Goal: Task Accomplishment & Management: Complete application form

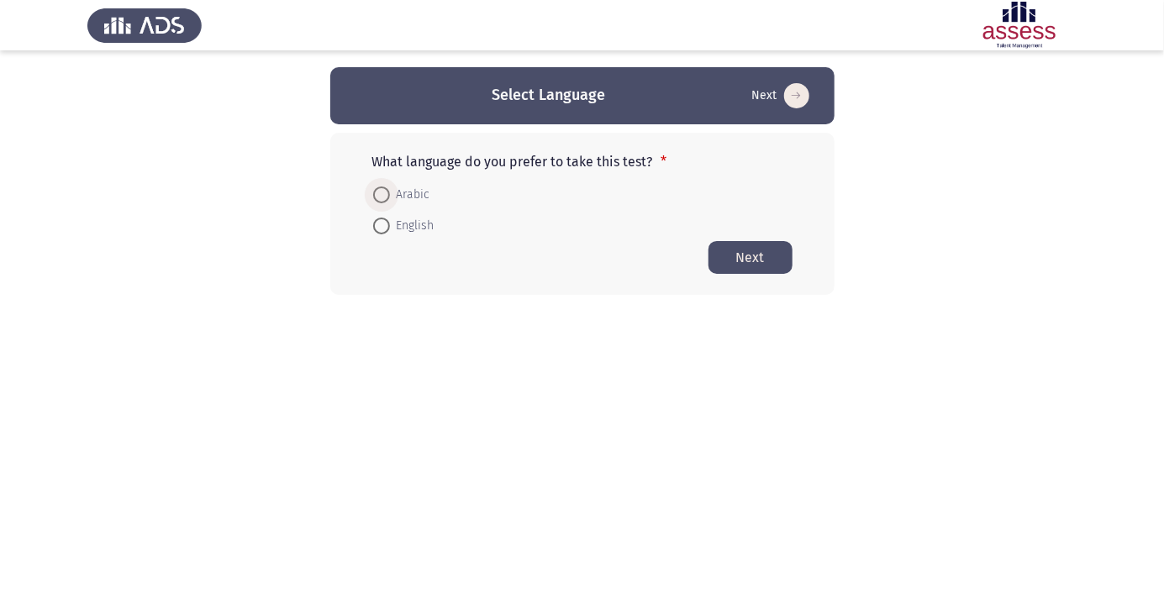
click at [381, 195] on span at bounding box center [381, 195] width 0 height 0
click at [381, 194] on input "Arabic" at bounding box center [381, 195] width 17 height 17
radio input "true"
click at [754, 271] on button "Next" at bounding box center [751, 256] width 84 height 33
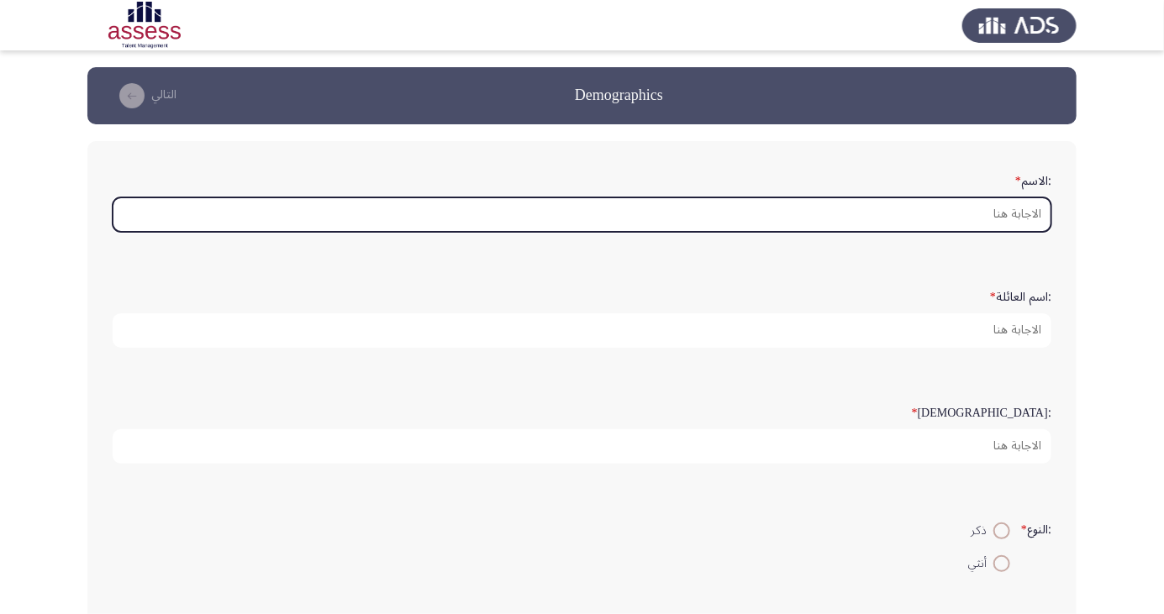
click at [1004, 213] on input ":الاسم *" at bounding box center [582, 215] width 939 height 34
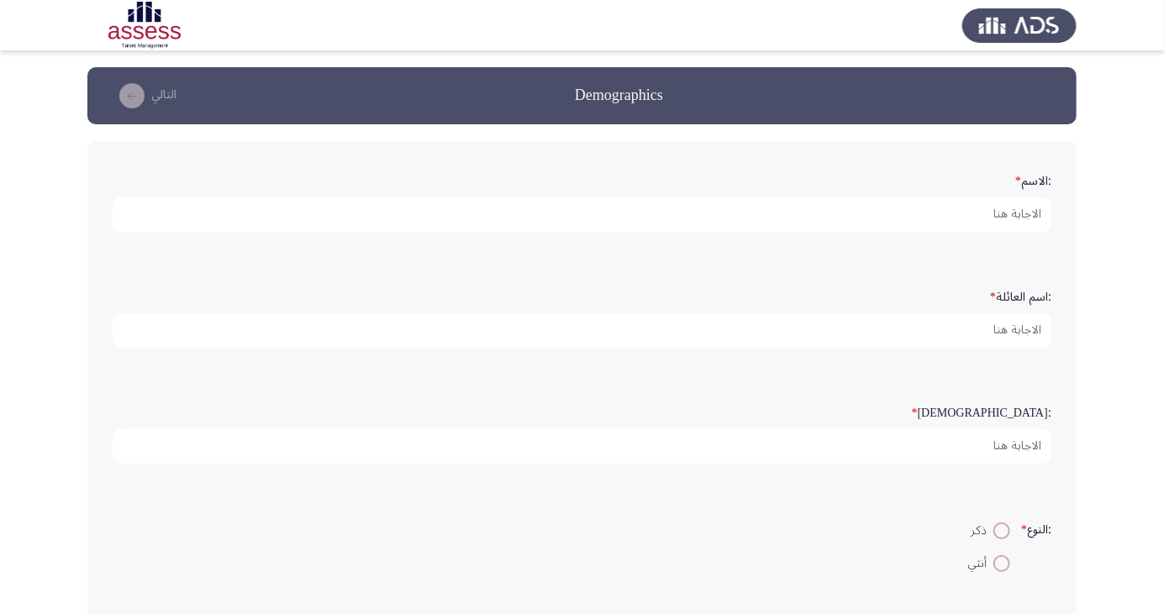
click at [994, 528] on span at bounding box center [1002, 531] width 17 height 17
click at [994, 528] on input "ذكر" at bounding box center [1002, 531] width 17 height 17
radio input "true"
click at [1001, 210] on input ":الاسم *" at bounding box center [582, 215] width 939 height 34
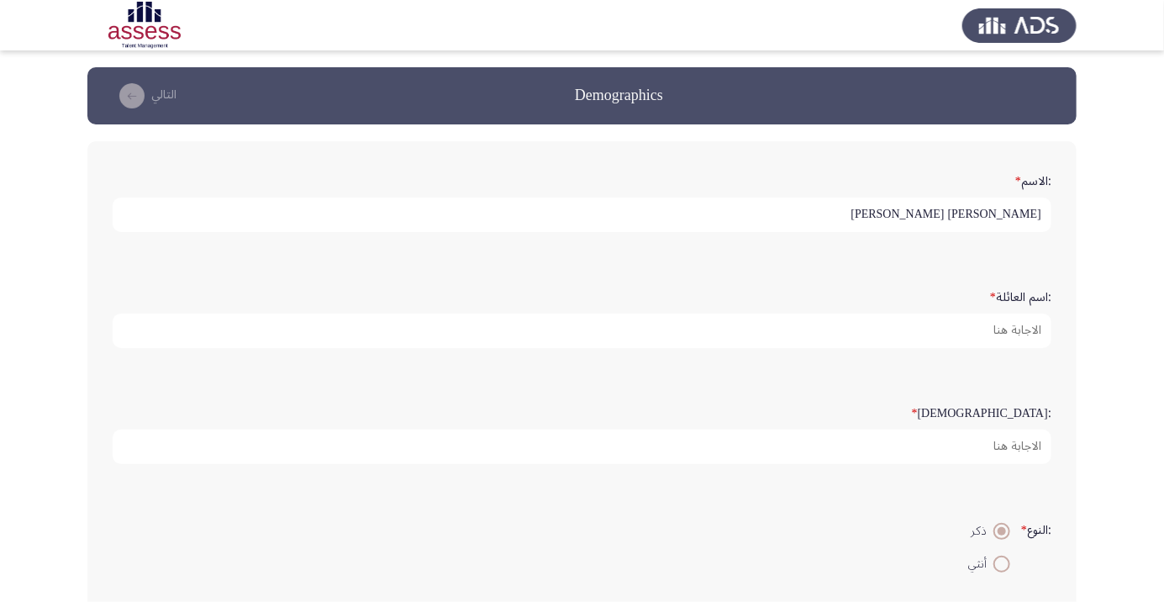
click at [862, 213] on input "[PERSON_NAME] [PERSON_NAME]" at bounding box center [582, 215] width 939 height 34
click at [1003, 216] on input "[PERSON_NAME] [PERSON_NAME]" at bounding box center [582, 215] width 939 height 34
click at [872, 216] on input "[PERSON_NAME] [PERSON_NAME]" at bounding box center [582, 215] width 939 height 34
type input "[PERSON_NAME] [PERSON_NAME]"
click at [42, 215] on app-assessment-container "Demographics التالي :الاسم * [PERSON_NAME] [PERSON_NAME] :اسم العائلة * :السن *…" at bounding box center [582, 502] width 1164 height 870
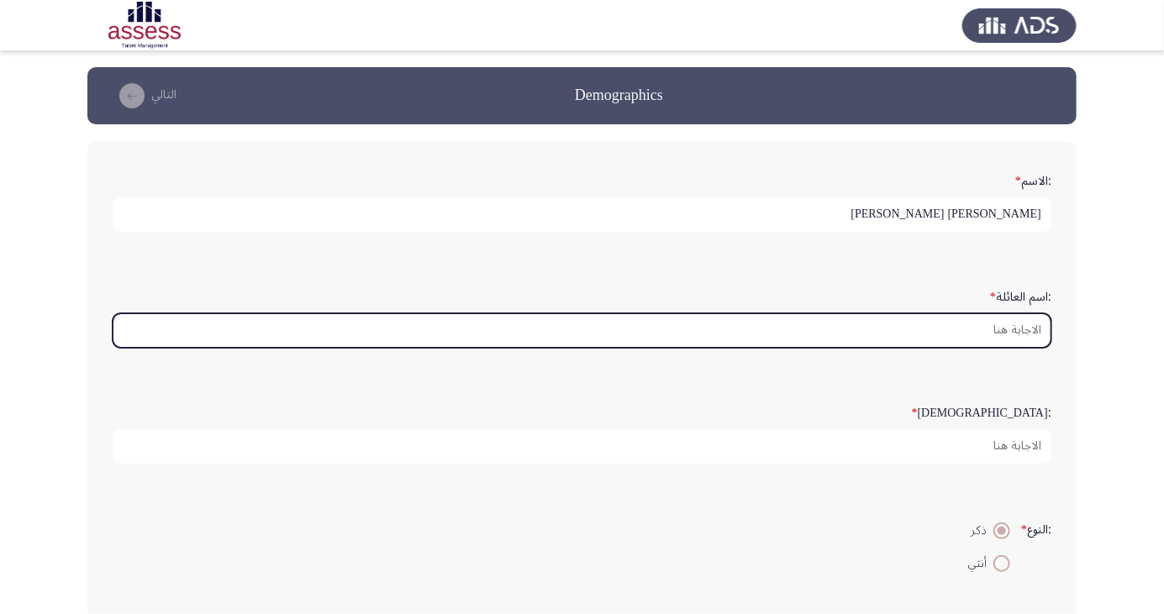
click at [1011, 332] on input ":اسم العائلة *" at bounding box center [582, 331] width 939 height 34
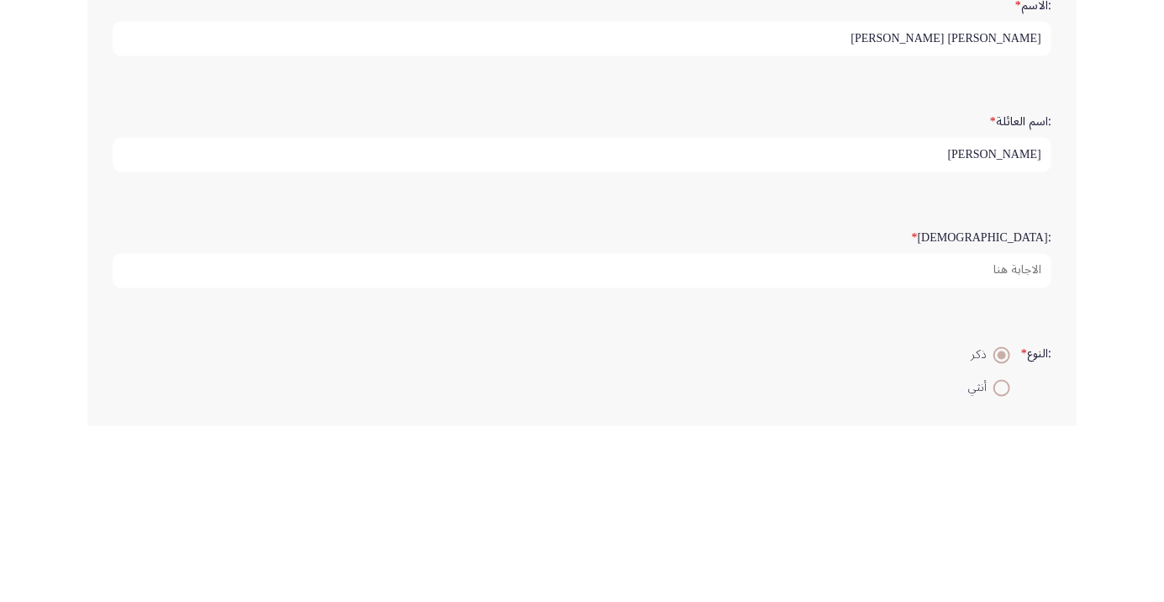
type input "[PERSON_NAME]"
click at [930, 393] on div ":السن *" at bounding box center [582, 431] width 956 height 82
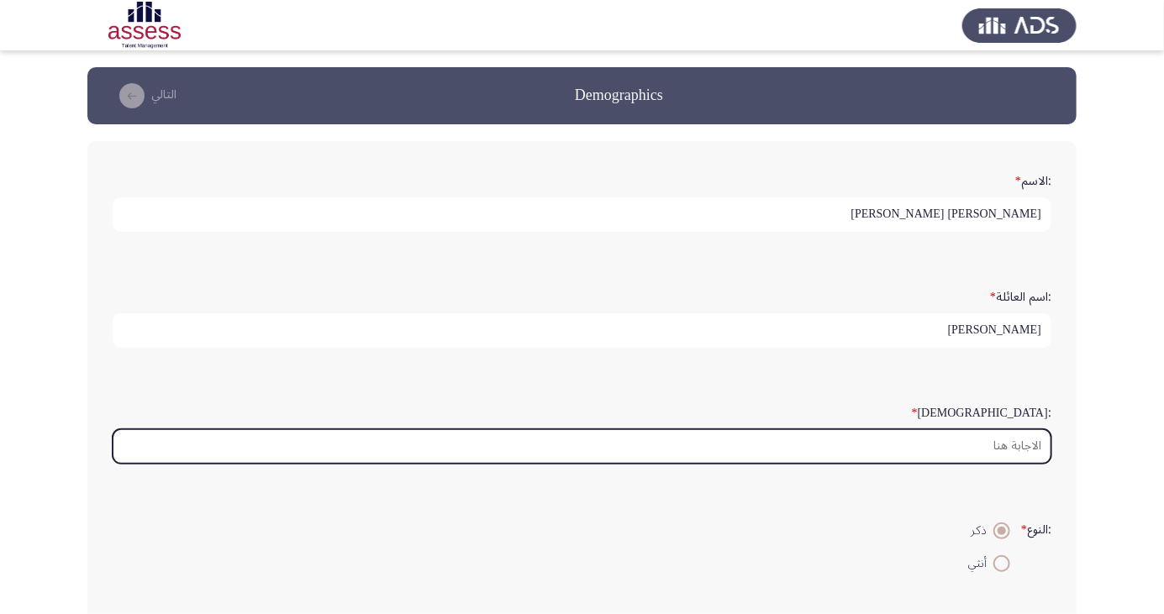
click at [1026, 443] on input ":السن *" at bounding box center [582, 447] width 939 height 34
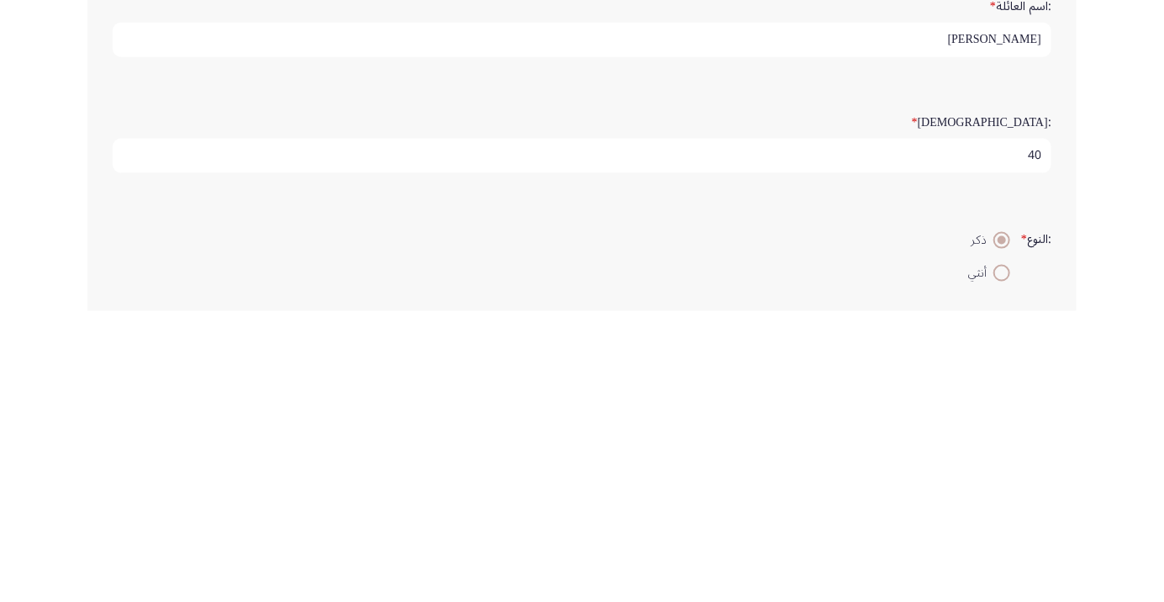
type input "40"
click at [864, 506] on div ":النوع * ذكر أنثي" at bounding box center [582, 547] width 956 height 82
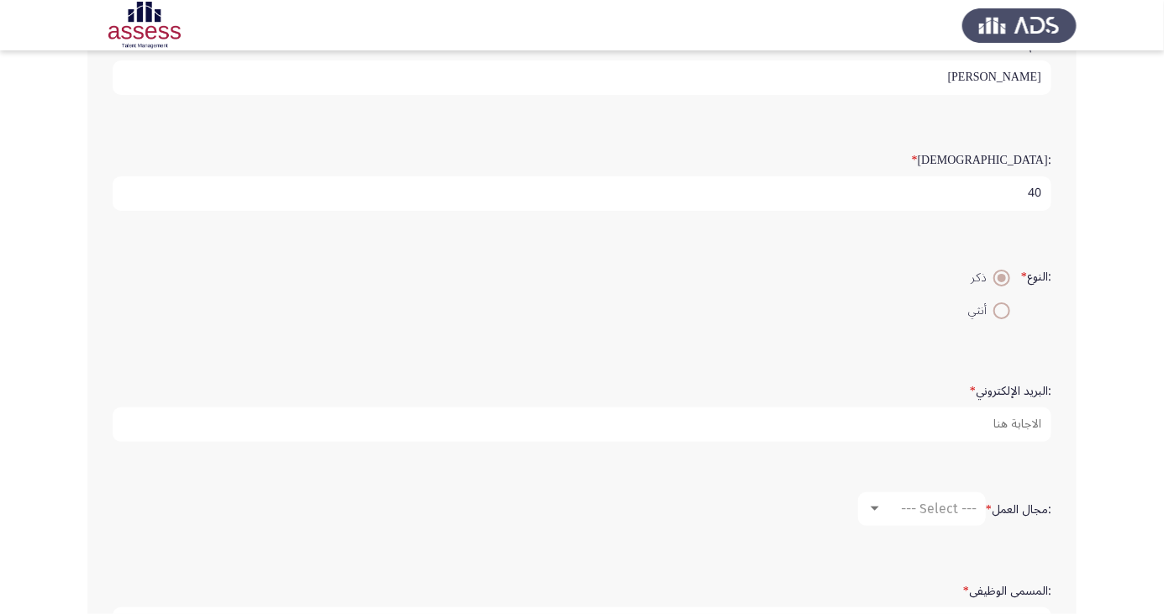
scroll to position [304, 0]
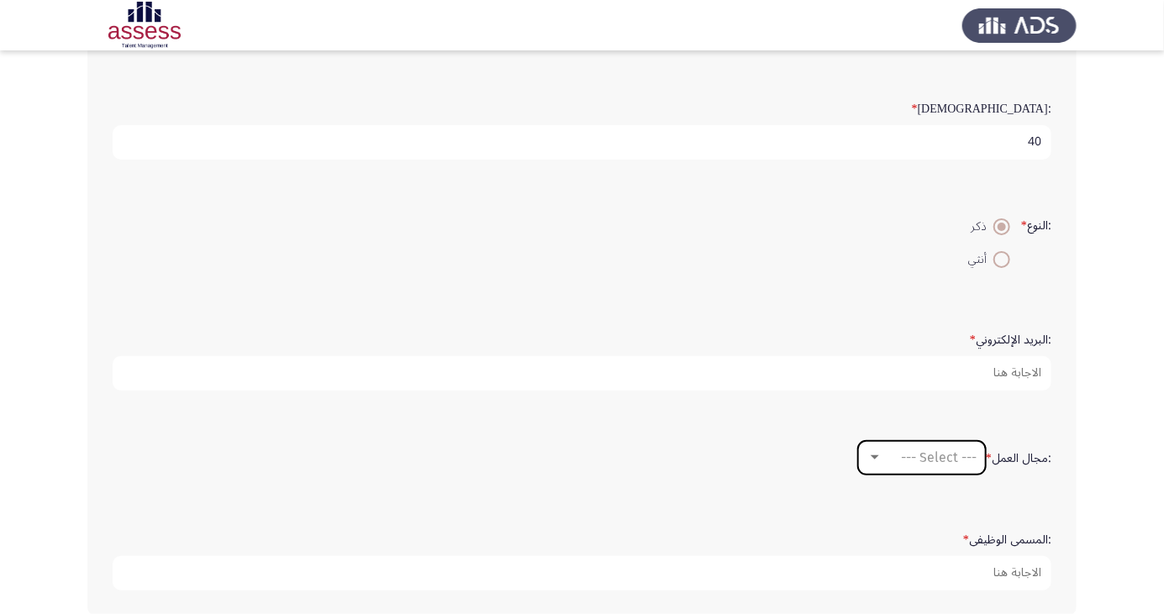
click at [873, 456] on div at bounding box center [875, 458] width 8 height 4
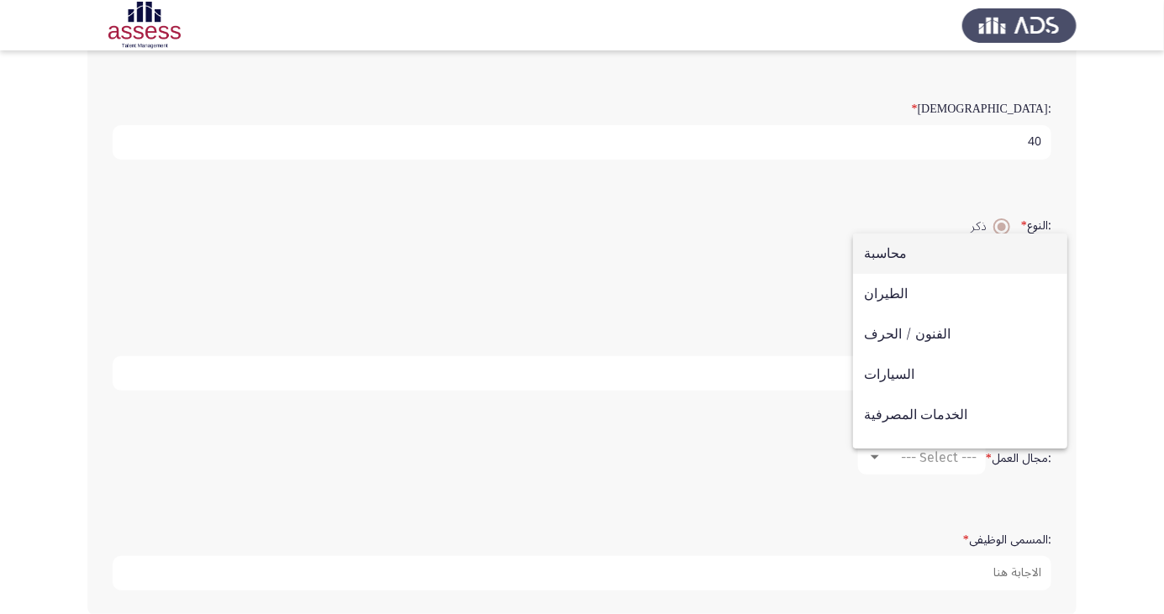
click at [736, 465] on div at bounding box center [582, 307] width 1164 height 614
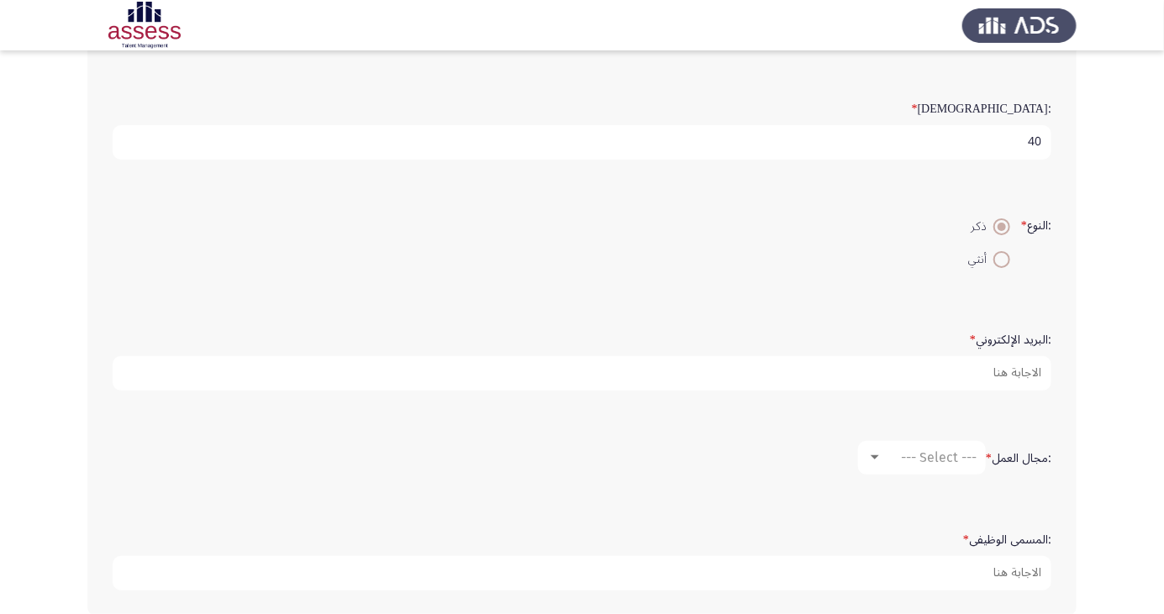
click at [1011, 534] on label ":المسمى الوظيفى *" at bounding box center [1007, 541] width 88 height 14
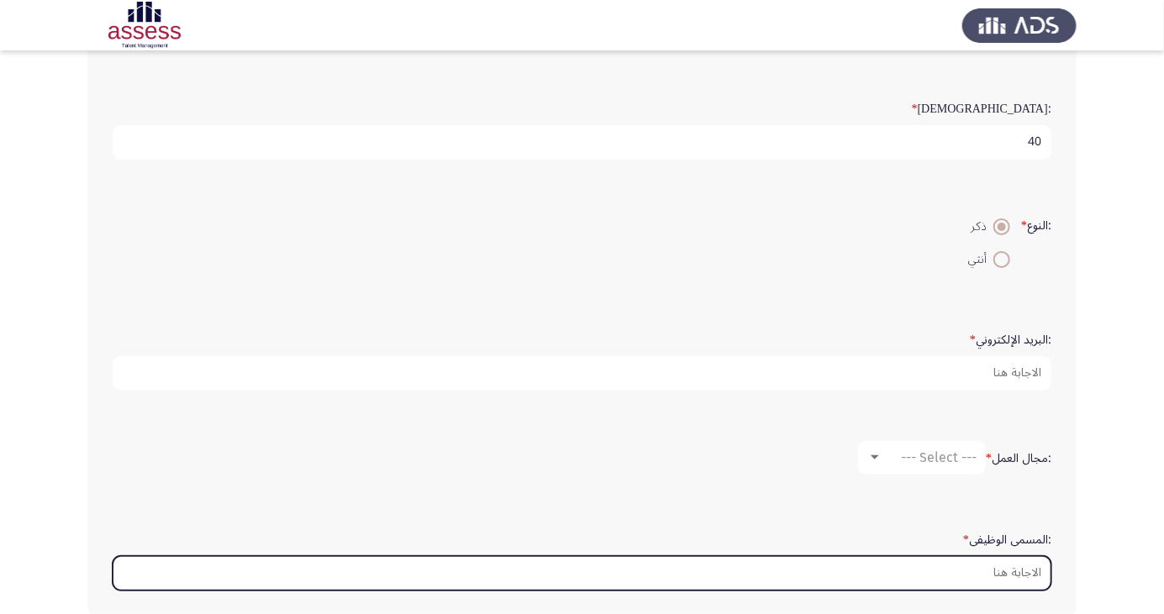
click at [1011, 556] on input ":المسمى الوظيفى *" at bounding box center [582, 573] width 939 height 34
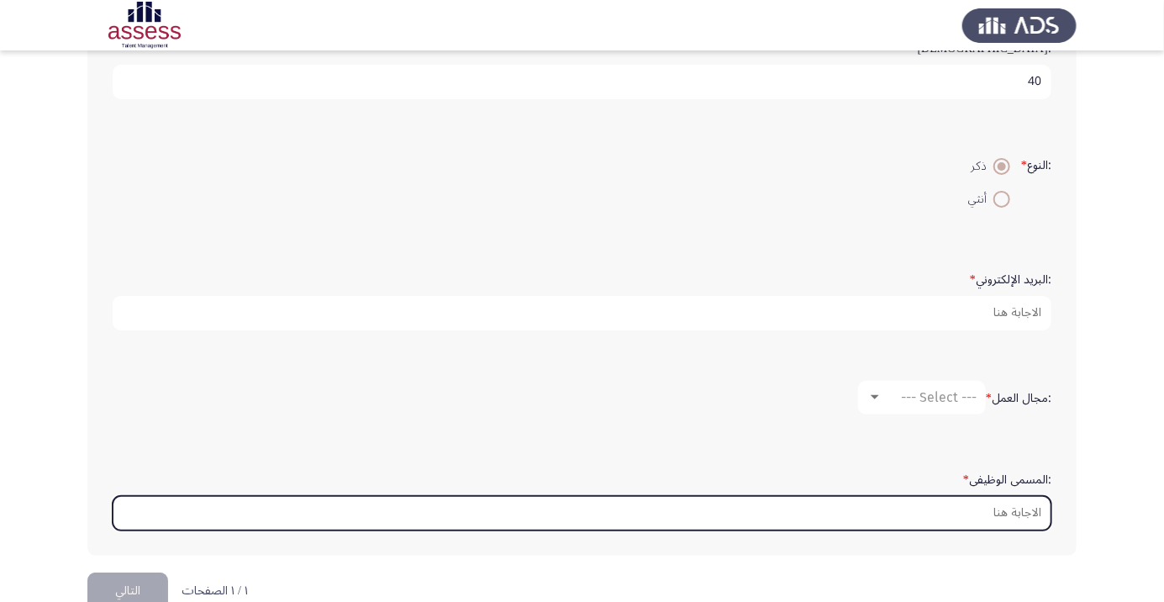
scroll to position [398, 0]
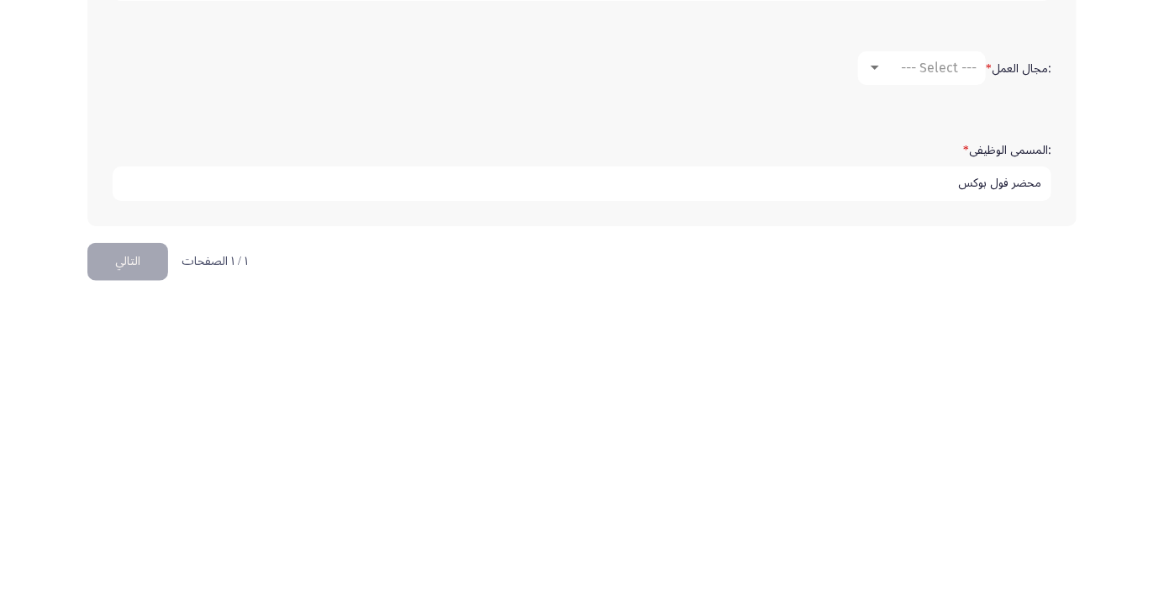
type input "محضر فول بوكس"
click at [1114, 505] on app-assessment-container "Demographics التالي :الاسم * [PERSON_NAME] [PERSON_NAME] :اسم العائلة * [PERSON…" at bounding box center [582, 105] width 1164 height 870
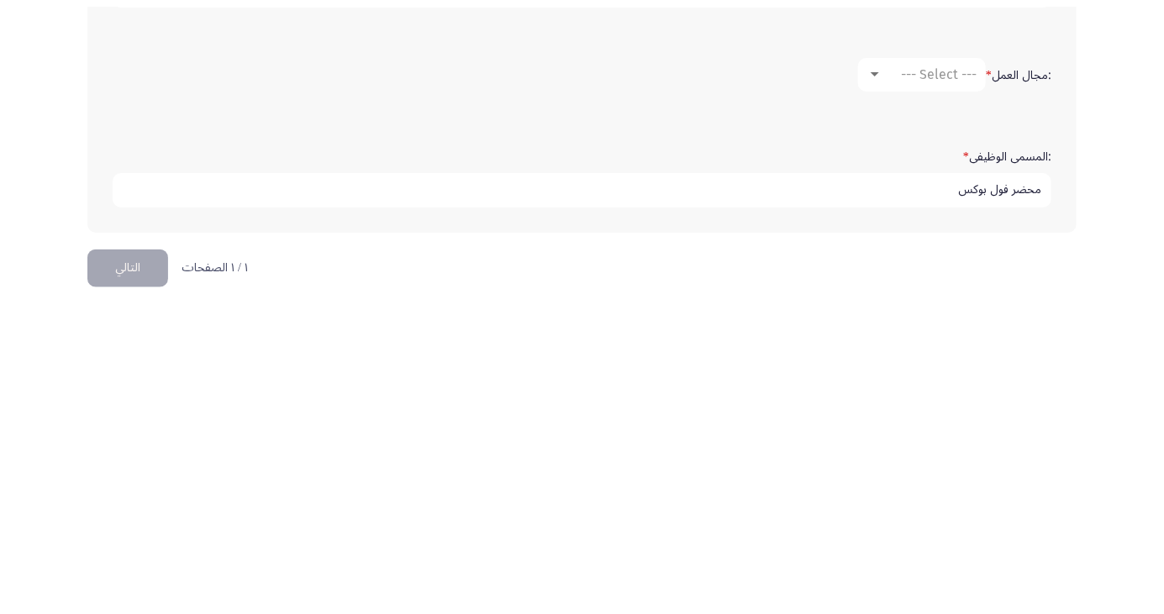
scroll to position [385, 0]
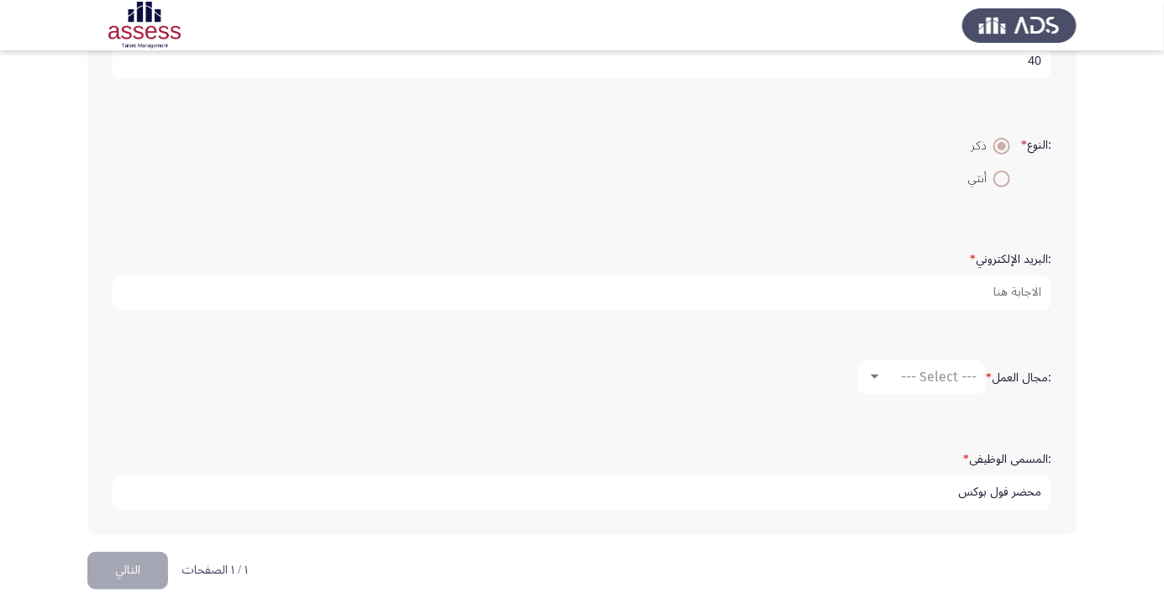
click at [135, 567] on button "التالي" at bounding box center [127, 571] width 81 height 38
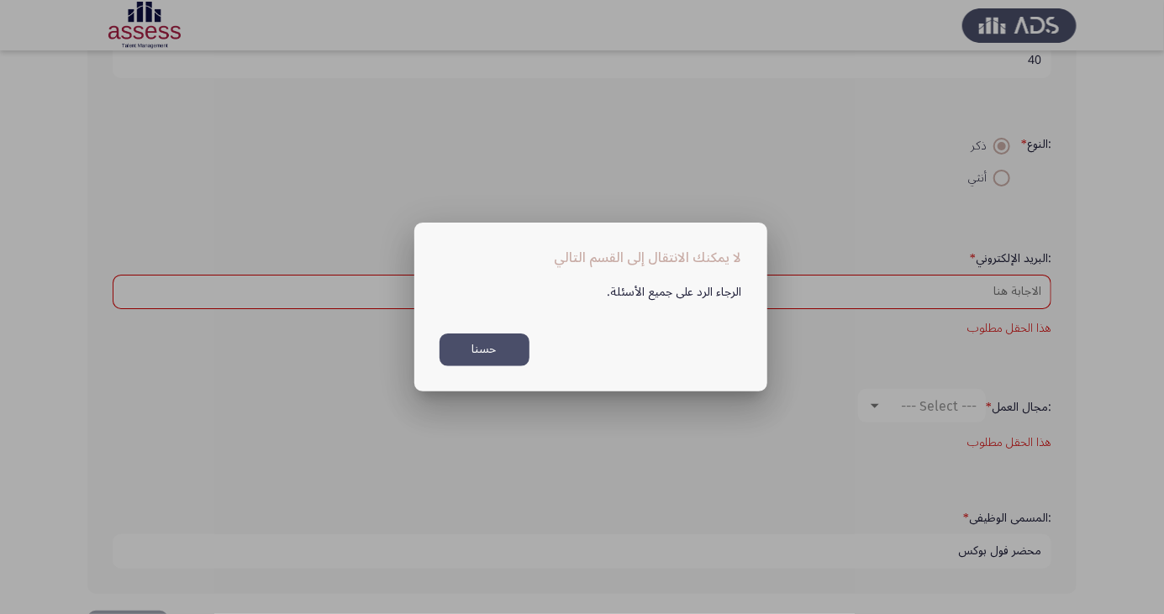
click at [493, 347] on button "حسنا" at bounding box center [485, 350] width 90 height 33
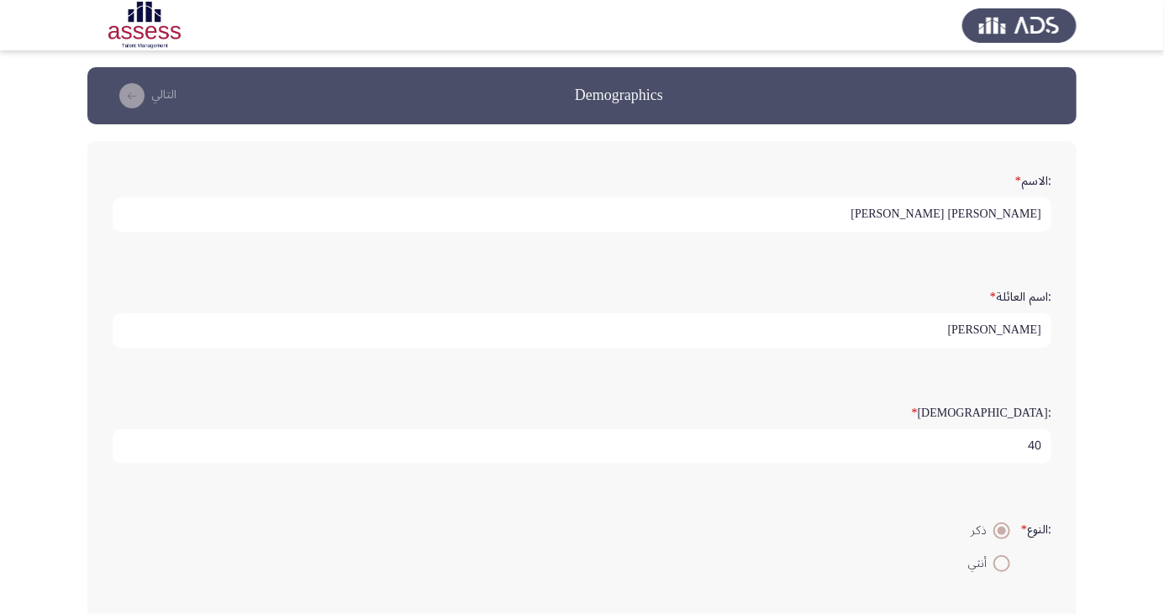
scroll to position [414, 0]
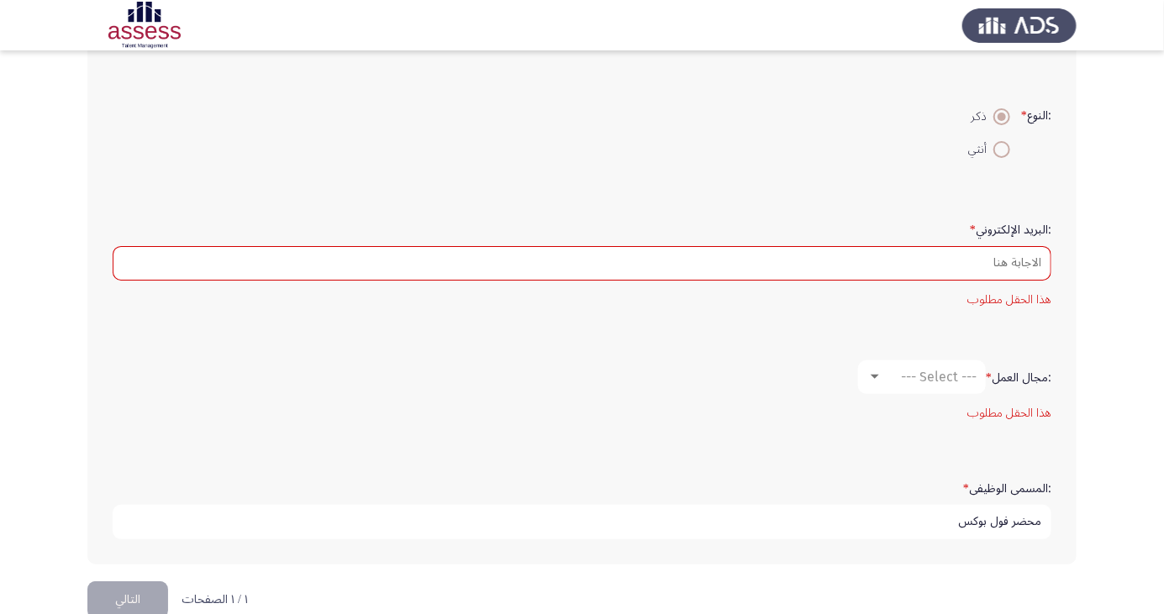
click at [124, 591] on button "التالي" at bounding box center [127, 601] width 81 height 38
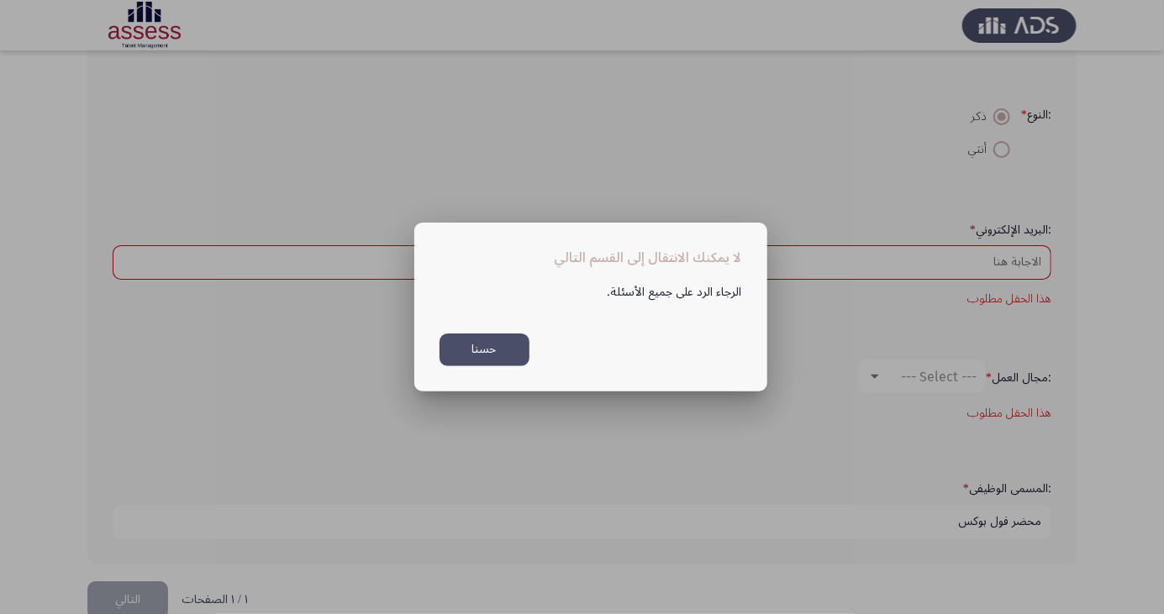
click at [497, 343] on button "حسنا" at bounding box center [485, 350] width 90 height 33
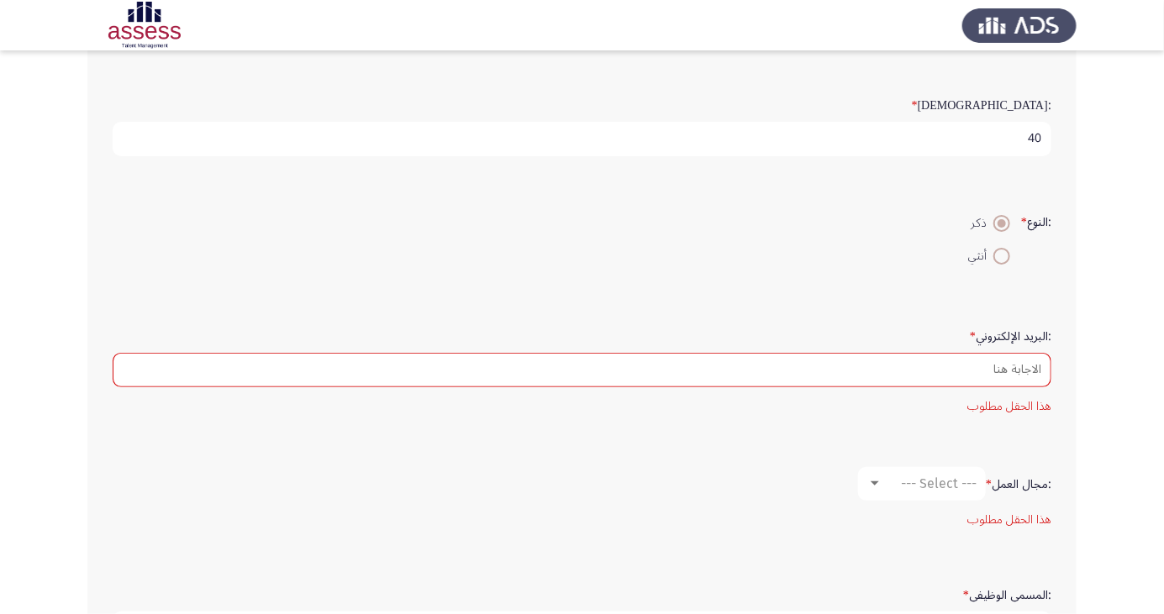
scroll to position [363, 0]
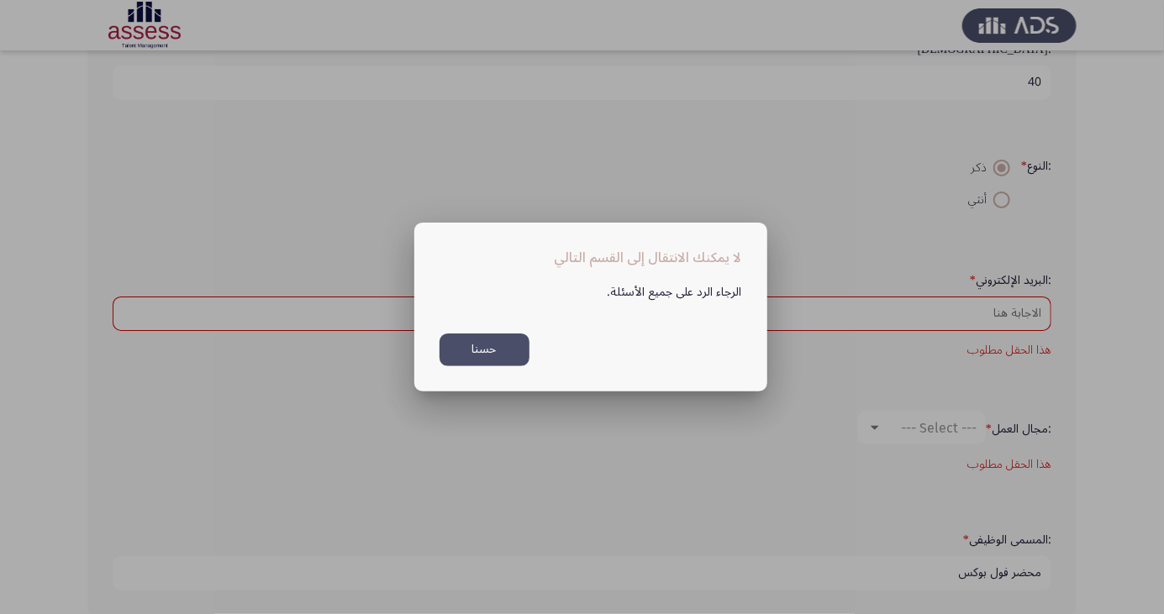
click at [493, 364] on button "حسنا" at bounding box center [485, 350] width 90 height 33
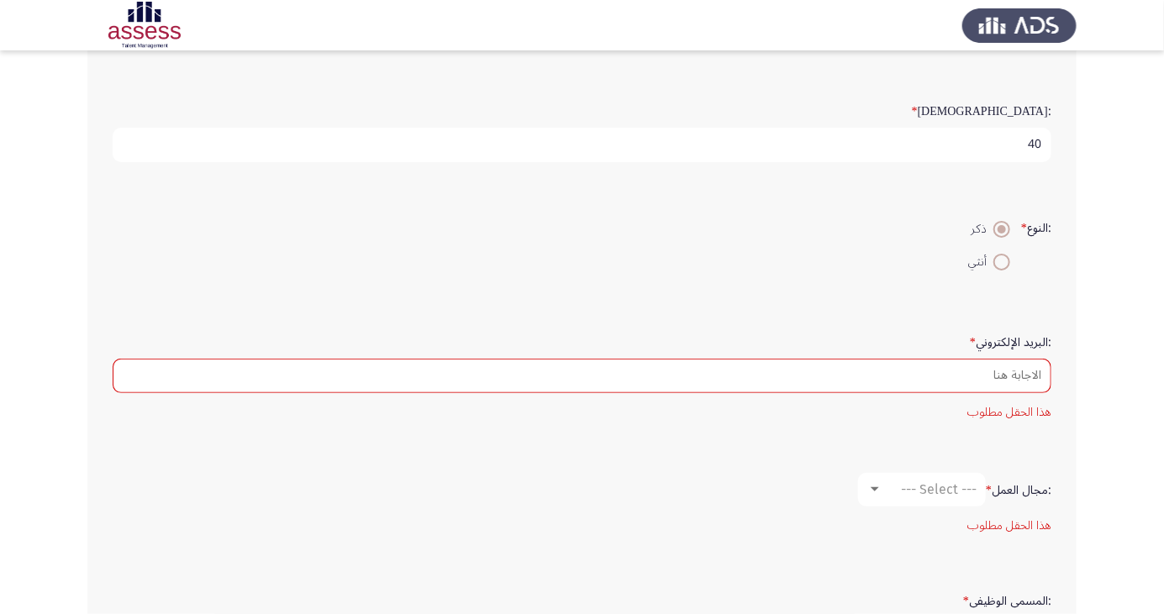
scroll to position [363, 0]
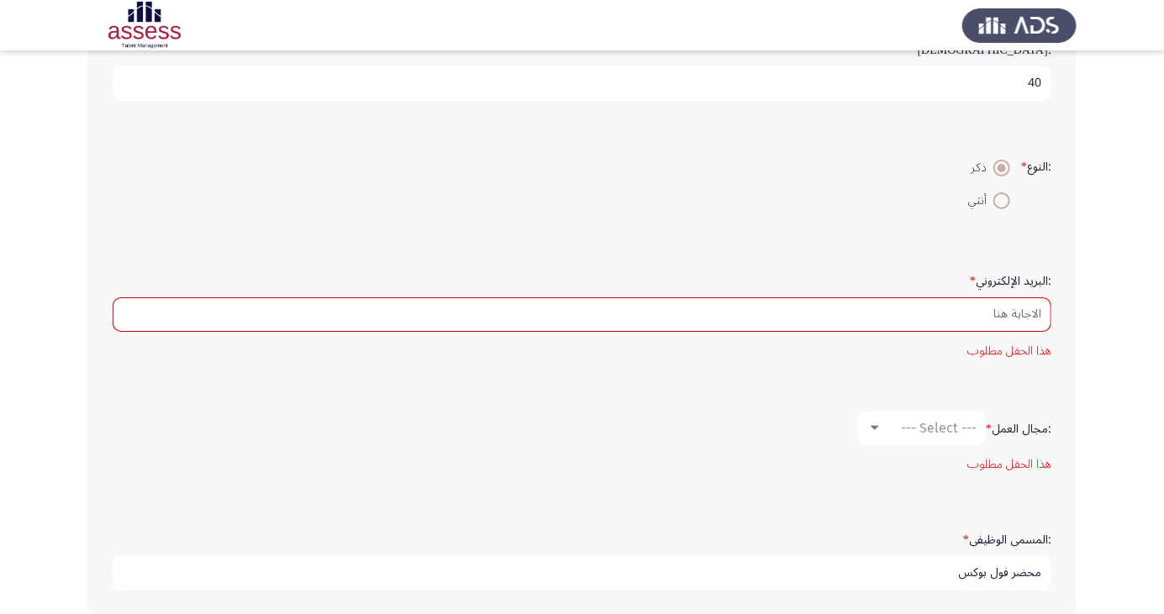
click at [1015, 463] on mat-error "هذا الحقل مطلوب" at bounding box center [582, 464] width 939 height 21
click at [1022, 456] on mat-error "هذا الحقل مطلوب" at bounding box center [582, 464] width 939 height 21
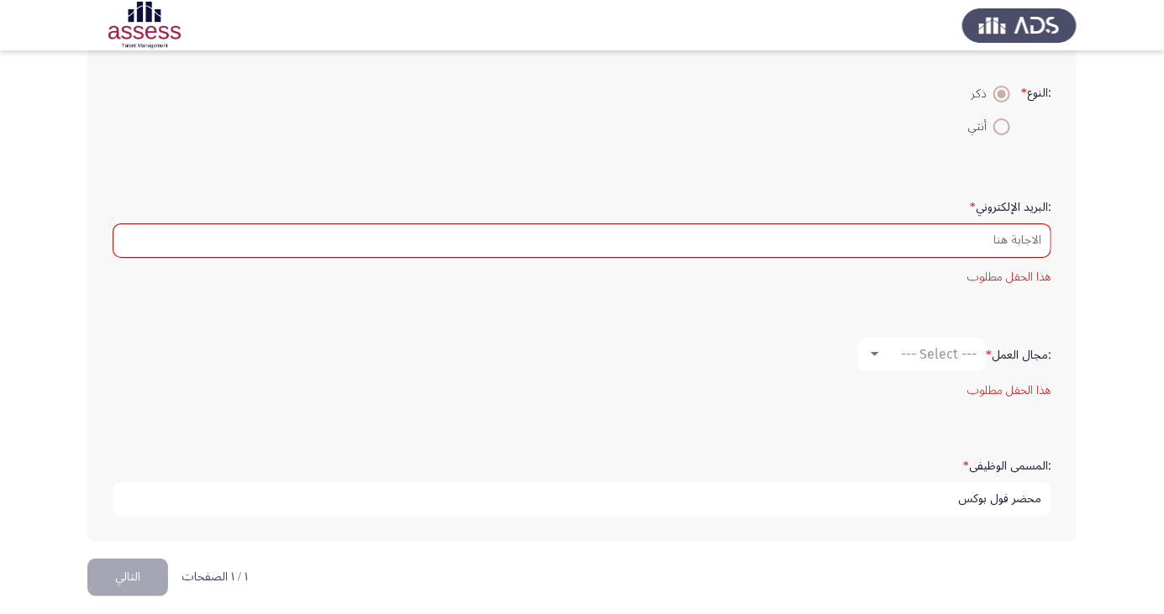
click at [129, 591] on button "التالي" at bounding box center [127, 578] width 81 height 38
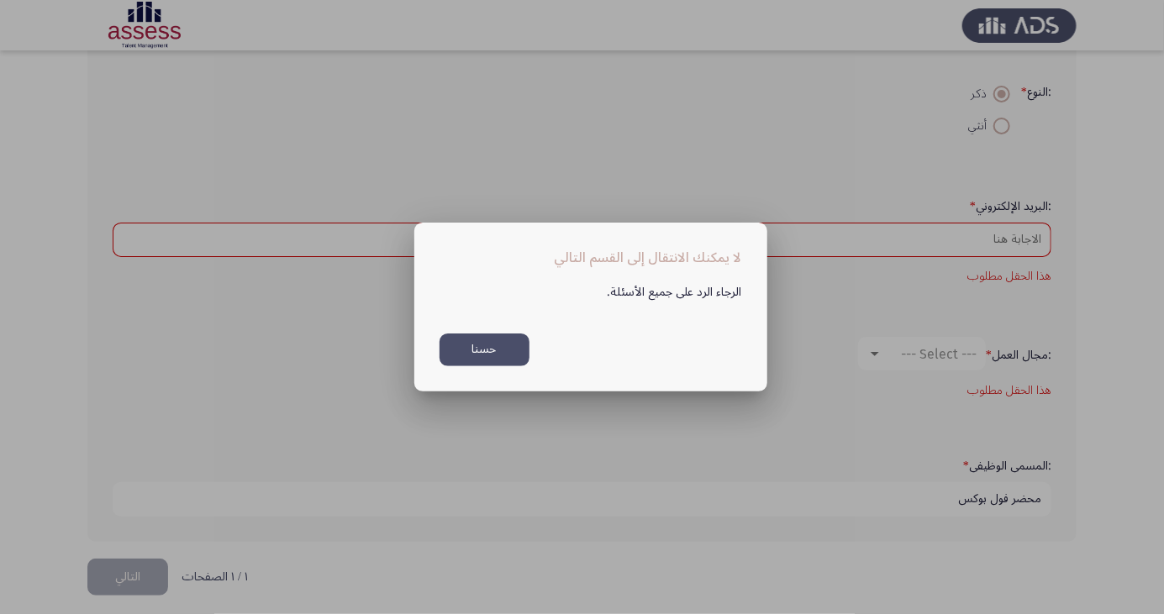
click at [477, 352] on button "حسنا" at bounding box center [485, 350] width 90 height 33
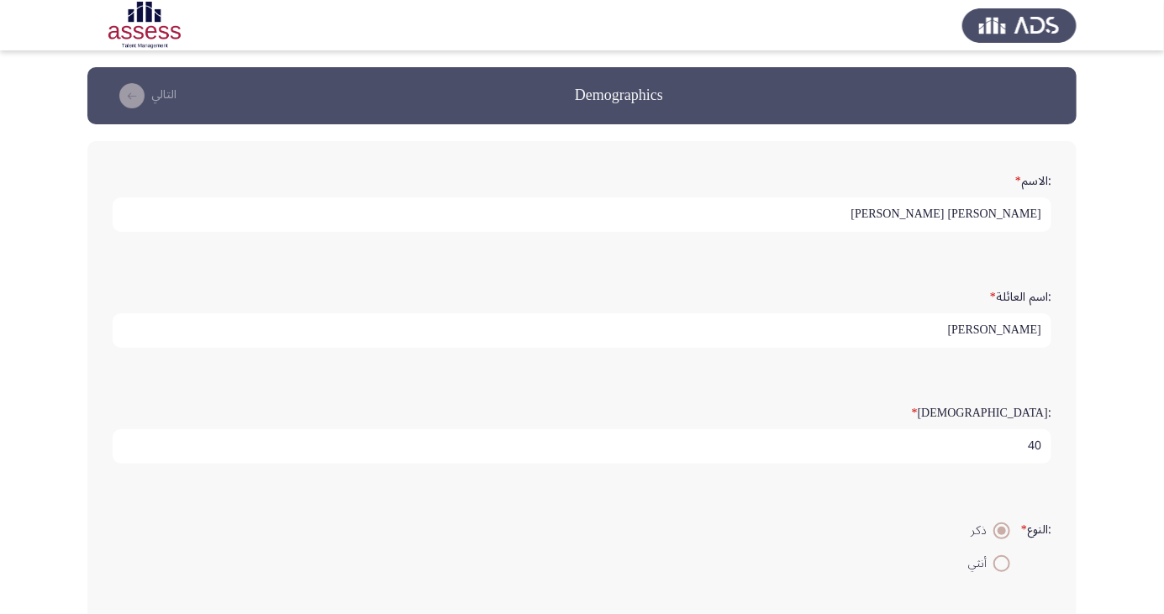
scroll to position [437, 0]
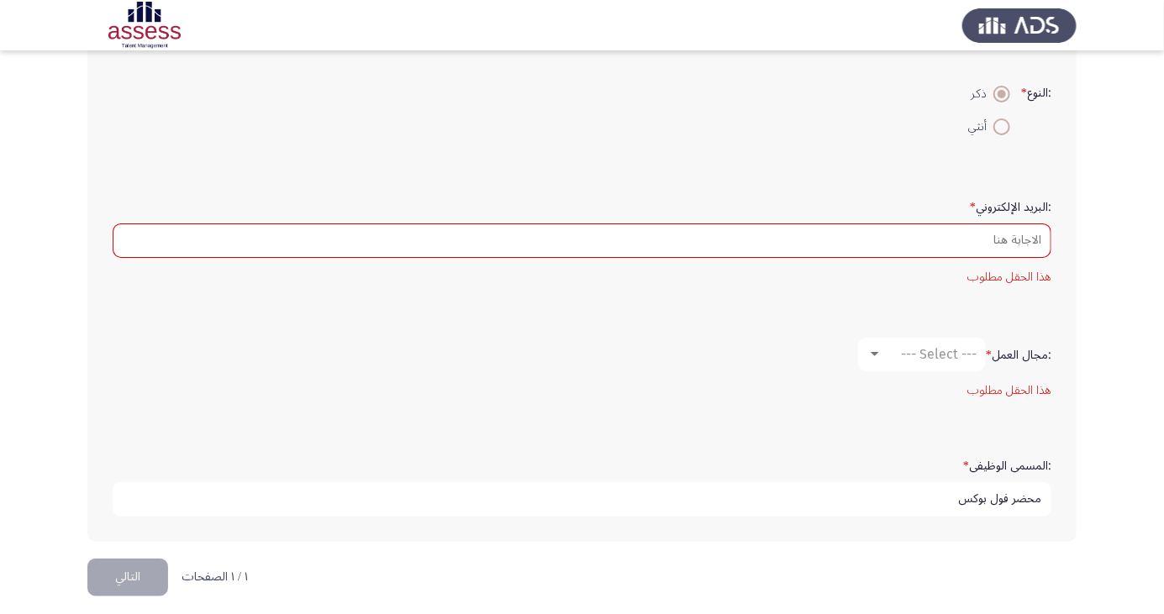
click at [113, 575] on button "التالي" at bounding box center [127, 578] width 81 height 38
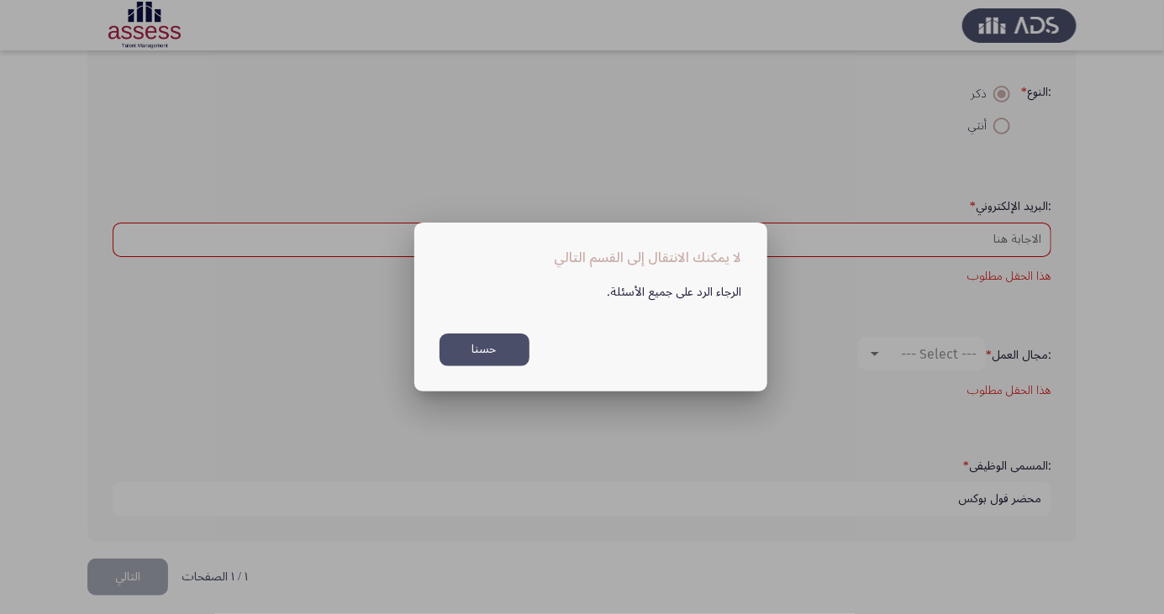
click at [466, 352] on button "حسنا" at bounding box center [485, 350] width 90 height 33
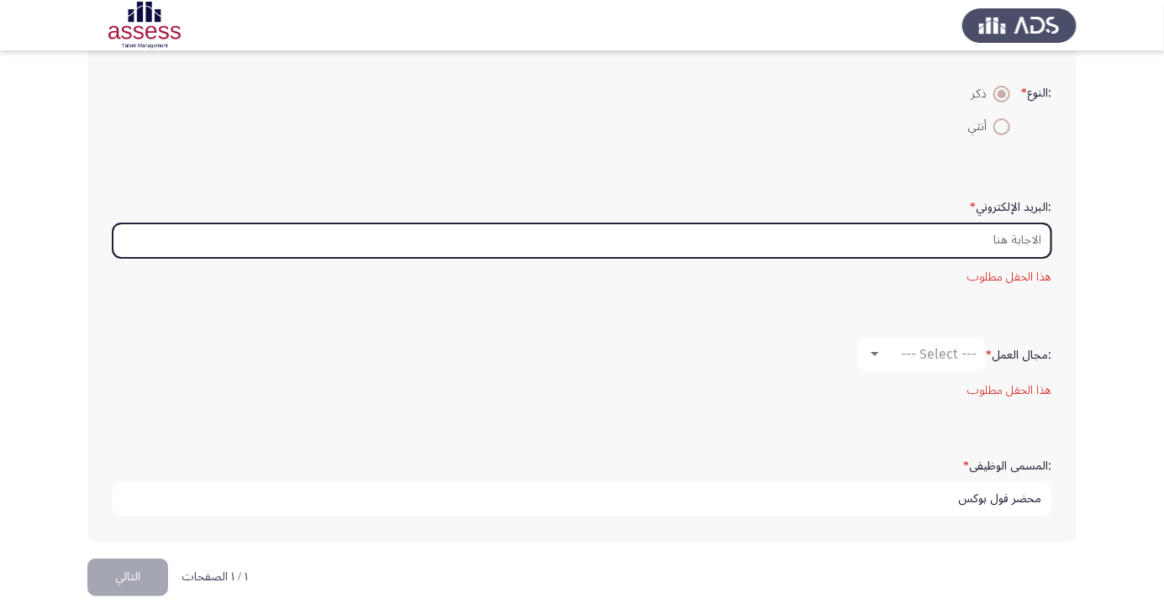
click at [423, 243] on input ":البريد الإلكتروني *" at bounding box center [582, 241] width 939 height 34
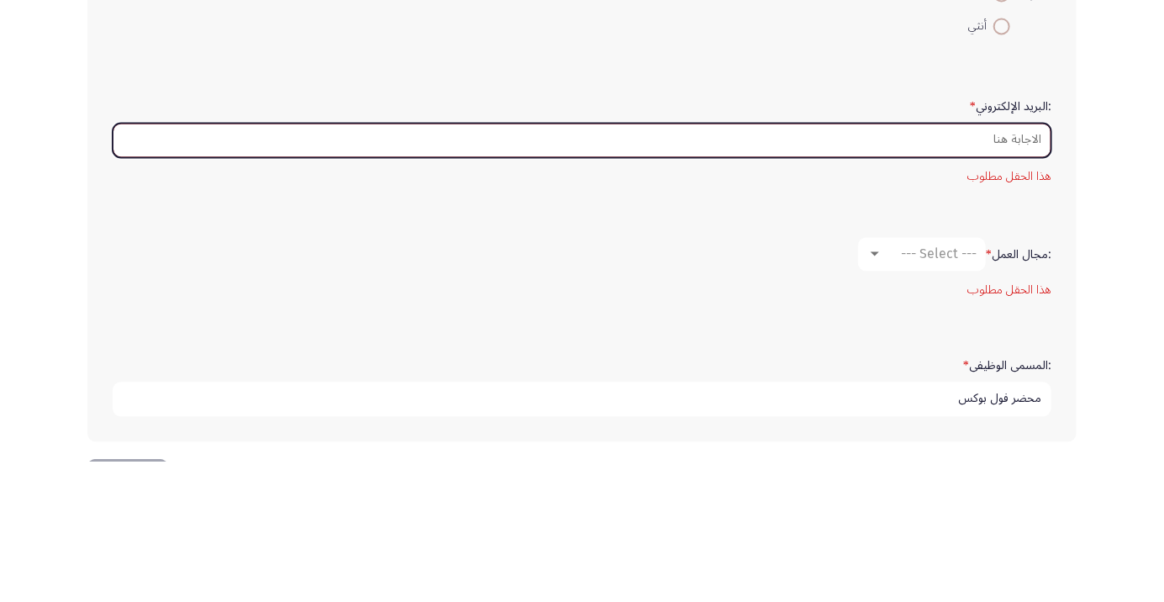
scroll to position [397, 0]
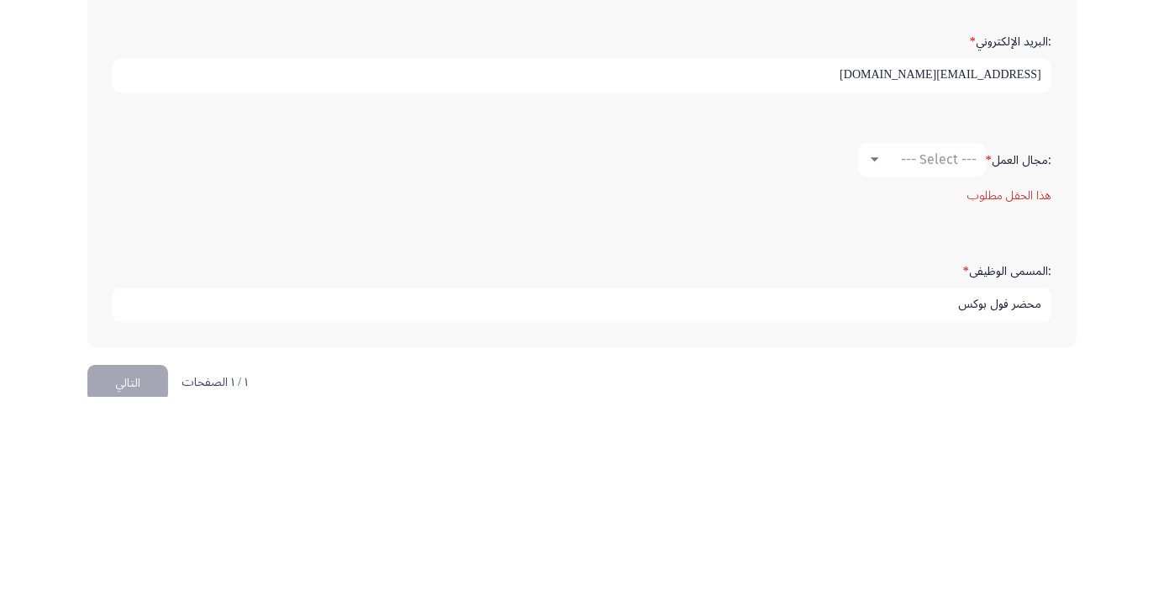
type input "[EMAIL_ADDRESS][DOMAIN_NAME]"
click at [937, 364] on span "--- Select ---" at bounding box center [939, 365] width 76 height 16
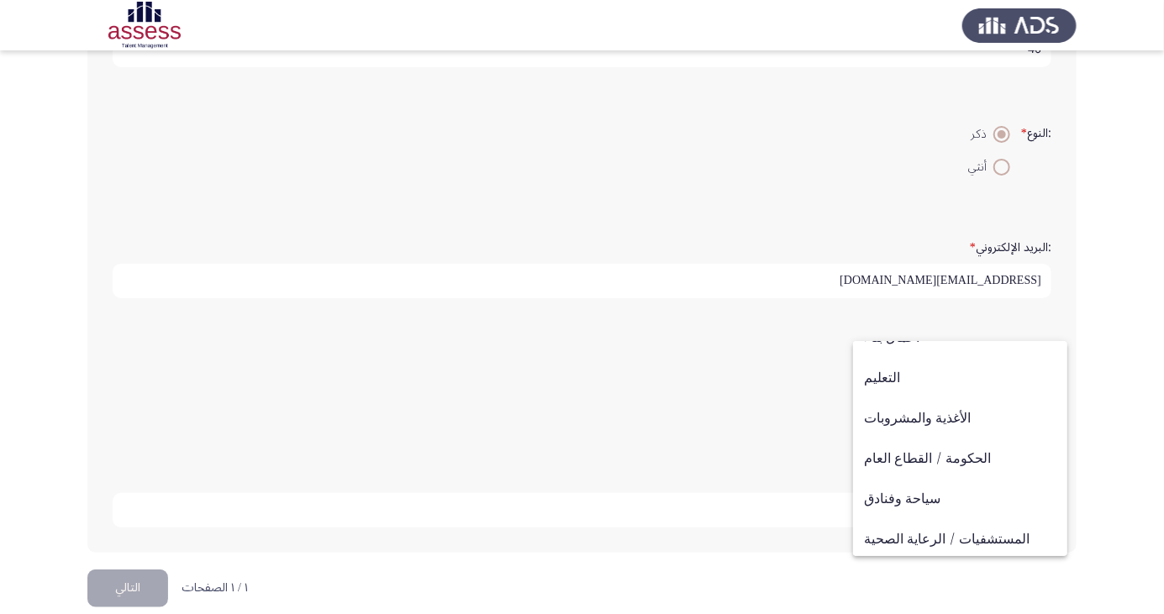
scroll to position [551, 0]
click at [955, 546] on span "آخر" at bounding box center [960, 536] width 192 height 40
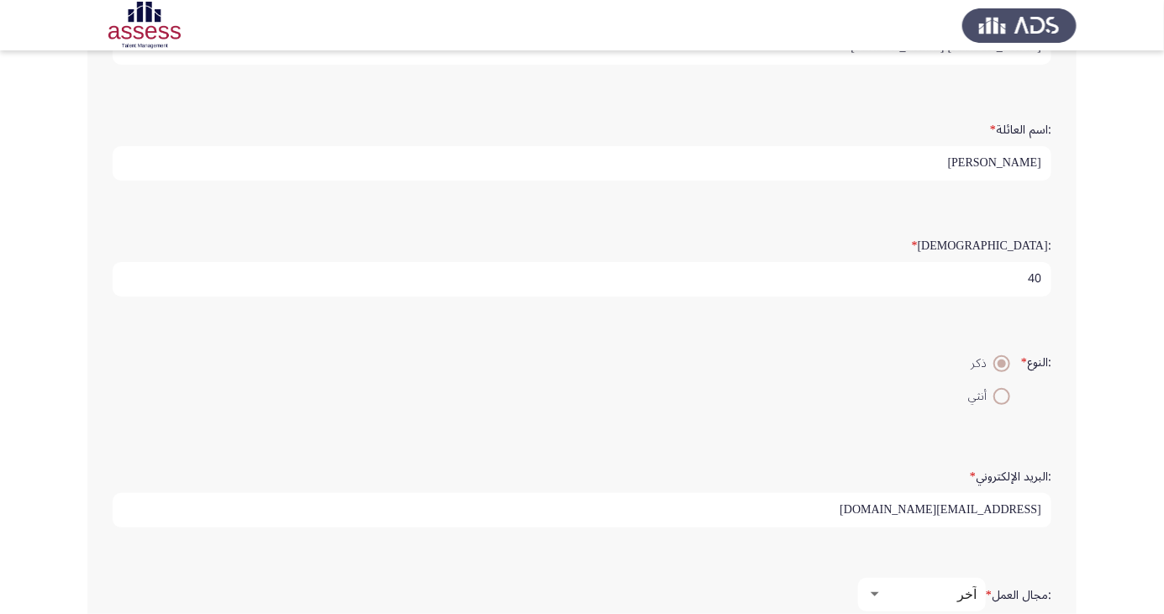
scroll to position [304, 0]
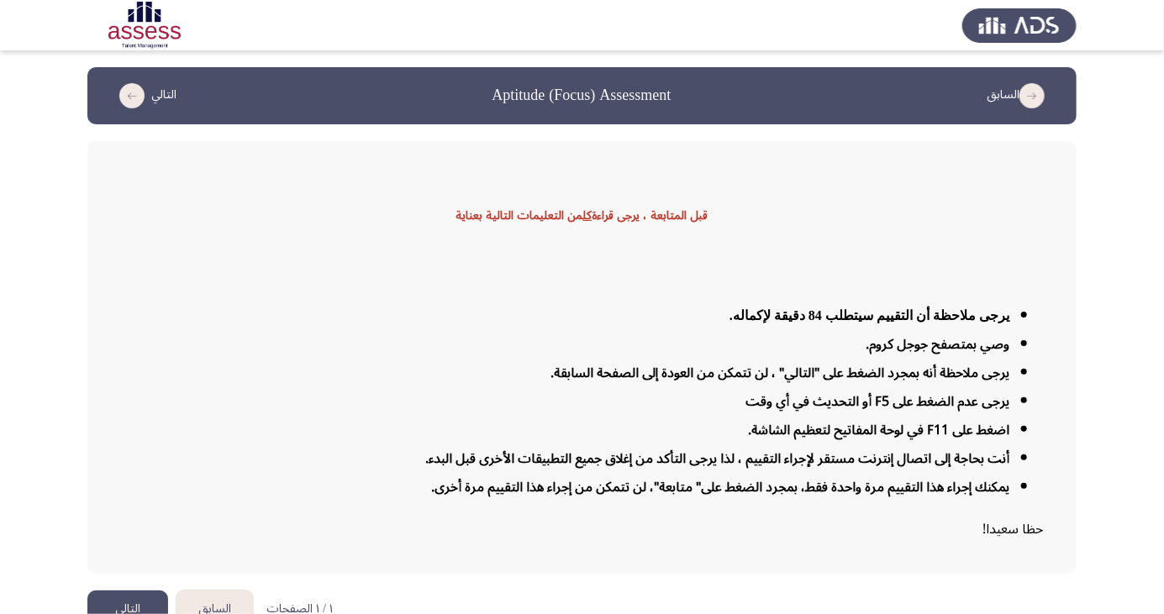
scroll to position [27, 0]
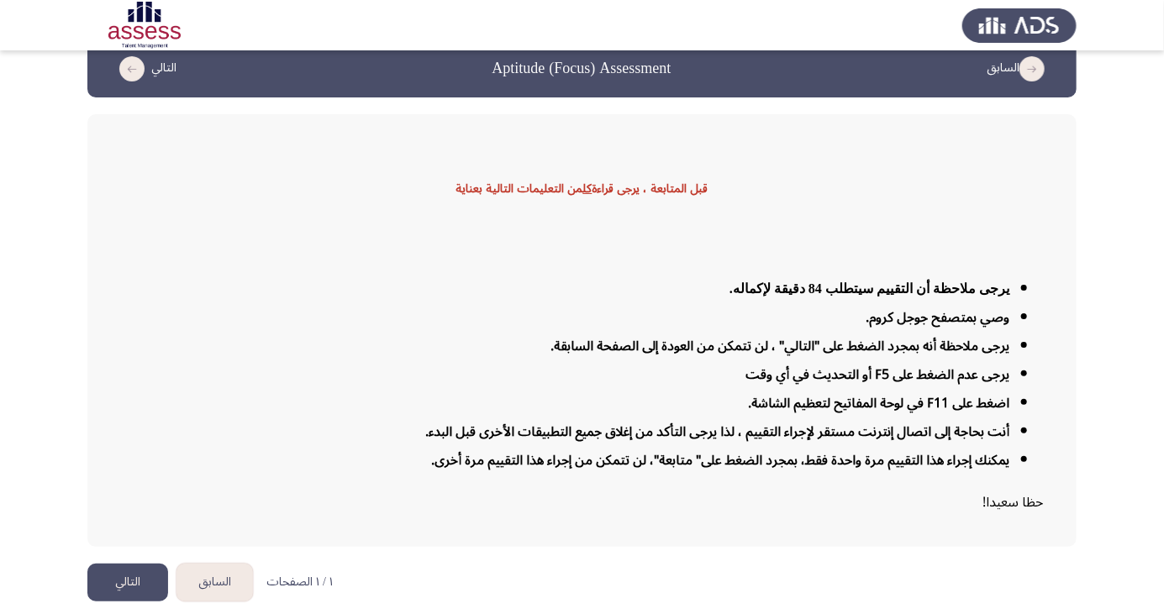
click at [111, 602] on button "التالي" at bounding box center [127, 583] width 81 height 38
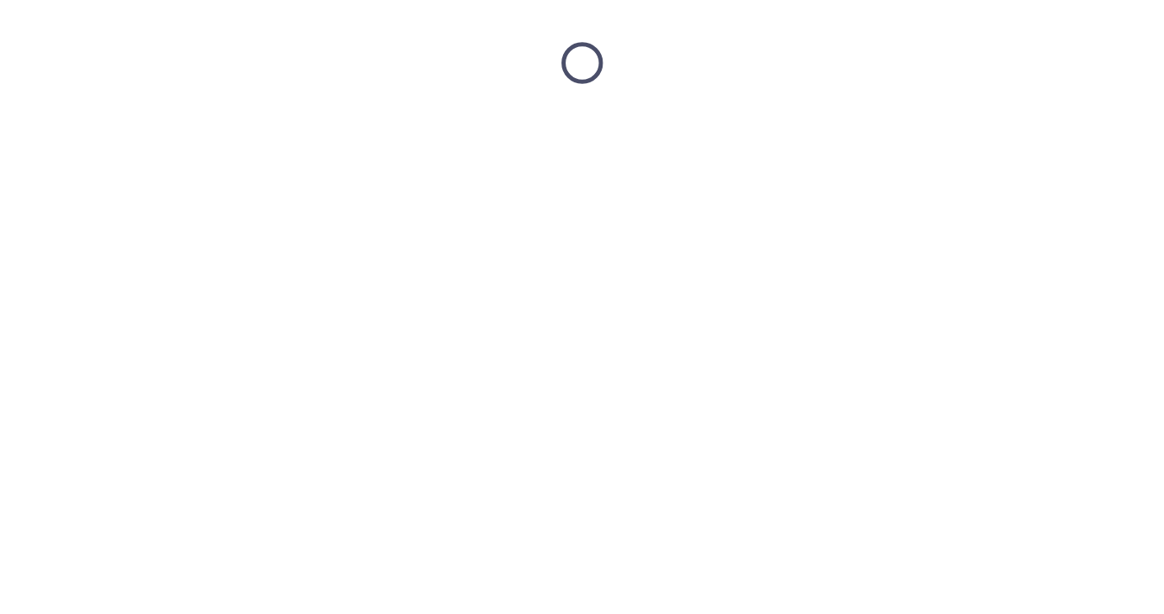
scroll to position [0, 0]
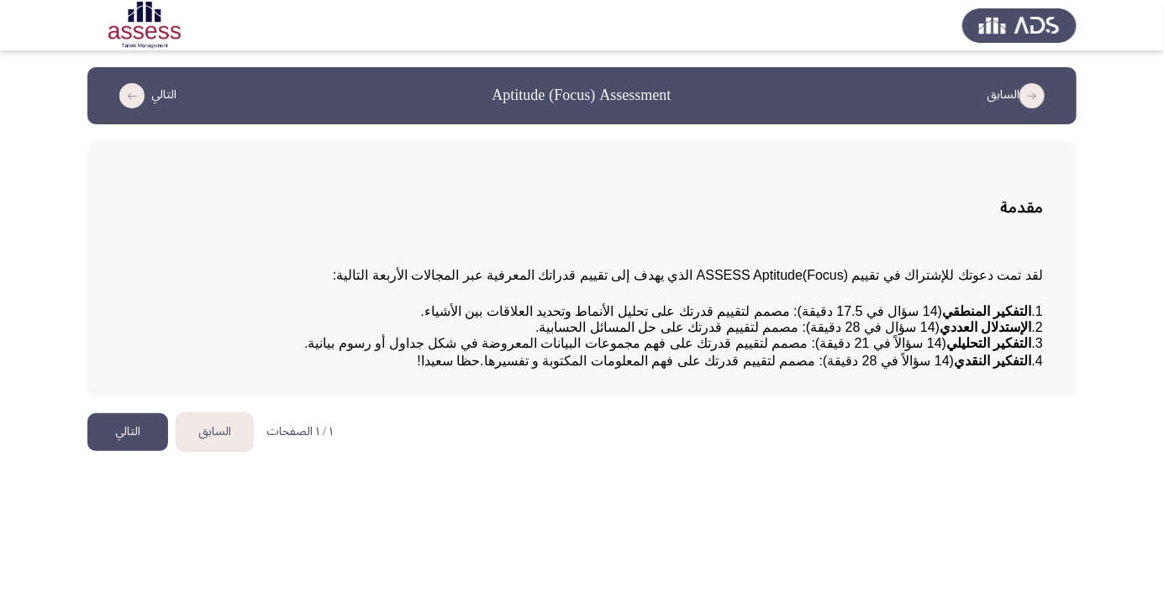
click at [125, 451] on button "التالي" at bounding box center [127, 433] width 81 height 38
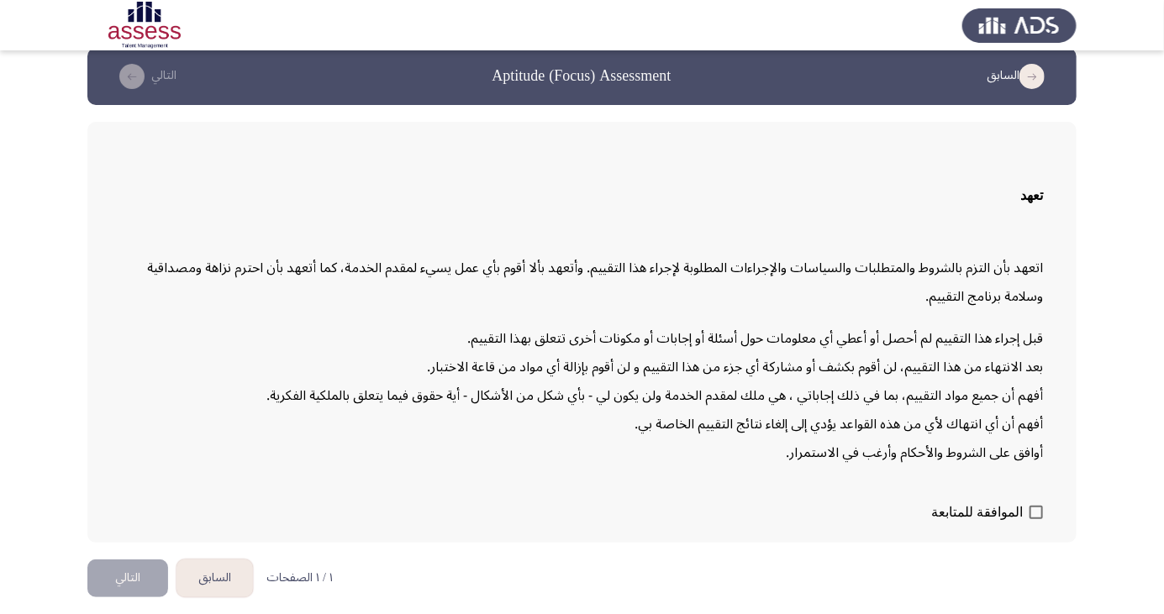
scroll to position [35, 0]
click at [134, 598] on button "التالي" at bounding box center [127, 579] width 81 height 38
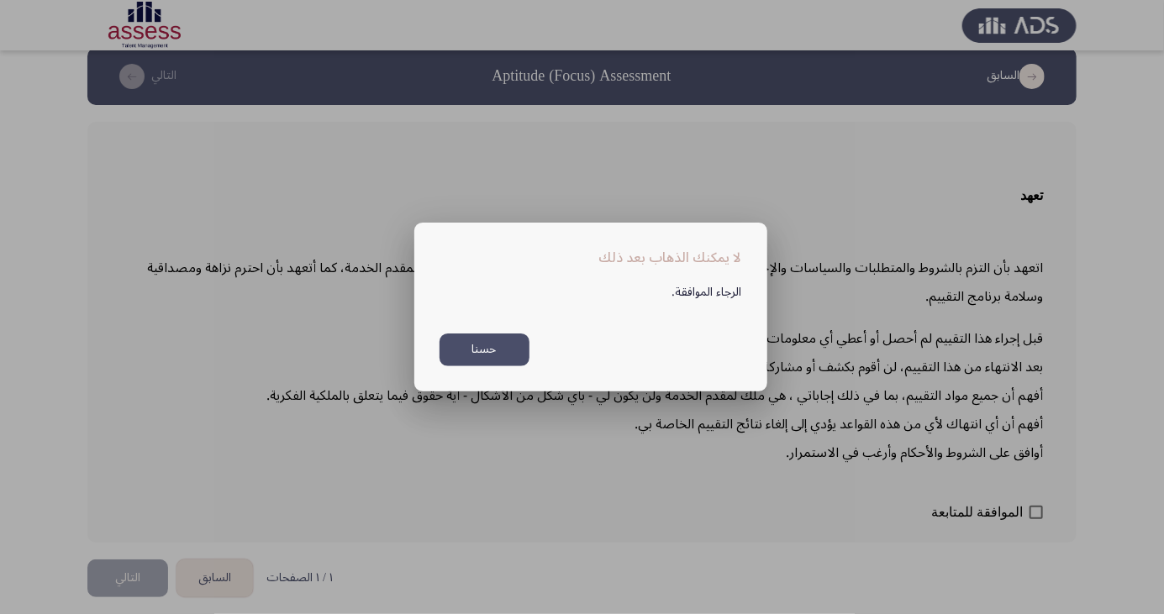
click at [484, 366] on button "حسنا" at bounding box center [485, 350] width 90 height 33
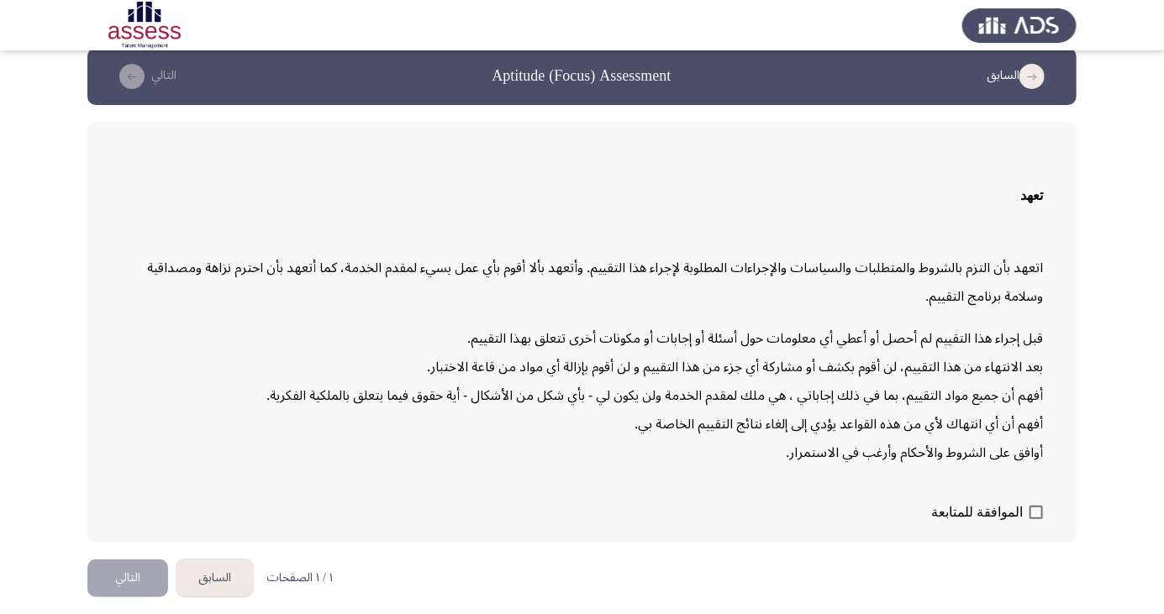
click at [1034, 519] on span at bounding box center [1036, 512] width 13 height 13
click at [1036, 520] on input "الموافقة للمتابعة" at bounding box center [1036, 519] width 1 height 1
checkbox input "true"
click at [107, 598] on button "التالي" at bounding box center [127, 579] width 81 height 38
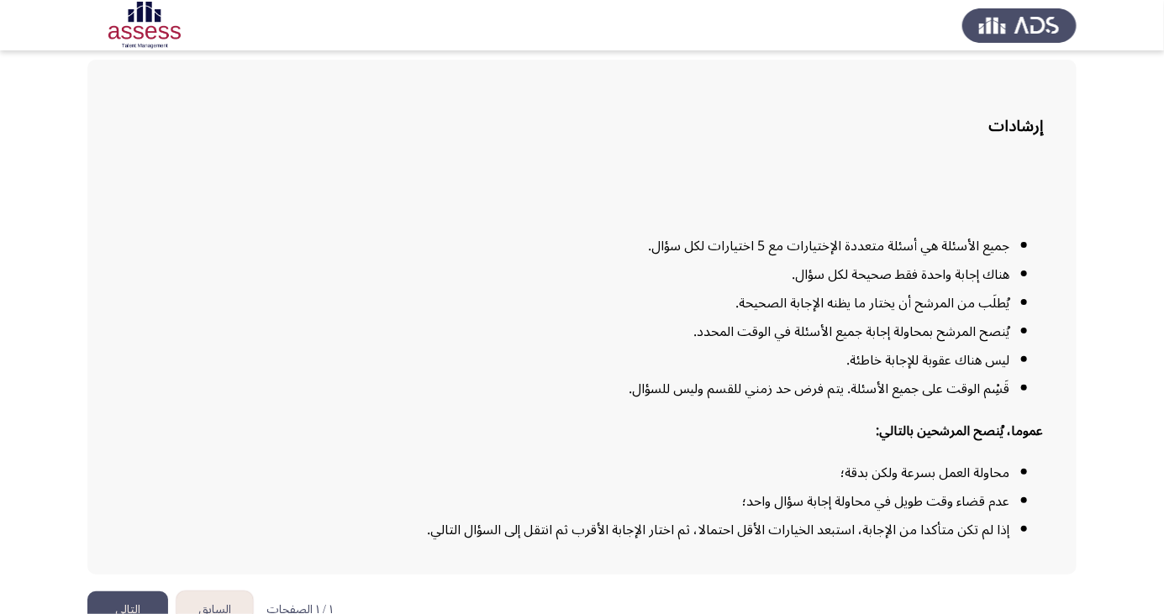
scroll to position [124, 0]
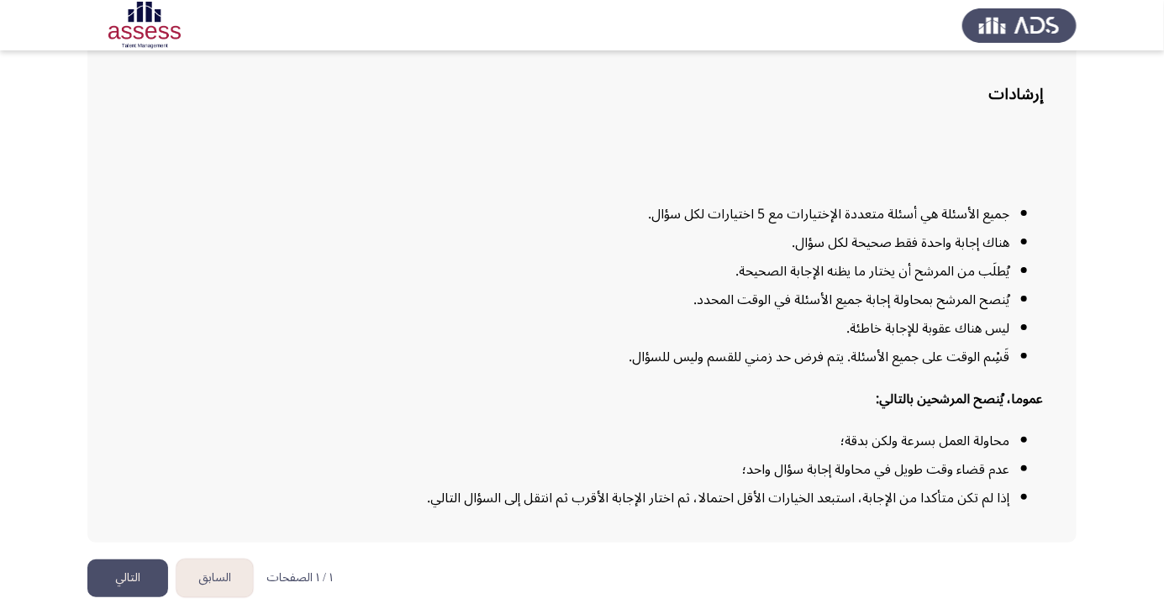
click at [125, 598] on button "التالي" at bounding box center [127, 579] width 81 height 38
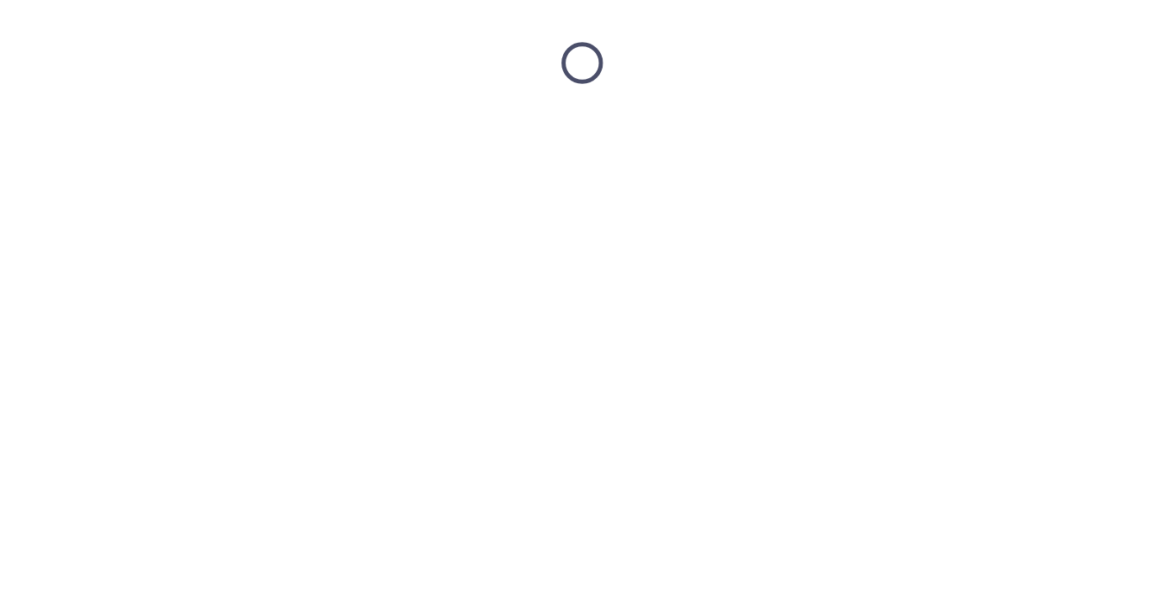
scroll to position [0, 0]
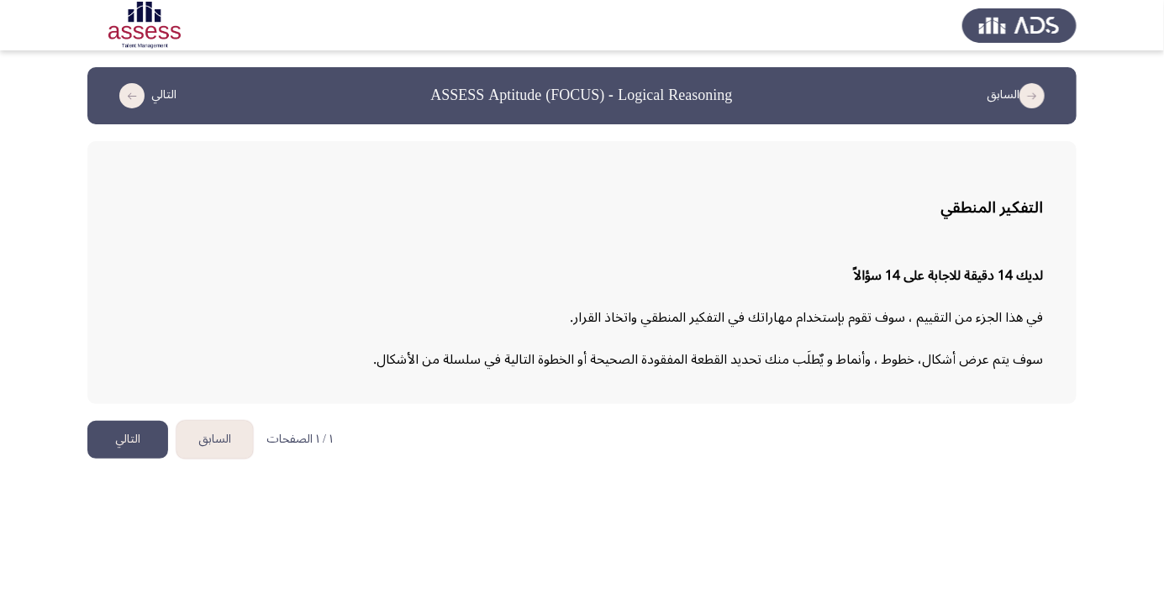
click at [123, 434] on button "التالي" at bounding box center [127, 440] width 81 height 38
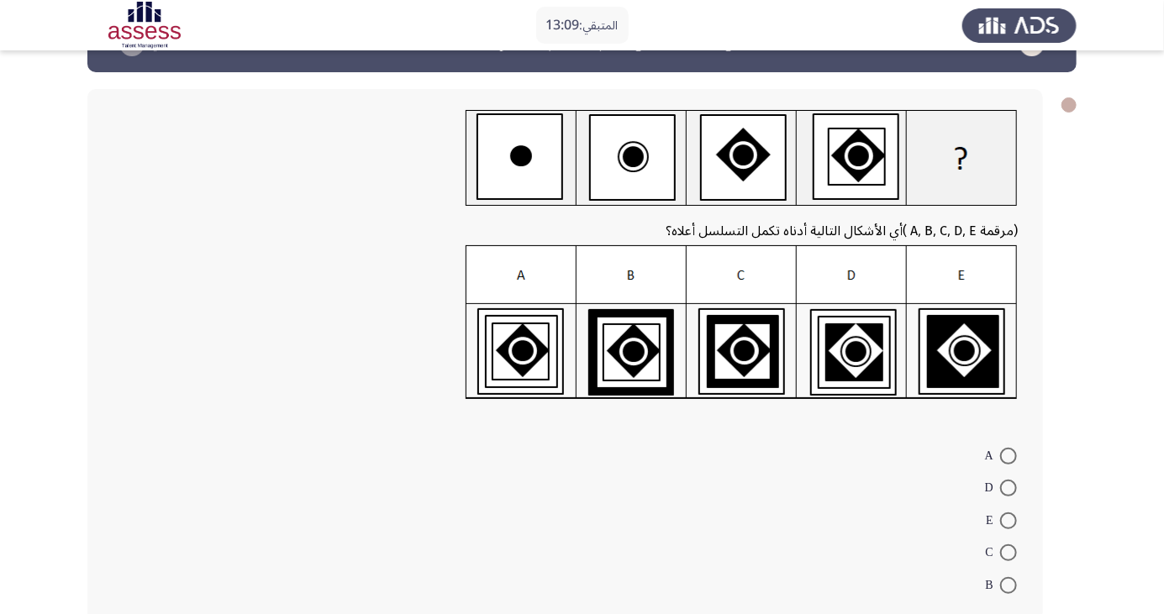
scroll to position [62, 0]
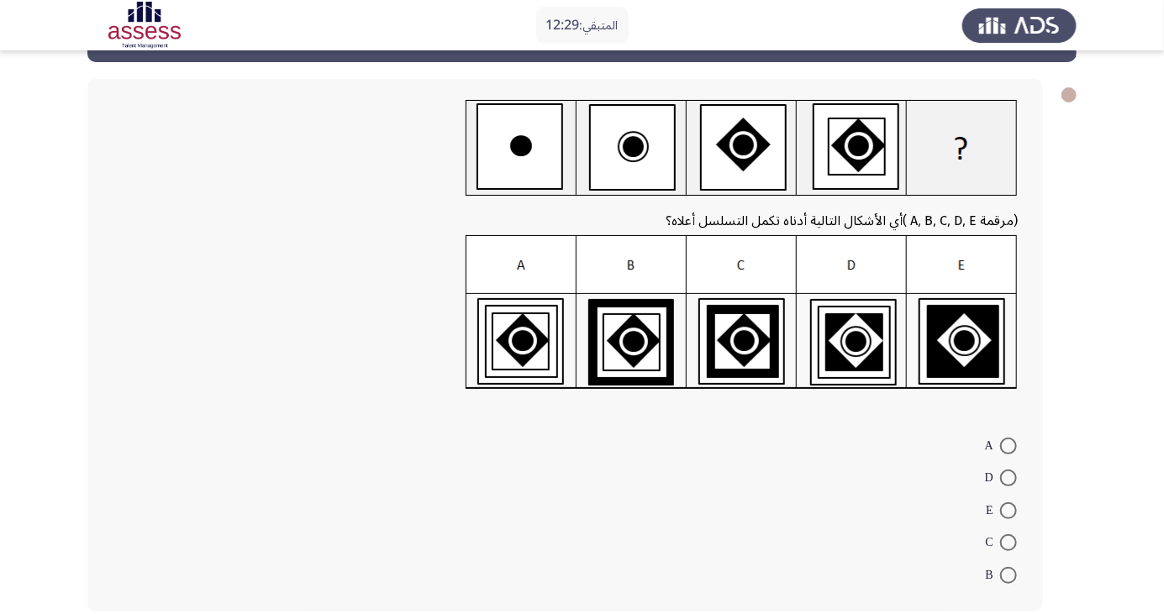
click at [1008, 439] on span at bounding box center [1008, 446] width 17 height 17
click at [1008, 439] on input "A" at bounding box center [1008, 446] width 17 height 17
radio input "true"
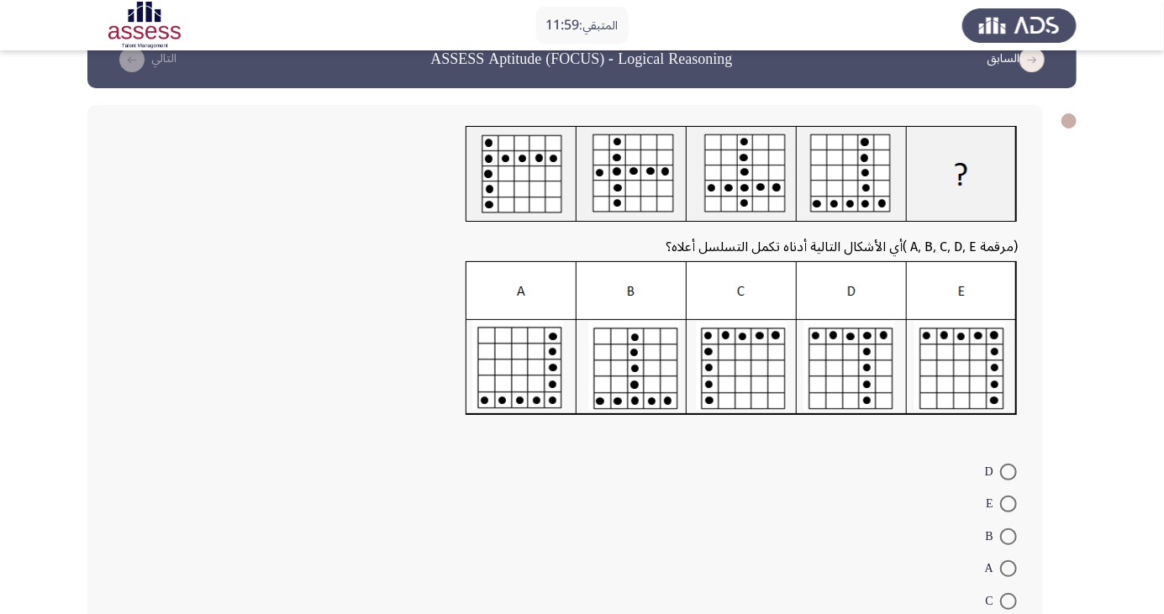
scroll to position [62, 0]
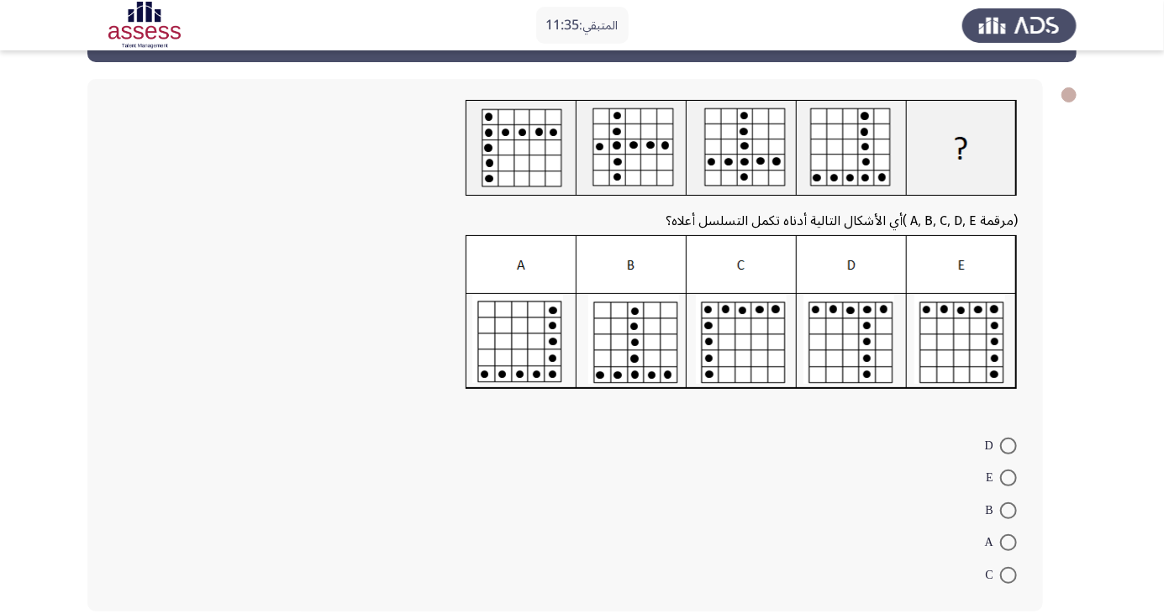
click at [803, 519] on form "D E B A C" at bounding box center [565, 510] width 905 height 162
click at [1009, 445] on span at bounding box center [1008, 446] width 17 height 17
click at [1009, 445] on input "D" at bounding box center [1008, 446] width 17 height 17
radio input "true"
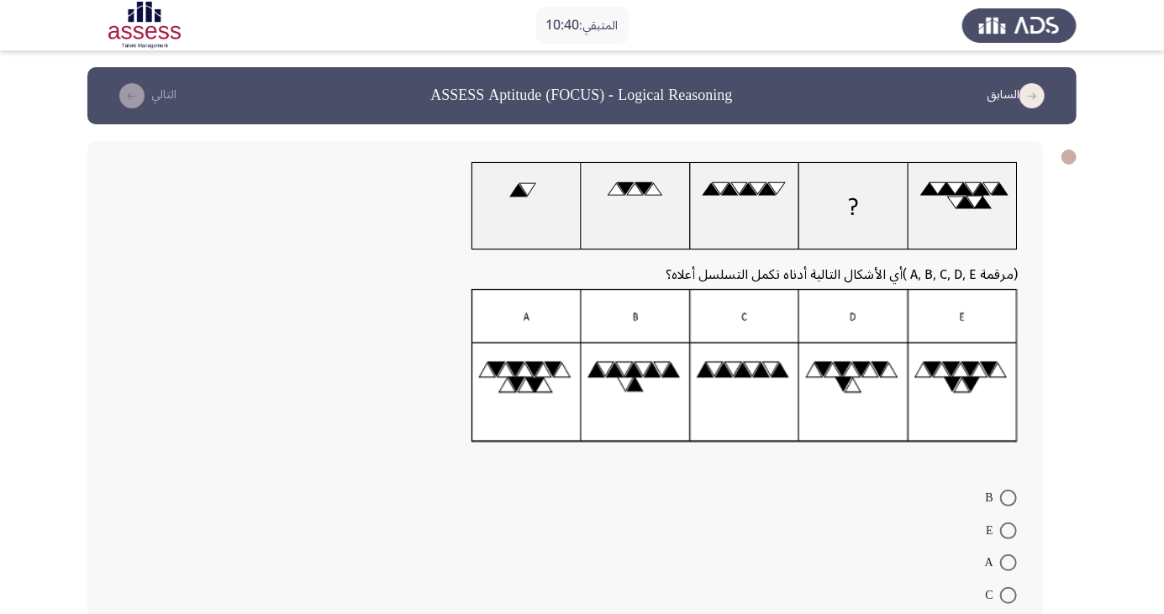
click at [809, 579] on form "B E A C D" at bounding box center [565, 563] width 905 height 162
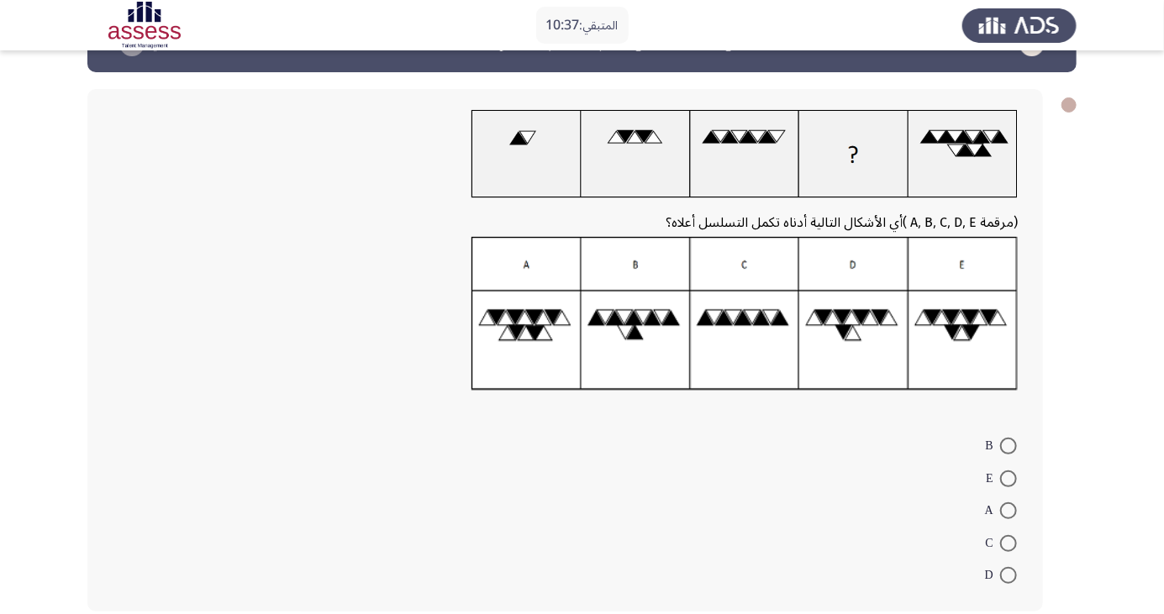
scroll to position [53, 0]
click at [1009, 542] on span at bounding box center [1008, 543] width 17 height 17
click at [1009, 542] on input "C" at bounding box center [1008, 543] width 17 height 17
radio input "true"
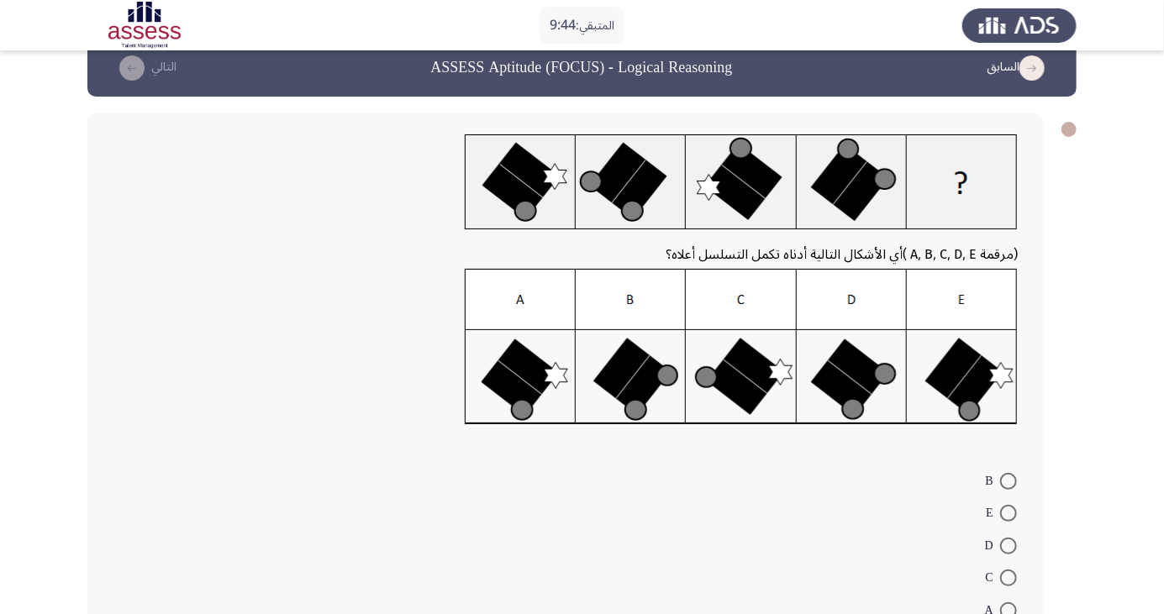
scroll to position [47, 0]
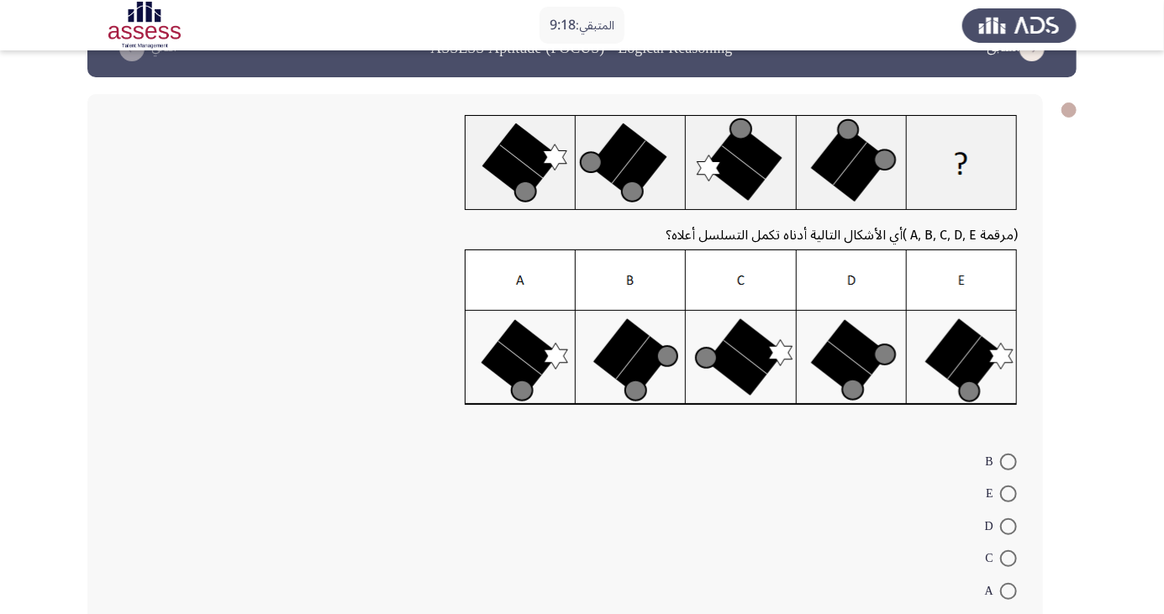
click at [744, 517] on form "B E D C A" at bounding box center [565, 526] width 905 height 162
click at [1009, 526] on span at bounding box center [1008, 527] width 17 height 17
click at [1009, 526] on input "D" at bounding box center [1008, 527] width 17 height 17
radio input "true"
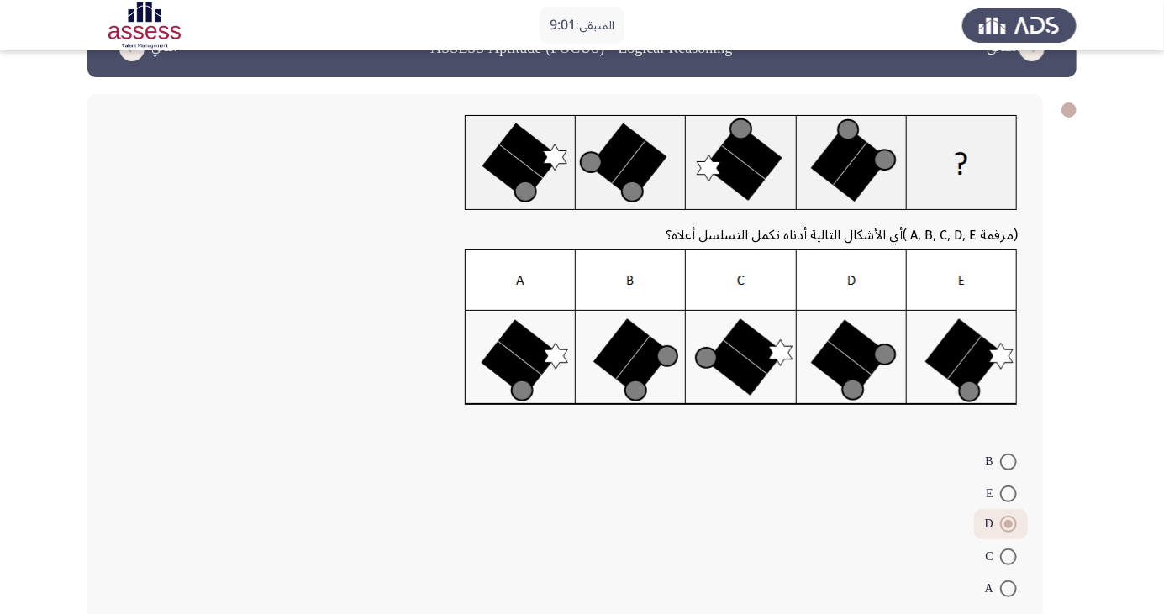
scroll to position [0, 0]
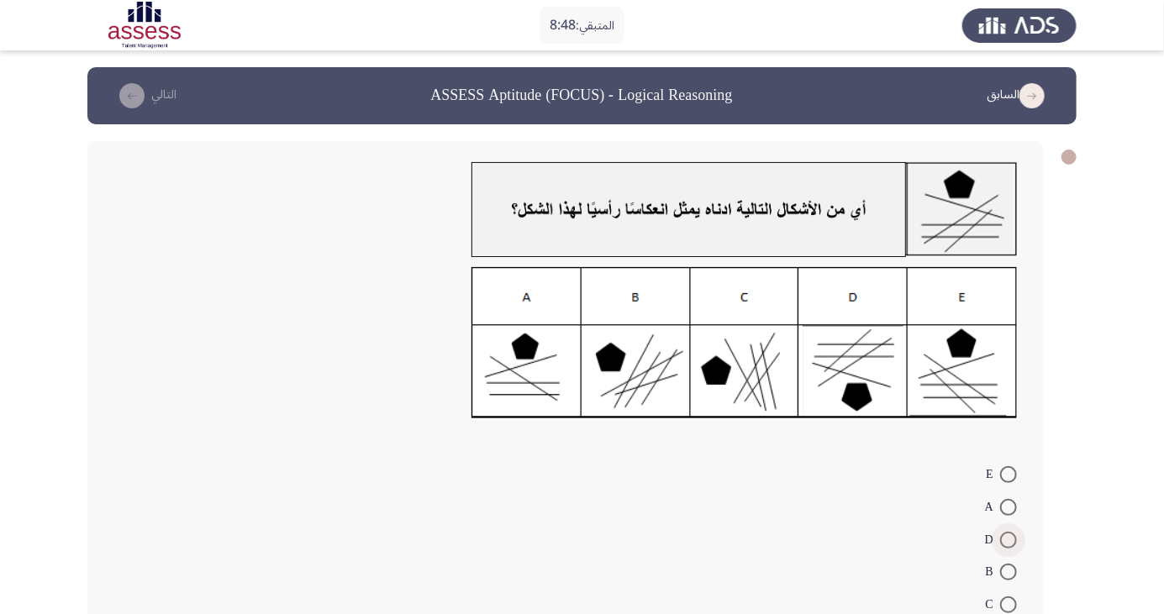
click at [1009, 540] on span at bounding box center [1008, 540] width 17 height 17
click at [1009, 540] on input "D" at bounding box center [1008, 540] width 17 height 17
radio input "true"
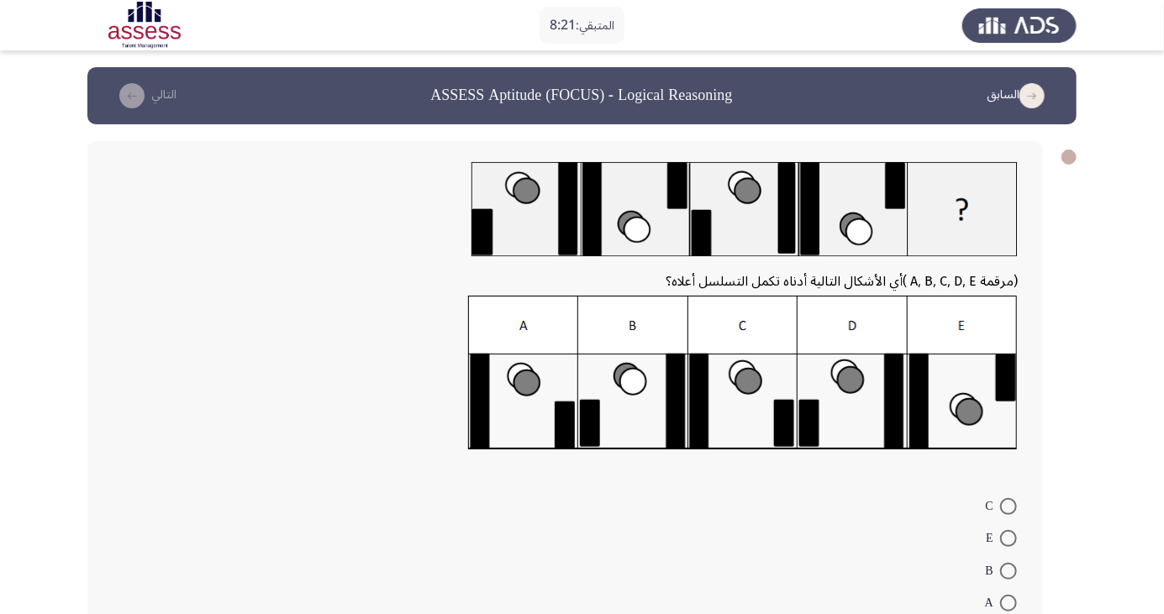
click at [713, 547] on form "C E B A D" at bounding box center [565, 570] width 905 height 162
click at [772, 614] on form "C E B A D" at bounding box center [565, 570] width 905 height 162
click at [1009, 538] on span at bounding box center [1008, 538] width 17 height 17
click at [1009, 538] on input "E" at bounding box center [1008, 538] width 17 height 17
radio input "true"
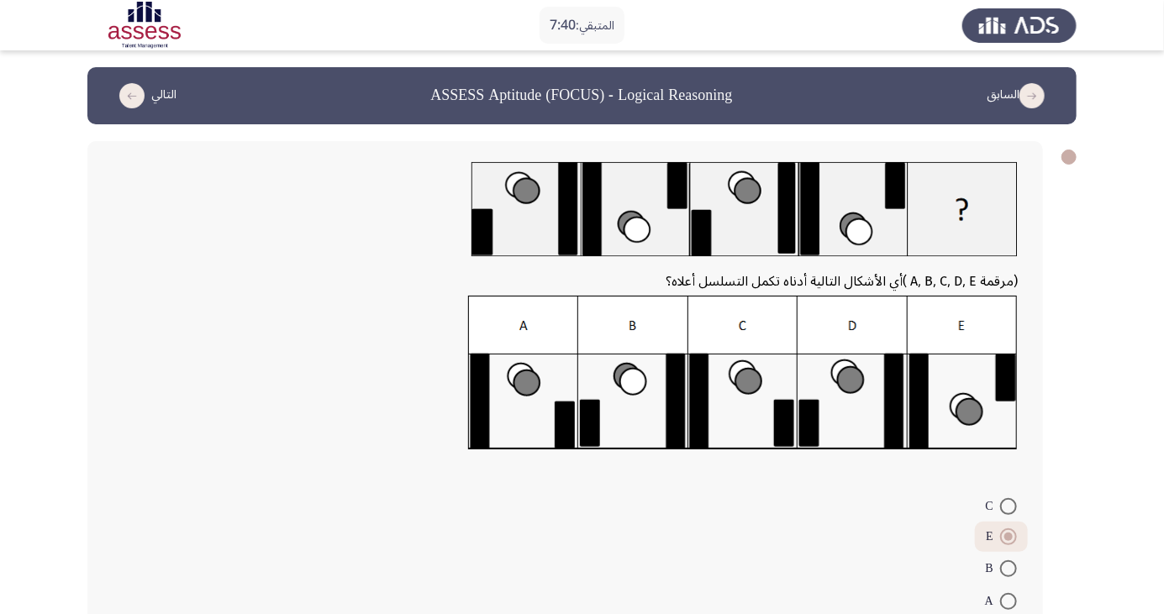
scroll to position [59, 0]
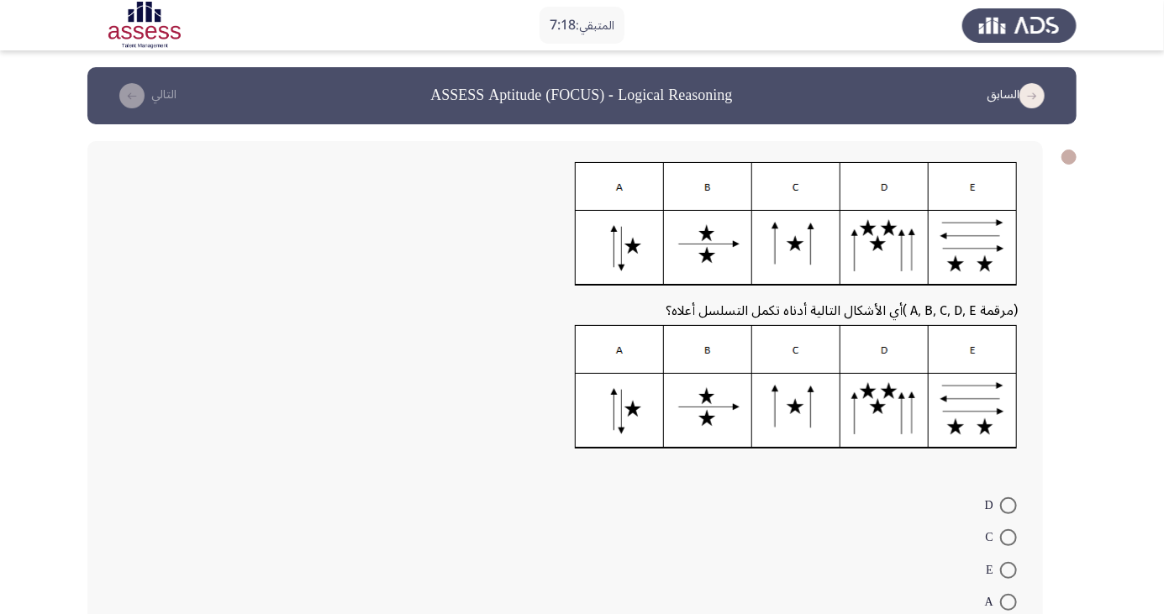
click at [1009, 603] on span at bounding box center [1008, 602] width 17 height 17
click at [1009, 603] on input "A" at bounding box center [1008, 602] width 17 height 17
radio input "true"
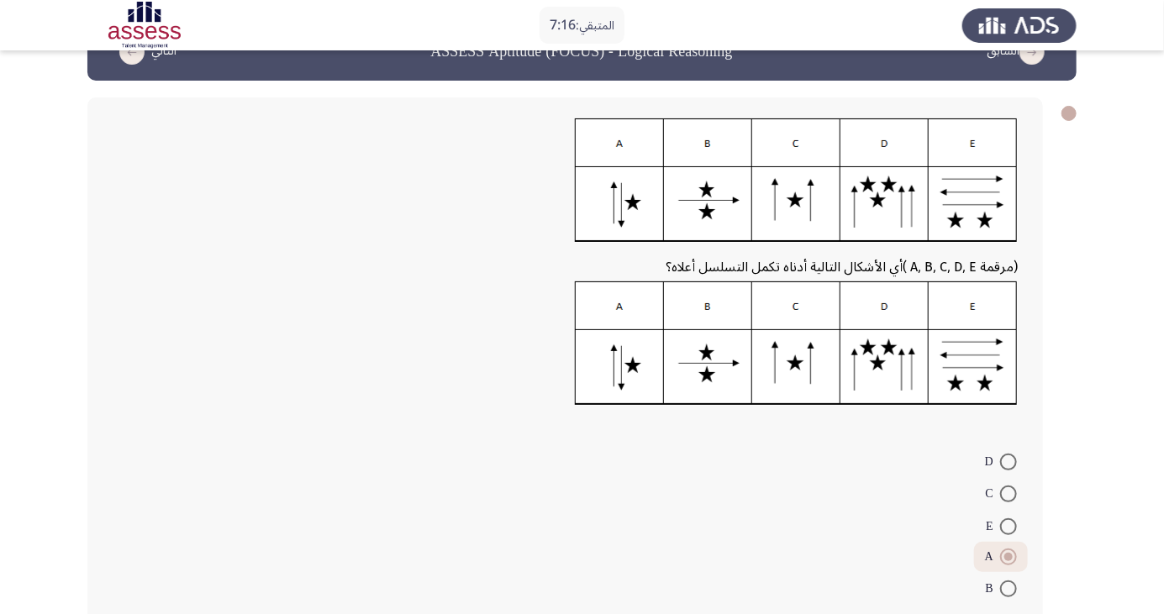
scroll to position [40, 0]
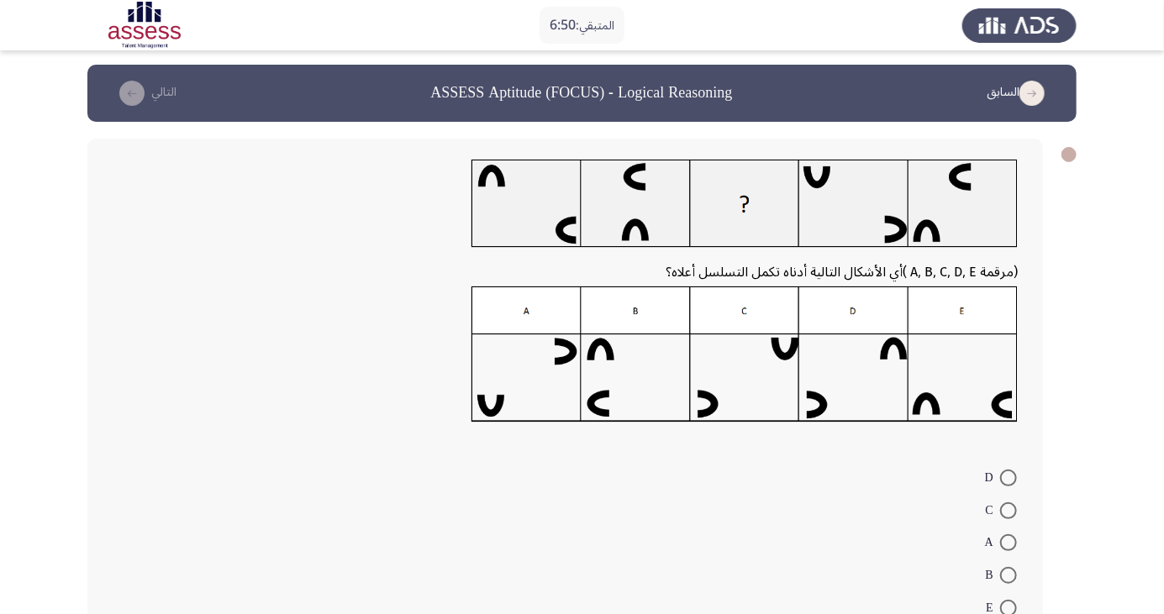
scroll to position [18, 0]
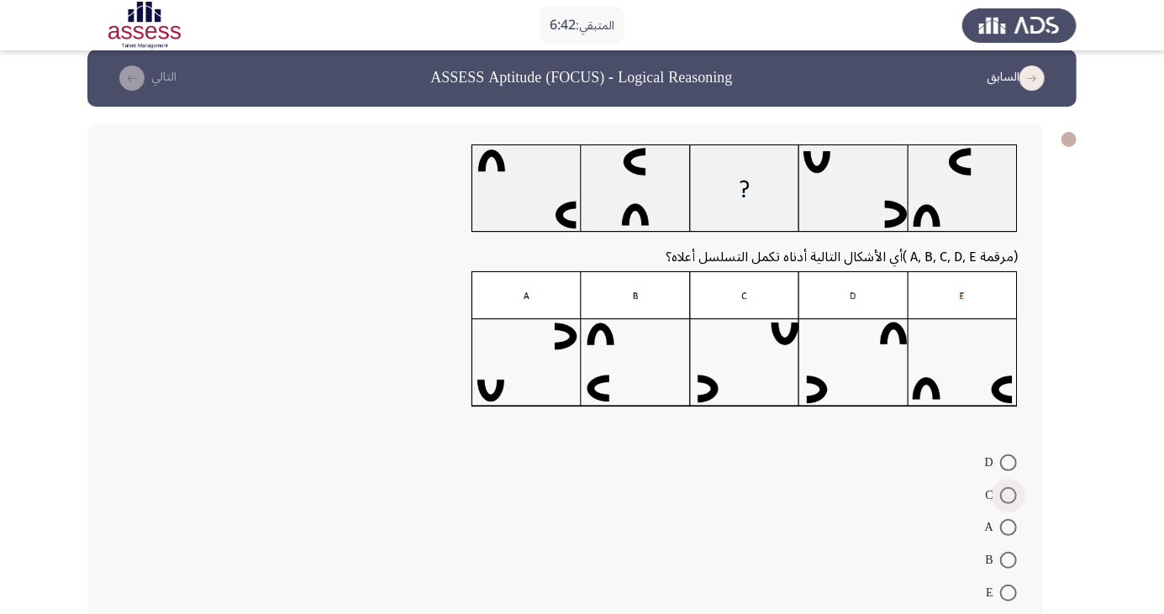
click at [1009, 495] on span at bounding box center [1008, 496] width 17 height 17
click at [1009, 495] on input "C" at bounding box center [1008, 496] width 17 height 17
radio input "true"
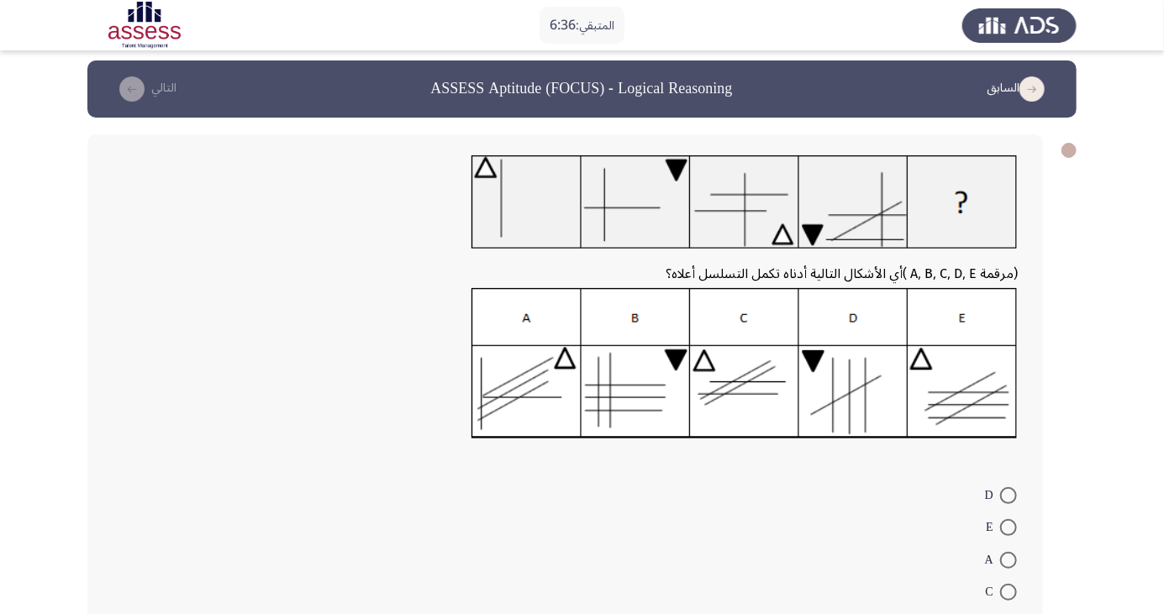
scroll to position [57, 0]
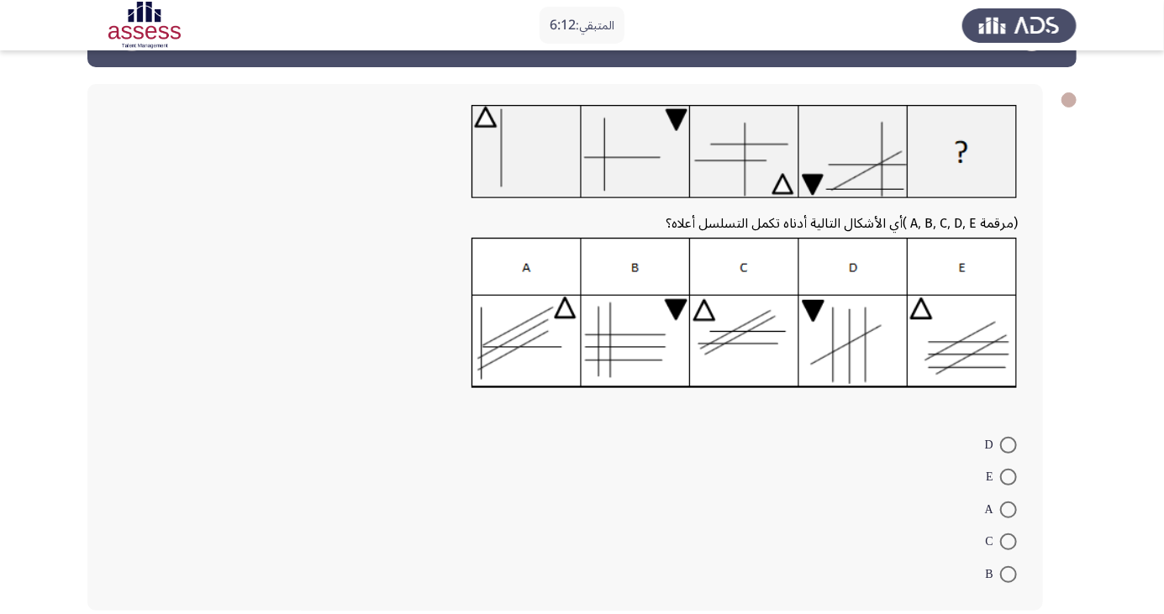
click at [1009, 574] on span at bounding box center [1008, 575] width 17 height 17
click at [1009, 574] on input "B" at bounding box center [1008, 575] width 17 height 17
radio input "true"
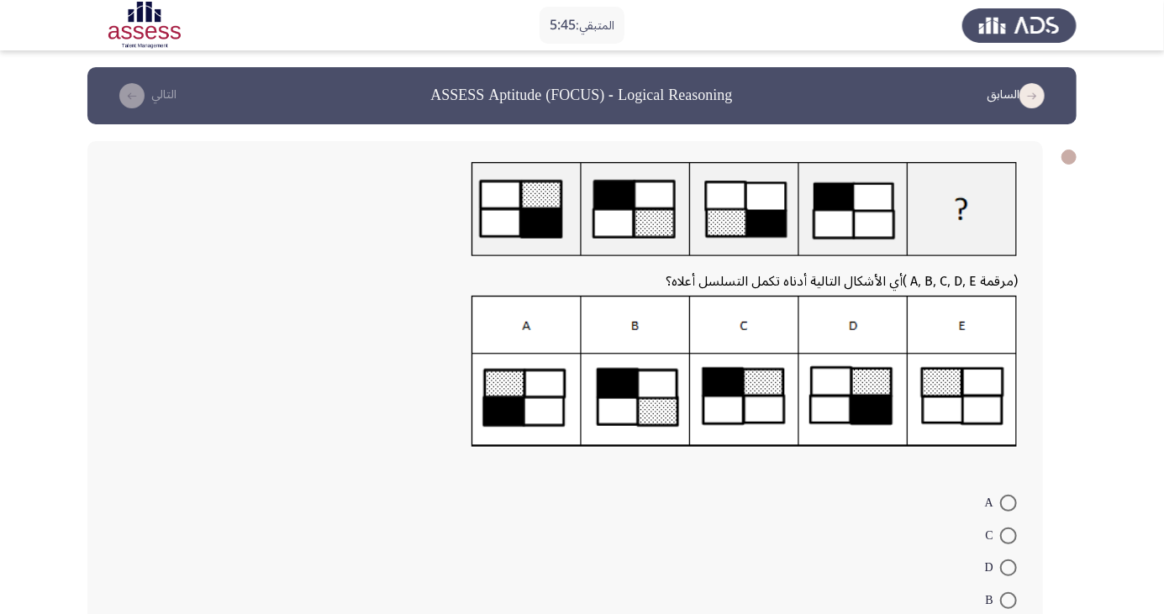
click at [710, 545] on form "A C D B E" at bounding box center [565, 568] width 905 height 162
click at [1013, 531] on span at bounding box center [1008, 536] width 17 height 17
click at [1013, 531] on input "C" at bounding box center [1008, 536] width 17 height 17
radio input "true"
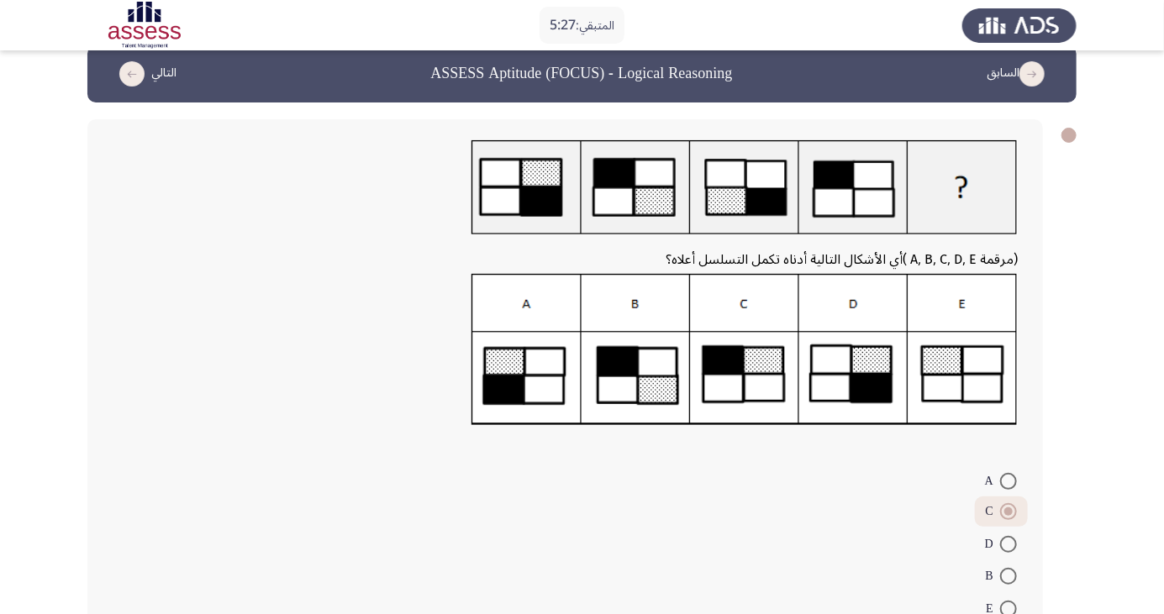
scroll to position [55, 0]
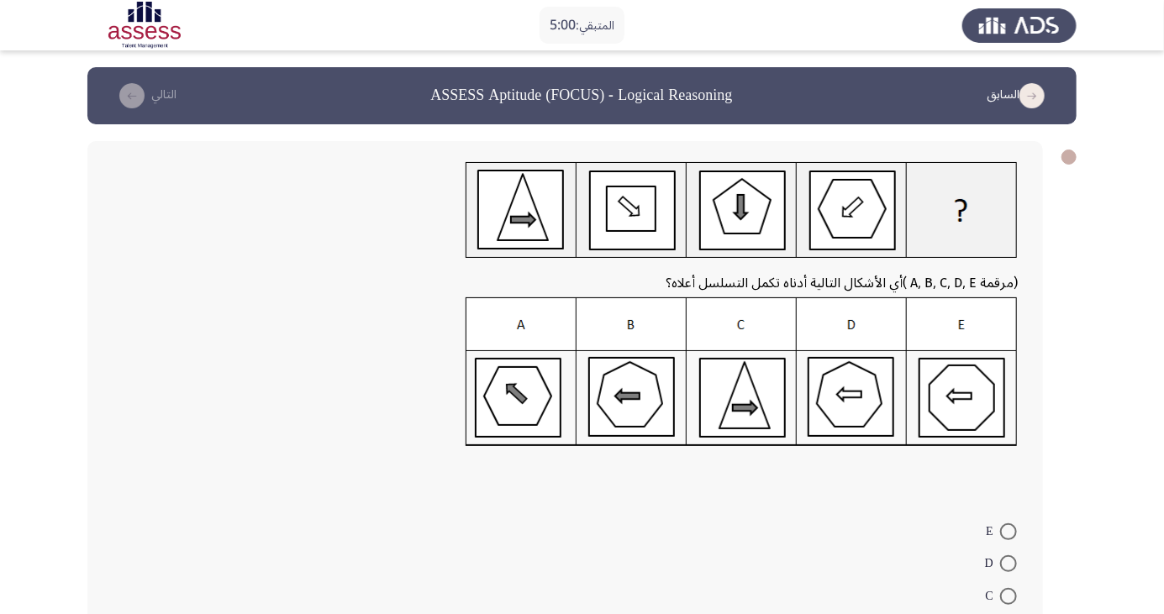
click at [787, 581] on form "E D C B A" at bounding box center [565, 595] width 905 height 162
radio input "true"
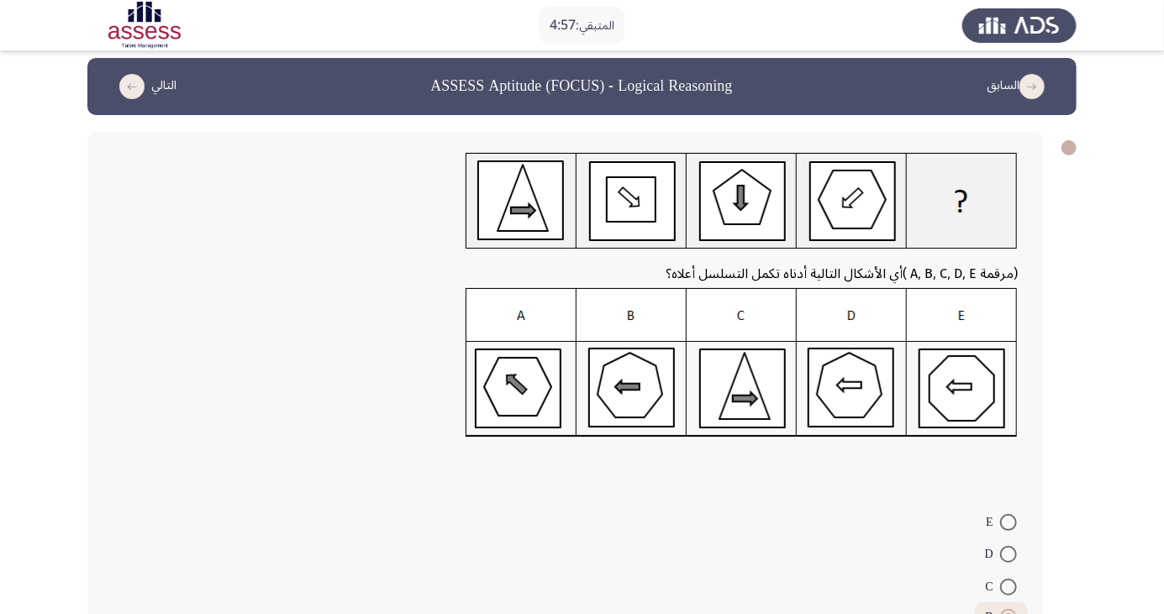
scroll to position [84, 0]
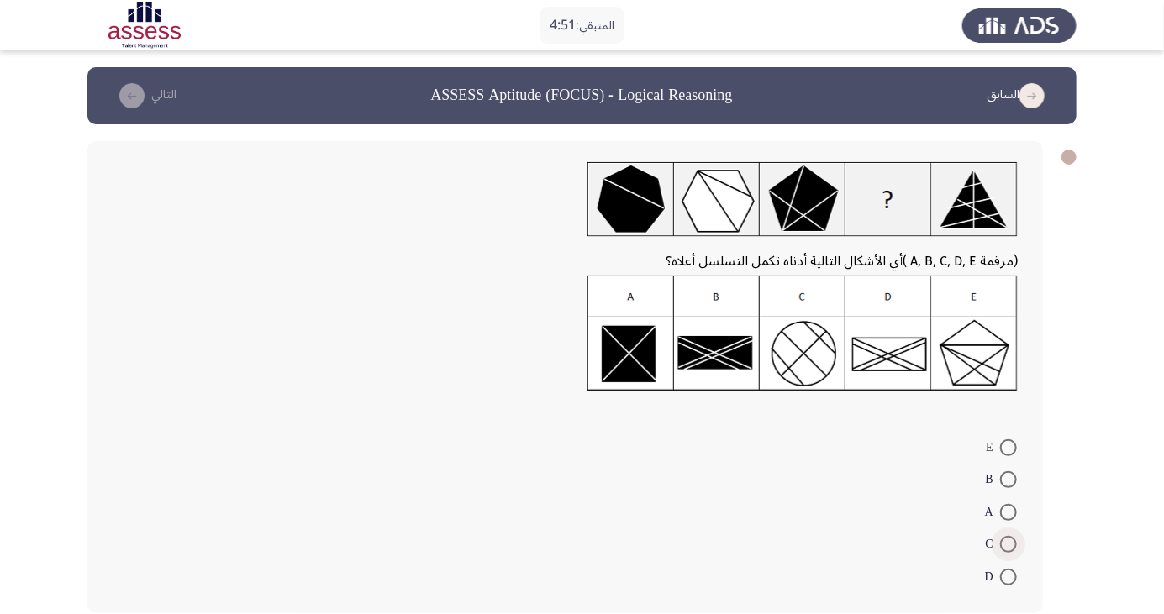
click at [1008, 540] on span at bounding box center [1008, 544] width 17 height 17
click at [1008, 540] on input "C" at bounding box center [1008, 544] width 17 height 17
radio input "true"
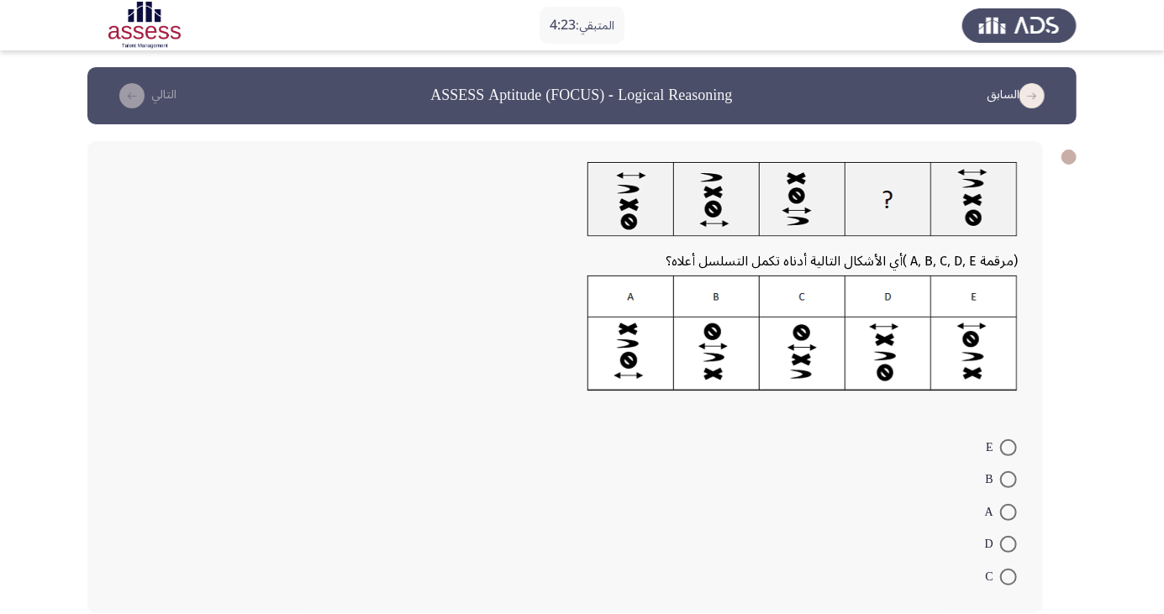
scroll to position [2, 0]
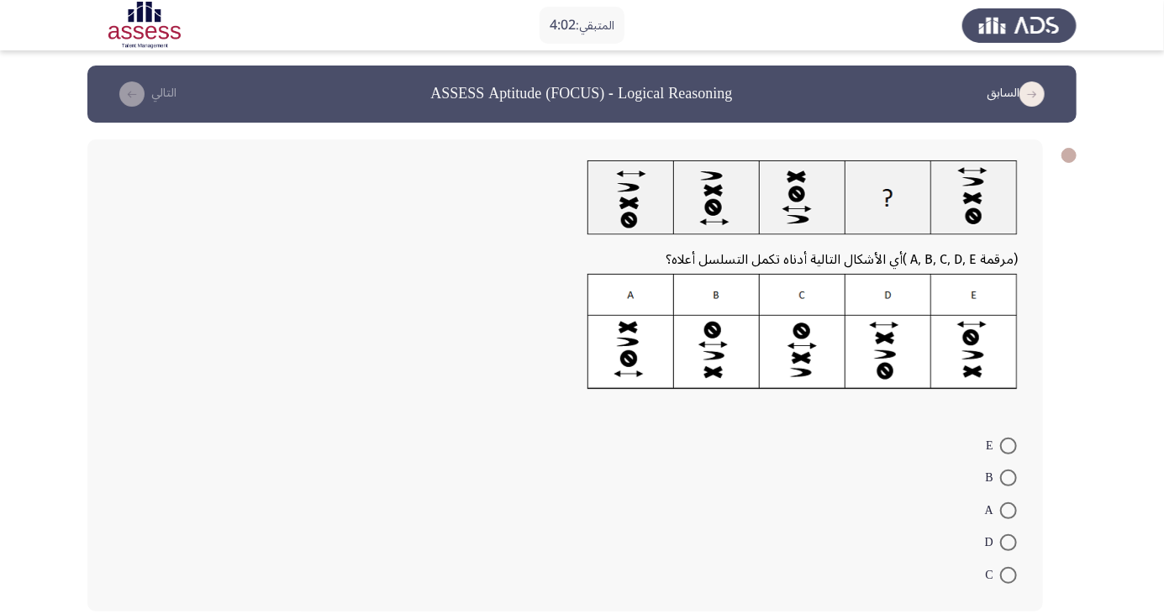
click at [1009, 509] on span at bounding box center [1008, 511] width 17 height 17
click at [1009, 509] on input "A" at bounding box center [1008, 511] width 17 height 17
radio input "true"
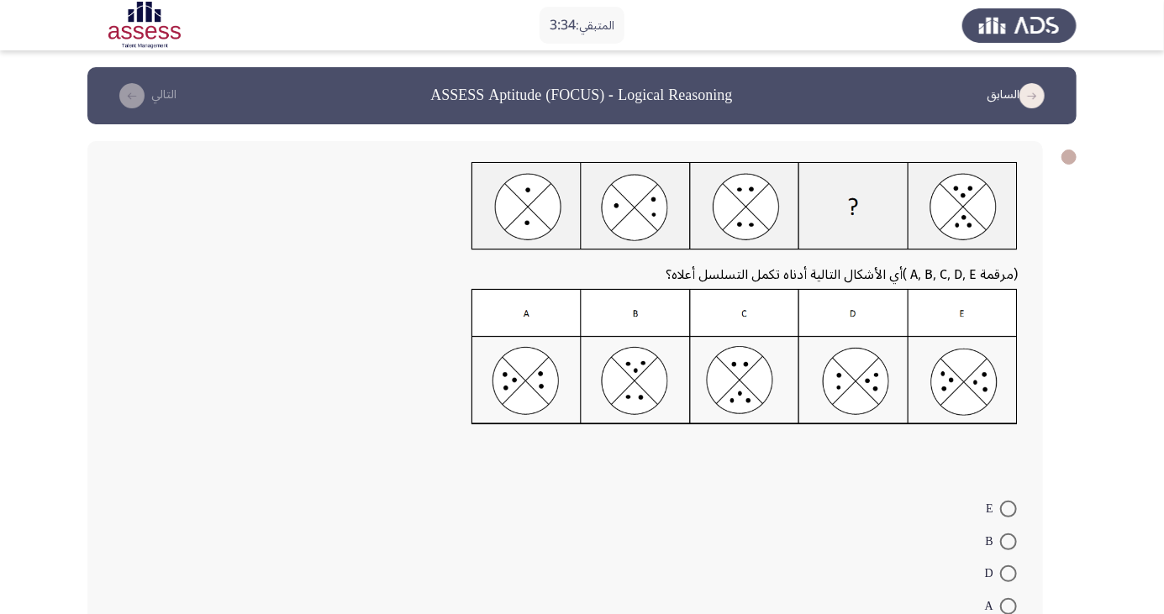
click at [797, 554] on form "E B D A C" at bounding box center [565, 574] width 905 height 162
click at [1009, 574] on span at bounding box center [1008, 574] width 17 height 17
click at [1009, 574] on input "D" at bounding box center [1008, 574] width 17 height 17
radio input "true"
click at [1009, 522] on mat-radio-button "E" at bounding box center [1001, 509] width 53 height 33
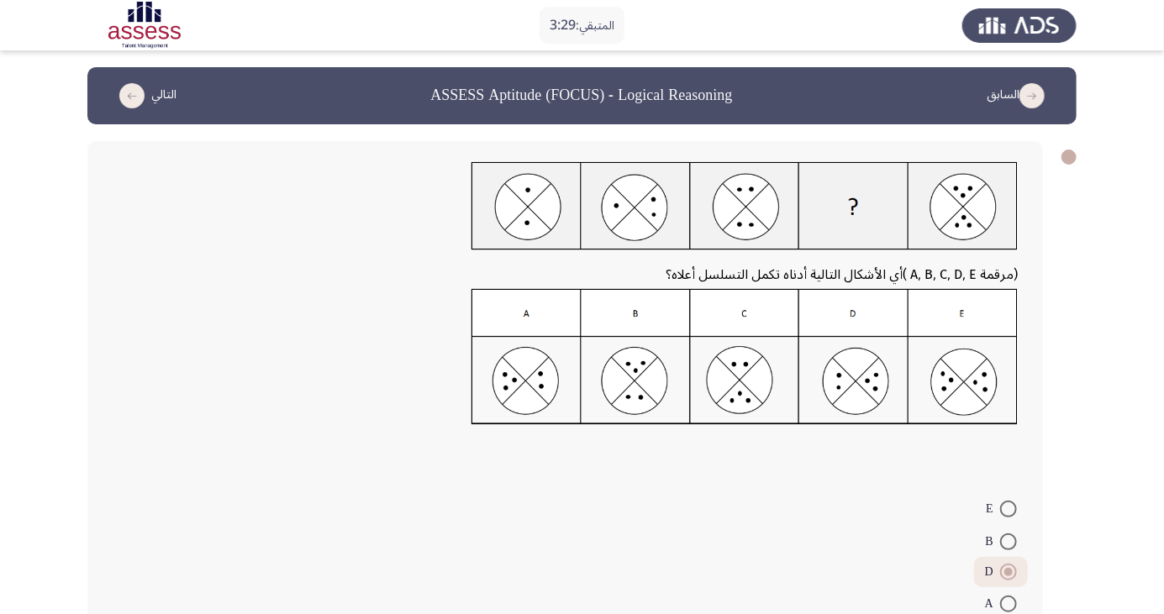
click at [1009, 541] on span at bounding box center [1008, 542] width 17 height 17
click at [1009, 541] on input "B" at bounding box center [1008, 542] width 17 height 17
radio input "true"
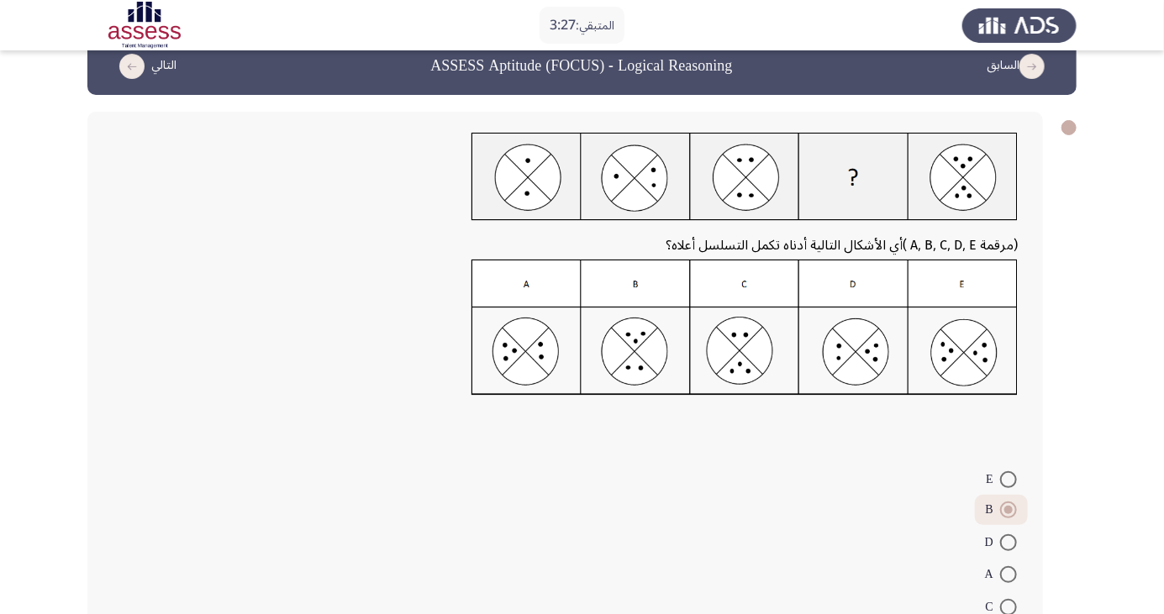
scroll to position [61, 0]
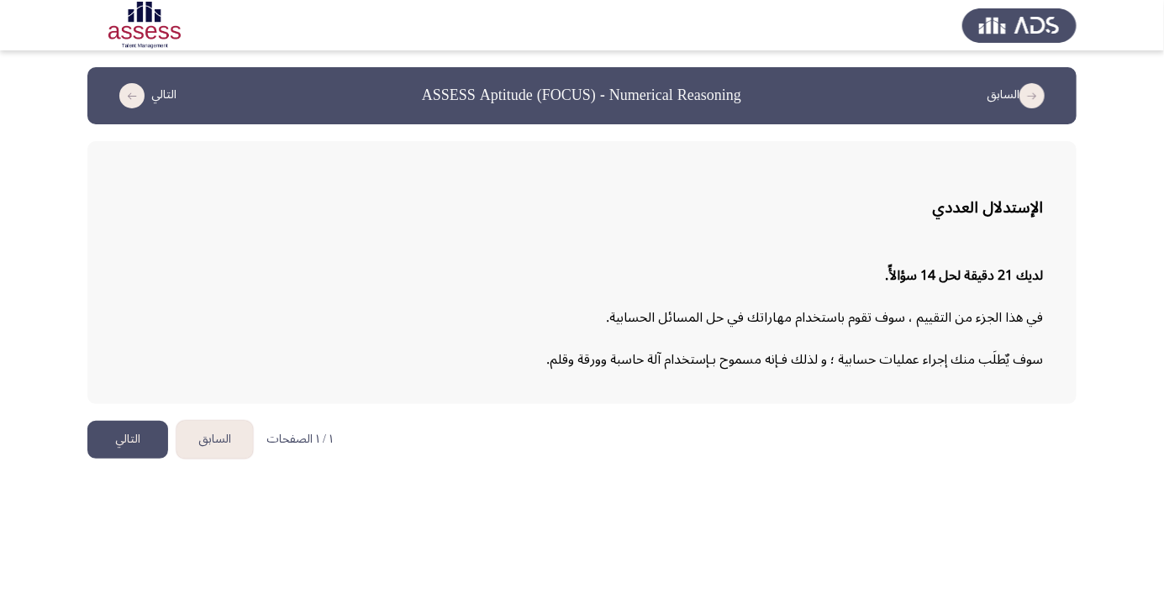
click at [140, 424] on button "التالي" at bounding box center [127, 440] width 81 height 38
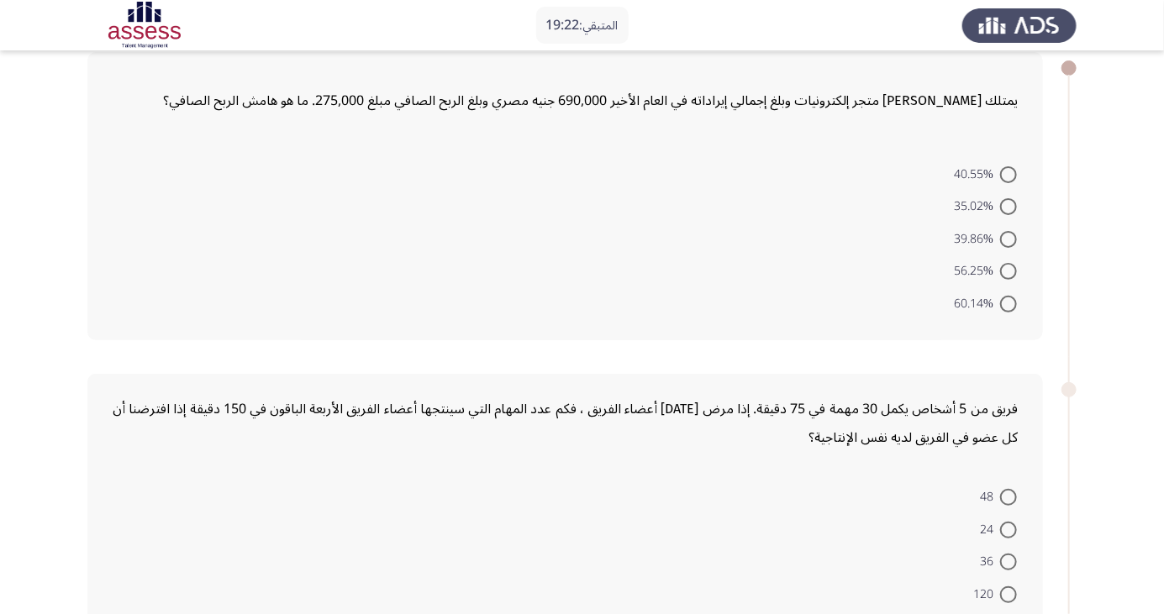
scroll to position [90, 0]
click at [572, 259] on form "40.55% 35.02% 39.86% 56.25% 60.14%" at bounding box center [565, 237] width 905 height 162
click at [555, 277] on form "40.55% 35.02% 39.86% 56.25% 60.14%" at bounding box center [565, 237] width 905 height 162
click at [1009, 172] on span at bounding box center [1008, 174] width 17 height 17
click at [1009, 172] on input "40.55%" at bounding box center [1008, 174] width 17 height 17
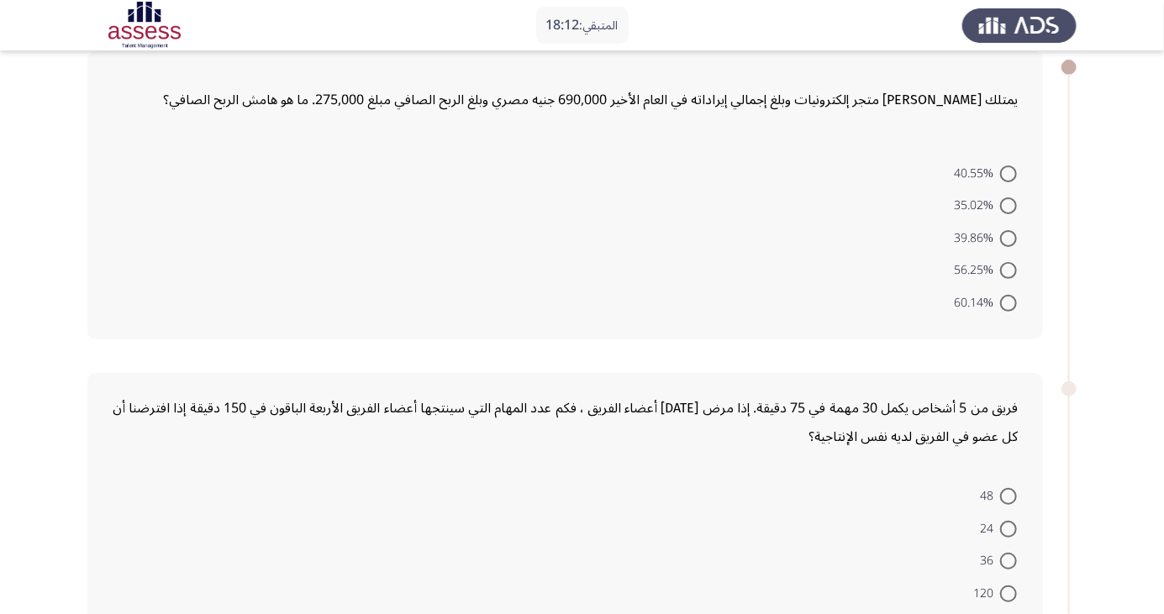
radio input "true"
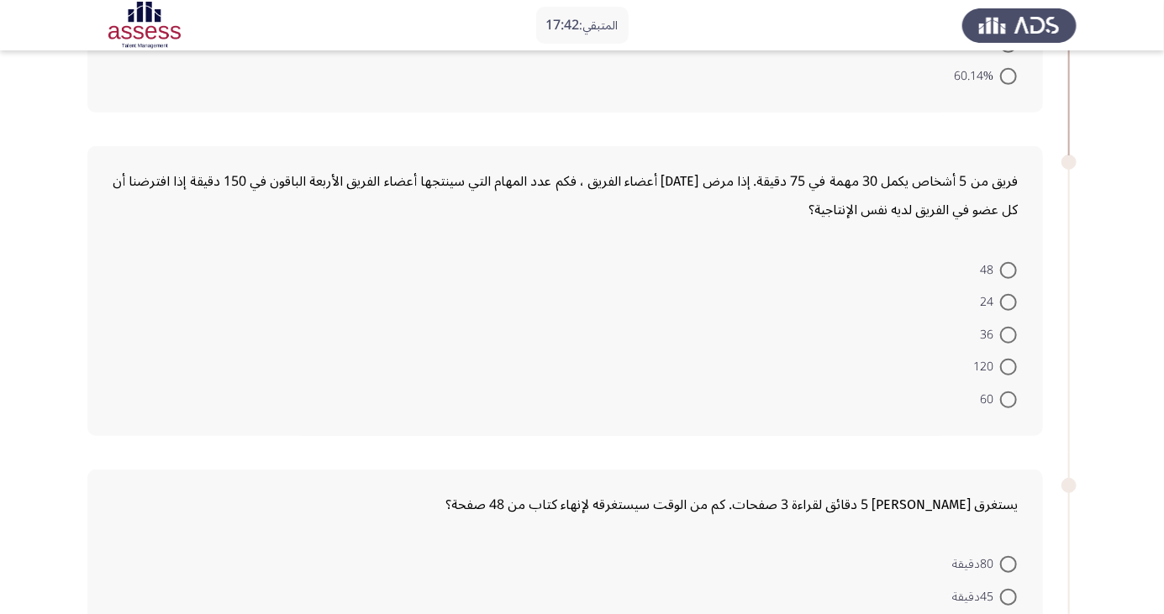
scroll to position [313, 0]
click at [846, 356] on form "48 24 36 120 60" at bounding box center [565, 336] width 905 height 162
click at [1009, 399] on span at bounding box center [1008, 401] width 17 height 17
click at [1009, 399] on input "60" at bounding box center [1008, 401] width 17 height 17
radio input "true"
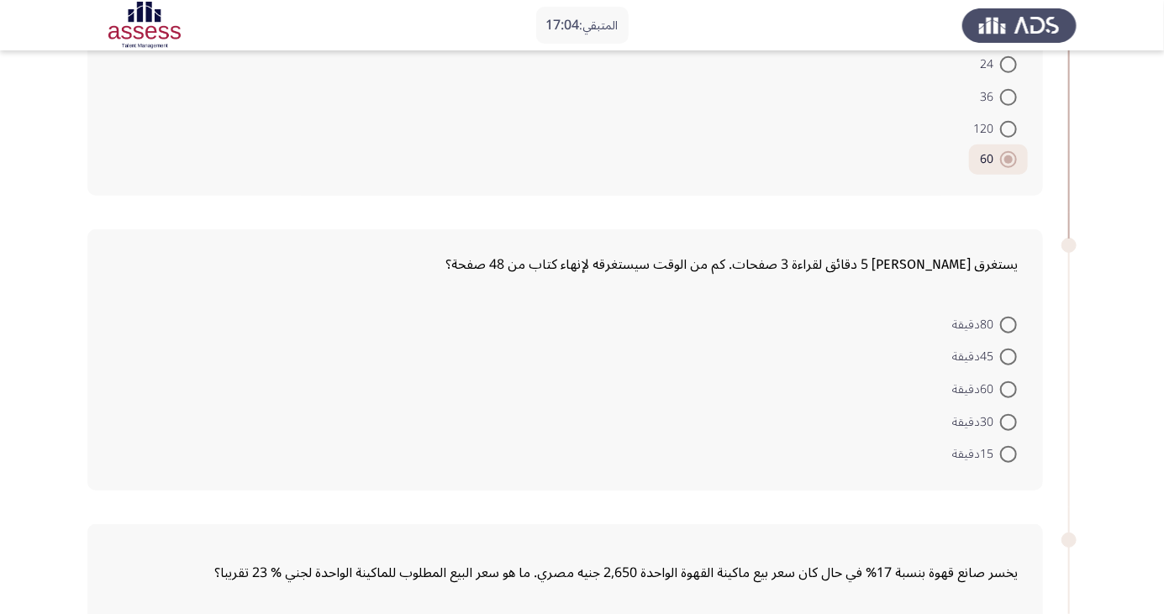
scroll to position [553, 0]
click at [1009, 451] on span at bounding box center [1008, 453] width 17 height 17
click at [1009, 451] on input "15دقيقة" at bounding box center [1008, 453] width 17 height 17
radio input "true"
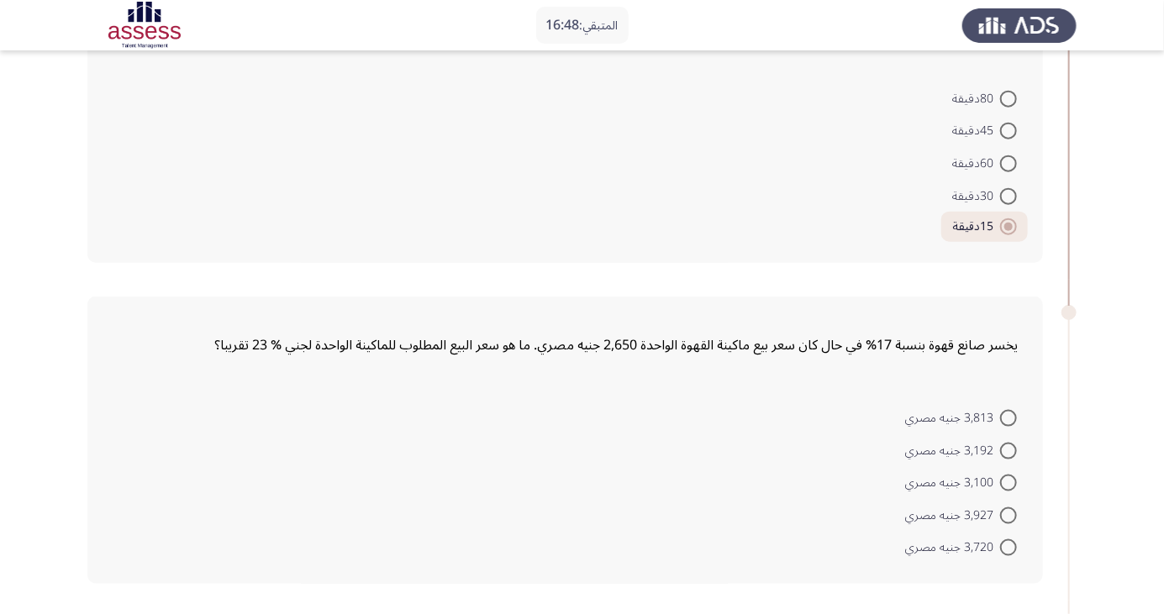
scroll to position [794, 0]
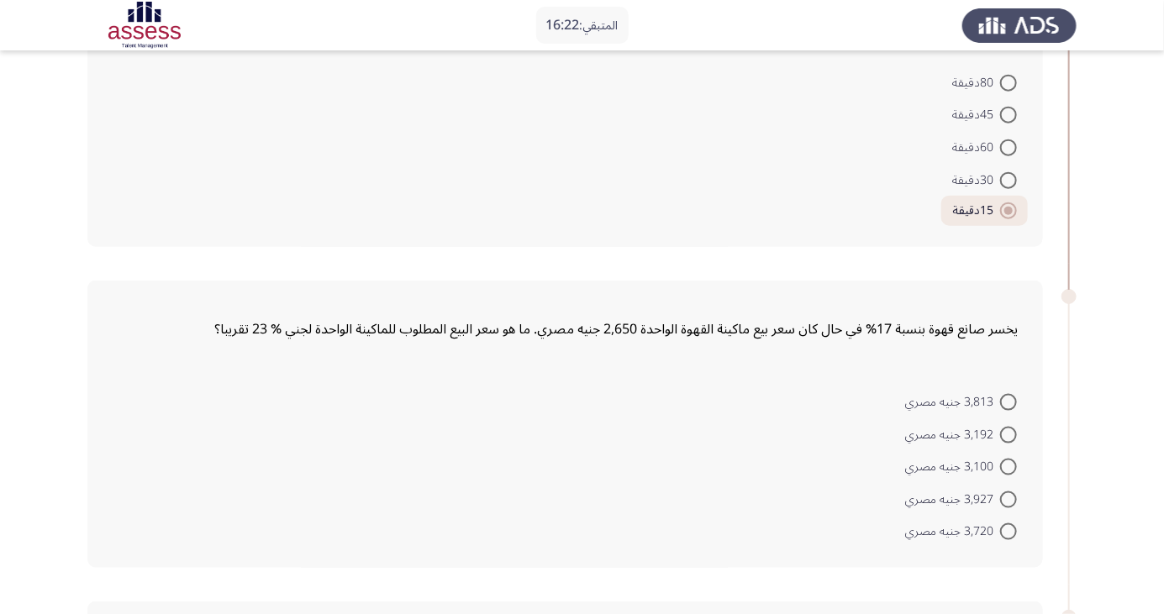
click at [688, 453] on form "3,813 جنيه مصري 3,192 جنيه مصري 3,100 جنيه مصري 3,927 جنيه مصري 3,720 جنيه مصري" at bounding box center [565, 467] width 905 height 162
click at [562, 456] on form "3,813 جنيه مصري 3,192 جنيه مصري 3,100 جنيه مصري 3,927 جنيه مصري 3,720 جنيه مصري" at bounding box center [565, 467] width 905 height 162
click at [1009, 530] on span at bounding box center [1008, 532] width 17 height 17
click at [1009, 530] on input "3,720 جنيه مصري" at bounding box center [1008, 532] width 17 height 17
radio input "true"
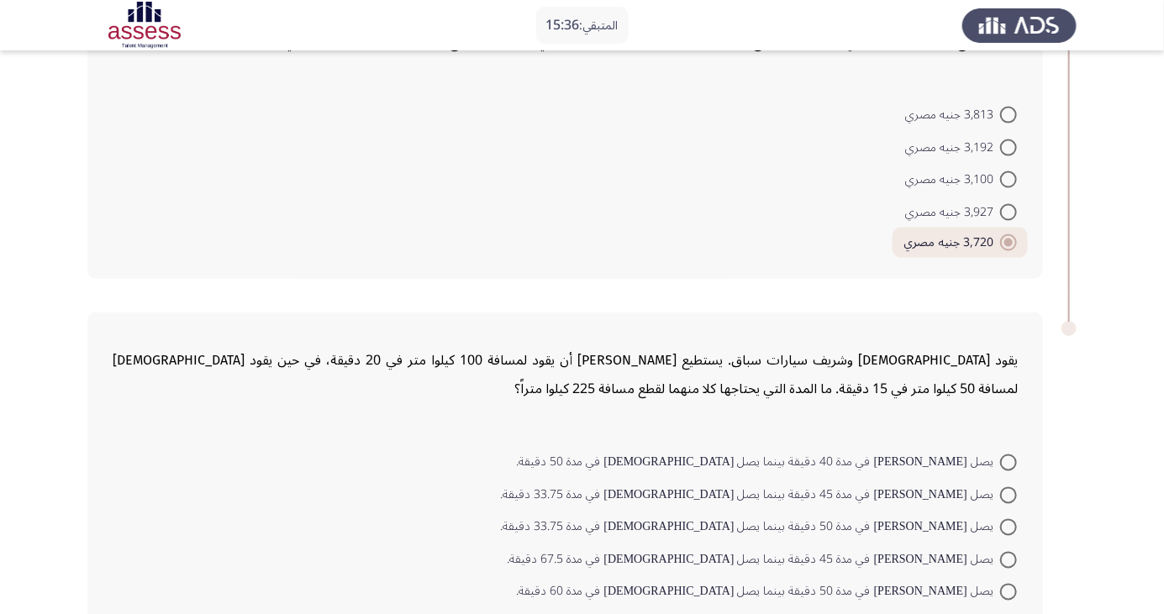
scroll to position [1097, 0]
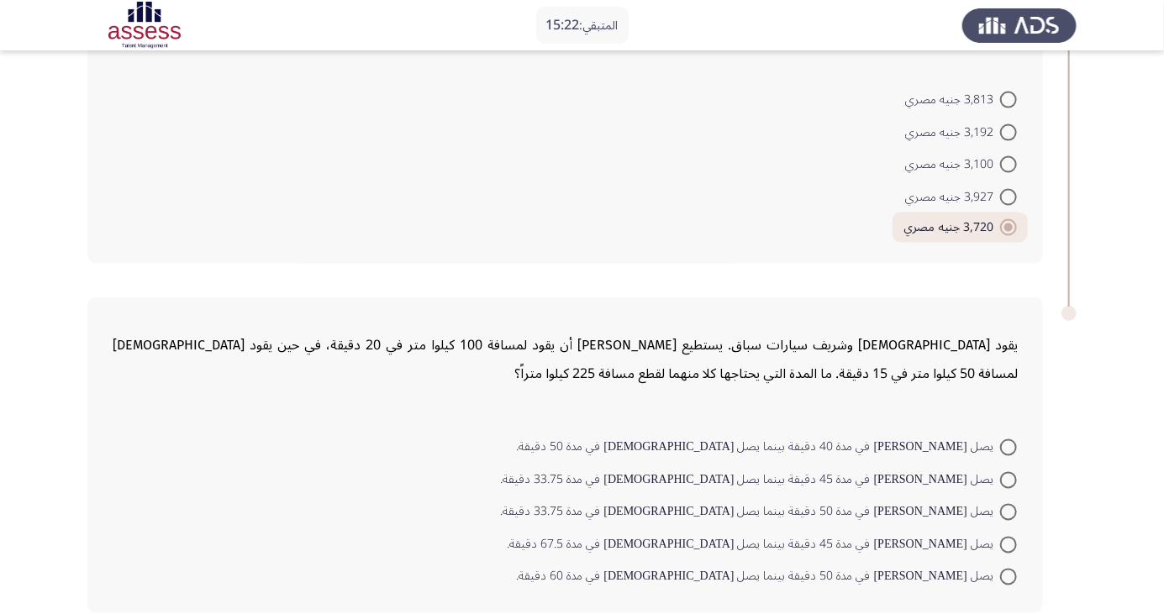
click at [1009, 510] on span at bounding box center [1008, 512] width 17 height 17
click at [1009, 510] on input "يصل [PERSON_NAME] في مدة 50 دقيقة بينما يصل [DEMOGRAPHIC_DATA] في مدة 33.75 دقي…" at bounding box center [1008, 512] width 17 height 17
radio input "true"
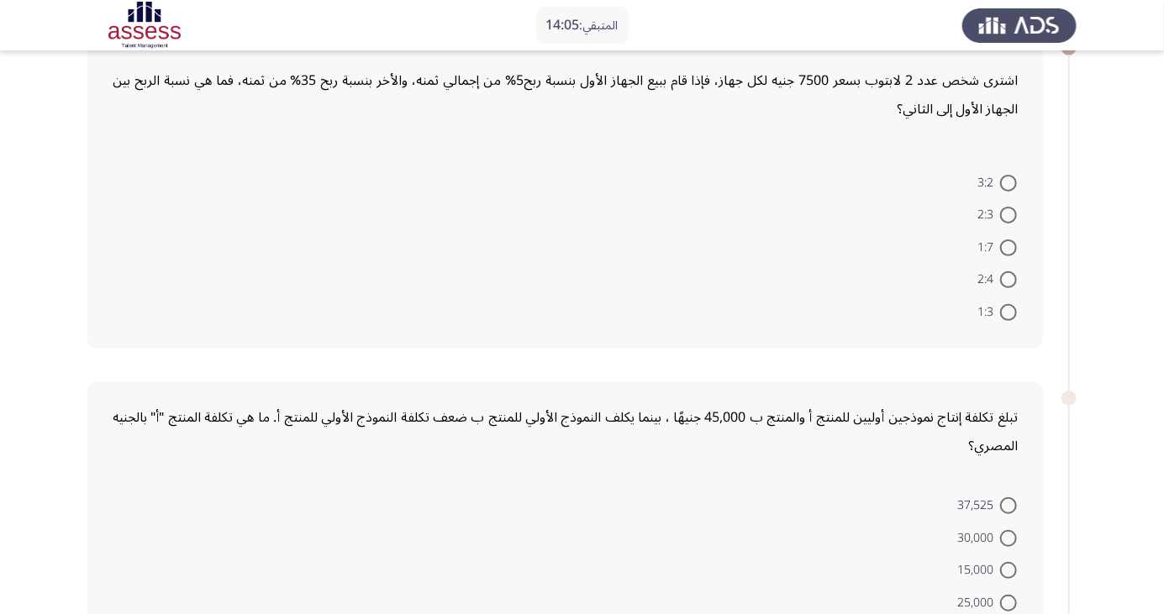
scroll to position [123, 0]
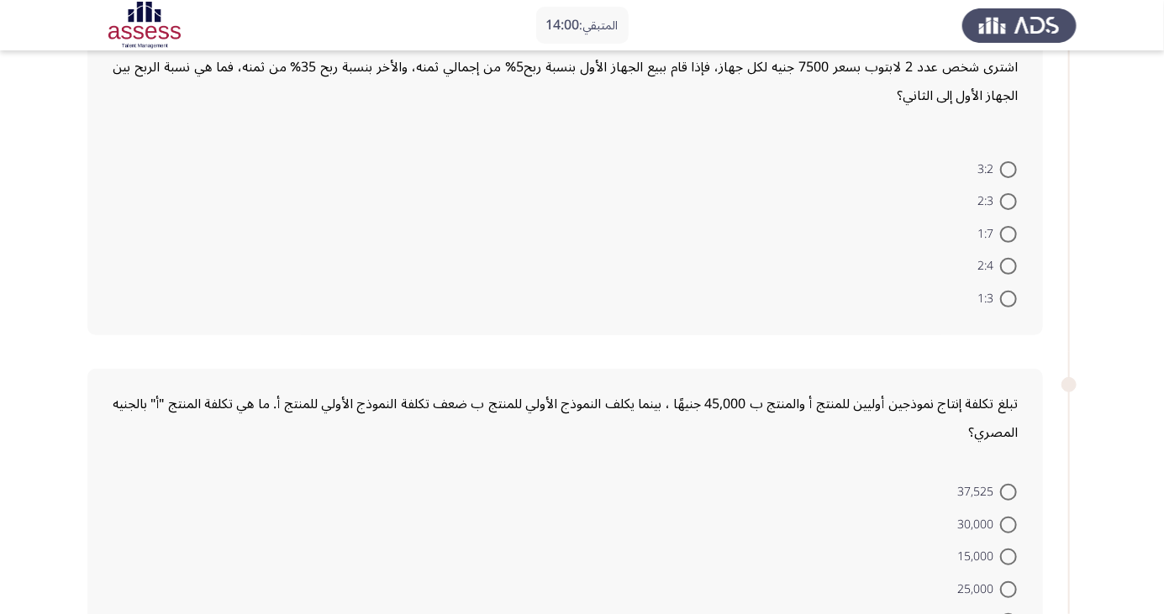
click at [1009, 168] on span at bounding box center [1008, 169] width 17 height 17
click at [1009, 168] on input "3:2" at bounding box center [1008, 169] width 17 height 17
radio input "true"
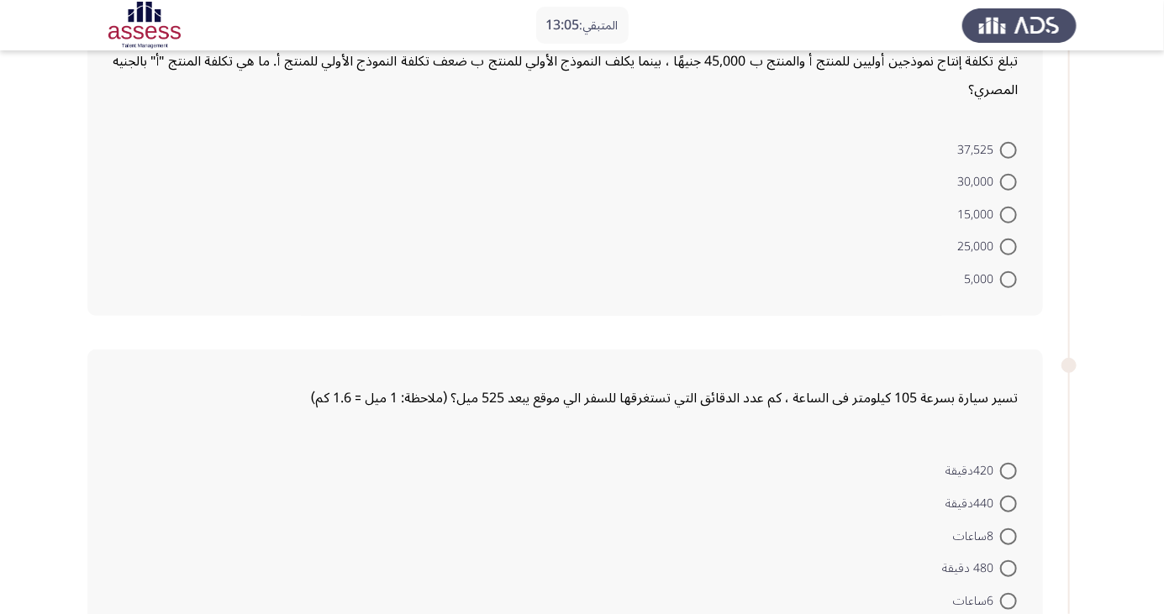
scroll to position [461, 0]
click at [1015, 208] on span at bounding box center [1008, 216] width 17 height 17
click at [1015, 208] on input "15,000" at bounding box center [1008, 216] width 17 height 17
radio input "true"
click at [1009, 213] on span at bounding box center [1008, 214] width 8 height 8
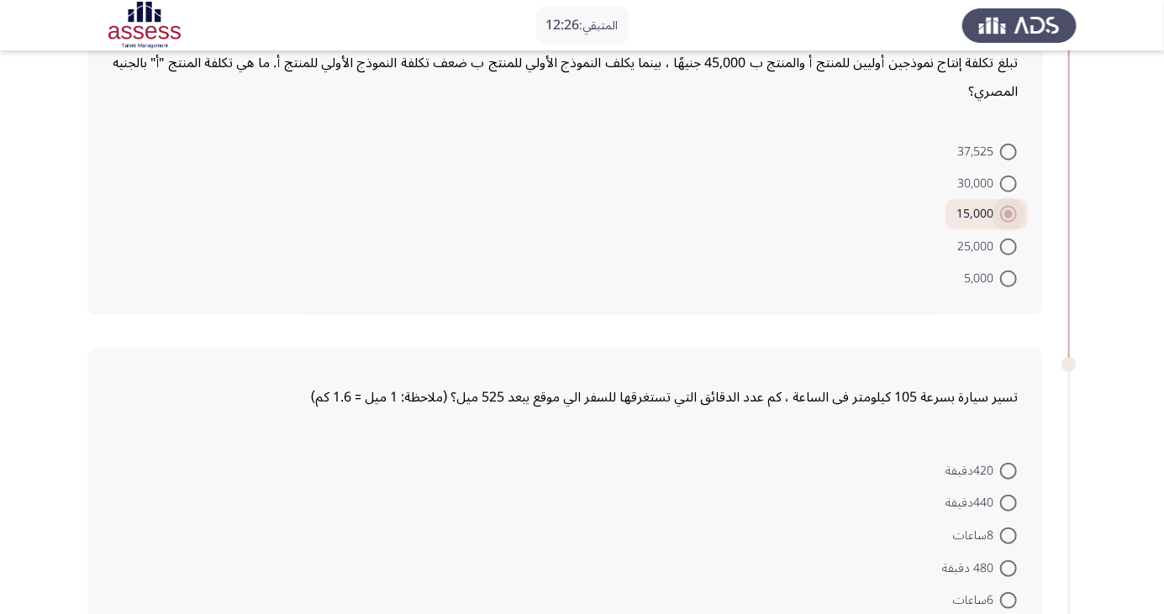
click at [1009, 213] on input "15,000" at bounding box center [1008, 214] width 17 height 17
click at [1015, 213] on span at bounding box center [1008, 214] width 17 height 17
click at [1015, 213] on input "15,000" at bounding box center [1008, 214] width 17 height 17
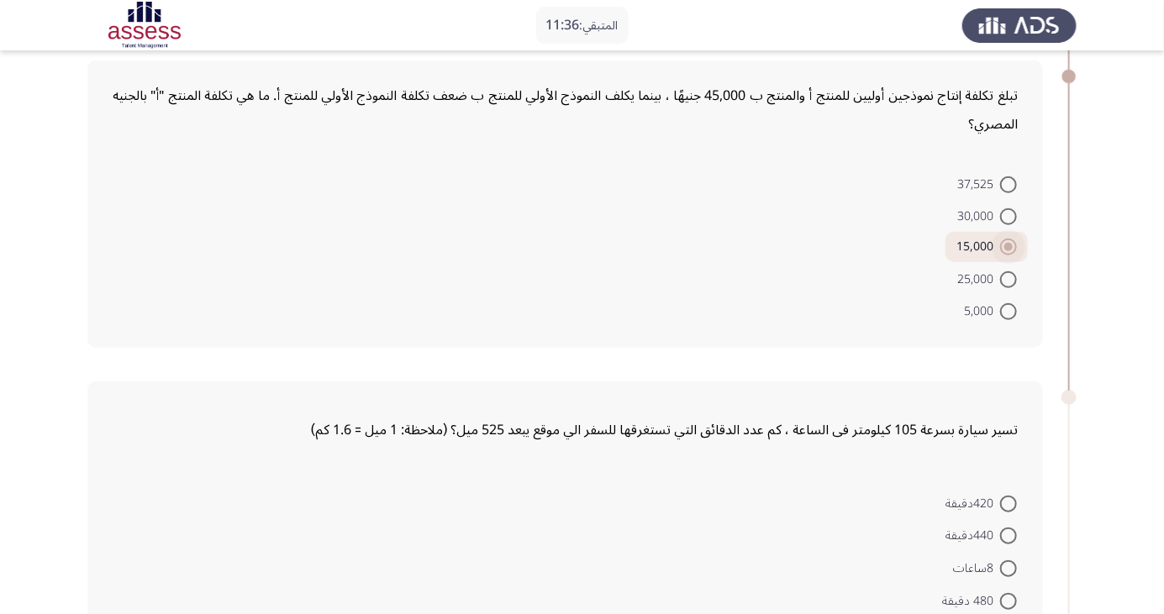
scroll to position [447, 0]
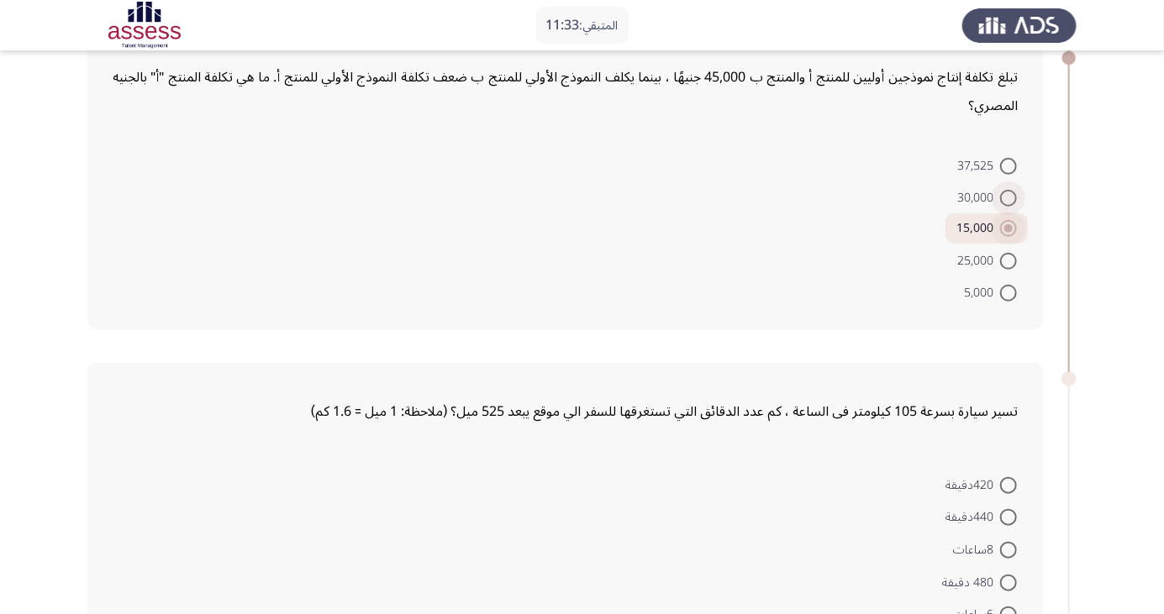
click at [1009, 197] on span at bounding box center [1008, 198] width 17 height 17
click at [1009, 197] on input "30,000" at bounding box center [1008, 198] width 17 height 17
radio input "true"
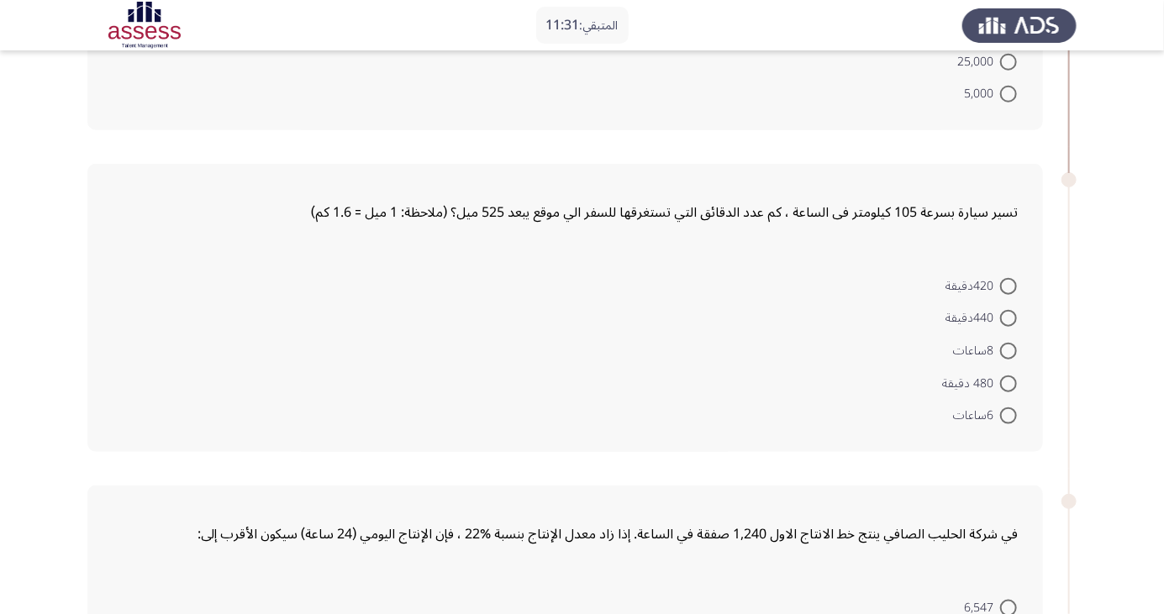
scroll to position [654, 0]
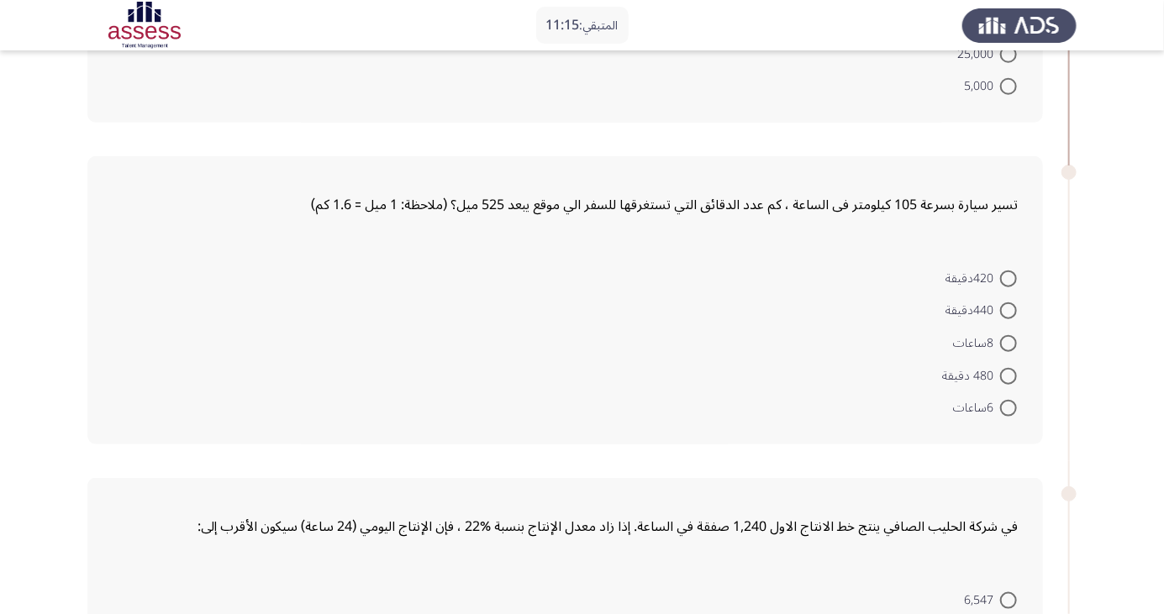
click at [1009, 406] on span at bounding box center [1008, 408] width 17 height 17
click at [1009, 406] on input "6ساعات" at bounding box center [1008, 408] width 17 height 17
radio input "true"
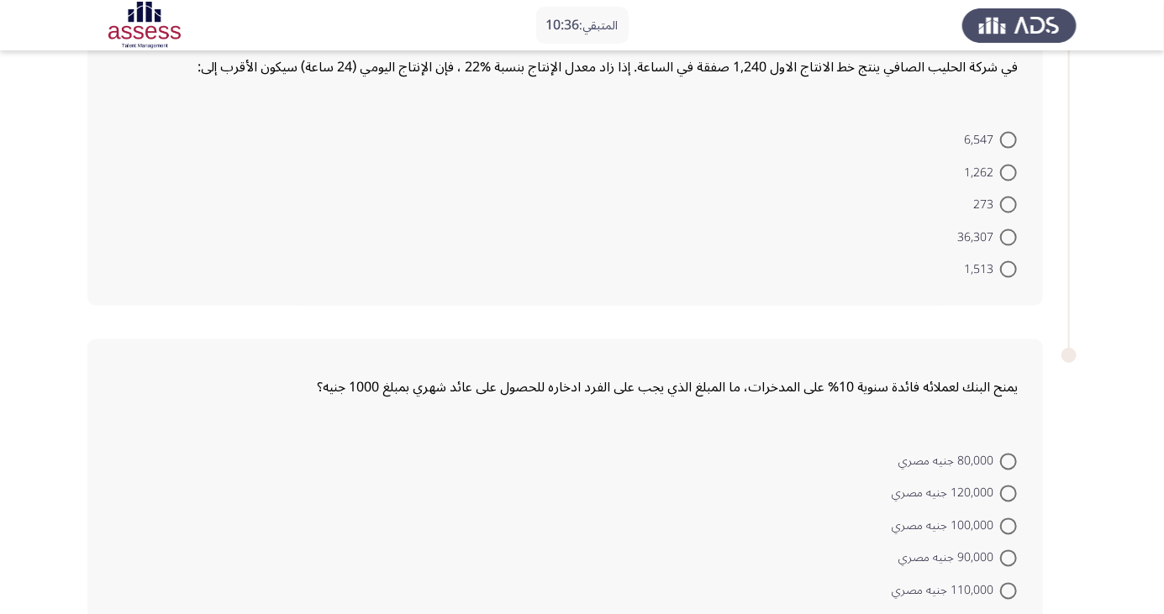
scroll to position [1126, 0]
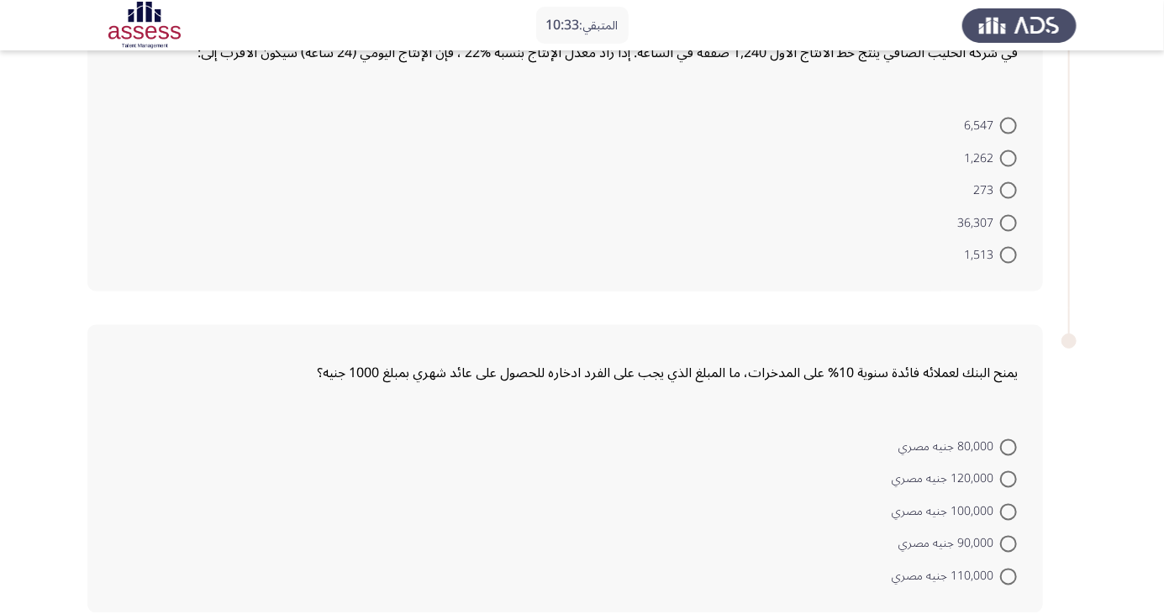
click at [1009, 188] on span at bounding box center [1008, 190] width 17 height 17
click at [1009, 188] on input "273" at bounding box center [1008, 190] width 17 height 17
radio input "true"
click at [1009, 574] on span at bounding box center [1008, 577] width 17 height 17
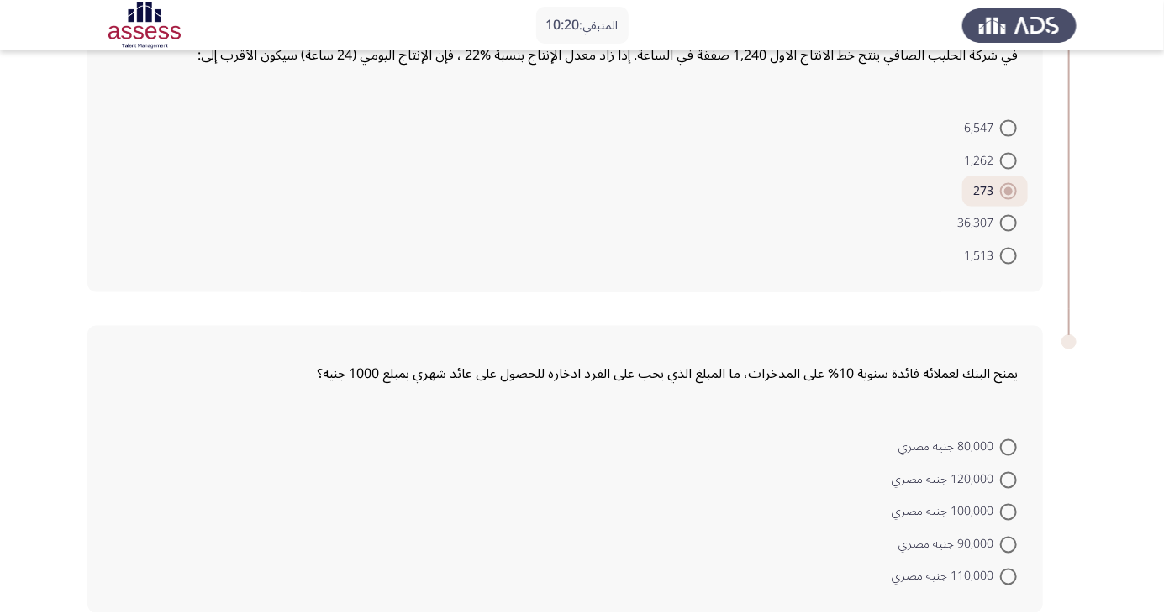
click at [1009, 574] on input "110,000 جنيه مصري" at bounding box center [1008, 577] width 17 height 17
radio input "true"
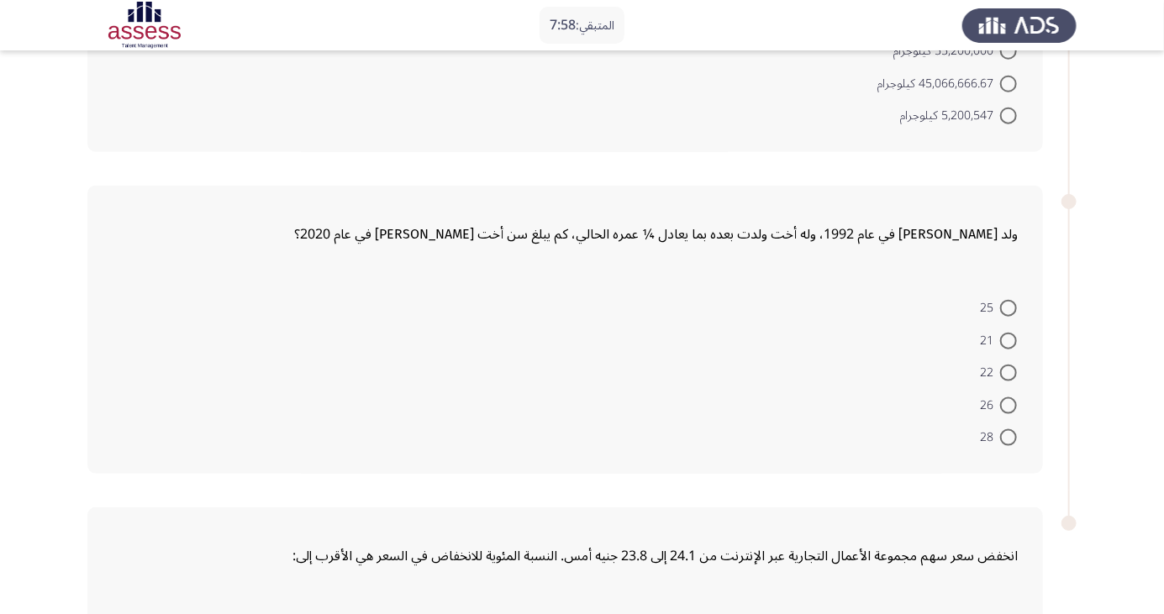
scroll to position [682, 0]
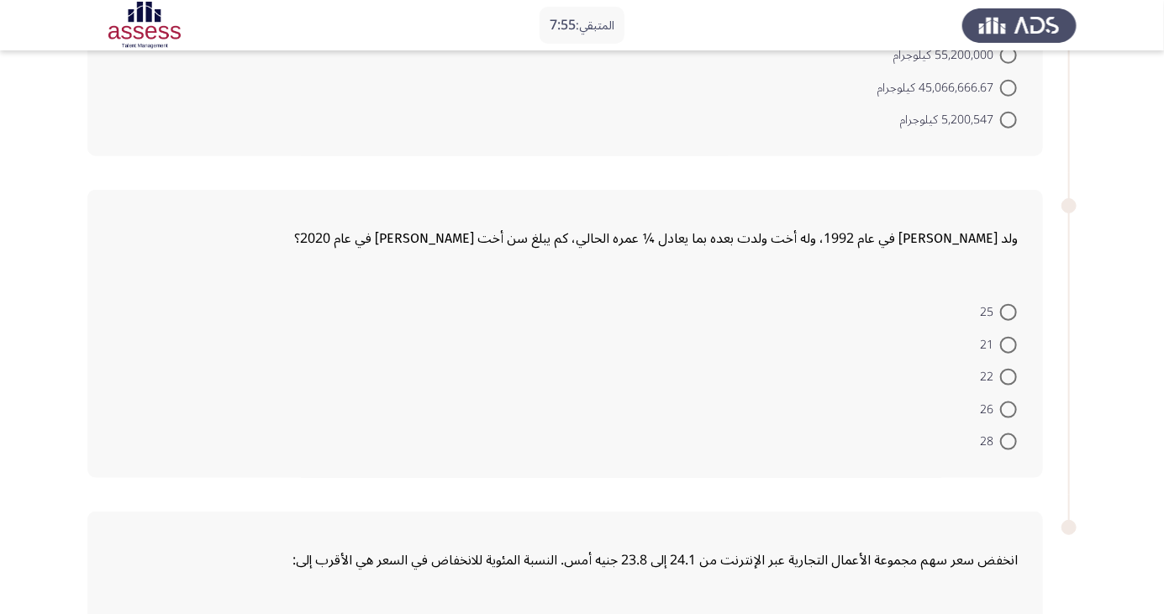
click at [1009, 342] on span at bounding box center [1008, 345] width 17 height 17
click at [1009, 342] on input "21" at bounding box center [1008, 345] width 17 height 17
radio input "true"
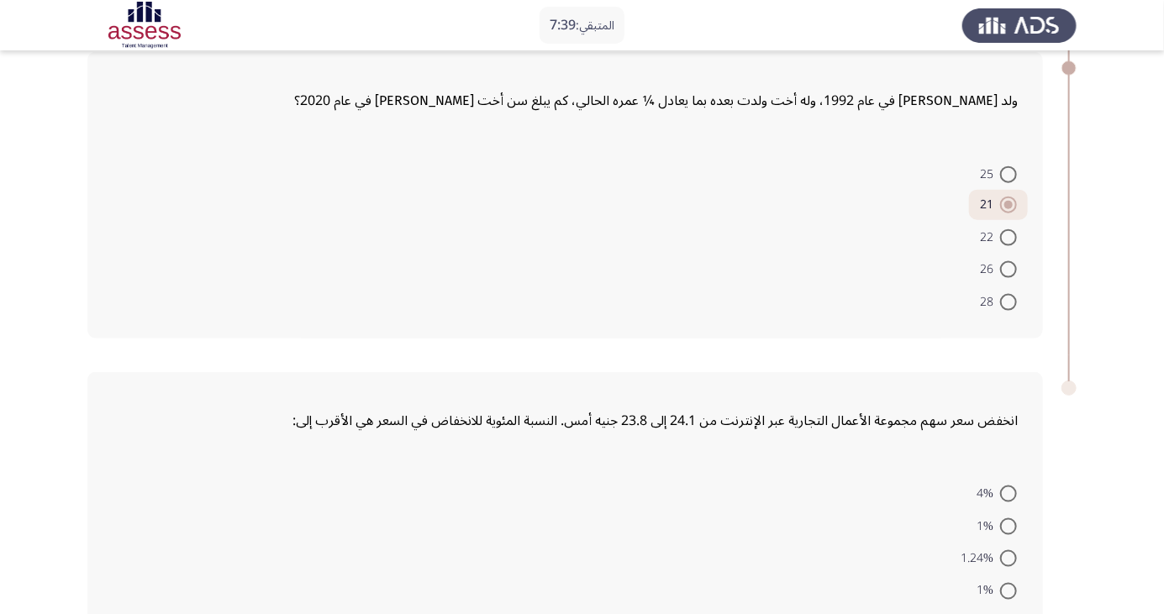
scroll to position [867, 0]
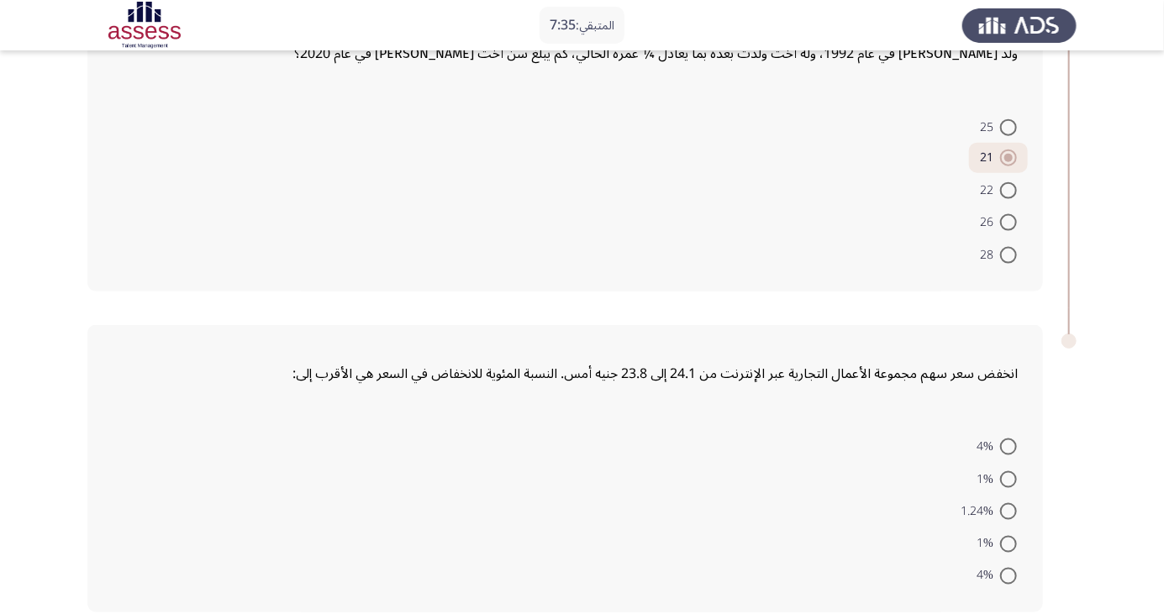
click at [1009, 477] on span at bounding box center [1008, 480] width 17 height 17
click at [1009, 477] on input "1%" at bounding box center [1008, 480] width 17 height 17
radio input "true"
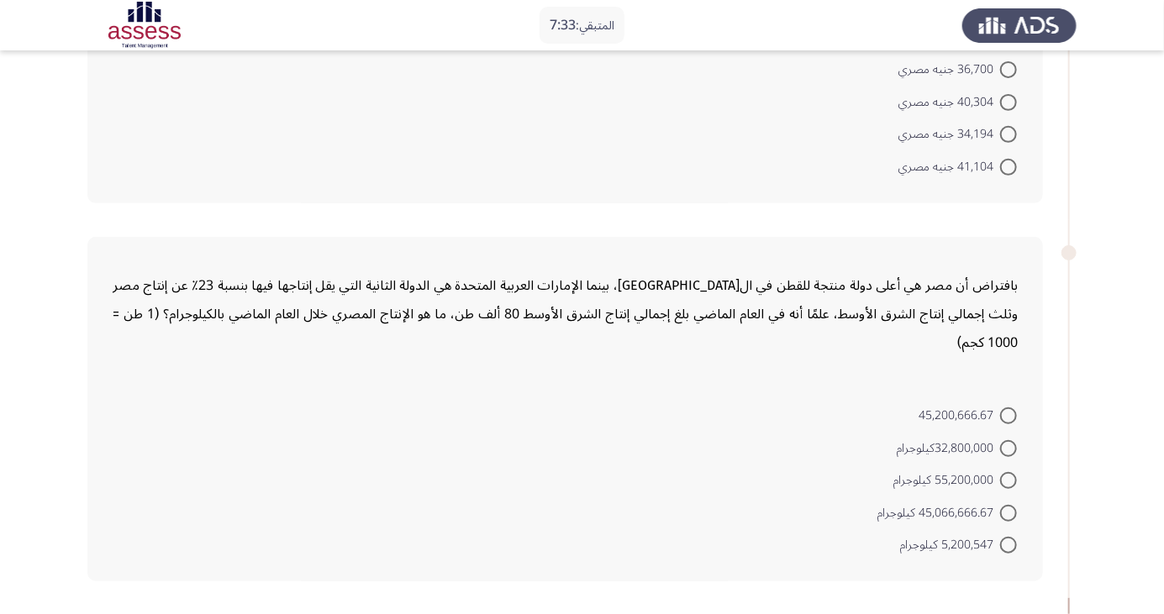
scroll to position [261, 0]
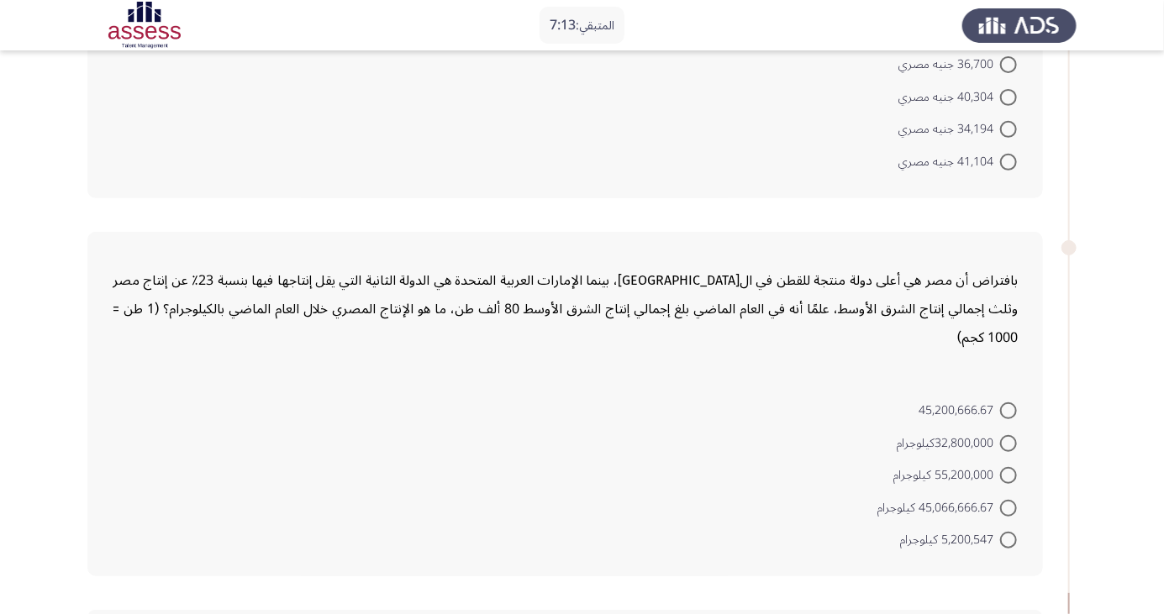
click at [1009, 539] on span at bounding box center [1008, 540] width 17 height 17
click at [1009, 539] on input "5,200,547 كيلوجرام" at bounding box center [1008, 540] width 17 height 17
radio input "true"
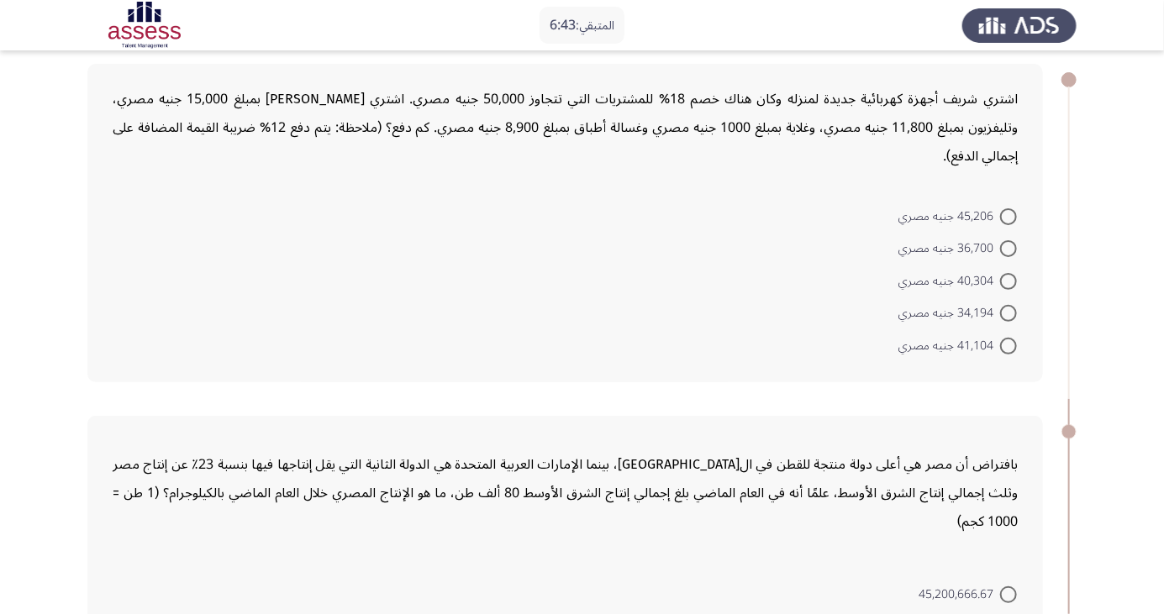
scroll to position [76, 0]
click at [1011, 339] on span at bounding box center [1008, 347] width 17 height 17
click at [1011, 339] on input "41,104 جنيه مصري" at bounding box center [1008, 347] width 17 height 17
radio input "true"
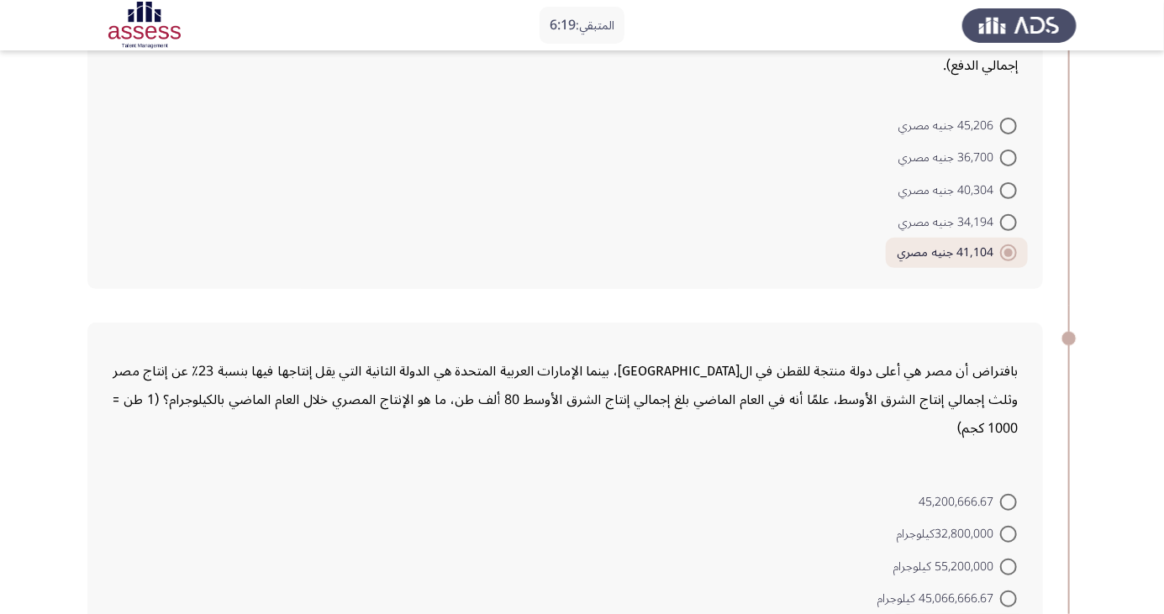
click at [1062, 540] on div "بافتراض أن مصر هي أعلى دولة منتجة للقطن في ال[GEOGRAPHIC_DATA]، بينما الإمارات …" at bounding box center [581, 494] width 989 height 377
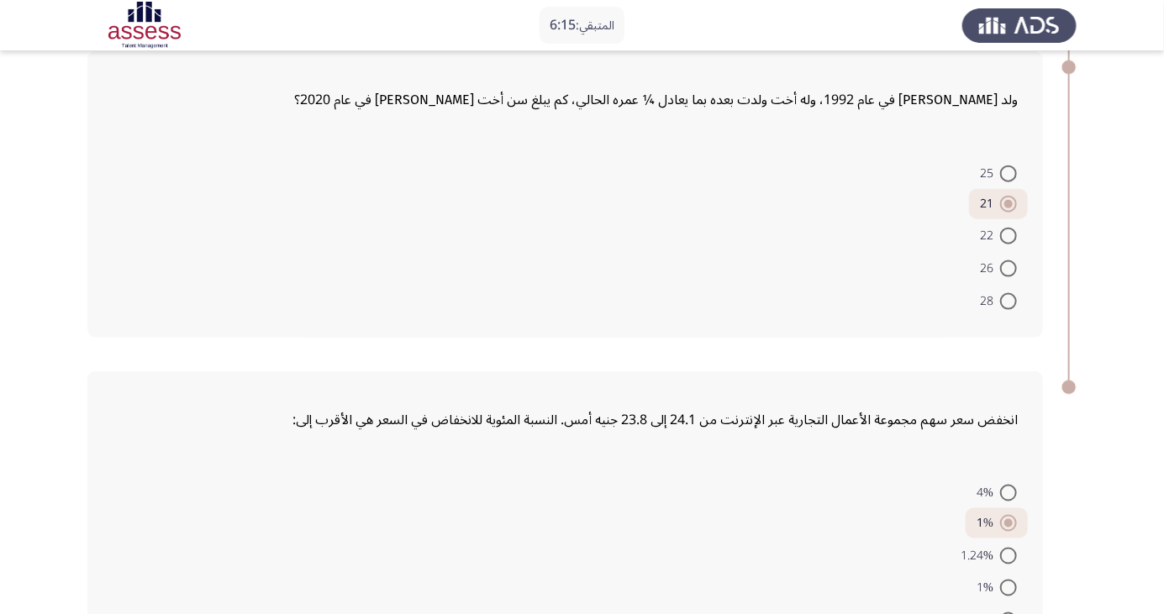
scroll to position [860, 0]
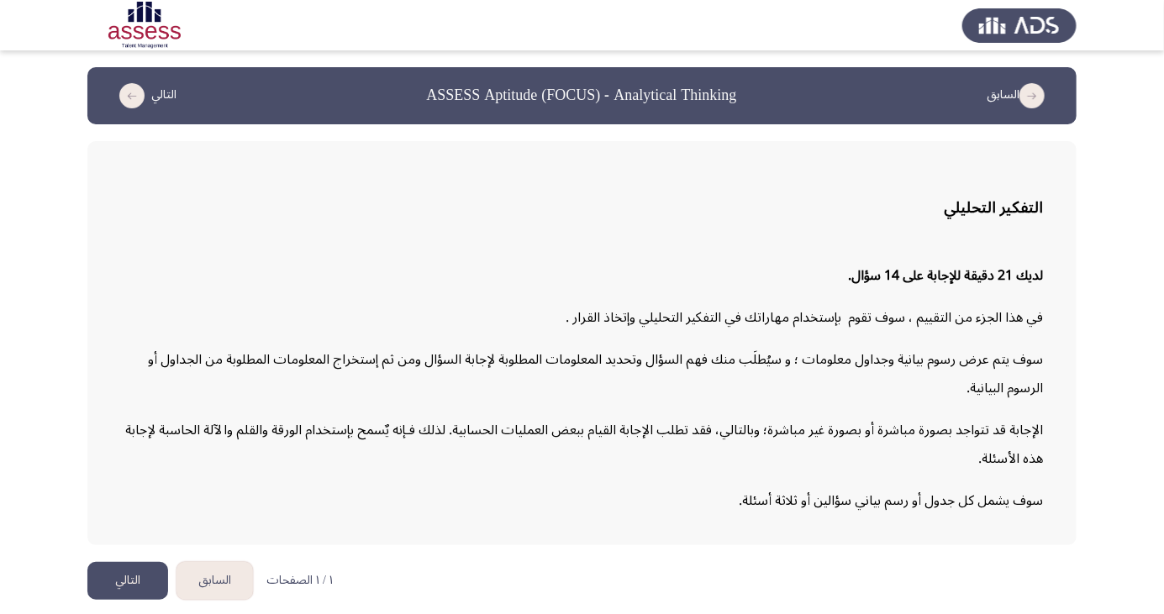
click at [123, 600] on button "التالي" at bounding box center [127, 581] width 81 height 38
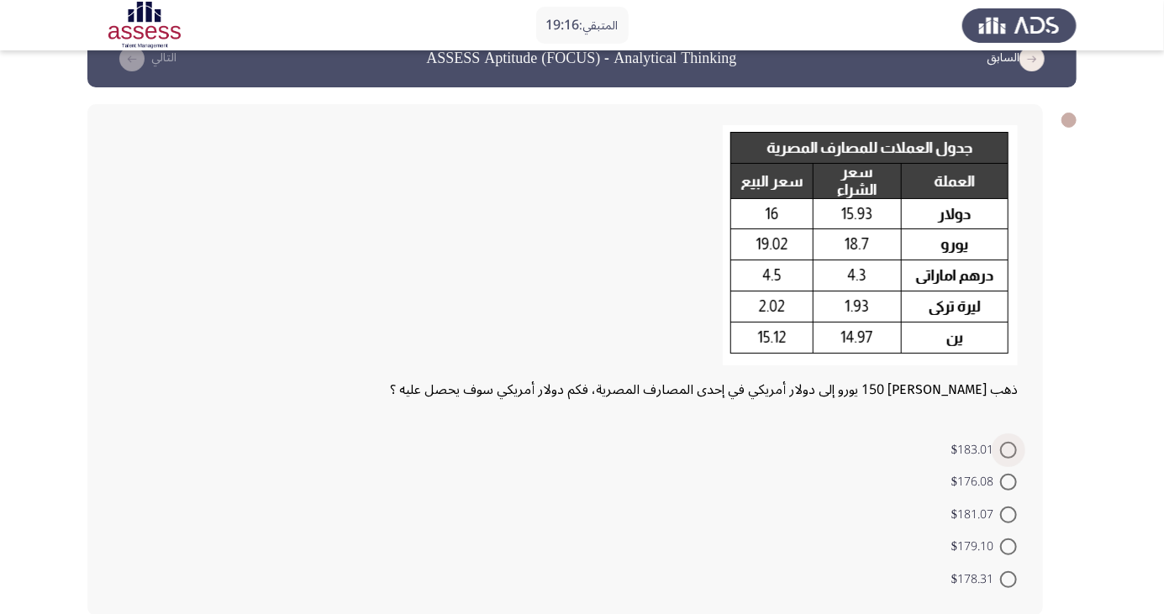
scroll to position [41, 0]
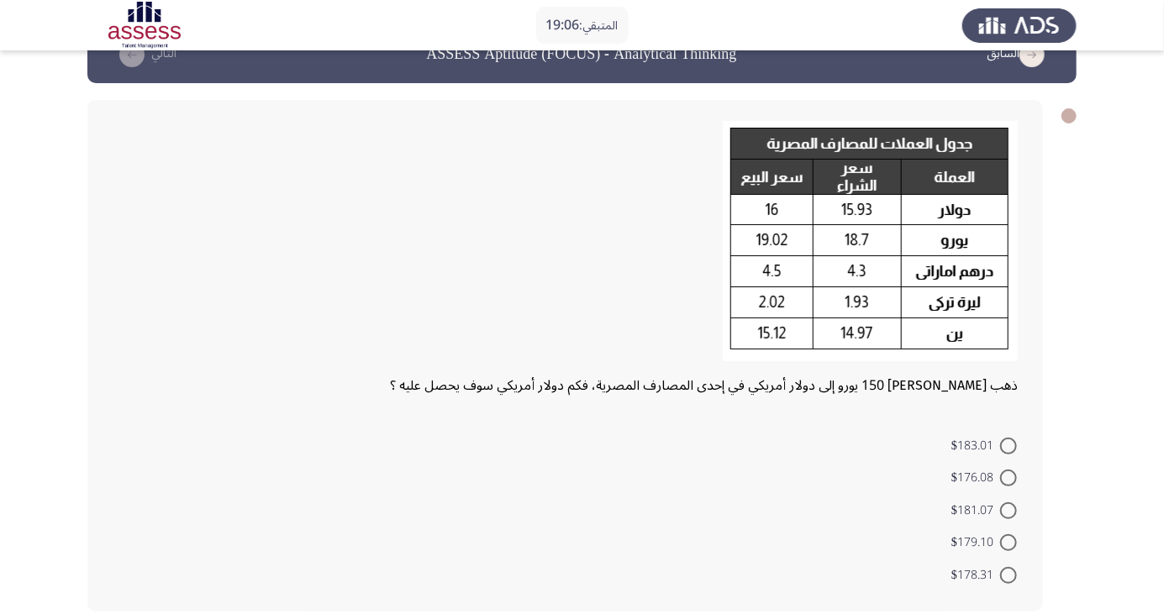
click at [1009, 535] on span at bounding box center [1008, 543] width 17 height 17
click at [1009, 535] on input "$179.10" at bounding box center [1008, 543] width 17 height 17
radio input "true"
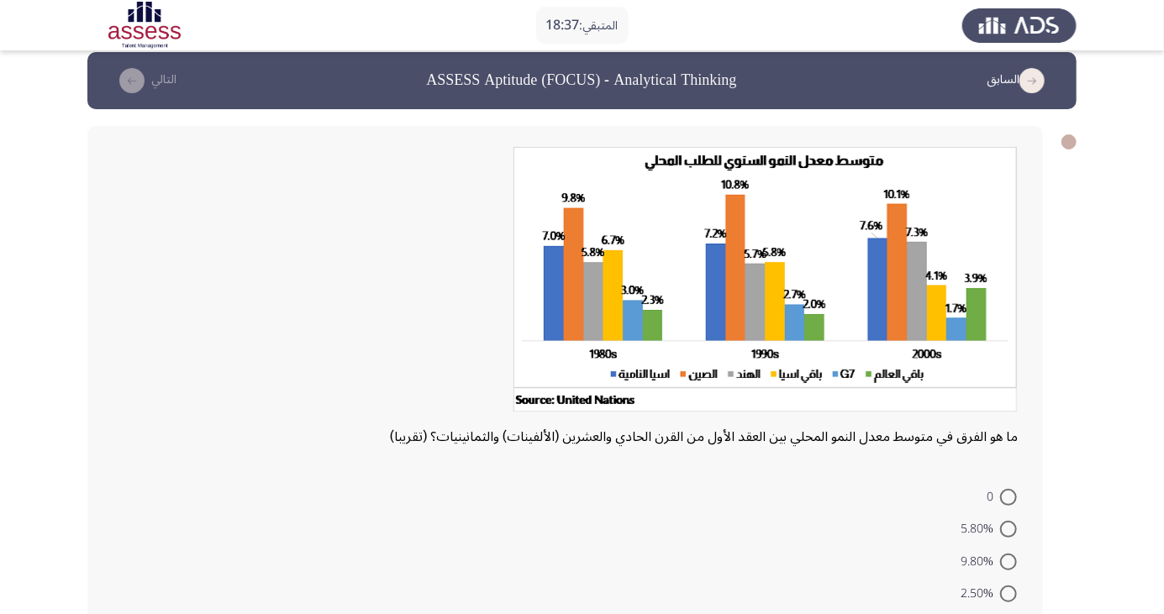
scroll to position [0, 0]
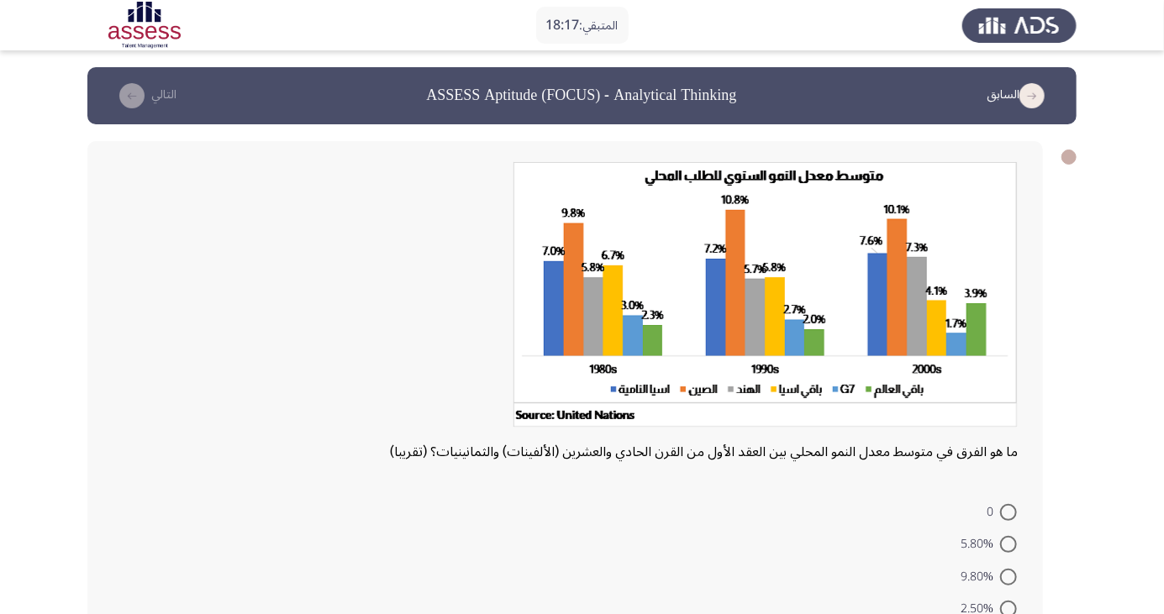
click at [1015, 542] on span at bounding box center [1008, 544] width 17 height 17
click at [1015, 542] on input "5.80%" at bounding box center [1008, 544] width 17 height 17
radio input "true"
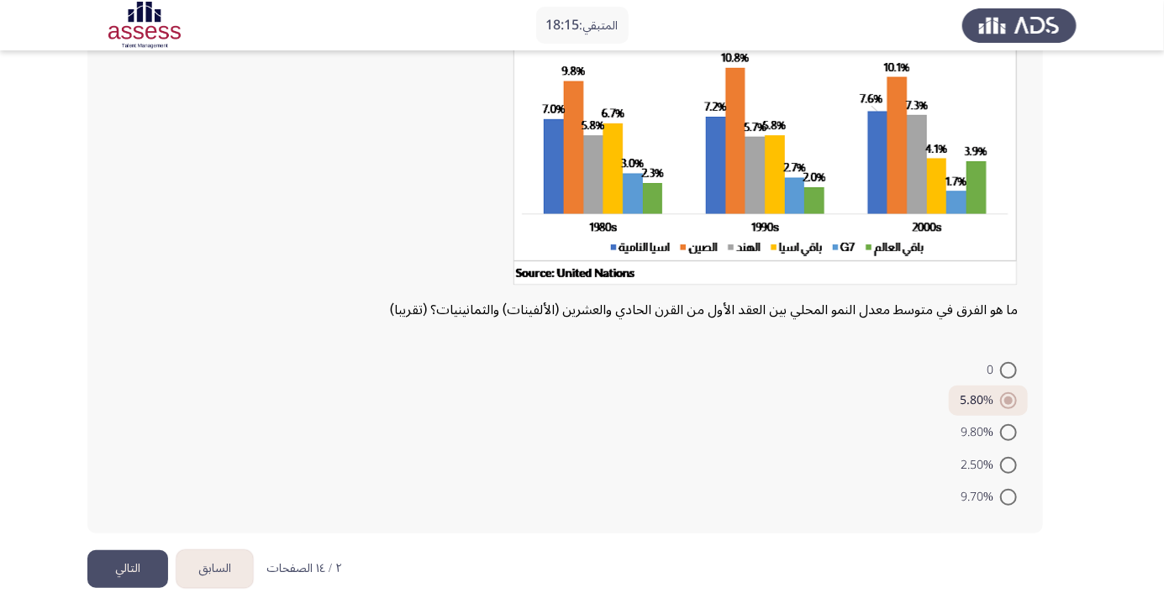
scroll to position [145, 0]
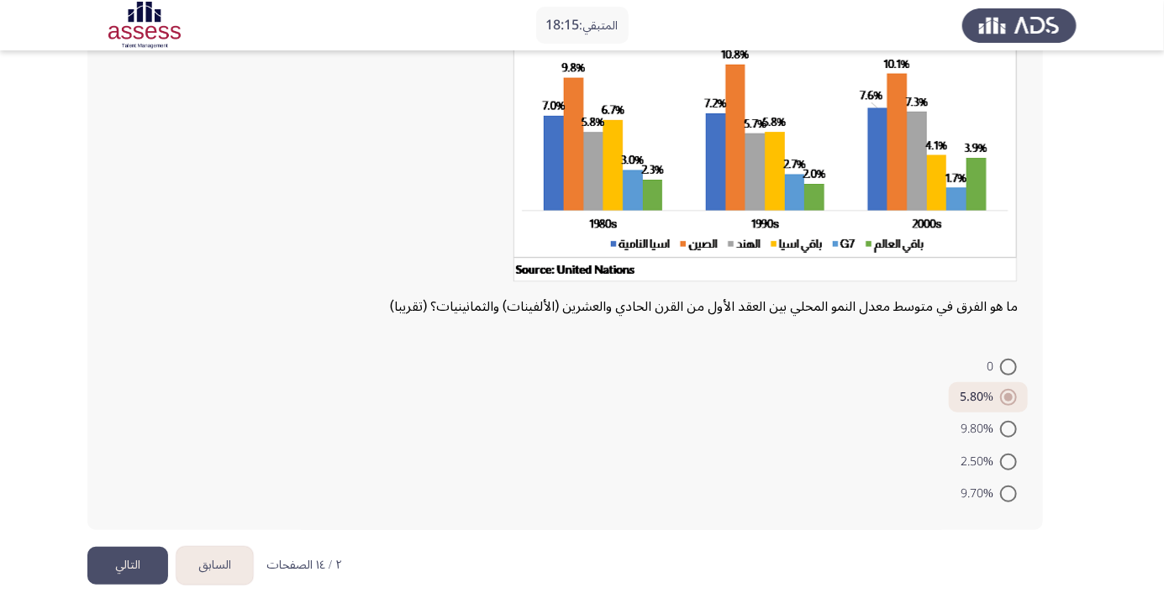
click at [124, 581] on button "التالي" at bounding box center [127, 566] width 81 height 38
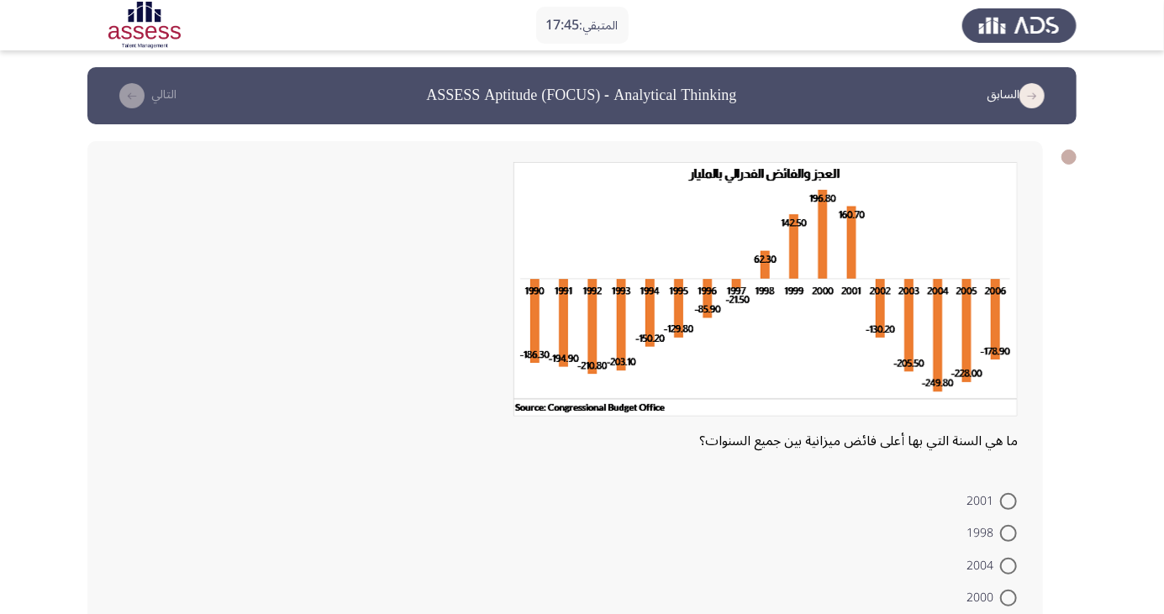
click at [1009, 598] on span at bounding box center [1008, 598] width 17 height 17
click at [1009, 598] on input "2000" at bounding box center [1008, 598] width 17 height 17
radio input "true"
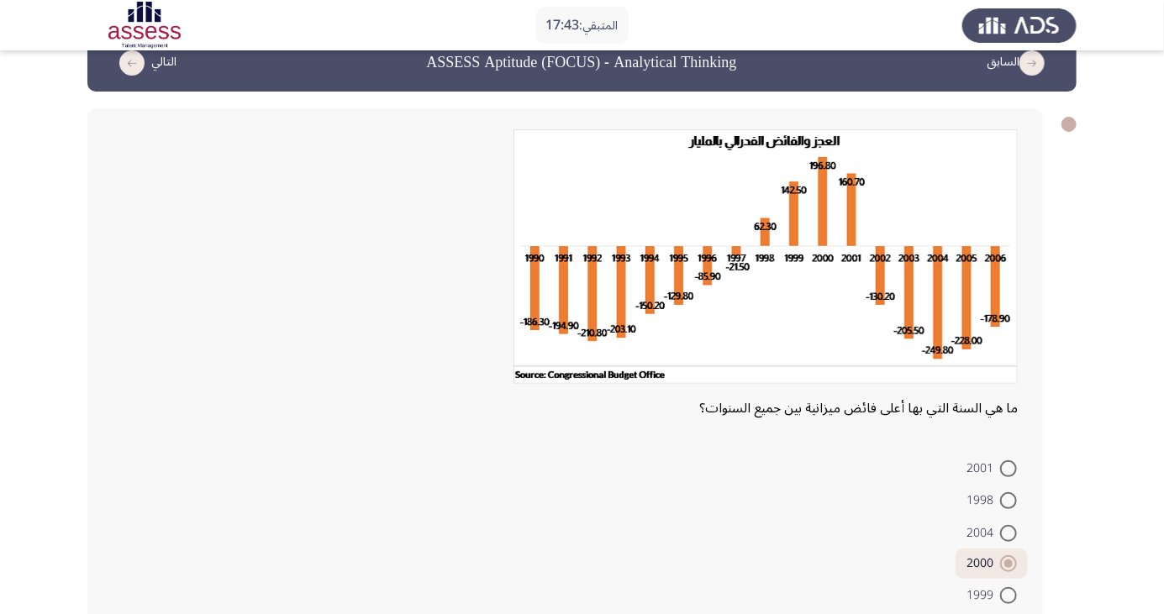
scroll to position [54, 0]
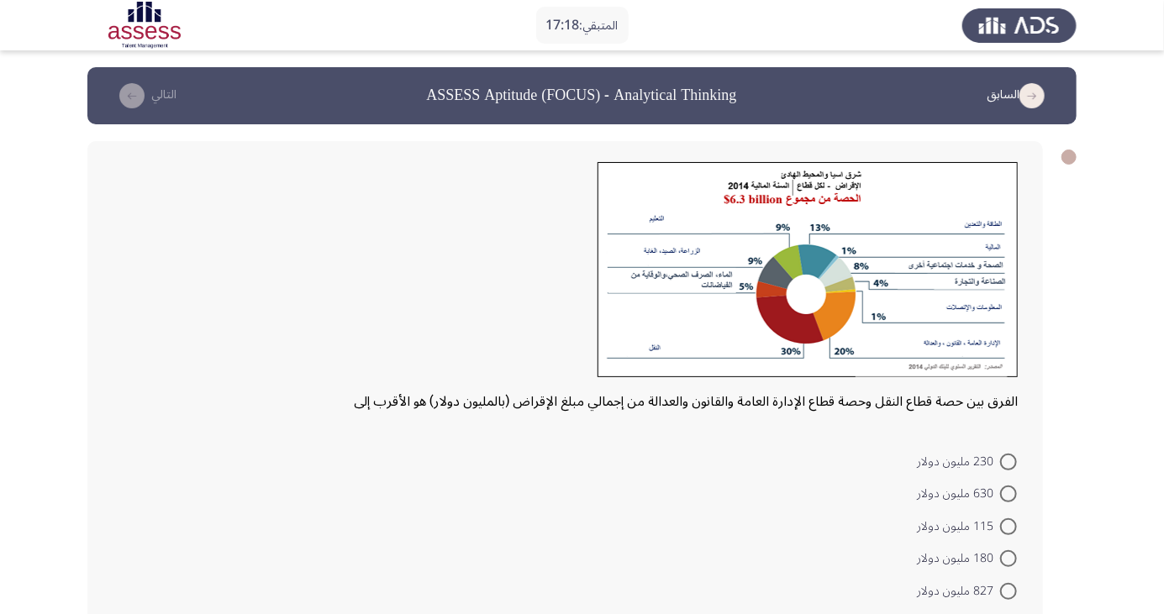
click at [1009, 558] on span at bounding box center [1008, 559] width 17 height 17
click at [1009, 558] on input "180 مليون دولار" at bounding box center [1008, 559] width 17 height 17
radio input "true"
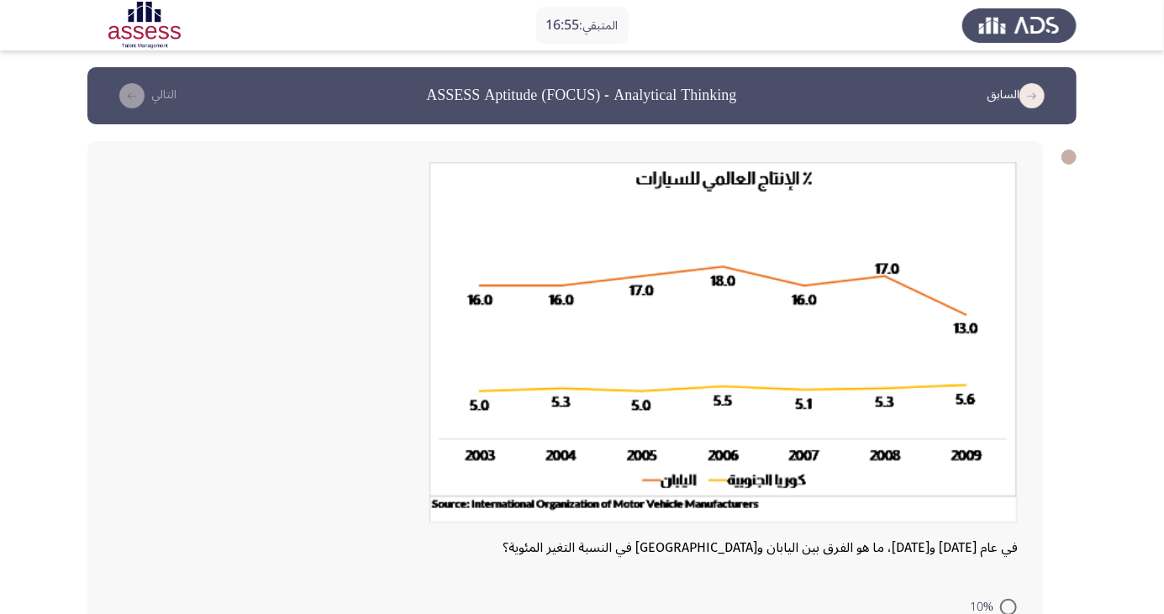
radio input "true"
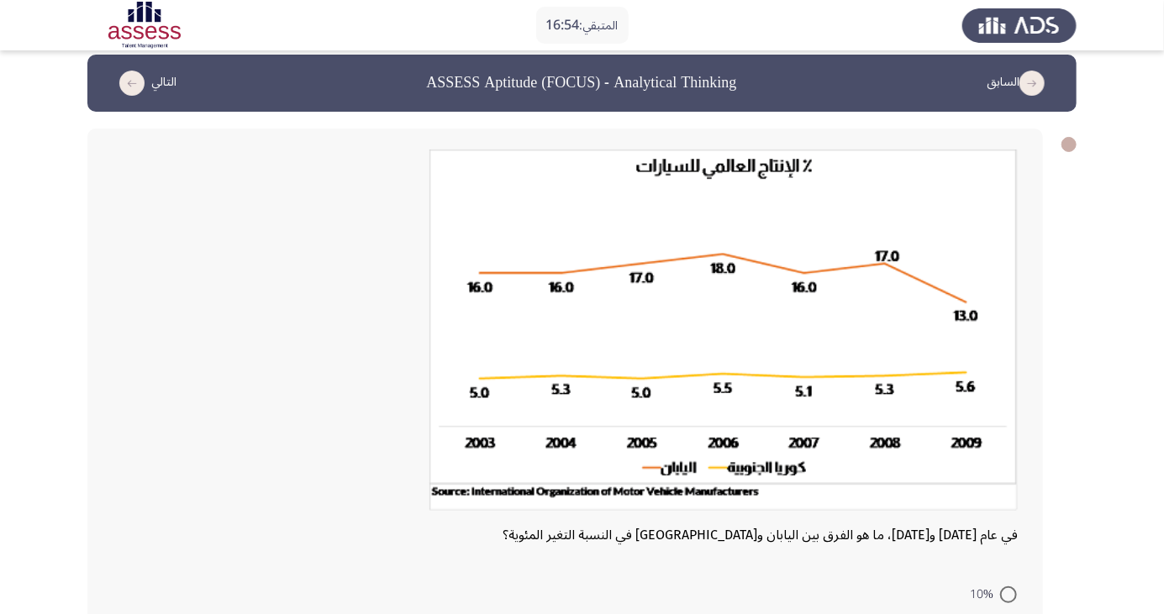
scroll to position [161, 0]
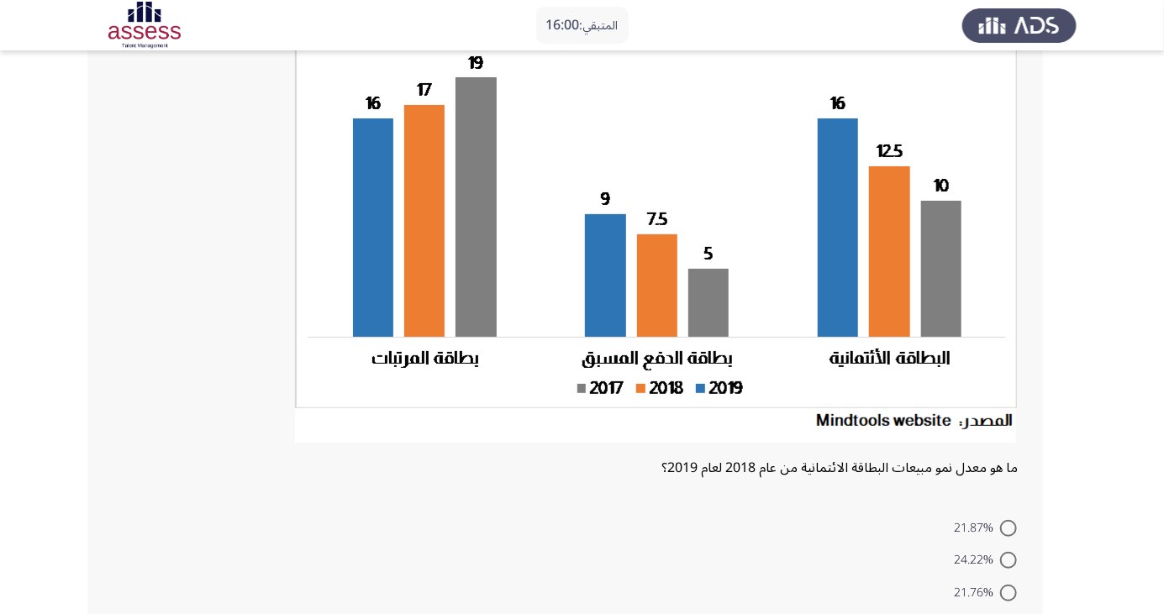
scroll to position [168, 0]
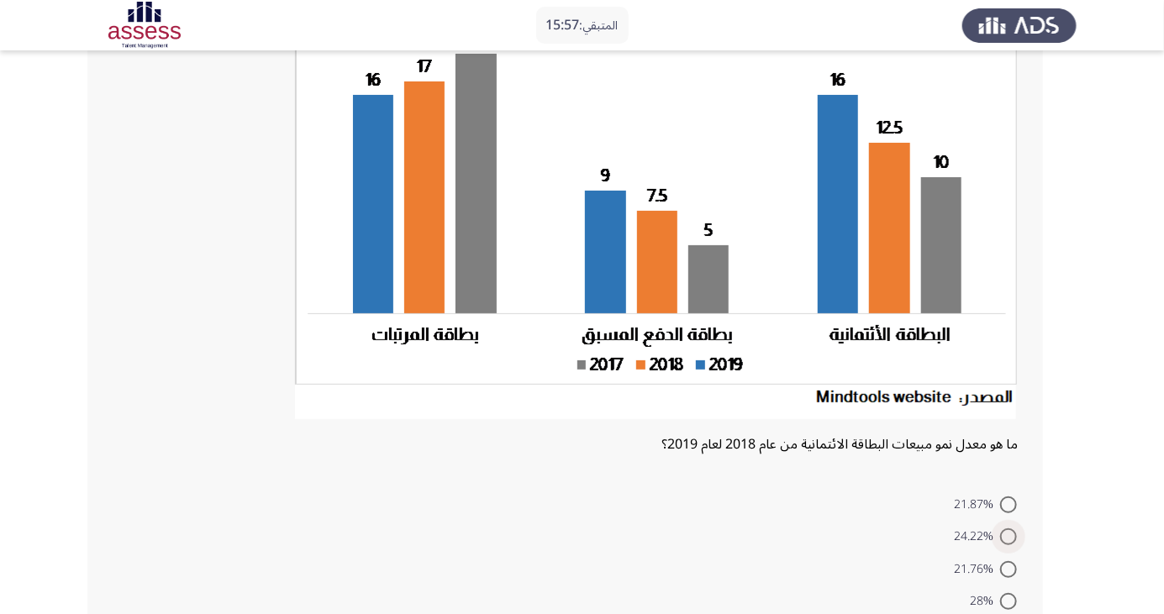
click at [1013, 535] on span at bounding box center [1008, 537] width 17 height 17
click at [1013, 535] on input "24.22%" at bounding box center [1008, 537] width 17 height 17
radio input "true"
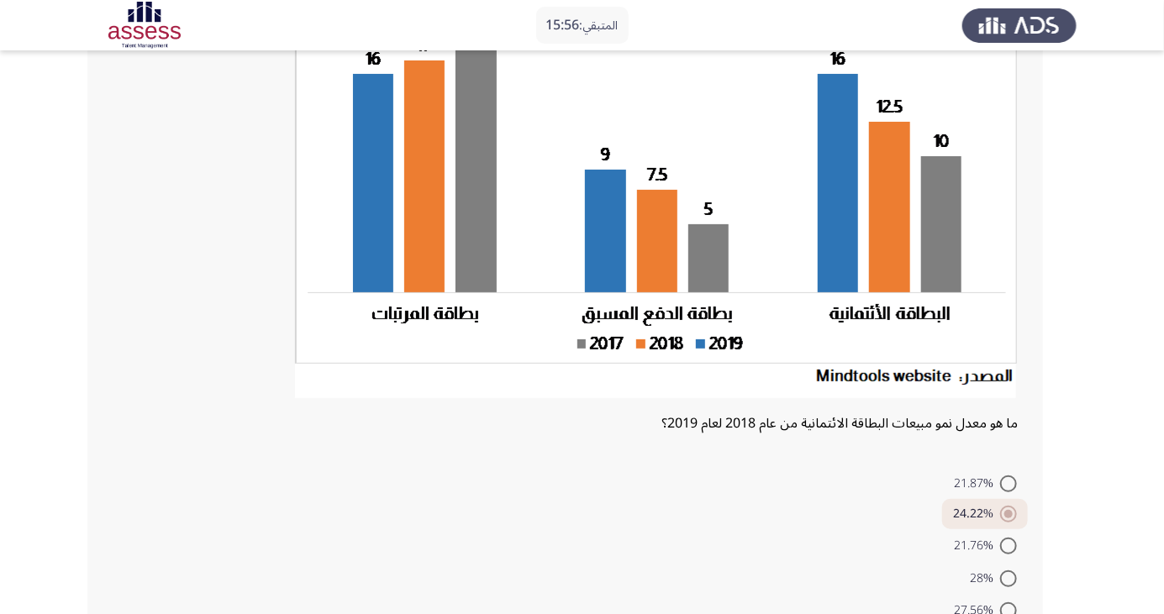
scroll to position [225, 0]
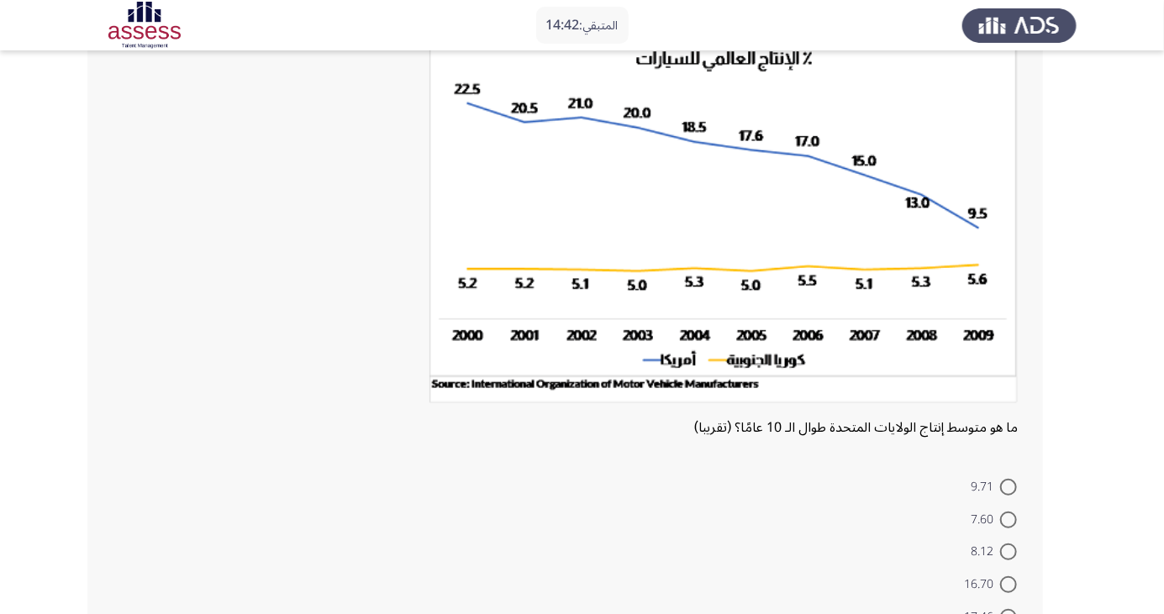
scroll to position [122, 0]
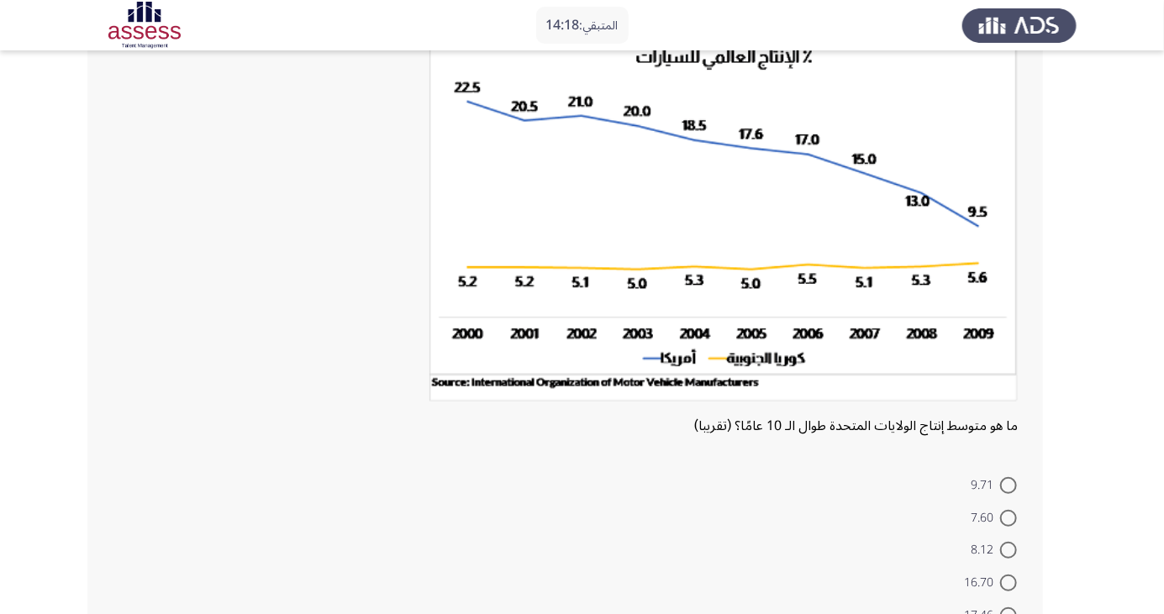
click at [1009, 582] on span at bounding box center [1008, 583] width 17 height 17
click at [1009, 582] on input "16.70" at bounding box center [1008, 583] width 17 height 17
radio input "true"
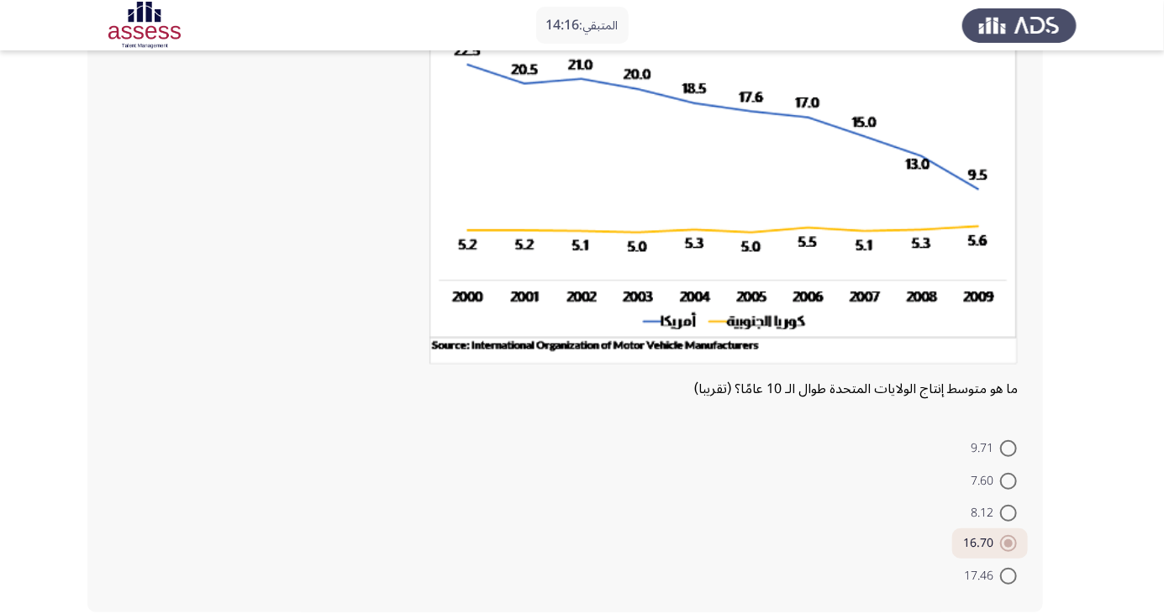
scroll to position [0, 0]
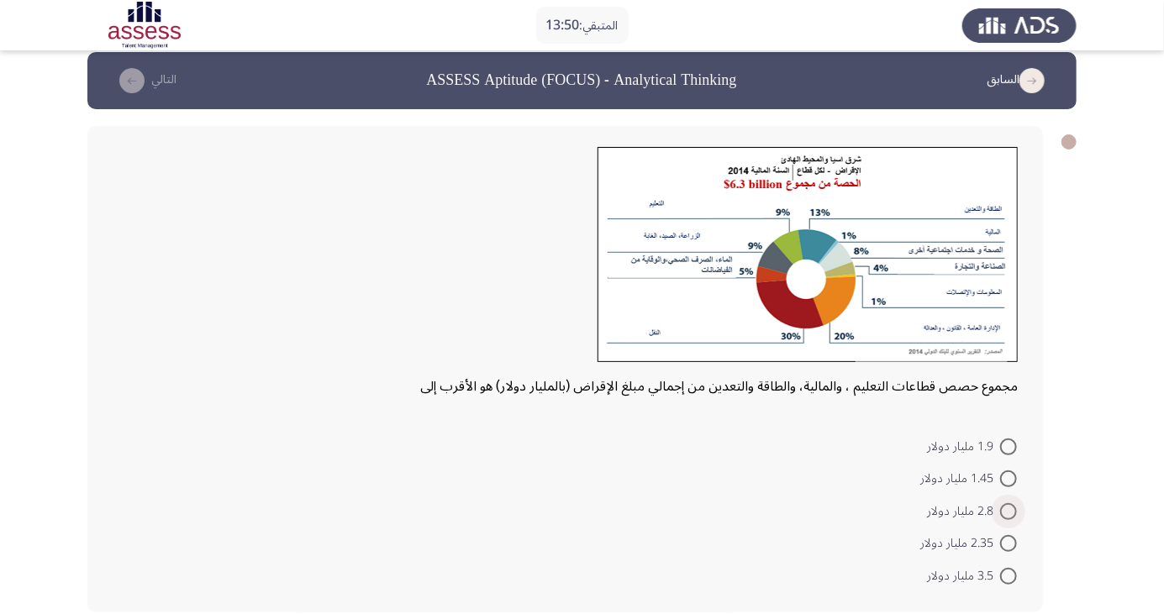
scroll to position [16, 0]
click at [1009, 509] on span at bounding box center [1008, 511] width 17 height 17
click at [1009, 509] on input "2.8 مليار دولار" at bounding box center [1008, 511] width 17 height 17
radio input "true"
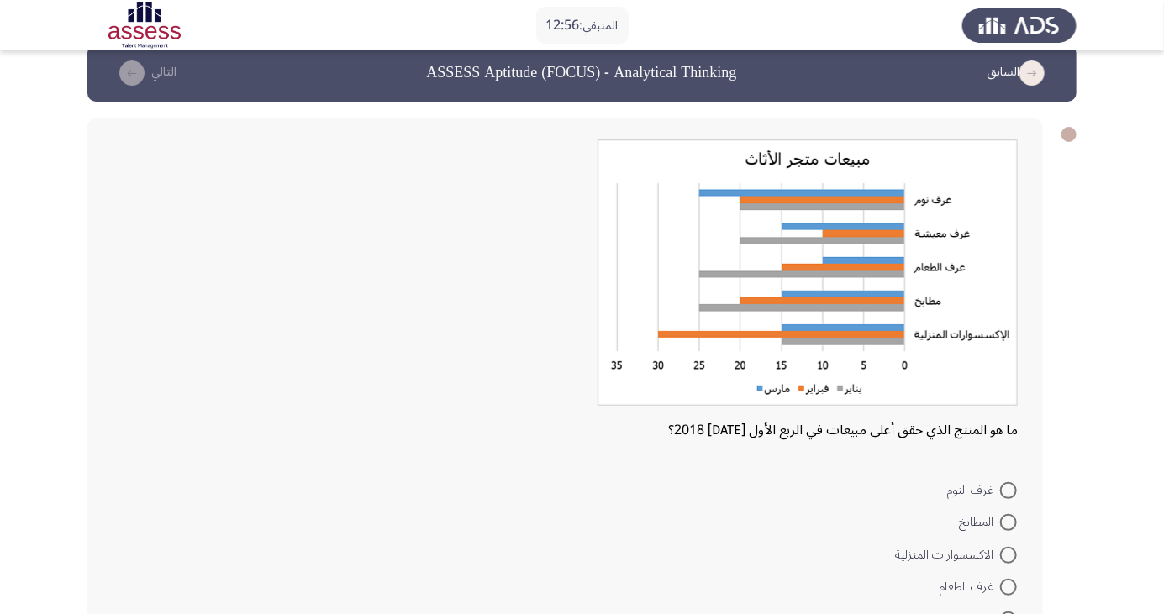
scroll to position [22, 0]
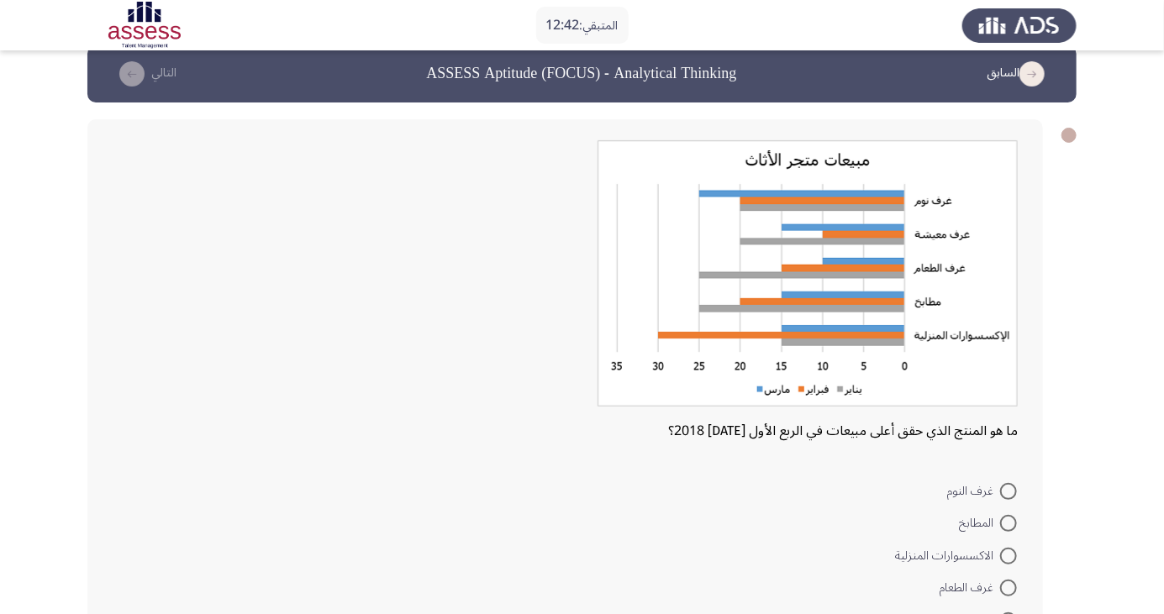
click at [1009, 555] on span at bounding box center [1008, 556] width 17 height 17
click at [1009, 555] on input "الاكسسوارات المنزلية" at bounding box center [1008, 556] width 17 height 17
radio input "true"
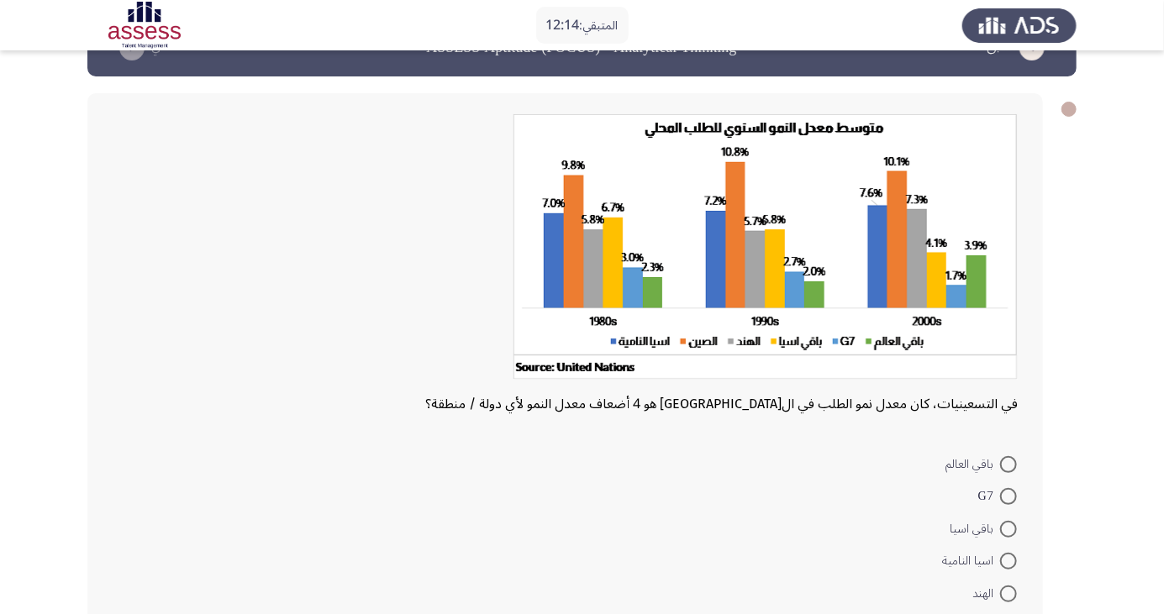
scroll to position [50, 0]
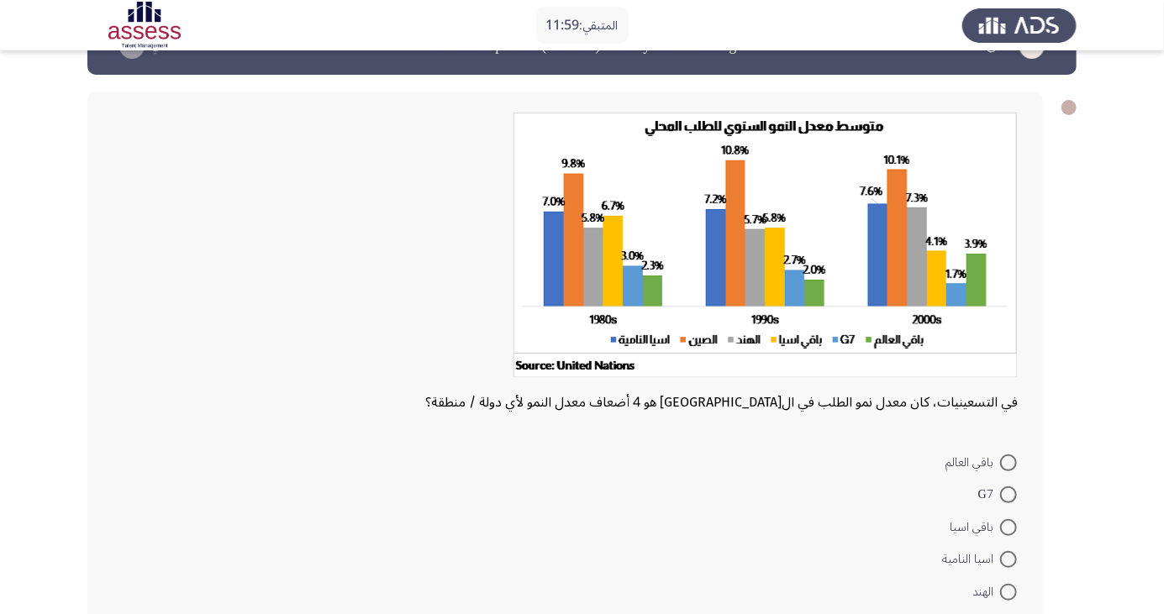
click at [1009, 455] on span at bounding box center [1008, 463] width 17 height 17
click at [1009, 455] on input "باقي العالم" at bounding box center [1008, 463] width 17 height 17
radio input "true"
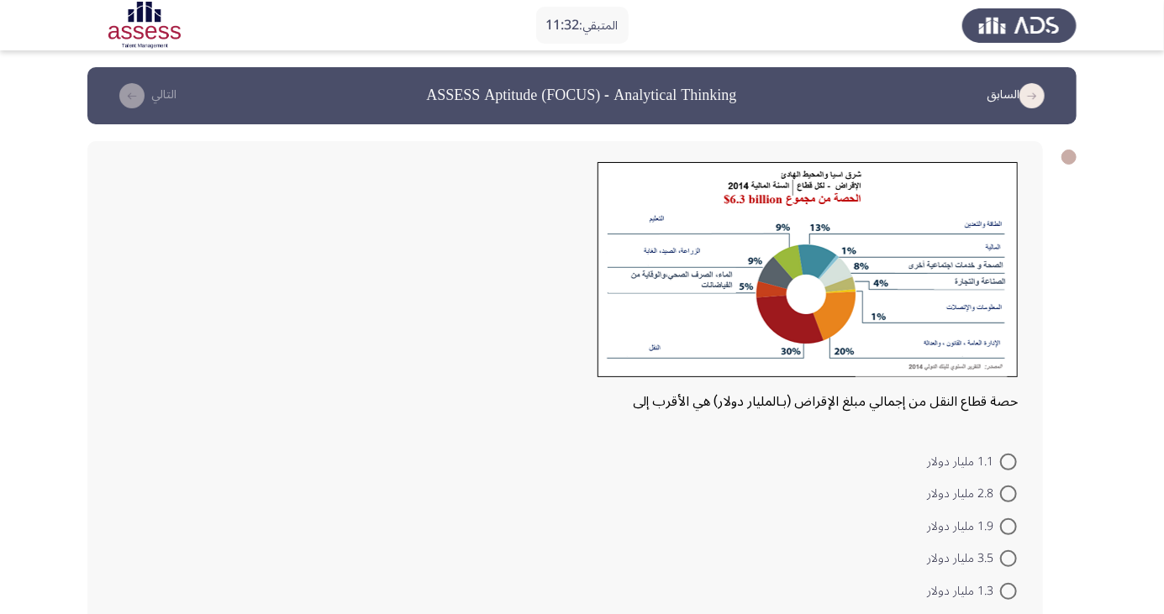
scroll to position [16, 0]
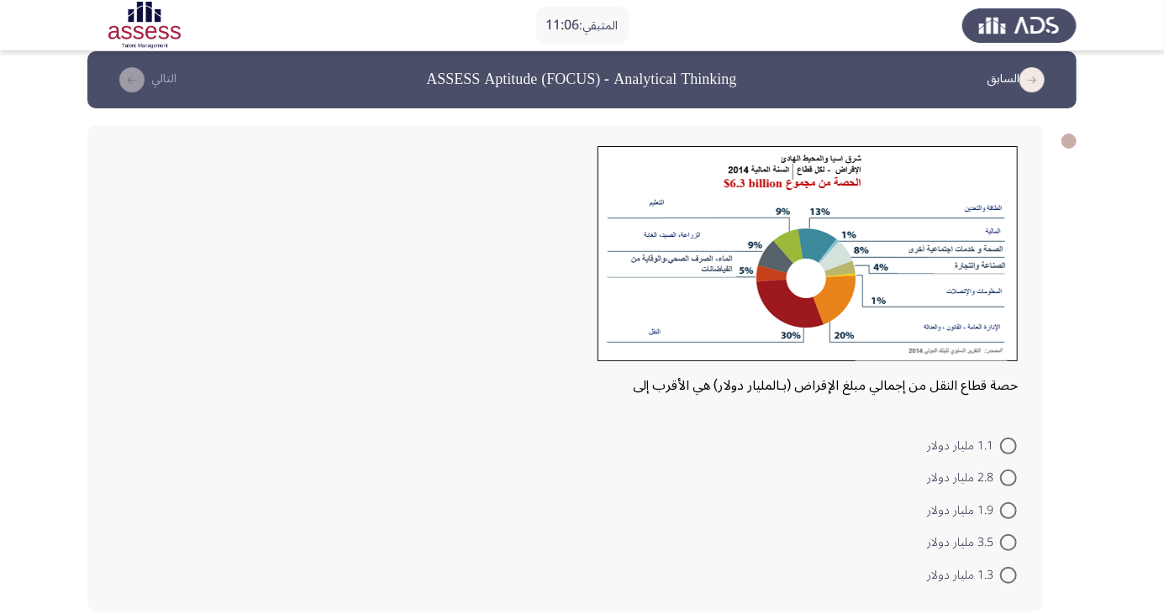
click at [1013, 474] on span at bounding box center [1008, 478] width 17 height 17
click at [1013, 474] on input "2.8 مليار دولار" at bounding box center [1008, 478] width 17 height 17
radio input "true"
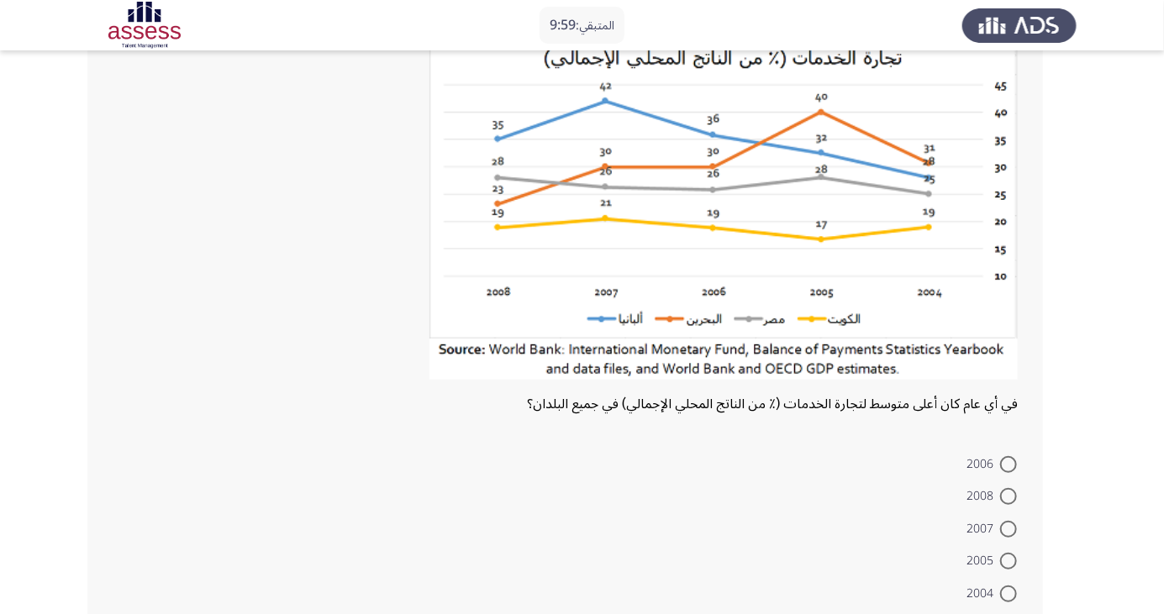
scroll to position [128, 0]
click at [1009, 528] on span at bounding box center [1008, 528] width 17 height 17
click at [1009, 528] on input "2007" at bounding box center [1008, 528] width 17 height 17
radio input "true"
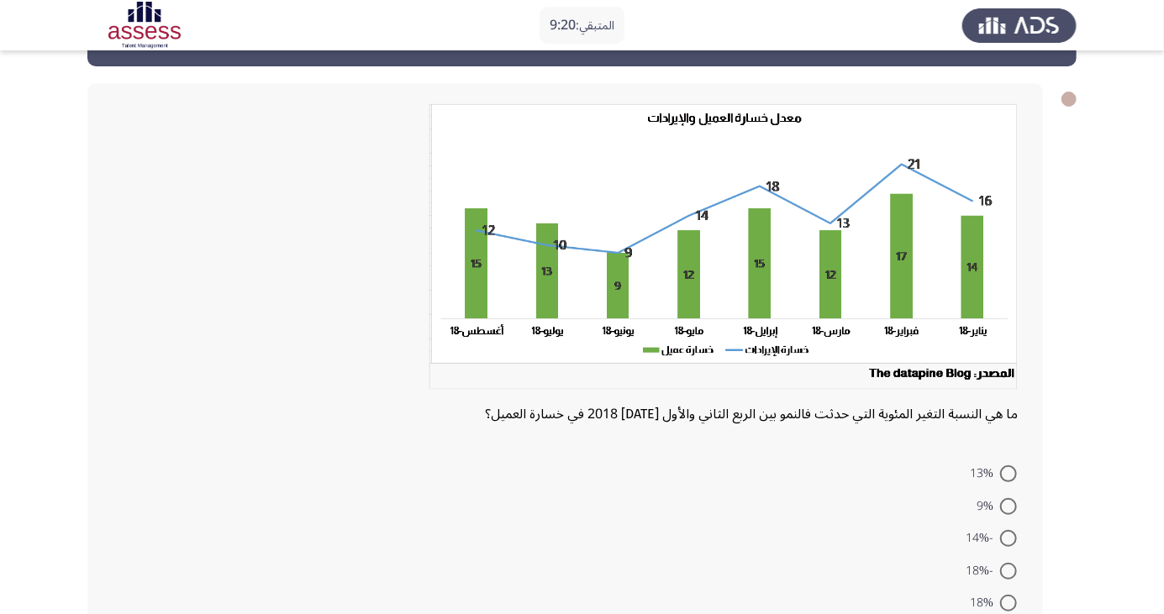
scroll to position [61, 0]
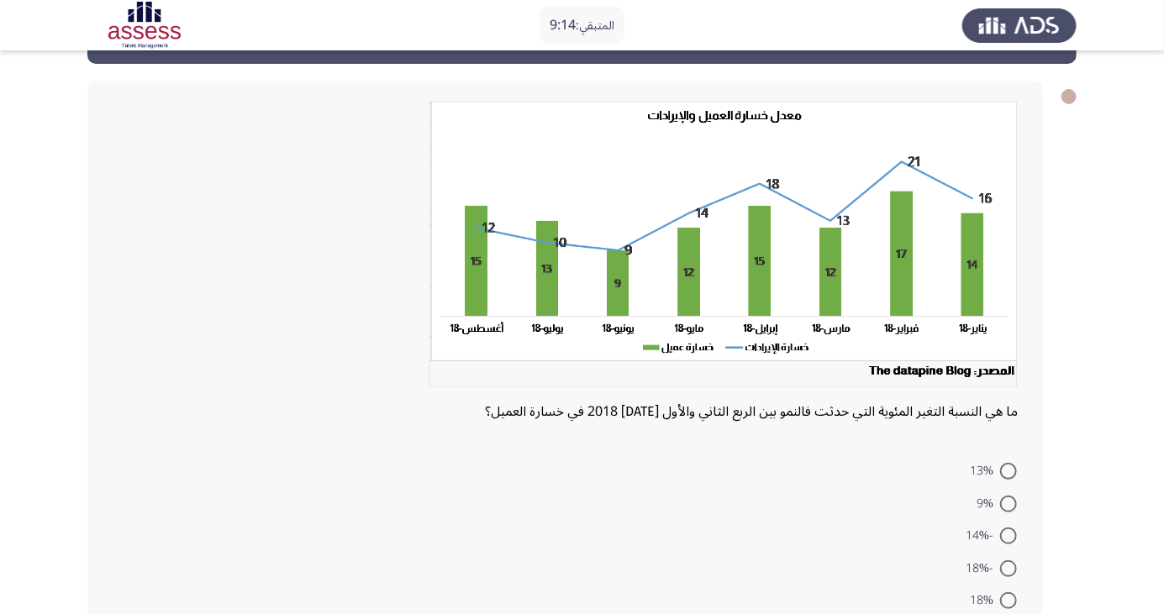
click at [1000, 599] on span at bounding box center [1008, 601] width 17 height 17
click at [1000, 599] on input "18%" at bounding box center [1008, 601] width 17 height 17
radio input "true"
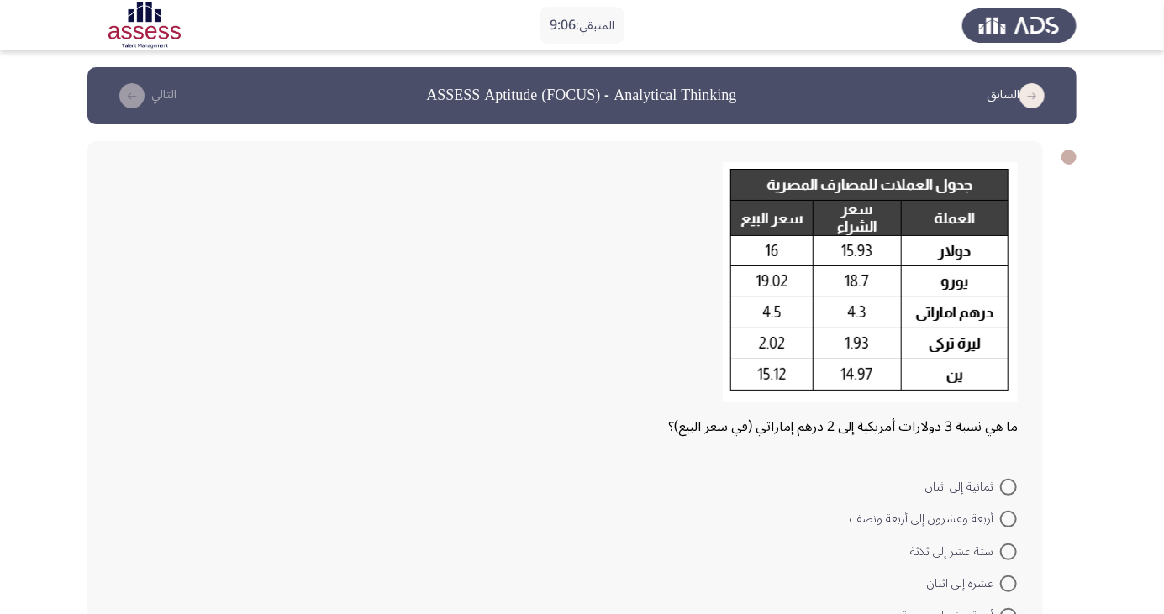
click at [1009, 551] on span at bounding box center [1008, 552] width 17 height 17
click at [1009, 551] on input "ستة عشر إلى ثلاثة" at bounding box center [1008, 552] width 17 height 17
radio input "true"
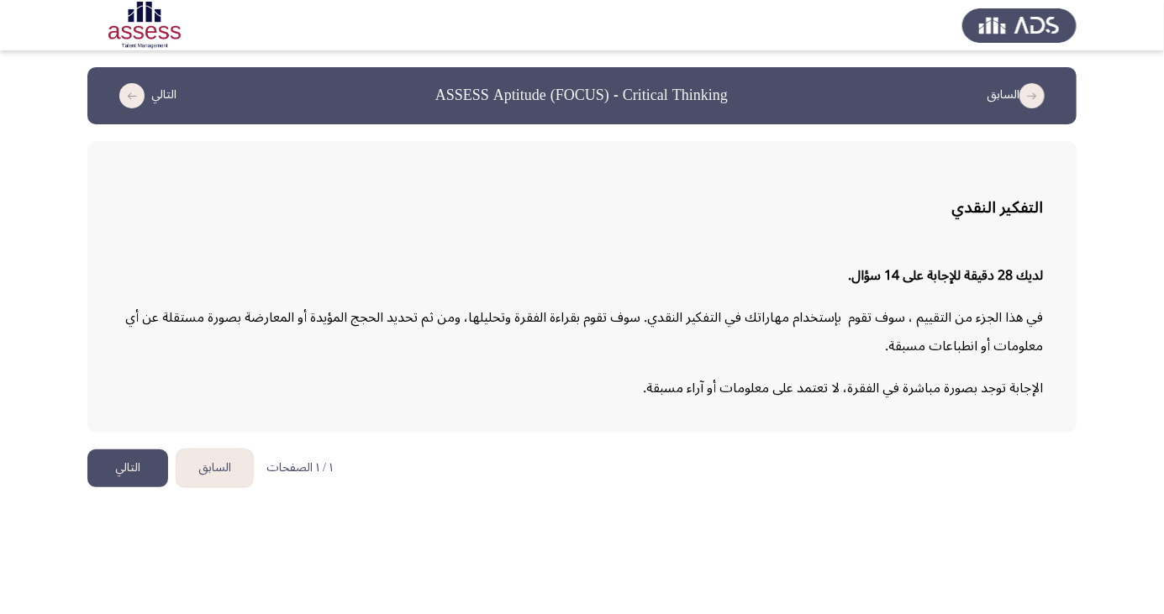
click at [129, 471] on button "التالي" at bounding box center [127, 469] width 81 height 38
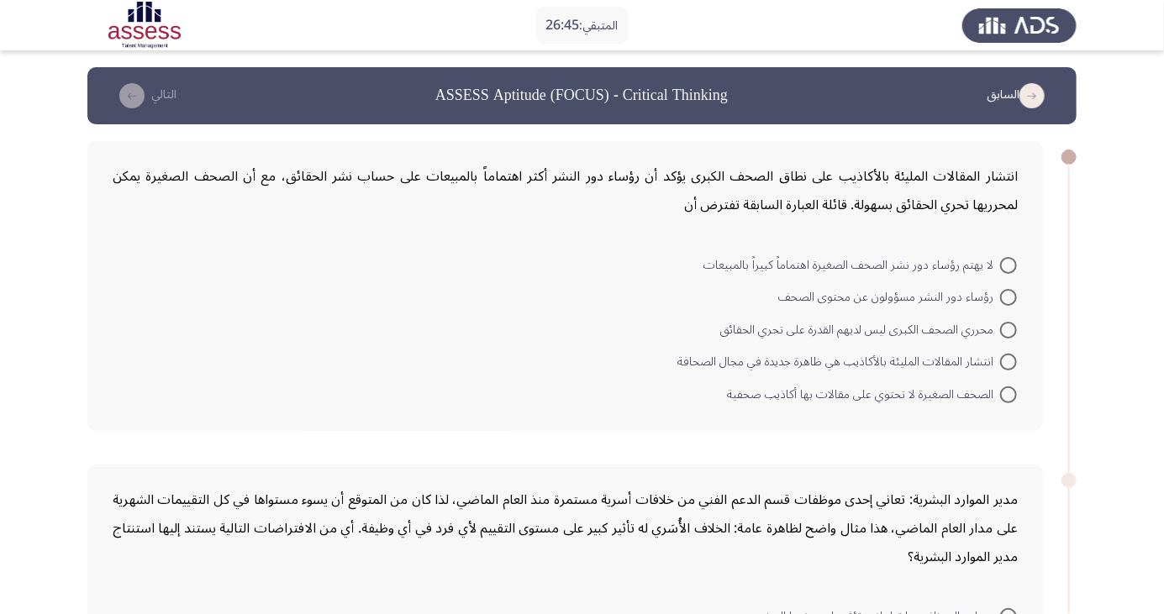
click at [1009, 361] on span at bounding box center [1008, 362] width 17 height 17
click at [1009, 361] on input "انتشار المقالات المليئة بالأكاذيب هي ظاهرة جديدة في مجال الصحافة" at bounding box center [1008, 362] width 17 height 17
radio input "true"
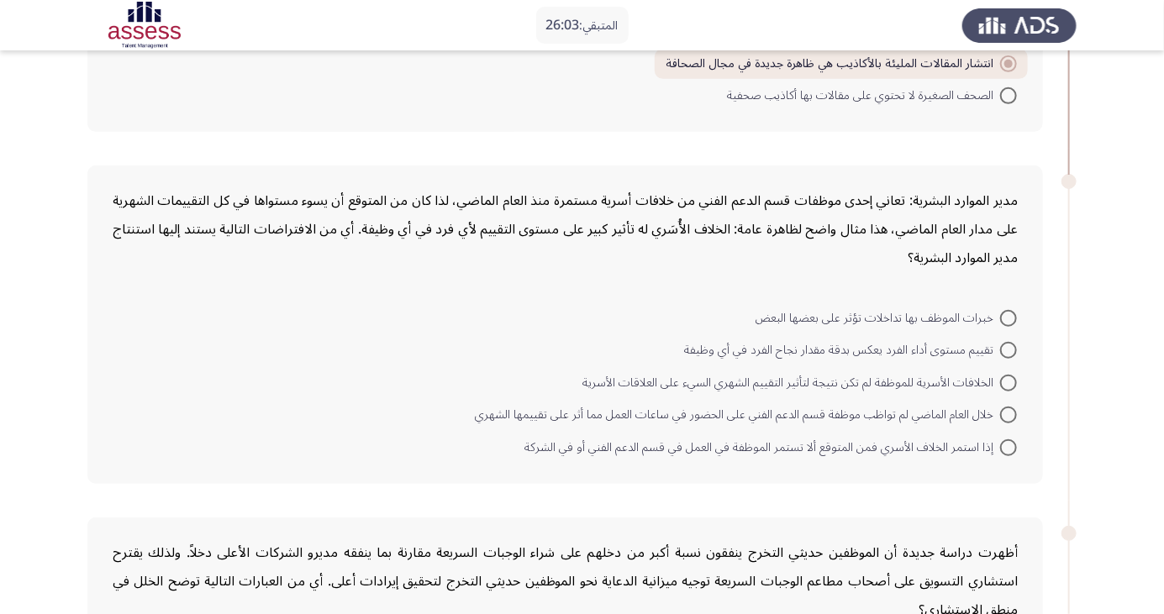
scroll to position [319, 0]
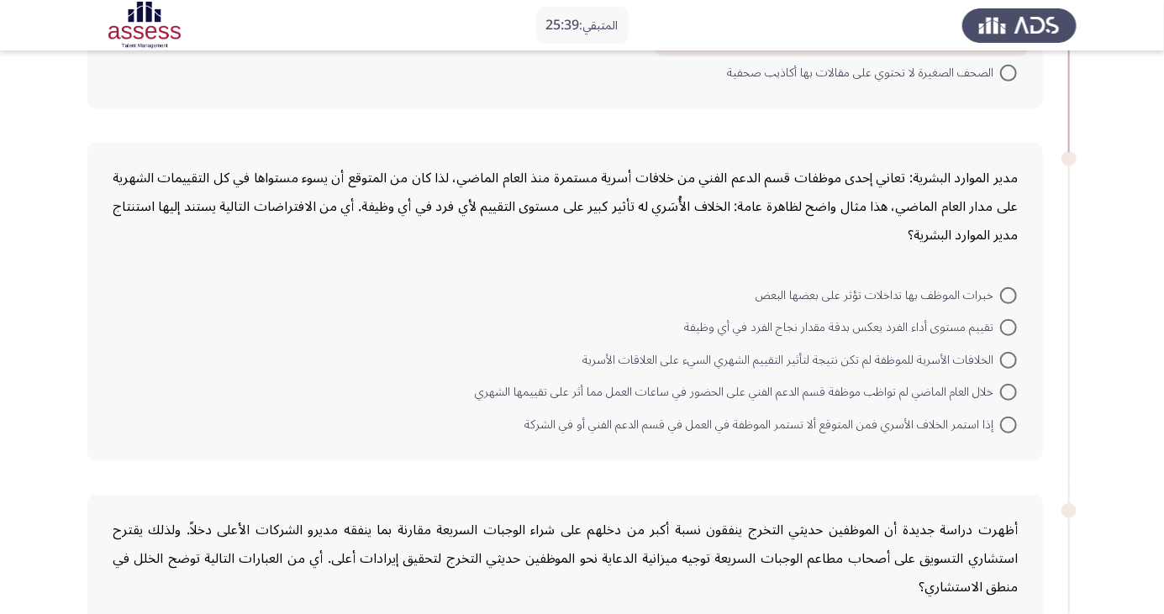
click at [1009, 424] on span at bounding box center [1008, 425] width 17 height 17
click at [1009, 424] on input "إذا استمر الخلاف الأسري فمن المتوقع ألا تستمر الموظفة في العمل في قسم الدعم الف…" at bounding box center [1008, 425] width 17 height 17
radio input "true"
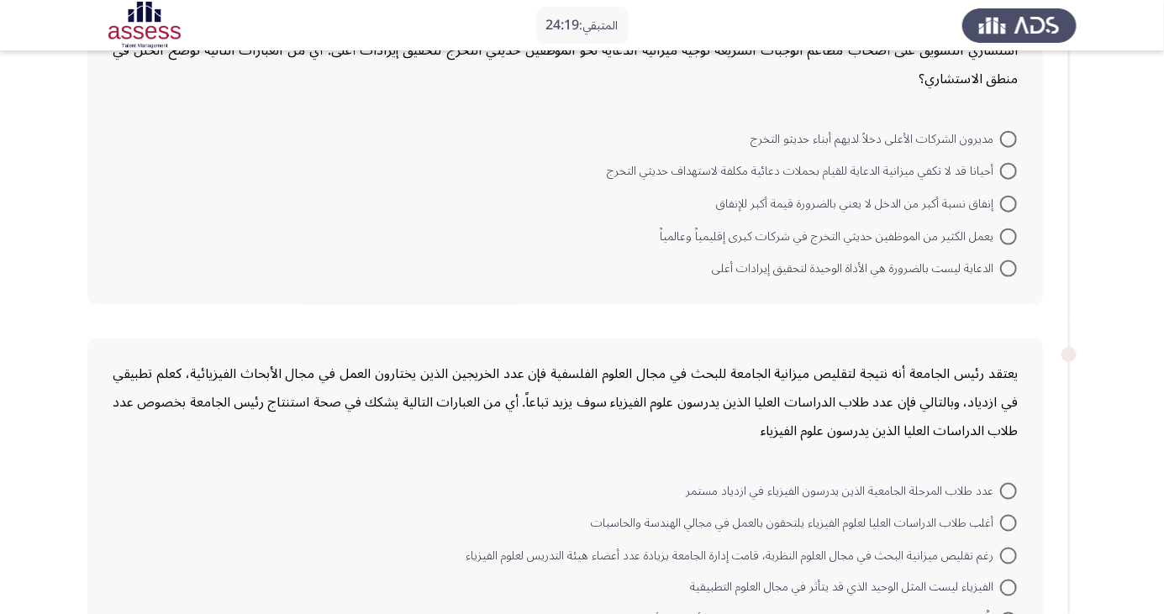
scroll to position [823, 0]
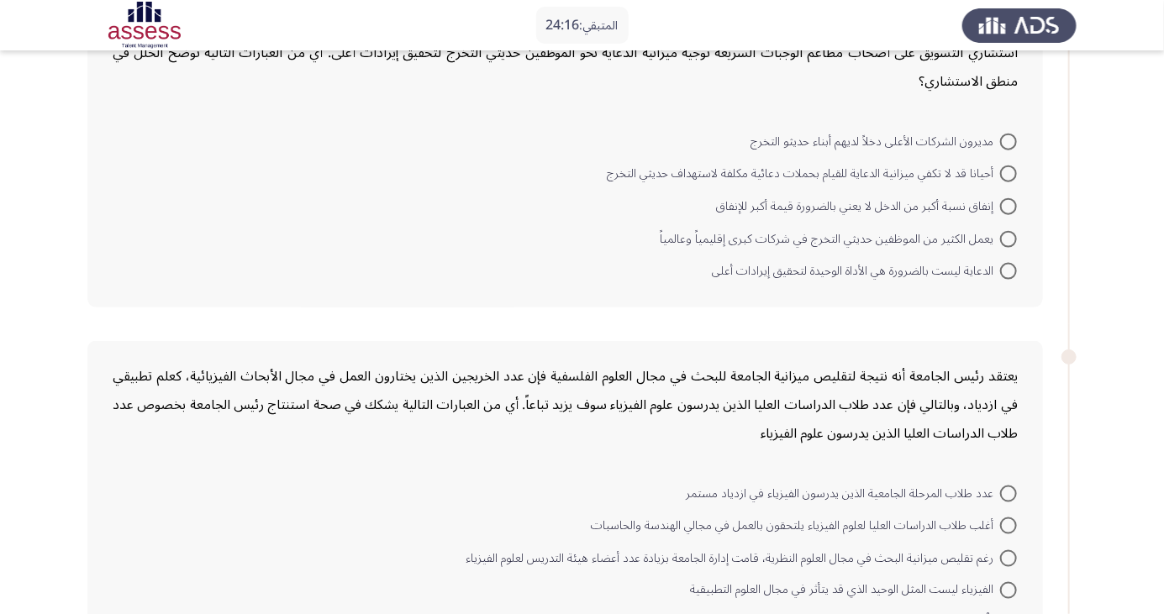
click at [1009, 140] on span at bounding box center [1008, 142] width 17 height 17
click at [1009, 140] on input "مديرون الشركات الأعلى دخلاً لديهم أبناء حديثو التخرج" at bounding box center [1008, 142] width 17 height 17
radio input "true"
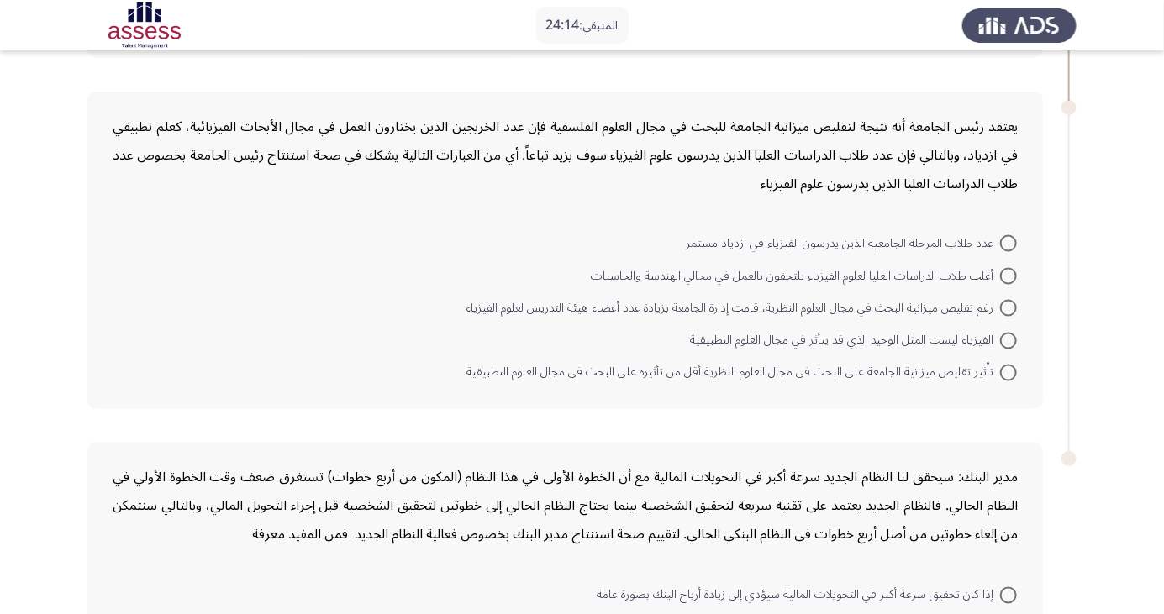
scroll to position [1073, 0]
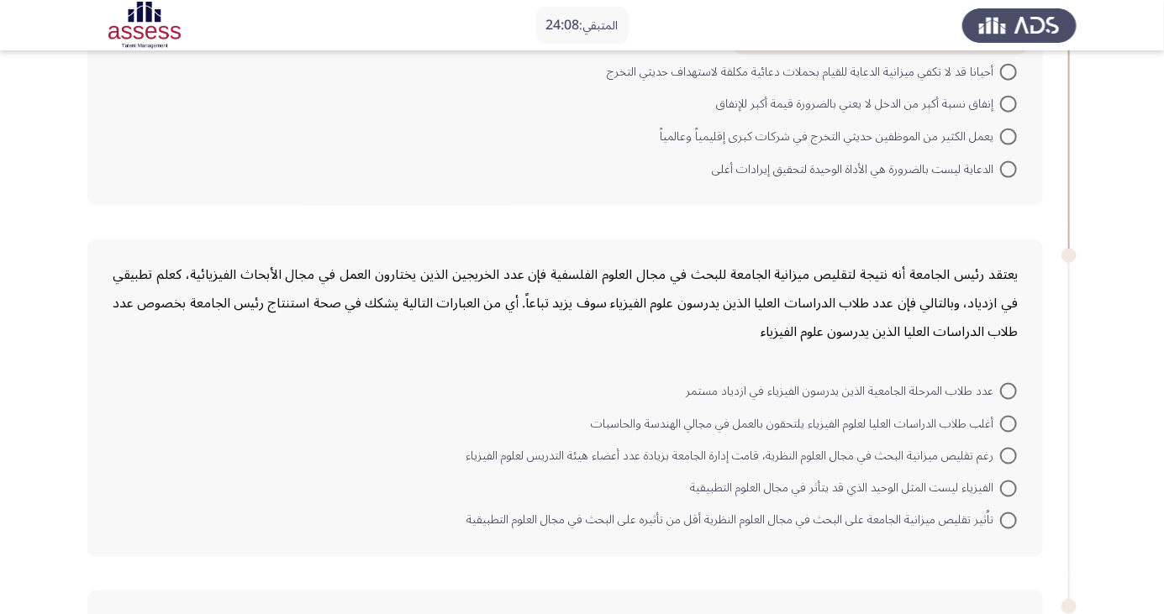
scroll to position [925, 0]
click at [1009, 382] on span at bounding box center [1008, 390] width 17 height 17
click at [1009, 382] on input "عدد طلاب المرحلة الجامعية الذين يدرسون الفيزياء في ازدياد مستمر" at bounding box center [1008, 390] width 17 height 17
radio input "true"
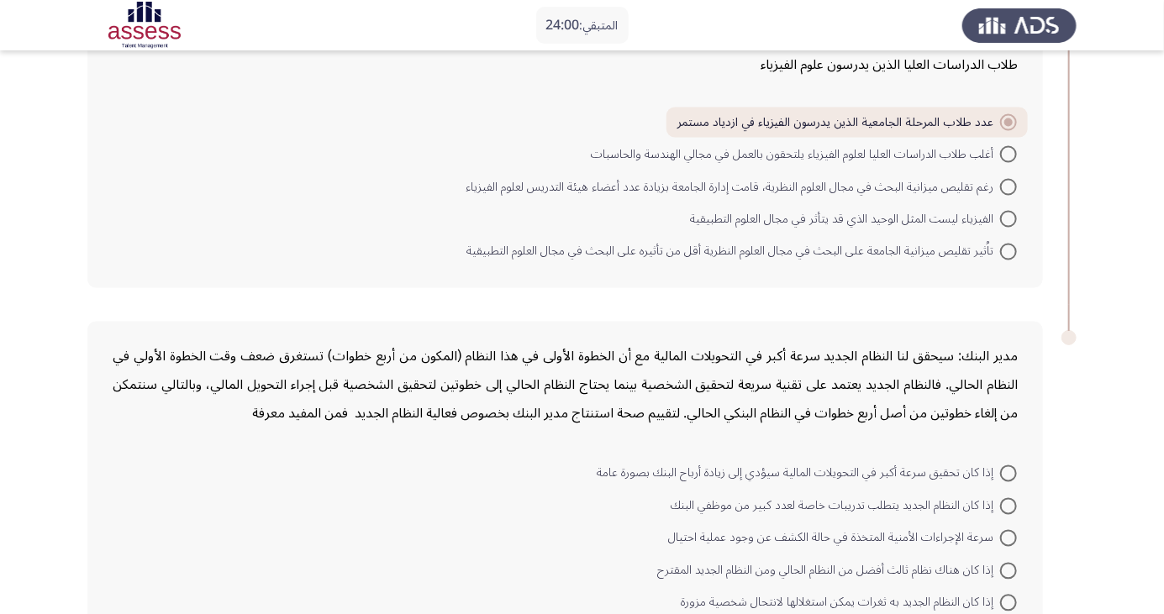
scroll to position [1216, 0]
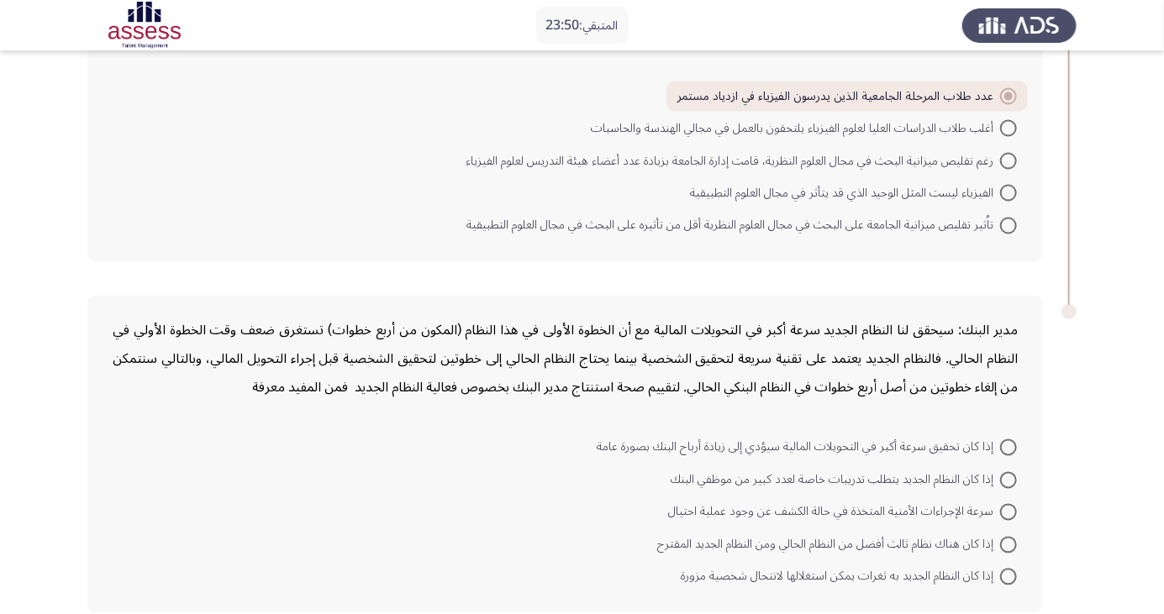
click at [1014, 440] on span at bounding box center [1008, 448] width 17 height 17
click at [1014, 440] on input "إذا كان تحقيق سرعة أكبر في التحويلات المالية سيؤدي إلى زيادة أرباح البنك بصورة …" at bounding box center [1008, 448] width 17 height 17
radio input "true"
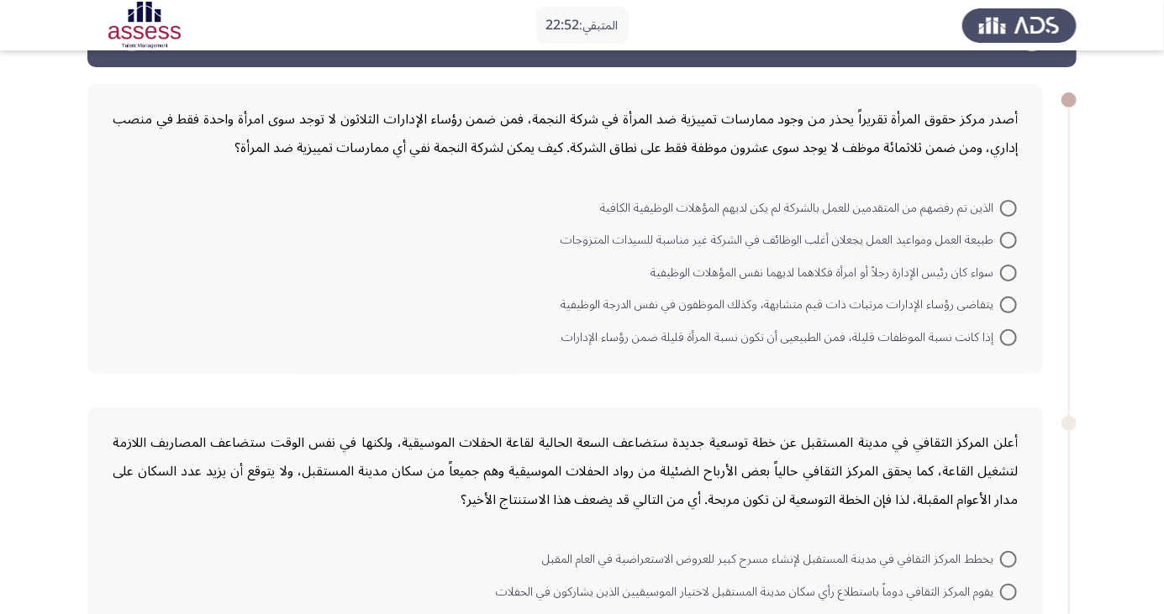
scroll to position [56, 0]
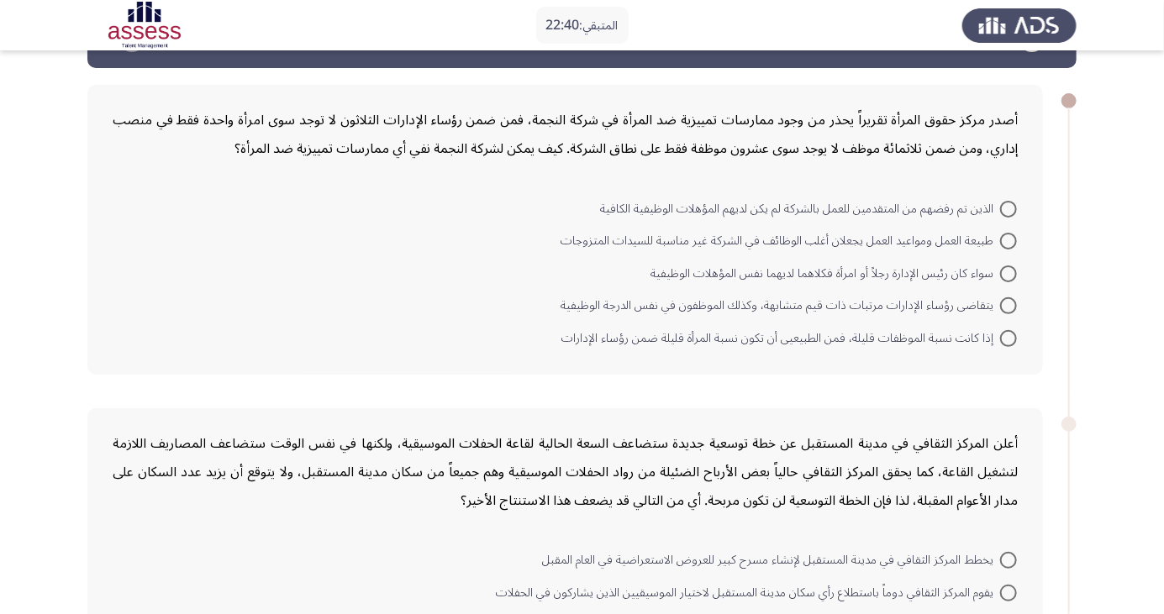
click at [1009, 240] on span at bounding box center [1008, 241] width 17 height 17
click at [1009, 240] on input "طبيعة العمل ومواعيد العمل يجعلان أغلب الوظائف في الشركة غير مناسبة للسيدات المت…" at bounding box center [1008, 241] width 17 height 17
radio input "true"
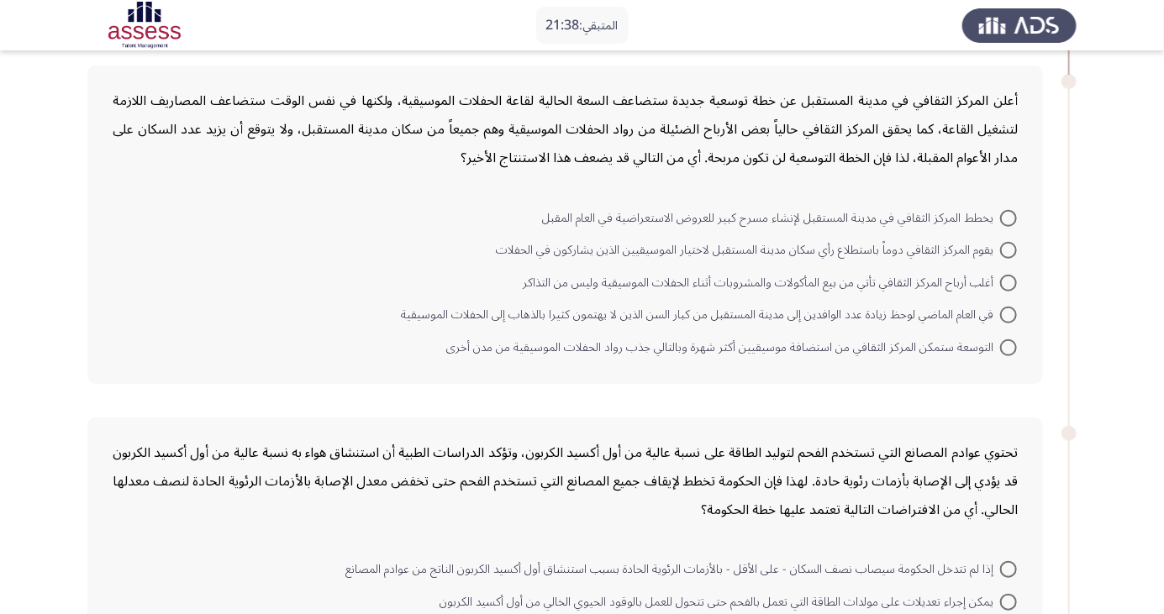
scroll to position [398, 0]
click at [1009, 344] on span at bounding box center [1008, 346] width 17 height 17
click at [1009, 344] on input "التوسعة ستمكن المركز الثقافي من استضافة موسيقيين أكثر شهرة وبالتالي جذب رواد ال…" at bounding box center [1008, 346] width 17 height 17
radio input "true"
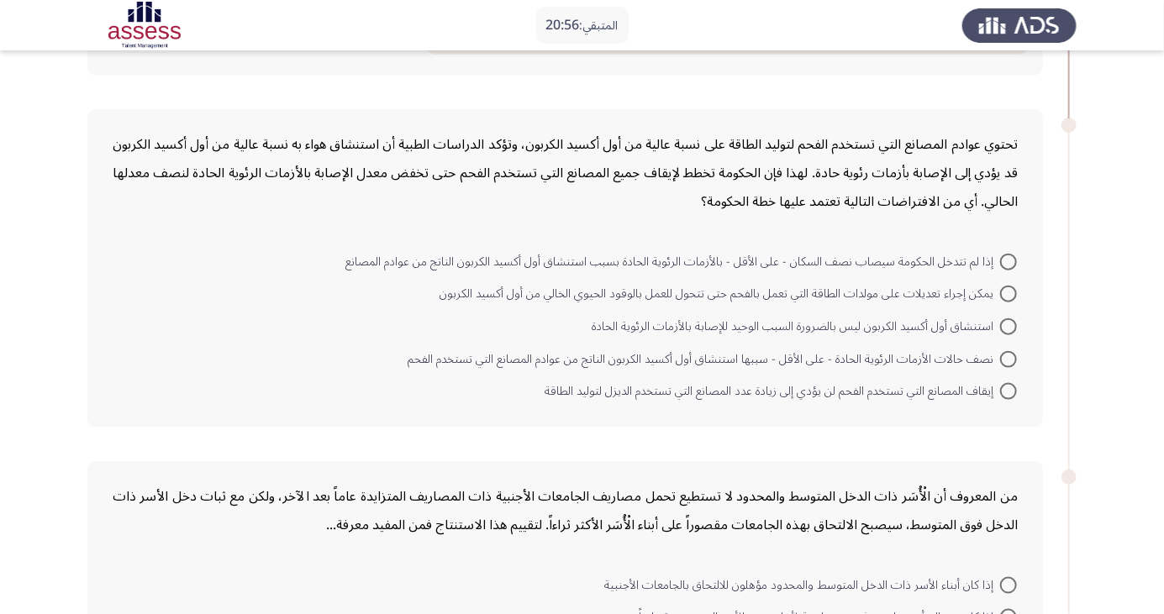
scroll to position [680, 0]
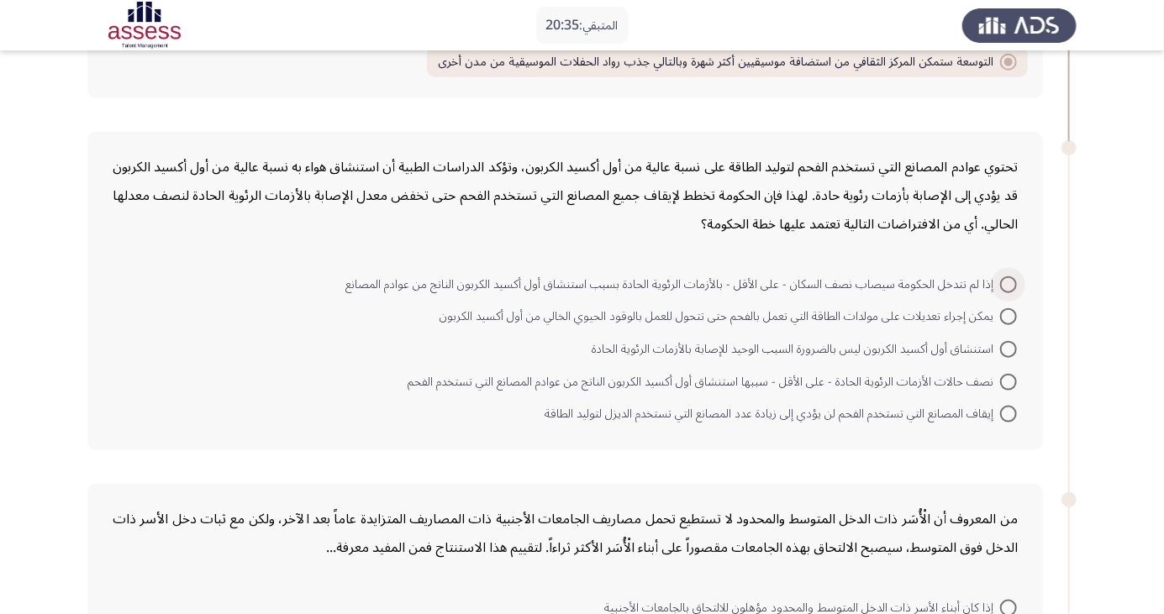
click at [1009, 282] on span at bounding box center [1008, 285] width 17 height 17
click at [1009, 282] on input "إذا لم تتدخل الحكومة سيصاب نصف السكان - على الأقل - بالأزمات الرئوية الحادة بسب…" at bounding box center [1008, 285] width 17 height 17
radio input "true"
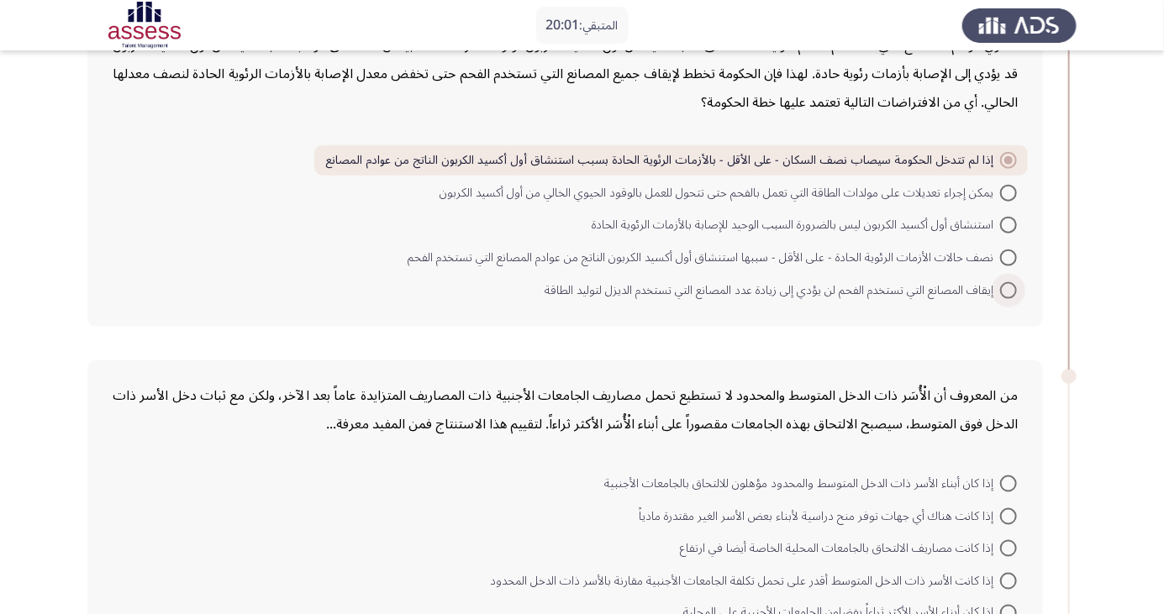
scroll to position [807, 0]
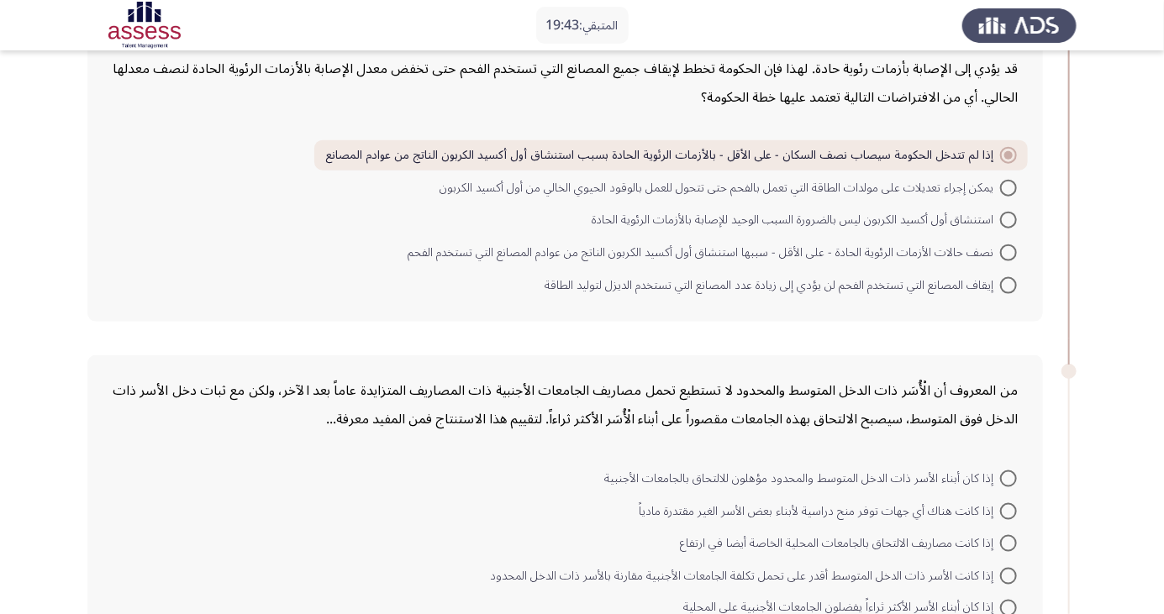
click at [1000, 221] on span at bounding box center [1008, 220] width 17 height 17
click at [1000, 221] on input "استنشاق أول أكسيد الكربون ليس بالضرورة السبب الوحيد للإصابة بالأزمات الرئوية ال…" at bounding box center [1008, 220] width 17 height 17
radio input "true"
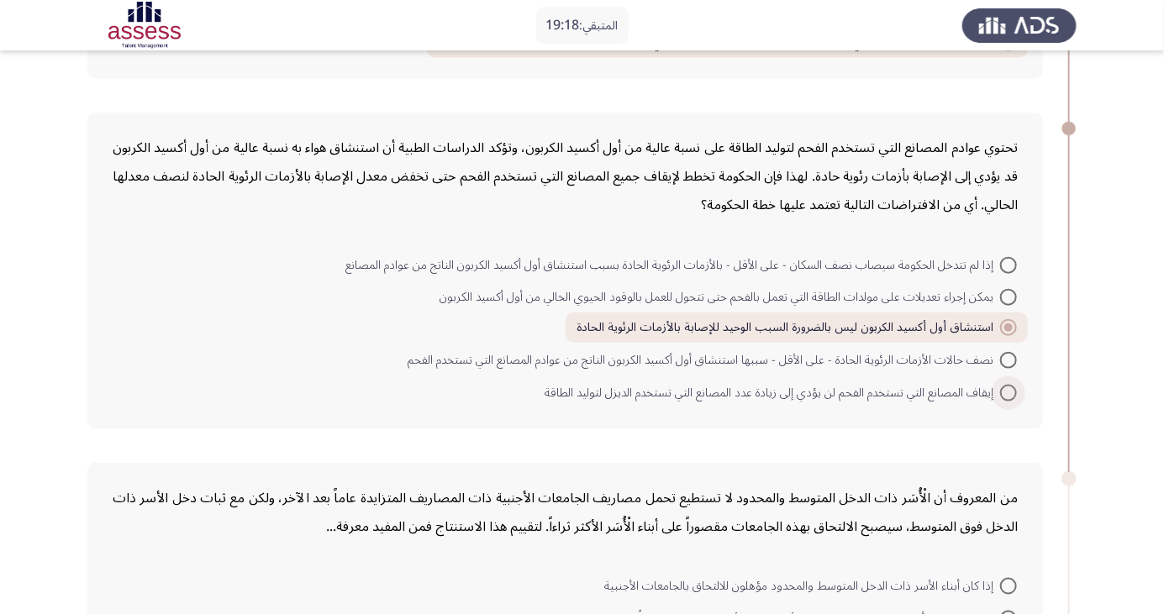
scroll to position [697, 0]
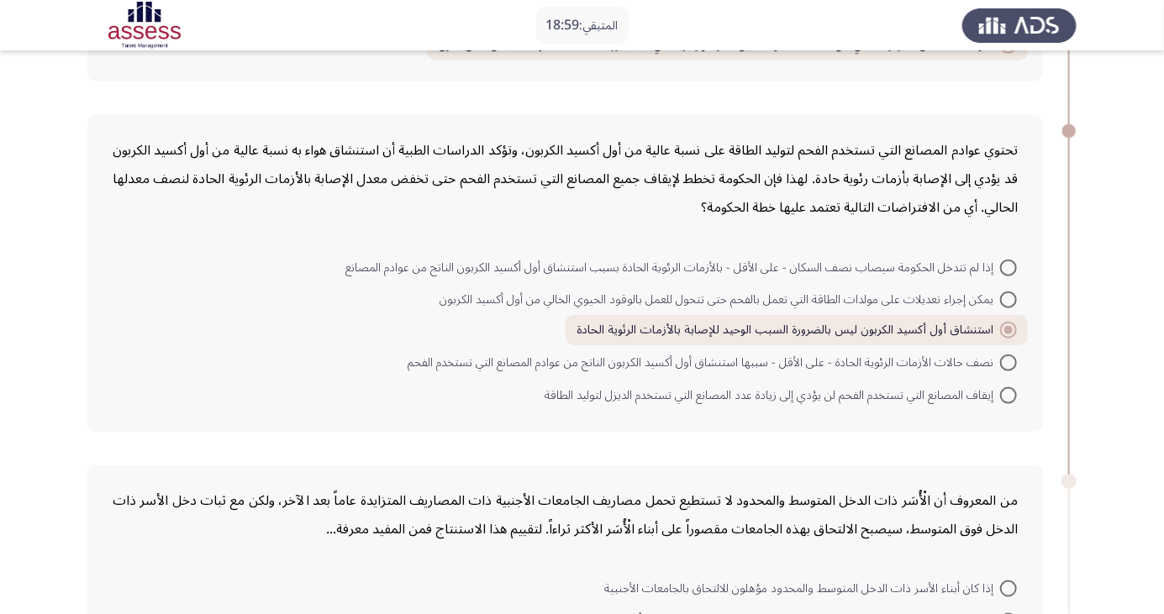
click at [1009, 266] on span at bounding box center [1008, 268] width 17 height 17
click at [1009, 266] on input "إذا لم تتدخل الحكومة سيصاب نصف السكان - على الأقل - بالأزمات الرئوية الحادة بسب…" at bounding box center [1008, 268] width 17 height 17
radio input "true"
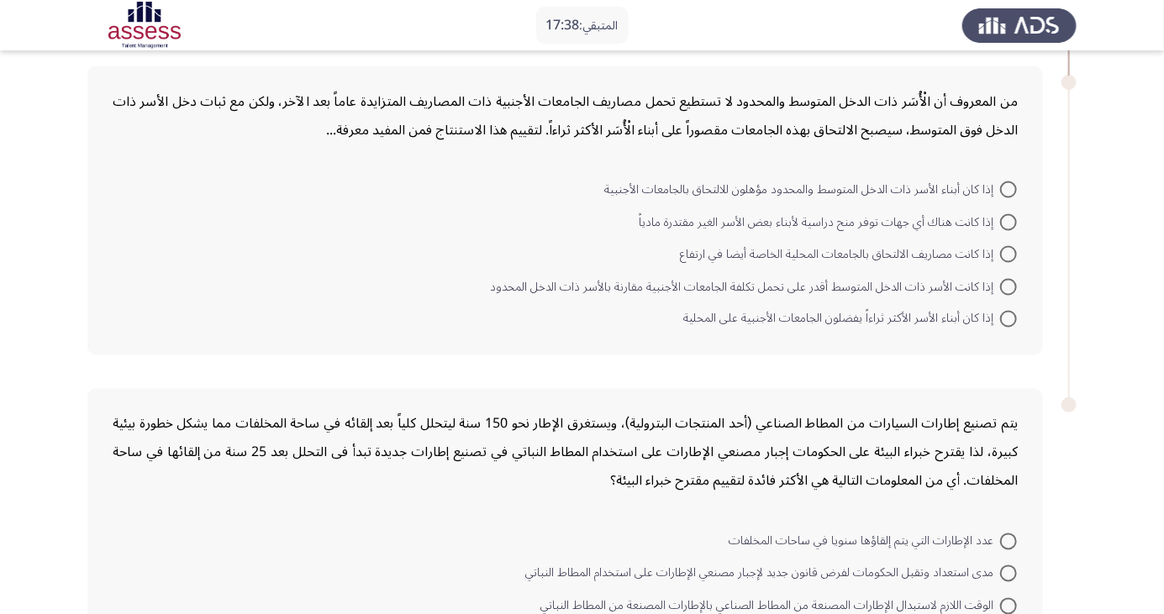
scroll to position [1115, 0]
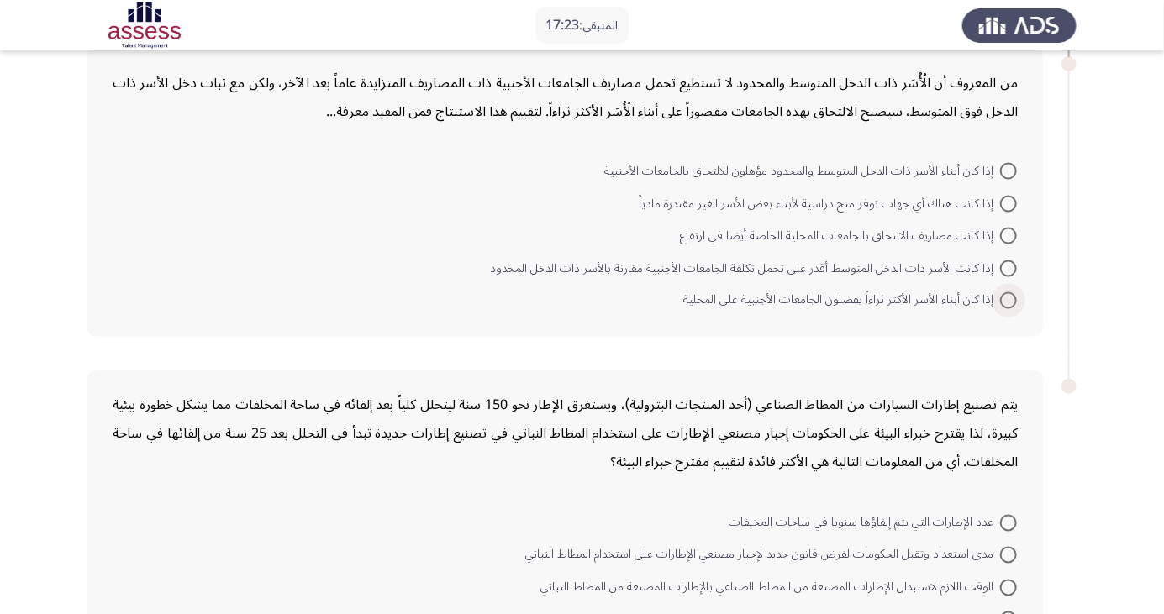
click at [1009, 298] on span at bounding box center [1008, 301] width 17 height 17
click at [1009, 298] on input "إذا كان أبناء الأسر الأكثر ثراءاً يفضلون الجامعات الأجنبية على المحلية" at bounding box center [1008, 301] width 17 height 17
radio input "true"
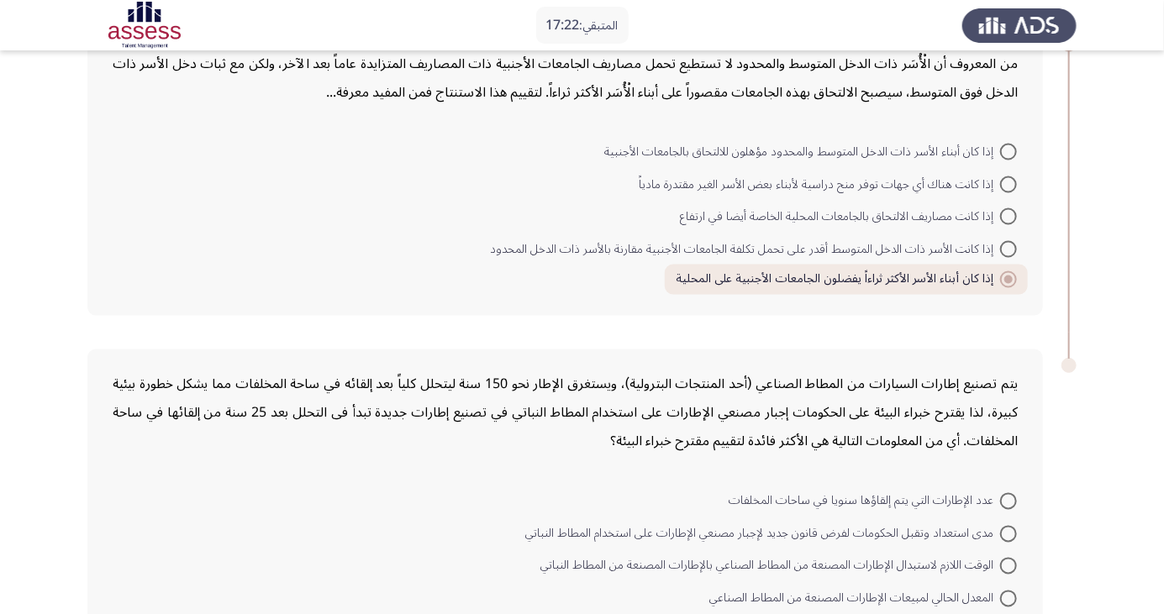
scroll to position [1188, 0]
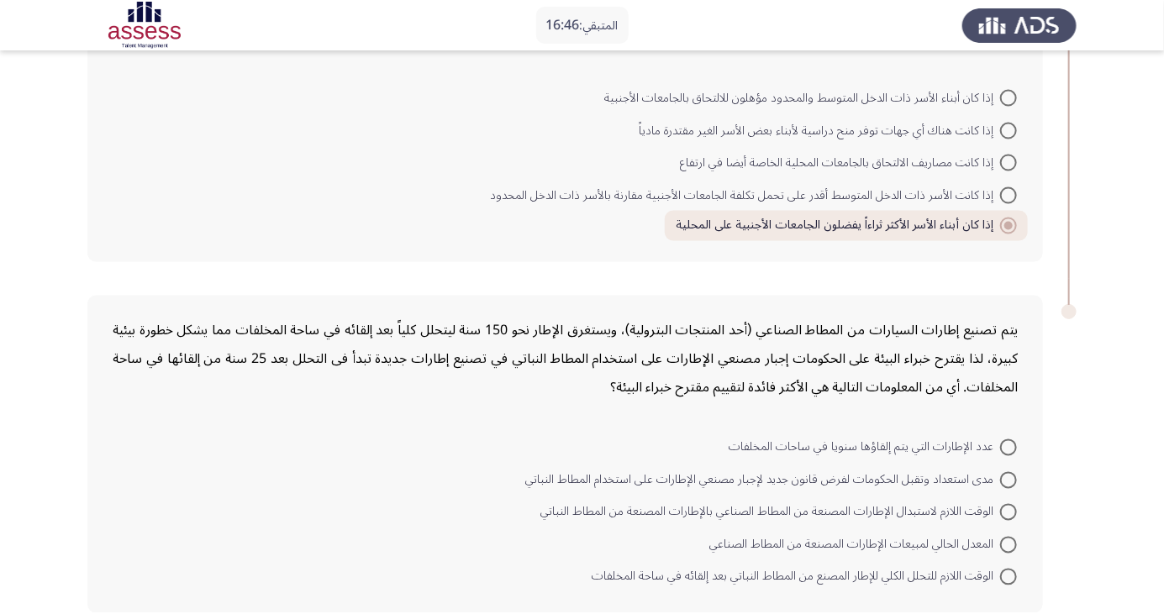
click at [1009, 510] on span at bounding box center [1008, 512] width 17 height 17
click at [1009, 510] on input "الوقت اللازم لاستبدال الإطارات المصنعة من المطاط الصناعي بالإطارات المصنعة من ا…" at bounding box center [1008, 512] width 17 height 17
radio input "true"
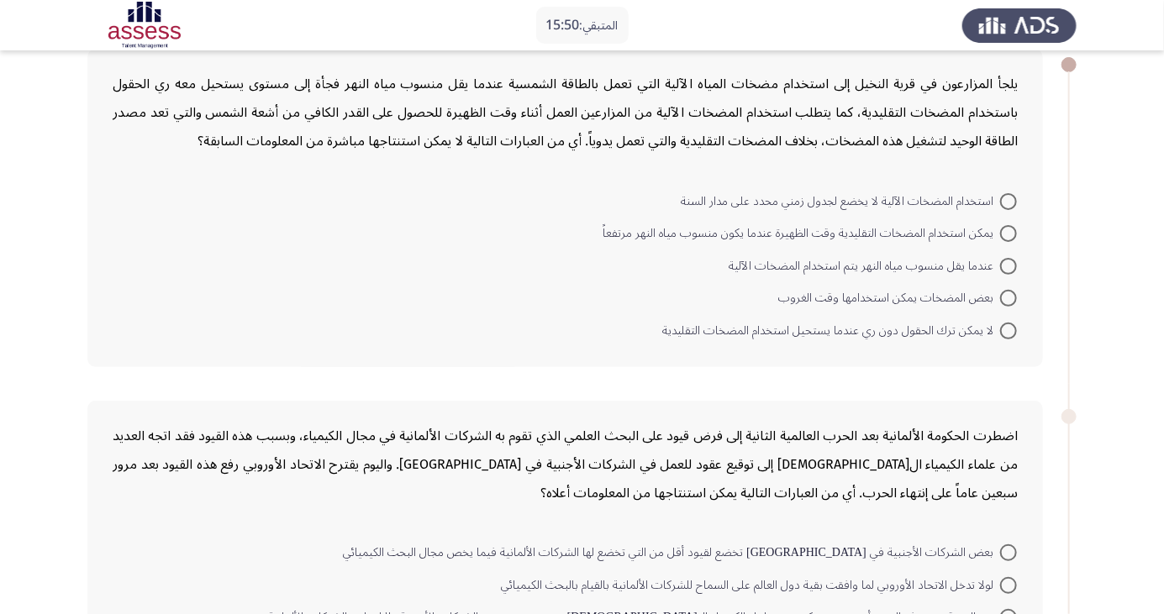
scroll to position [100, 0]
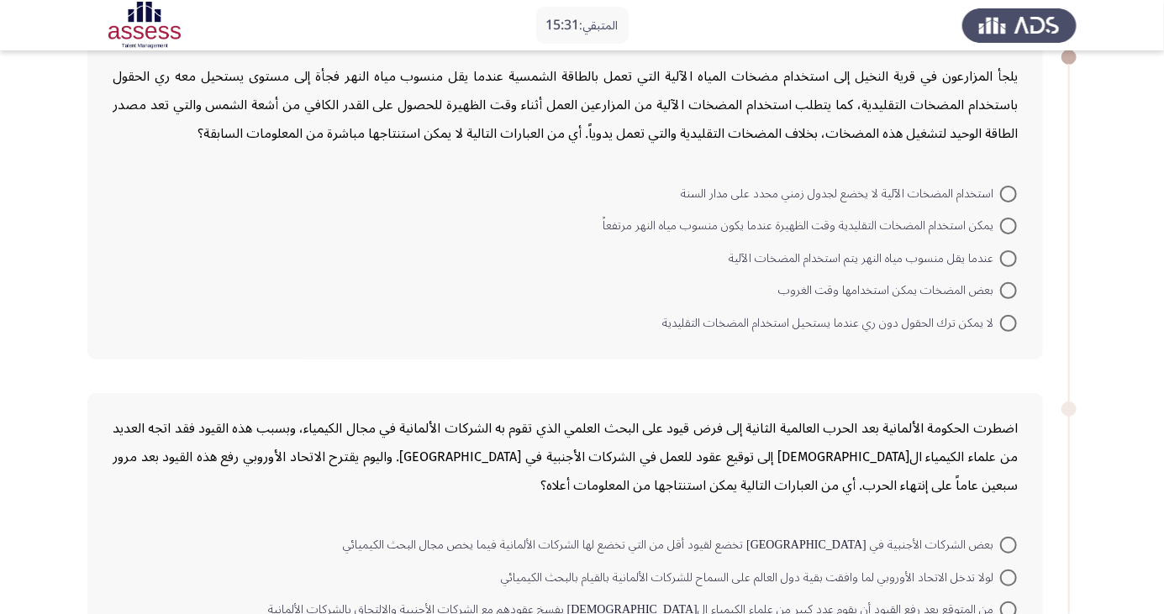
click at [1009, 257] on span at bounding box center [1008, 258] width 17 height 17
click at [1009, 257] on input "عندما يقل منسوب مياه النهر يتم استخدام المضخات الآلية" at bounding box center [1008, 258] width 17 height 17
radio input "true"
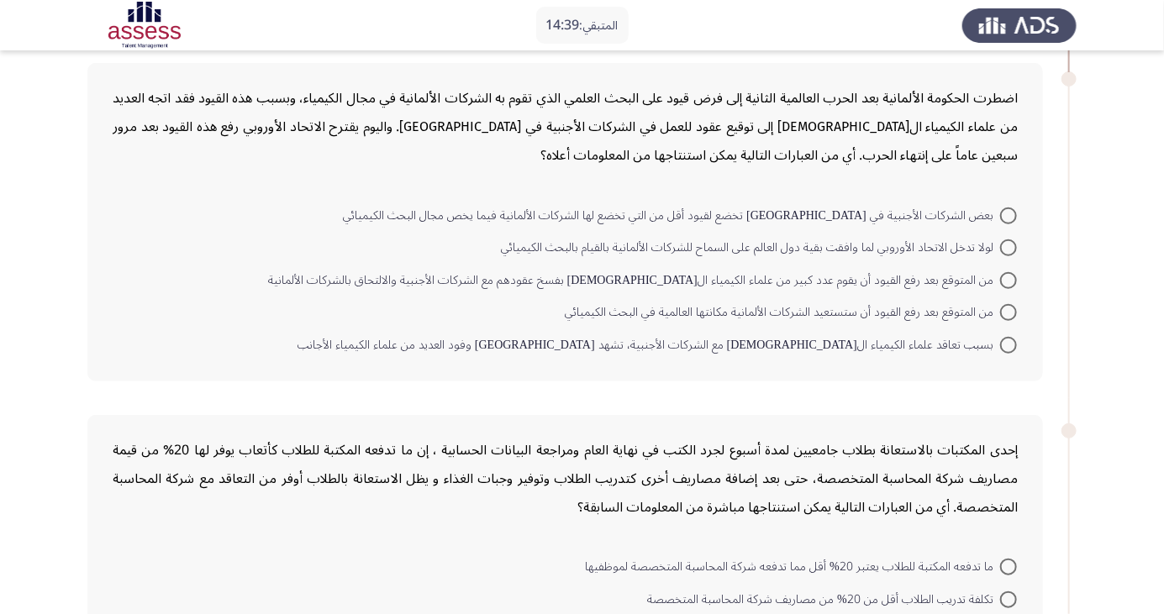
scroll to position [430, 0]
click at [1009, 309] on span at bounding box center [1008, 311] width 17 height 17
click at [1009, 309] on input "من المتوقع بعد رفع القيود أن ستستعيد الشركات الألمانية مكانتها العالمية في البح…" at bounding box center [1008, 311] width 17 height 17
radio input "true"
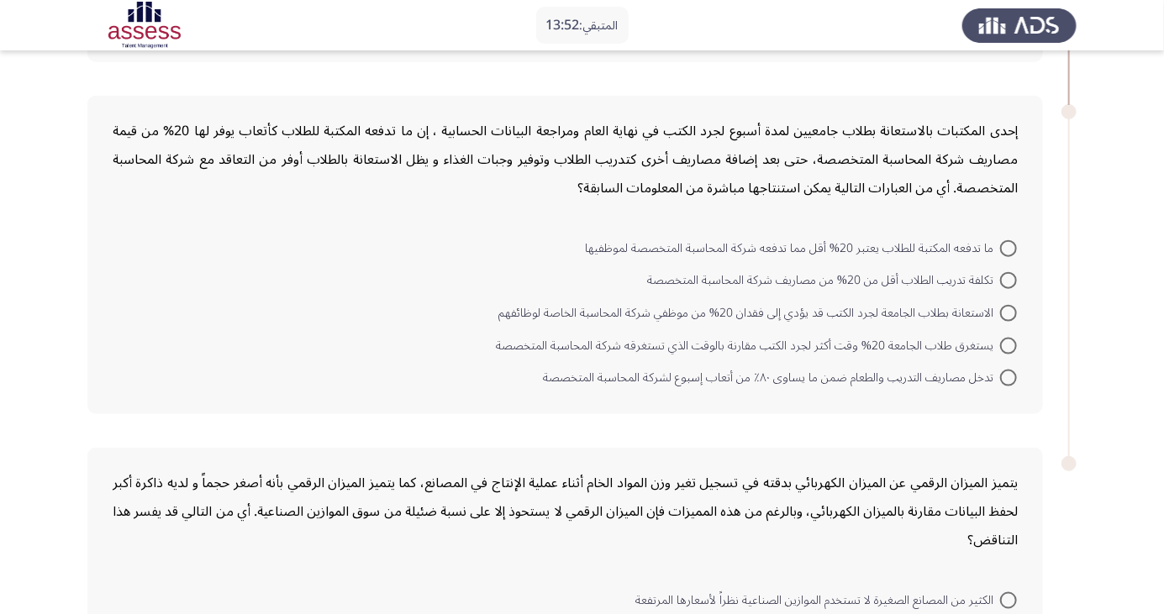
scroll to position [744, 0]
click at [1009, 344] on span at bounding box center [1008, 347] width 17 height 17
click at [1009, 344] on input "يستغرق طلاب الجامعة 20% وقت أكثر لجرد الكتب مقارنة بالوقت الذي تستغرقه شركة الم…" at bounding box center [1008, 347] width 17 height 17
radio input "true"
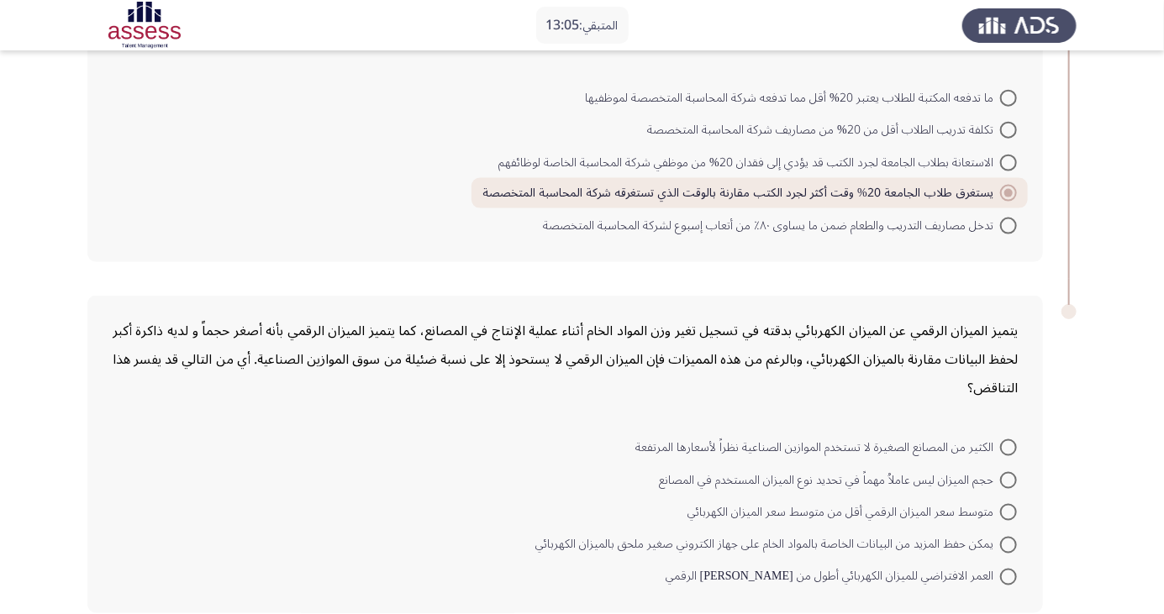
scroll to position [895, 0]
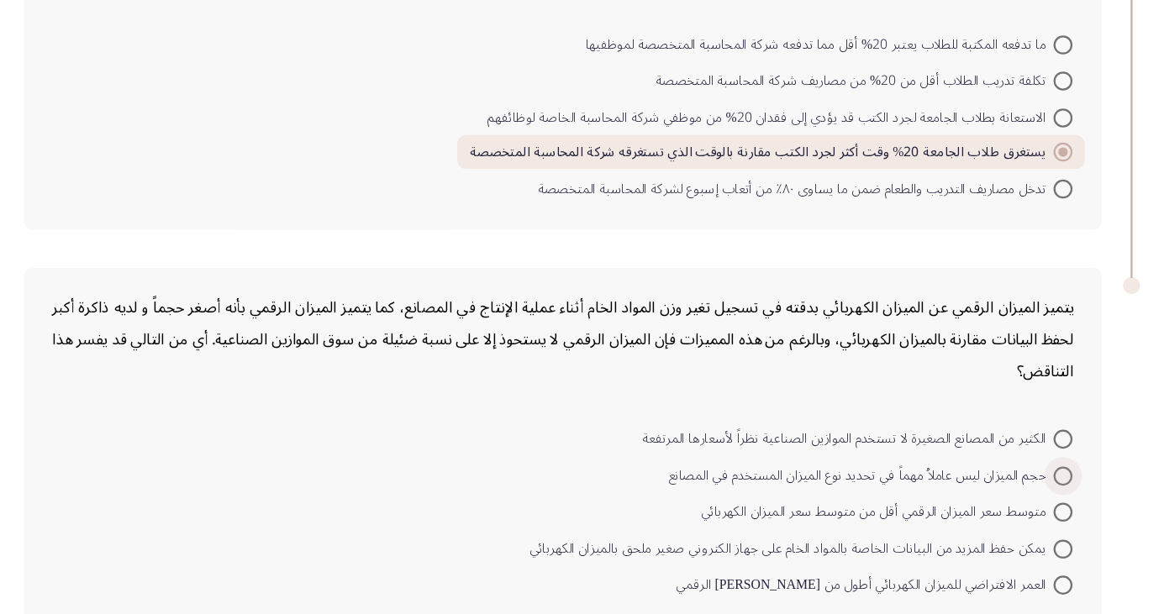
click at [1009, 477] on span at bounding box center [1008, 480] width 17 height 17
click at [1009, 477] on input "حجم الميزان ليس عاملاُ مهماً في تحديد نوع الميزان المستخدم في المصانع" at bounding box center [1008, 480] width 17 height 17
radio input "true"
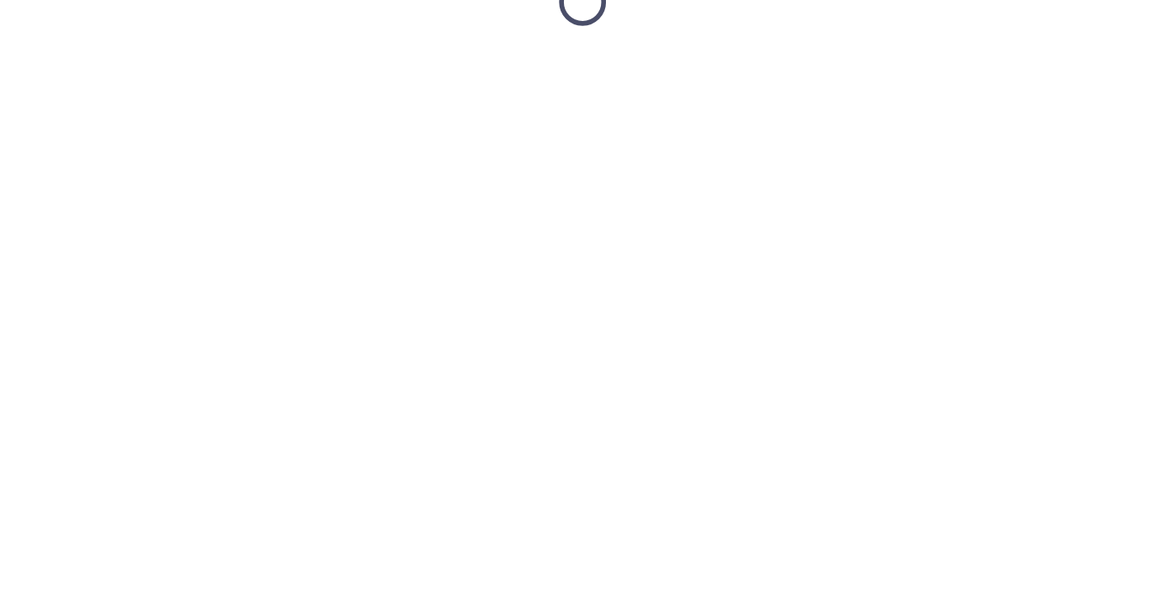
scroll to position [0, 0]
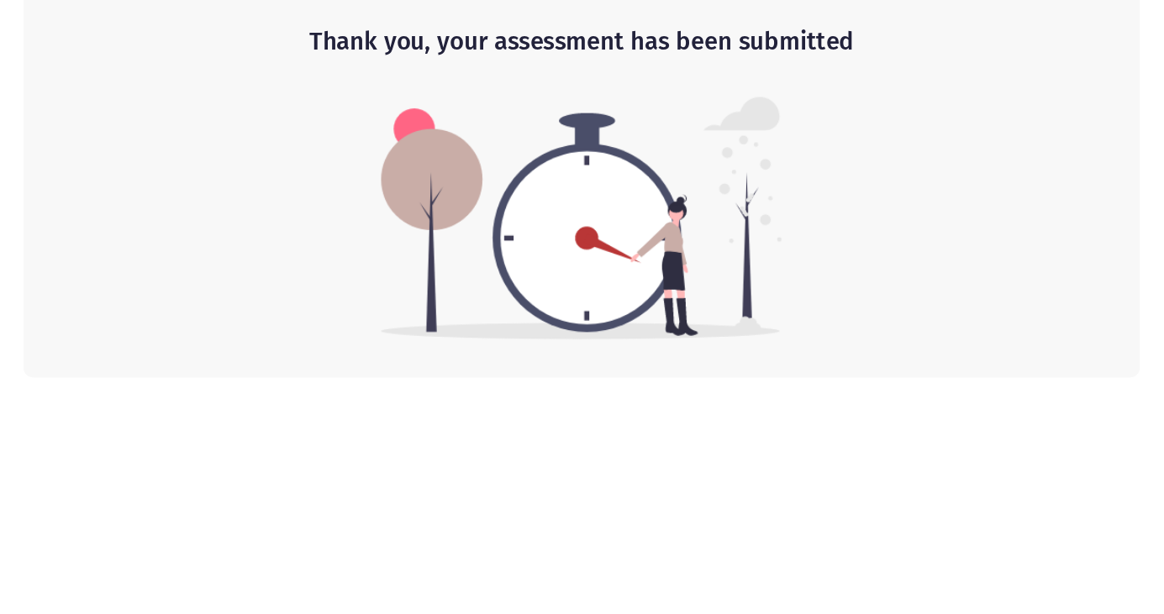
click at [974, 255] on div "Thank you, your assessment has been submitted" at bounding box center [581, 240] width 989 height 346
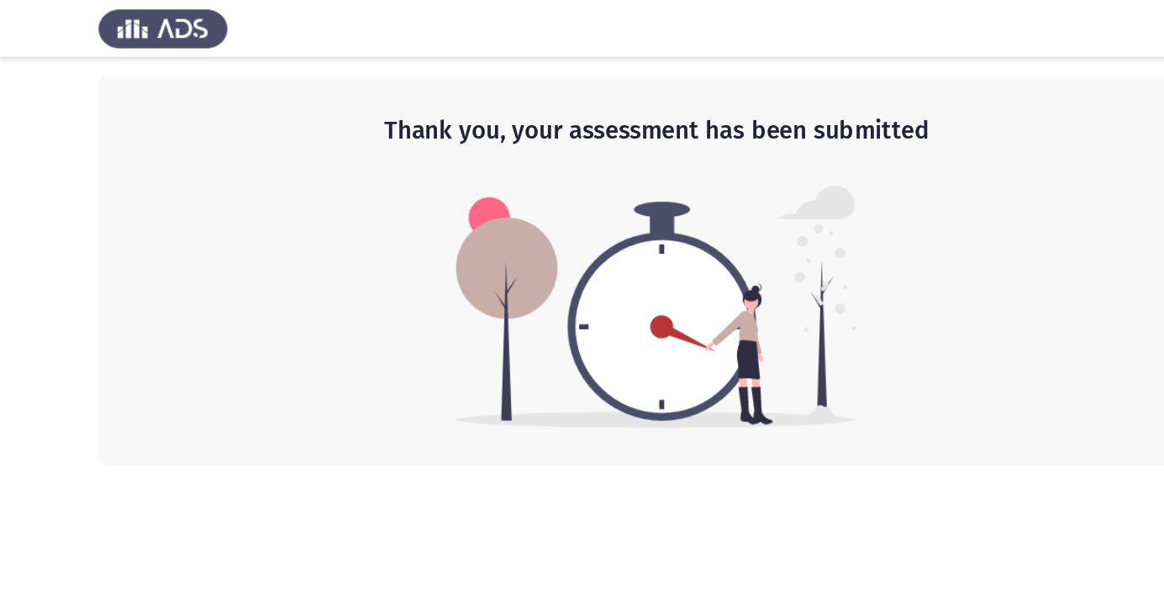
click at [0, 383] on app-default-page "Thank you, your assessment has been submitted" at bounding box center [582, 207] width 1164 height 414
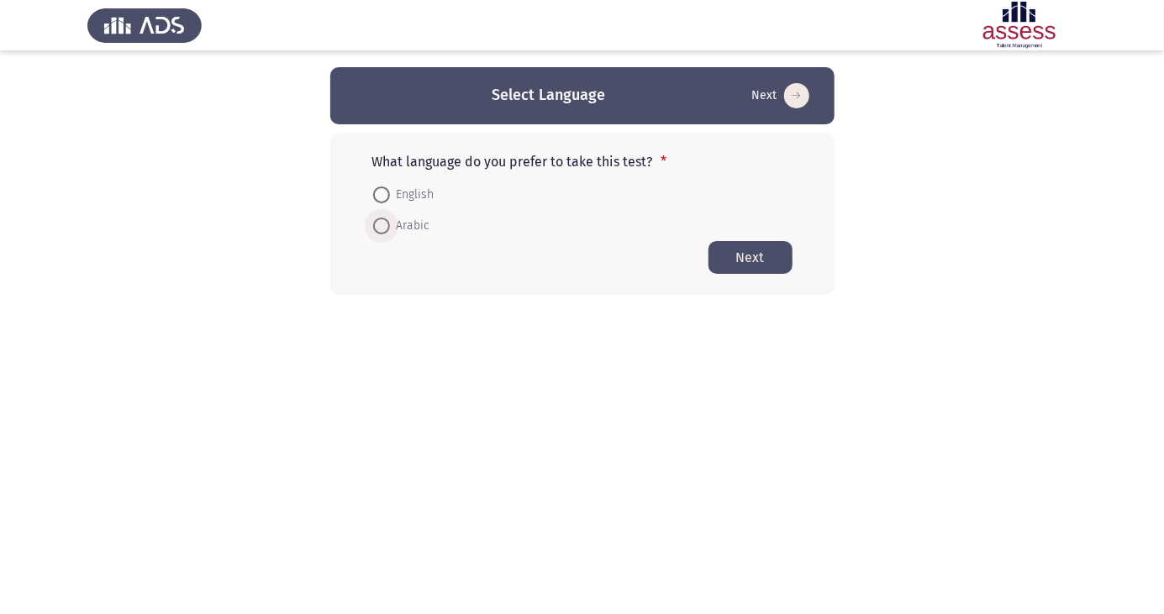
click at [386, 232] on span at bounding box center [381, 226] width 17 height 17
click at [386, 232] on input "Arabic" at bounding box center [381, 226] width 17 height 17
radio input "true"
click at [768, 250] on button "Next" at bounding box center [751, 256] width 84 height 33
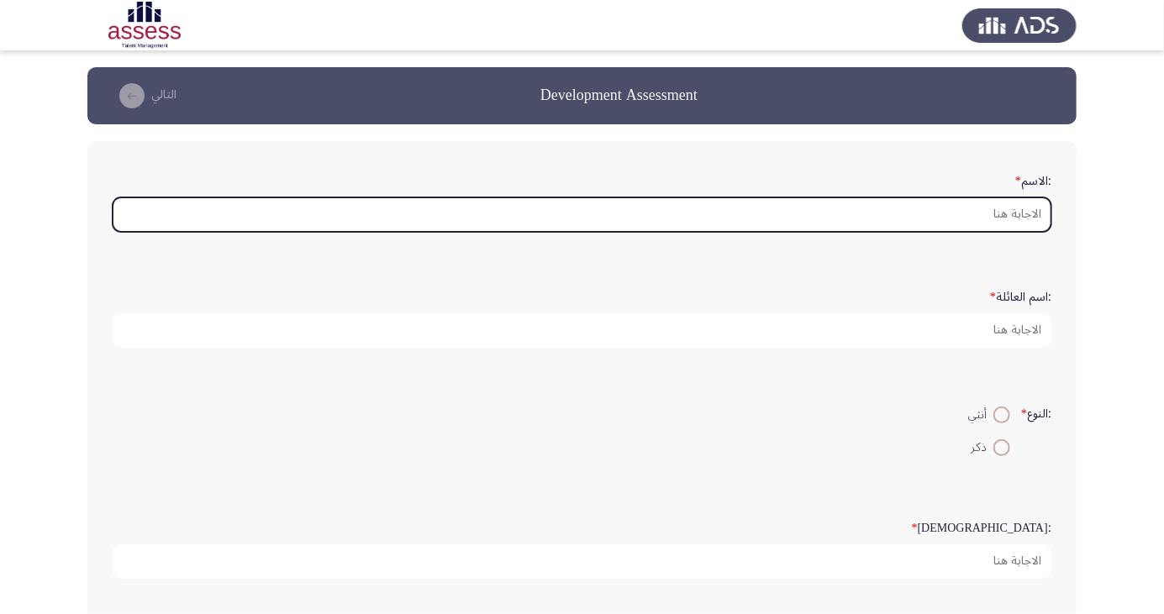
click at [1023, 219] on input ":الاسم *" at bounding box center [582, 215] width 939 height 34
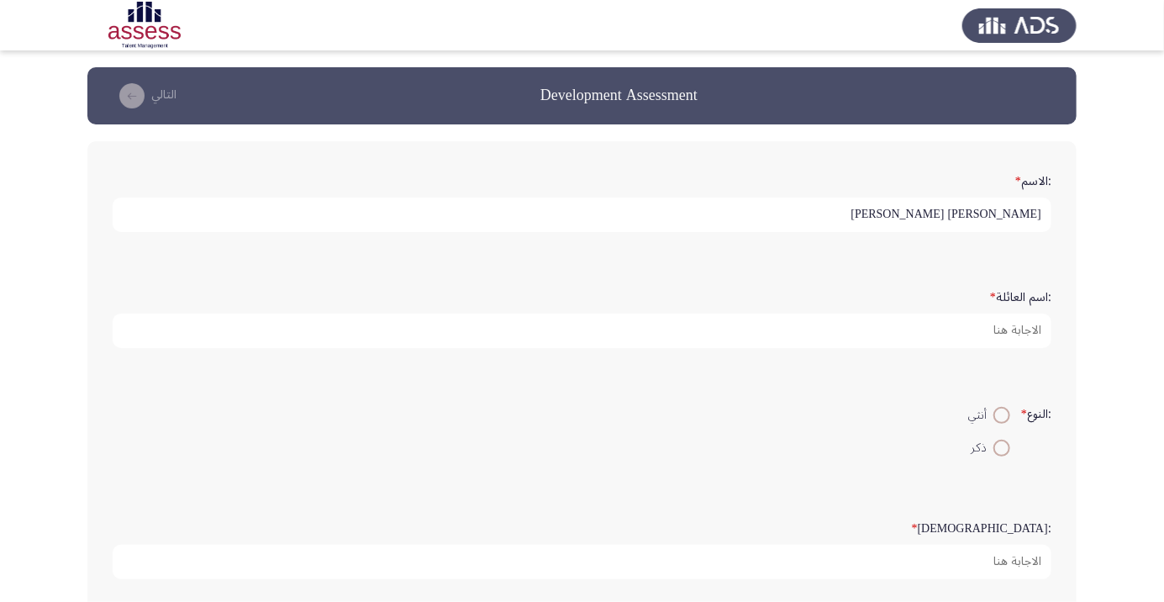
type input "[PERSON_NAME] [PERSON_NAME]"
click at [1098, 170] on app-assessment-container "Development Assessment التالي :الاسم * محمد عبد الله حسن عبد الواحد :اسم العائل…" at bounding box center [582, 560] width 1164 height 986
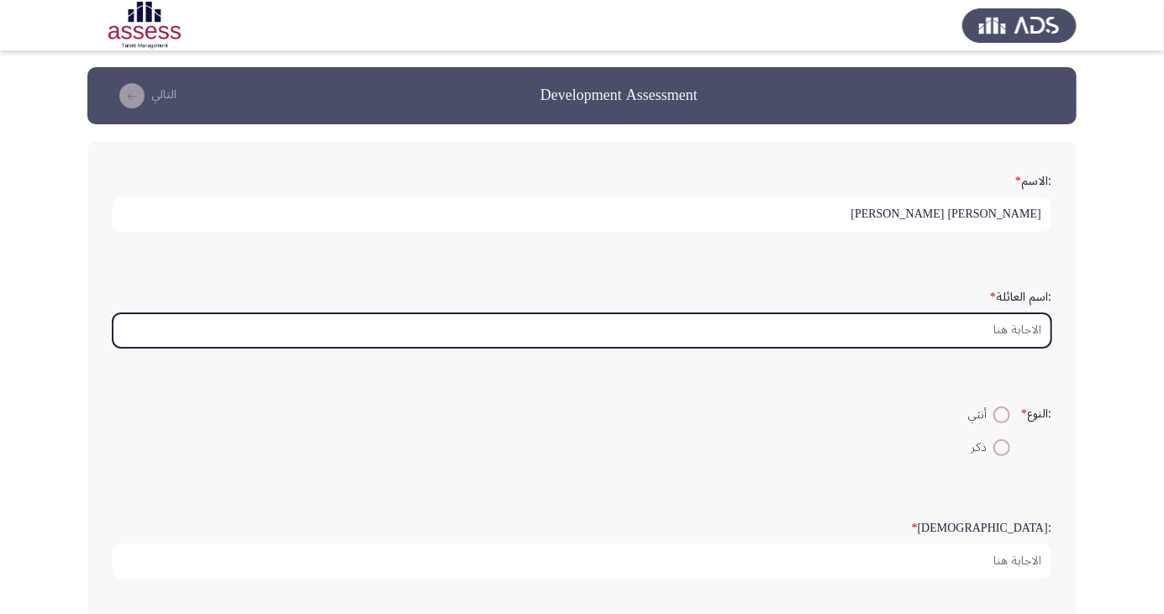
click at [1021, 328] on input ":اسم العائلة *" at bounding box center [582, 331] width 939 height 34
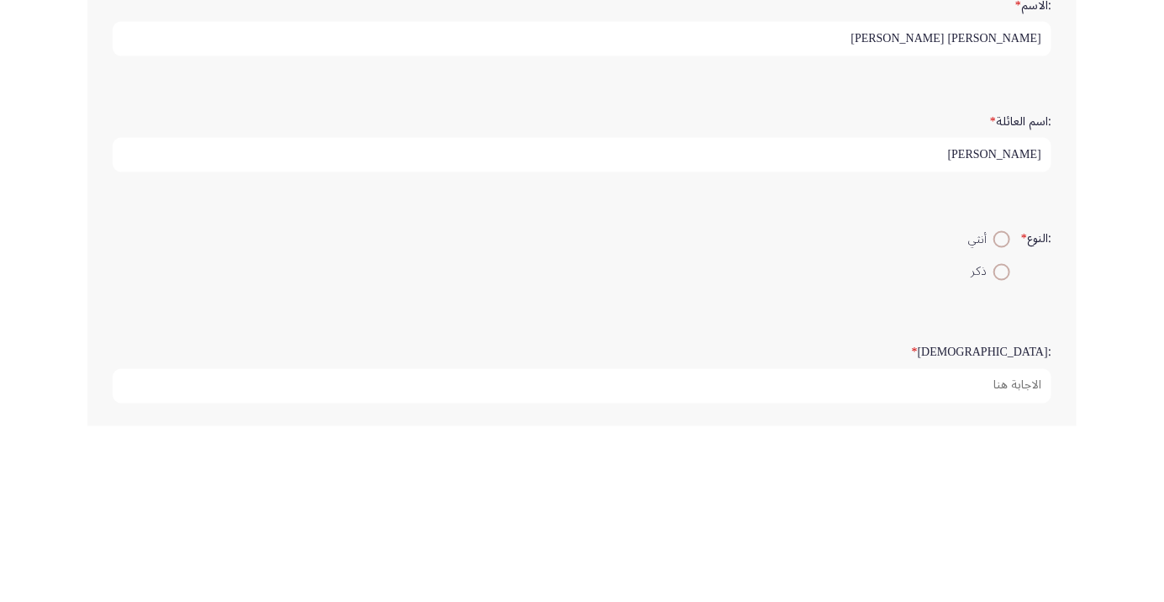
type input "[PERSON_NAME]"
click at [1123, 368] on app-assessment-container "Development Assessment التالي :الاسم * محمد عبد الله حسن عبد الواحد :اسم العائل…" at bounding box center [582, 560] width 1164 height 986
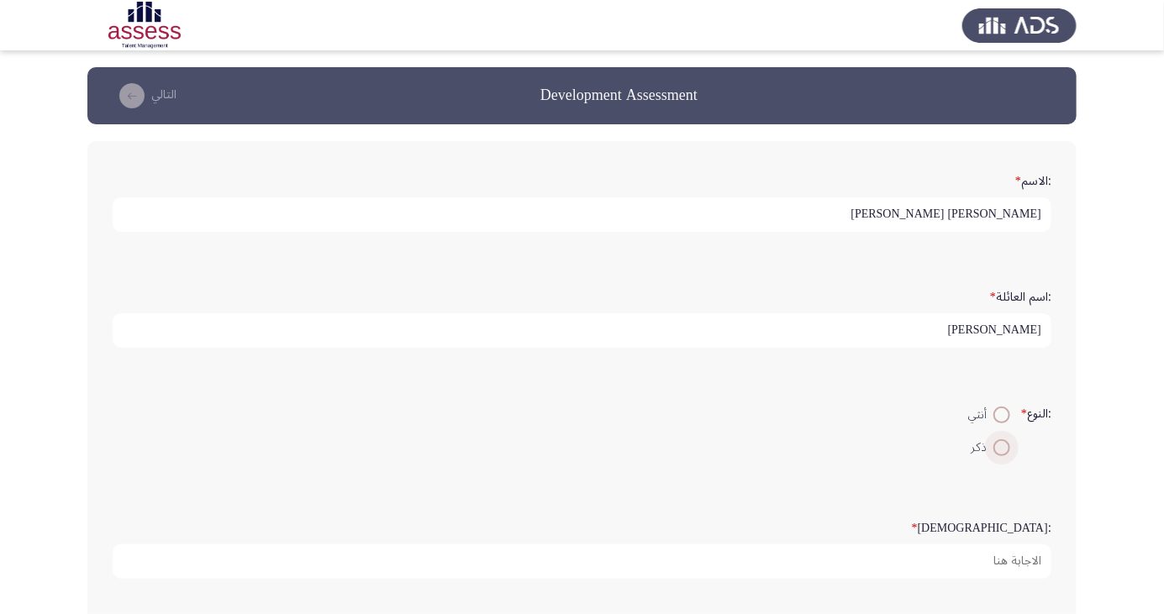
click at [1002, 448] on span at bounding box center [1002, 448] width 0 height 0
click at [999, 445] on input "ذكر" at bounding box center [1002, 448] width 17 height 17
radio input "true"
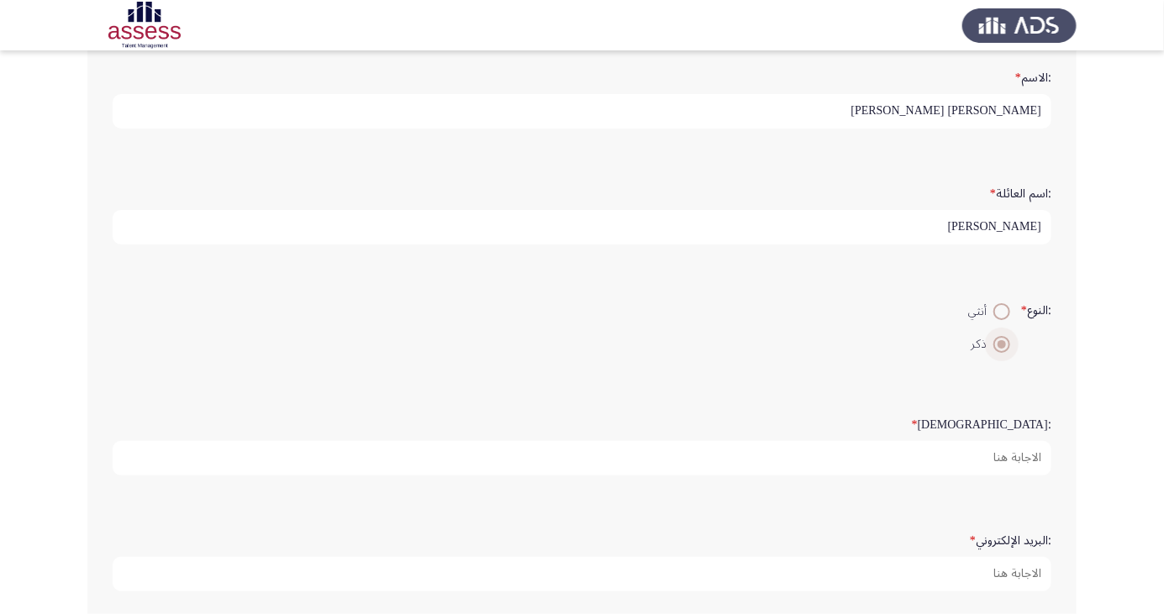
scroll to position [103, 0]
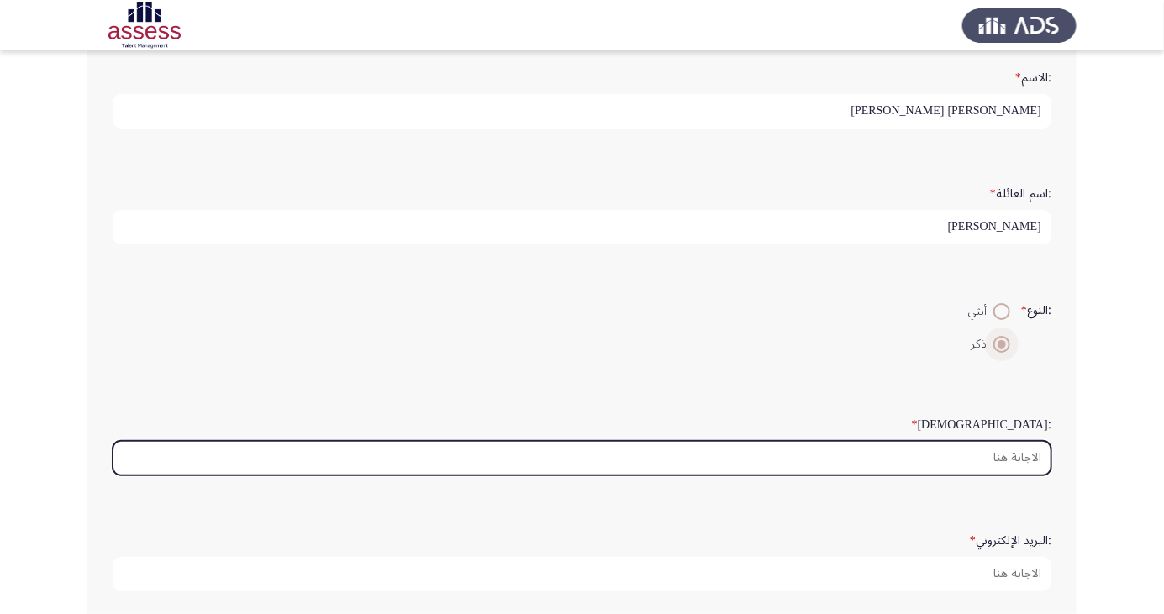
click at [1018, 450] on input ":السن *" at bounding box center [582, 458] width 939 height 34
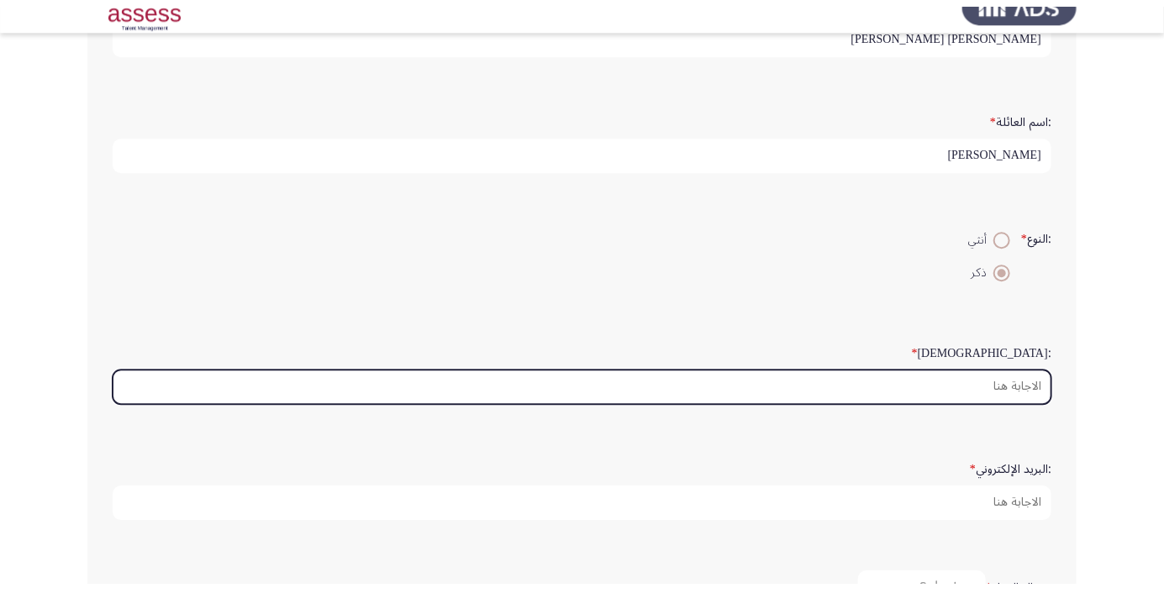
scroll to position [157, 0]
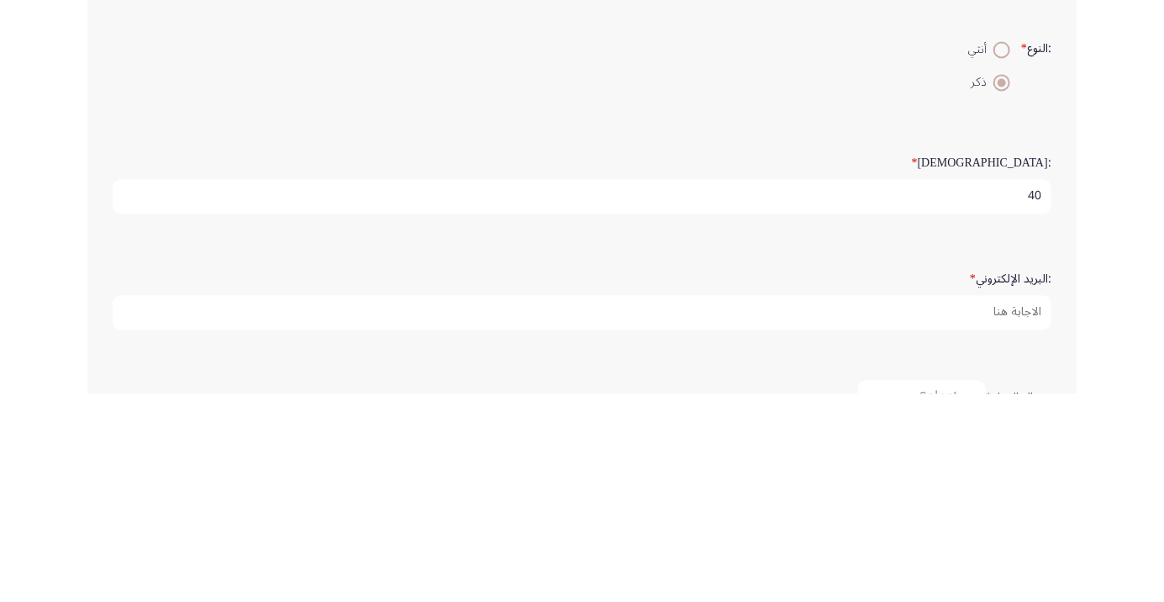
type input "40"
click at [1096, 394] on app-assessment-container "Development Assessment التالي :الاسم * محمد عبد الله حسن عبد الواحد :اسم العائل…" at bounding box center [582, 403] width 1164 height 986
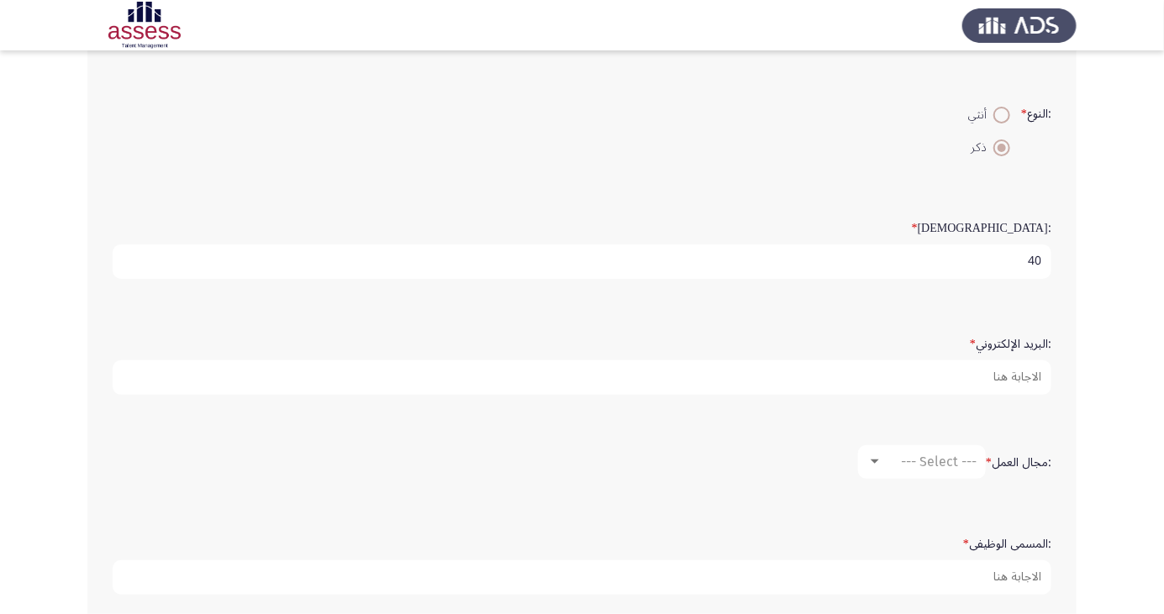
scroll to position [308, 0]
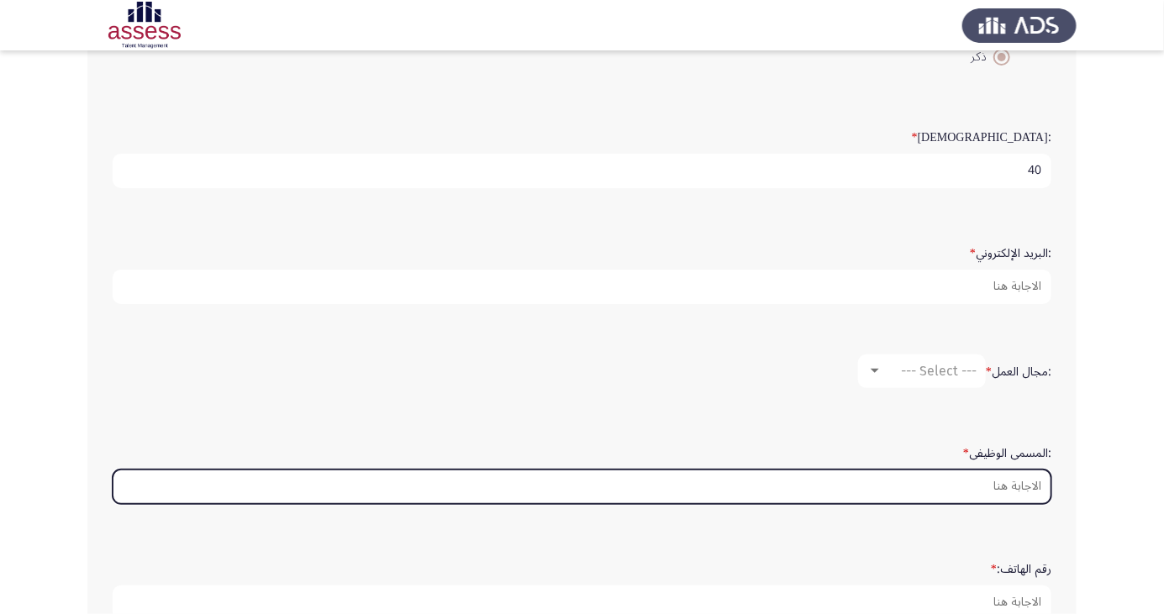
click at [1022, 477] on input ":المسمى الوظيفى *" at bounding box center [582, 487] width 939 height 34
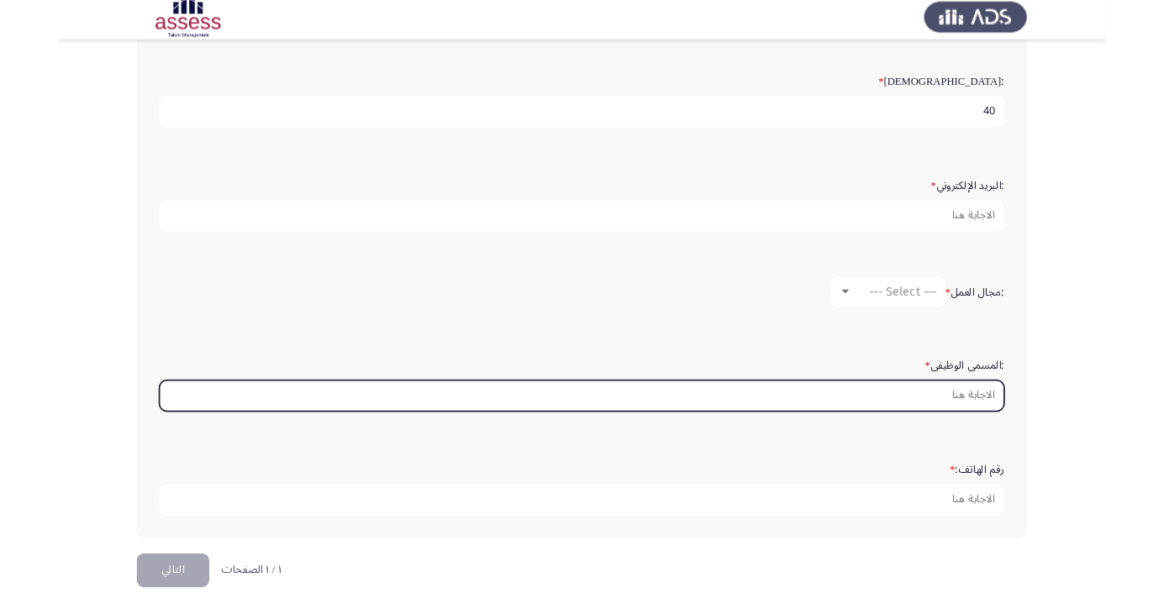
scroll to position [431, 0]
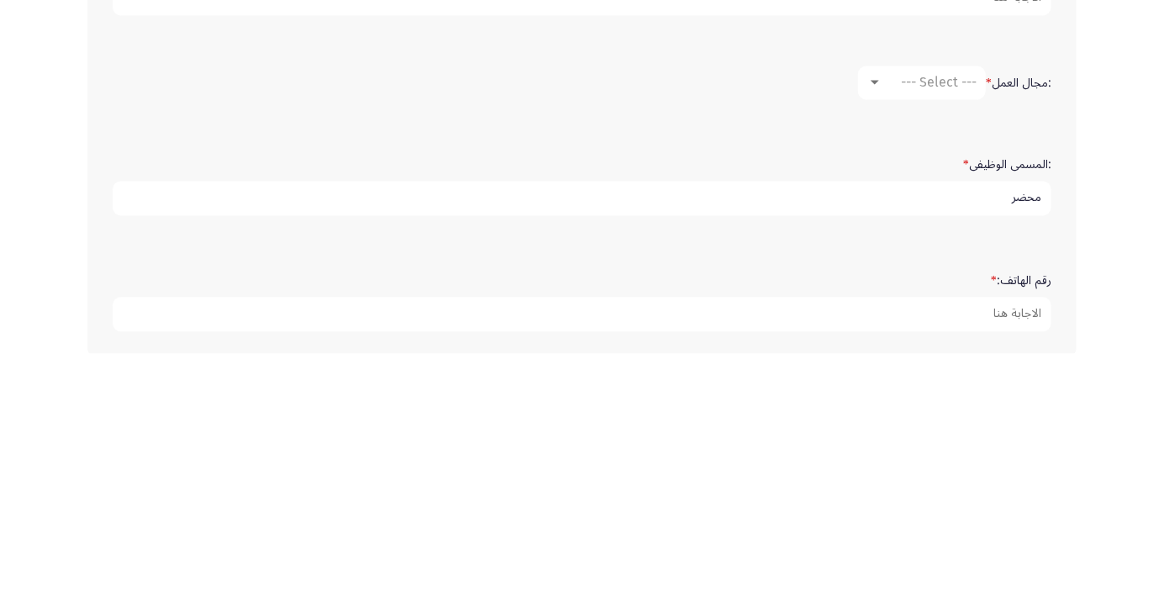
type input "محضر"
click at [1088, 451] on app-assessment-container "Development Assessment التالي :الاسم * محمد عبد الله حسن عبد الواحد :اسم العائل…" at bounding box center [582, 129] width 1164 height 986
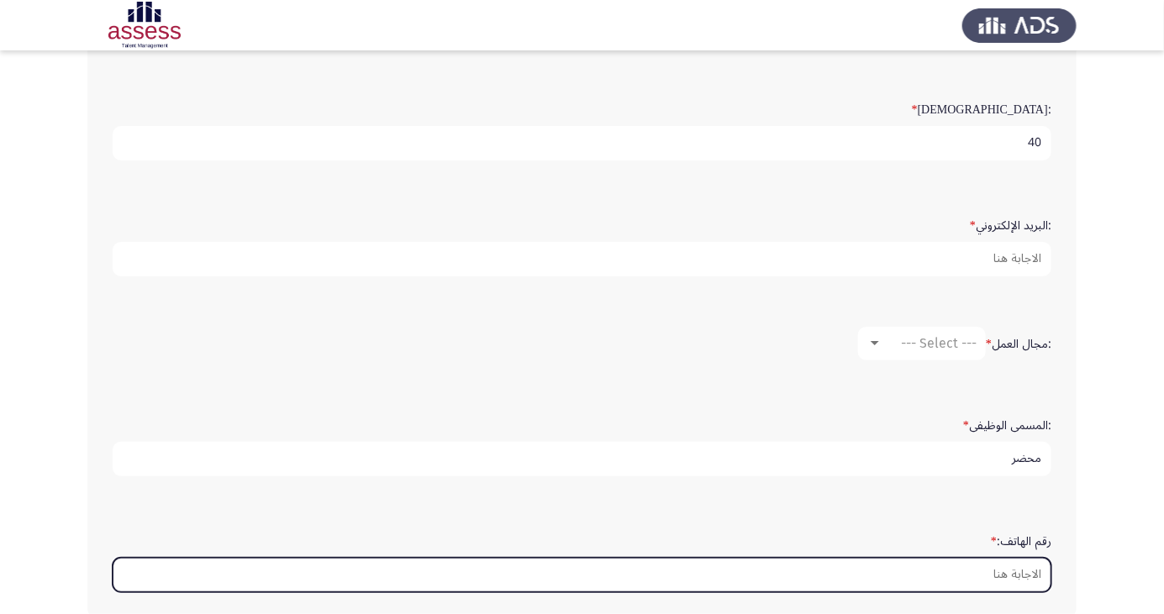
click at [1019, 567] on input "رقم الهاتف: *" at bounding box center [582, 575] width 939 height 34
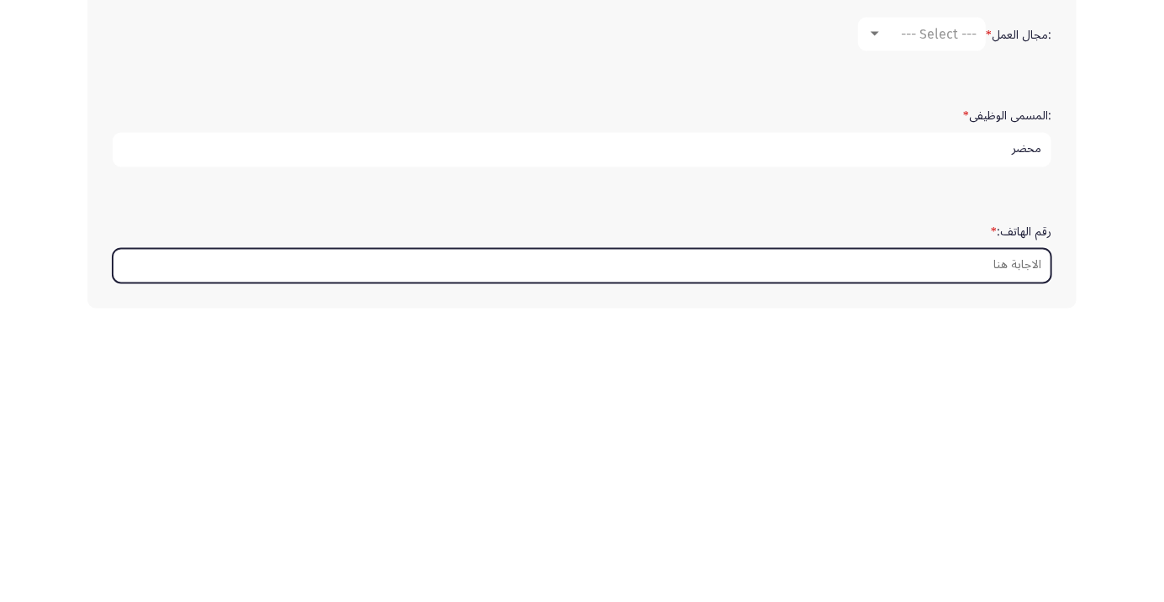
scroll to position [512, 0]
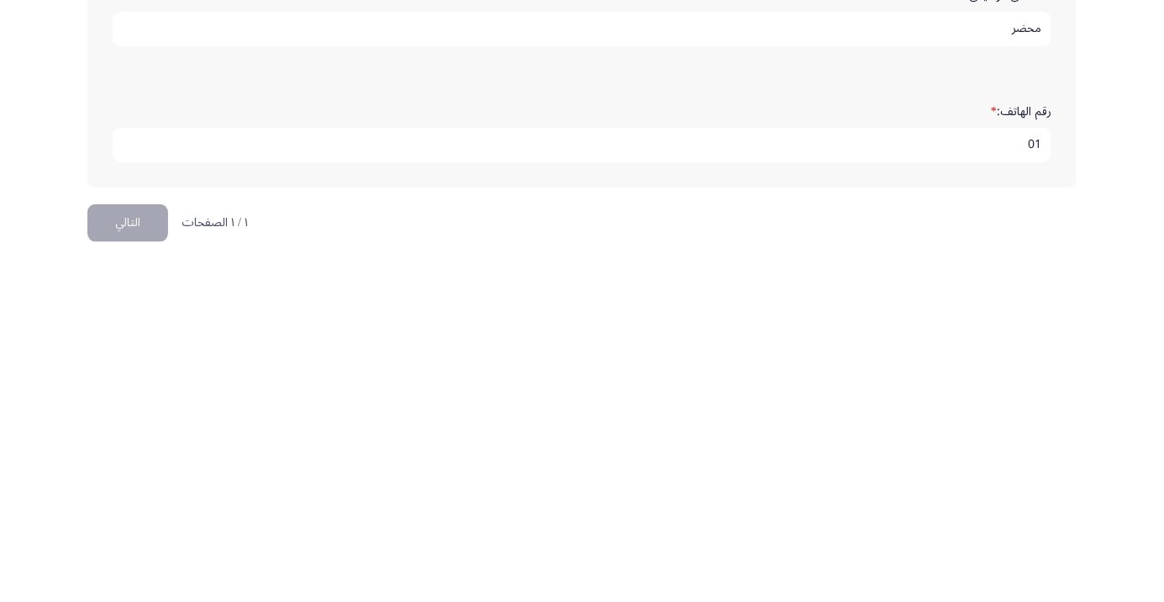
type input "0"
type input "0115916699"
click at [1133, 477] on app-assessment-container "Development Assessment التالي :الاسم * محمد عبد الله حسن عبد الواحد :اسم العائل…" at bounding box center [582, 48] width 1164 height 986
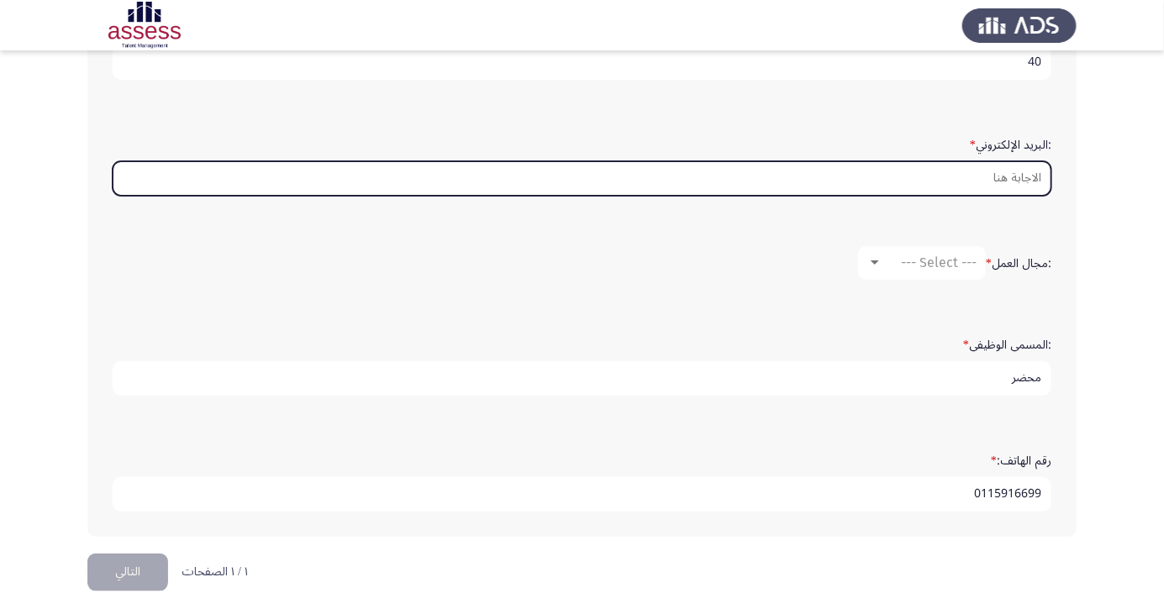
click at [1024, 178] on input ":البريد الإلكتروني *" at bounding box center [582, 178] width 939 height 34
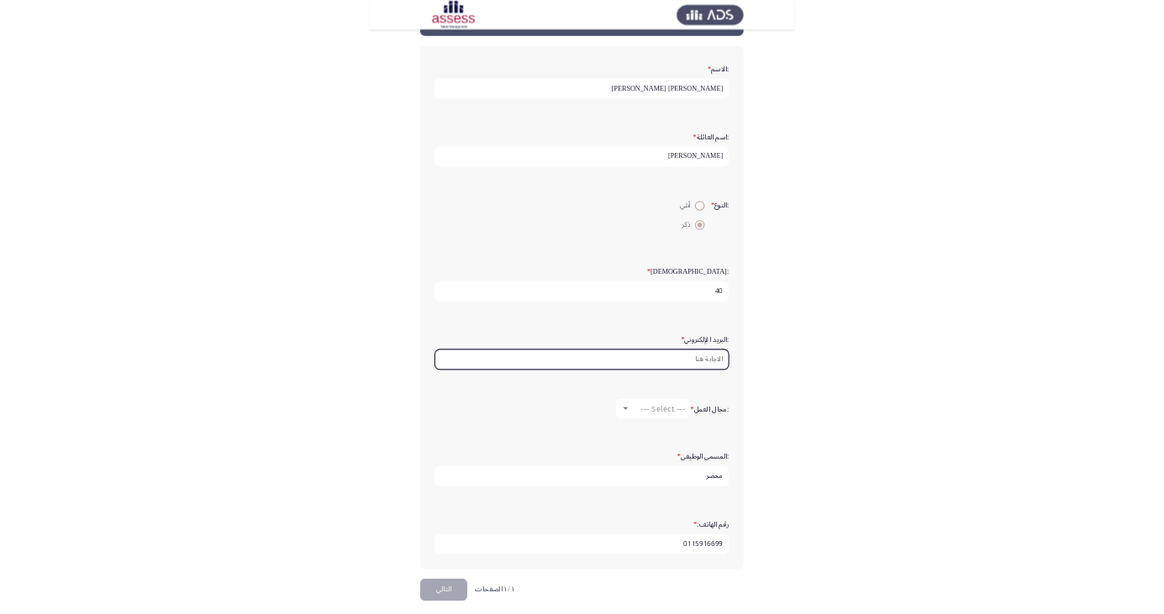
scroll to position [76, 0]
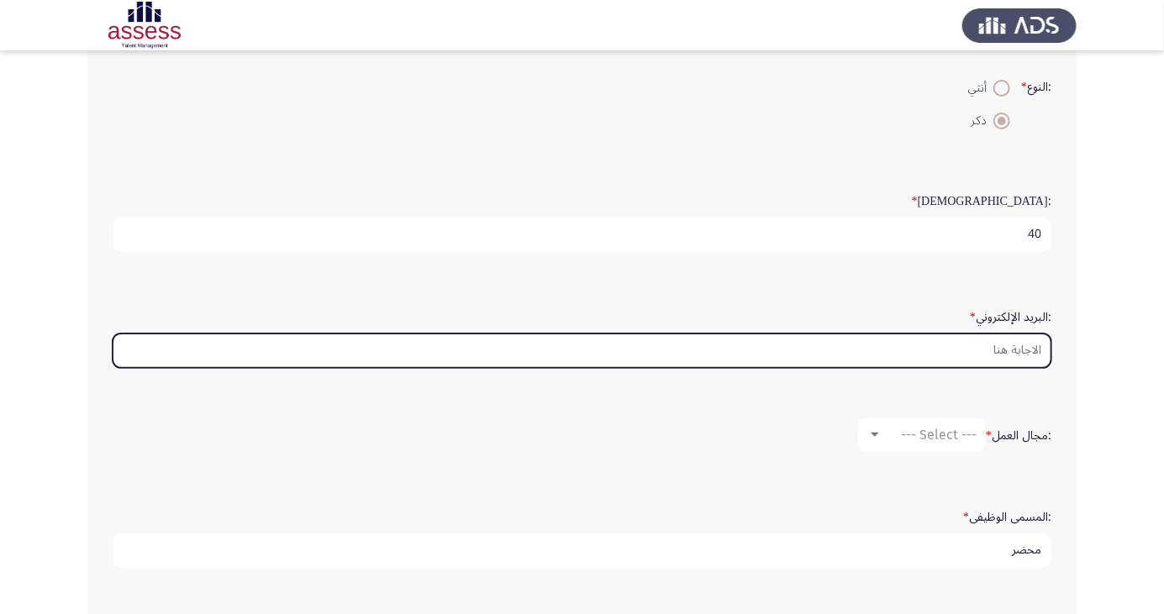
click at [526, 352] on input ":البريد الإلكتروني *" at bounding box center [582, 351] width 939 height 34
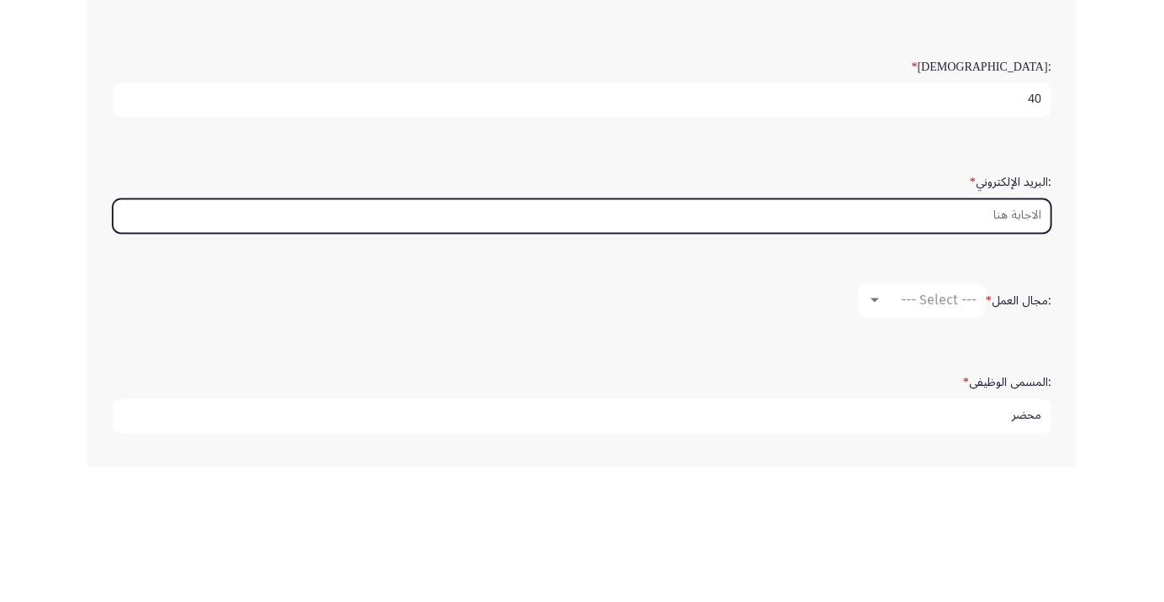
scroll to position [327, 0]
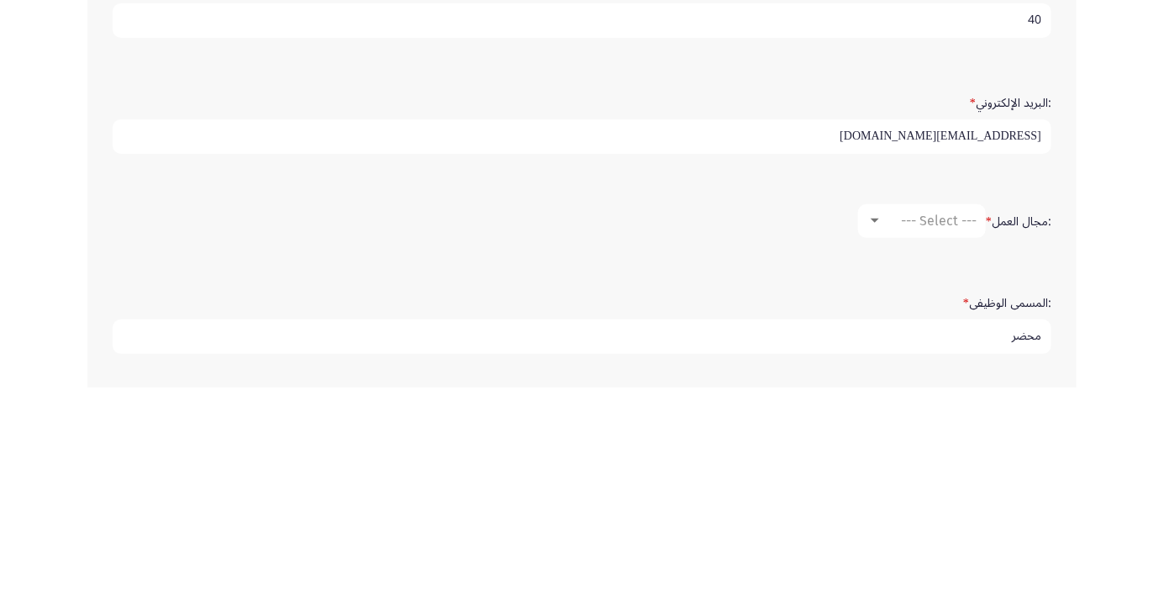
type input "[EMAIL_ADDRESS][DOMAIN_NAME]"
click at [934, 437] on span "--- Select ---" at bounding box center [939, 435] width 76 height 16
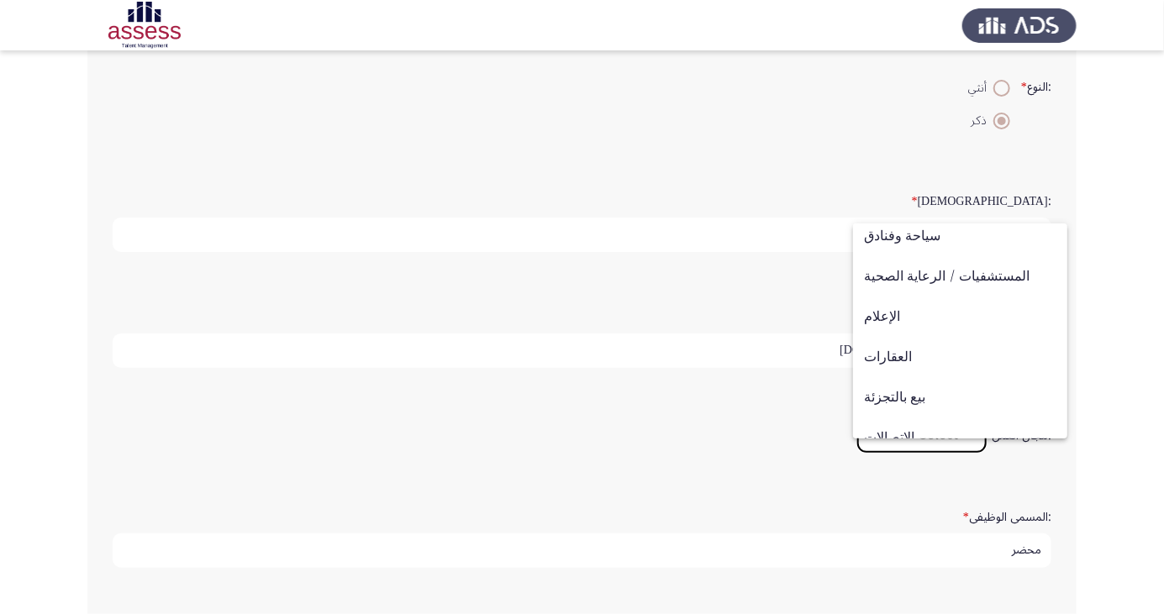
scroll to position [551, 0]
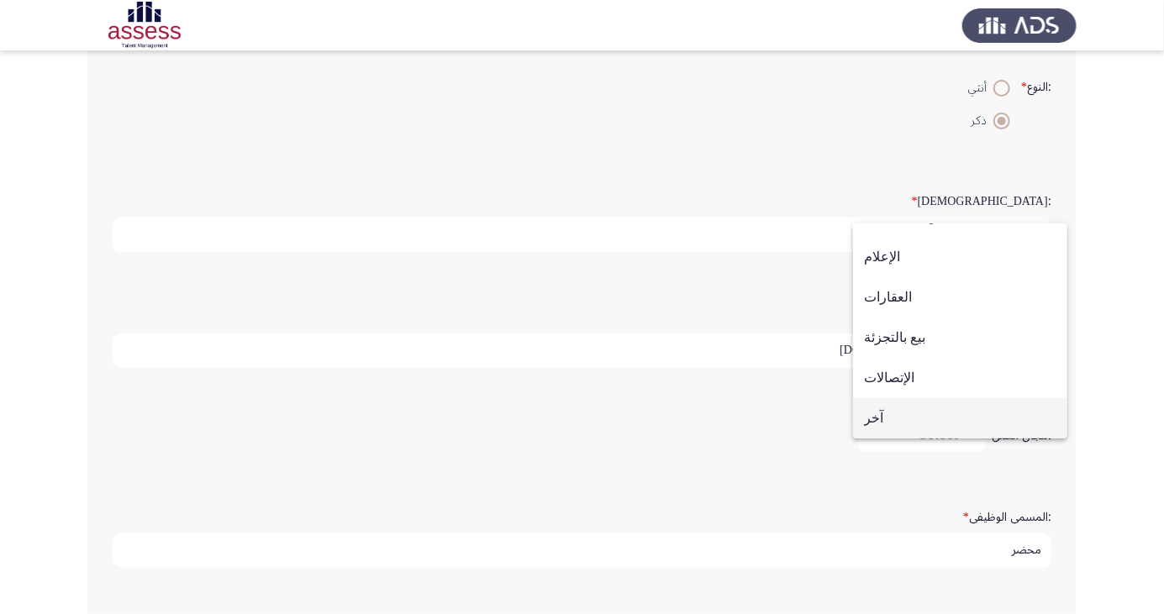
click at [934, 428] on span "آخر" at bounding box center [960, 418] width 192 height 40
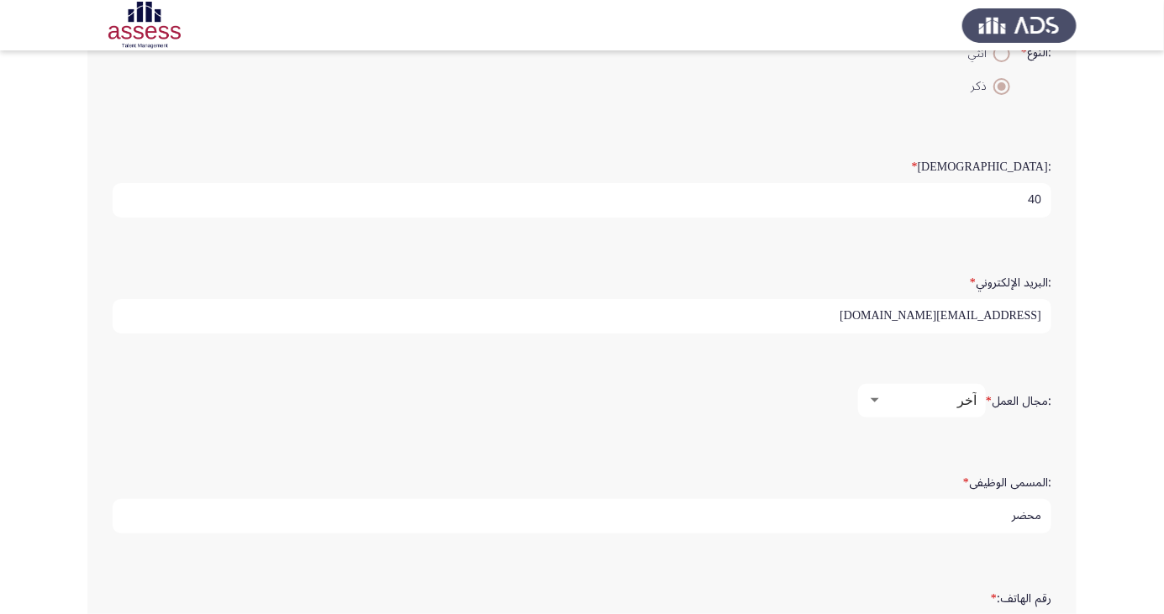
scroll to position [419, 0]
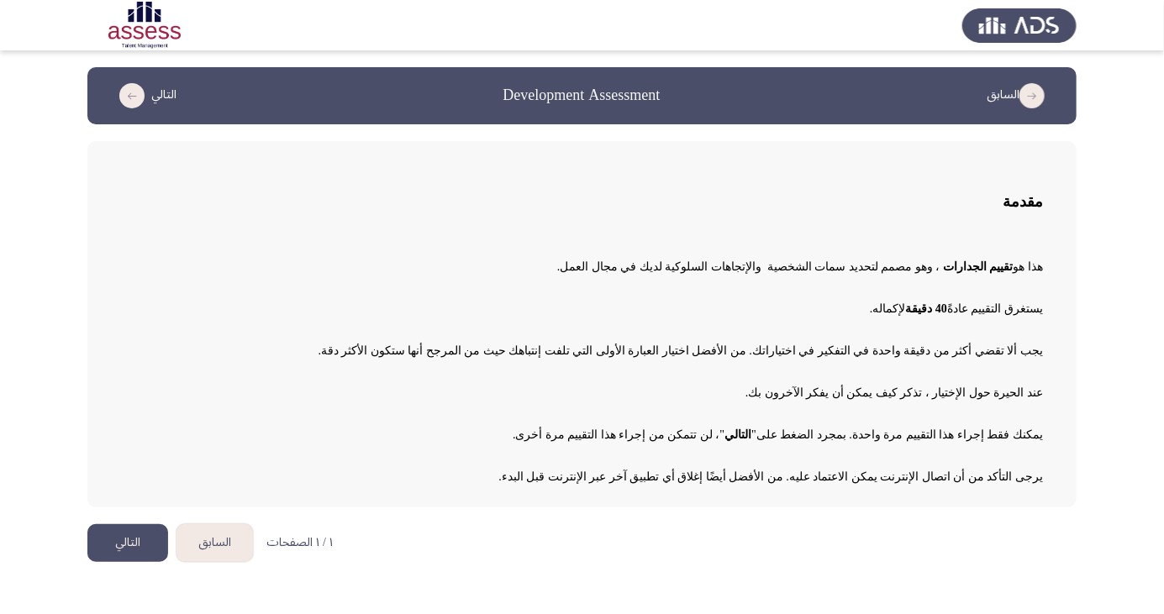
click at [132, 540] on button "التالي" at bounding box center [127, 543] width 81 height 38
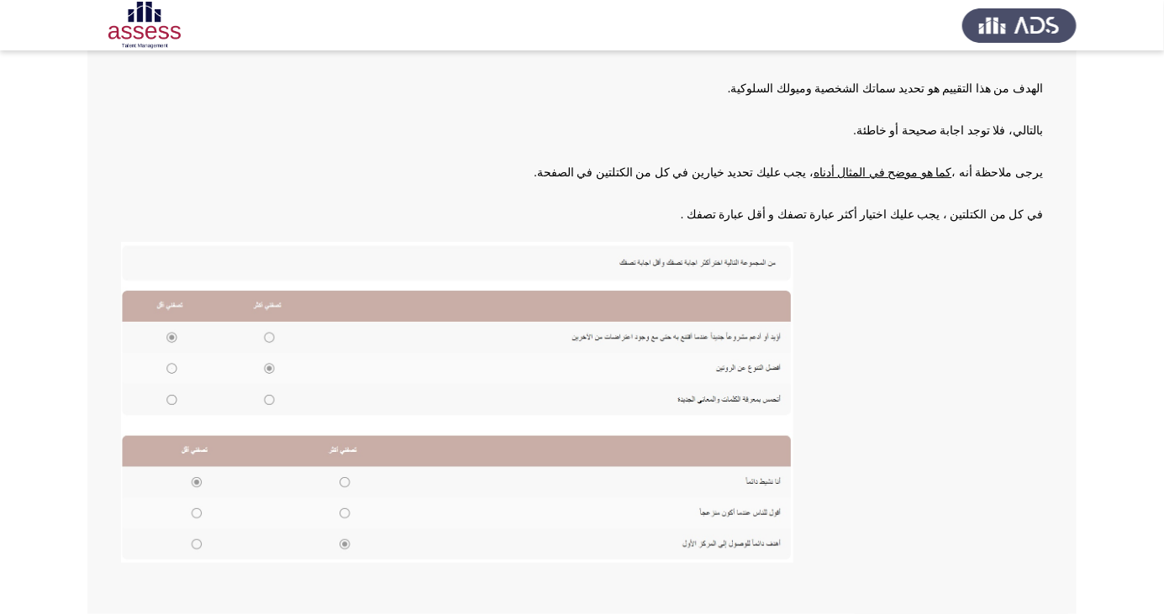
scroll to position [172, 0]
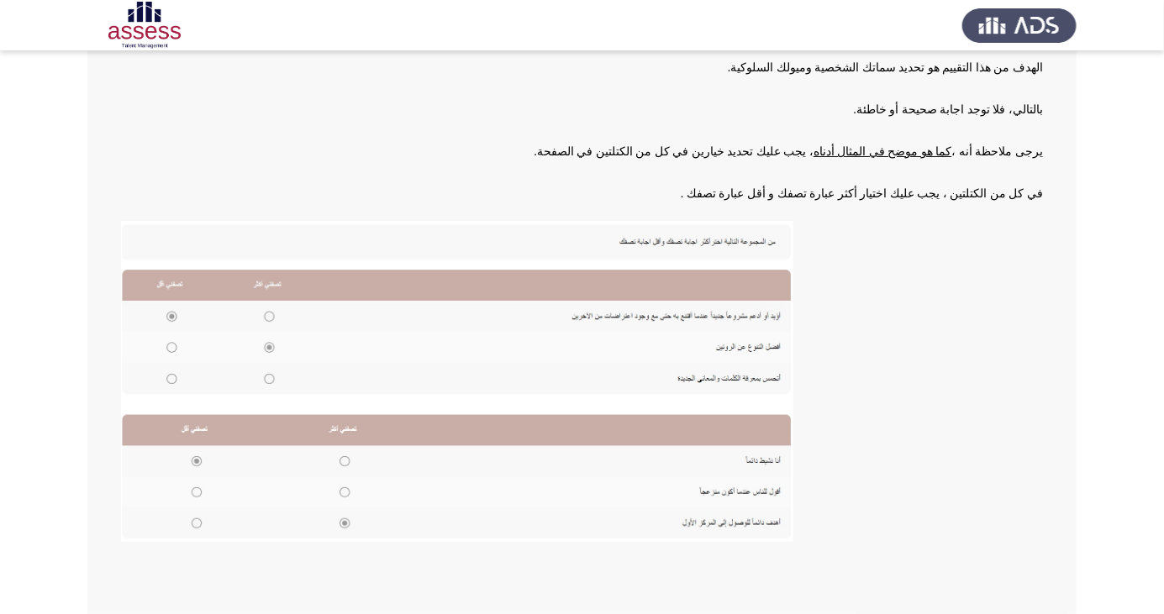
click at [131, 511] on img at bounding box center [457, 381] width 672 height 321
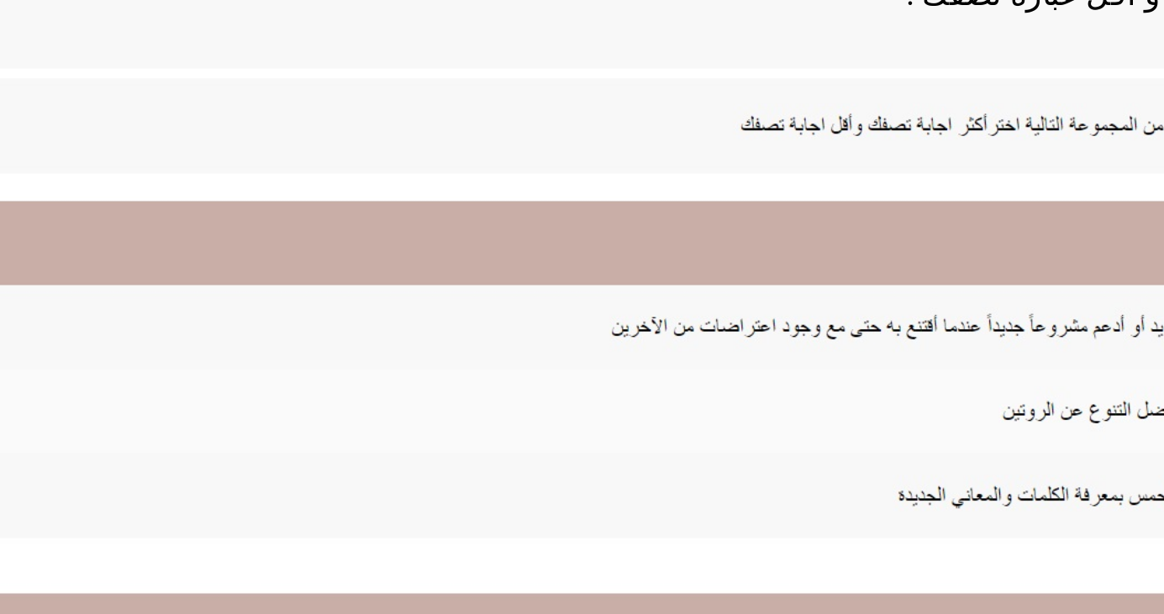
click at [704, 377] on img at bounding box center [457, 381] width 672 height 321
click at [706, 374] on img at bounding box center [457, 381] width 672 height 321
click at [686, 366] on img at bounding box center [457, 381] width 672 height 321
click at [688, 362] on img at bounding box center [457, 381] width 672 height 321
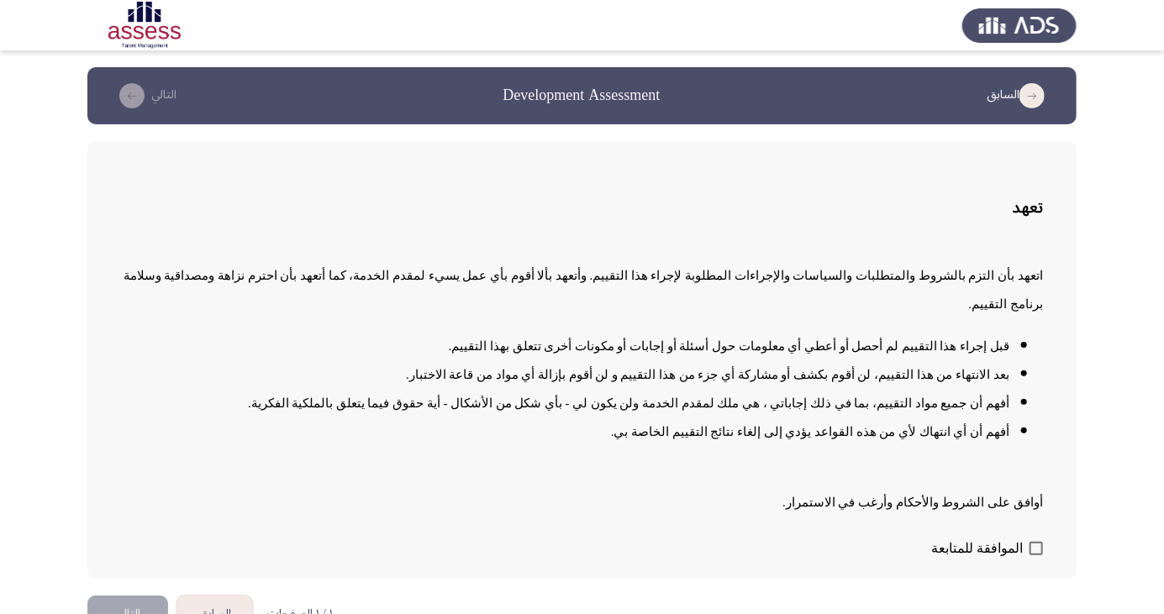
click at [1031, 556] on span at bounding box center [1036, 548] width 13 height 13
click at [1036, 556] on input "الموافقة للمتابعة" at bounding box center [1036, 556] width 1 height 1
checkbox input "true"
click at [141, 614] on button "التالي" at bounding box center [127, 615] width 81 height 38
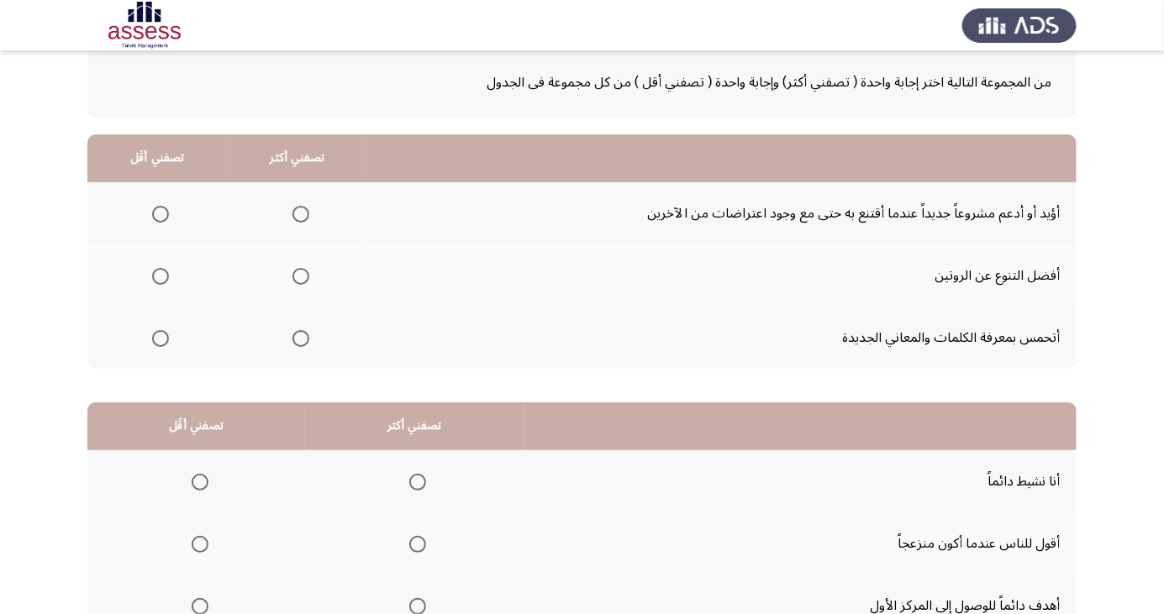
scroll to position [126, 0]
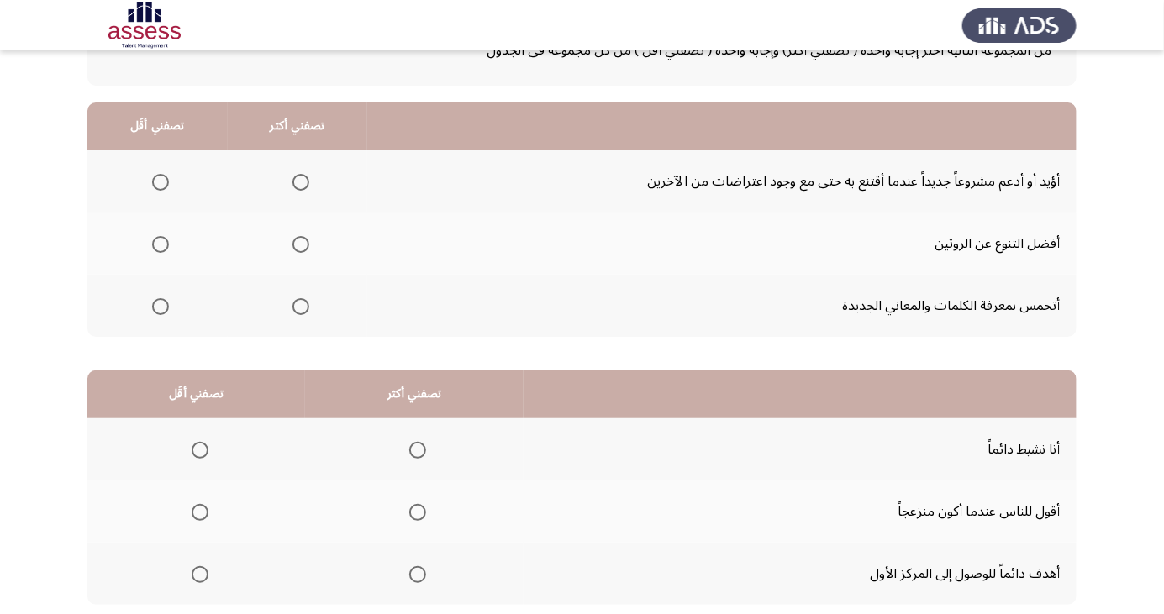
click at [415, 568] on span "Select an option" at bounding box center [417, 575] width 17 height 17
click at [415, 568] on input "Select an option" at bounding box center [417, 575] width 17 height 17
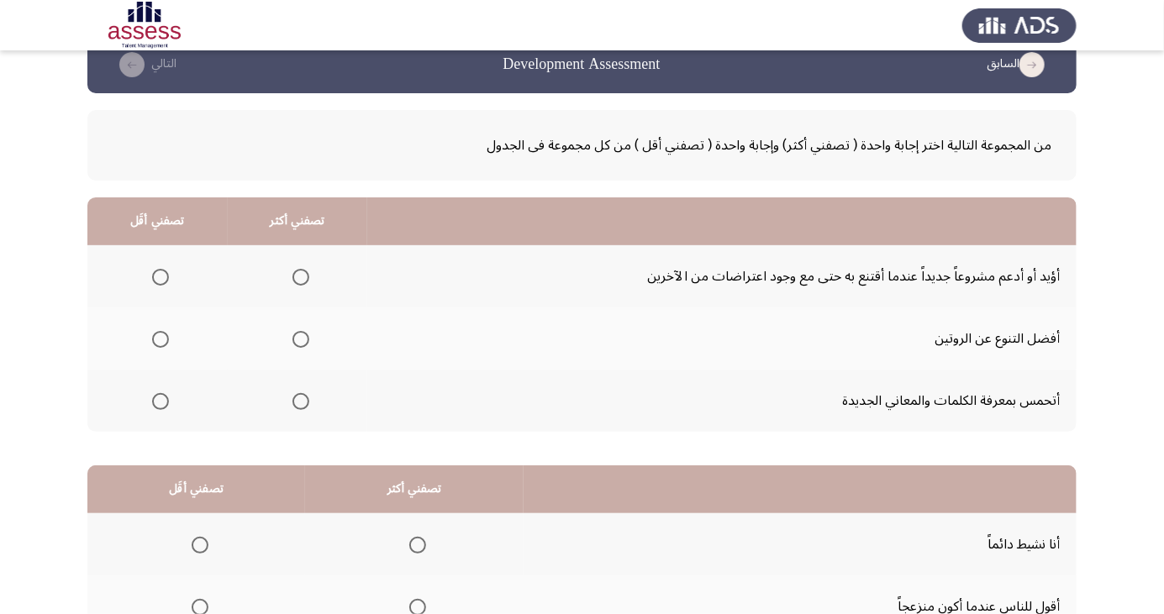
scroll to position [0, 0]
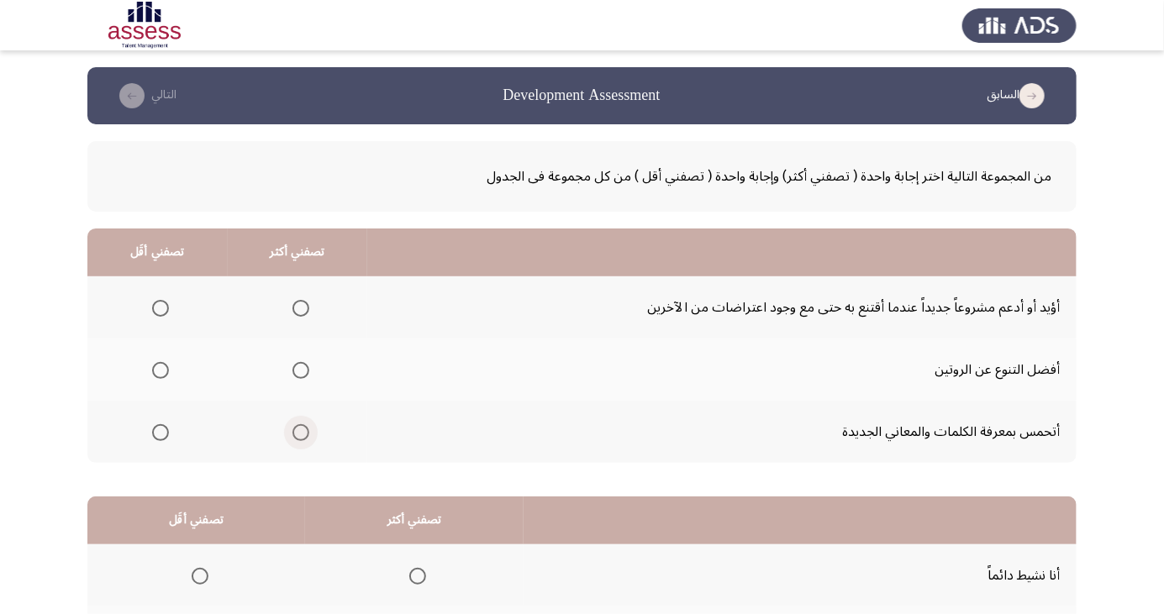
click at [301, 433] on span "Select an option" at bounding box center [301, 433] width 0 height 0
click at [299, 431] on input "Select an option" at bounding box center [301, 432] width 17 height 17
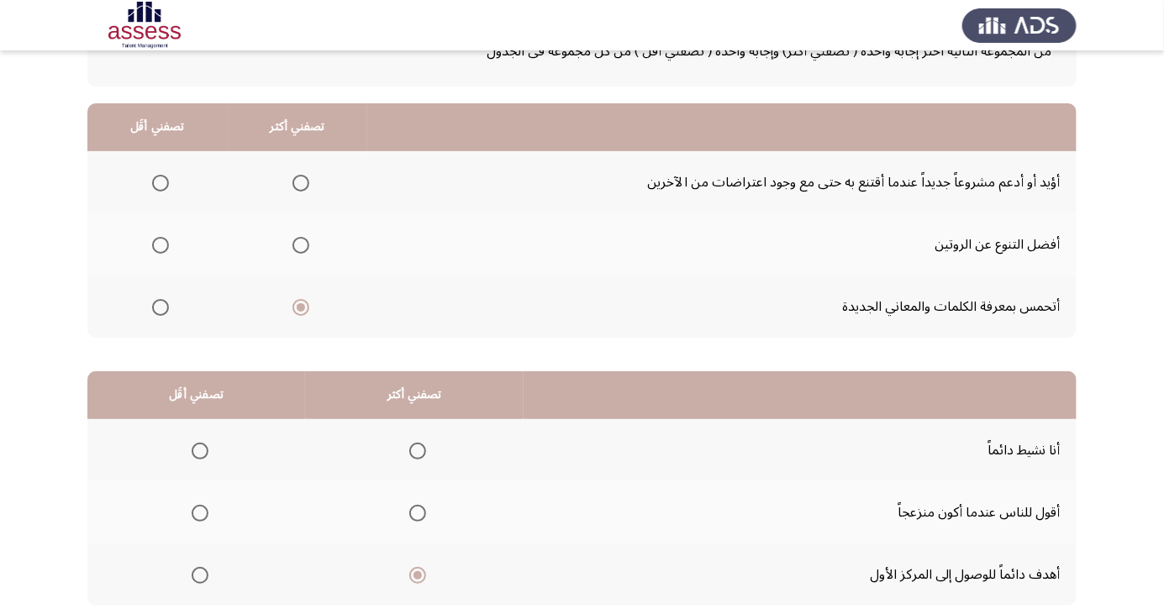
scroll to position [140, 0]
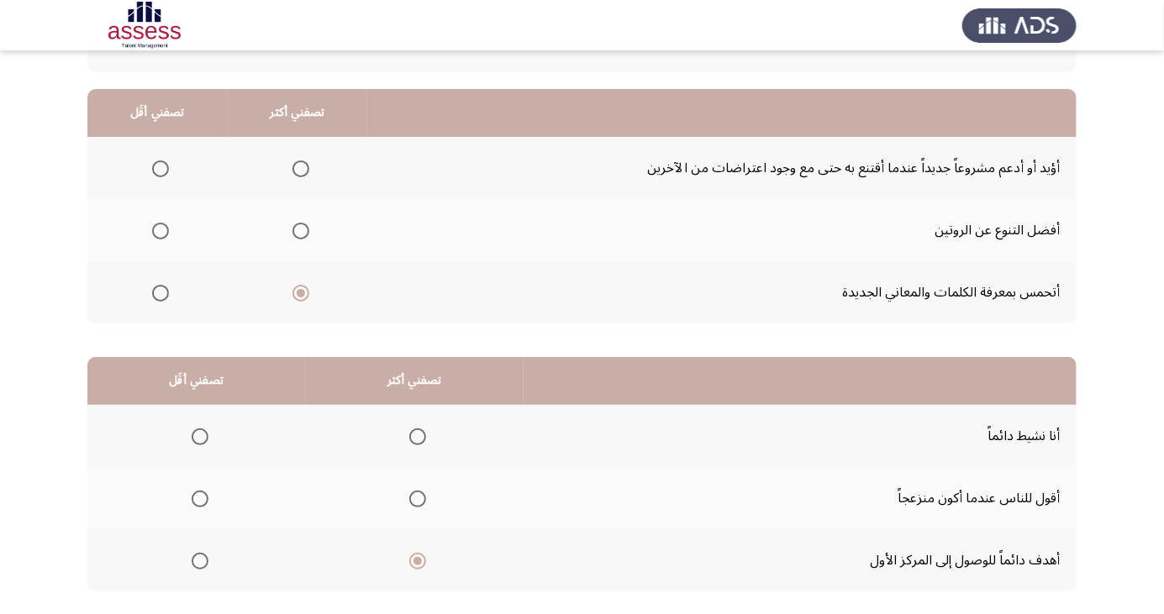
click at [1154, 582] on app-assessment-container "السابق Development Assessment التالي من المجموعة التالية اختر إجابة واحدة ( تصف…" at bounding box center [582, 285] width 1164 height 714
click at [409, 564] on span "Select an option" at bounding box center [417, 561] width 17 height 17
click at [409, 564] on input "Select an option" at bounding box center [417, 561] width 17 height 17
click at [202, 491] on span "Select an option" at bounding box center [200, 499] width 17 height 17
click at [202, 491] on input "Select an option" at bounding box center [200, 499] width 17 height 17
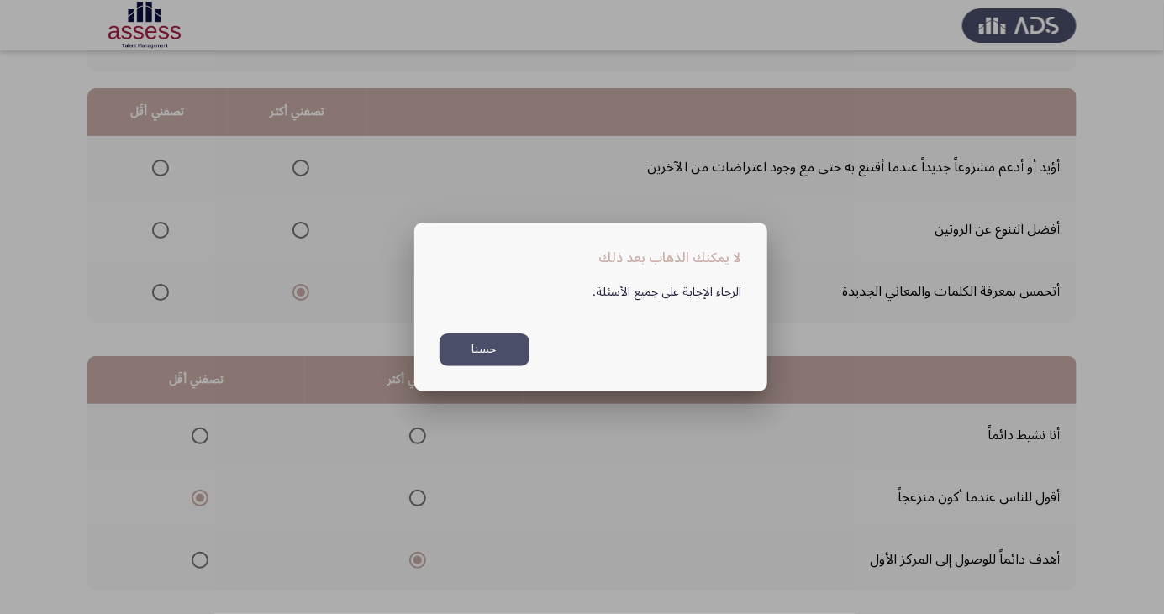
click at [493, 366] on button "حسنا" at bounding box center [485, 350] width 90 height 33
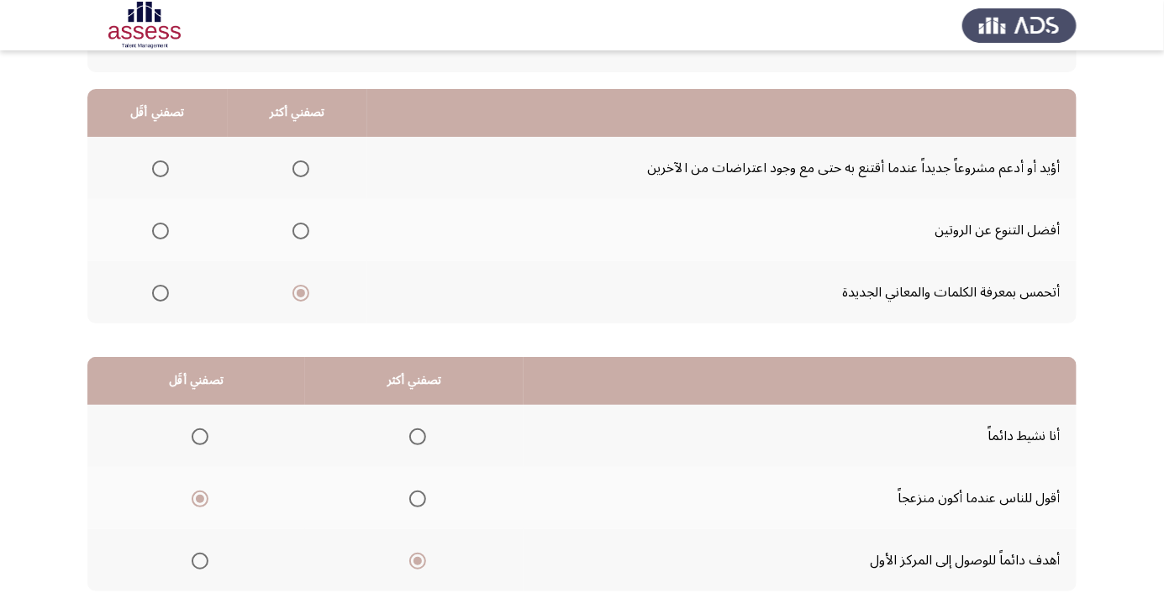
click at [161, 169] on span "Select an option" at bounding box center [161, 169] width 0 height 0
click at [160, 167] on input "Select an option" at bounding box center [160, 169] width 17 height 17
click at [178, 244] on th at bounding box center [157, 230] width 140 height 62
click at [161, 231] on span "Select an option" at bounding box center [161, 231] width 0 height 0
click at [160, 229] on input "Select an option" at bounding box center [160, 231] width 17 height 17
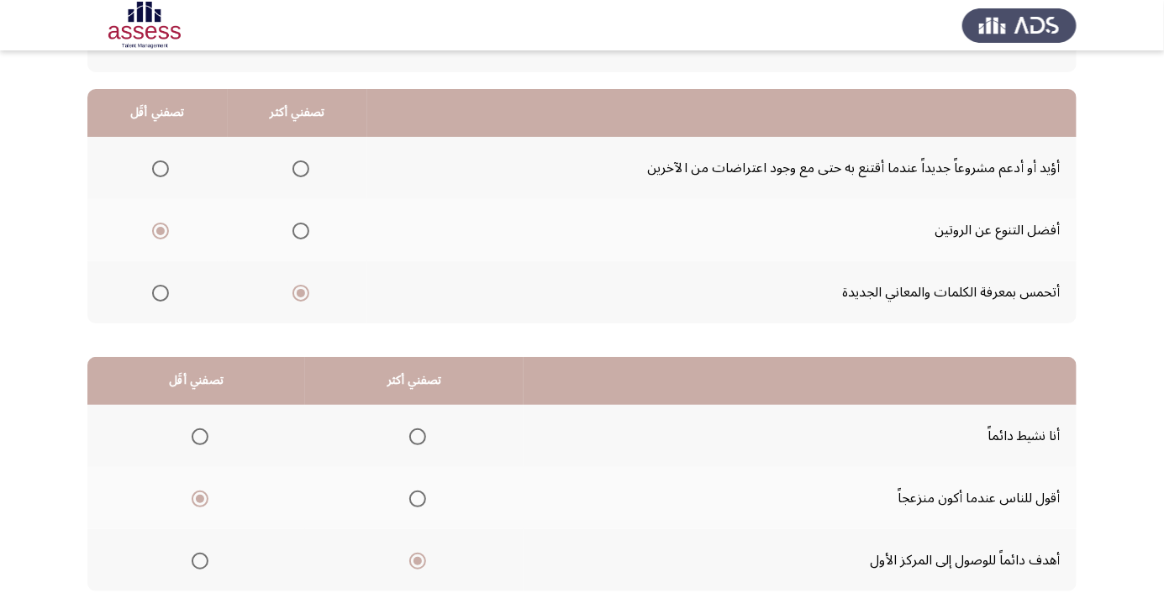
scroll to position [153, 0]
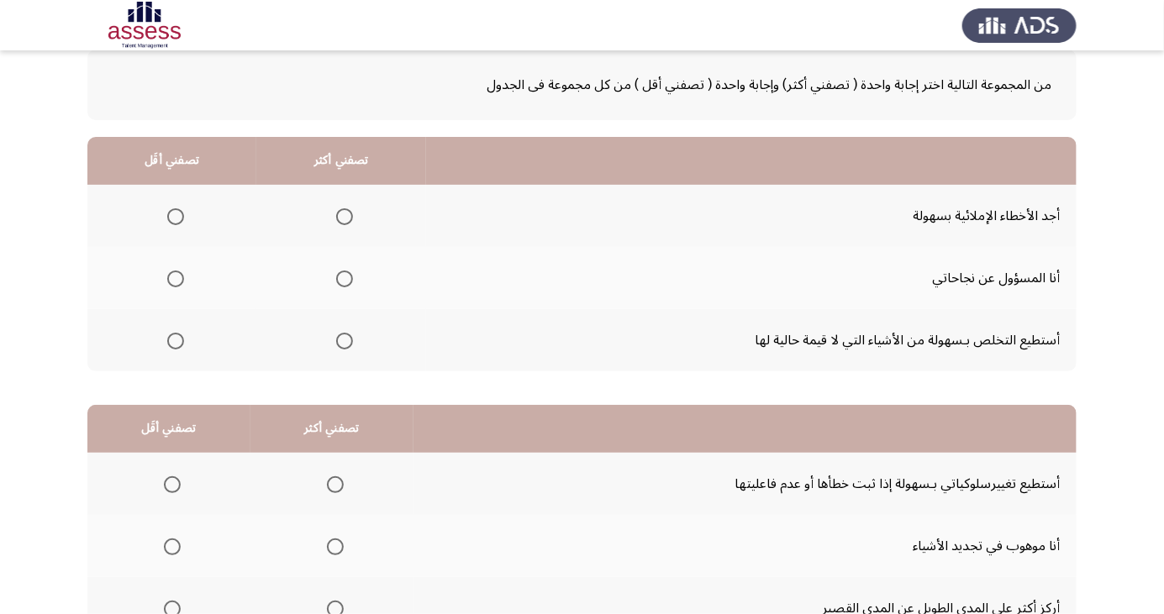
scroll to position [129, 0]
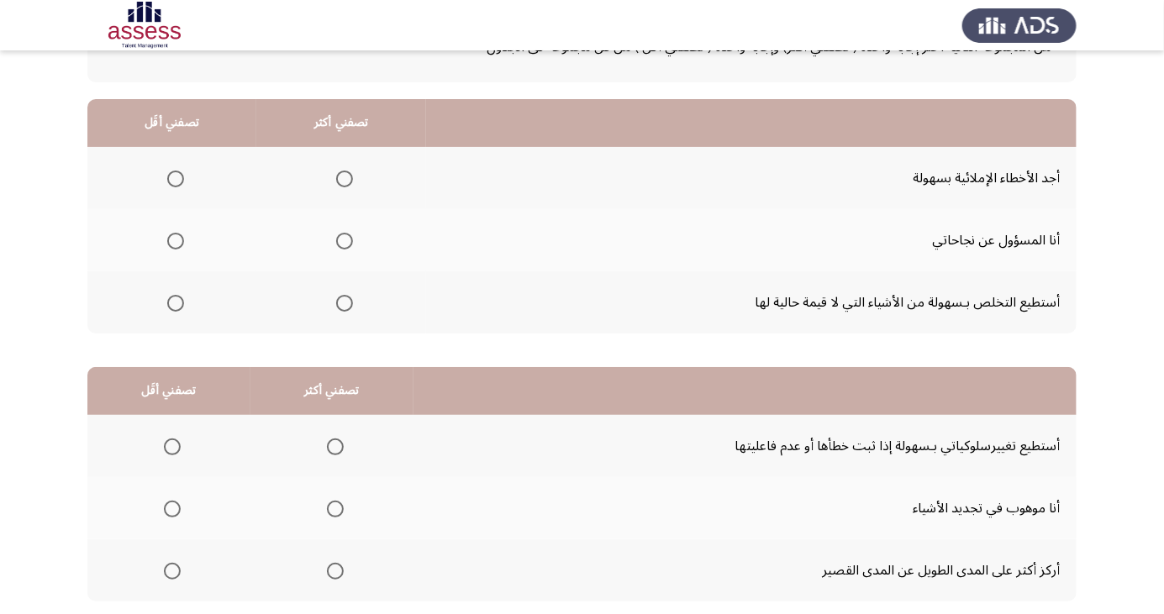
click at [345, 303] on span "Select an option" at bounding box center [345, 303] width 0 height 0
click at [341, 302] on input "Select an option" at bounding box center [344, 303] width 17 height 17
click at [174, 240] on span "Select an option" at bounding box center [175, 241] width 17 height 17
click at [174, 240] on input "Select an option" at bounding box center [175, 241] width 17 height 17
click at [331, 569] on span "Select an option" at bounding box center [335, 571] width 17 height 17
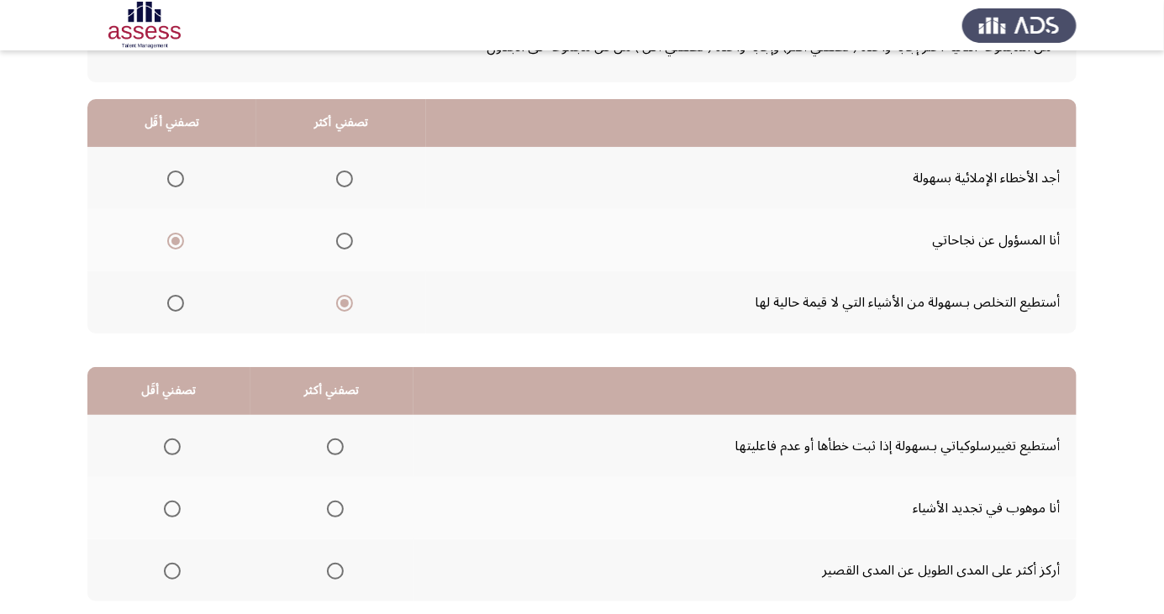
click at [331, 569] on input "Select an option" at bounding box center [335, 571] width 17 height 17
click at [350, 427] on th at bounding box center [331, 446] width 163 height 62
click at [334, 427] on th at bounding box center [331, 446] width 163 height 62
click at [339, 443] on span "Select an option" at bounding box center [335, 447] width 17 height 17
click at [339, 443] on input "Select an option" at bounding box center [335, 447] width 17 height 17
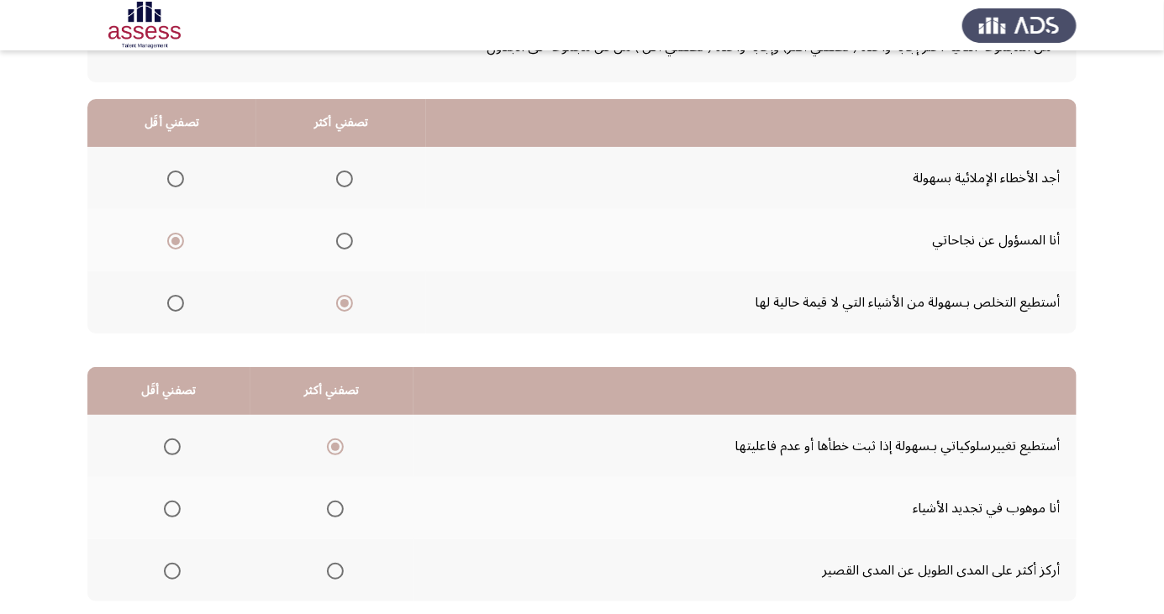
click at [176, 567] on span "Select an option" at bounding box center [172, 571] width 17 height 17
click at [176, 567] on input "Select an option" at bounding box center [172, 571] width 17 height 17
click at [192, 559] on th at bounding box center [168, 571] width 163 height 62
click at [171, 569] on span "Select an option" at bounding box center [172, 571] width 8 height 8
click at [171, 569] on input "Select an option" at bounding box center [172, 571] width 17 height 17
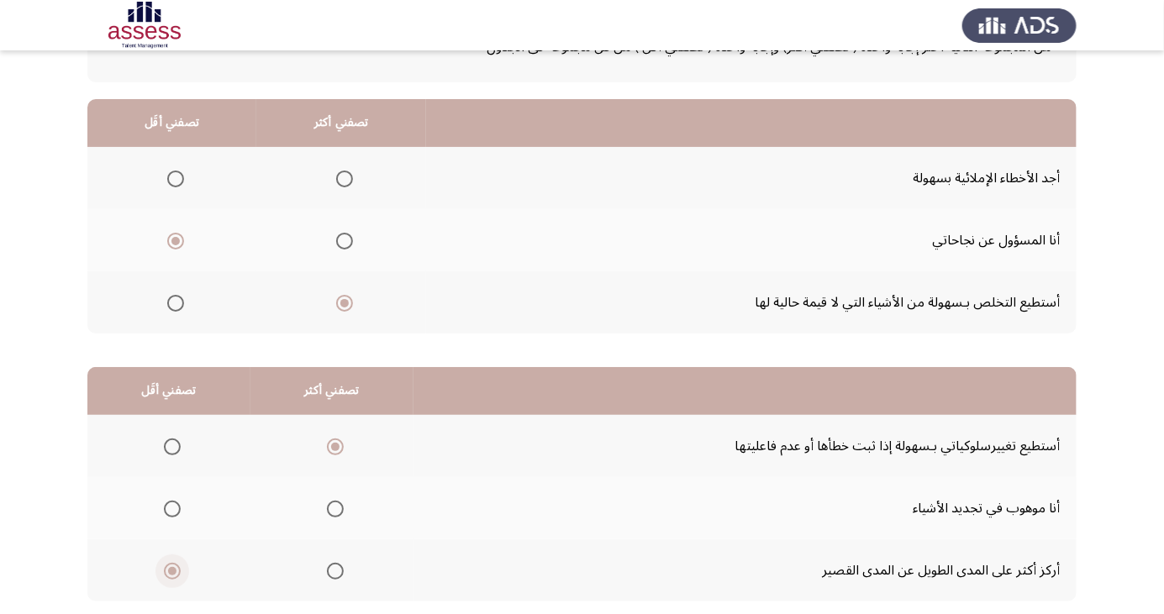
click at [177, 506] on span "Select an option" at bounding box center [172, 509] width 17 height 17
click at [177, 506] on input "Select an option" at bounding box center [172, 509] width 17 height 17
click at [192, 509] on th at bounding box center [168, 508] width 163 height 62
click at [331, 507] on span "Select an option" at bounding box center [335, 509] width 17 height 17
click at [331, 507] on input "Select an option" at bounding box center [335, 509] width 17 height 17
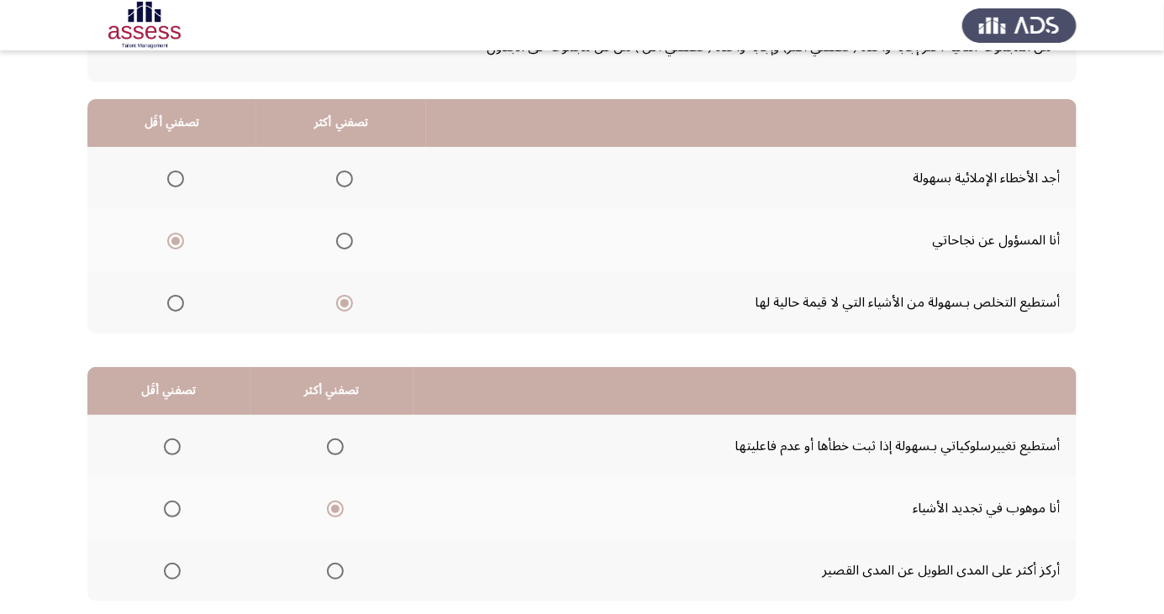
click at [338, 439] on span "Select an option" at bounding box center [335, 447] width 17 height 17
click at [338, 439] on input "Select an option" at bounding box center [335, 447] width 17 height 17
click at [164, 447] on span "Select an option" at bounding box center [172, 447] width 17 height 17
click at [164, 447] on input "Select an option" at bounding box center [172, 447] width 17 height 17
click at [332, 503] on span "Select an option" at bounding box center [335, 509] width 17 height 17
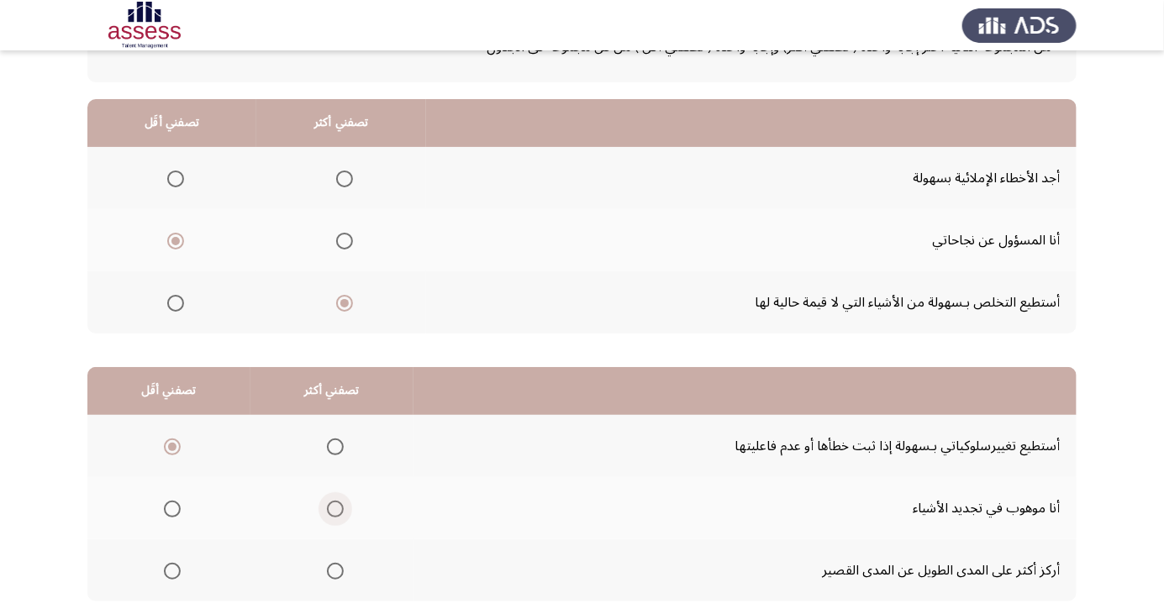
click at [332, 503] on input "Select an option" at bounding box center [335, 509] width 17 height 17
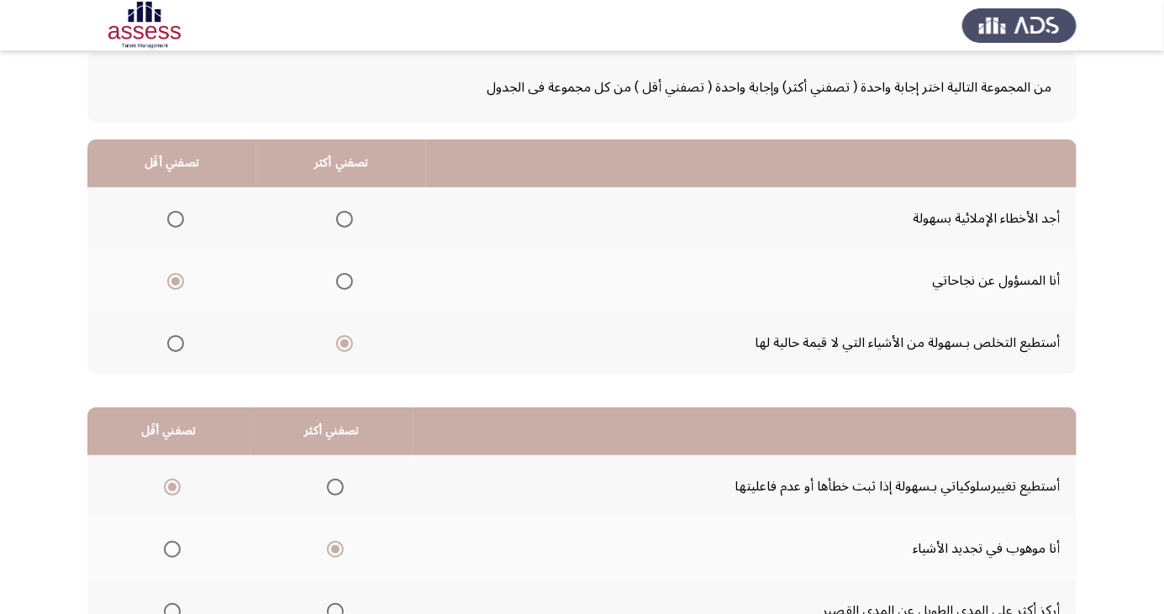
scroll to position [153, 0]
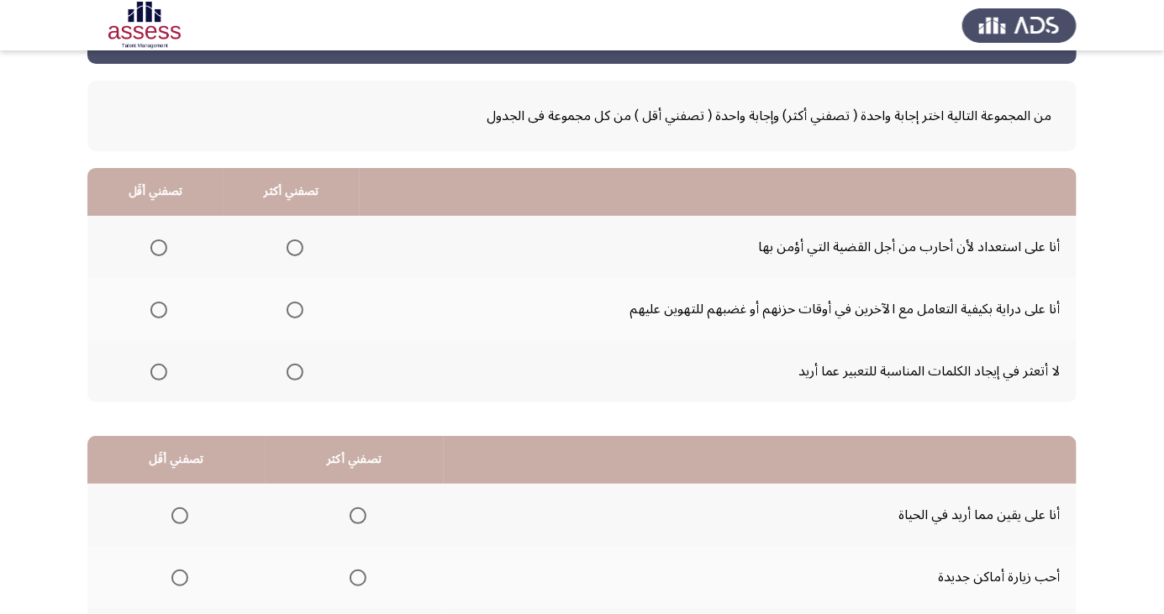
scroll to position [61, 0]
click at [293, 247] on span "Select an option" at bounding box center [295, 248] width 17 height 17
click at [293, 247] on input "Select an option" at bounding box center [295, 248] width 17 height 17
click at [293, 309] on span "Select an option" at bounding box center [295, 310] width 17 height 17
click at [293, 309] on input "Select an option" at bounding box center [295, 310] width 17 height 17
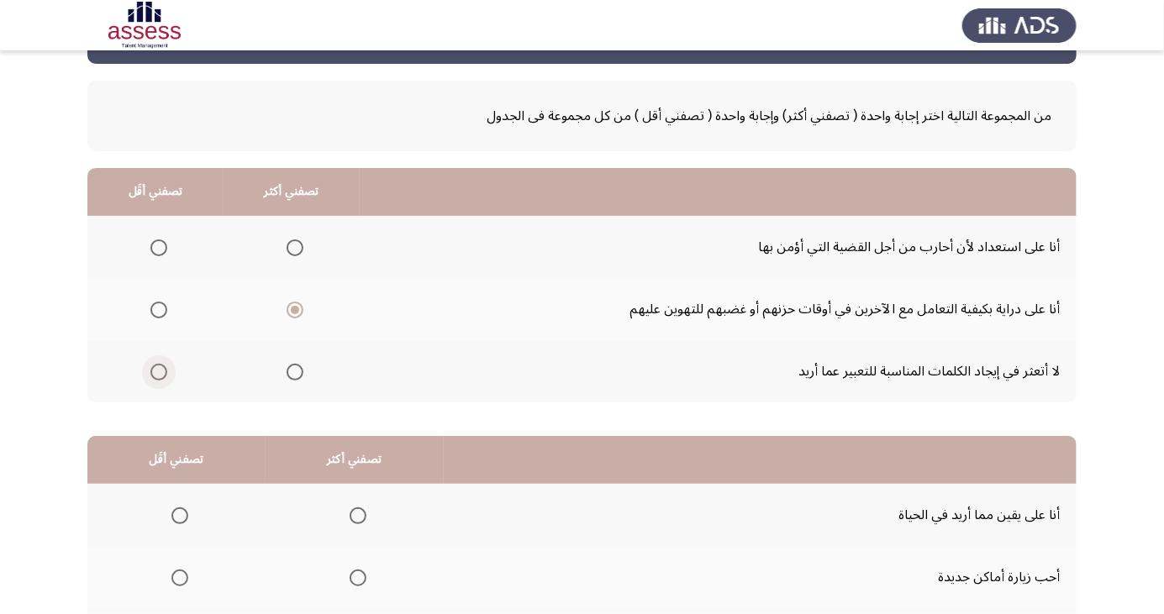
click at [159, 372] on span "Select an option" at bounding box center [159, 372] width 0 height 0
click at [158, 371] on input "Select an option" at bounding box center [158, 372] width 17 height 17
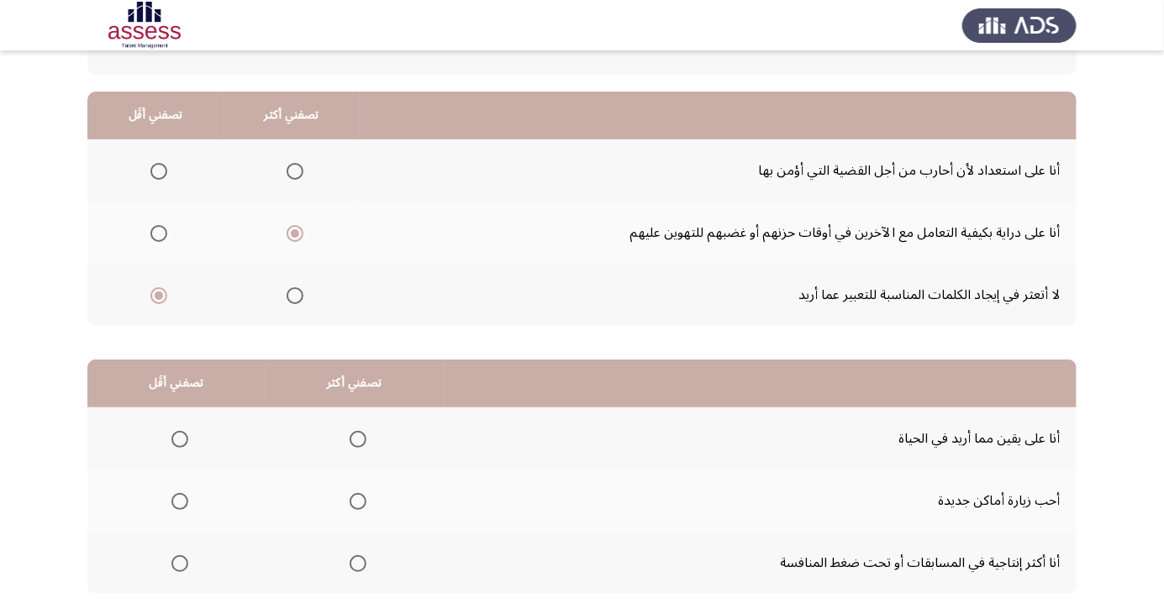
scroll to position [153, 0]
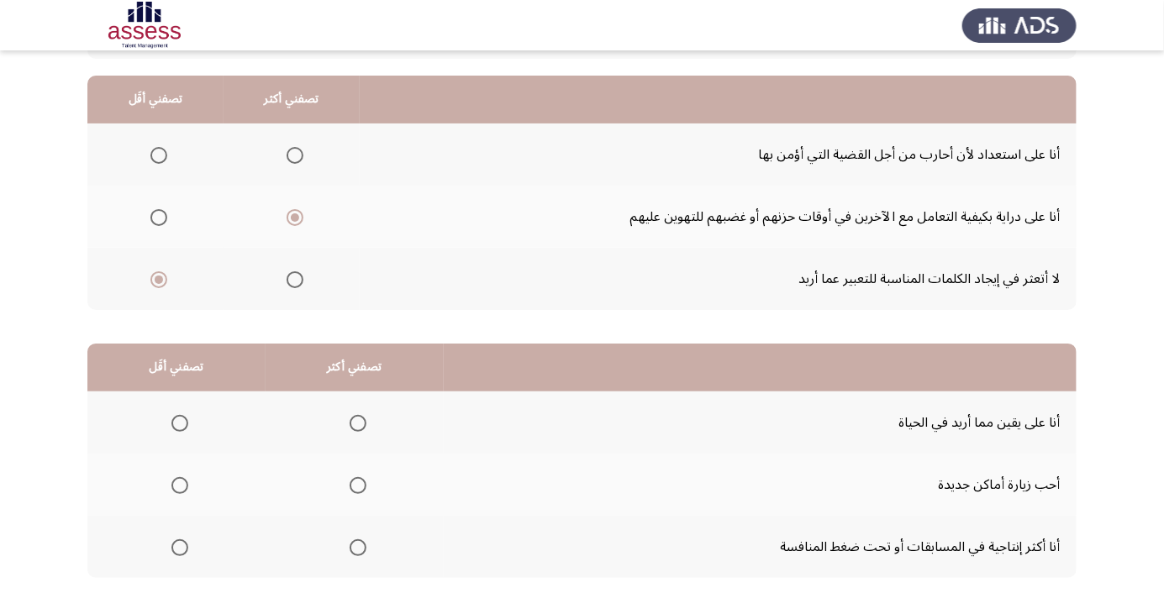
click at [354, 422] on span "Select an option" at bounding box center [358, 423] width 17 height 17
click at [354, 422] on input "Select an option" at bounding box center [358, 423] width 17 height 17
click at [176, 551] on span "Select an option" at bounding box center [179, 548] width 17 height 17
click at [176, 551] on input "Select an option" at bounding box center [179, 548] width 17 height 17
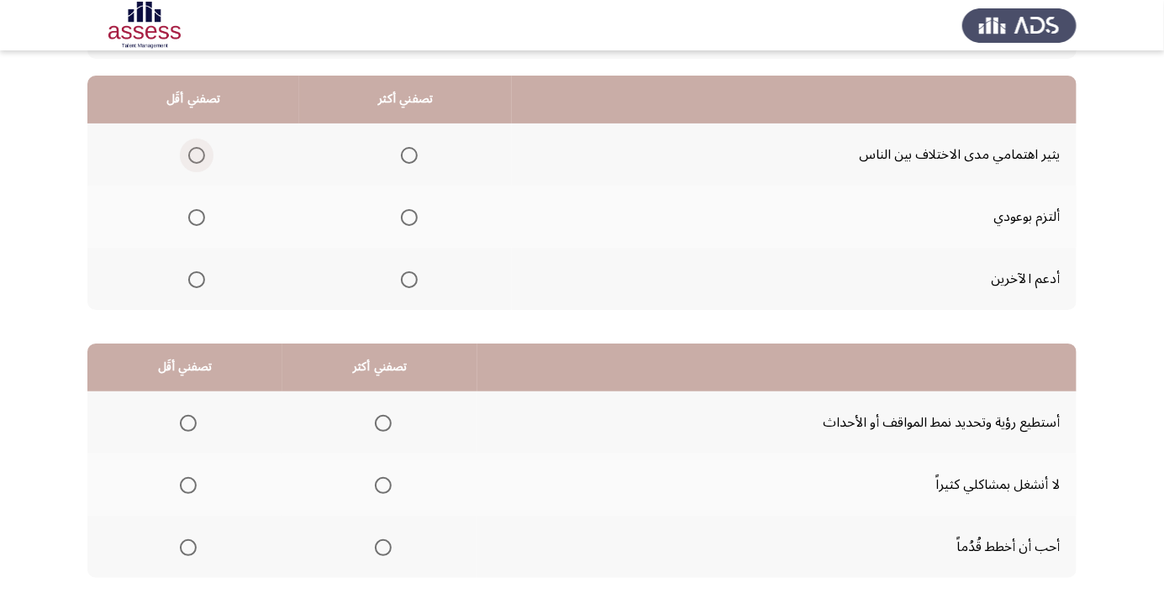
click at [203, 155] on span "Select an option" at bounding box center [196, 155] width 17 height 17
click at [203, 155] on input "Select an option" at bounding box center [196, 155] width 17 height 17
click at [408, 272] on span "Select an option" at bounding box center [409, 279] width 17 height 17
click at [408, 272] on input "Select an option" at bounding box center [409, 279] width 17 height 17
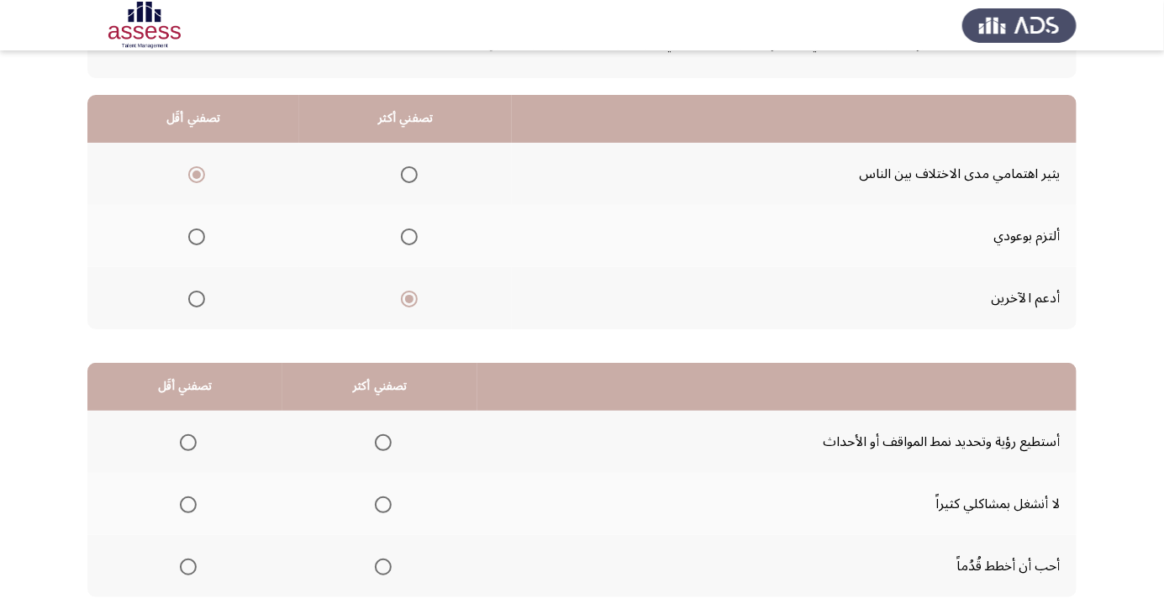
scroll to position [153, 0]
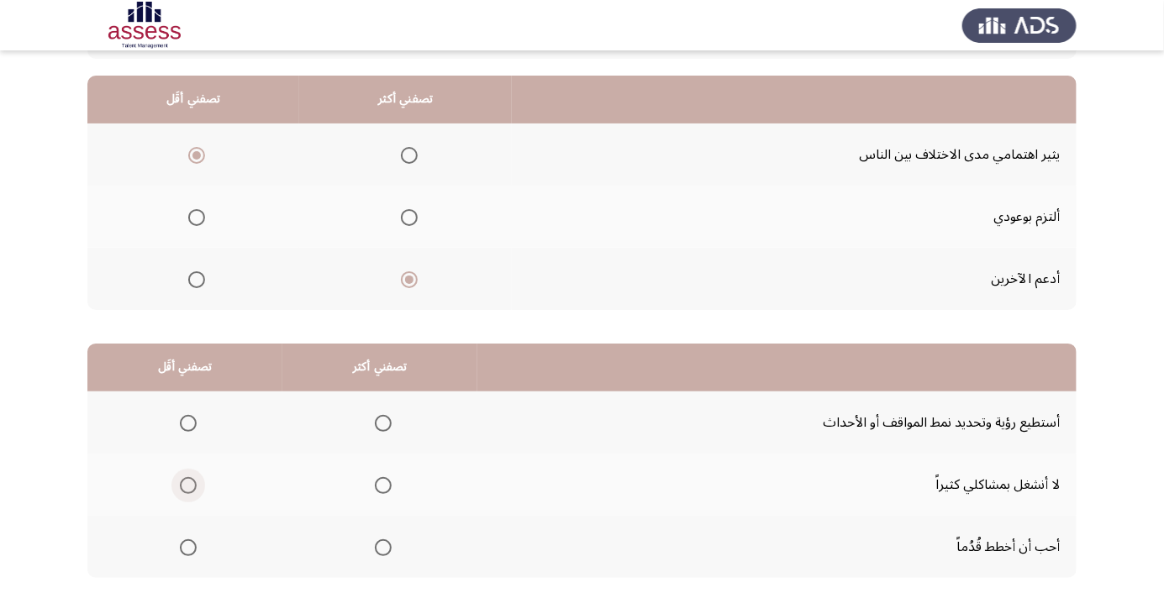
click at [188, 486] on span "Select an option" at bounding box center [188, 486] width 0 height 0
click at [187, 484] on input "Select an option" at bounding box center [188, 485] width 17 height 17
click at [383, 424] on span "Select an option" at bounding box center [383, 424] width 0 height 0
click at [378, 422] on input "Select an option" at bounding box center [383, 423] width 17 height 17
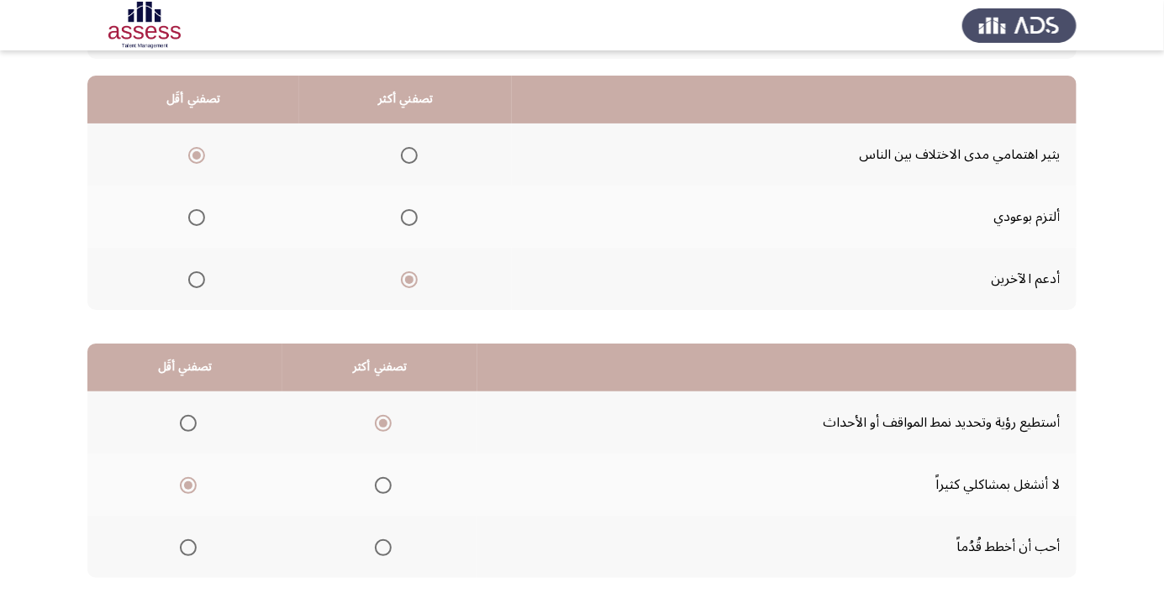
scroll to position [0, 0]
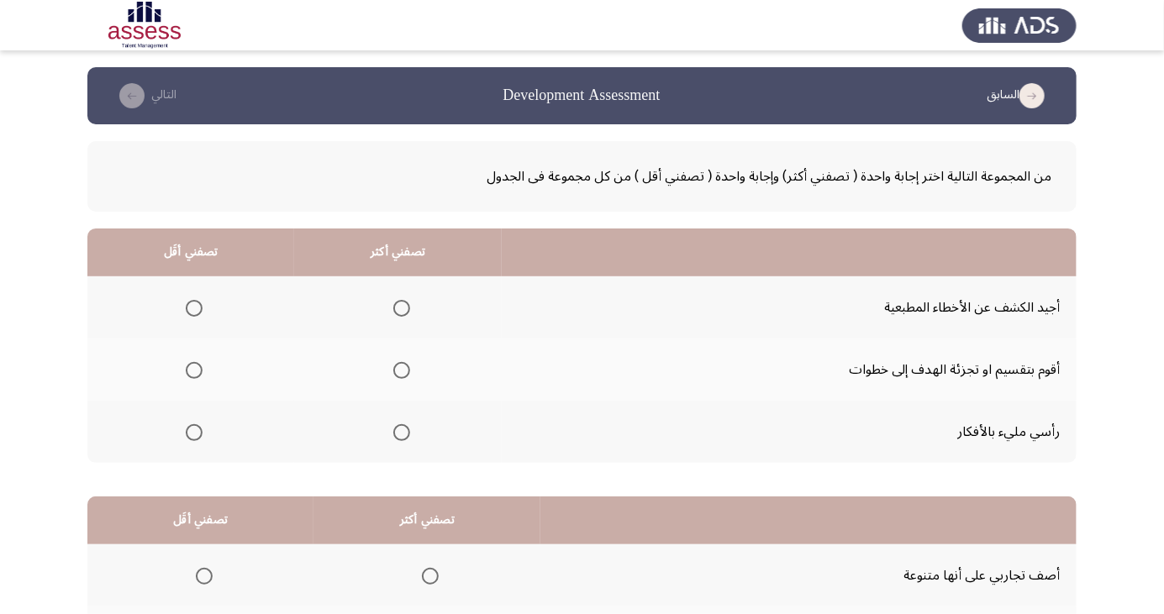
click at [403, 303] on span "Select an option" at bounding box center [401, 308] width 17 height 17
click at [403, 303] on input "Select an option" at bounding box center [401, 308] width 17 height 17
click at [198, 429] on span "Select an option" at bounding box center [194, 432] width 17 height 17
click at [198, 429] on input "Select an option" at bounding box center [194, 432] width 17 height 17
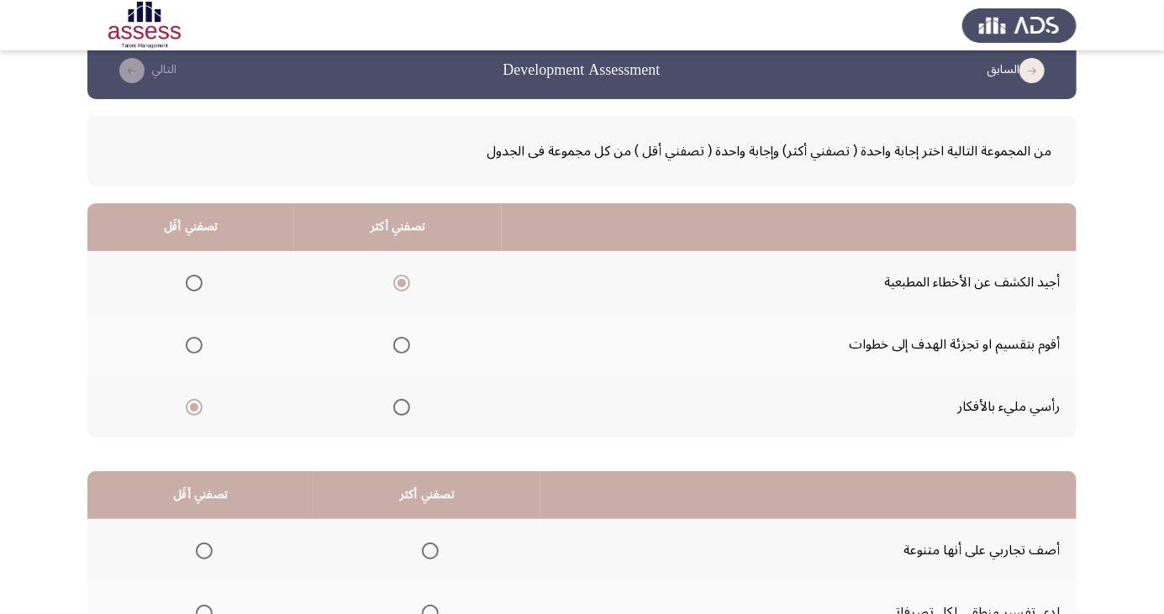
scroll to position [153, 0]
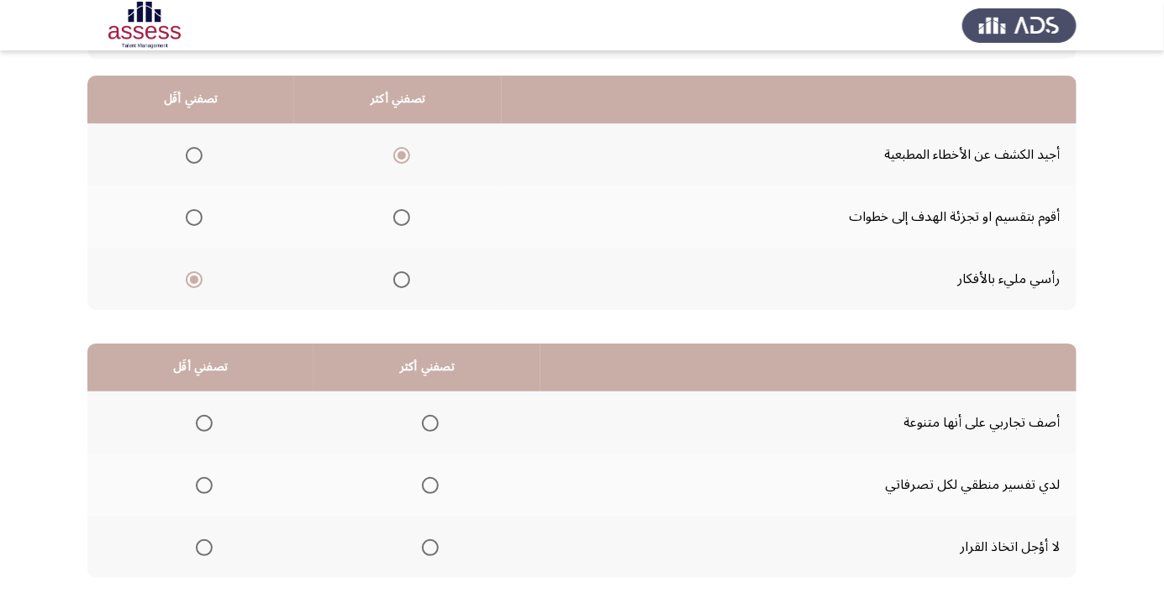
click at [204, 551] on span "Select an option" at bounding box center [204, 548] width 17 height 17
click at [204, 551] on input "Select an option" at bounding box center [204, 548] width 17 height 17
click at [435, 482] on span "Select an option" at bounding box center [430, 485] width 17 height 17
click at [435, 482] on input "Select an option" at bounding box center [430, 485] width 17 height 17
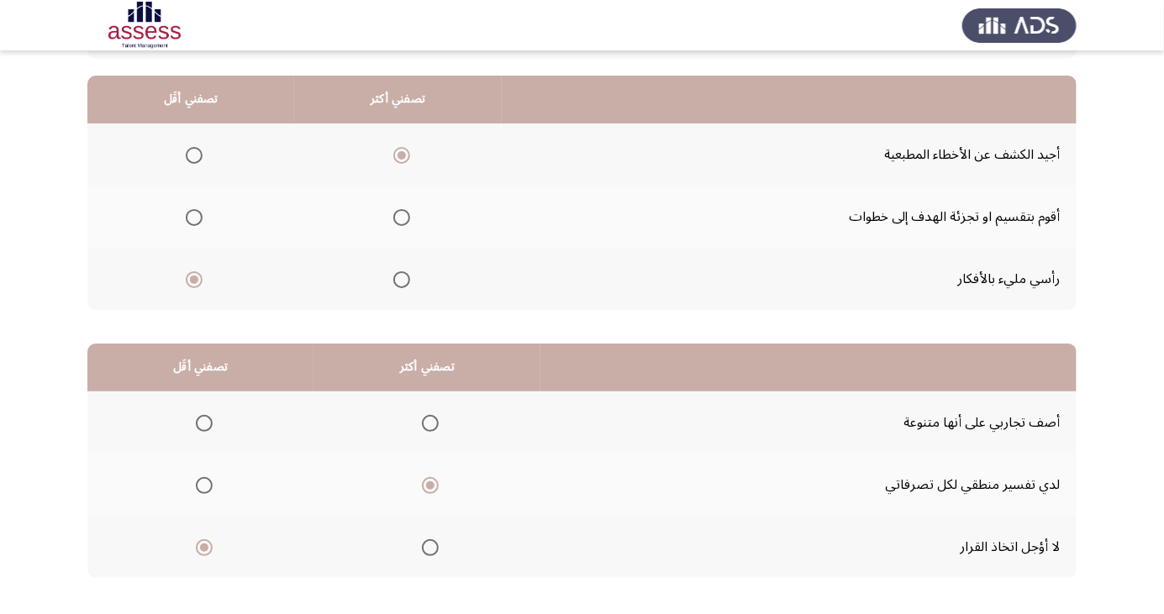
scroll to position [0, 0]
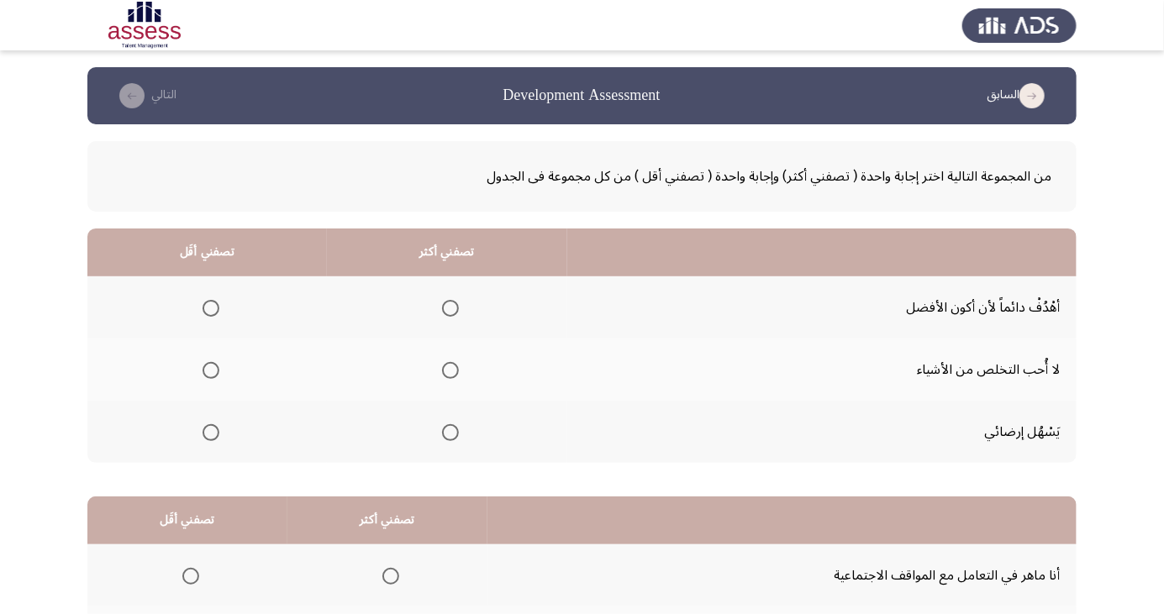
click at [451, 308] on span "Select an option" at bounding box center [451, 308] width 0 height 0
click at [450, 308] on input "Select an option" at bounding box center [450, 308] width 17 height 17
click at [207, 365] on span "Select an option" at bounding box center [211, 370] width 17 height 17
click at [207, 365] on input "Select an option" at bounding box center [211, 370] width 17 height 17
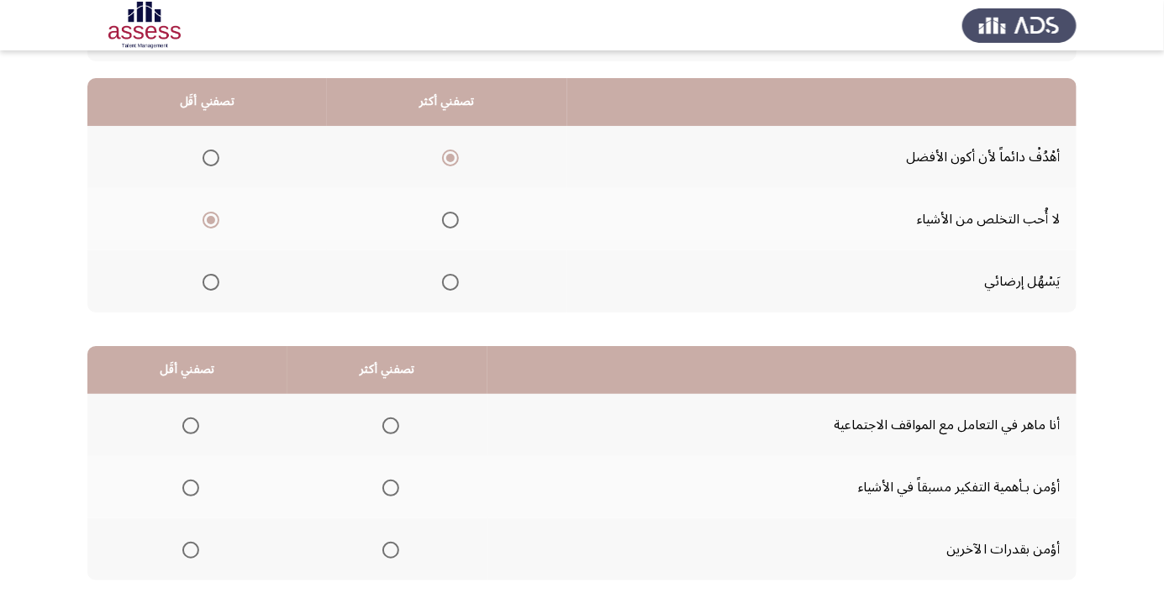
scroll to position [153, 0]
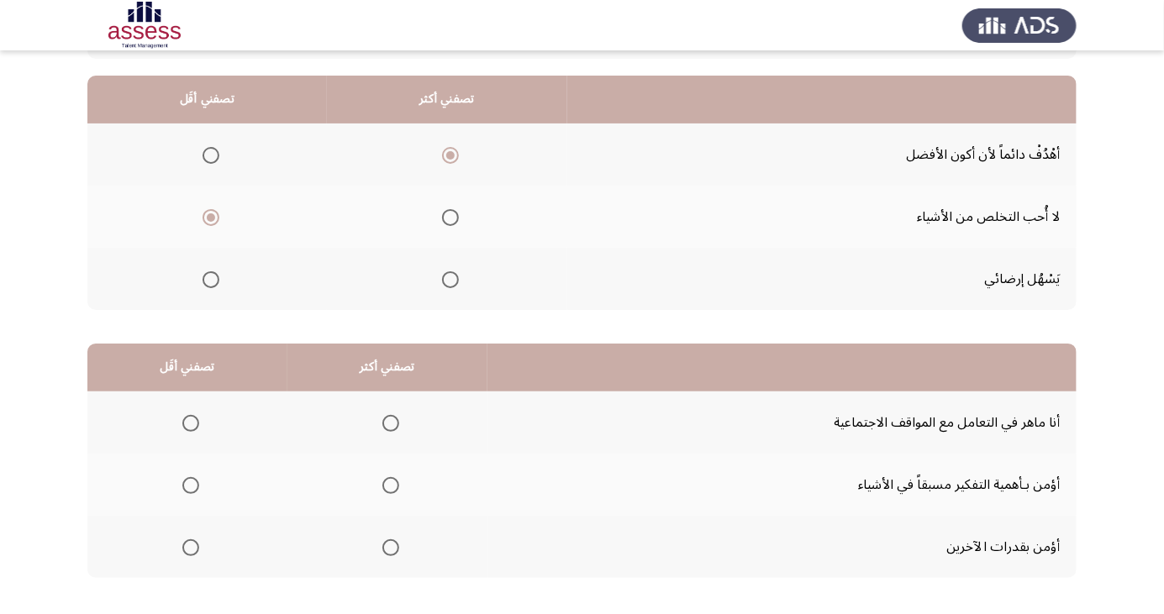
click at [191, 424] on span "Select an option" at bounding box center [191, 424] width 0 height 0
click at [189, 422] on input "Select an option" at bounding box center [190, 423] width 17 height 17
click at [391, 486] on span "Select an option" at bounding box center [391, 486] width 0 height 0
click at [388, 484] on input "Select an option" at bounding box center [390, 485] width 17 height 17
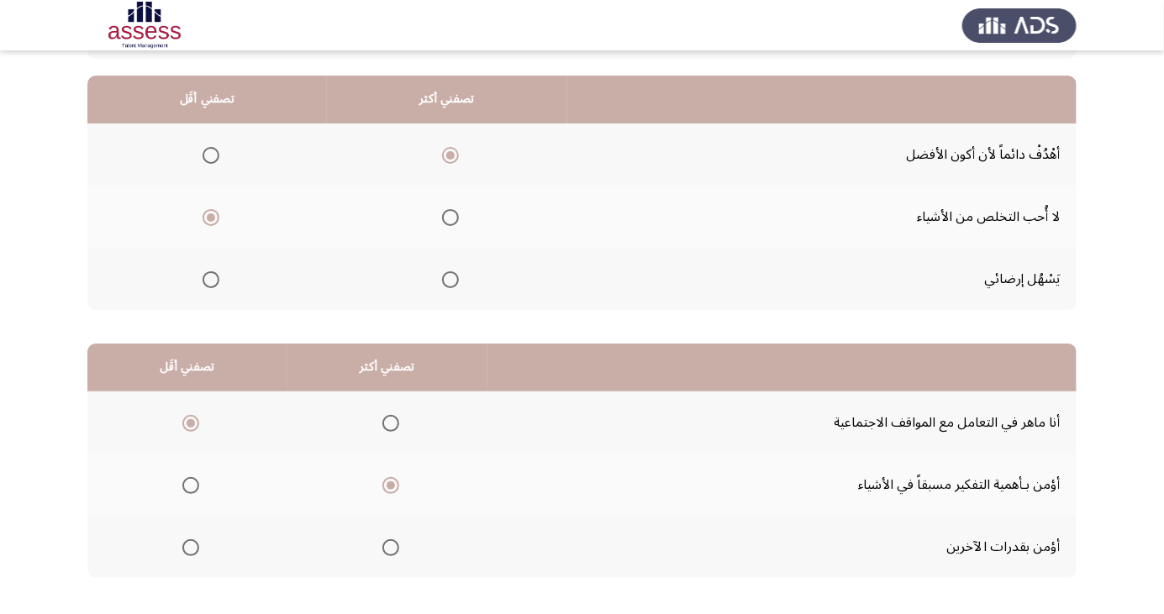
scroll to position [0, 0]
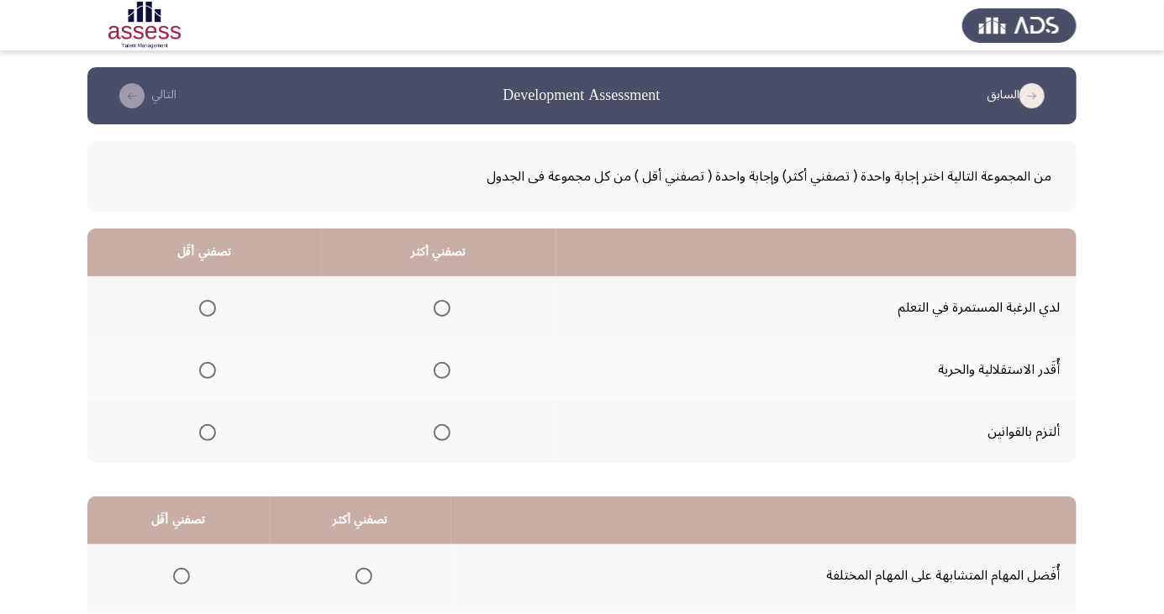
click at [440, 431] on span "Select an option" at bounding box center [442, 432] width 17 height 17
click at [440, 431] on input "Select an option" at bounding box center [442, 432] width 17 height 17
click at [211, 304] on span "Select an option" at bounding box center [207, 308] width 17 height 17
click at [211, 304] on input "Select an option" at bounding box center [207, 308] width 17 height 17
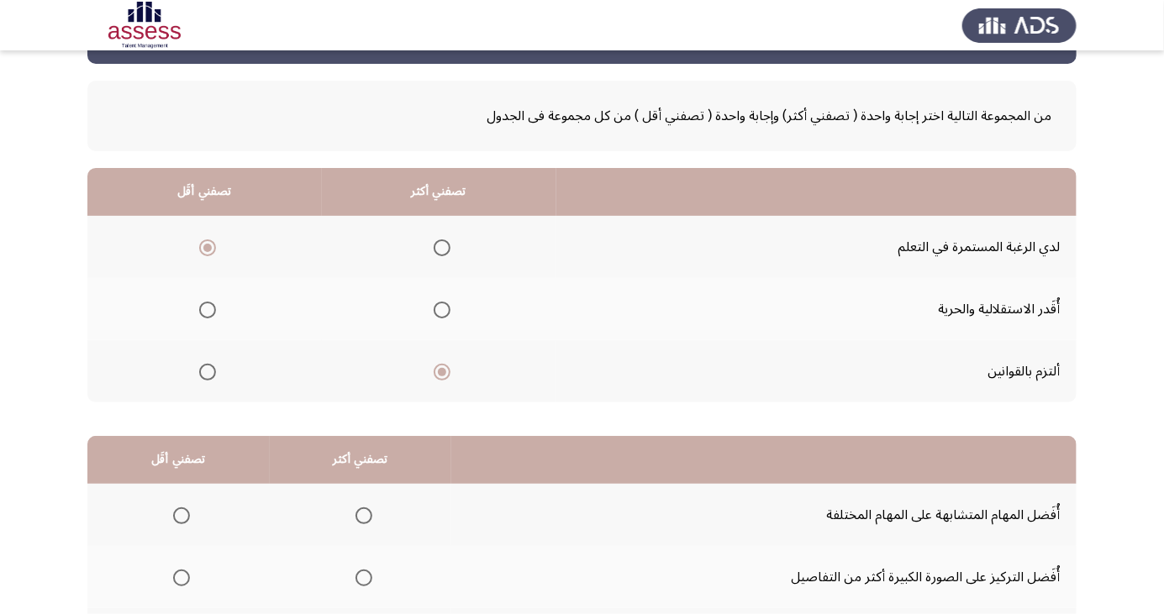
scroll to position [153, 0]
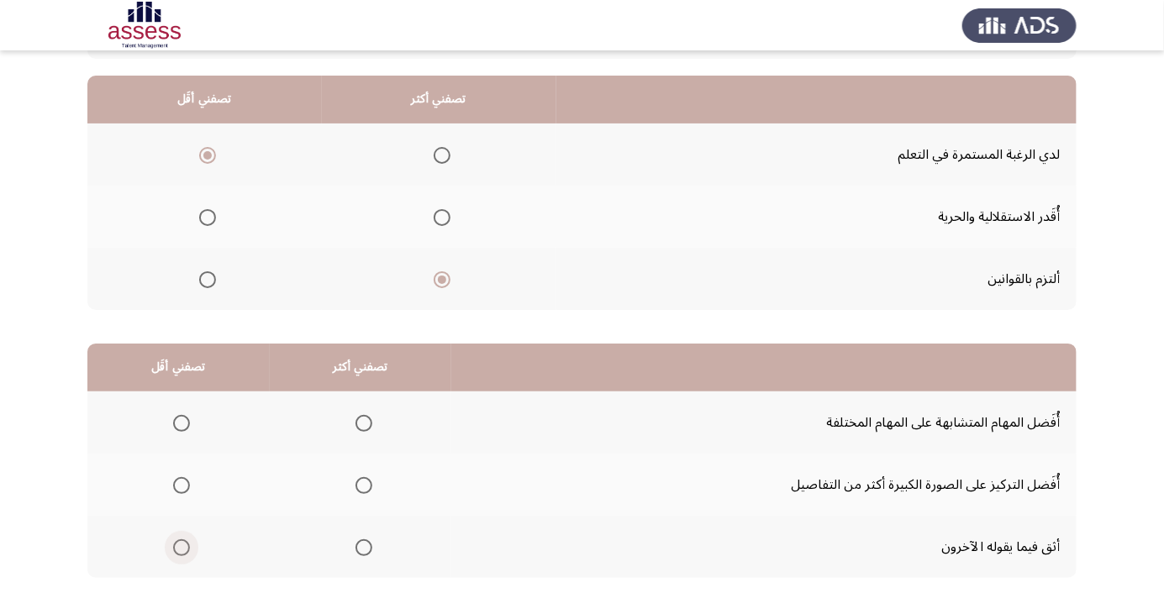
click at [181, 546] on span "Select an option" at bounding box center [181, 548] width 17 height 17
click at [181, 546] on input "Select an option" at bounding box center [181, 548] width 17 height 17
click at [368, 484] on span "Select an option" at bounding box center [364, 485] width 17 height 17
click at [368, 484] on input "Select an option" at bounding box center [364, 485] width 17 height 17
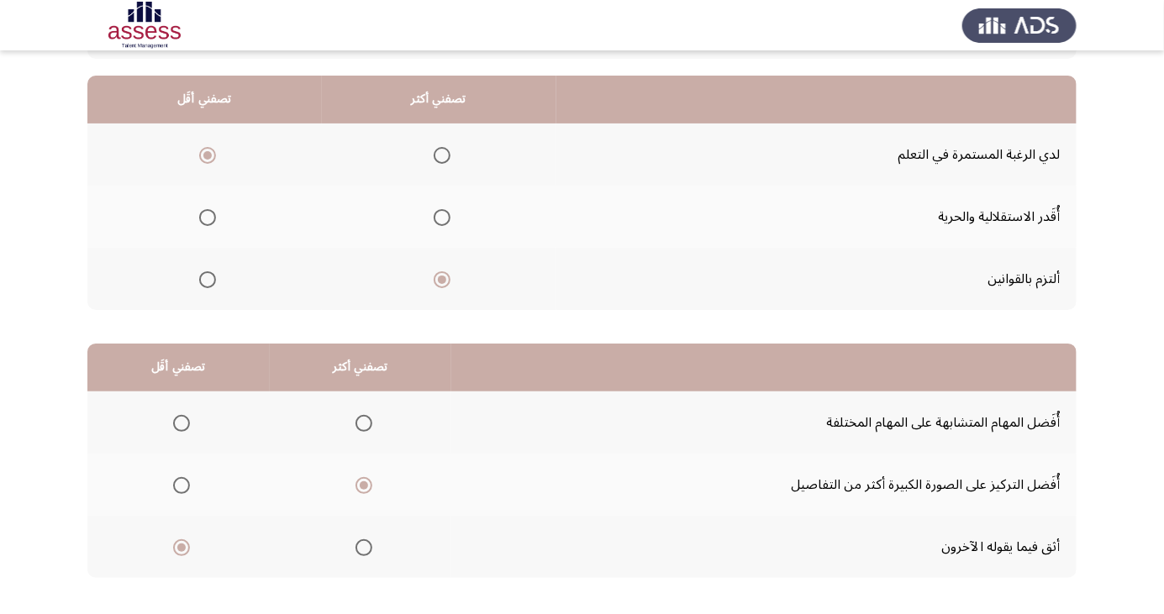
scroll to position [0, 0]
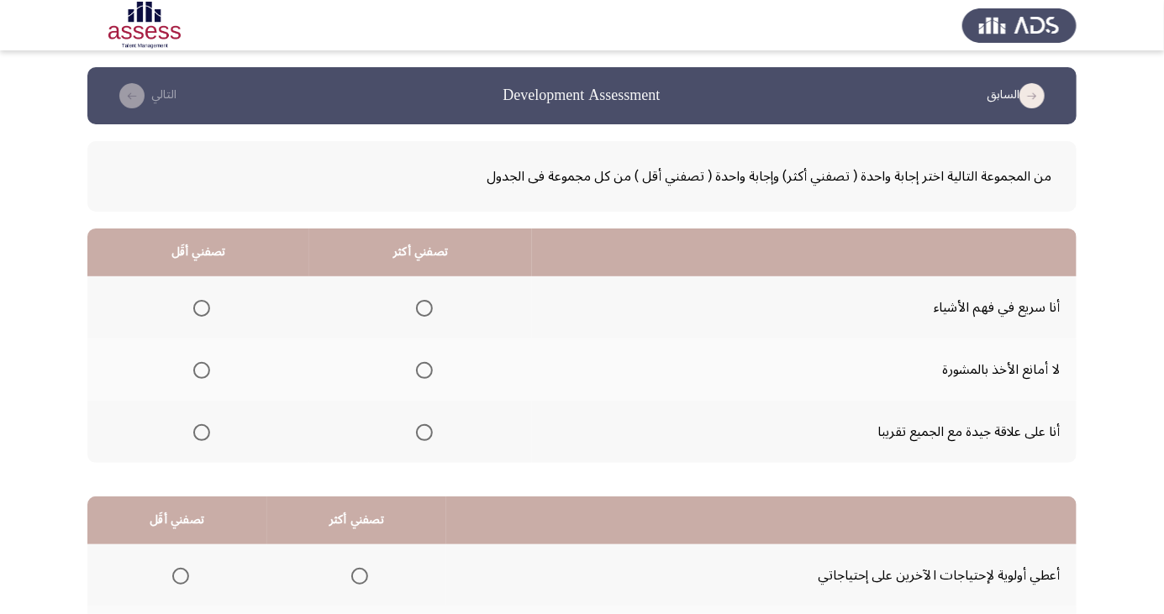
click at [424, 363] on span "Select an option" at bounding box center [424, 370] width 17 height 17
click at [424, 363] on input "Select an option" at bounding box center [424, 370] width 17 height 17
click at [420, 362] on span "Select an option" at bounding box center [424, 370] width 17 height 17
click at [420, 362] on input "Select an option" at bounding box center [424, 370] width 17 height 17
click at [423, 427] on span "Select an option" at bounding box center [424, 432] width 17 height 17
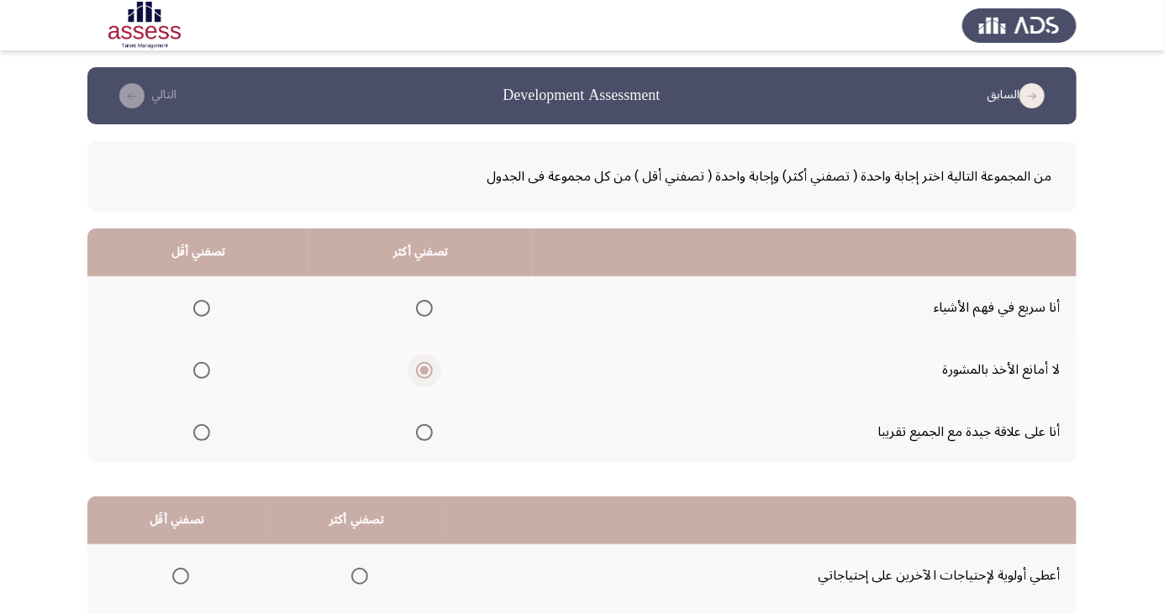
click at [423, 427] on input "Select an option" at bounding box center [424, 432] width 17 height 17
click at [200, 303] on span "Select an option" at bounding box center [201, 308] width 17 height 17
click at [200, 303] on input "Select an option" at bounding box center [201, 308] width 17 height 17
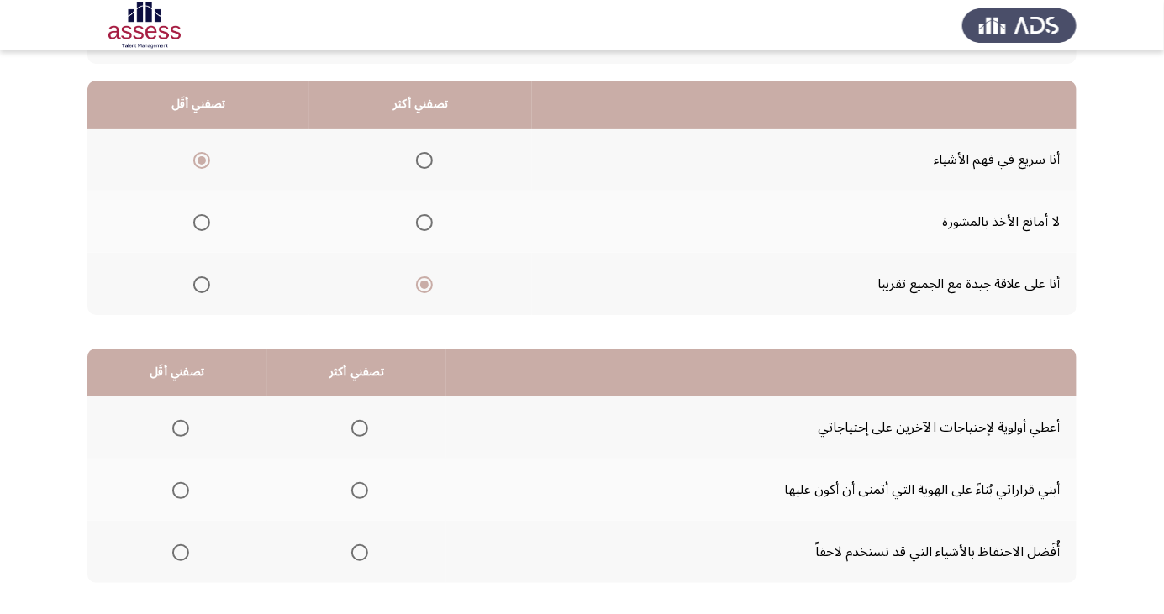
scroll to position [153, 0]
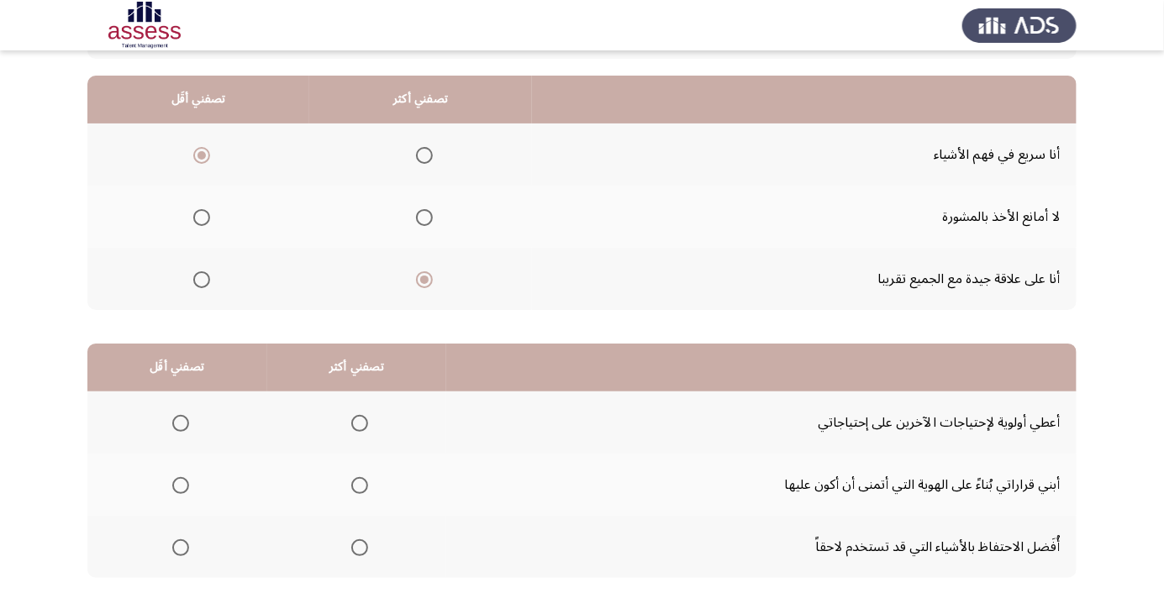
click at [363, 423] on span "Select an option" at bounding box center [359, 423] width 17 height 17
click at [363, 423] on input "Select an option" at bounding box center [359, 423] width 17 height 17
click at [181, 424] on span "Select an option" at bounding box center [181, 424] width 0 height 0
click at [180, 422] on input "Select an option" at bounding box center [180, 423] width 17 height 17
click at [360, 486] on span "Select an option" at bounding box center [360, 486] width 0 height 0
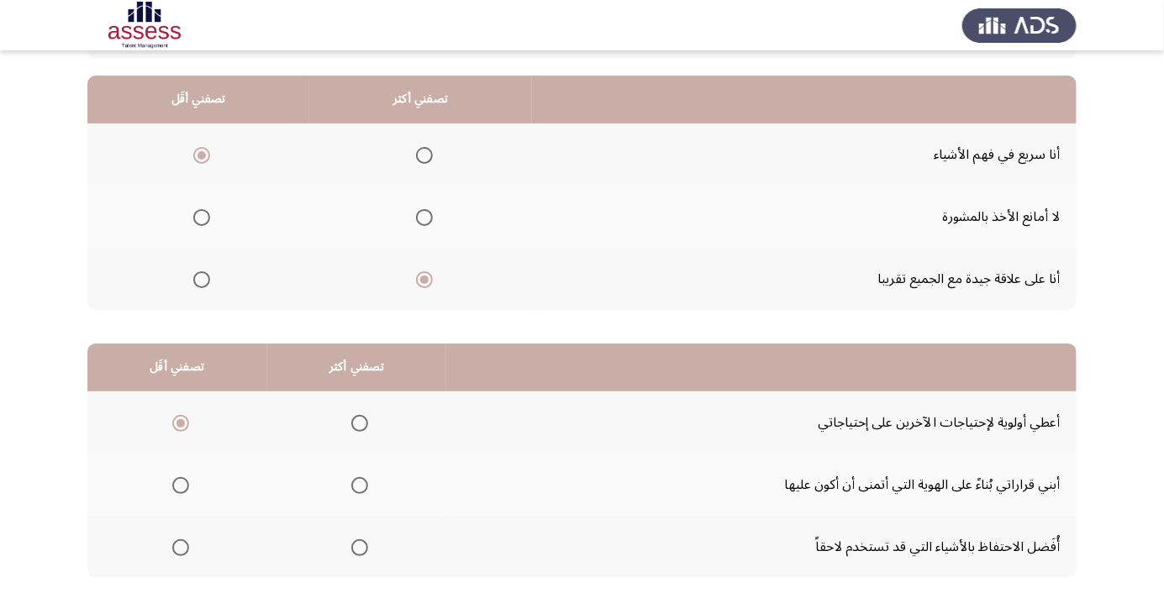
click at [358, 484] on input "Select an option" at bounding box center [359, 485] width 17 height 17
click at [181, 548] on span "Select an option" at bounding box center [181, 548] width 0 height 0
click at [180, 546] on input "Select an option" at bounding box center [180, 548] width 17 height 17
click at [178, 416] on span "Select an option" at bounding box center [180, 423] width 17 height 17
click at [178, 416] on input "Select an option" at bounding box center [180, 423] width 17 height 17
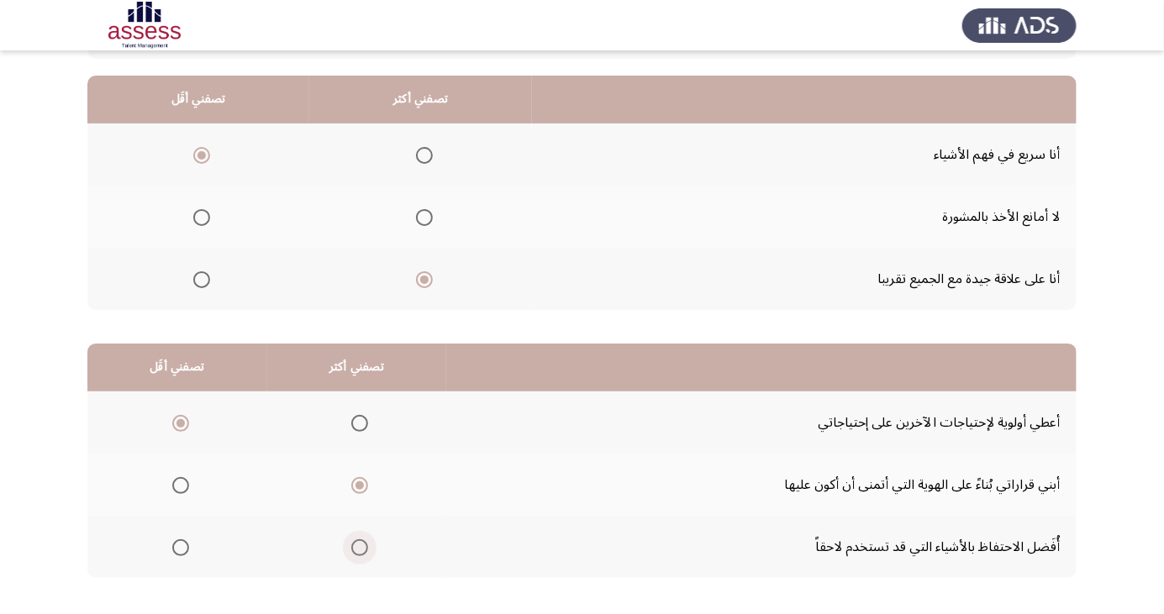
click at [360, 548] on span "Select an option" at bounding box center [360, 548] width 0 height 0
click at [358, 546] on input "Select an option" at bounding box center [359, 548] width 17 height 17
click at [351, 483] on span "Select an option" at bounding box center [359, 485] width 17 height 17
click at [351, 483] on input "Select an option" at bounding box center [359, 485] width 17 height 17
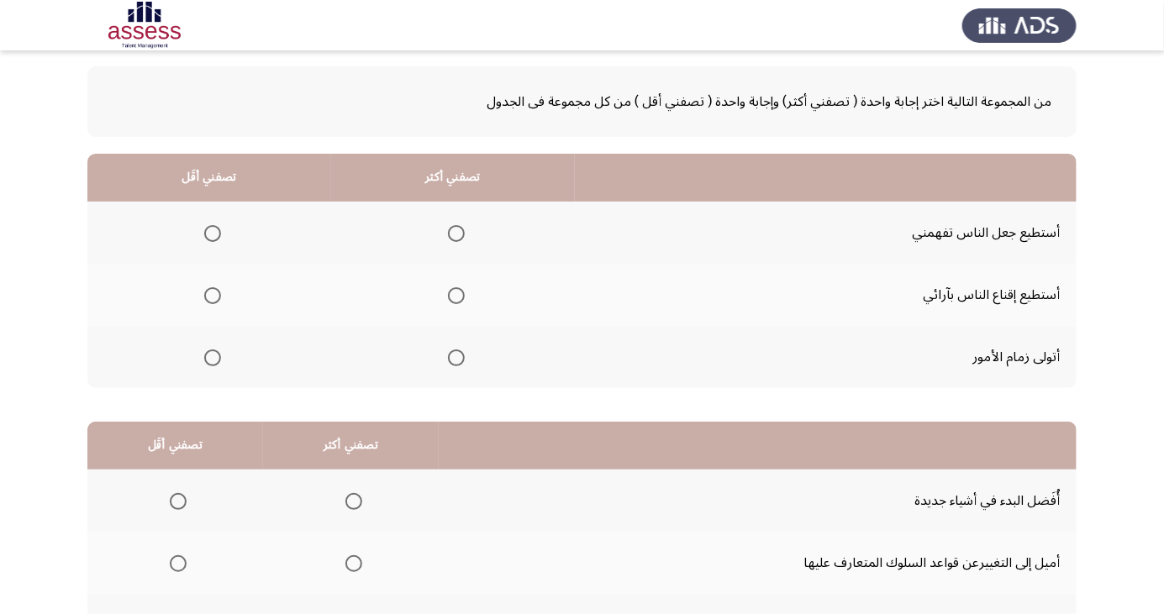
scroll to position [82, 0]
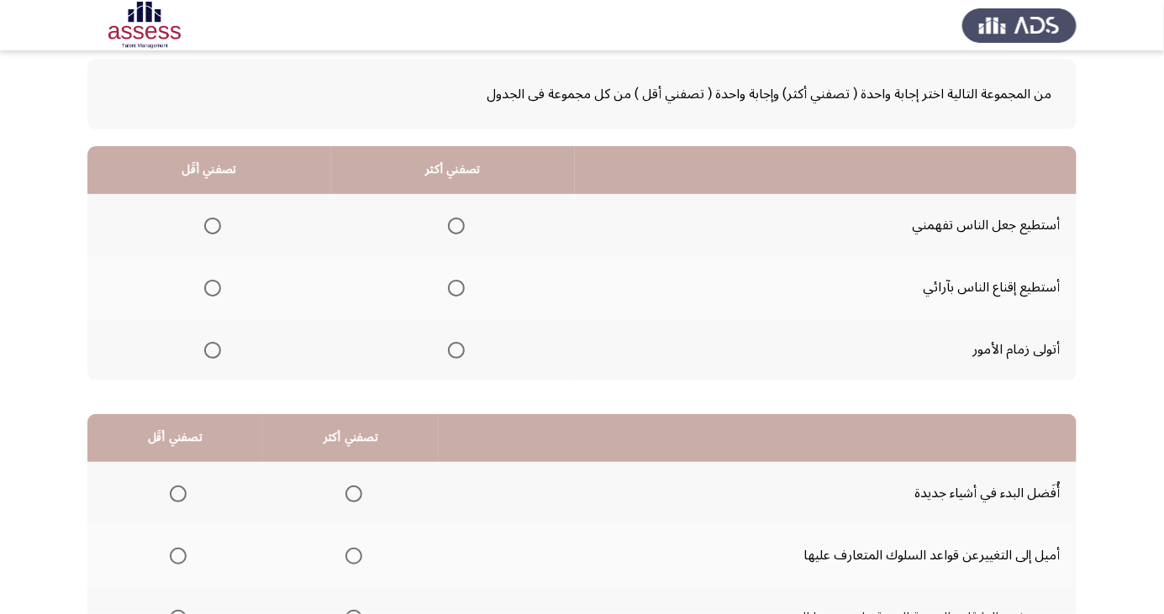
click at [213, 351] on span "Select an option" at bounding box center [213, 351] width 0 height 0
click at [211, 349] on input "Select an option" at bounding box center [212, 350] width 17 height 17
click at [455, 279] on mat-radio-button "Select an option" at bounding box center [453, 288] width 24 height 18
click at [453, 287] on span "Select an option" at bounding box center [456, 288] width 17 height 17
click at [453, 287] on input "Select an option" at bounding box center [456, 288] width 17 height 17
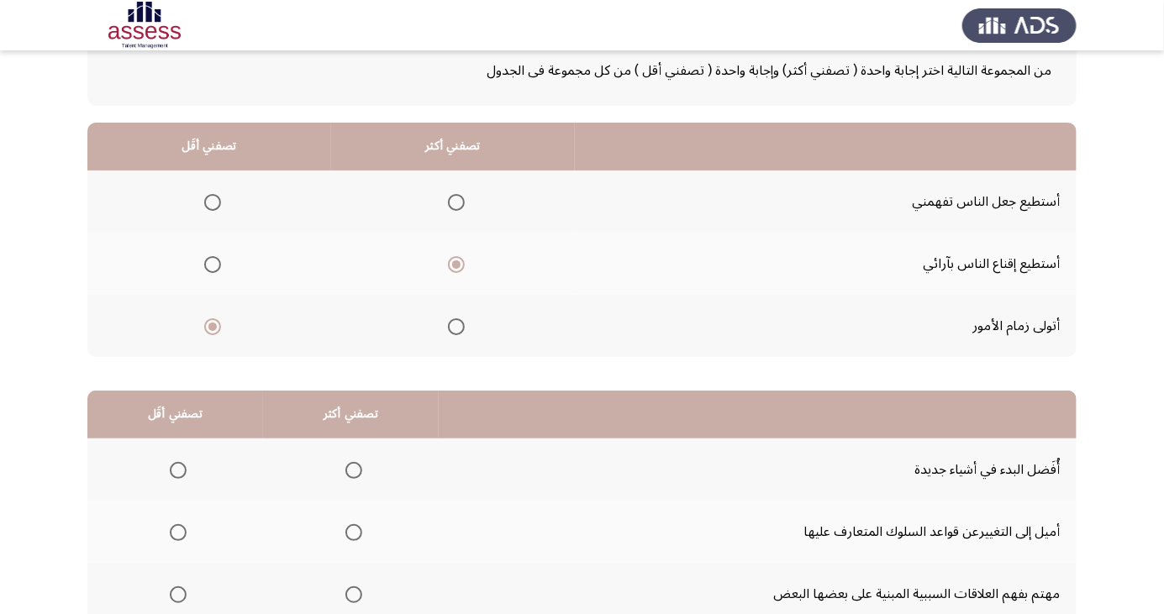
scroll to position [153, 0]
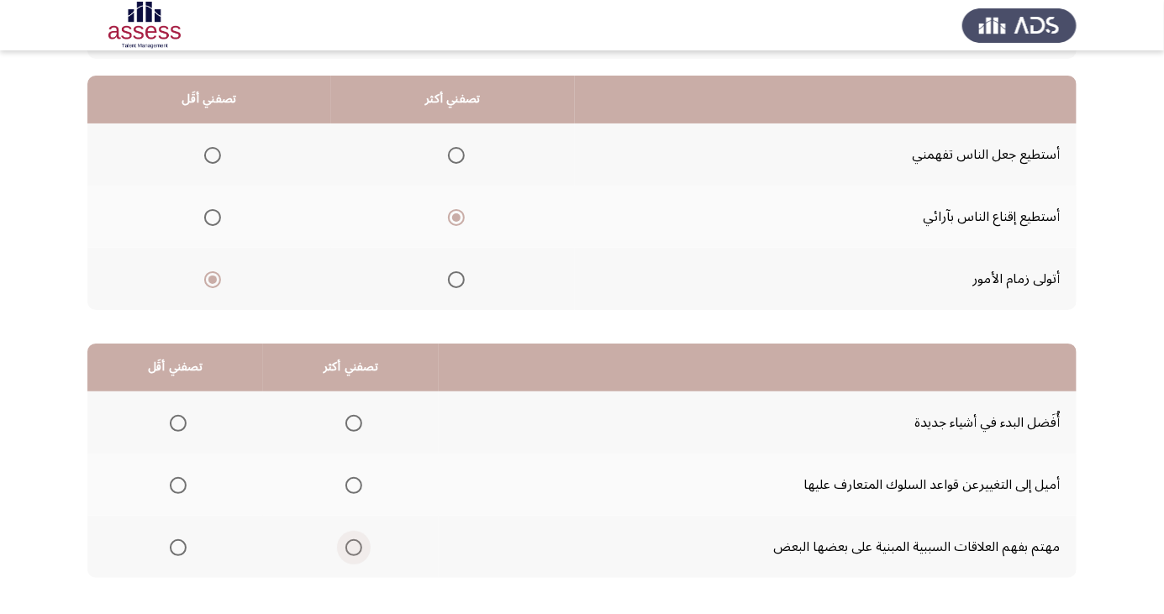
click at [354, 548] on span "Select an option" at bounding box center [354, 548] width 0 height 0
click at [351, 546] on input "Select an option" at bounding box center [353, 548] width 17 height 17
click at [372, 478] on th at bounding box center [351, 485] width 176 height 62
click at [357, 484] on span "Select an option" at bounding box center [353, 485] width 17 height 17
click at [357, 484] on input "Select an option" at bounding box center [353, 485] width 17 height 17
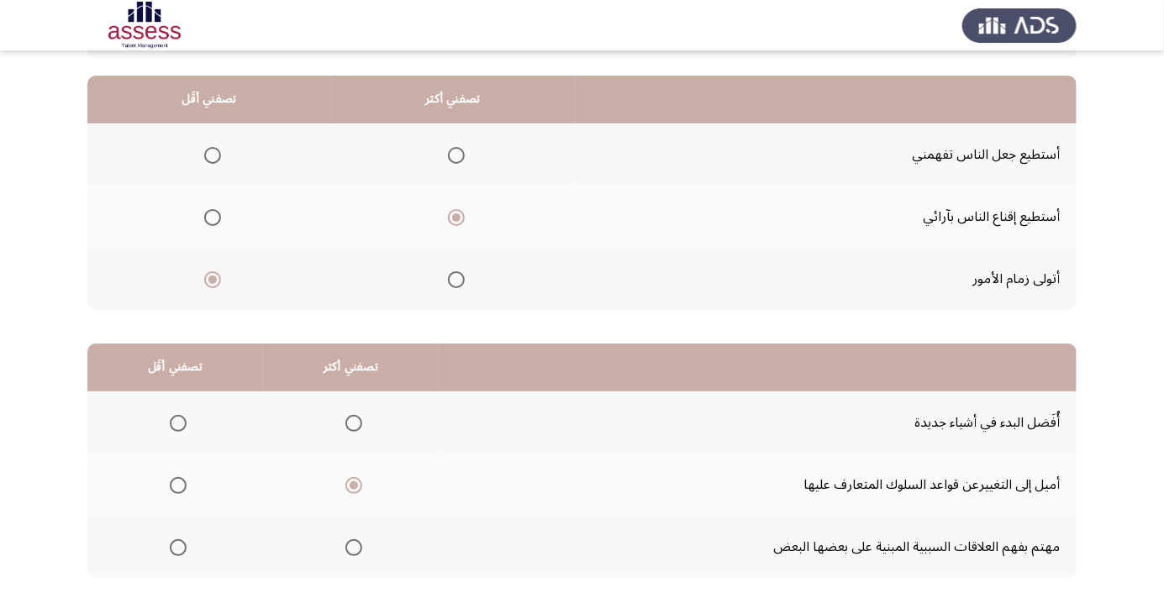
click at [178, 424] on span "Select an option" at bounding box center [178, 424] width 0 height 0
click at [177, 422] on input "Select an option" at bounding box center [178, 423] width 17 height 17
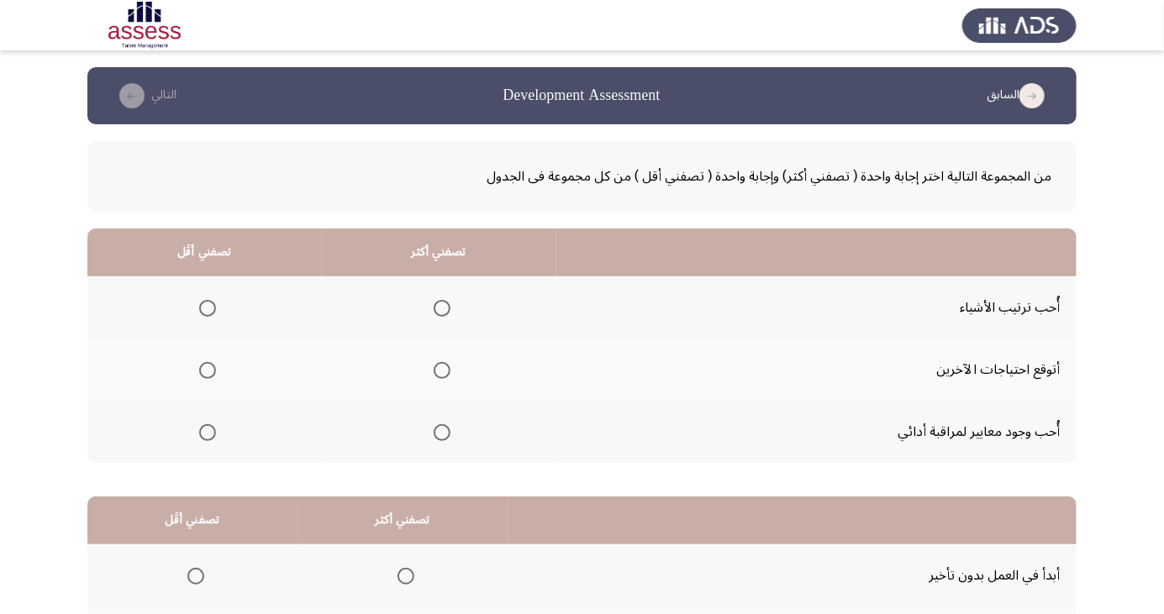
click at [442, 308] on span "Select an option" at bounding box center [442, 308] width 0 height 0
click at [439, 308] on input "Select an option" at bounding box center [442, 308] width 17 height 17
click at [406, 577] on span "Select an option" at bounding box center [406, 577] width 0 height 0
click at [403, 575] on input "Select an option" at bounding box center [406, 576] width 17 height 17
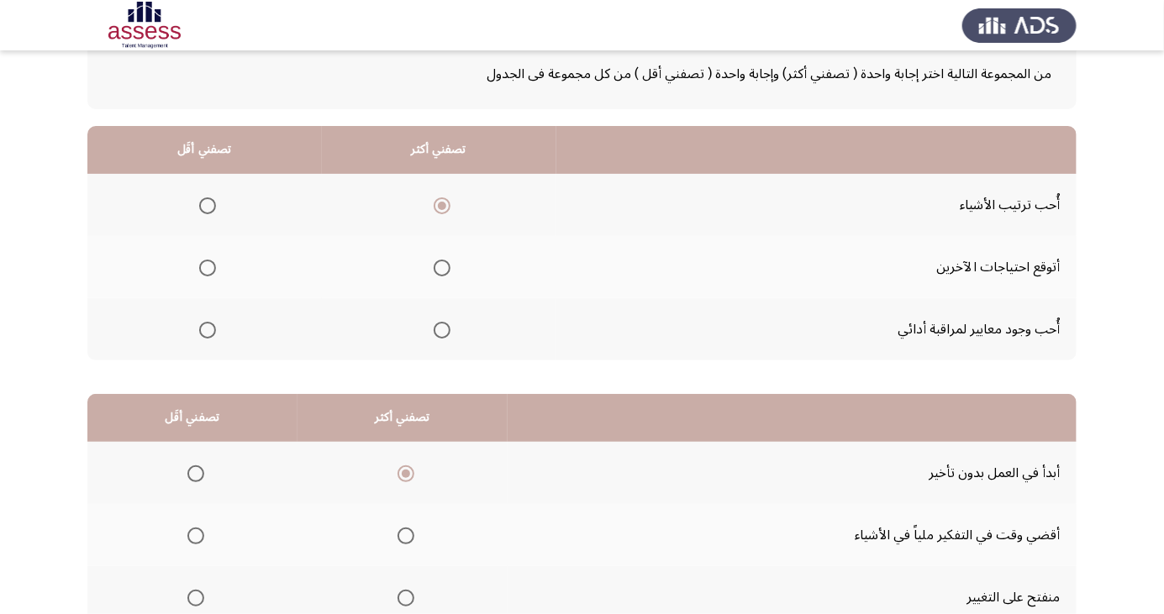
scroll to position [153, 0]
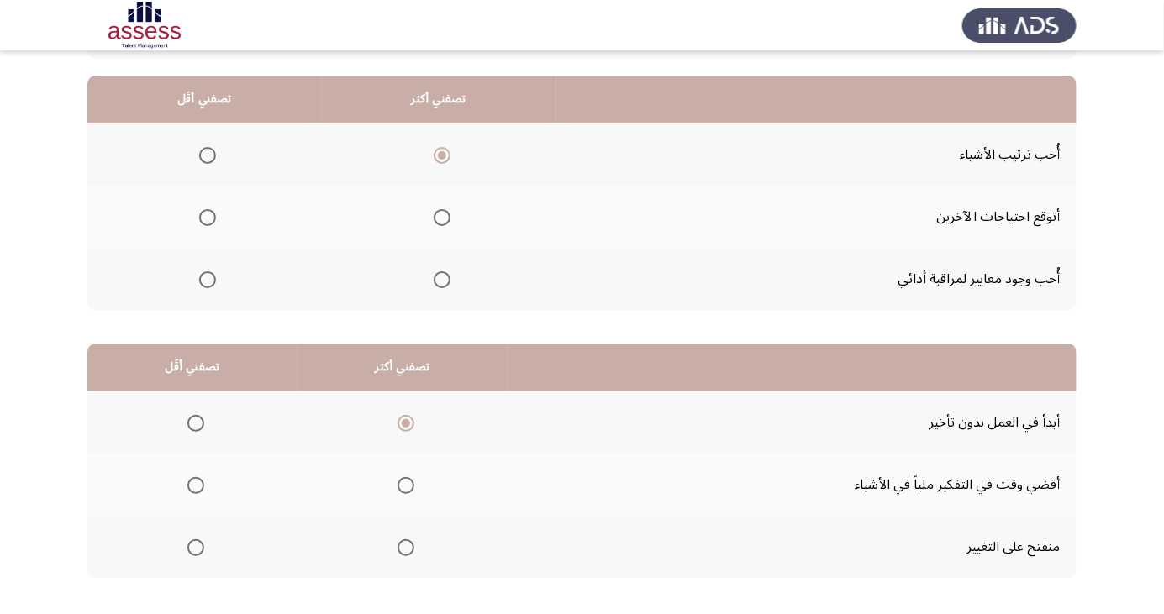
click at [406, 548] on span "Select an option" at bounding box center [406, 548] width 0 height 0
click at [403, 546] on input "Select an option" at bounding box center [406, 548] width 17 height 17
click at [406, 424] on span "Select an option" at bounding box center [406, 424] width 0 height 0
click at [403, 422] on input "Select an option" at bounding box center [406, 423] width 17 height 17
click at [196, 486] on span "Select an option" at bounding box center [196, 486] width 0 height 0
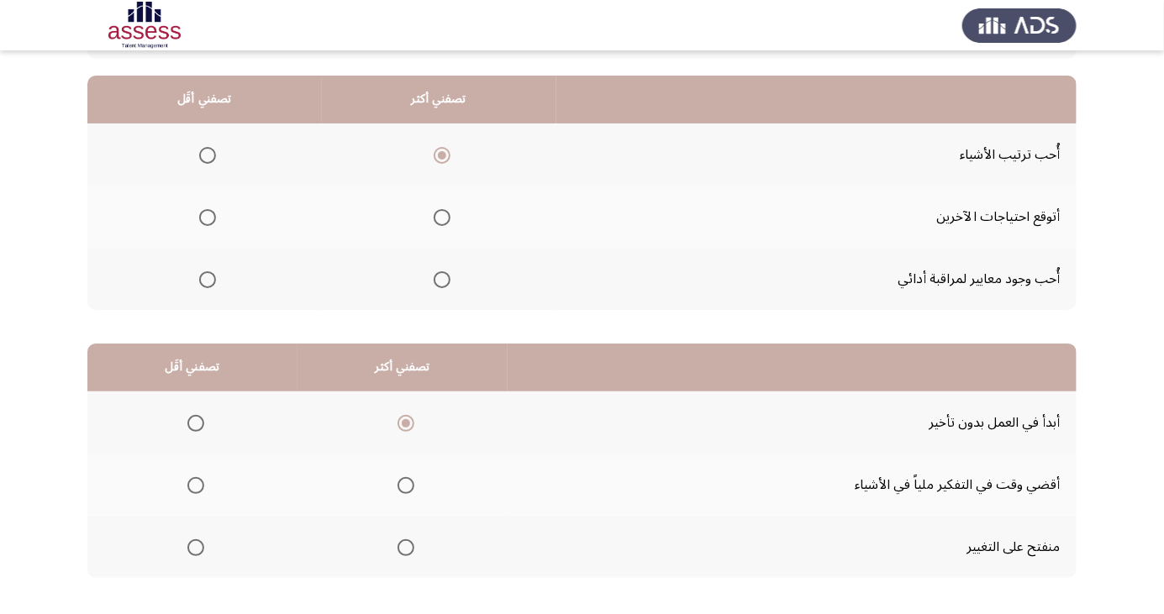
click at [195, 484] on input "Select an option" at bounding box center [195, 485] width 17 height 17
click at [208, 211] on span "Select an option" at bounding box center [207, 217] width 17 height 17
click at [208, 211] on input "Select an option" at bounding box center [207, 217] width 17 height 17
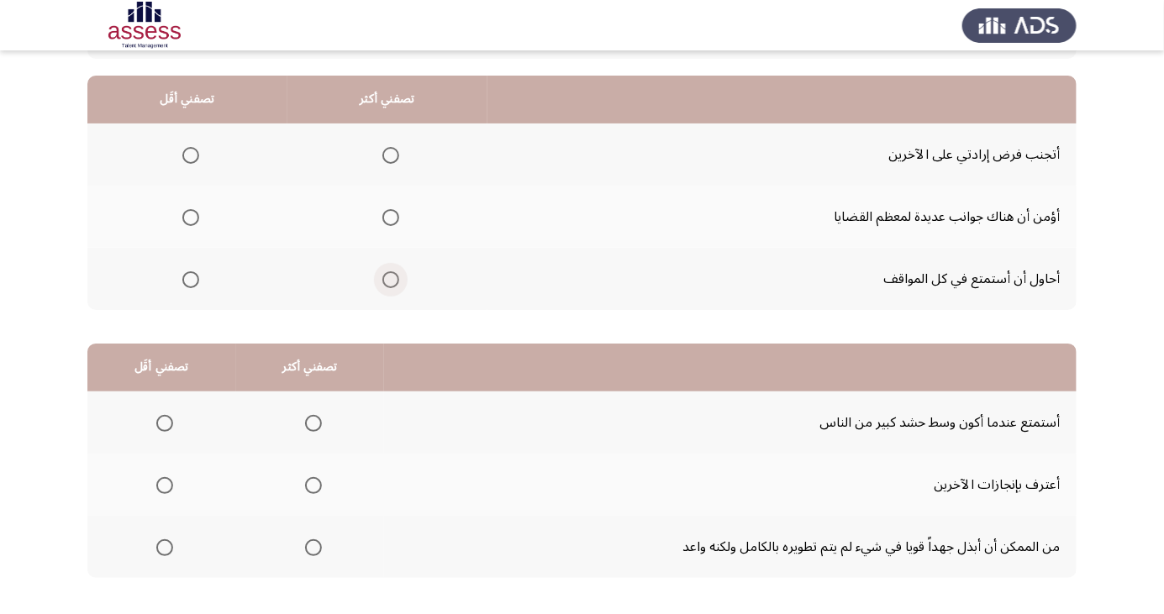
click at [386, 278] on span "Select an option" at bounding box center [390, 279] width 17 height 17
click at [386, 278] on input "Select an option" at bounding box center [390, 279] width 17 height 17
click at [188, 155] on span "Select an option" at bounding box center [190, 155] width 17 height 17
click at [188, 155] on input "Select an option" at bounding box center [190, 155] width 17 height 17
click at [161, 417] on span "Select an option" at bounding box center [164, 423] width 17 height 17
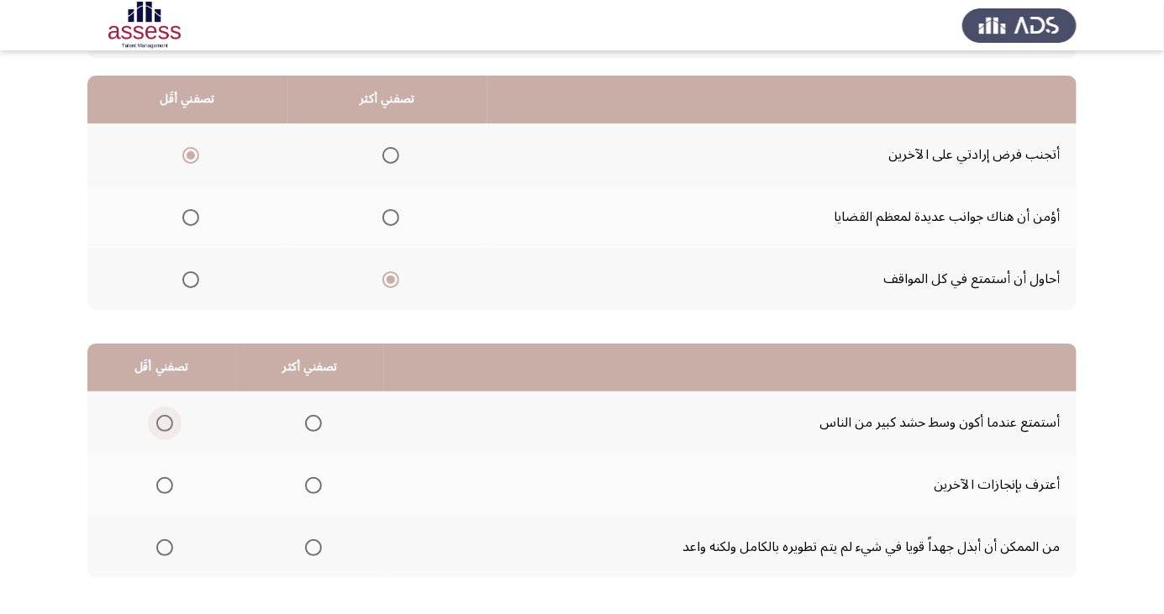
click at [161, 417] on input "Select an option" at bounding box center [164, 423] width 17 height 17
click at [314, 486] on span "Select an option" at bounding box center [314, 486] width 0 height 0
click at [311, 484] on input "Select an option" at bounding box center [313, 485] width 17 height 17
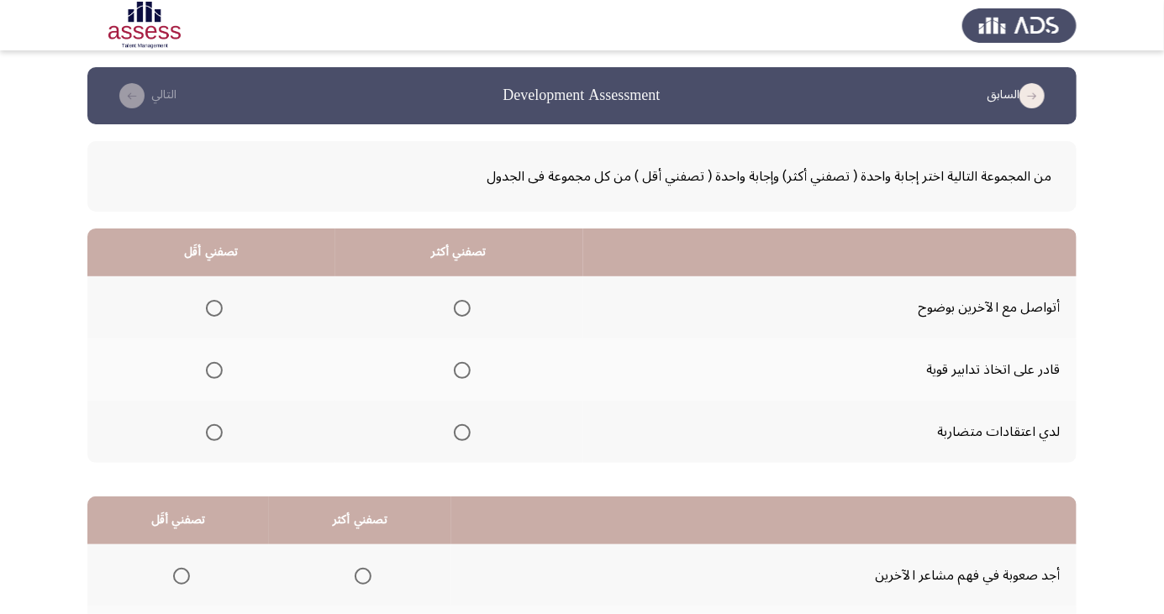
click at [462, 308] on span "Select an option" at bounding box center [462, 308] width 0 height 0
click at [461, 308] on input "Select an option" at bounding box center [462, 308] width 17 height 17
click at [208, 369] on span "Select an option" at bounding box center [214, 370] width 17 height 17
click at [208, 369] on input "Select an option" at bounding box center [214, 370] width 17 height 17
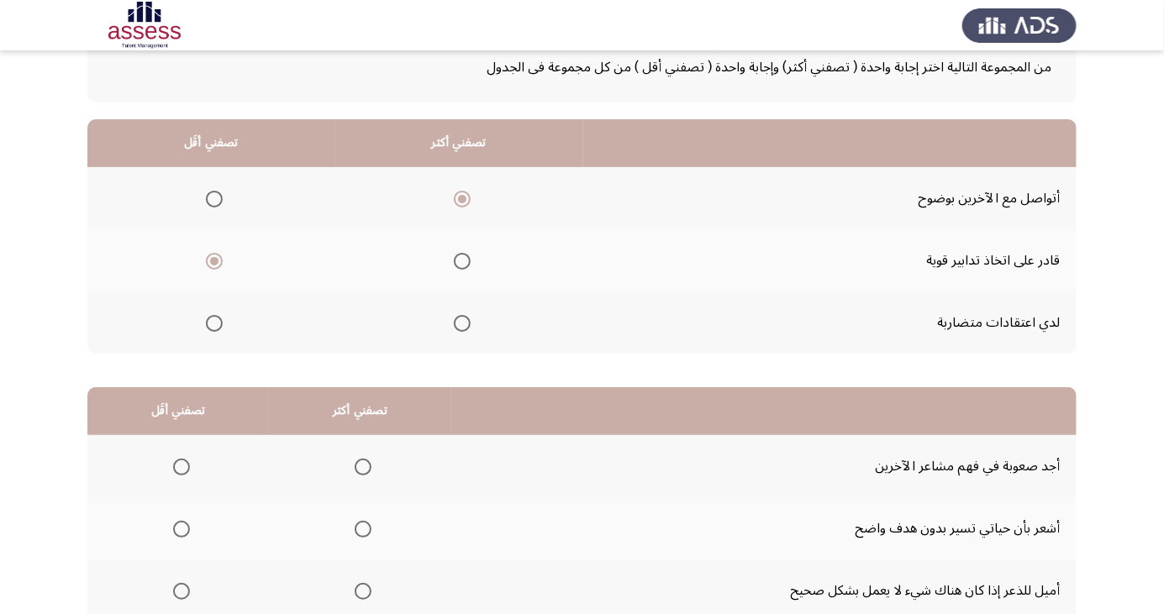
scroll to position [124, 0]
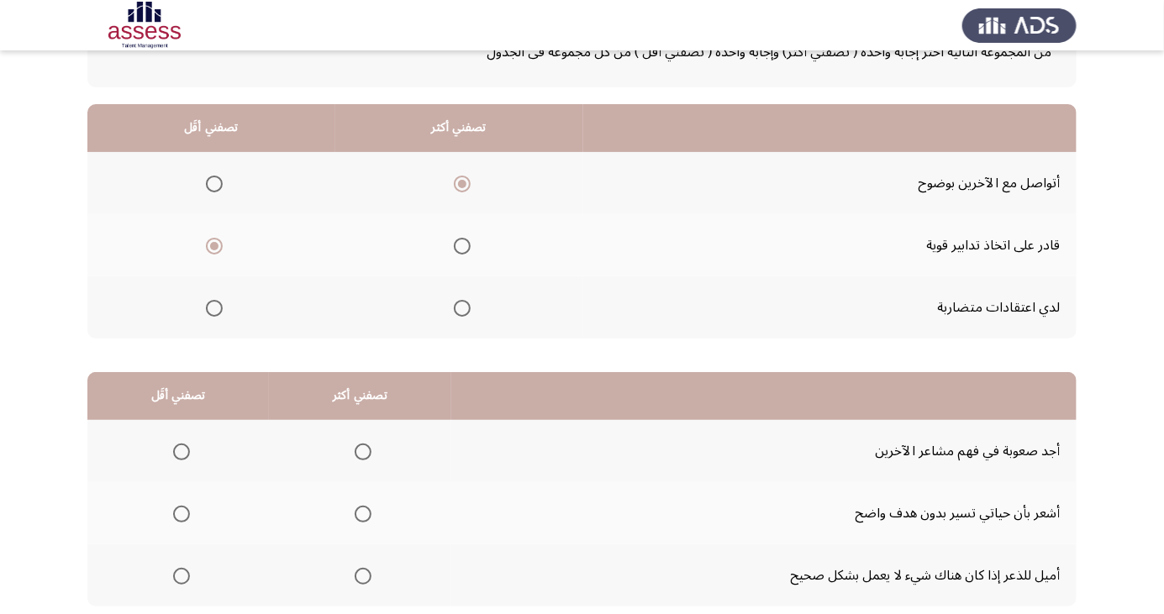
click at [180, 574] on span "Select an option" at bounding box center [181, 576] width 17 height 17
click at [180, 574] on input "Select an option" at bounding box center [181, 576] width 17 height 17
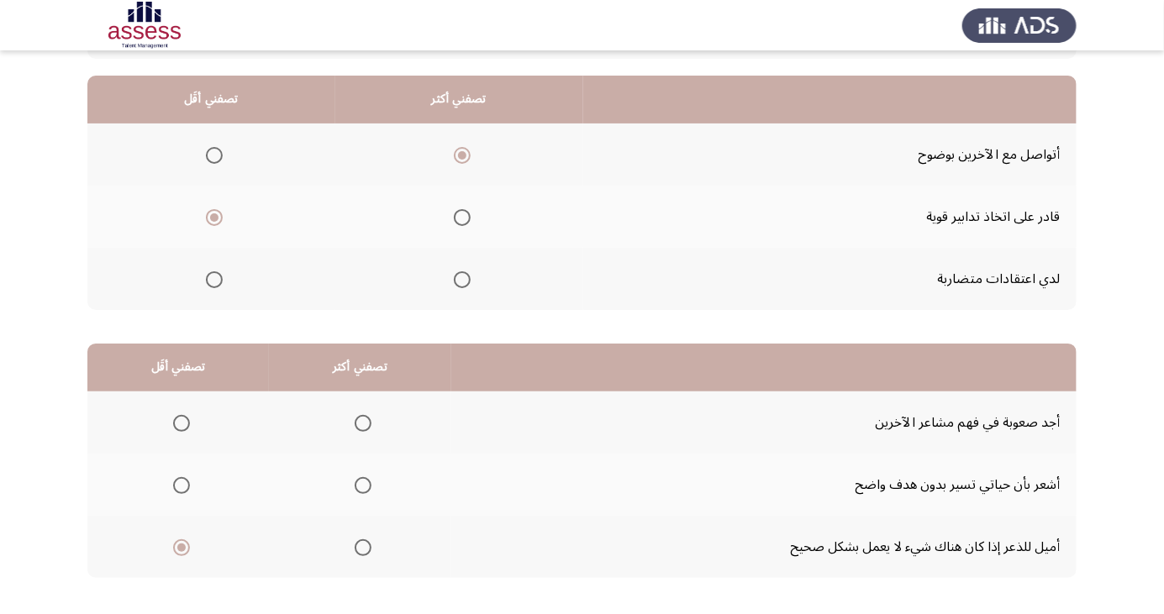
click at [363, 486] on span "Select an option" at bounding box center [363, 486] width 0 height 0
click at [359, 484] on input "Select an option" at bounding box center [363, 485] width 17 height 17
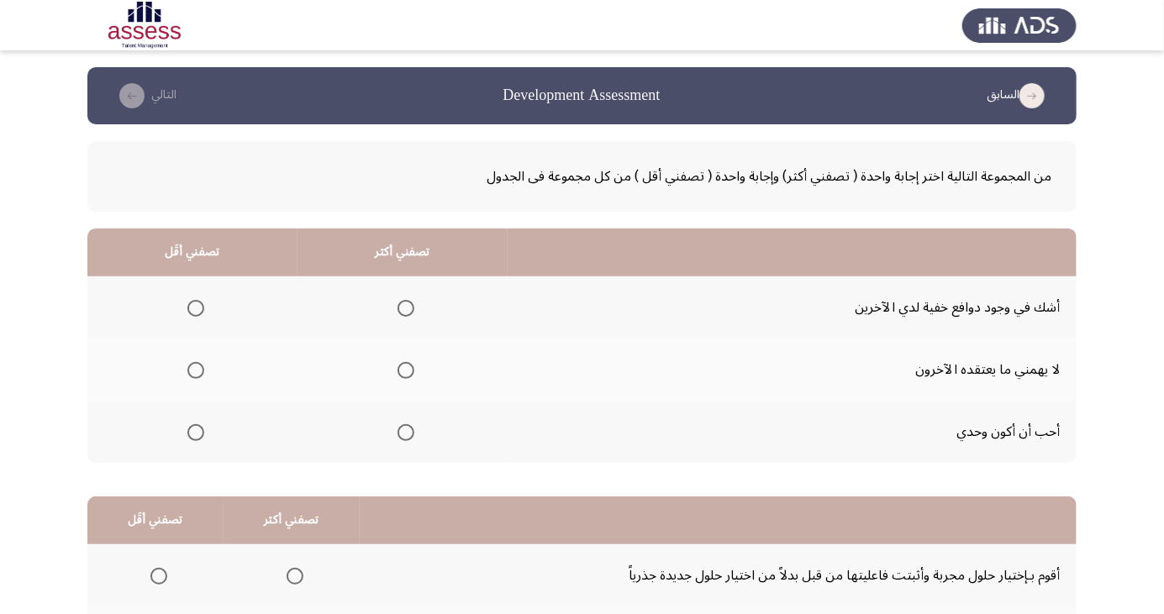
click at [196, 433] on span "Select an option" at bounding box center [196, 433] width 0 height 0
click at [194, 431] on input "Select an option" at bounding box center [195, 432] width 17 height 17
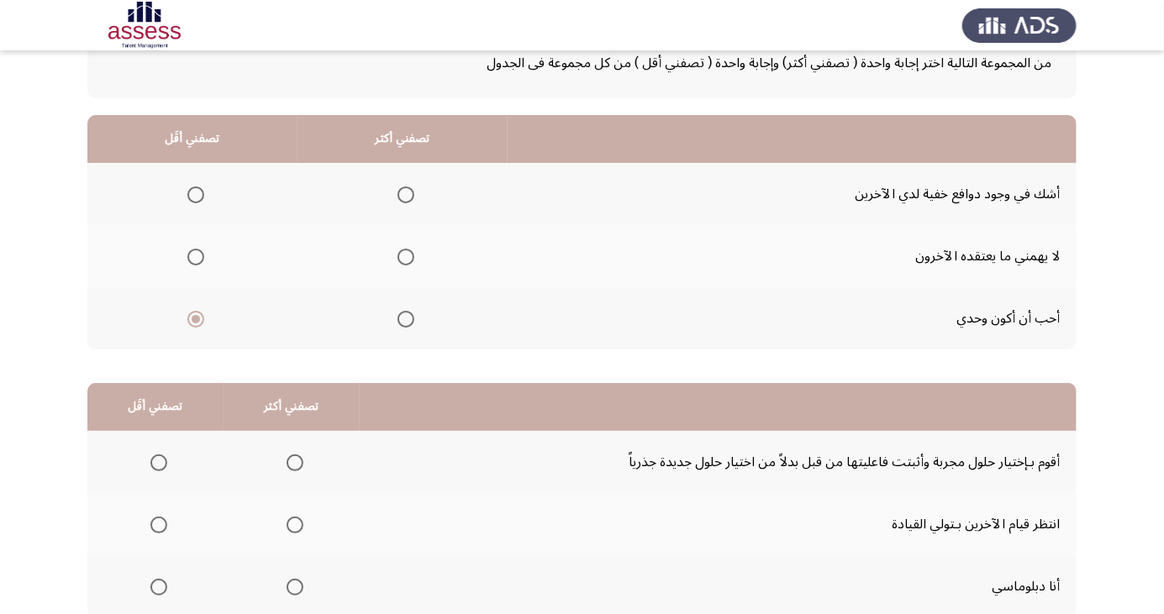
scroll to position [131, 0]
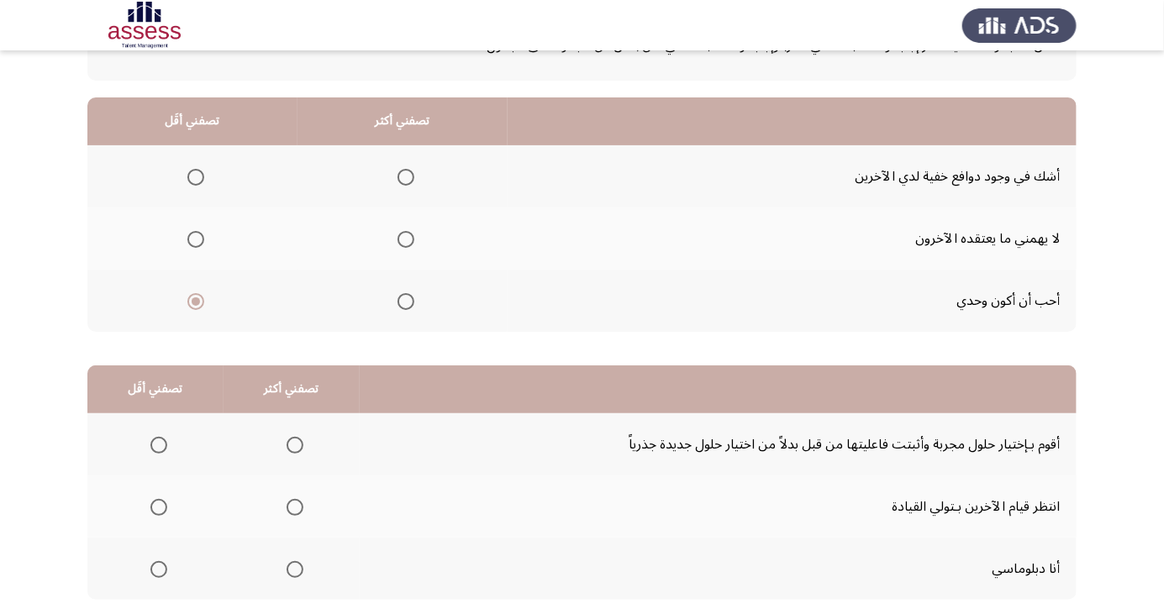
click at [291, 506] on span "Select an option" at bounding box center [295, 507] width 17 height 17
click at [291, 506] on input "Select an option" at bounding box center [295, 507] width 17 height 17
click at [291, 438] on span "Select an option" at bounding box center [295, 445] width 17 height 17
click at [291, 438] on input "Select an option" at bounding box center [295, 445] width 17 height 17
click at [145, 549] on th at bounding box center [155, 569] width 136 height 62
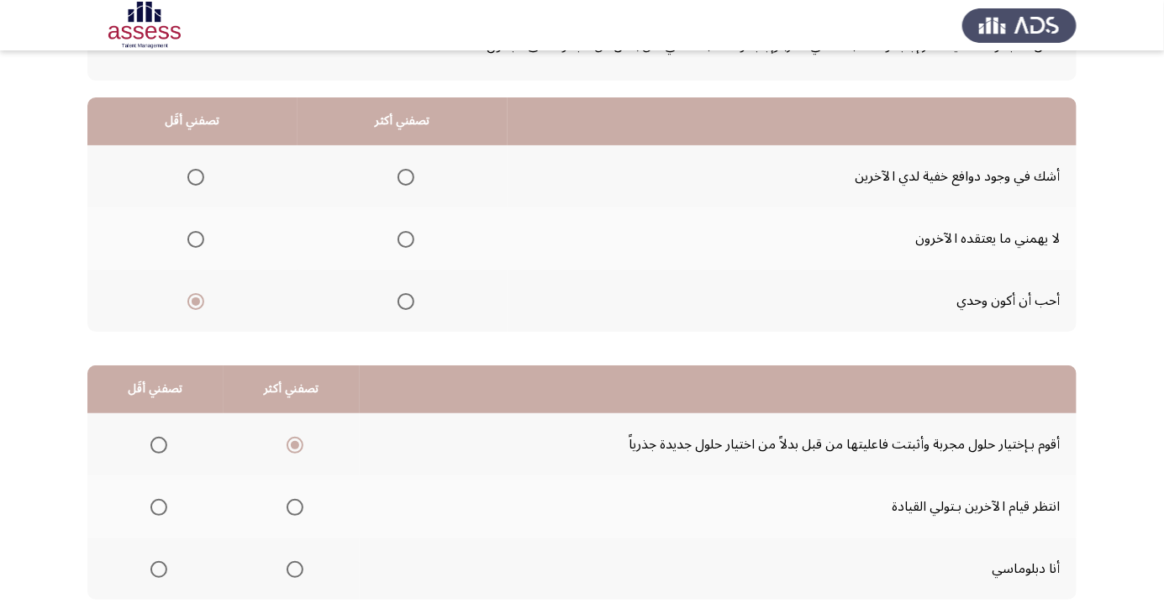
click at [177, 569] on th at bounding box center [155, 569] width 136 height 62
click at [158, 572] on span "Select an option" at bounding box center [158, 569] width 17 height 17
click at [158, 572] on input "Select an option" at bounding box center [158, 569] width 17 height 17
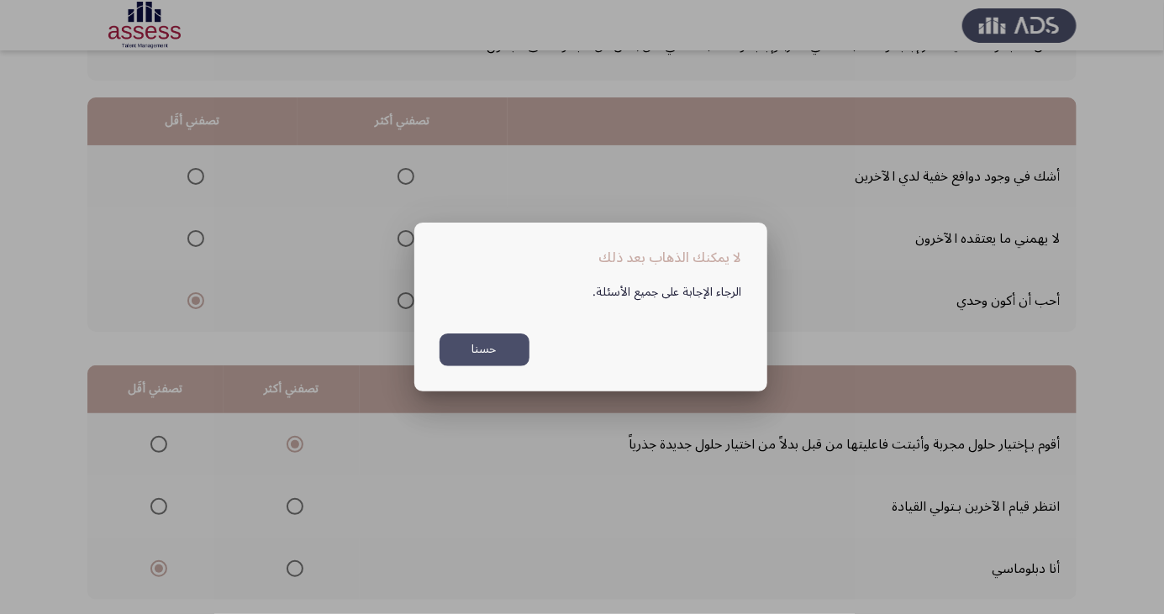
click at [479, 366] on button "حسنا" at bounding box center [485, 350] width 90 height 33
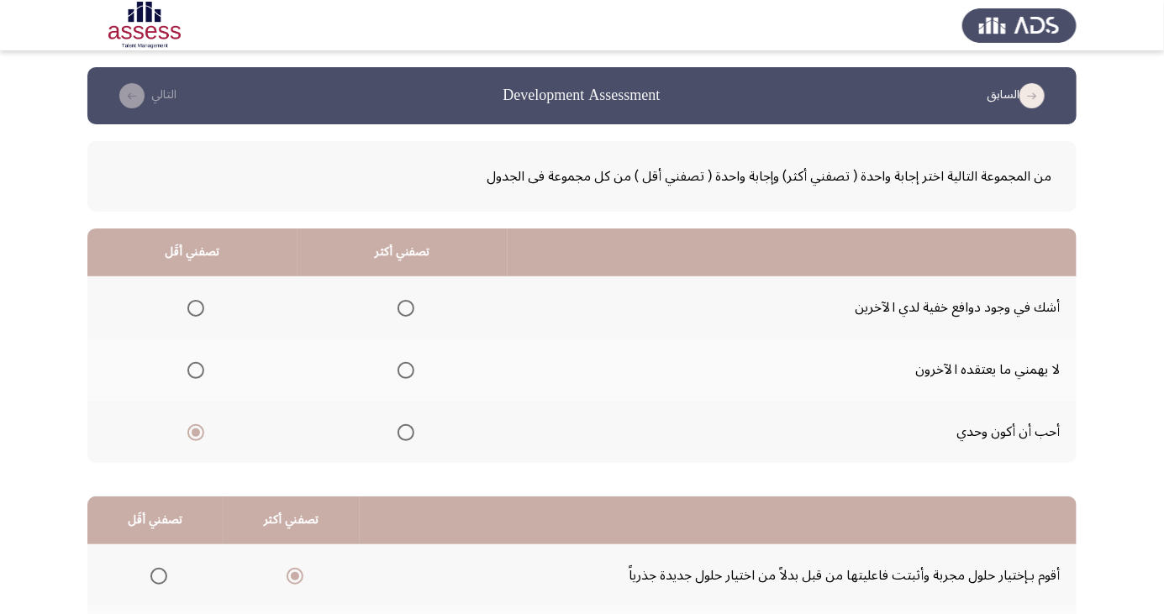
scroll to position [131, 0]
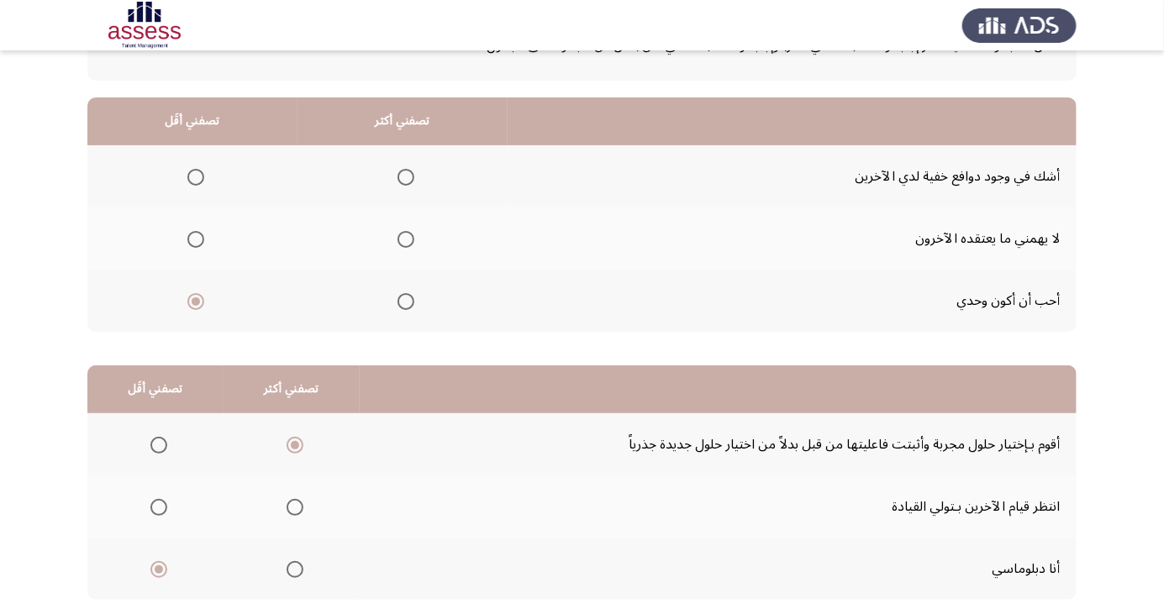
click at [409, 173] on span "Select an option" at bounding box center [406, 177] width 17 height 17
click at [409, 173] on input "Select an option" at bounding box center [406, 177] width 17 height 17
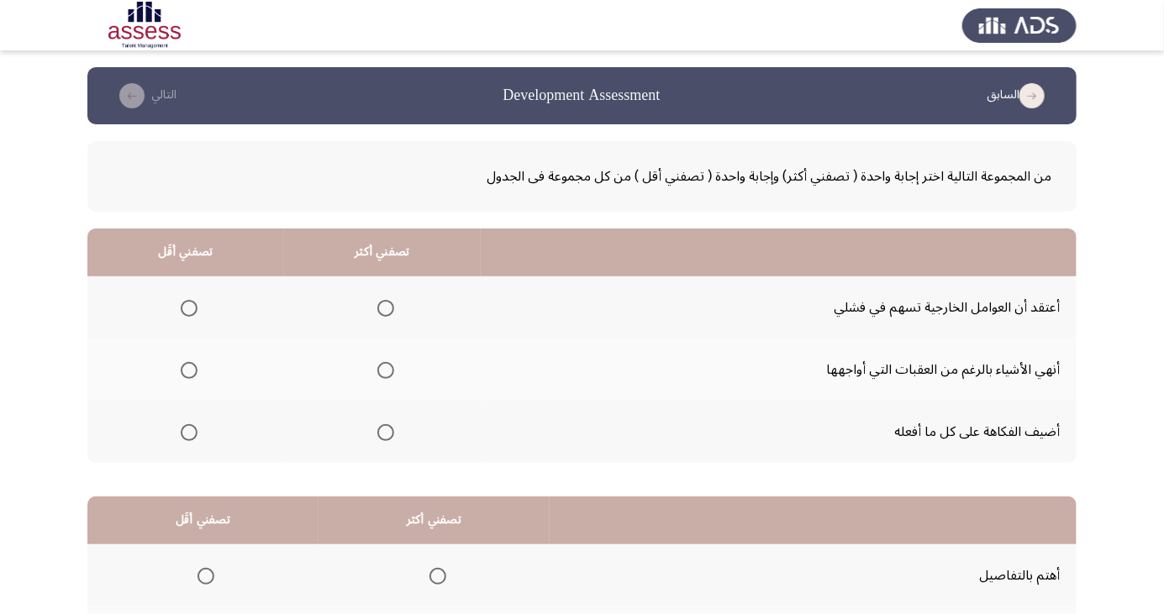
click at [386, 433] on span "Select an option" at bounding box center [386, 433] width 0 height 0
click at [384, 431] on input "Select an option" at bounding box center [385, 432] width 17 height 17
click at [189, 308] on span "Select an option" at bounding box center [189, 308] width 0 height 0
click at [188, 308] on input "Select an option" at bounding box center [189, 308] width 17 height 17
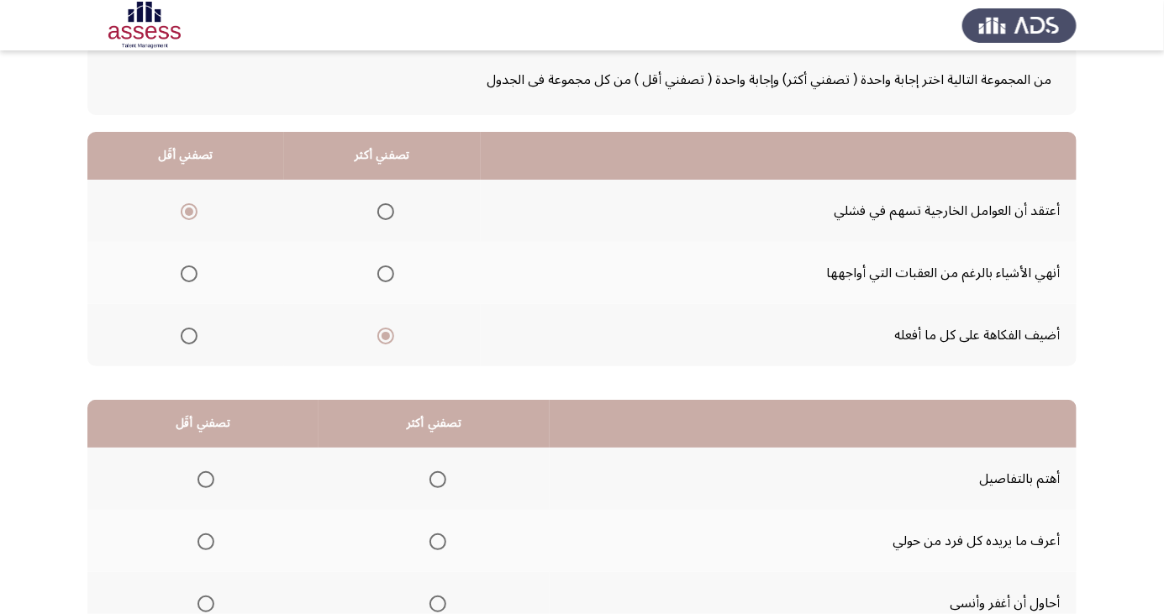
scroll to position [153, 0]
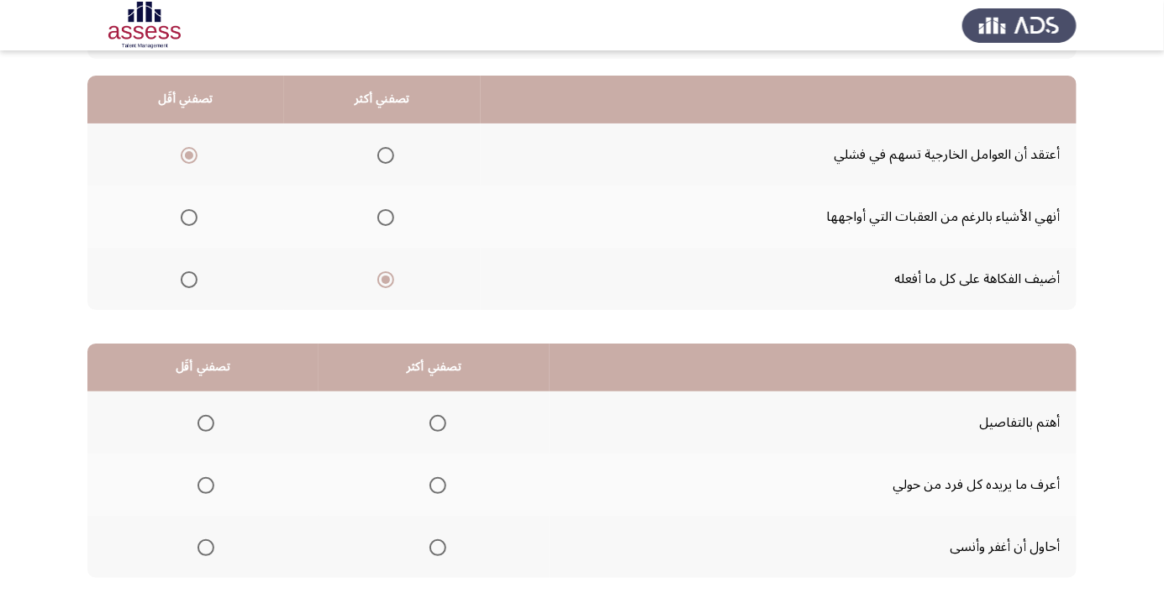
click at [438, 477] on span "Select an option" at bounding box center [438, 485] width 17 height 17
click at [438, 477] on input "Select an option" at bounding box center [438, 485] width 17 height 17
click at [206, 548] on span "Select an option" at bounding box center [206, 548] width 0 height 0
click at [206, 546] on input "Select an option" at bounding box center [206, 548] width 17 height 17
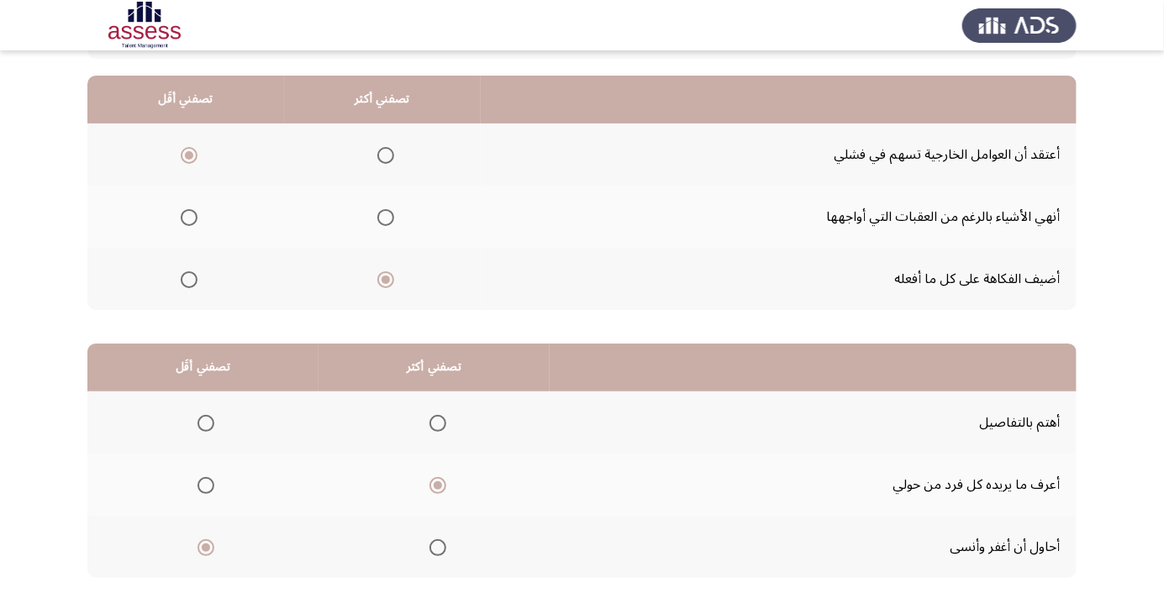
scroll to position [0, 0]
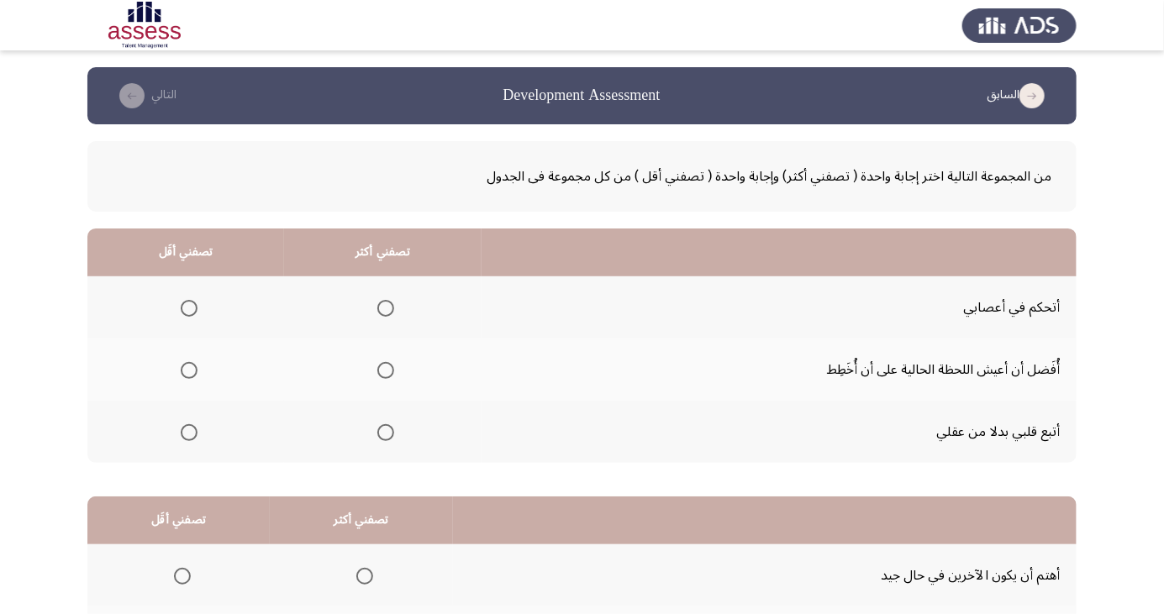
click at [192, 435] on span "Select an option" at bounding box center [189, 432] width 17 height 17
click at [192, 435] on input "Select an option" at bounding box center [189, 432] width 17 height 17
click at [388, 299] on mat-radio-button "Select an option" at bounding box center [383, 308] width 24 height 18
click at [386, 308] on span "Select an option" at bounding box center [386, 308] width 0 height 0
click at [381, 308] on input "Select an option" at bounding box center [385, 308] width 17 height 17
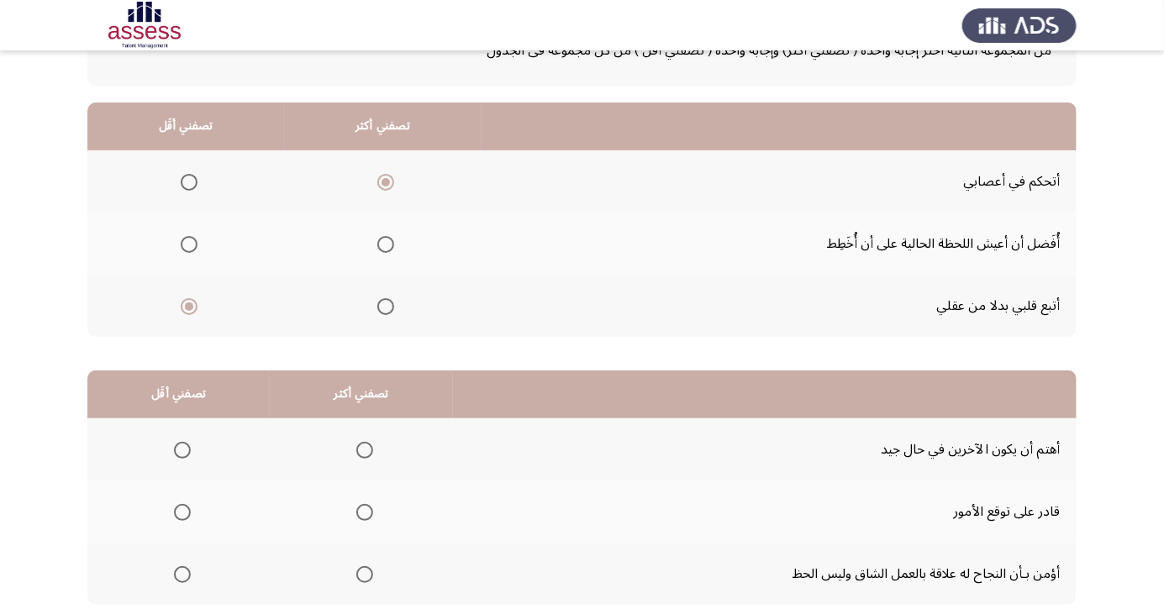
scroll to position [153, 0]
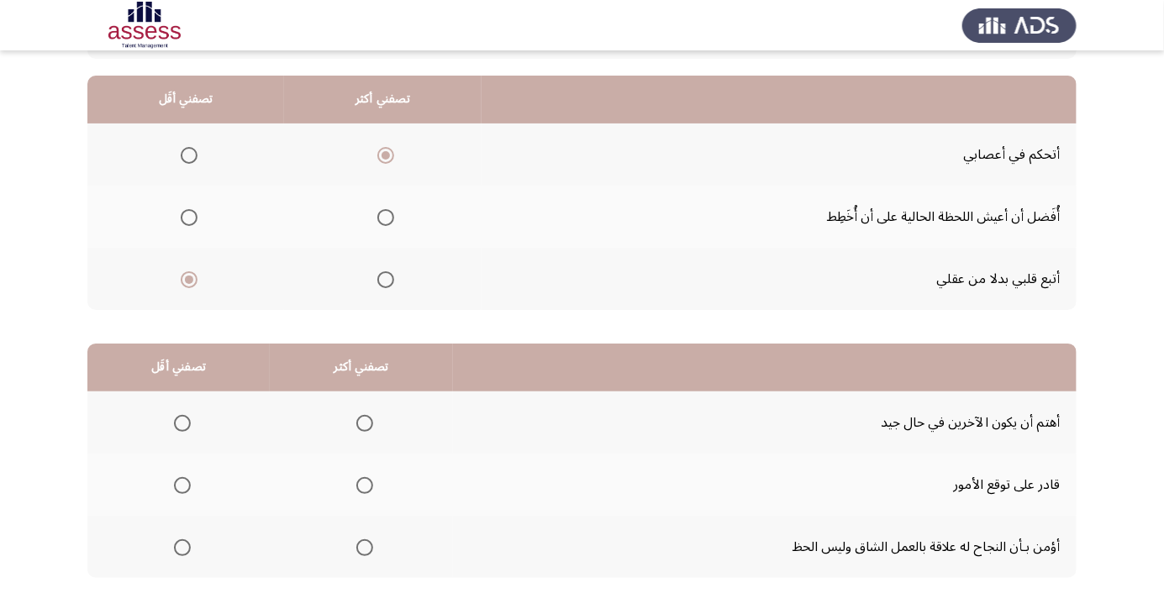
click at [365, 548] on span "Select an option" at bounding box center [365, 548] width 0 height 0
click at [360, 546] on input "Select an option" at bounding box center [364, 548] width 17 height 17
click at [182, 424] on span "Select an option" at bounding box center [182, 424] width 0 height 0
click at [180, 422] on input "Select an option" at bounding box center [182, 423] width 17 height 17
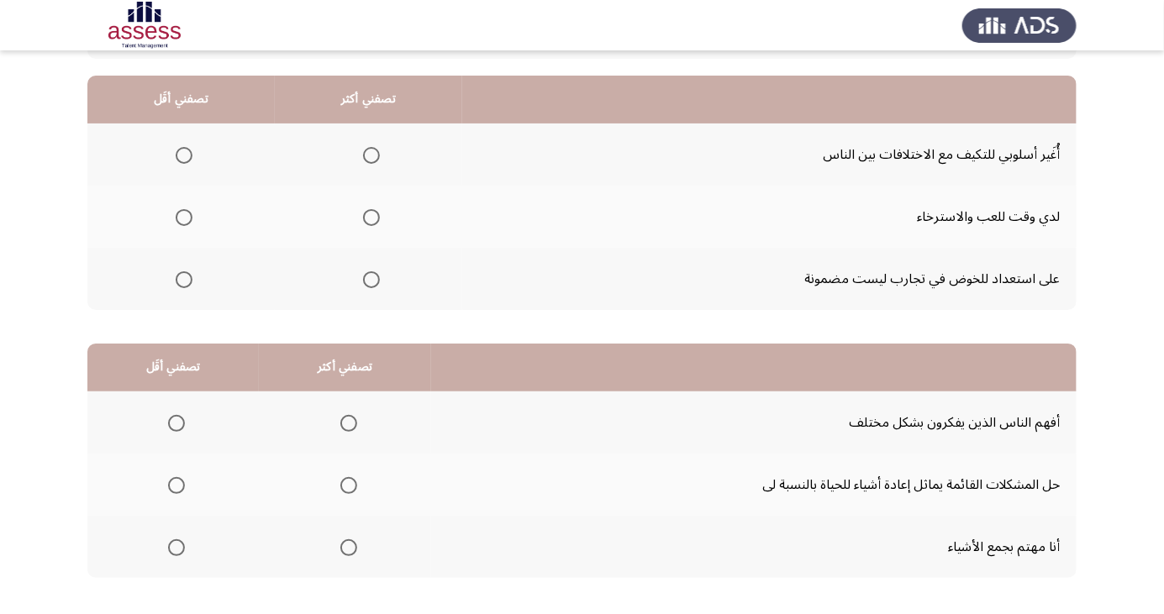
click at [181, 541] on span "Select an option" at bounding box center [176, 548] width 17 height 17
click at [181, 541] on input "Select an option" at bounding box center [176, 548] width 17 height 17
click at [349, 486] on span "Select an option" at bounding box center [349, 486] width 0 height 0
click at [343, 484] on input "Select an option" at bounding box center [348, 485] width 17 height 17
click at [349, 424] on span "Select an option" at bounding box center [349, 424] width 0 height 0
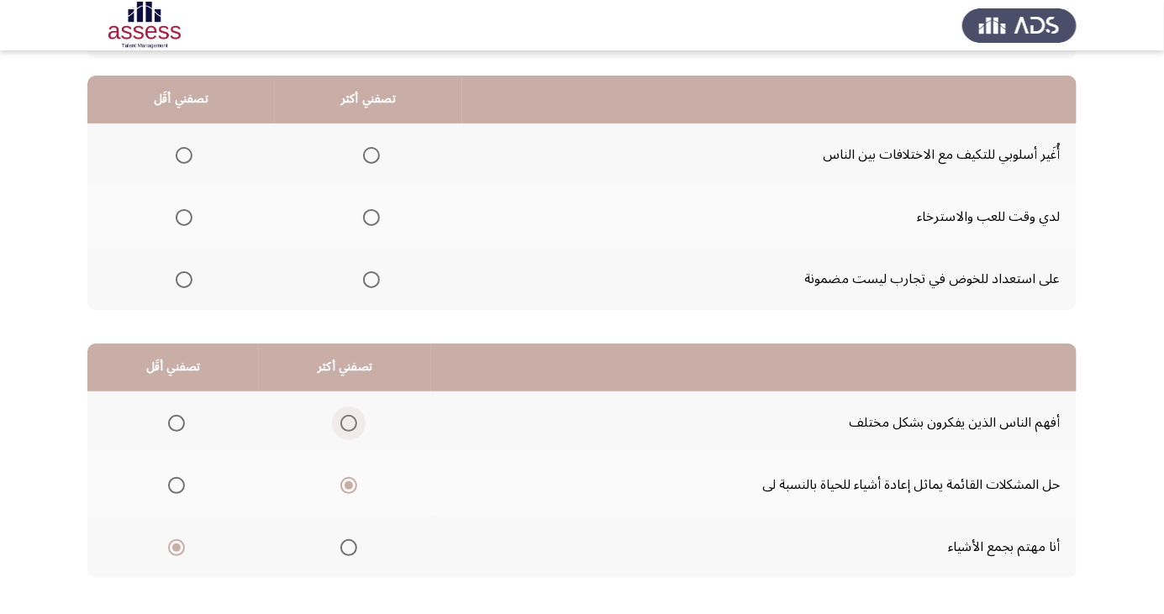
click at [343, 422] on input "Select an option" at bounding box center [348, 423] width 17 height 17
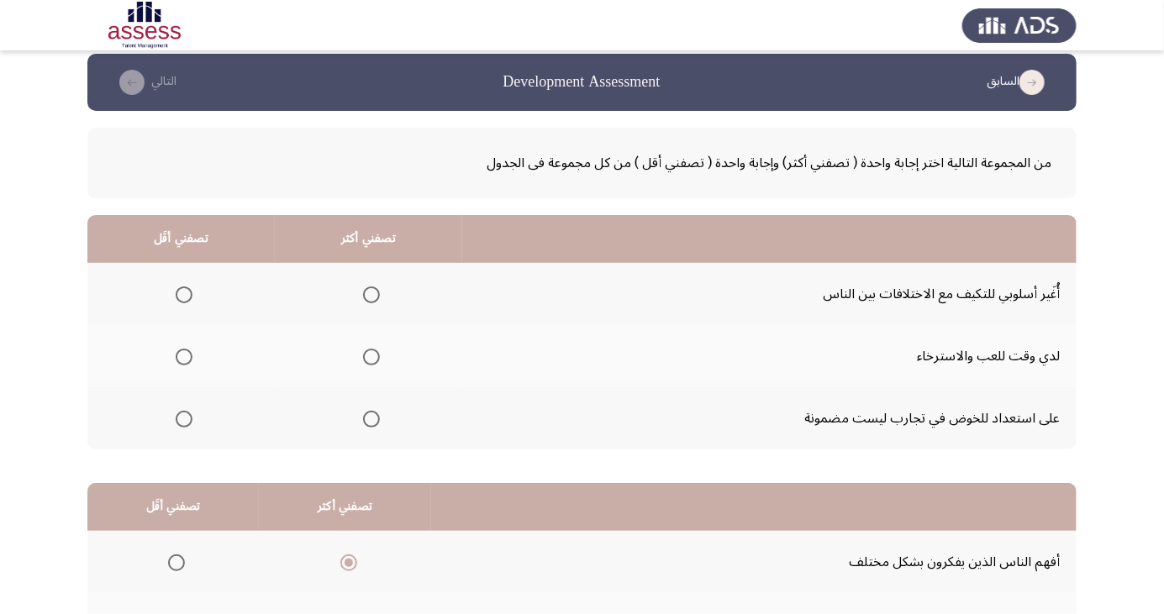
scroll to position [13, 0]
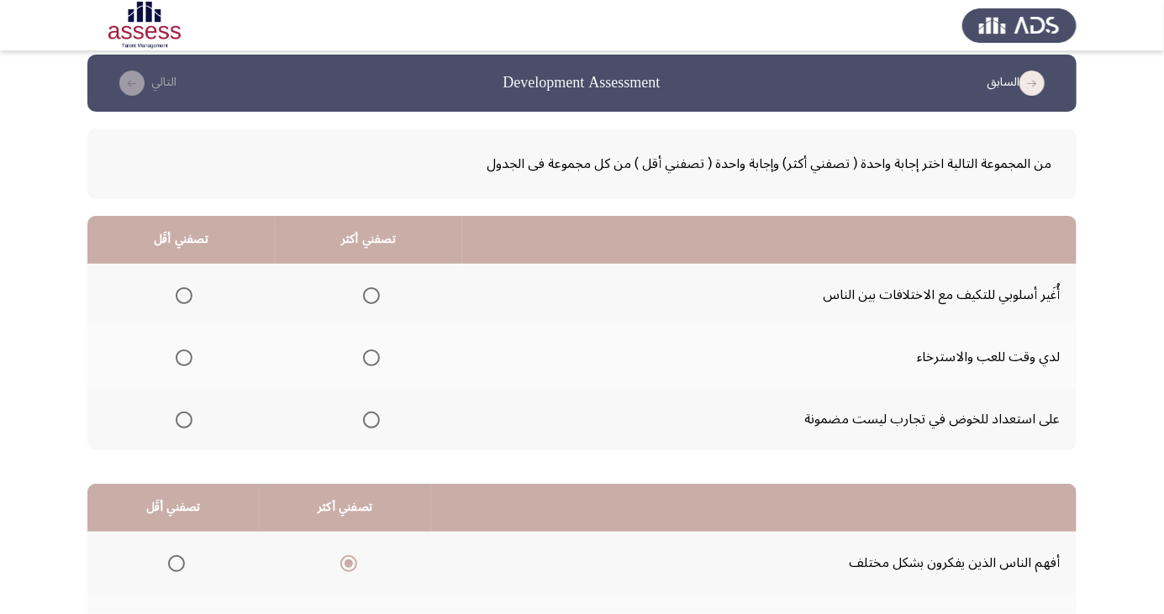
click at [184, 296] on span "Select an option" at bounding box center [184, 296] width 0 height 0
click at [183, 295] on input "Select an option" at bounding box center [184, 295] width 17 height 17
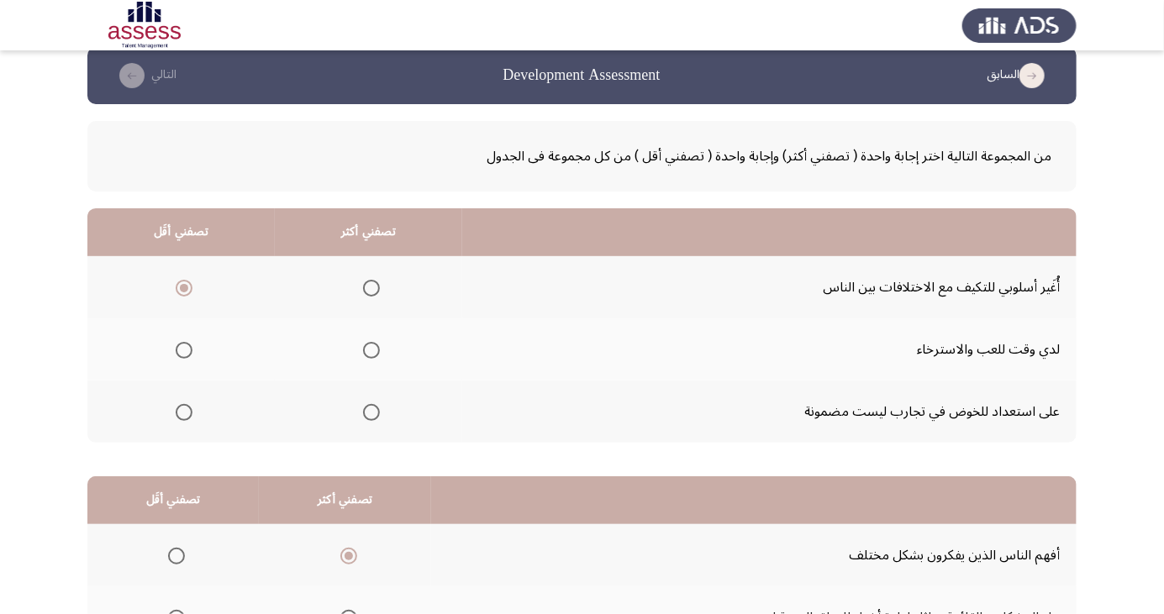
scroll to position [22, 0]
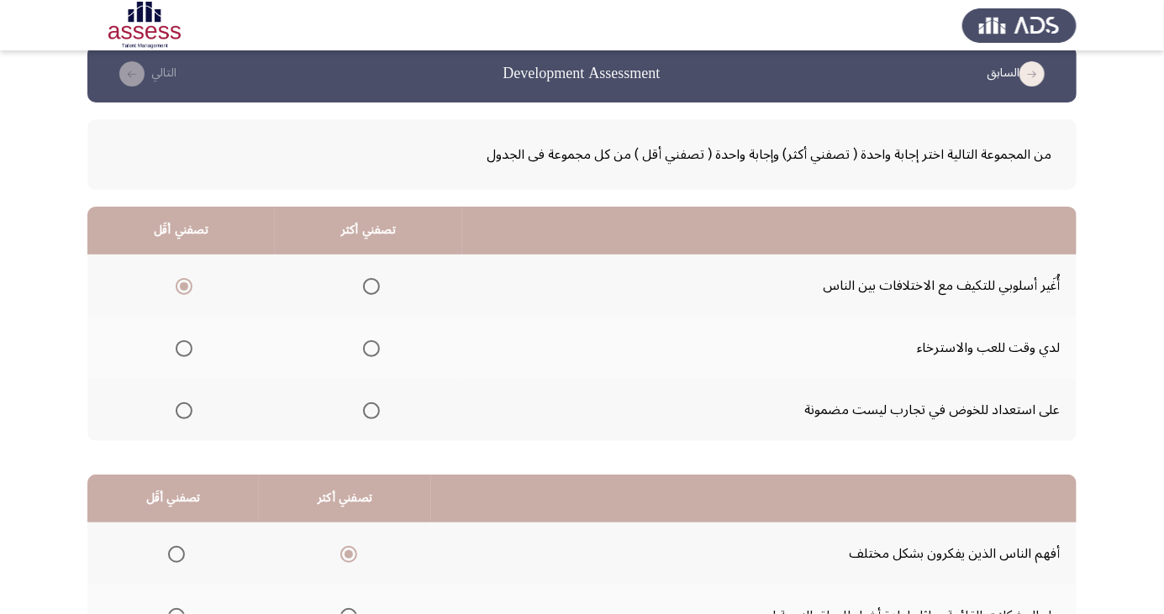
click at [369, 285] on span "Select an option" at bounding box center [371, 286] width 17 height 17
click at [369, 285] on input "Select an option" at bounding box center [371, 286] width 17 height 17
click at [184, 349] on span "Select an option" at bounding box center [184, 349] width 0 height 0
click at [183, 347] on input "Select an option" at bounding box center [184, 348] width 17 height 17
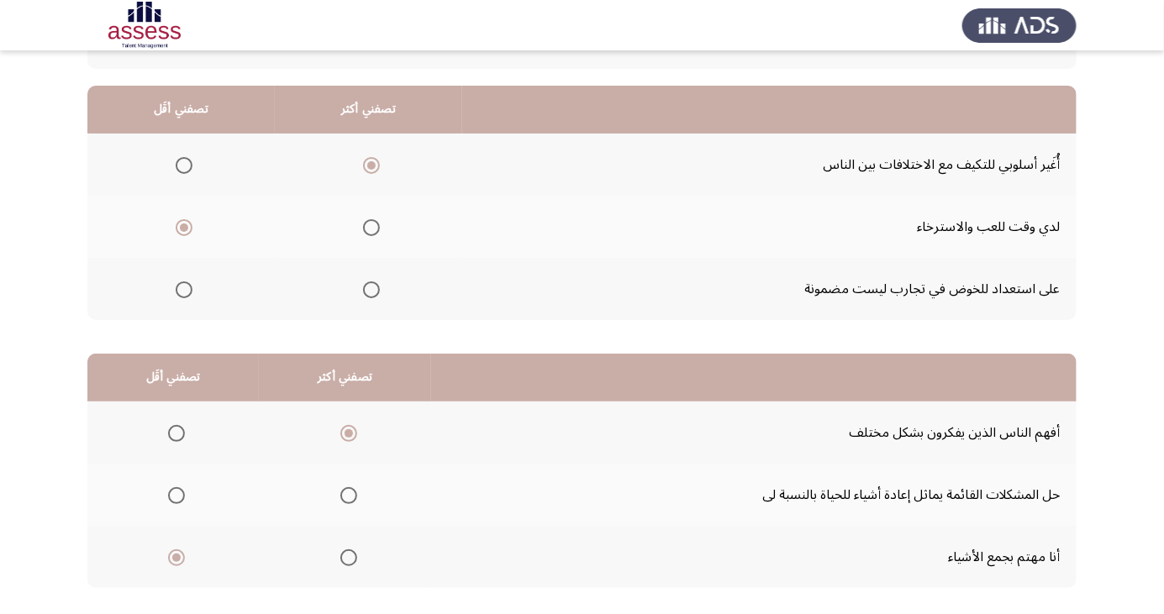
scroll to position [153, 0]
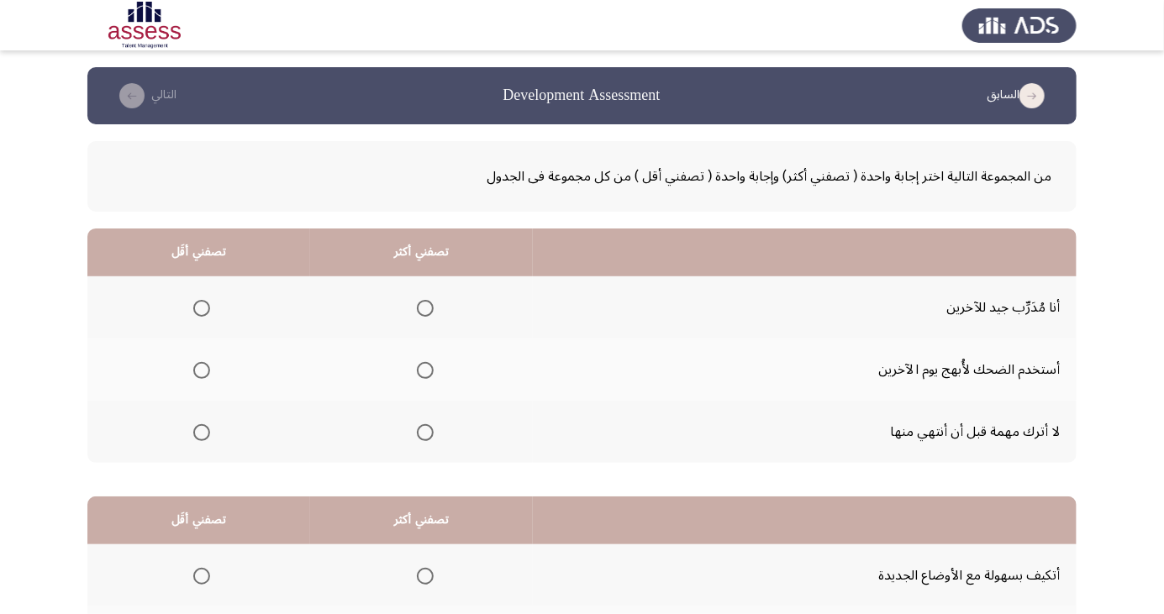
click at [205, 451] on th at bounding box center [198, 432] width 223 height 62
click at [199, 436] on span "Select an option" at bounding box center [201, 432] width 17 height 17
click at [199, 436] on input "Select an option" at bounding box center [201, 432] width 17 height 17
click at [424, 308] on span "Select an option" at bounding box center [424, 308] width 0 height 0
click at [424, 308] on input "Select an option" at bounding box center [425, 308] width 17 height 17
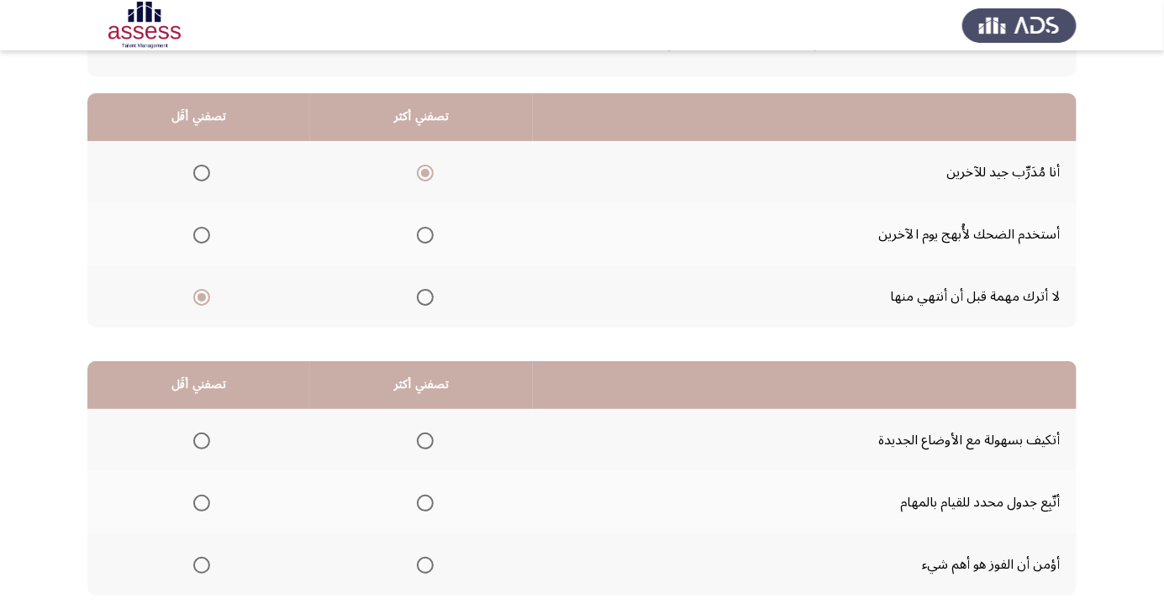
scroll to position [153, 0]
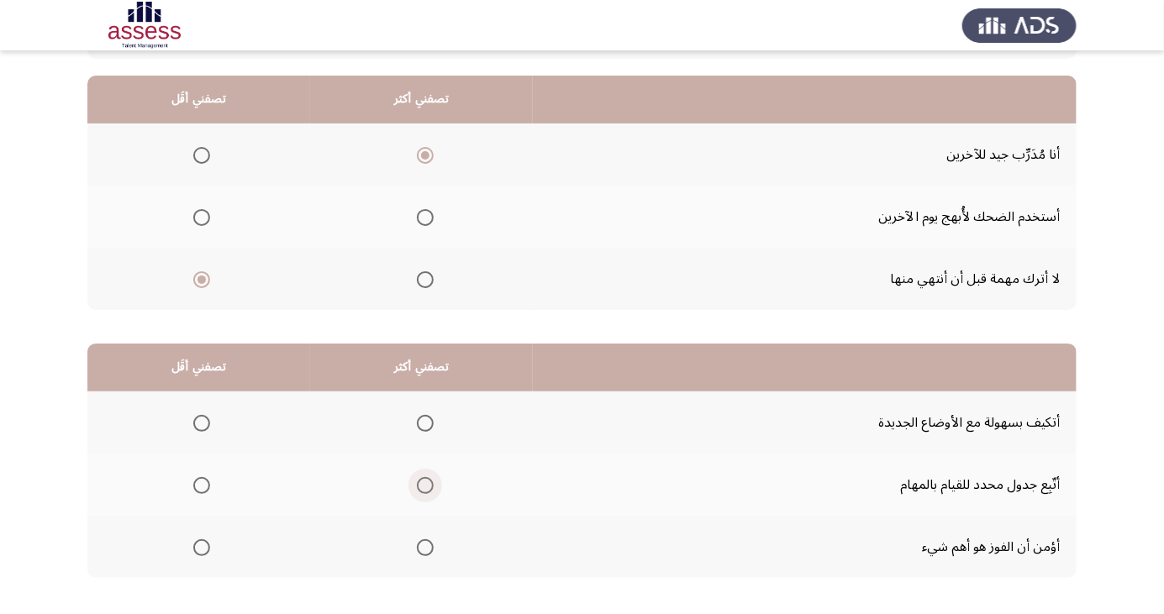
click at [424, 486] on span "Select an option" at bounding box center [424, 486] width 0 height 0
click at [424, 484] on input "Select an option" at bounding box center [425, 485] width 17 height 17
click at [201, 546] on span "Select an option" at bounding box center [201, 548] width 17 height 17
click at [201, 546] on input "Select an option" at bounding box center [201, 548] width 17 height 17
click at [201, 422] on span "Select an option" at bounding box center [201, 423] width 17 height 17
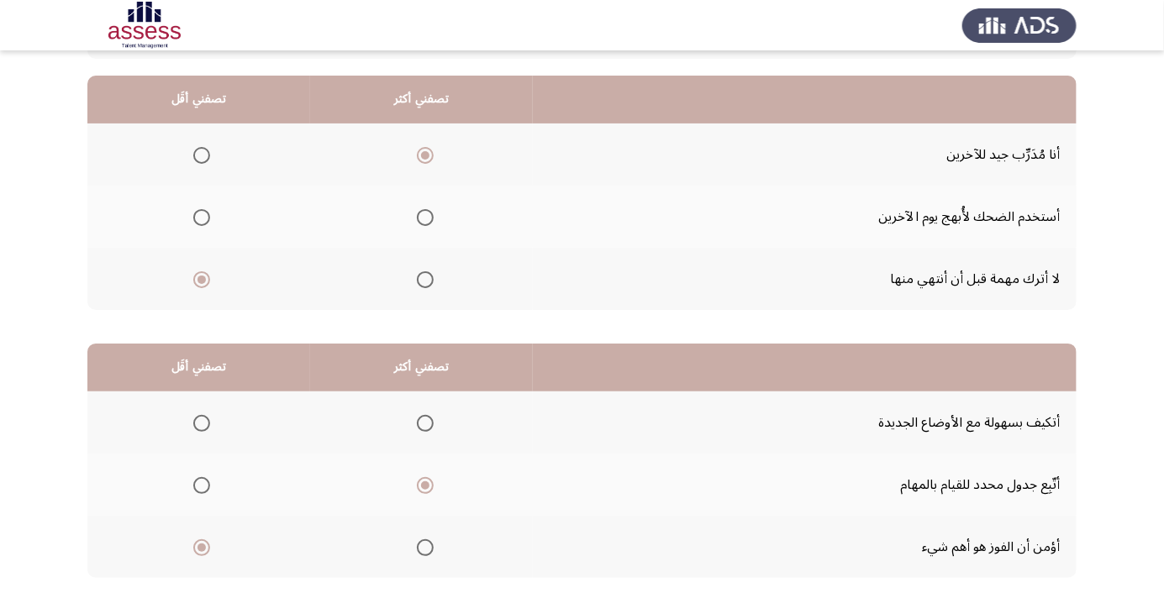
click at [201, 422] on input "Select an option" at bounding box center [201, 423] width 17 height 17
click at [429, 419] on span "Select an option" at bounding box center [425, 423] width 17 height 17
click at [429, 419] on input "Select an option" at bounding box center [425, 423] width 17 height 17
click at [202, 553] on span "Select an option" at bounding box center [201, 548] width 17 height 17
click at [202, 553] on input "Select an option" at bounding box center [201, 548] width 17 height 17
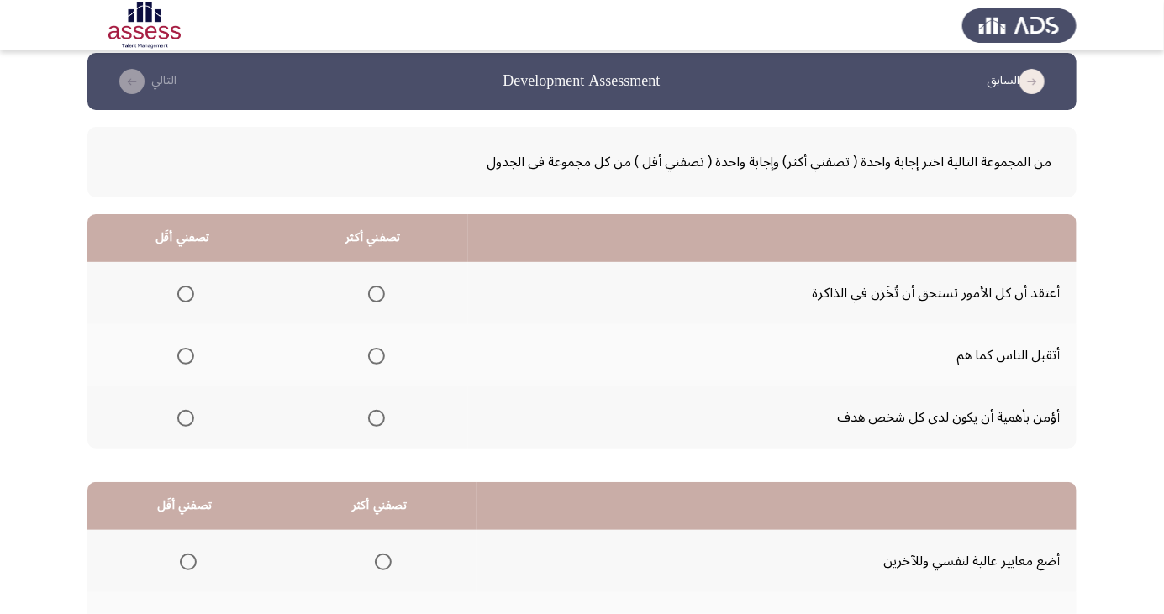
scroll to position [13, 0]
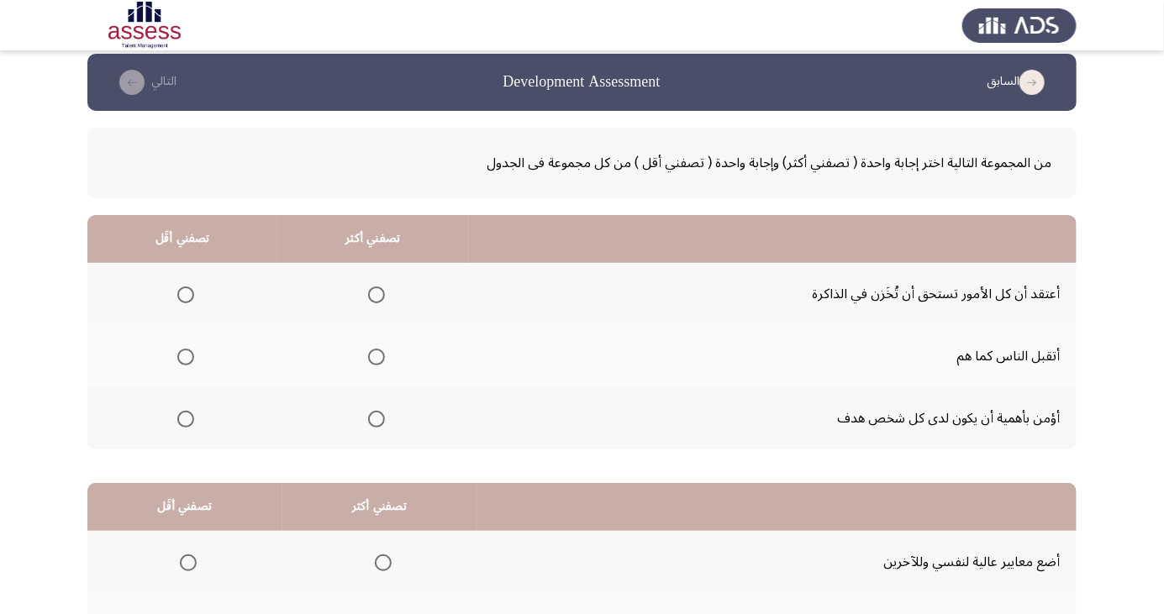
click at [193, 288] on span "Select an option" at bounding box center [185, 295] width 17 height 17
click at [193, 288] on input "Select an option" at bounding box center [185, 295] width 17 height 17
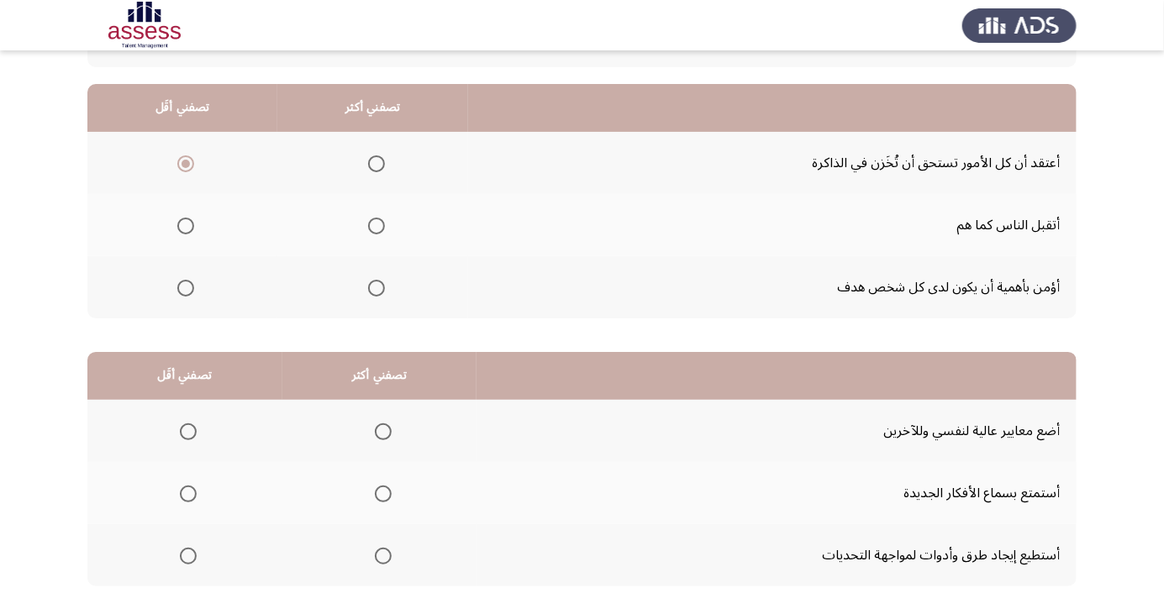
scroll to position [153, 0]
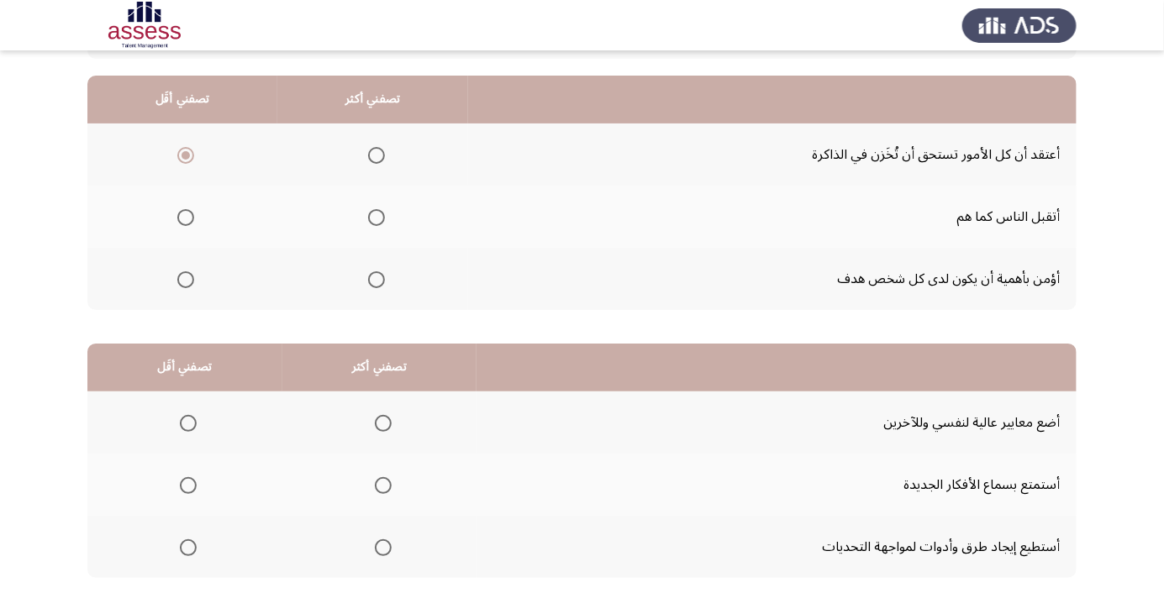
click at [383, 486] on span "Select an option" at bounding box center [383, 486] width 0 height 0
click at [379, 484] on input "Select an option" at bounding box center [383, 485] width 17 height 17
click at [182, 417] on span "Select an option" at bounding box center [188, 423] width 17 height 17
click at [182, 417] on input "Select an option" at bounding box center [188, 423] width 17 height 17
click at [376, 212] on span "Select an option" at bounding box center [376, 217] width 17 height 17
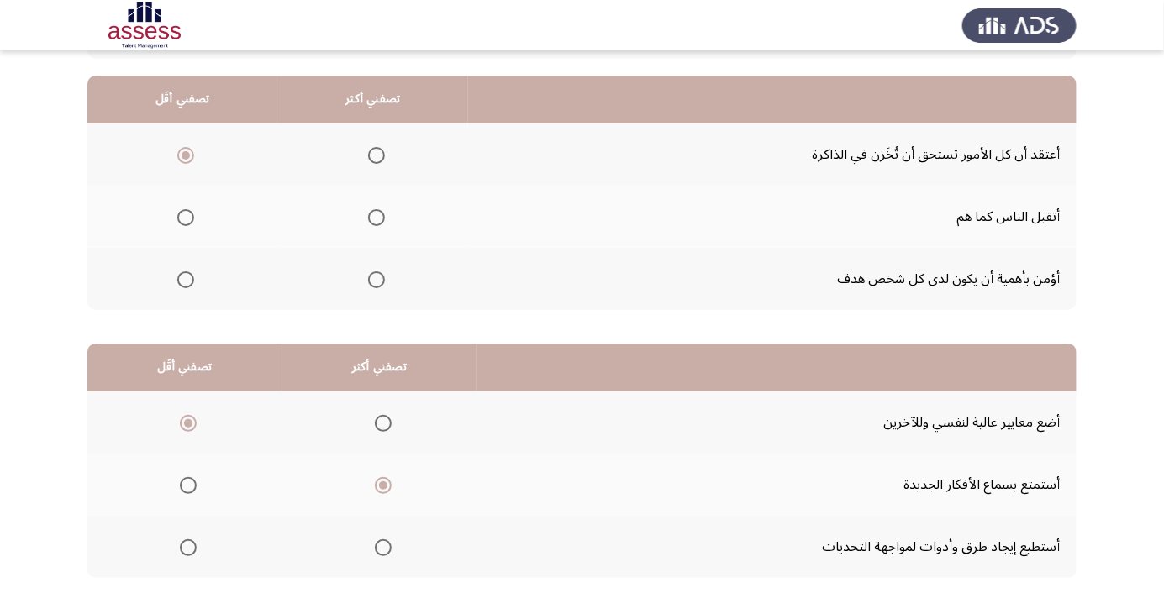
click at [376, 212] on input "Select an option" at bounding box center [376, 217] width 17 height 17
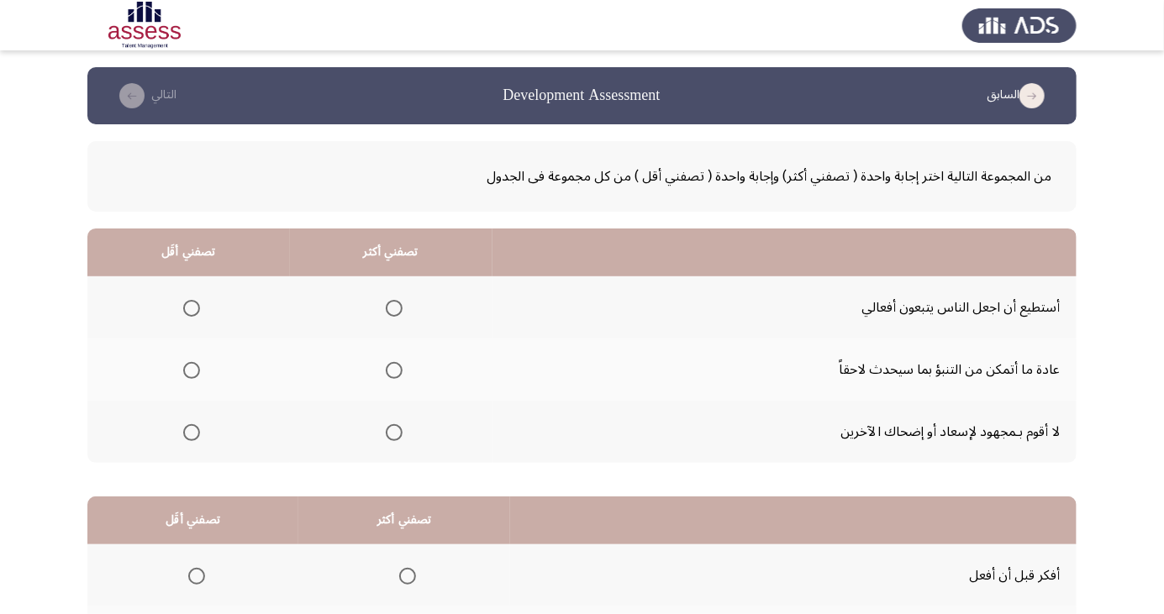
click at [409, 577] on span "Select an option" at bounding box center [407, 576] width 17 height 17
click at [409, 577] on input "Select an option" at bounding box center [407, 576] width 17 height 17
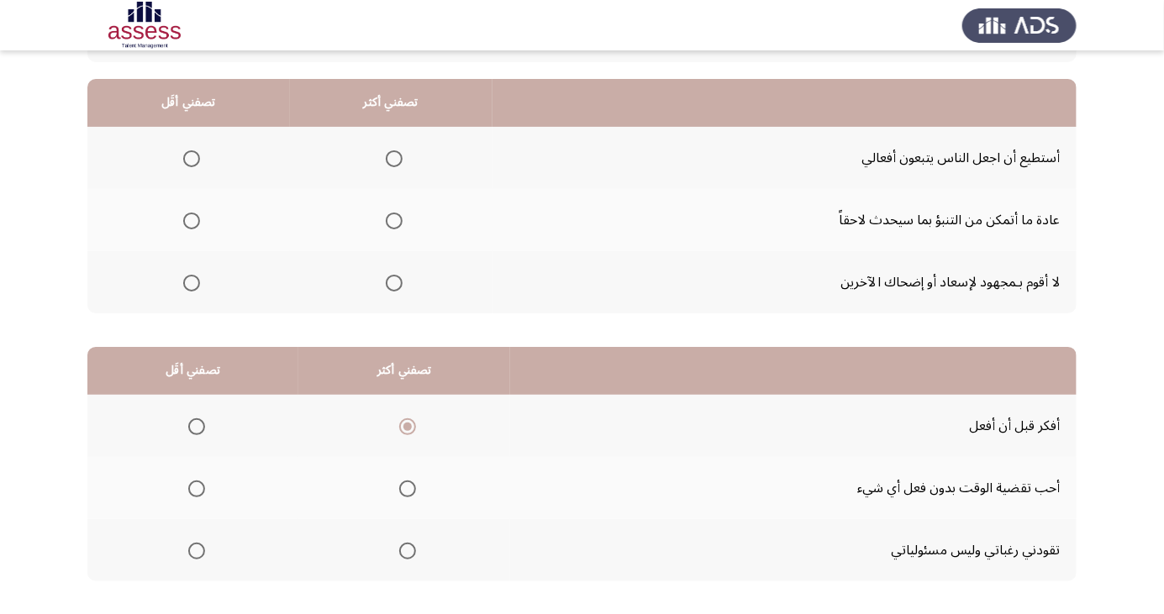
scroll to position [153, 0]
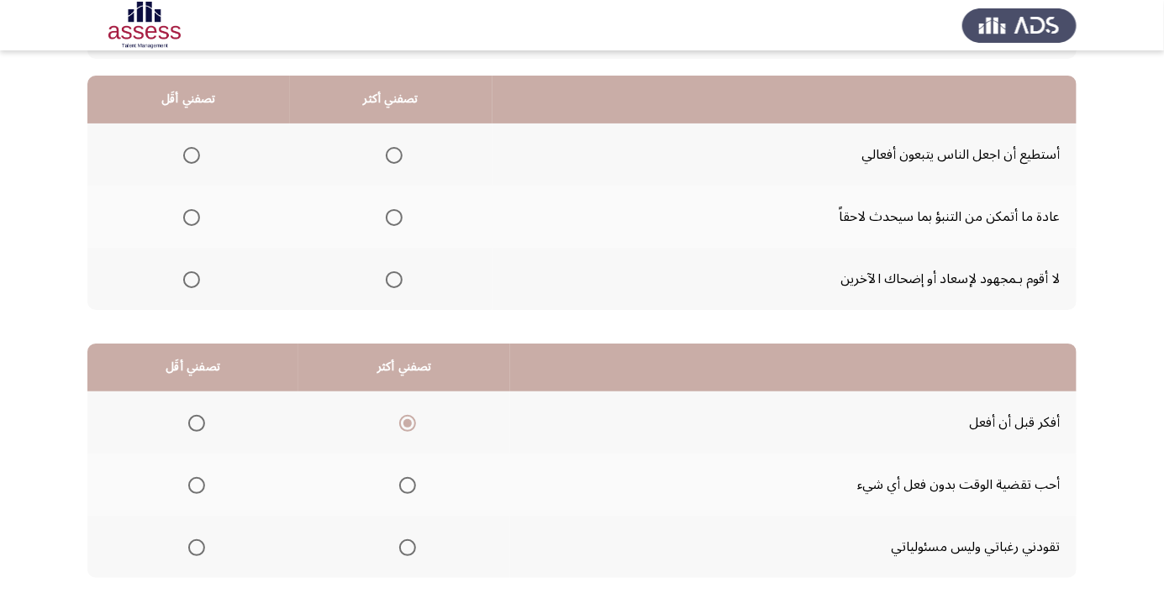
click at [197, 486] on span "Select an option" at bounding box center [197, 486] width 0 height 0
click at [195, 484] on input "Select an option" at bounding box center [196, 485] width 17 height 17
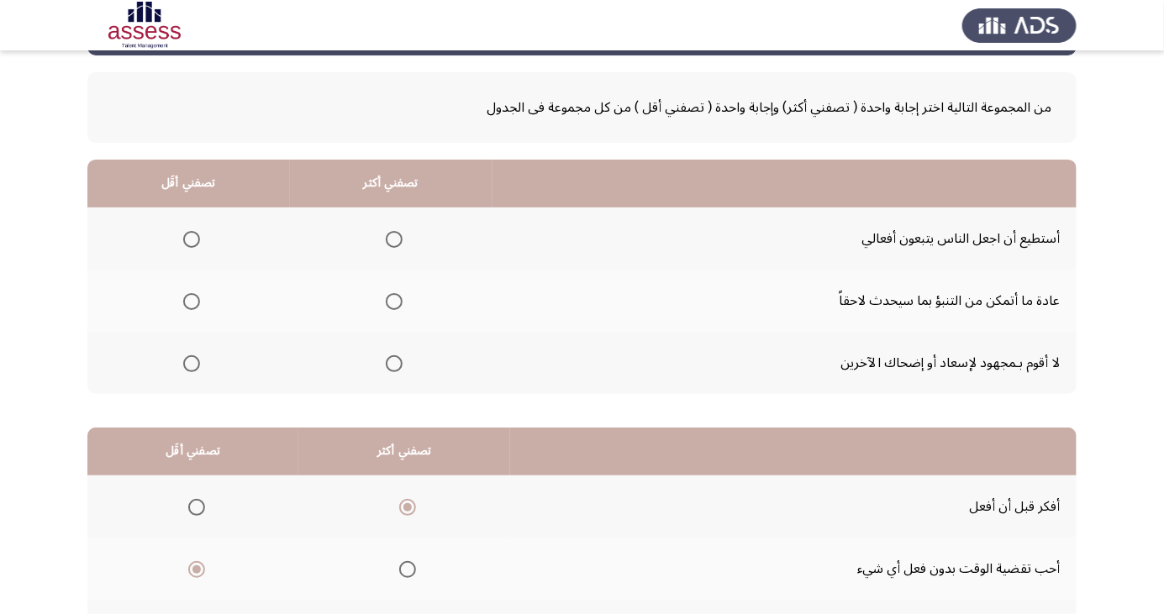
scroll to position [51, 0]
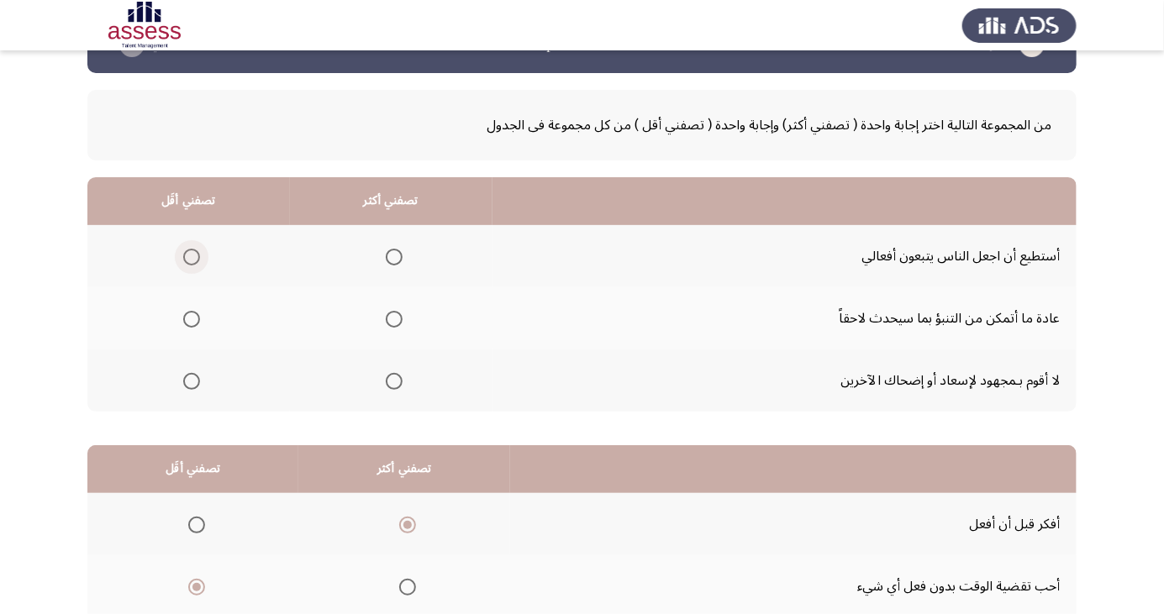
click at [195, 256] on span "Select an option" at bounding box center [191, 257] width 17 height 17
click at [195, 256] on input "Select an option" at bounding box center [191, 257] width 17 height 17
click at [394, 382] on span "Select an option" at bounding box center [394, 382] width 0 height 0
click at [391, 380] on input "Select an option" at bounding box center [394, 381] width 17 height 17
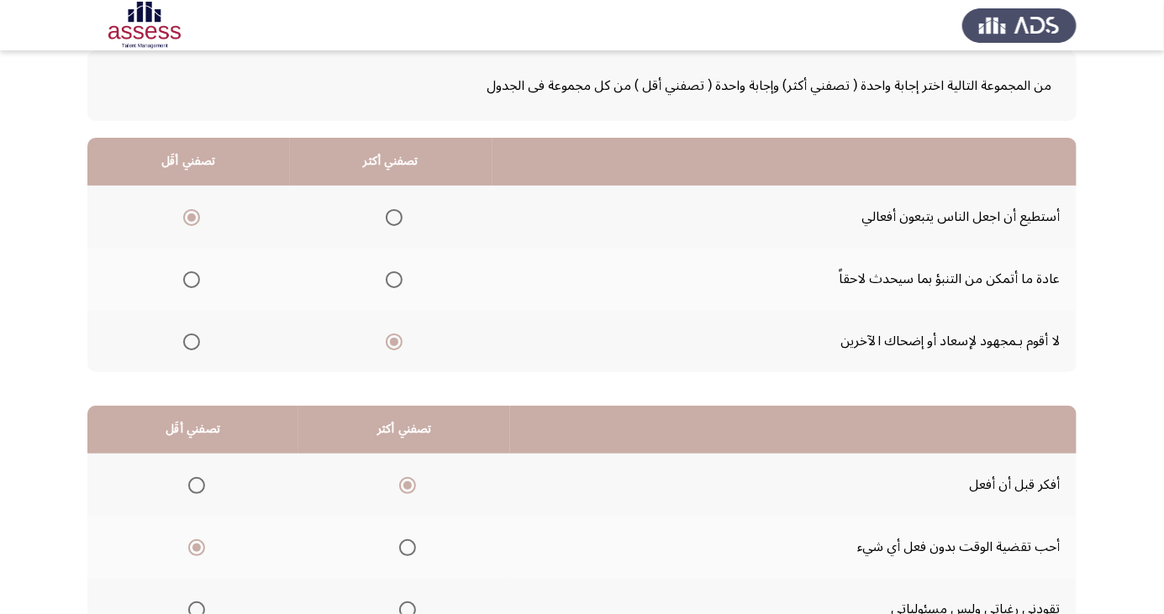
scroll to position [153, 0]
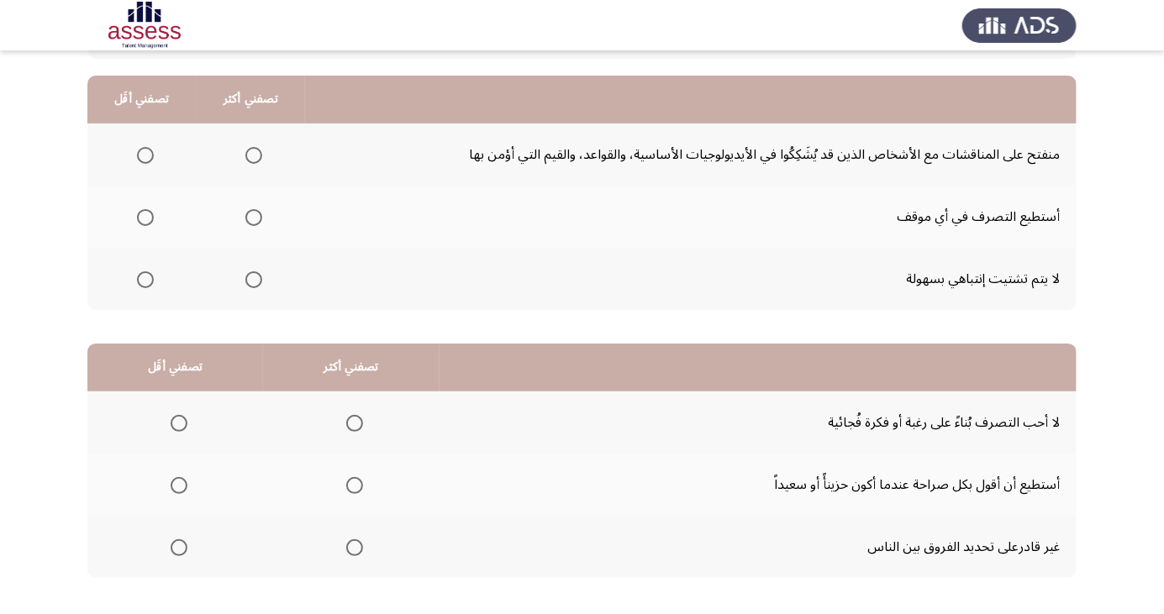
click at [355, 478] on span "Select an option" at bounding box center [354, 485] width 17 height 17
click at [355, 478] on input "Select an option" at bounding box center [354, 485] width 17 height 17
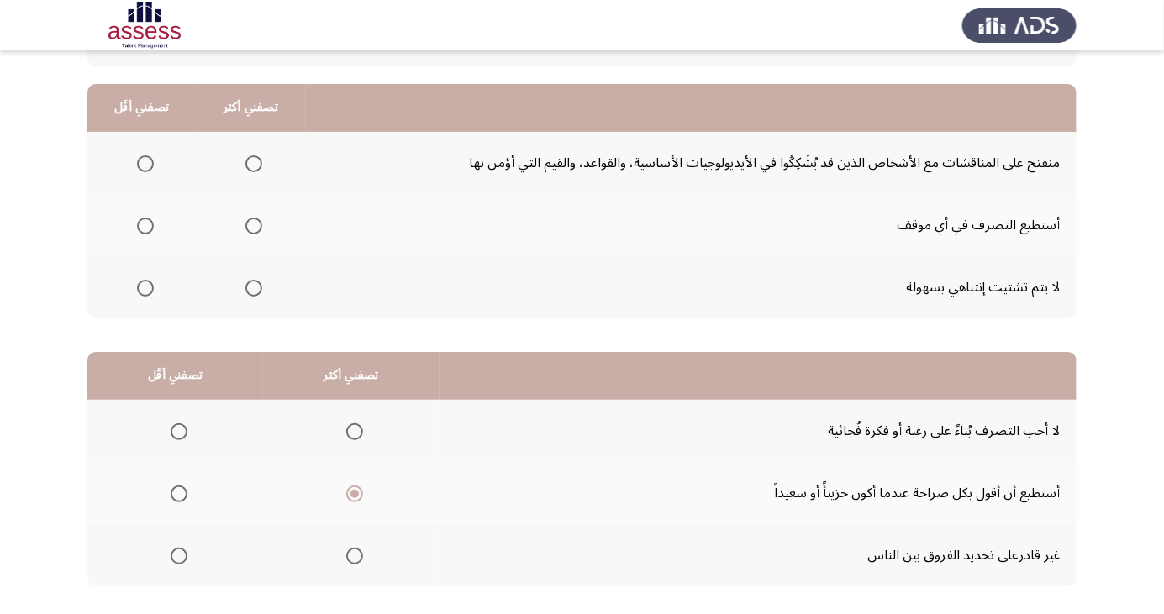
scroll to position [144, 0]
click at [145, 289] on span "Select an option" at bounding box center [145, 289] width 0 height 0
click at [144, 287] on input "Select an option" at bounding box center [145, 289] width 17 height 17
click at [254, 227] on span "Select an option" at bounding box center [254, 227] width 0 height 0
click at [251, 225] on input "Select an option" at bounding box center [253, 227] width 17 height 17
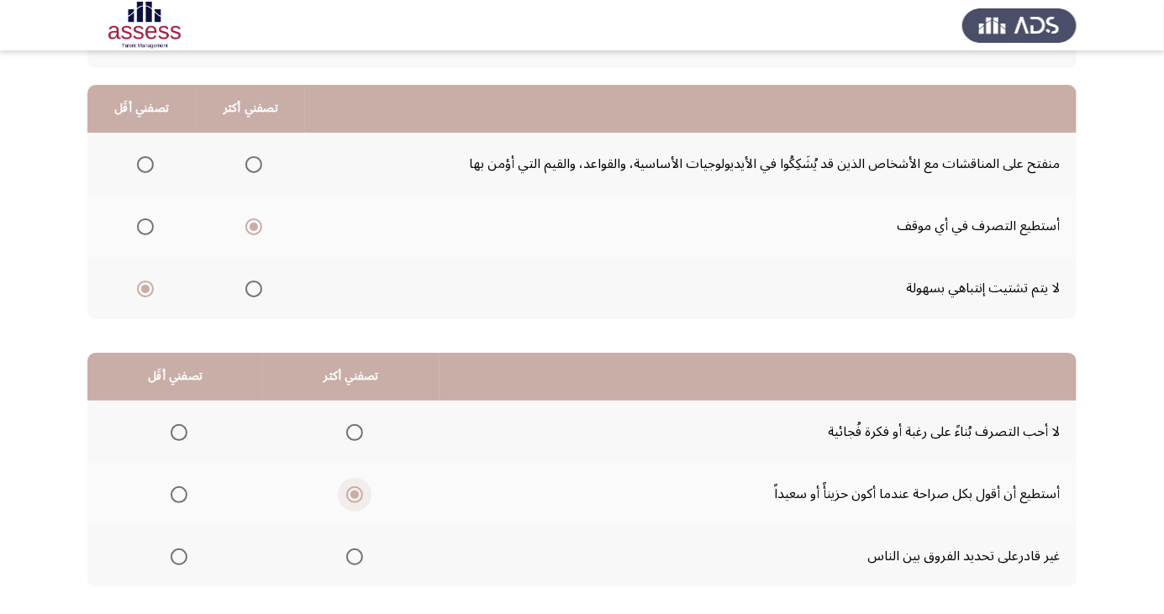
scroll to position [153, 0]
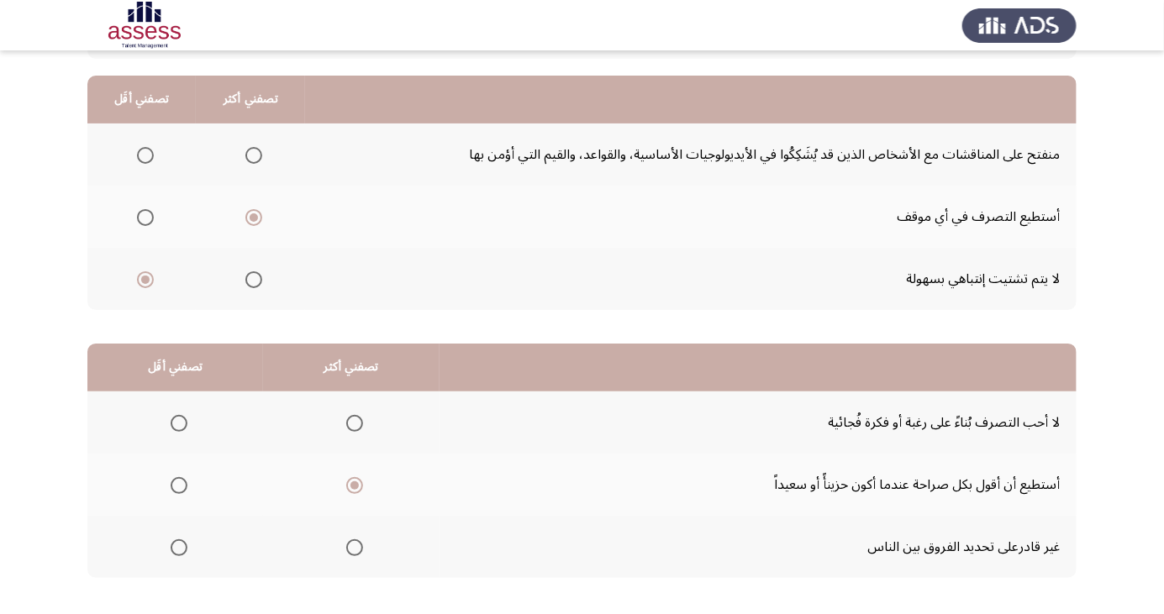
click at [175, 541] on span "Select an option" at bounding box center [179, 548] width 17 height 17
click at [175, 541] on input "Select an option" at bounding box center [179, 548] width 17 height 17
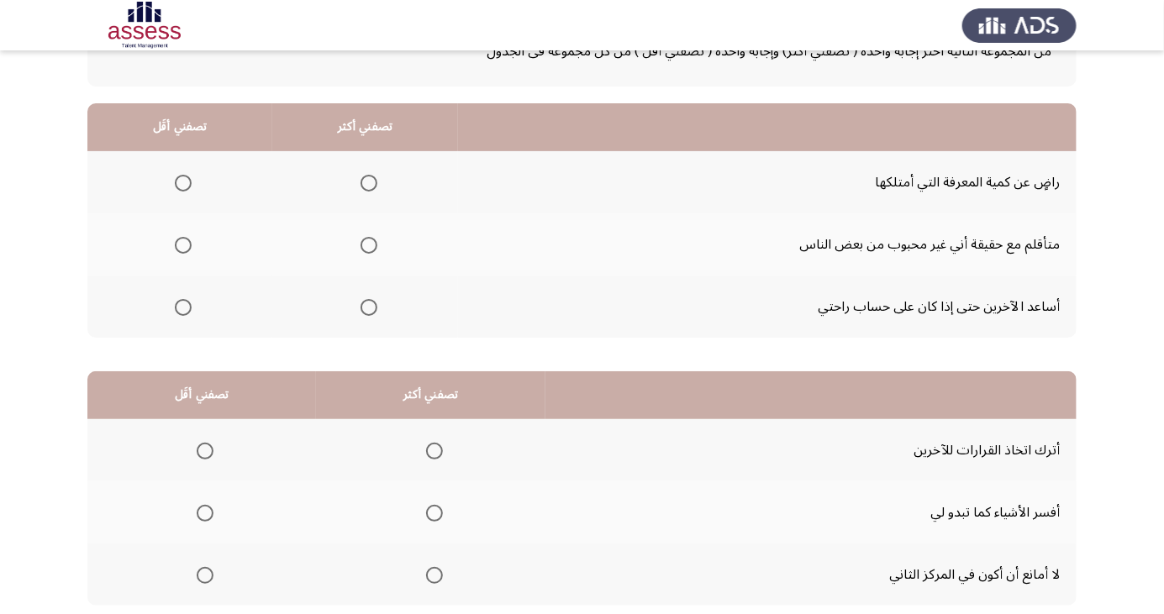
scroll to position [126, 0]
click at [440, 575] on span "Select an option" at bounding box center [434, 575] width 17 height 17
click at [440, 575] on input "Select an option" at bounding box center [434, 575] width 17 height 17
click at [205, 449] on span "Select an option" at bounding box center [205, 450] width 17 height 17
click at [205, 449] on input "Select an option" at bounding box center [205, 450] width 17 height 17
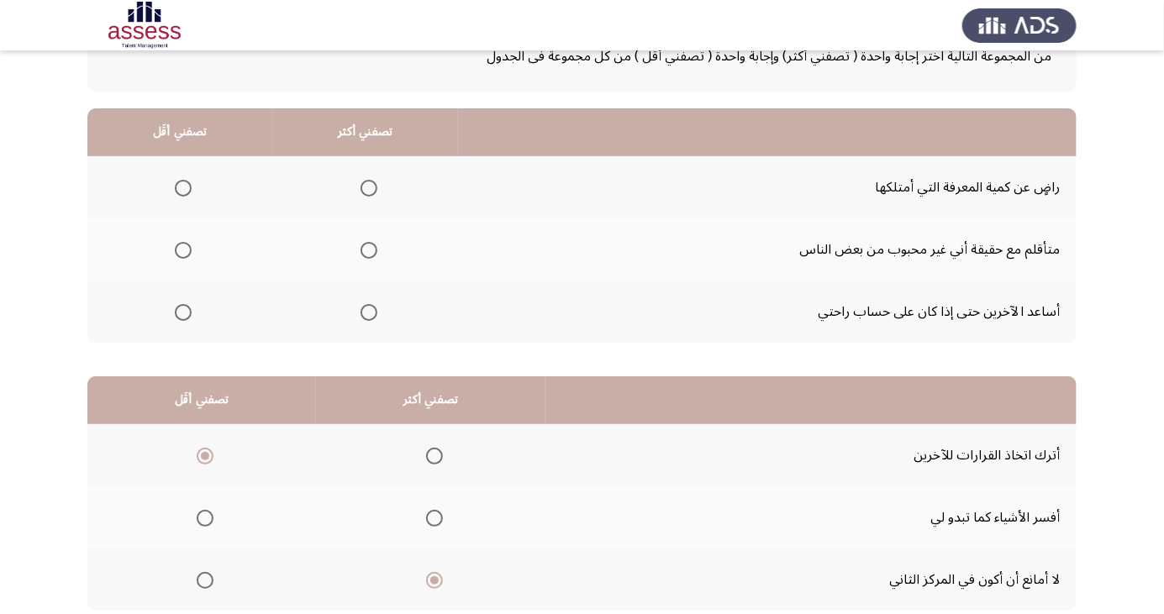
scroll to position [0, 0]
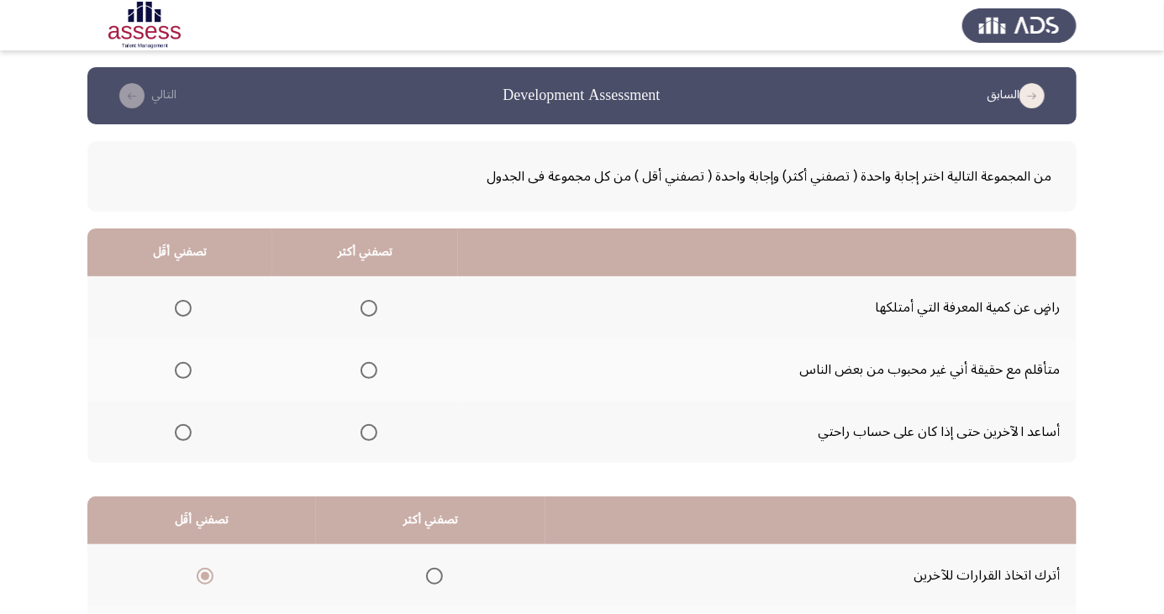
click at [369, 433] on span "Select an option" at bounding box center [369, 433] width 0 height 0
click at [366, 431] on input "Select an option" at bounding box center [369, 432] width 17 height 17
click at [187, 366] on span "Select an option" at bounding box center [183, 370] width 17 height 17
click at [187, 366] on input "Select an option" at bounding box center [183, 370] width 17 height 17
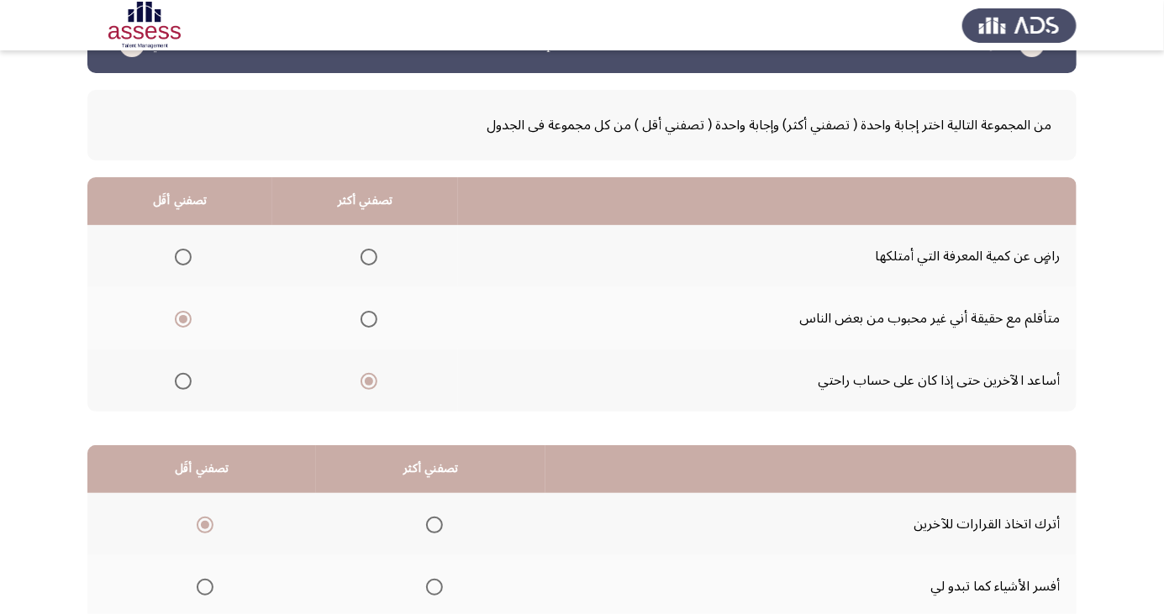
scroll to position [153, 0]
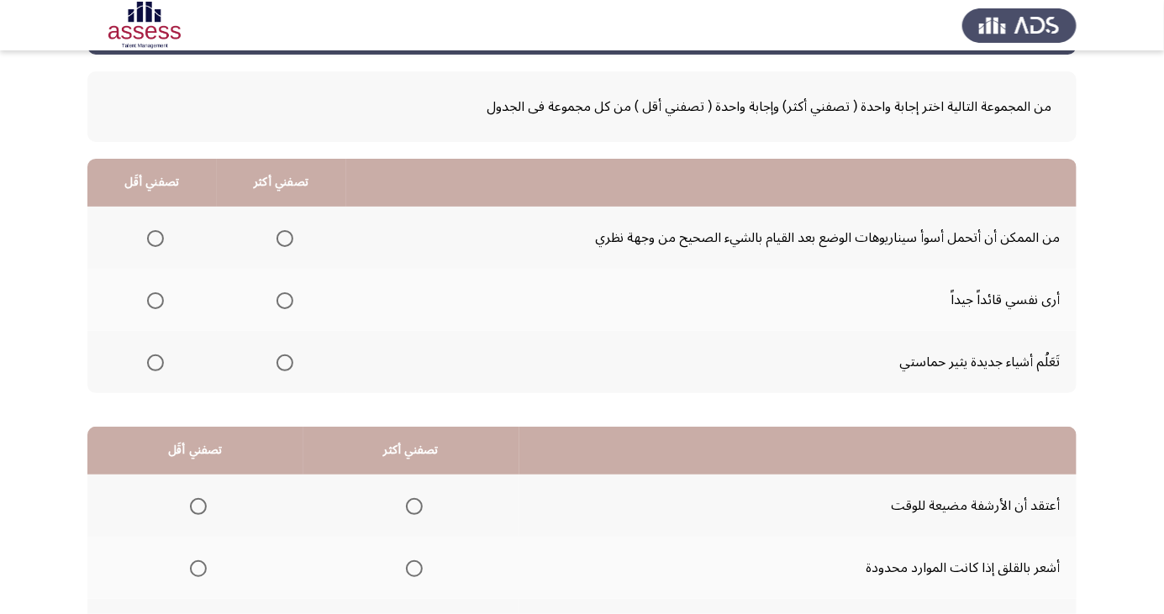
scroll to position [87, 0]
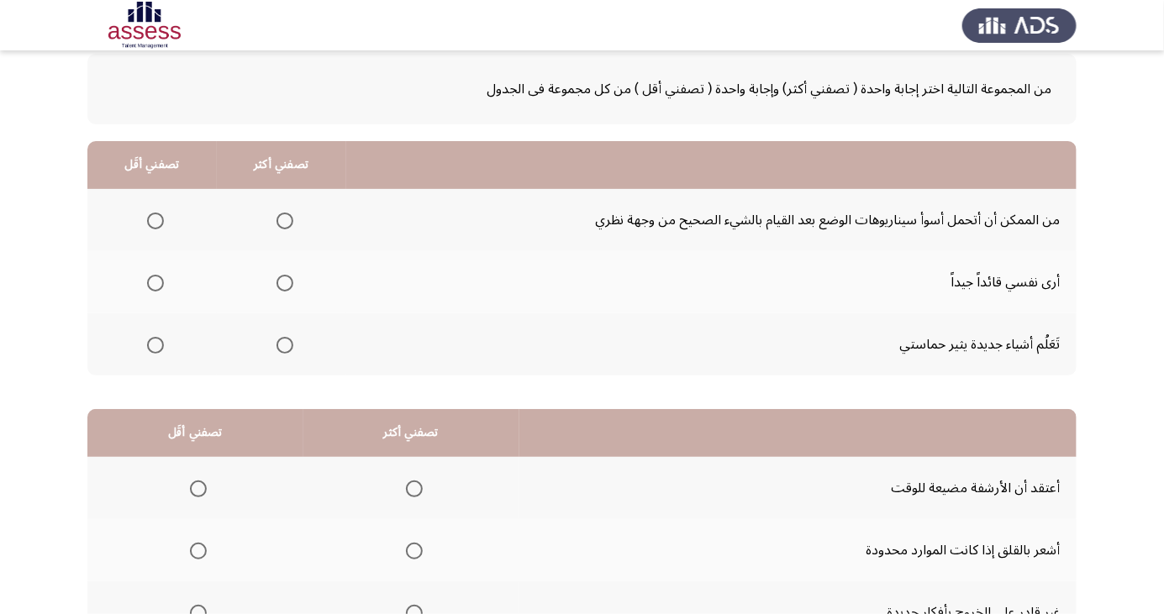
click at [198, 614] on span "Select an option" at bounding box center [198, 614] width 0 height 0
click at [198, 612] on input "Select an option" at bounding box center [198, 613] width 17 height 17
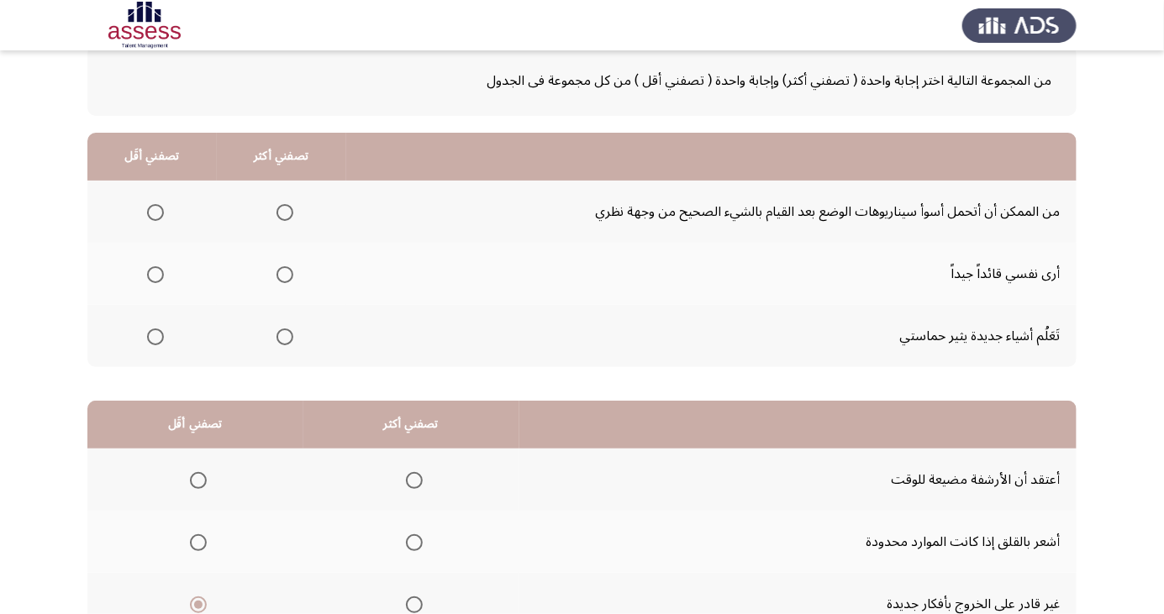
scroll to position [153, 0]
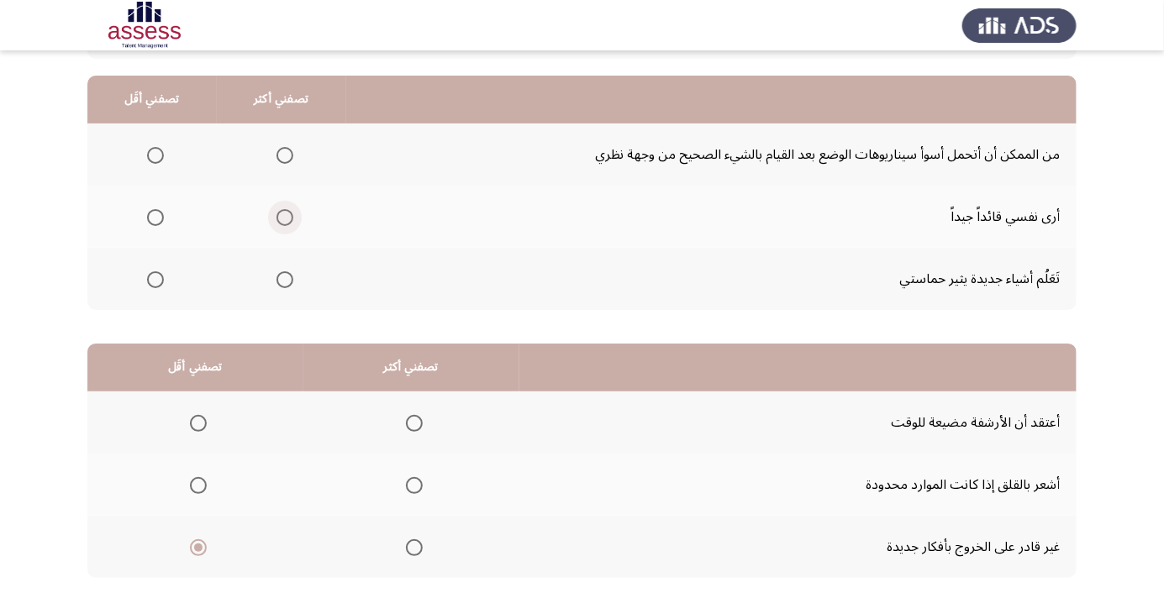
click at [285, 218] on span "Select an option" at bounding box center [285, 218] width 0 height 0
click at [282, 216] on input "Select an option" at bounding box center [285, 217] width 17 height 17
click at [160, 215] on span "Select an option" at bounding box center [155, 217] width 17 height 17
click at [160, 215] on input "Select an option" at bounding box center [155, 217] width 17 height 17
click at [414, 486] on span "Select an option" at bounding box center [414, 486] width 0 height 0
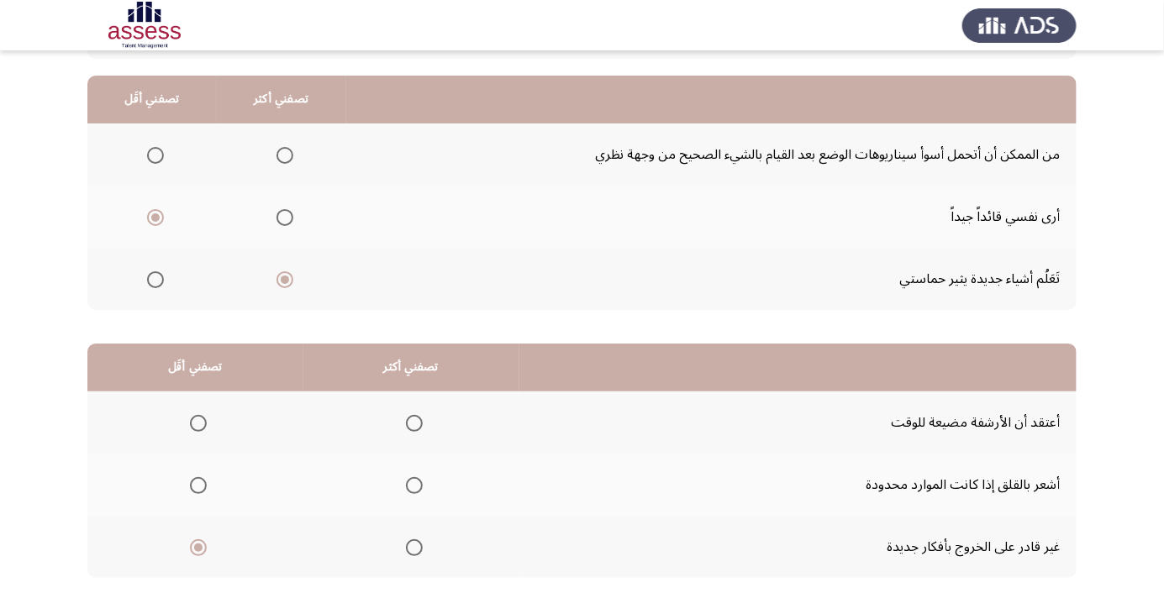
click at [412, 484] on input "Select an option" at bounding box center [414, 485] width 17 height 17
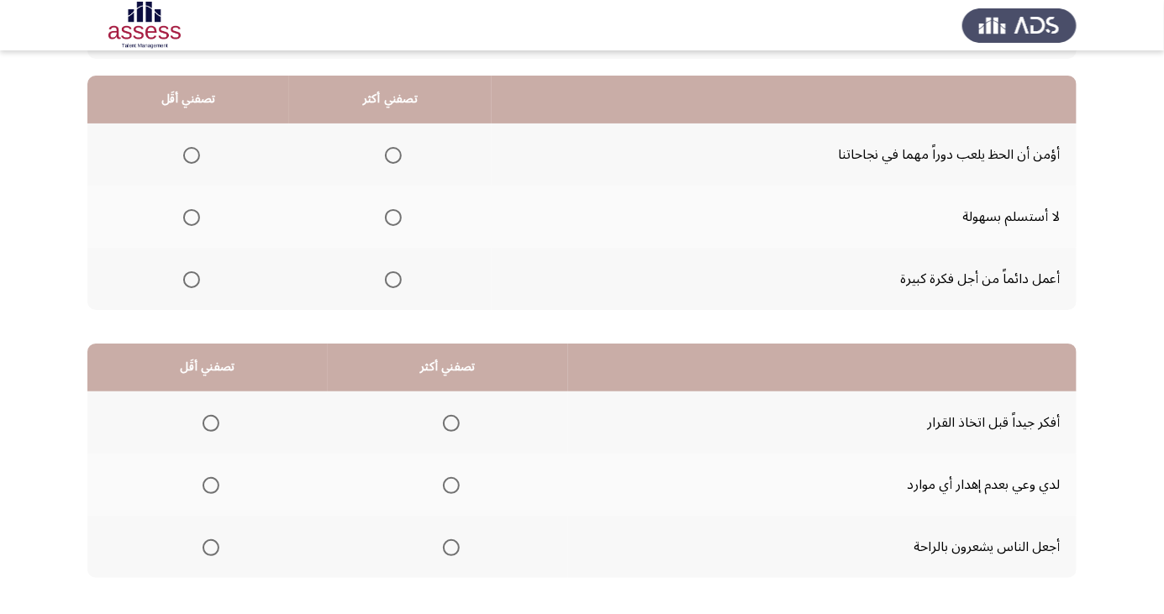
click at [193, 195] on th at bounding box center [188, 217] width 202 height 62
click at [192, 218] on span "Select an option" at bounding box center [192, 218] width 0 height 0
click at [190, 216] on input "Select an option" at bounding box center [191, 217] width 17 height 17
click at [393, 280] on span "Select an option" at bounding box center [393, 280] width 0 height 0
click at [390, 278] on input "Select an option" at bounding box center [393, 279] width 17 height 17
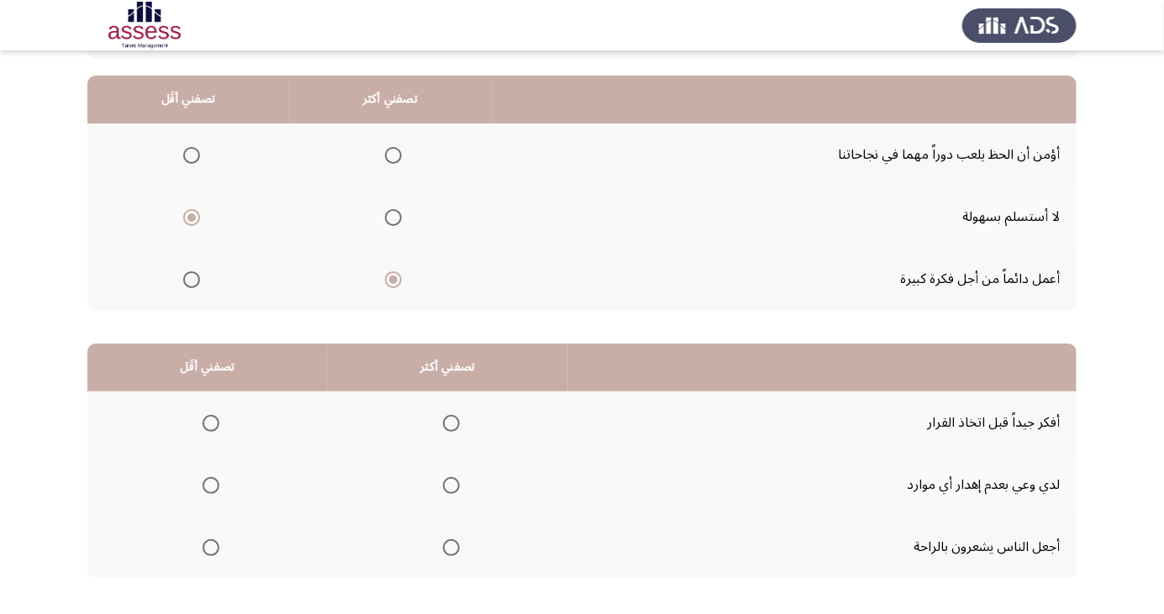
click at [451, 424] on span "Select an option" at bounding box center [451, 424] width 0 height 0
click at [447, 422] on input "Select an option" at bounding box center [451, 423] width 17 height 17
click at [213, 481] on span "Select an option" at bounding box center [211, 485] width 17 height 17
click at [213, 481] on input "Select an option" at bounding box center [211, 485] width 17 height 17
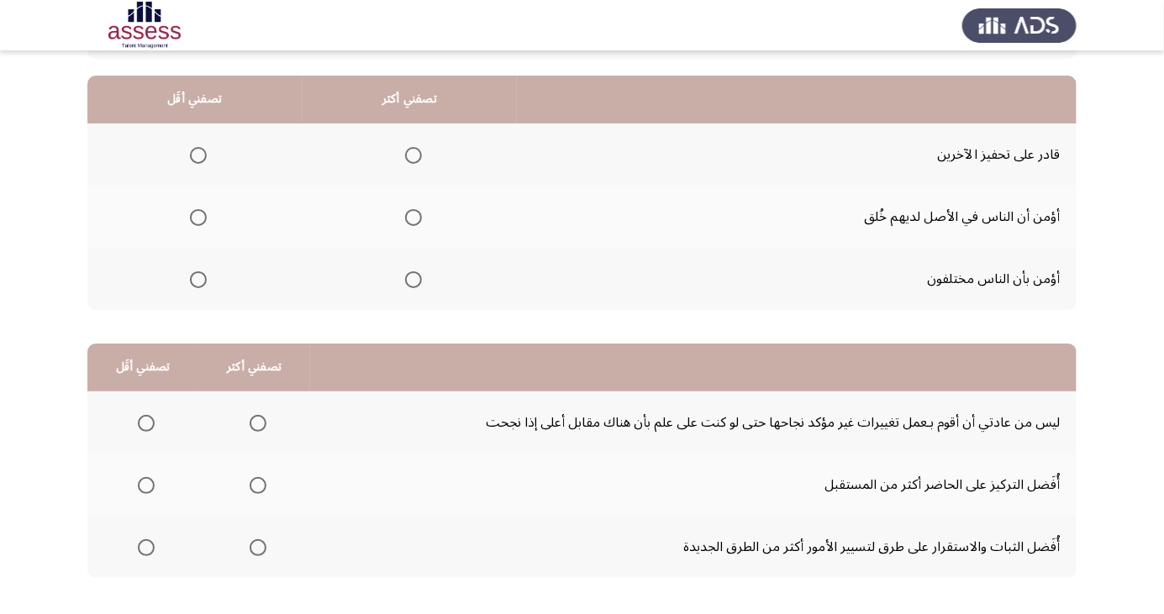
click at [414, 150] on span "Select an option" at bounding box center [413, 155] width 17 height 17
click at [414, 150] on input "Select an option" at bounding box center [413, 155] width 17 height 17
click at [206, 285] on span "Select an option" at bounding box center [198, 279] width 17 height 17
click at [206, 285] on input "Select an option" at bounding box center [198, 279] width 17 height 17
click at [260, 545] on span "Select an option" at bounding box center [258, 548] width 17 height 17
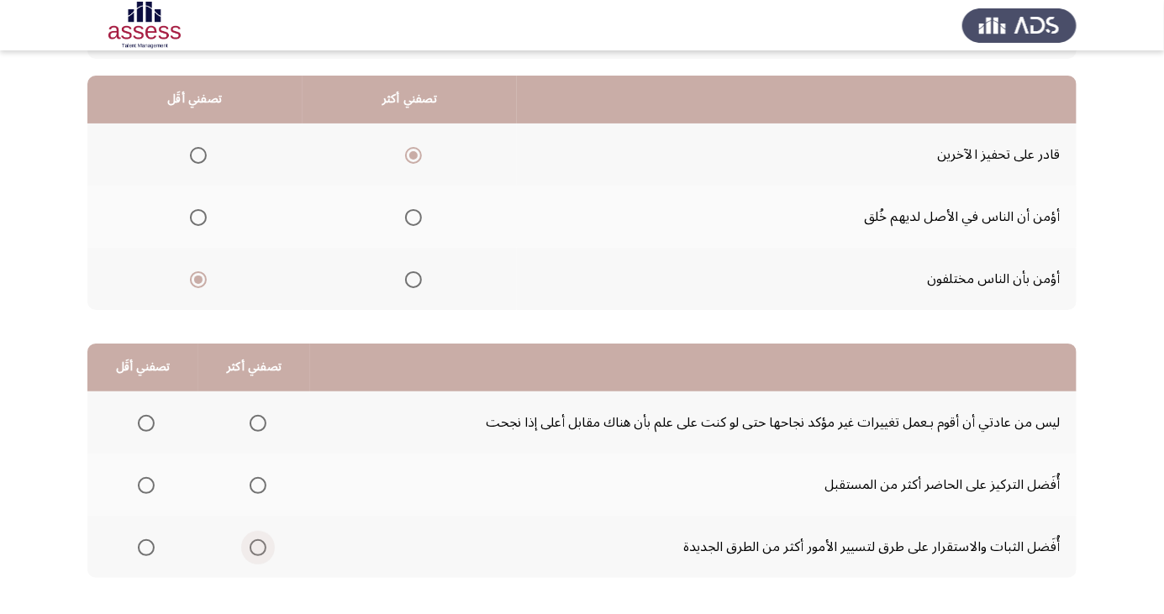
click at [260, 545] on input "Select an option" at bounding box center [258, 548] width 17 height 17
click at [150, 417] on span "Select an option" at bounding box center [146, 423] width 17 height 17
click at [150, 417] on input "Select an option" at bounding box center [146, 423] width 17 height 17
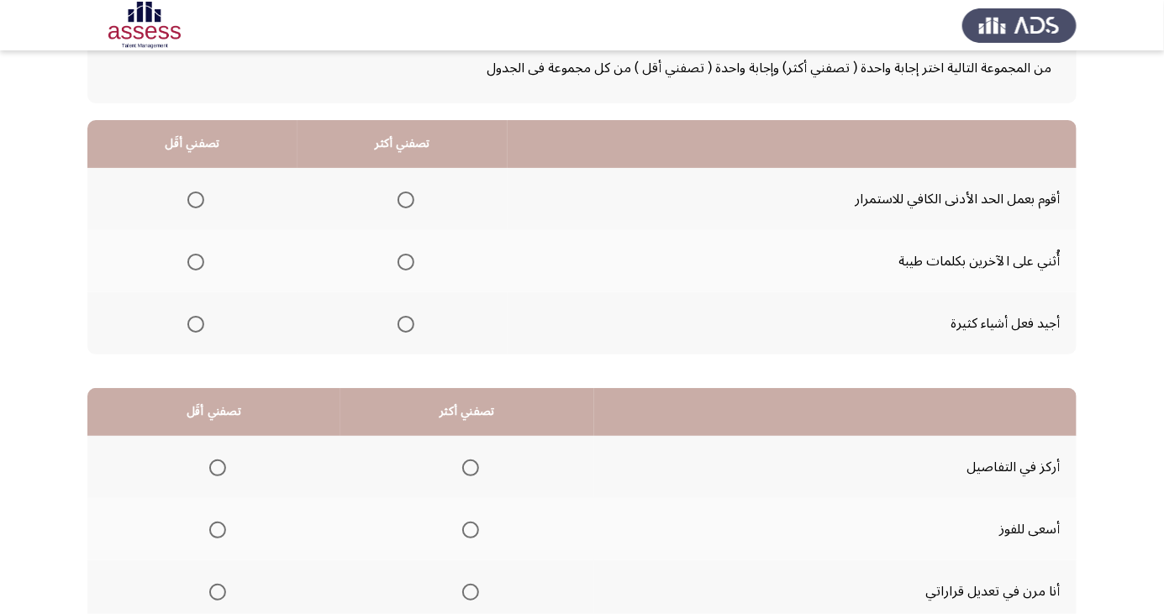
scroll to position [85, 0]
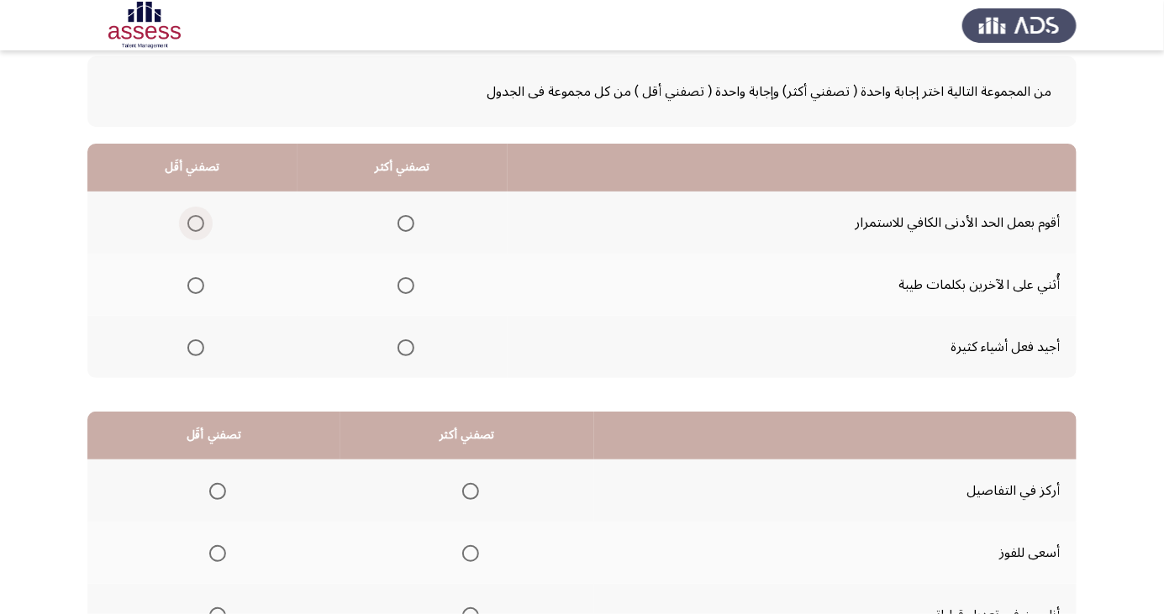
click at [196, 218] on span "Select an option" at bounding box center [195, 223] width 17 height 17
click at [196, 218] on input "Select an option" at bounding box center [195, 223] width 17 height 17
click at [406, 286] on span "Select an option" at bounding box center [406, 286] width 0 height 0
click at [403, 284] on input "Select an option" at bounding box center [406, 285] width 17 height 17
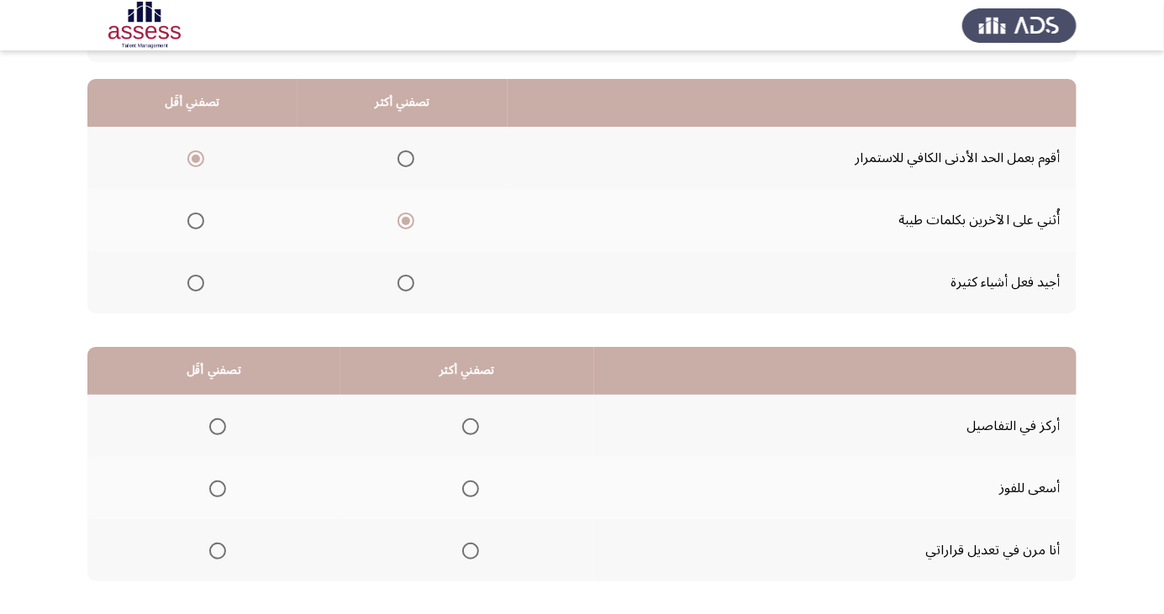
scroll to position [153, 0]
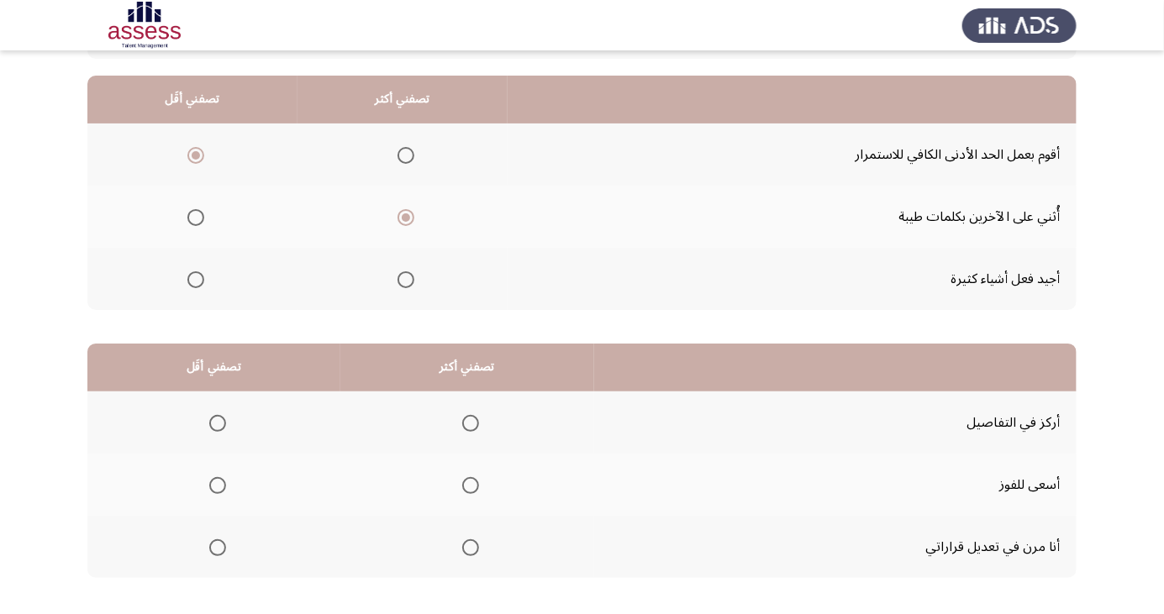
click at [471, 424] on span "Select an option" at bounding box center [471, 424] width 0 height 0
click at [466, 422] on input "Select an option" at bounding box center [470, 423] width 17 height 17
click at [218, 548] on span "Select an option" at bounding box center [218, 548] width 0 height 0
click at [215, 546] on input "Select an option" at bounding box center [217, 548] width 17 height 17
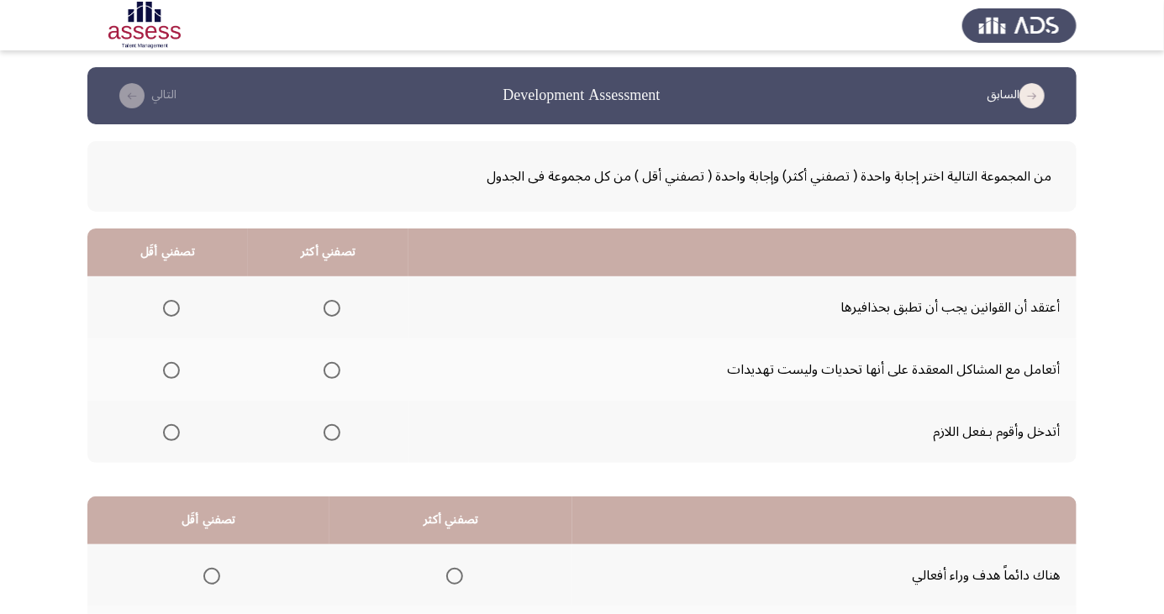
scroll to position [143, 0]
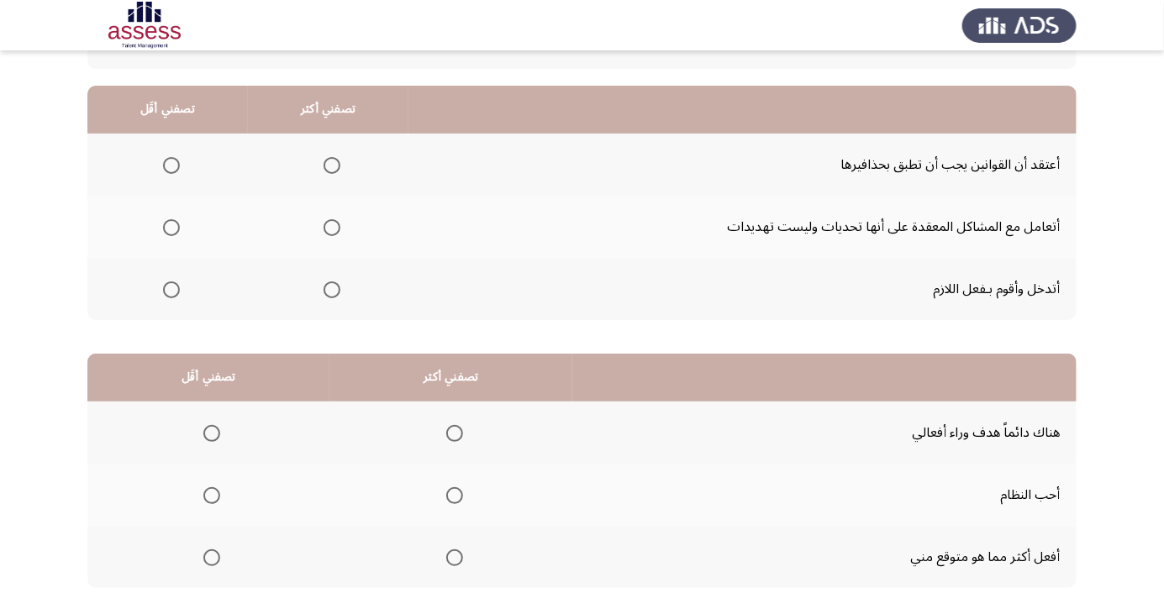
click at [451, 494] on span "Select an option" at bounding box center [454, 496] width 17 height 17
click at [451, 494] on input "Select an option" at bounding box center [454, 496] width 17 height 17
click at [212, 434] on span "Select an option" at bounding box center [212, 434] width 0 height 0
click at [211, 432] on input "Select an option" at bounding box center [211, 433] width 17 height 17
click at [171, 166] on span "Select an option" at bounding box center [171, 166] width 0 height 0
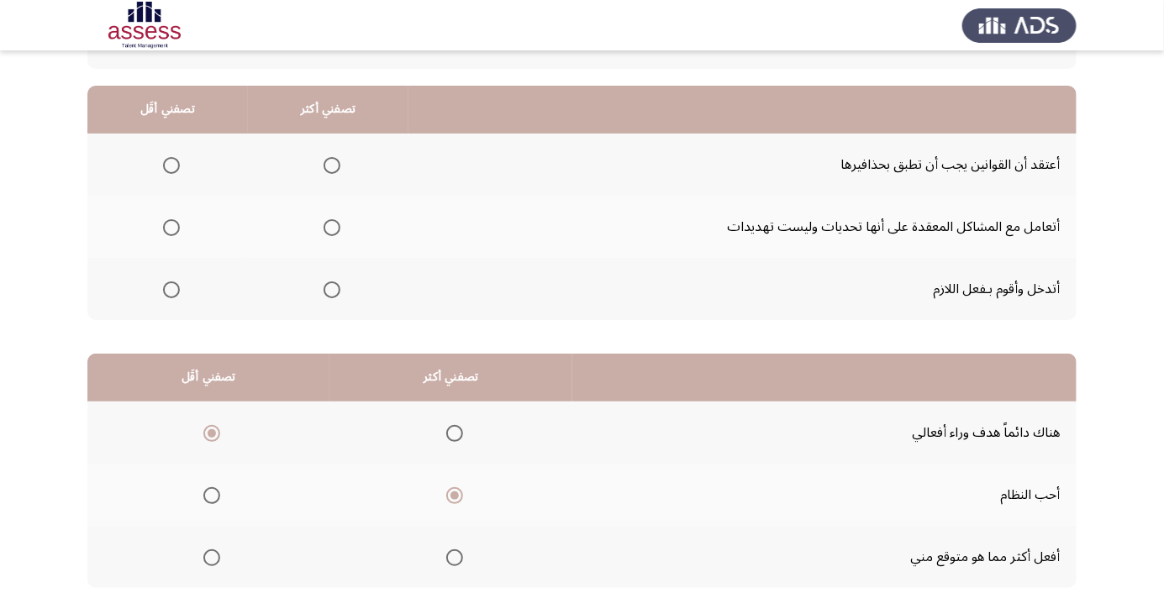
click at [170, 164] on input "Select an option" at bounding box center [171, 165] width 17 height 17
click at [332, 228] on span "Select an option" at bounding box center [332, 228] width 0 height 0
click at [330, 226] on input "Select an option" at bounding box center [332, 227] width 17 height 17
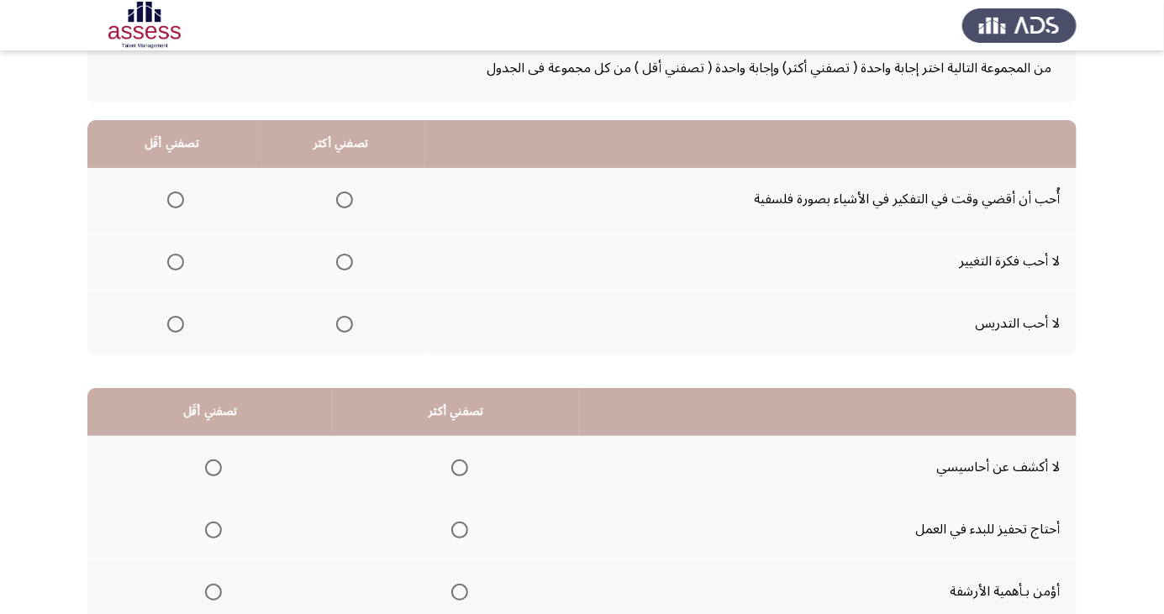
scroll to position [110, 0]
click at [175, 261] on span "Select an option" at bounding box center [175, 261] width 0 height 0
click at [174, 259] on input "Select an option" at bounding box center [175, 260] width 17 height 17
click at [341, 197] on span "Select an option" at bounding box center [344, 198] width 17 height 17
click at [341, 197] on input "Select an option" at bounding box center [344, 198] width 17 height 17
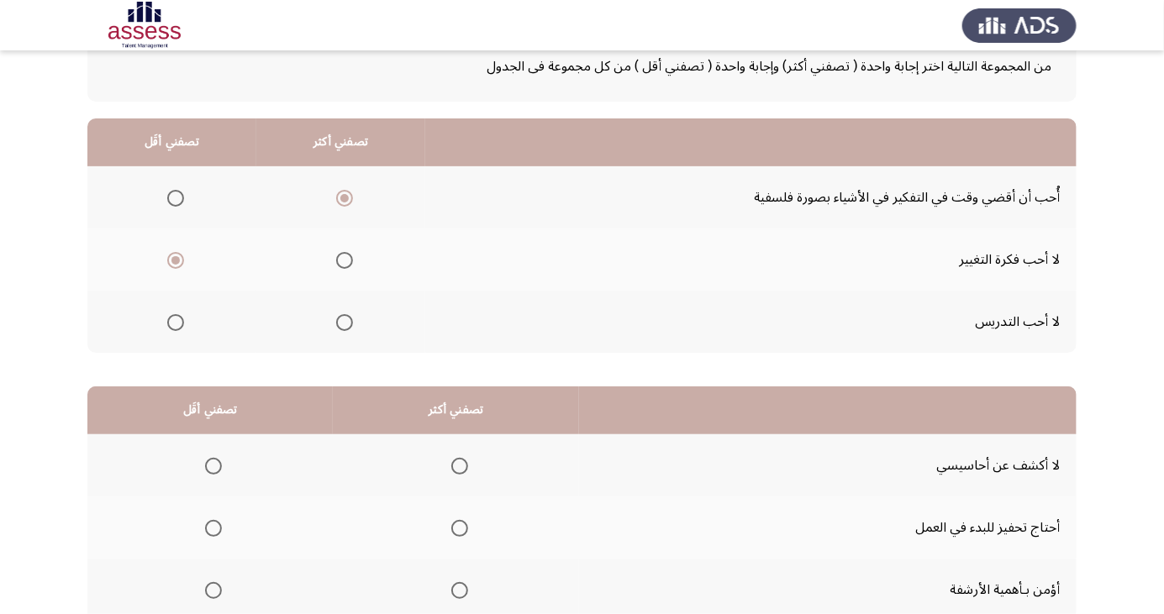
click at [212, 464] on span "Select an option" at bounding box center [213, 466] width 17 height 17
click at [212, 464] on input "Select an option" at bounding box center [213, 466] width 17 height 17
click at [456, 526] on span "Select an option" at bounding box center [459, 528] width 17 height 17
click at [456, 526] on input "Select an option" at bounding box center [459, 528] width 17 height 17
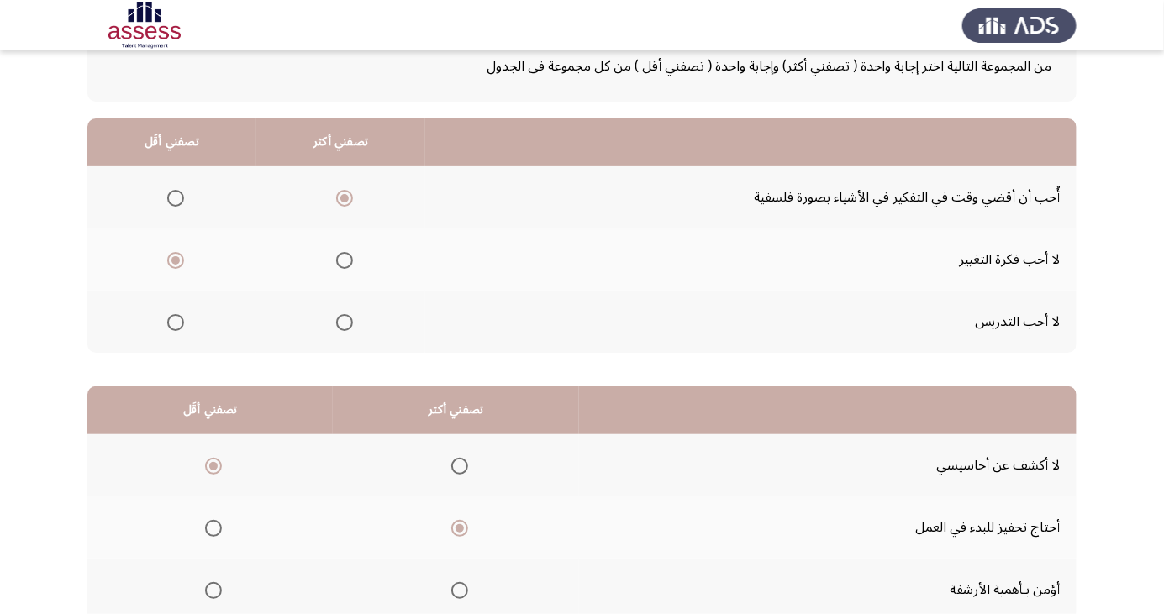
scroll to position [0, 0]
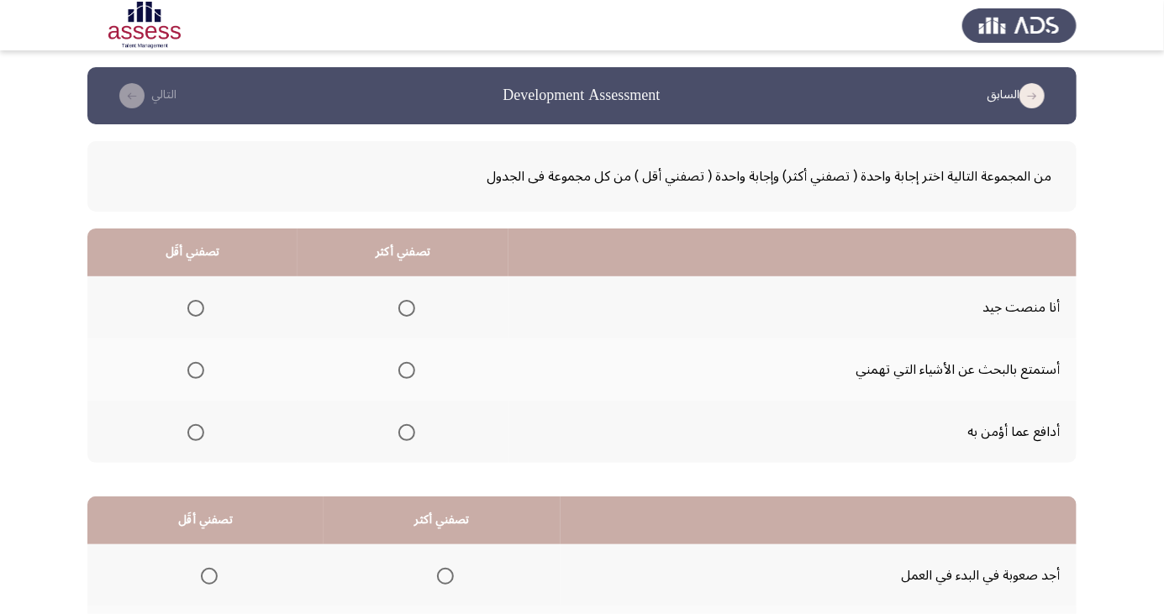
click at [407, 433] on span "Select an option" at bounding box center [407, 433] width 0 height 0
click at [404, 431] on input "Select an option" at bounding box center [406, 432] width 17 height 17
click at [196, 308] on span "Select an option" at bounding box center [196, 308] width 0 height 0
click at [195, 308] on input "Select an option" at bounding box center [195, 308] width 17 height 17
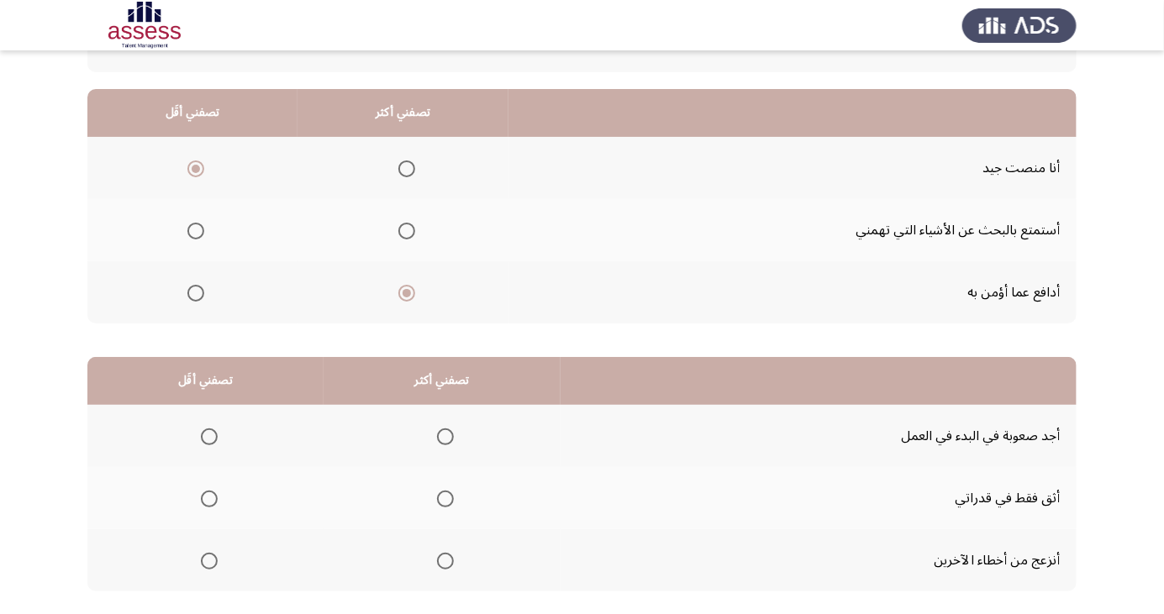
scroll to position [153, 0]
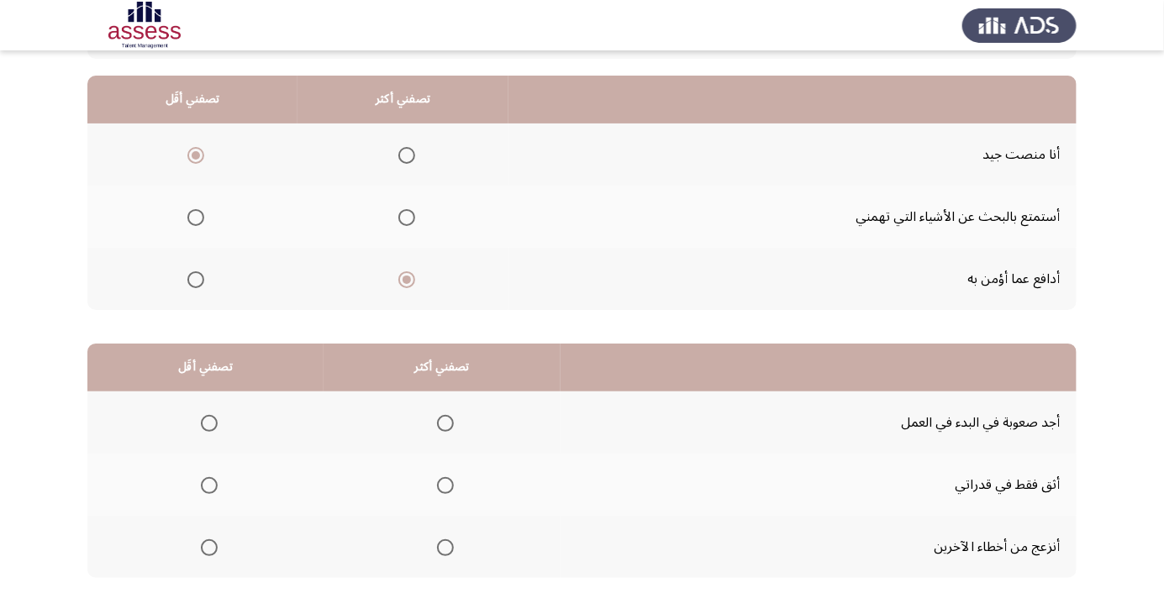
click at [208, 422] on span "Select an option" at bounding box center [209, 423] width 17 height 17
click at [208, 422] on input "Select an option" at bounding box center [209, 423] width 17 height 17
click at [442, 546] on span "Select an option" at bounding box center [445, 548] width 17 height 17
click at [442, 546] on input "Select an option" at bounding box center [445, 548] width 17 height 17
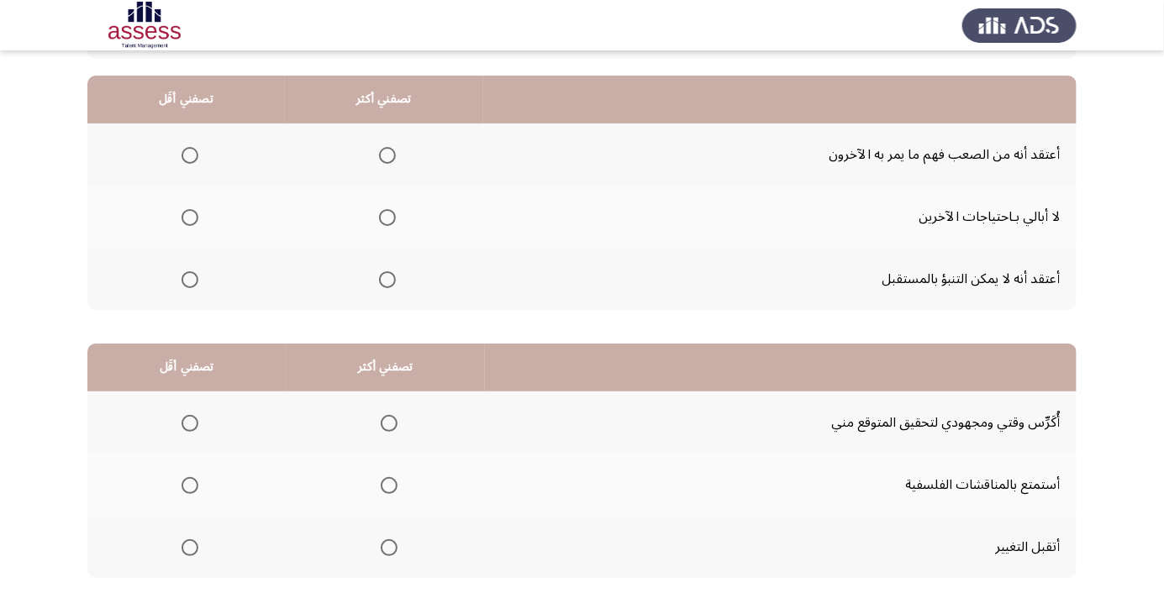
click at [190, 486] on span "Select an option" at bounding box center [190, 486] width 0 height 0
click at [189, 484] on input "Select an option" at bounding box center [190, 485] width 17 height 17
click at [382, 552] on span "Select an option" at bounding box center [389, 548] width 17 height 17
click at [382, 552] on input "Select an option" at bounding box center [389, 548] width 17 height 17
click at [387, 218] on span "Select an option" at bounding box center [387, 218] width 0 height 0
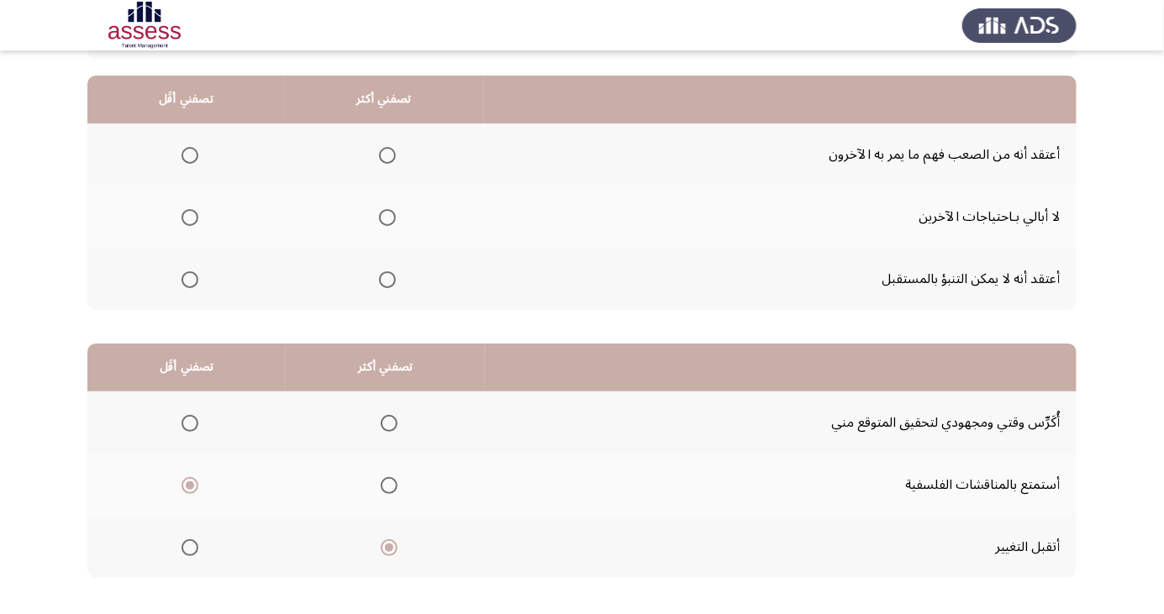
click at [386, 216] on input "Select an option" at bounding box center [387, 217] width 17 height 17
click at [185, 147] on span "Select an option" at bounding box center [190, 155] width 17 height 17
click at [185, 147] on input "Select an option" at bounding box center [190, 155] width 17 height 17
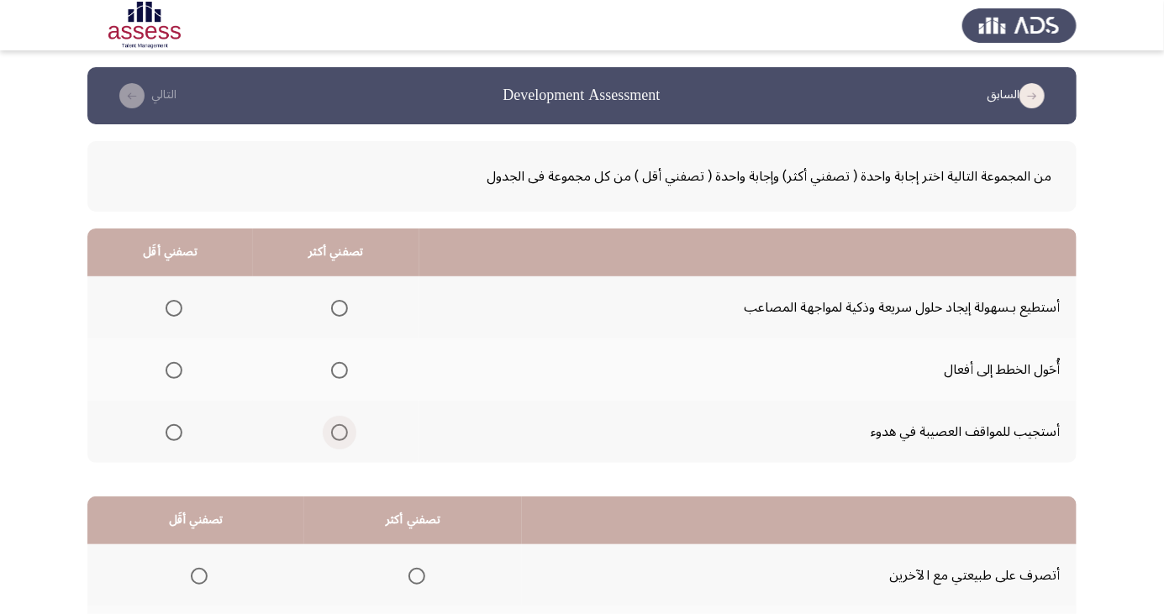
click at [340, 433] on span "Select an option" at bounding box center [340, 433] width 0 height 0
click at [335, 431] on input "Select an option" at bounding box center [339, 432] width 17 height 17
click at [414, 575] on span "Select an option" at bounding box center [416, 576] width 17 height 17
click at [414, 575] on input "Select an option" at bounding box center [416, 576] width 17 height 17
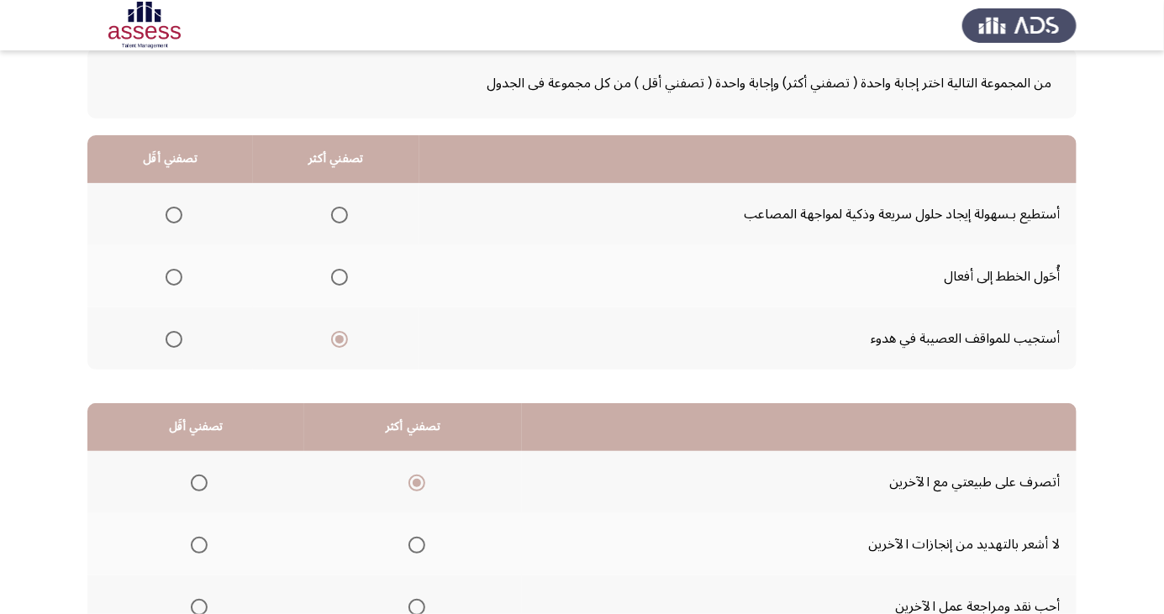
scroll to position [153, 0]
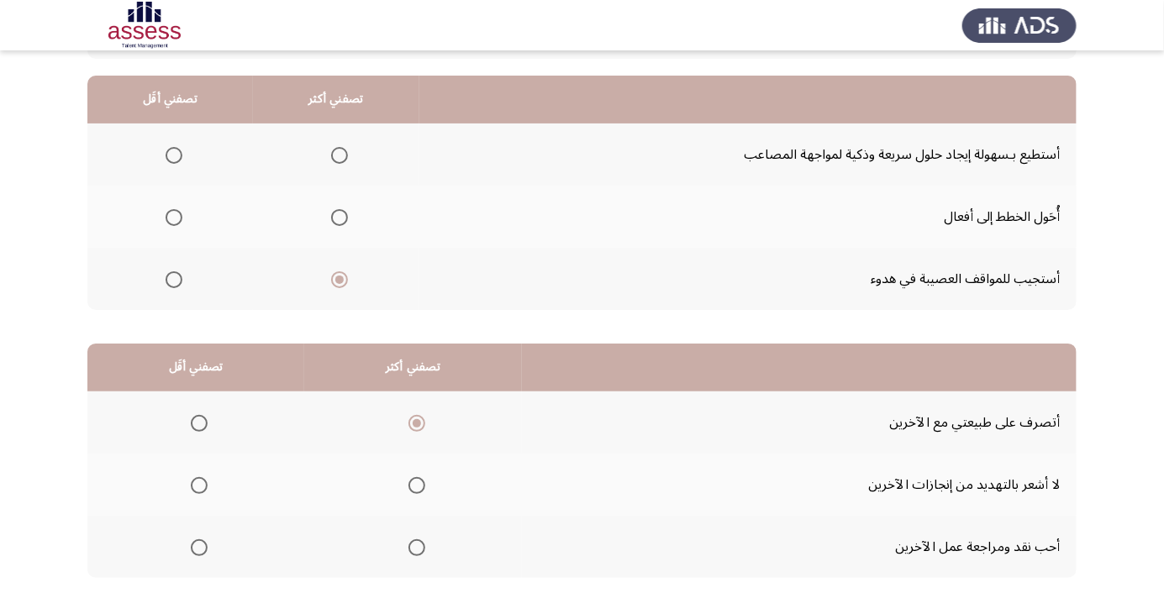
click at [199, 486] on span "Select an option" at bounding box center [199, 486] width 0 height 0
click at [198, 484] on input "Select an option" at bounding box center [199, 485] width 17 height 17
click at [174, 155] on span "Select an option" at bounding box center [174, 155] width 0 height 0
click at [171, 155] on input "Select an option" at bounding box center [174, 155] width 17 height 17
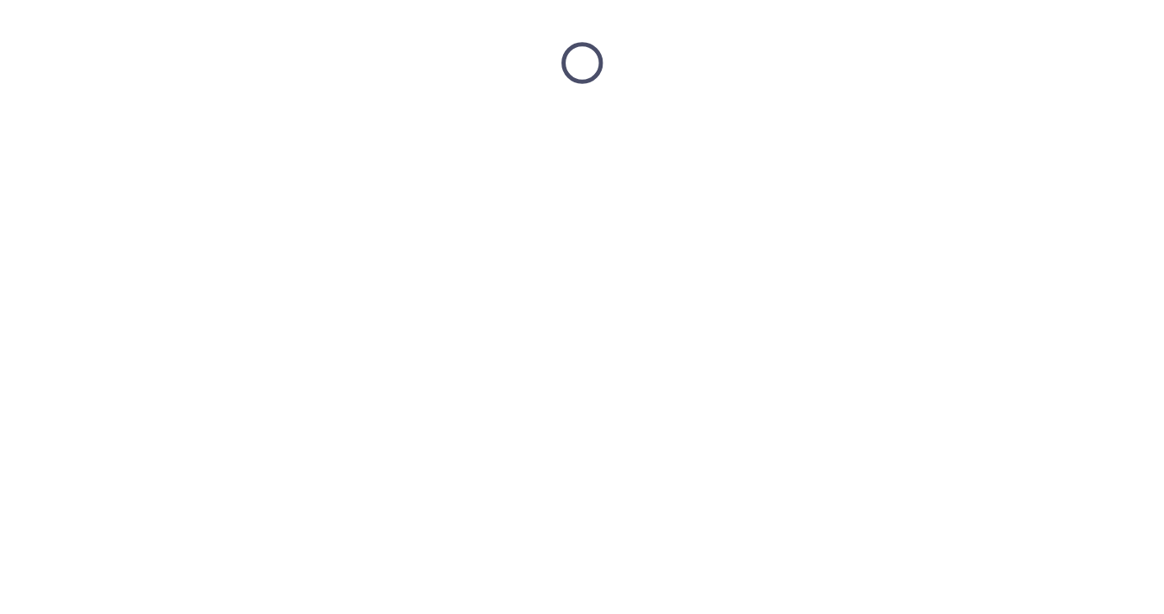
scroll to position [0, 0]
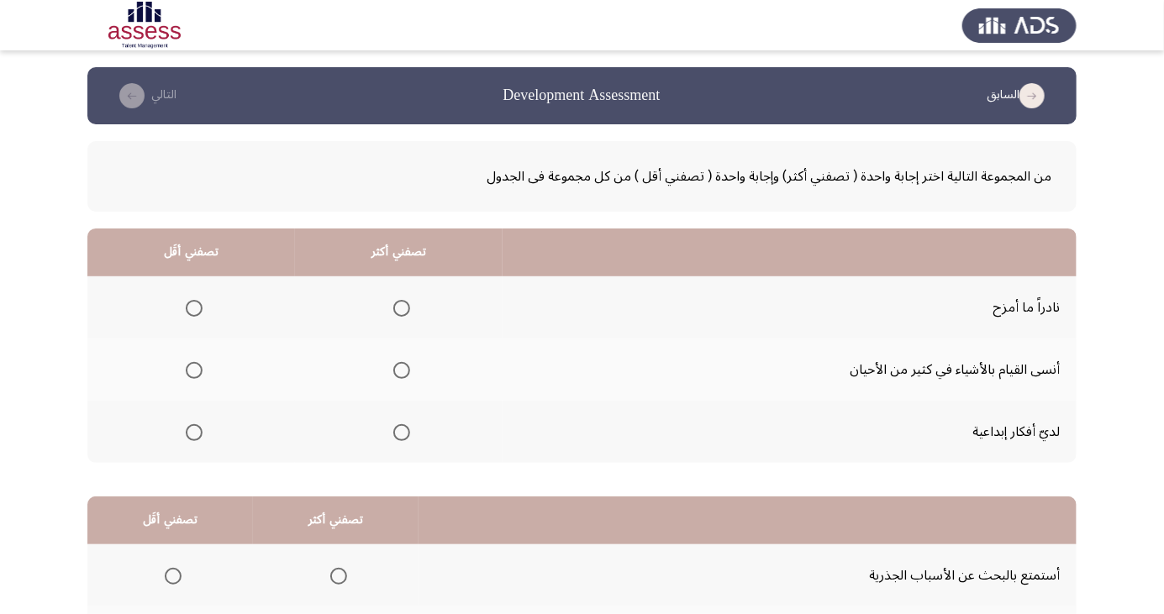
click at [193, 431] on span "Select an option" at bounding box center [194, 432] width 17 height 17
click at [193, 431] on input "Select an option" at bounding box center [194, 432] width 17 height 17
click at [402, 371] on span "Select an option" at bounding box center [402, 371] width 0 height 0
click at [399, 370] on input "Select an option" at bounding box center [401, 370] width 17 height 17
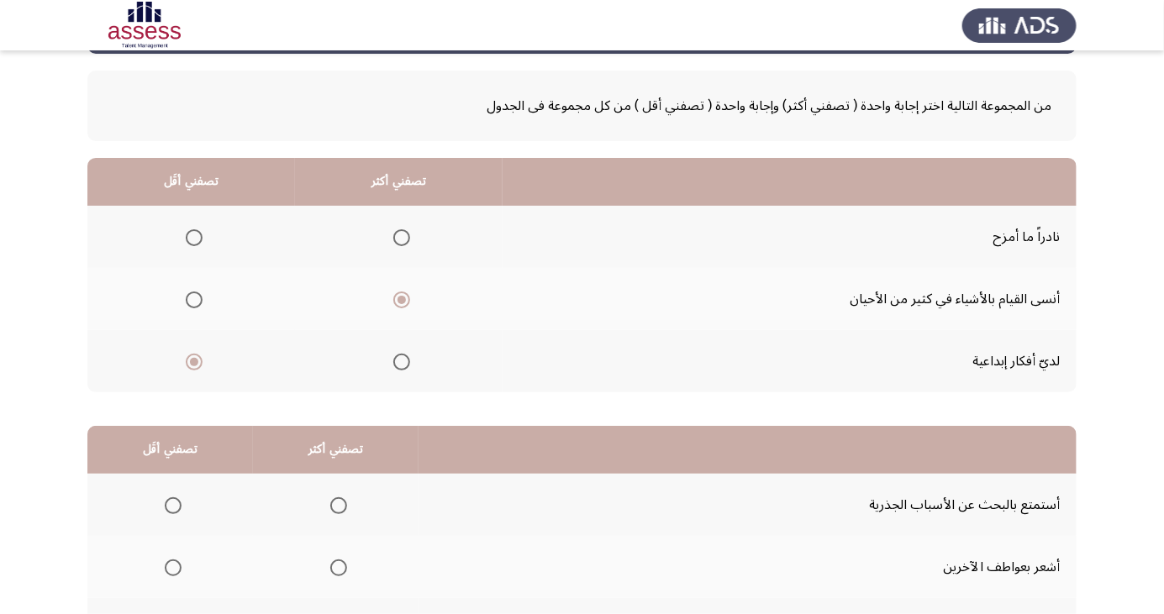
scroll to position [153, 0]
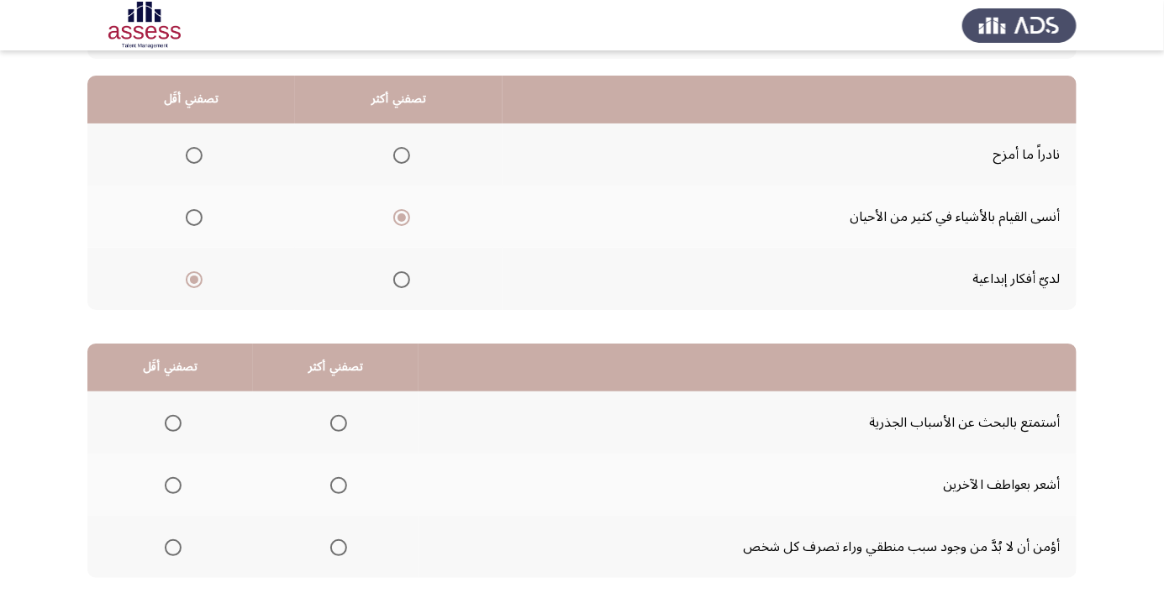
click at [330, 547] on span "Select an option" at bounding box center [338, 548] width 17 height 17
click at [330, 547] on input "Select an option" at bounding box center [338, 548] width 17 height 17
click at [168, 418] on span "Select an option" at bounding box center [173, 423] width 17 height 17
click at [168, 418] on input "Select an option" at bounding box center [173, 423] width 17 height 17
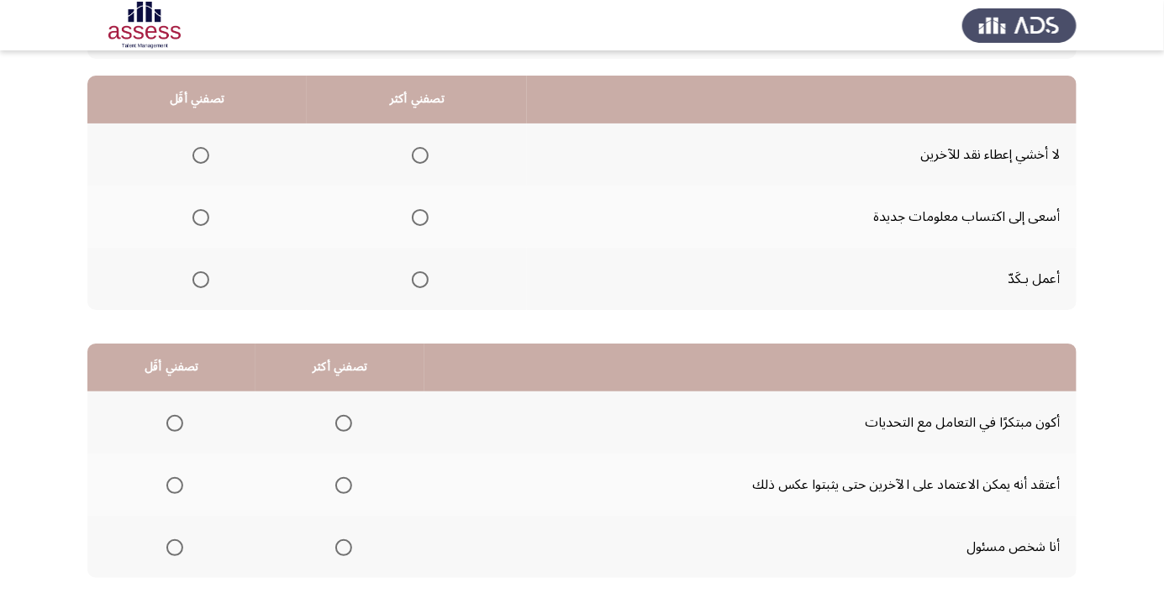
scroll to position [181, 0]
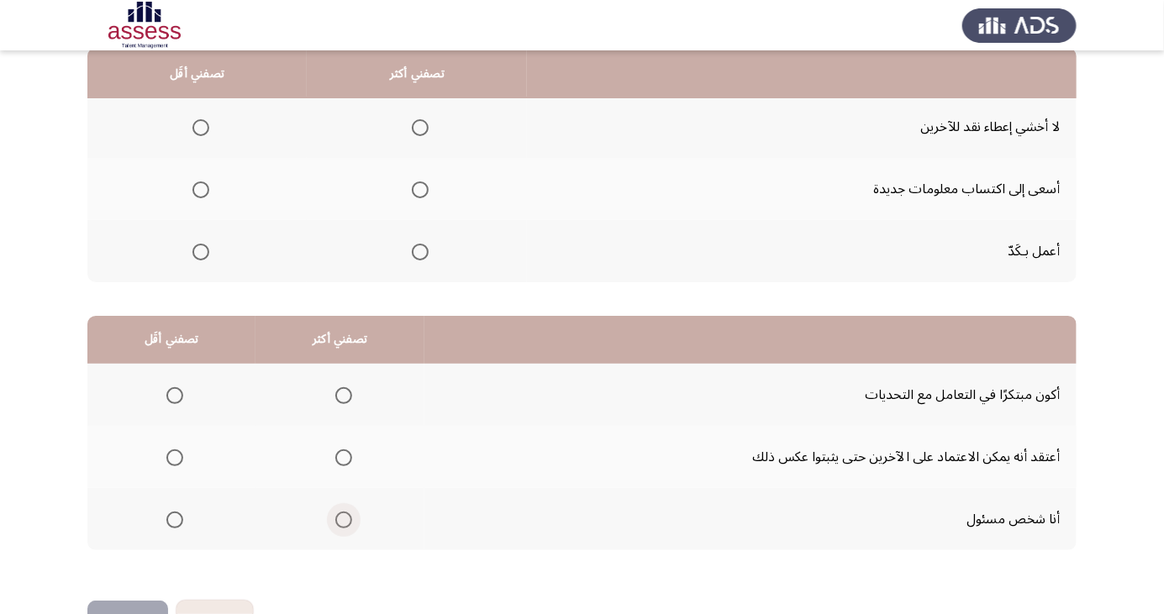
click at [344, 520] on span "Select an option" at bounding box center [344, 520] width 0 height 0
click at [340, 519] on input "Select an option" at bounding box center [343, 520] width 17 height 17
click at [175, 458] on span "Select an option" at bounding box center [175, 458] width 0 height 0
click at [174, 456] on input "Select an option" at bounding box center [174, 458] width 17 height 17
click at [201, 128] on span "Select an option" at bounding box center [201, 128] width 0 height 0
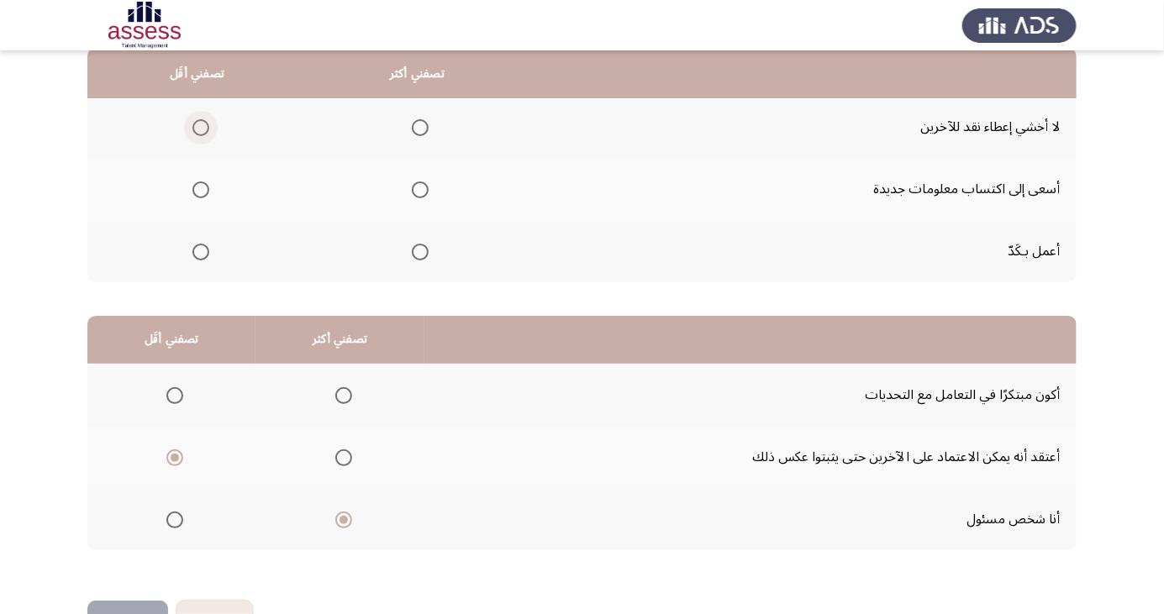
click at [200, 127] on input "Select an option" at bounding box center [200, 127] width 17 height 17
click at [420, 252] on span "Select an option" at bounding box center [420, 252] width 0 height 0
click at [419, 250] on input "Select an option" at bounding box center [420, 252] width 17 height 17
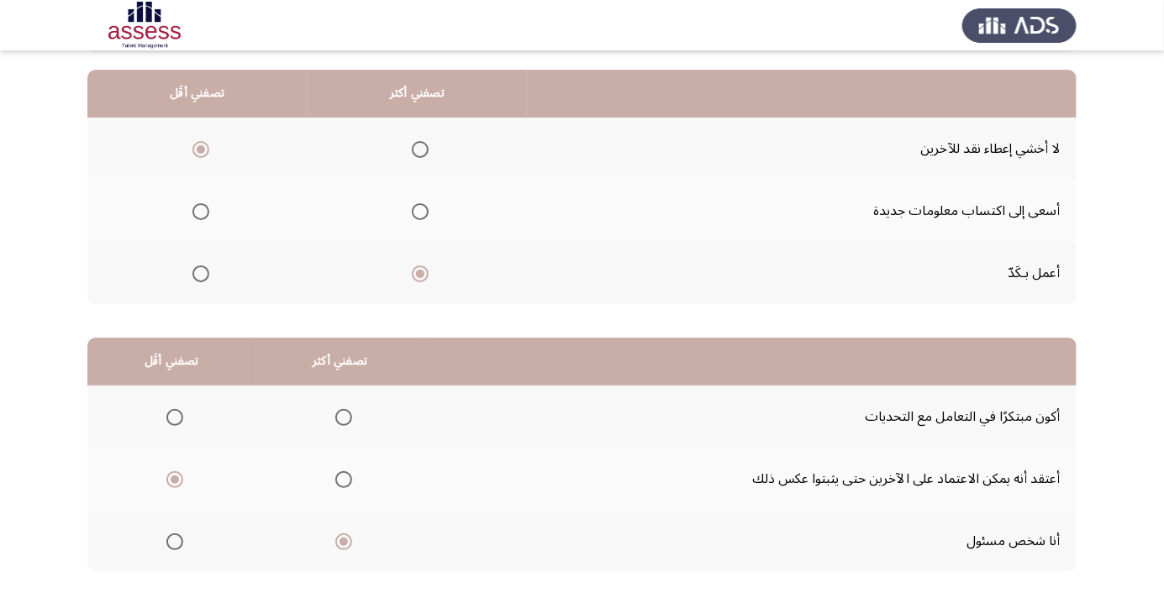
scroll to position [153, 0]
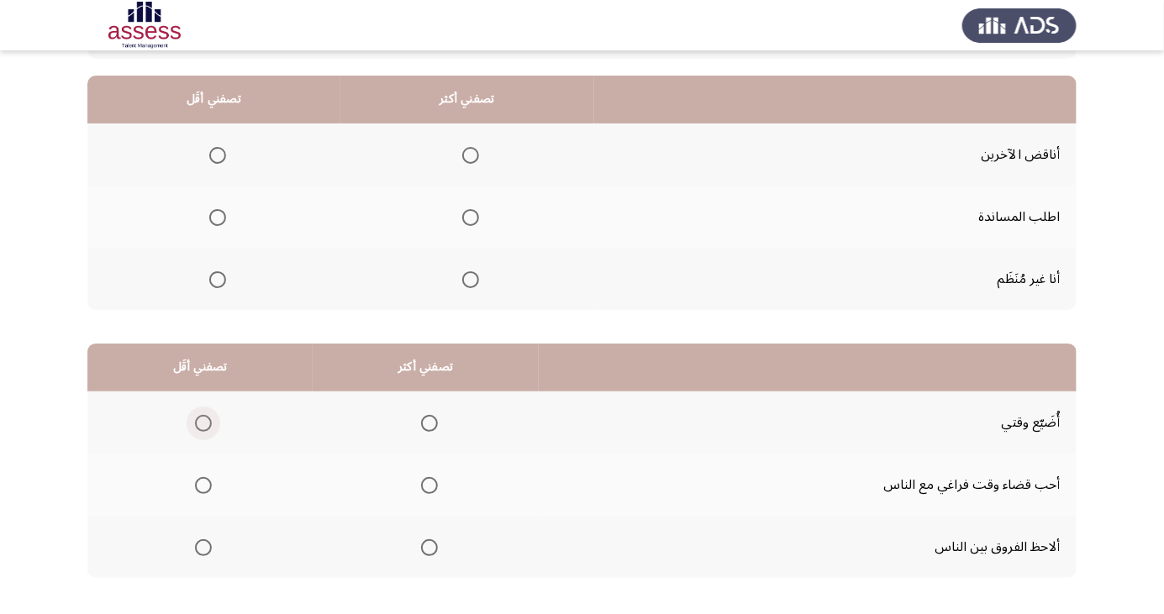
click at [198, 422] on span "Select an option" at bounding box center [203, 423] width 17 height 17
click at [198, 422] on input "Select an option" at bounding box center [203, 423] width 17 height 17
click at [430, 479] on span "Select an option" at bounding box center [429, 485] width 17 height 17
click at [430, 479] on input "Select an option" at bounding box center [429, 485] width 17 height 17
click at [209, 219] on span "Select an option" at bounding box center [217, 217] width 17 height 17
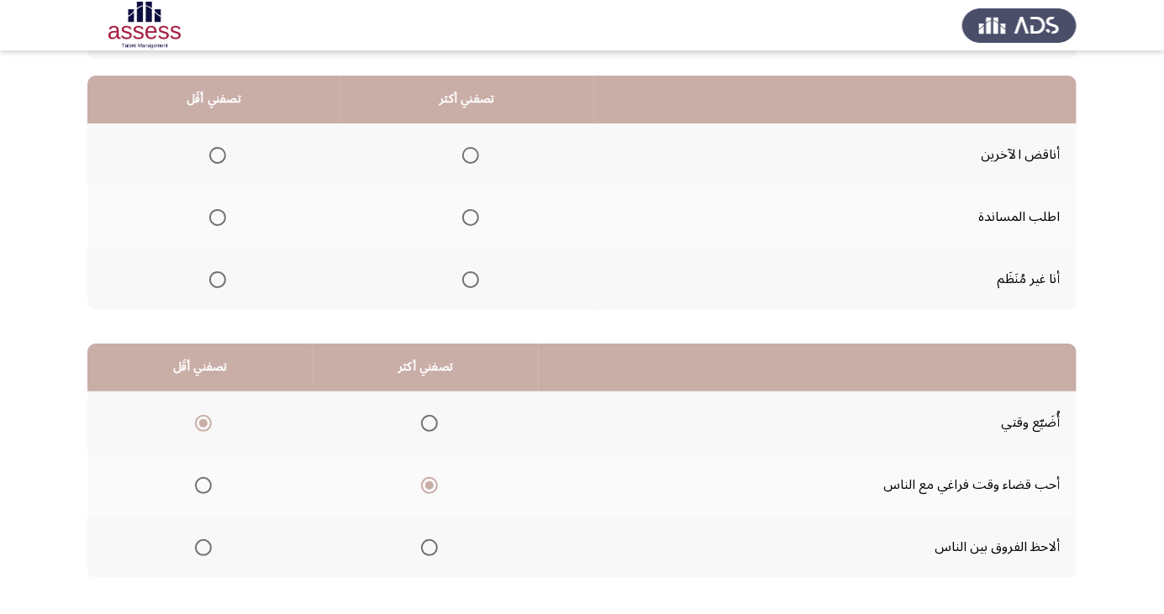
click at [209, 219] on input "Select an option" at bounding box center [217, 217] width 17 height 17
click at [471, 218] on span "Select an option" at bounding box center [471, 218] width 0 height 0
click at [466, 216] on input "Select an option" at bounding box center [470, 217] width 17 height 17
click at [218, 155] on span "Select an option" at bounding box center [218, 155] width 0 height 0
click at [215, 155] on input "Select an option" at bounding box center [217, 155] width 17 height 17
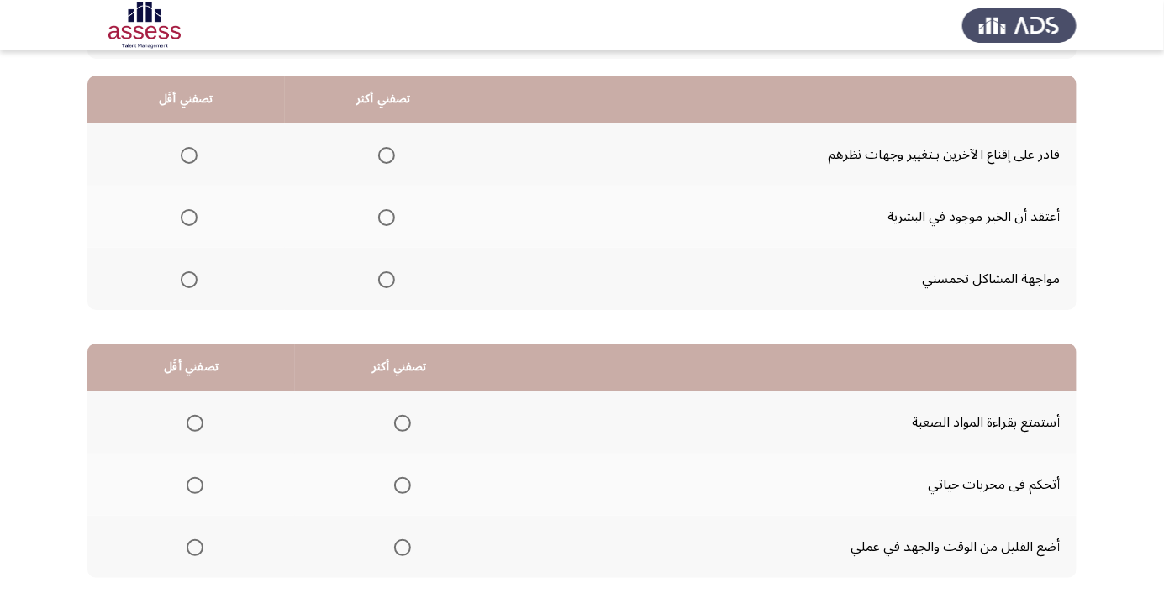
click at [403, 486] on span "Select an option" at bounding box center [403, 486] width 0 height 0
click at [402, 484] on input "Select an option" at bounding box center [402, 485] width 17 height 17
click at [378, 277] on span "Select an option" at bounding box center [386, 279] width 17 height 17
click at [378, 277] on input "Select an option" at bounding box center [386, 279] width 17 height 17
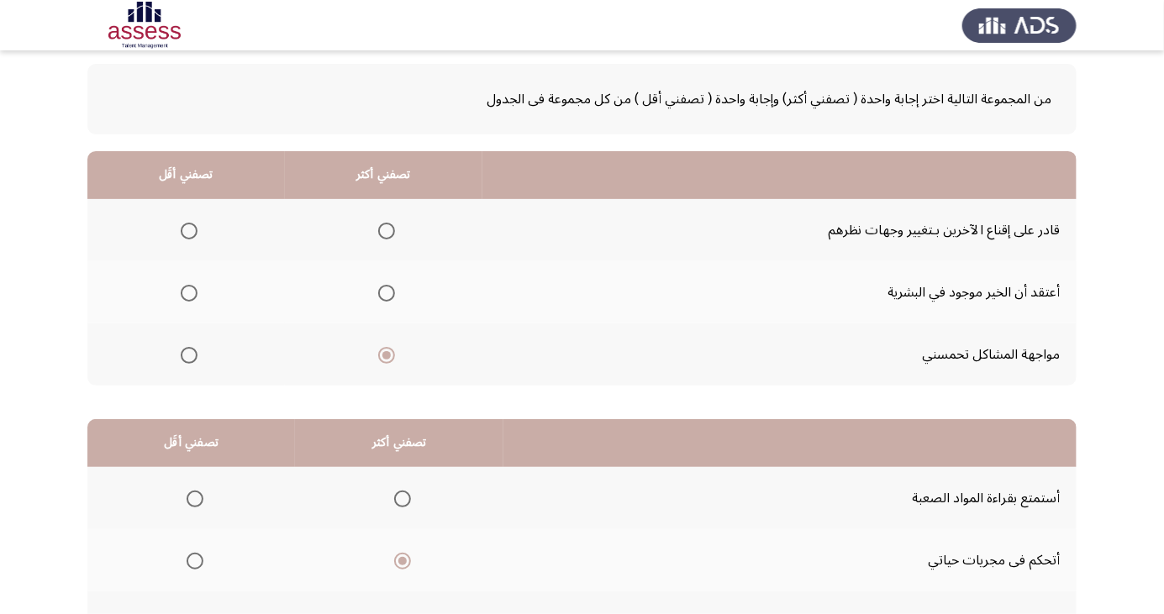
scroll to position [0, 0]
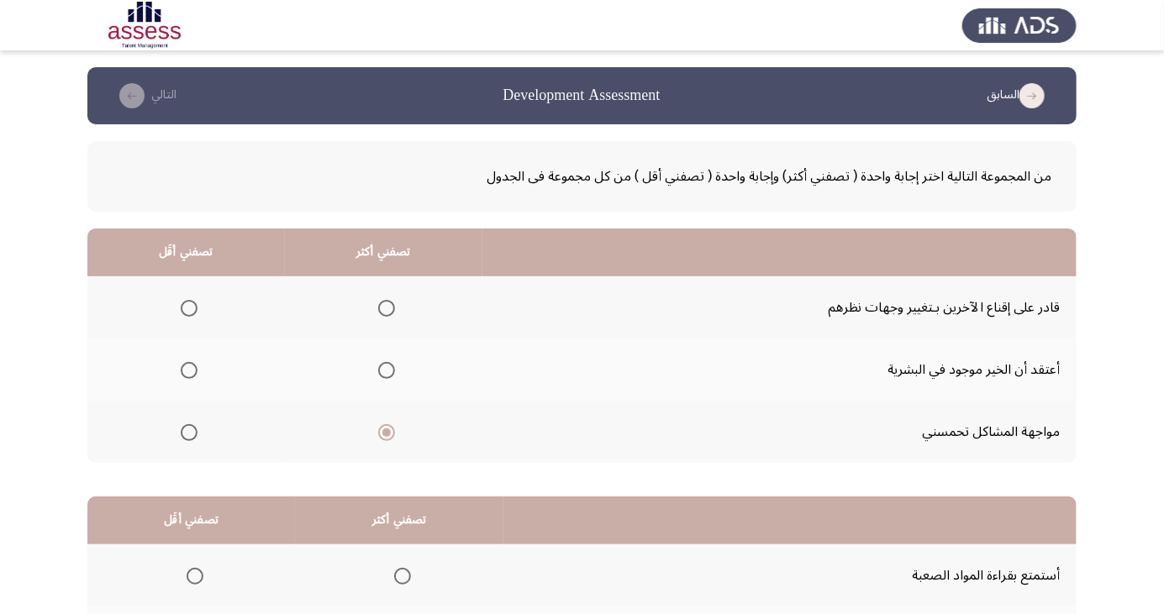
click at [390, 300] on span "Select an option" at bounding box center [386, 308] width 17 height 17
click at [390, 300] on input "Select an option" at bounding box center [386, 308] width 17 height 17
click at [192, 368] on span "Select an option" at bounding box center [189, 370] width 17 height 17
click at [192, 368] on input "Select an option" at bounding box center [189, 370] width 17 height 17
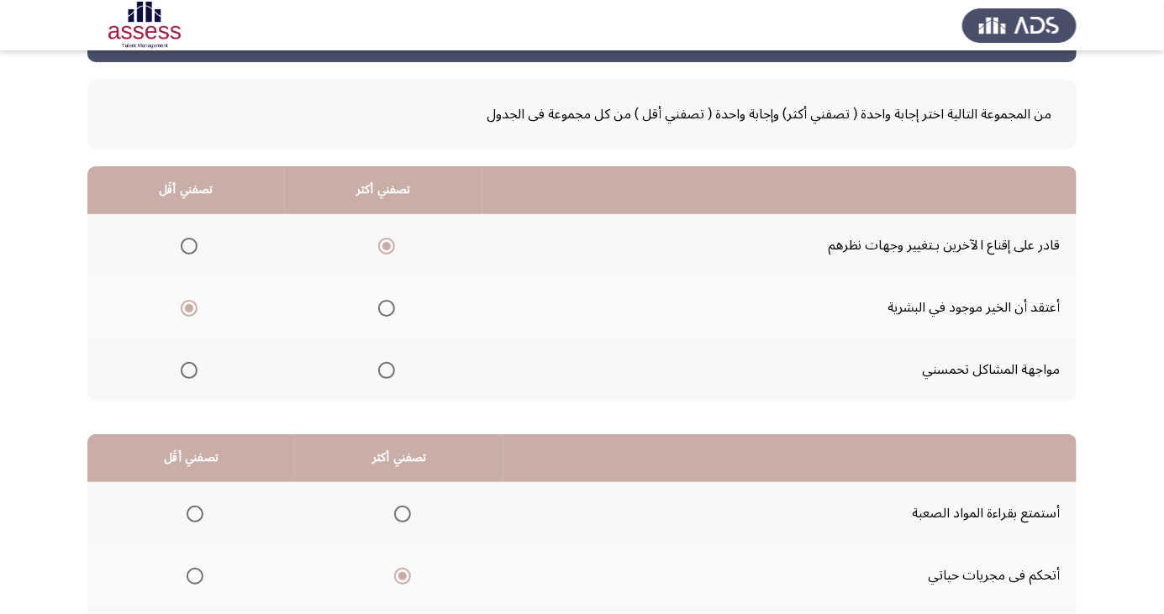
scroll to position [153, 0]
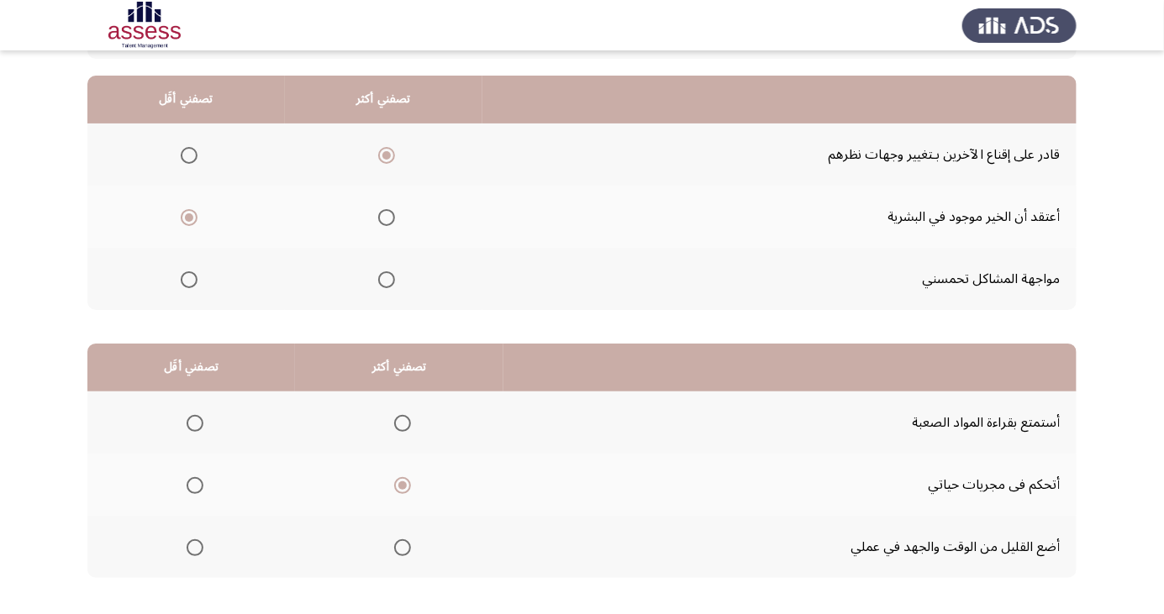
click at [193, 417] on span "Select an option" at bounding box center [195, 423] width 17 height 17
click at [193, 417] on input "Select an option" at bounding box center [195, 423] width 17 height 17
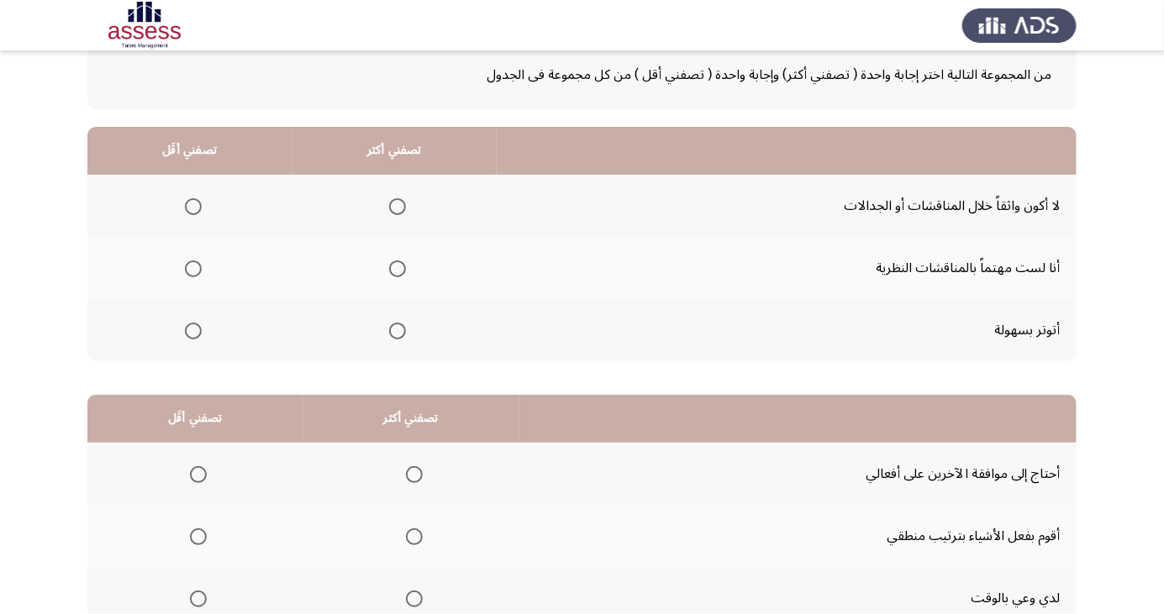
scroll to position [103, 0]
click at [193, 330] on span "Select an option" at bounding box center [193, 330] width 0 height 0
click at [192, 329] on input "Select an option" at bounding box center [193, 330] width 17 height 17
click at [412, 198] on th at bounding box center [394, 205] width 205 height 62
click at [393, 198] on span "Select an option" at bounding box center [397, 206] width 17 height 17
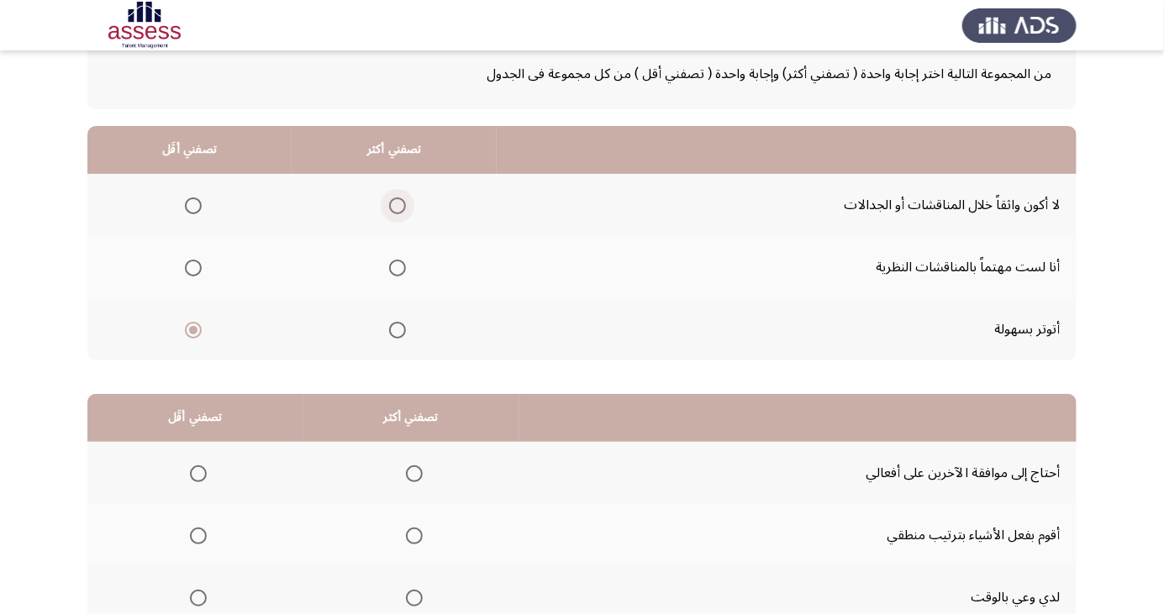
click at [393, 198] on input "Select an option" at bounding box center [397, 206] width 17 height 17
click at [198, 472] on span "Select an option" at bounding box center [198, 474] width 17 height 17
click at [198, 472] on input "Select an option" at bounding box center [198, 474] width 17 height 17
click at [412, 534] on span "Select an option" at bounding box center [414, 536] width 17 height 17
click at [412, 534] on input "Select an option" at bounding box center [414, 536] width 17 height 17
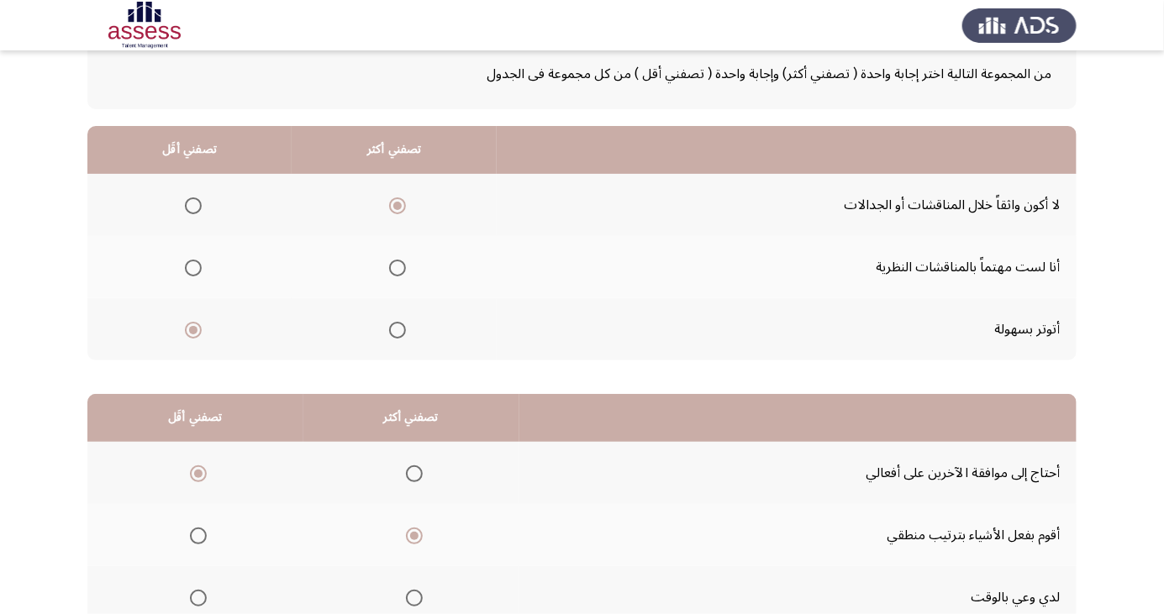
scroll to position [153, 0]
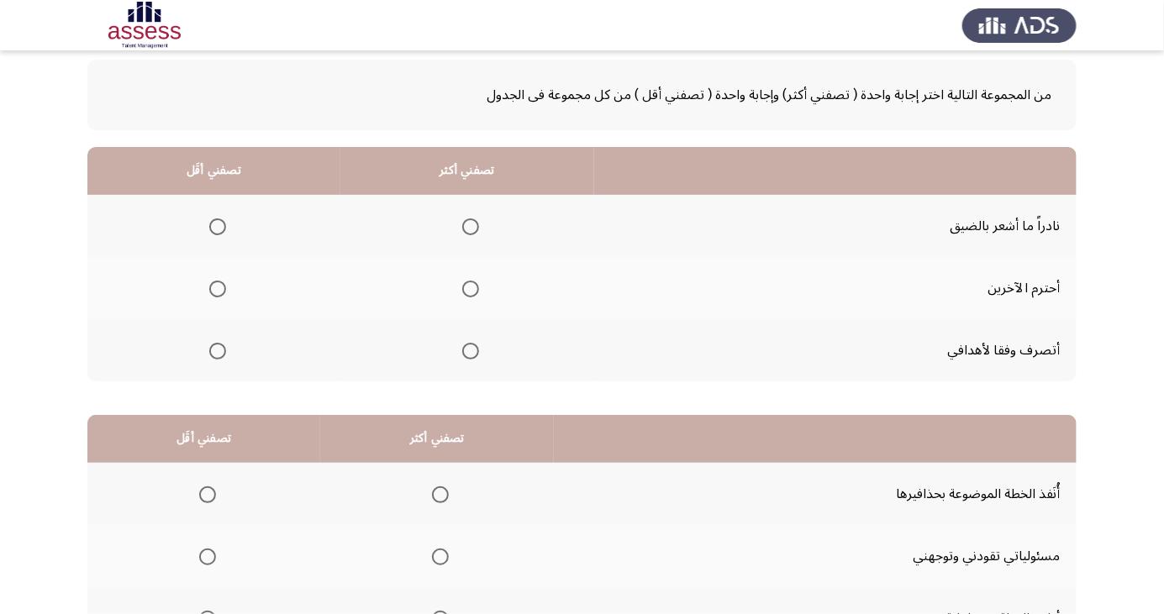
scroll to position [90, 0]
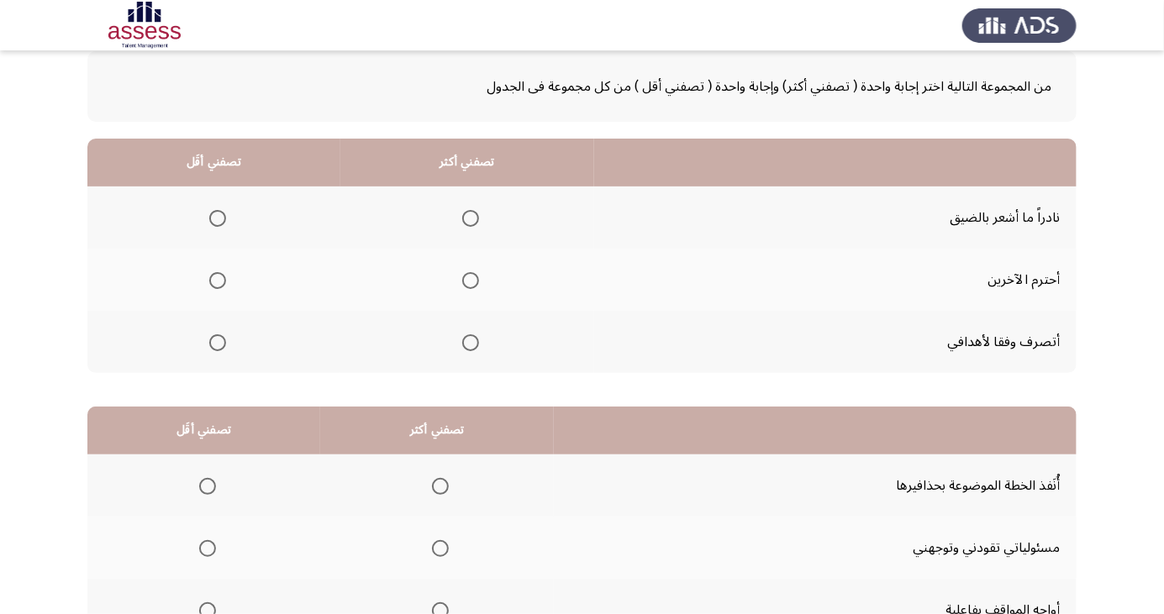
click at [435, 546] on span "Select an option" at bounding box center [440, 548] width 17 height 17
click at [435, 546] on input "Select an option" at bounding box center [440, 548] width 17 height 17
click at [209, 484] on span "Select an option" at bounding box center [207, 486] width 17 height 17
click at [209, 484] on input "Select an option" at bounding box center [207, 486] width 17 height 17
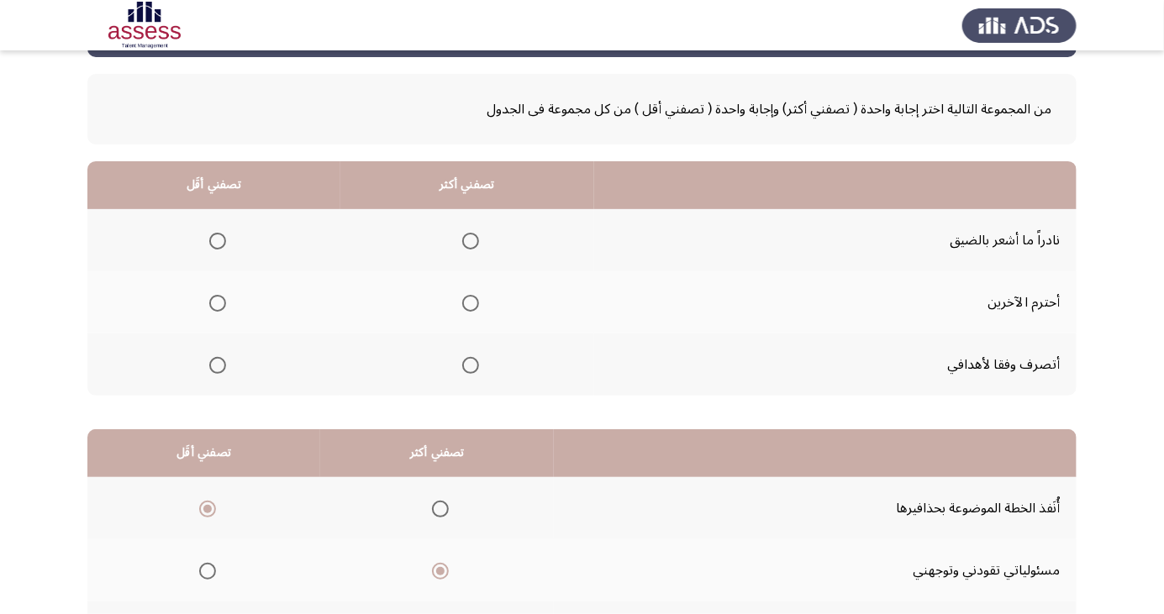
scroll to position [61, 0]
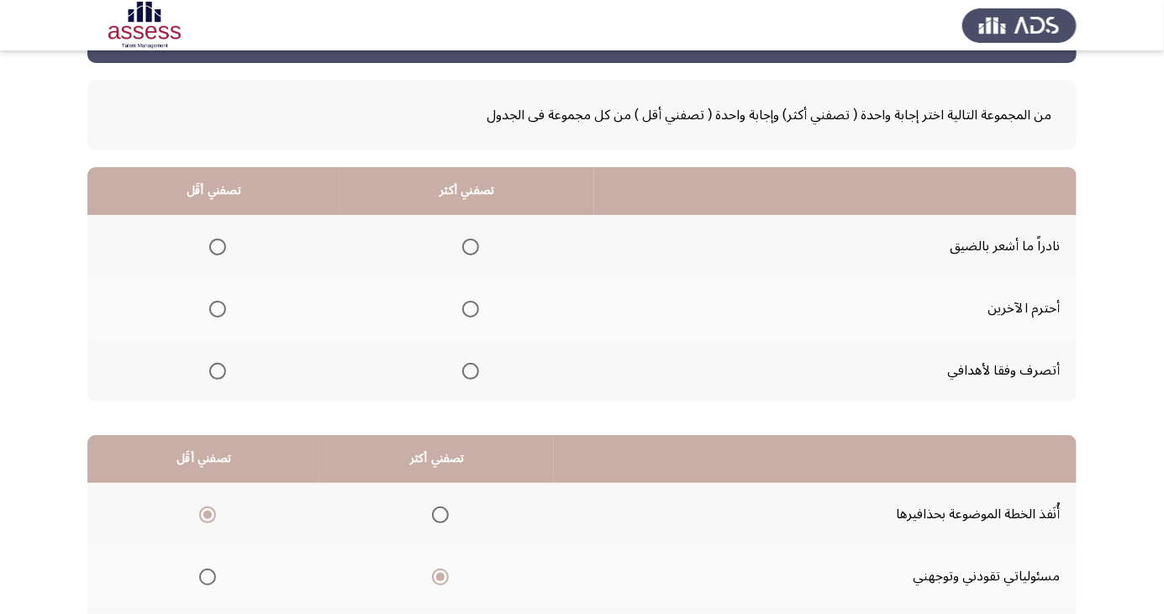
click at [472, 303] on span "Select an option" at bounding box center [470, 309] width 17 height 17
click at [472, 303] on input "Select an option" at bounding box center [470, 309] width 17 height 17
click at [218, 247] on span "Select an option" at bounding box center [218, 247] width 0 height 0
click at [215, 245] on input "Select an option" at bounding box center [217, 247] width 17 height 17
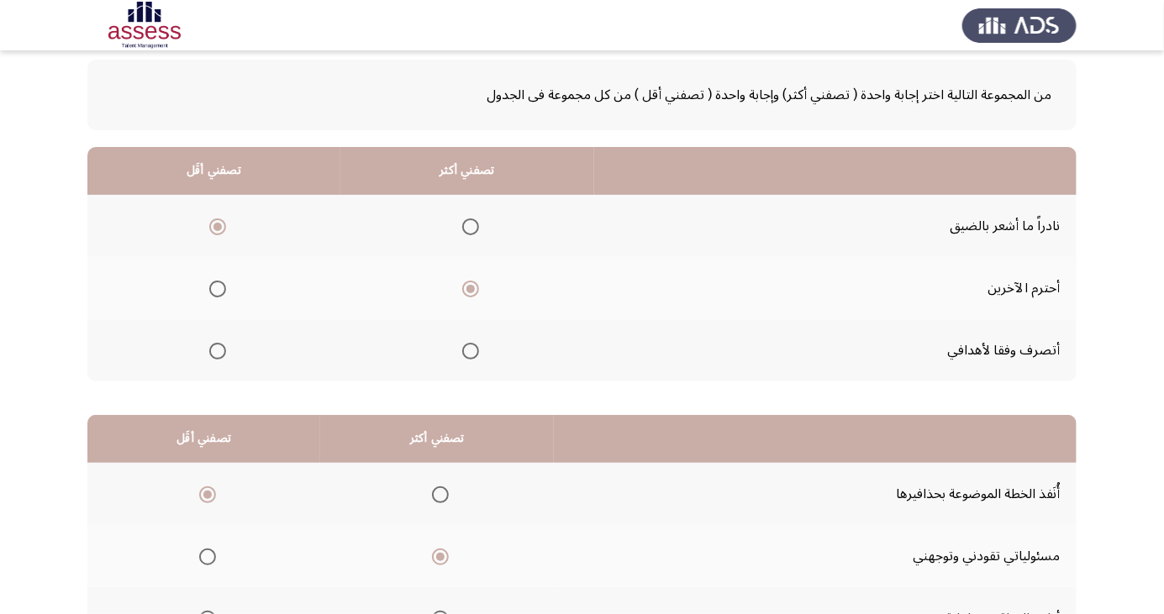
scroll to position [153, 0]
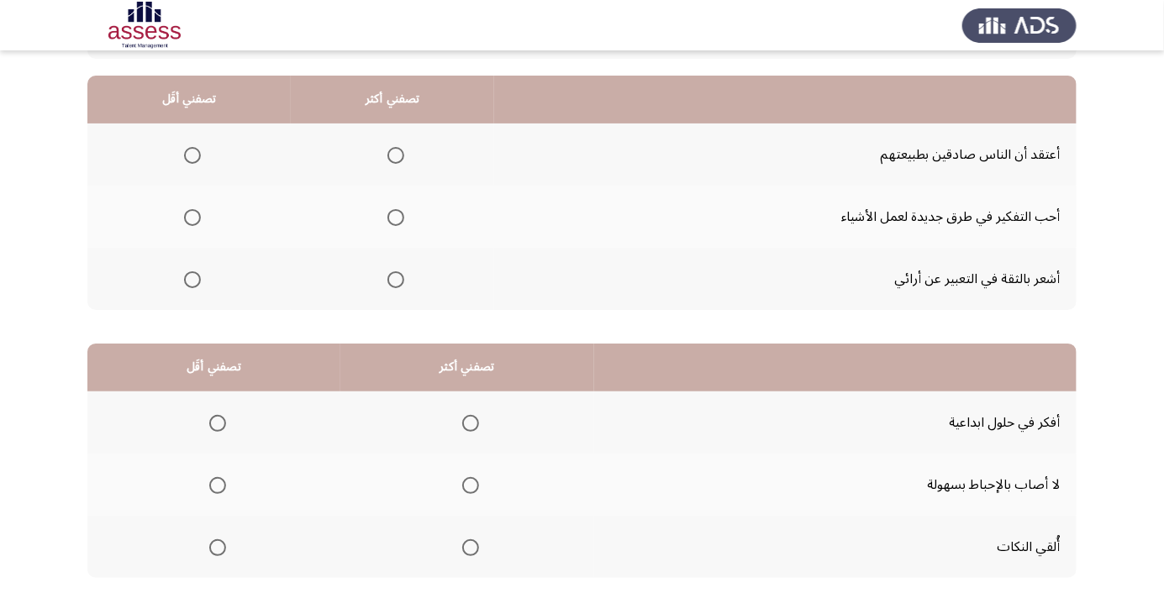
click at [471, 486] on span "Select an option" at bounding box center [471, 486] width 0 height 0
click at [466, 484] on input "Select an option" at bounding box center [470, 485] width 17 height 17
click at [218, 424] on span "Select an option" at bounding box center [218, 424] width 0 height 0
click at [215, 422] on input "Select an option" at bounding box center [217, 423] width 17 height 17
click at [387, 213] on span "Select an option" at bounding box center [395, 217] width 17 height 17
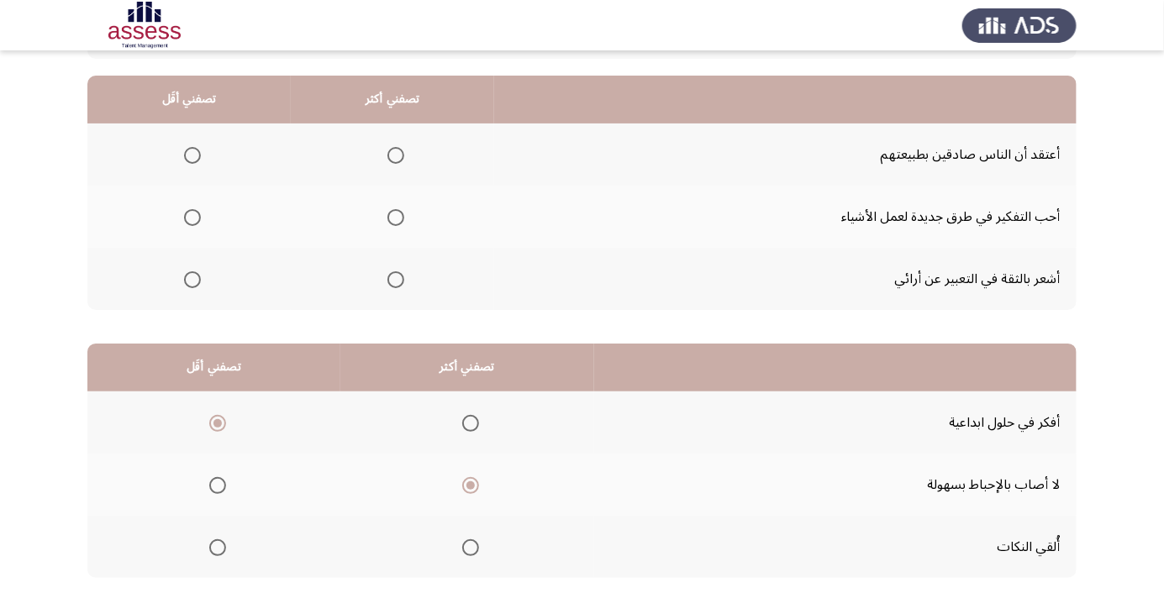
click at [387, 213] on input "Select an option" at bounding box center [395, 217] width 17 height 17
click at [194, 149] on span "Select an option" at bounding box center [192, 155] width 17 height 17
click at [194, 149] on input "Select an option" at bounding box center [192, 155] width 17 height 17
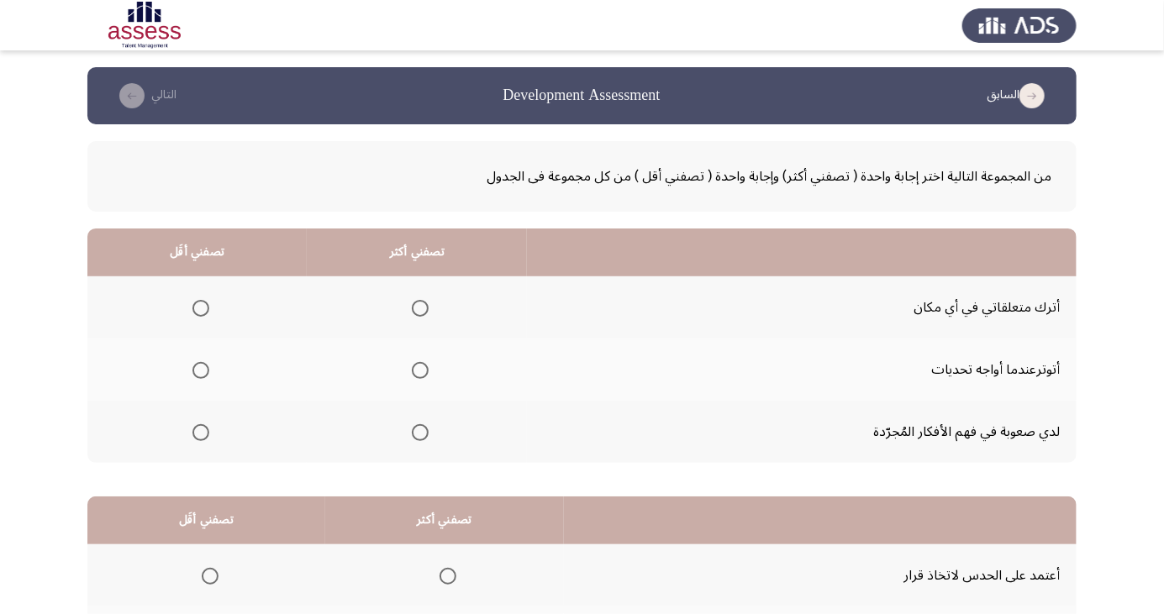
click at [201, 308] on span "Select an option" at bounding box center [201, 308] width 0 height 0
click at [200, 308] on input "Select an option" at bounding box center [200, 308] width 17 height 17
click at [420, 371] on span "Select an option" at bounding box center [420, 371] width 0 height 0
click at [419, 370] on input "Select an option" at bounding box center [420, 370] width 17 height 17
click at [203, 303] on span "Select an option" at bounding box center [200, 308] width 17 height 17
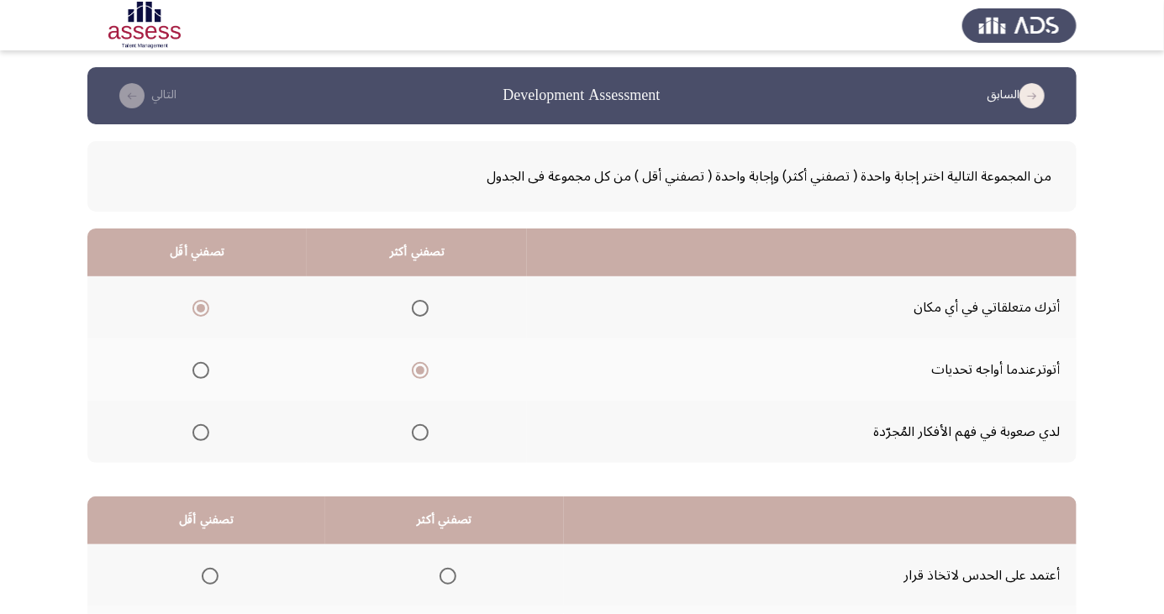
click at [203, 303] on input "Select an option" at bounding box center [200, 308] width 17 height 17
click at [201, 371] on span "Select an option" at bounding box center [201, 371] width 0 height 0
click at [200, 370] on input "Select an option" at bounding box center [200, 370] width 17 height 17
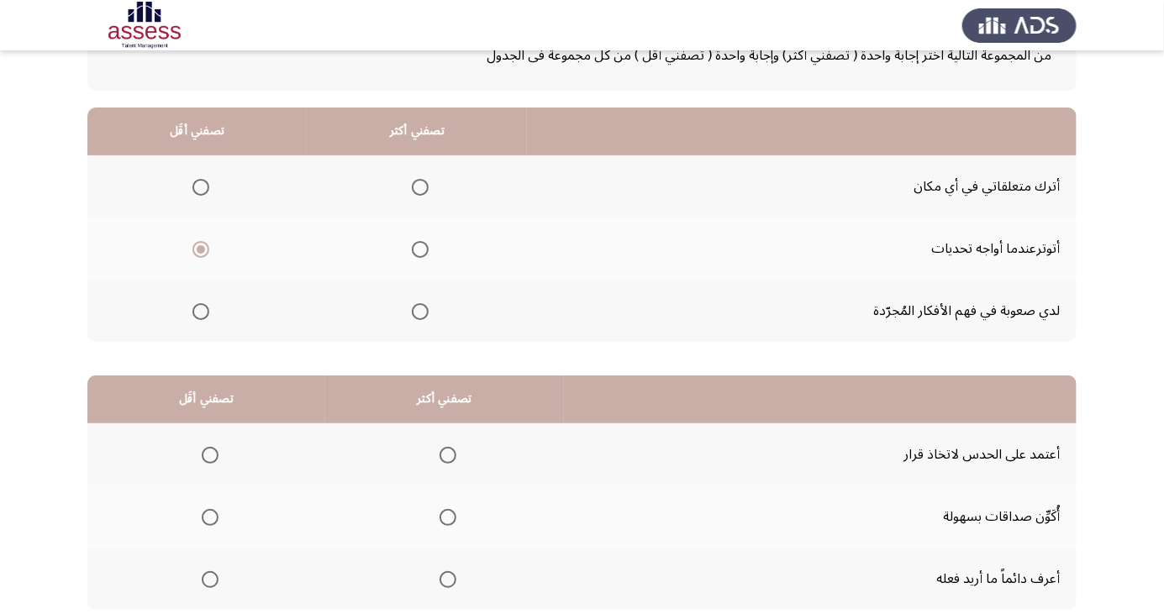
scroll to position [126, 0]
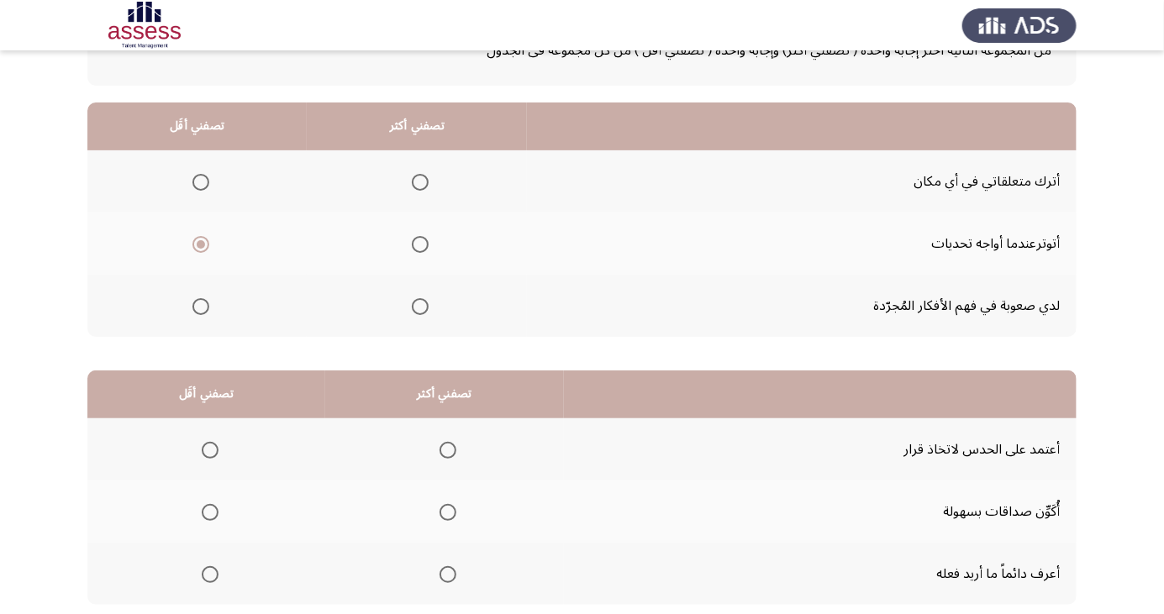
click at [448, 575] on span "Select an option" at bounding box center [448, 575] width 0 height 0
click at [447, 572] on input "Select an option" at bounding box center [448, 575] width 17 height 17
click at [420, 307] on span "Select an option" at bounding box center [420, 307] width 0 height 0
click at [419, 305] on input "Select an option" at bounding box center [420, 306] width 17 height 17
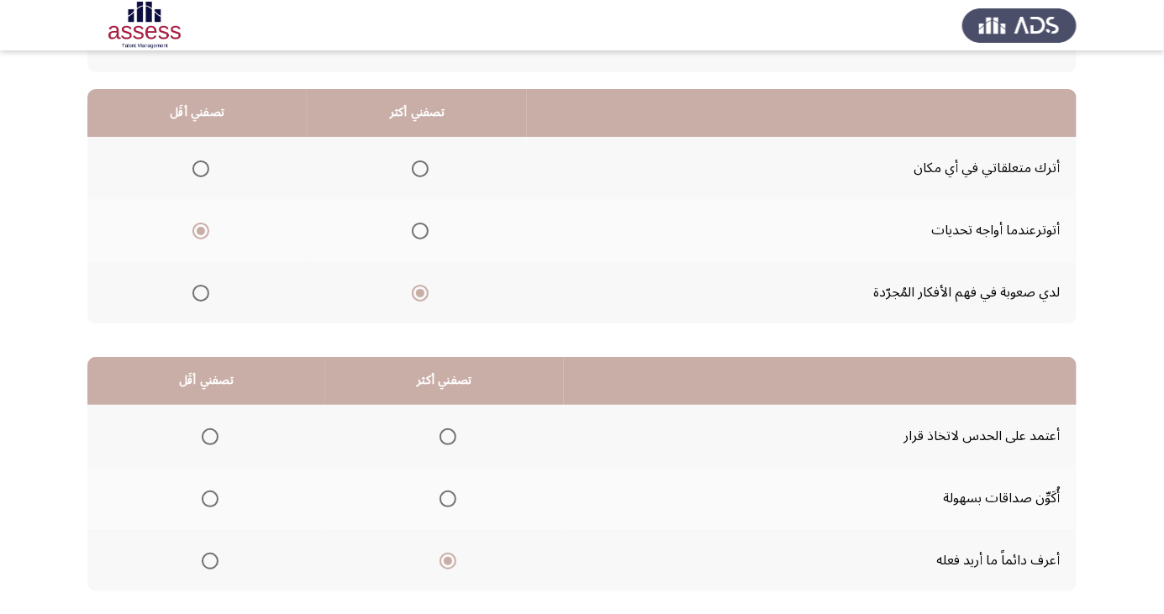
click at [448, 437] on span "Select an option" at bounding box center [448, 437] width 0 height 0
click at [447, 435] on input "Select an option" at bounding box center [448, 437] width 17 height 17
click at [448, 561] on span "Select an option" at bounding box center [448, 561] width 0 height 0
click at [447, 560] on input "Select an option" at bounding box center [448, 561] width 17 height 17
click at [210, 499] on span "Select an option" at bounding box center [210, 499] width 0 height 0
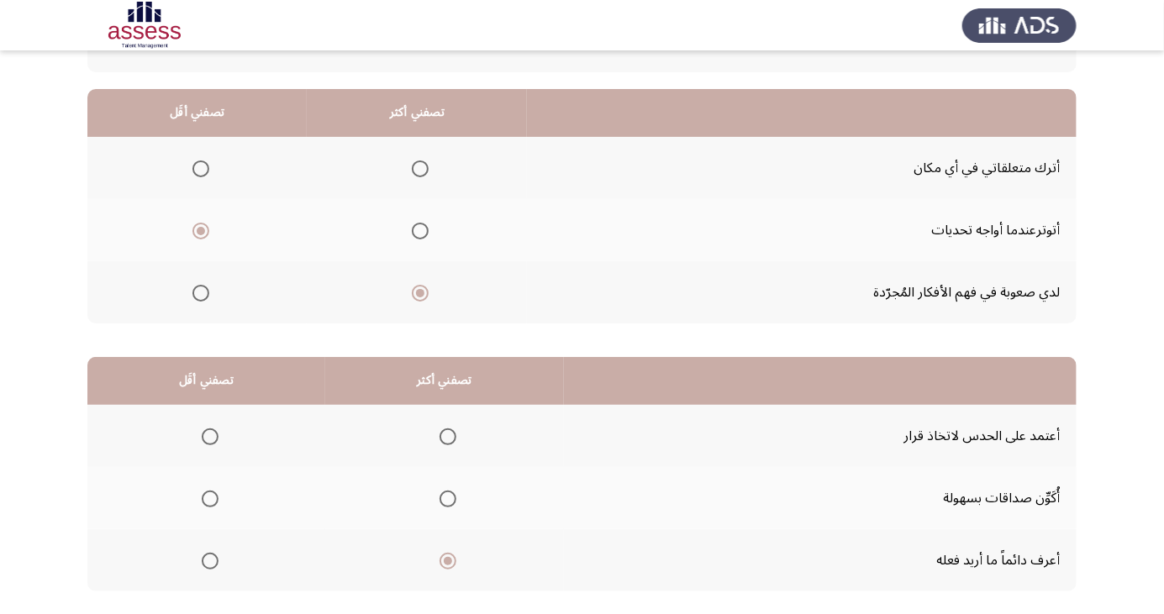
click at [209, 498] on input "Select an option" at bounding box center [210, 499] width 17 height 17
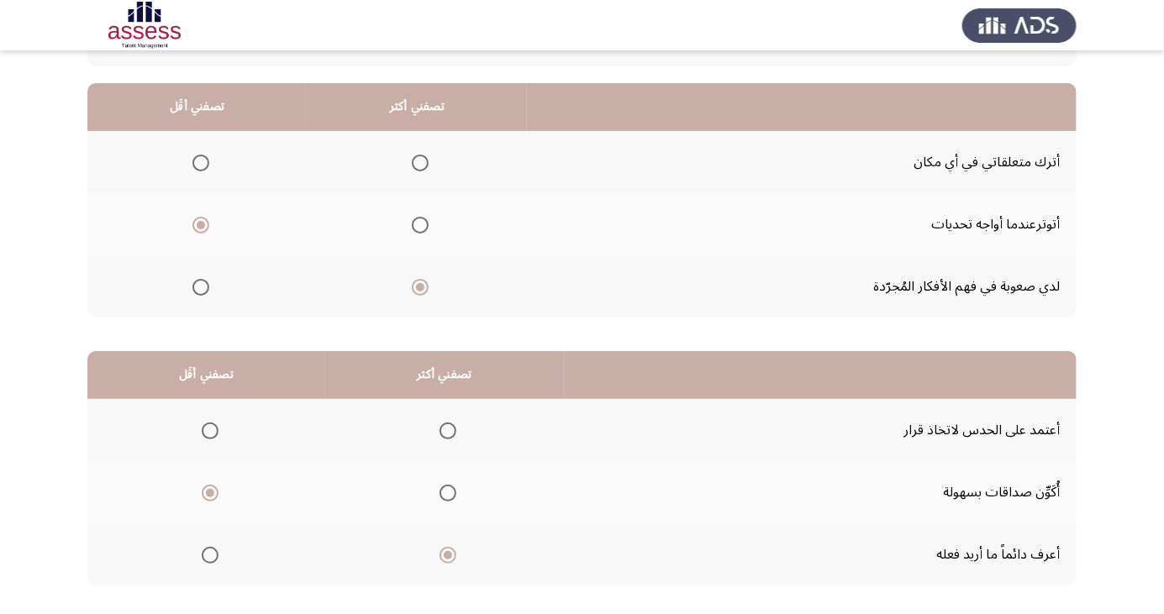
scroll to position [153, 0]
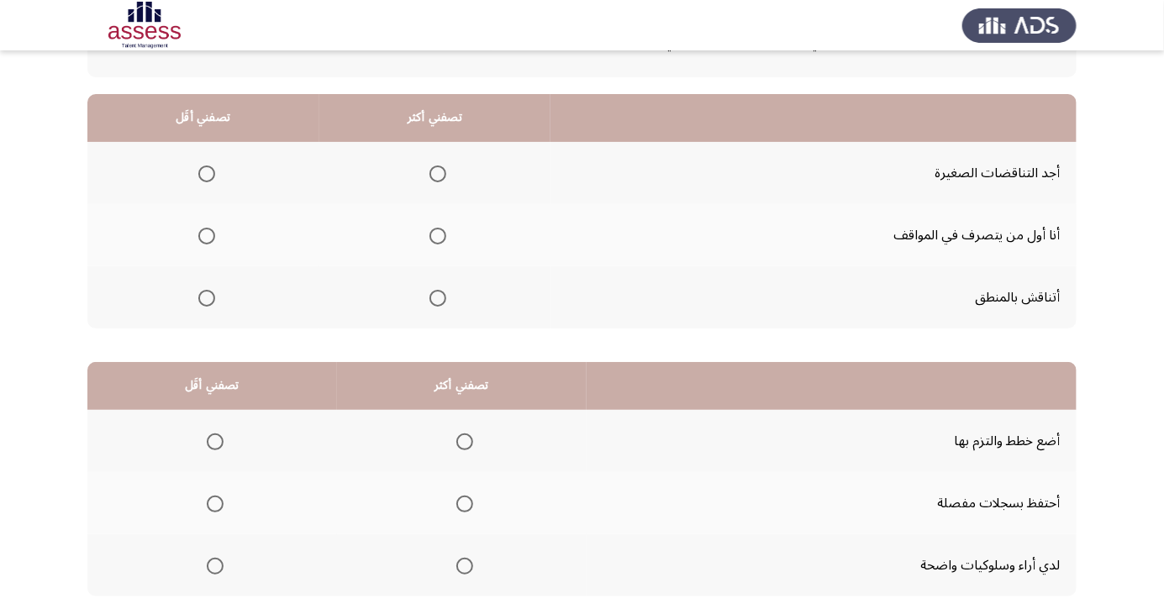
scroll to position [132, 0]
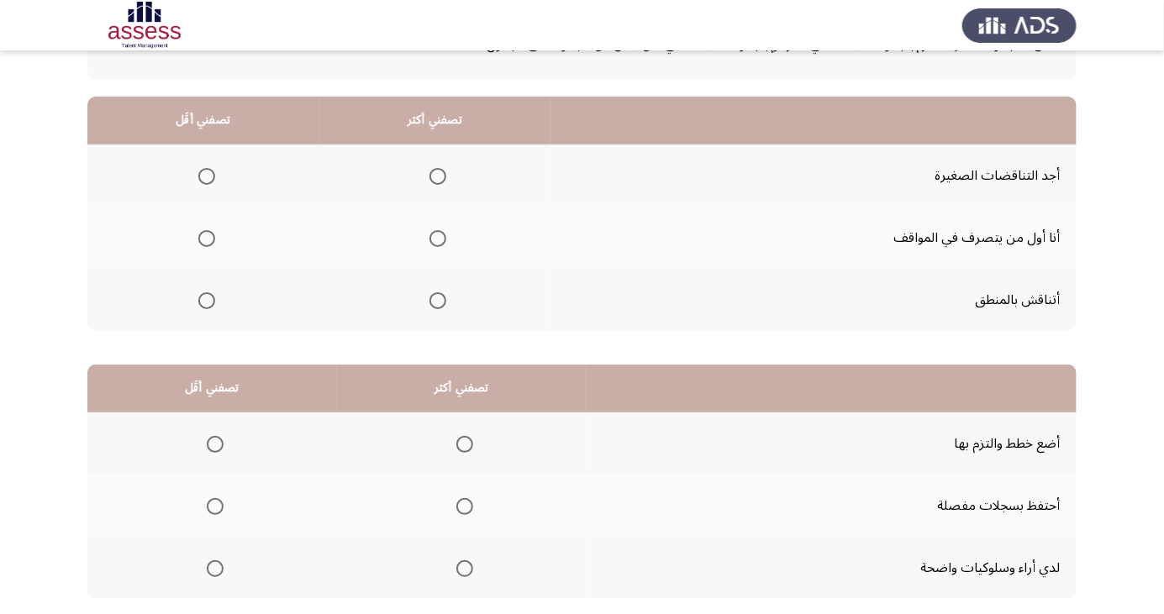
click at [438, 301] on span "Select an option" at bounding box center [438, 301] width 0 height 0
click at [436, 299] on input "Select an option" at bounding box center [438, 301] width 17 height 17
click at [207, 230] on span "Select an option" at bounding box center [206, 238] width 17 height 17
click at [207, 230] on input "Select an option" at bounding box center [206, 238] width 17 height 17
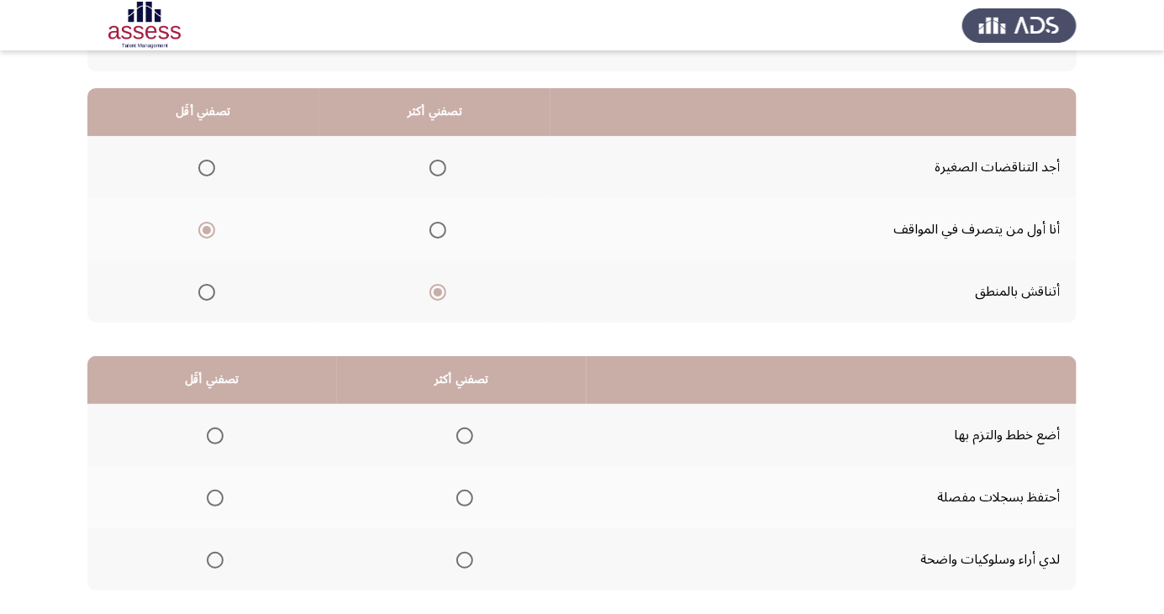
scroll to position [153, 0]
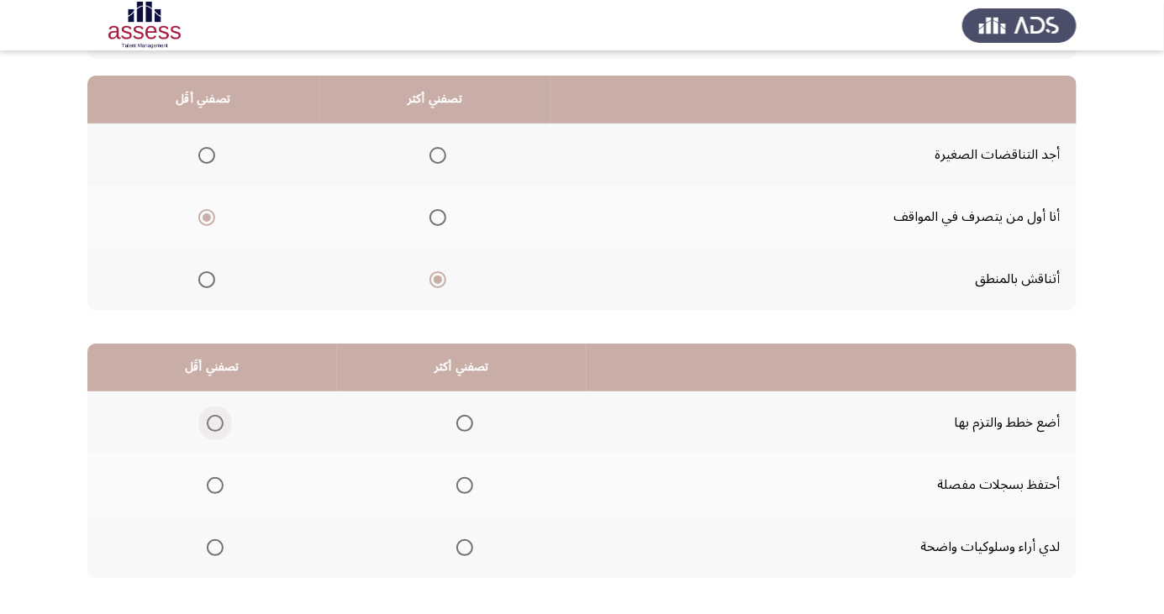
click at [215, 424] on span "Select an option" at bounding box center [215, 424] width 0 height 0
click at [214, 422] on input "Select an option" at bounding box center [215, 423] width 17 height 17
click at [468, 544] on span "Select an option" at bounding box center [464, 548] width 17 height 17
click at [468, 544] on input "Select an option" at bounding box center [464, 548] width 17 height 17
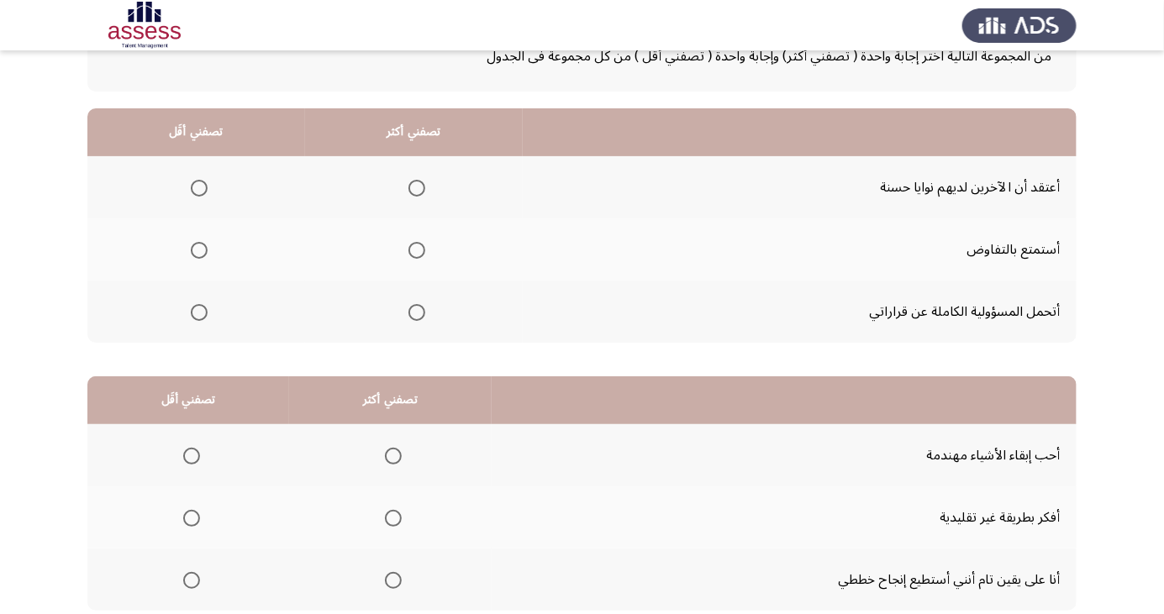
scroll to position [121, 0]
click at [393, 580] on span "Select an option" at bounding box center [393, 580] width 0 height 0
click at [390, 577] on input "Select an option" at bounding box center [393, 580] width 17 height 17
click at [190, 515] on span "Select an option" at bounding box center [191, 517] width 17 height 17
click at [190, 515] on input "Select an option" at bounding box center [191, 517] width 17 height 17
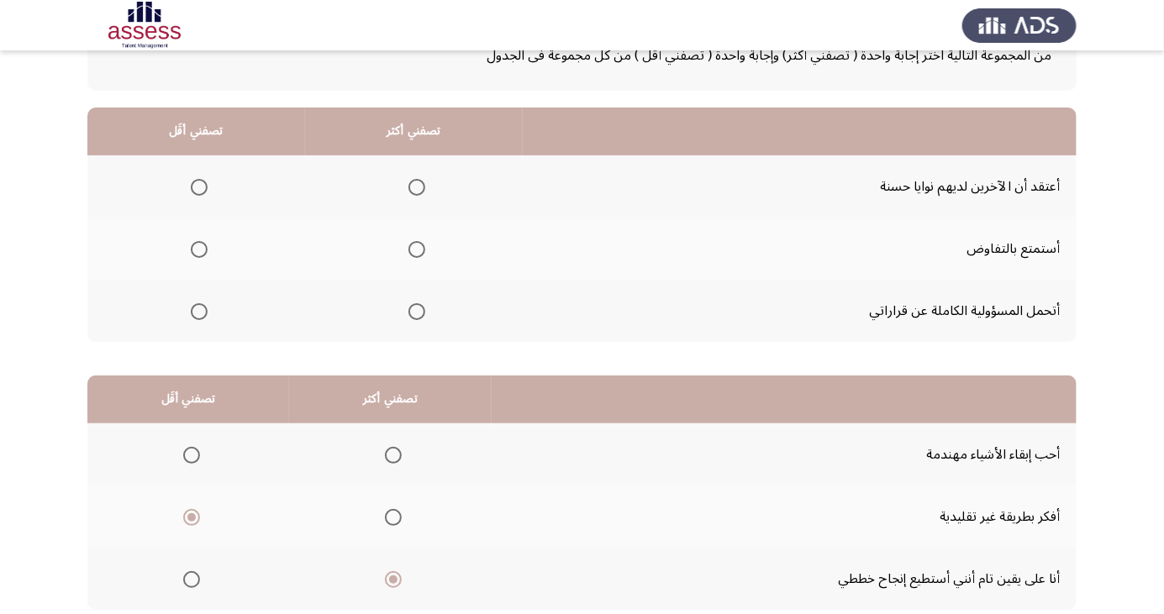
click at [199, 250] on span "Select an option" at bounding box center [199, 250] width 0 height 0
click at [198, 248] on input "Select an option" at bounding box center [199, 249] width 17 height 17
click at [417, 187] on span "Select an option" at bounding box center [417, 187] width 0 height 0
click at [415, 186] on input "Select an option" at bounding box center [416, 187] width 17 height 17
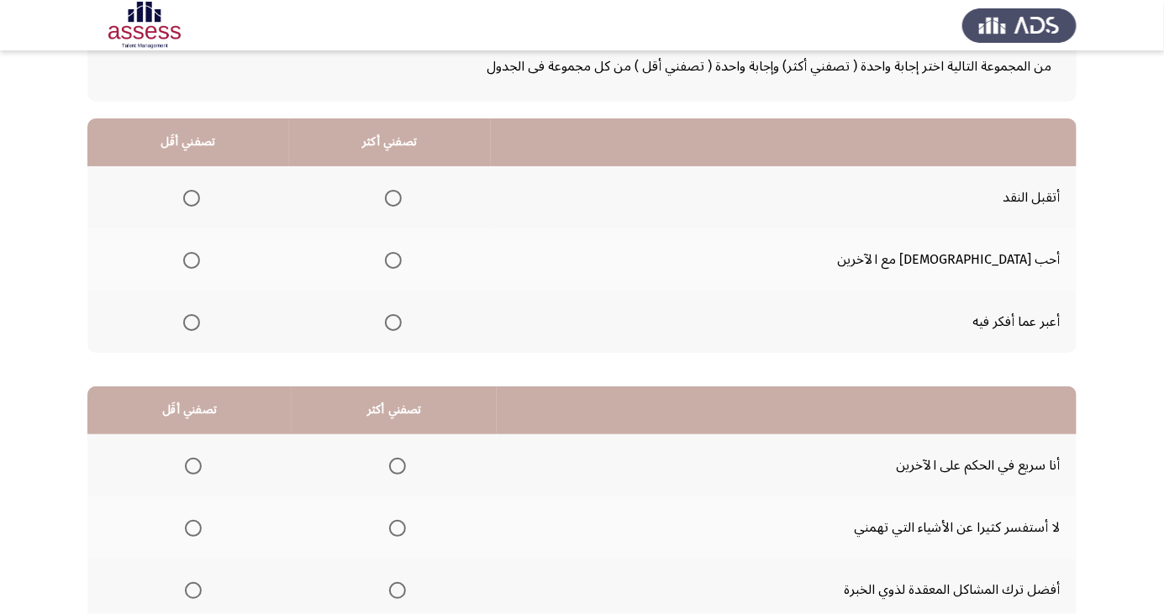
scroll to position [153, 0]
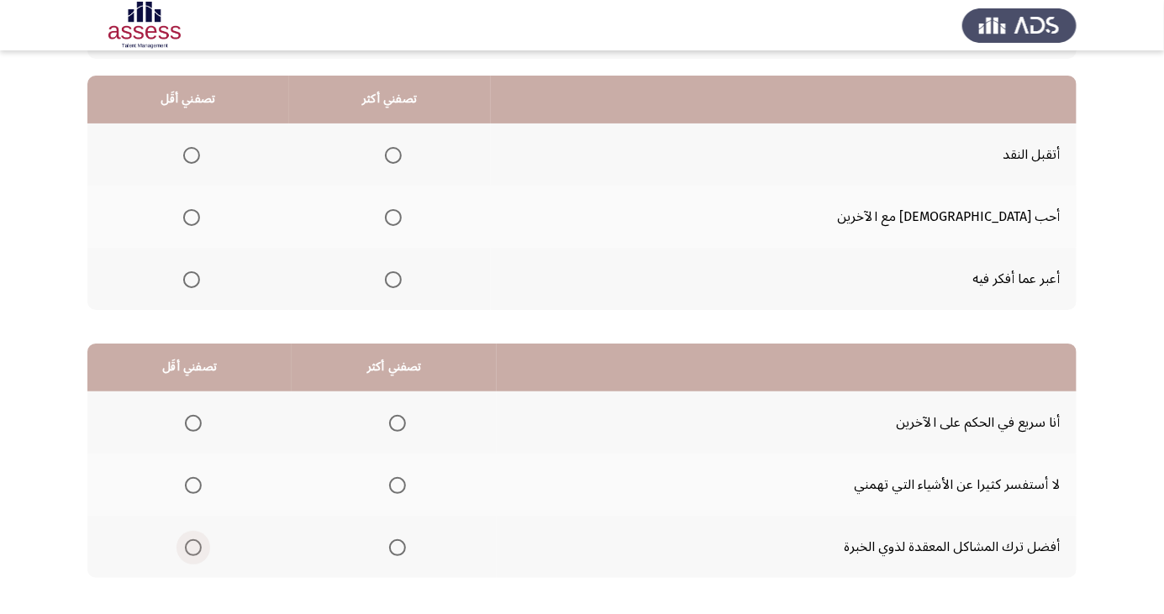
click at [190, 542] on span "Select an option" at bounding box center [193, 548] width 17 height 17
click at [190, 542] on input "Select an option" at bounding box center [193, 548] width 17 height 17
click at [395, 491] on span "Select an option" at bounding box center [397, 485] width 17 height 17
click at [395, 491] on input "Select an option" at bounding box center [397, 485] width 17 height 17
click at [393, 280] on span "Select an option" at bounding box center [393, 280] width 0 height 0
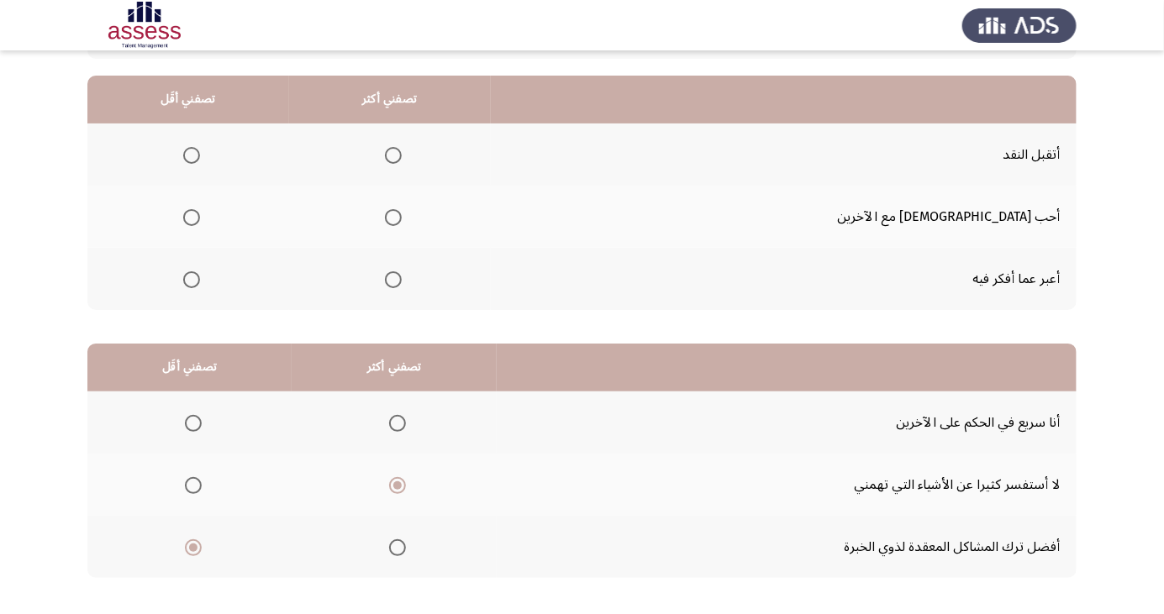
click at [402, 278] on input "Select an option" at bounding box center [393, 279] width 17 height 17
click at [192, 218] on span "Select an option" at bounding box center [192, 218] width 0 height 0
click at [200, 216] on input "Select an option" at bounding box center [191, 217] width 17 height 17
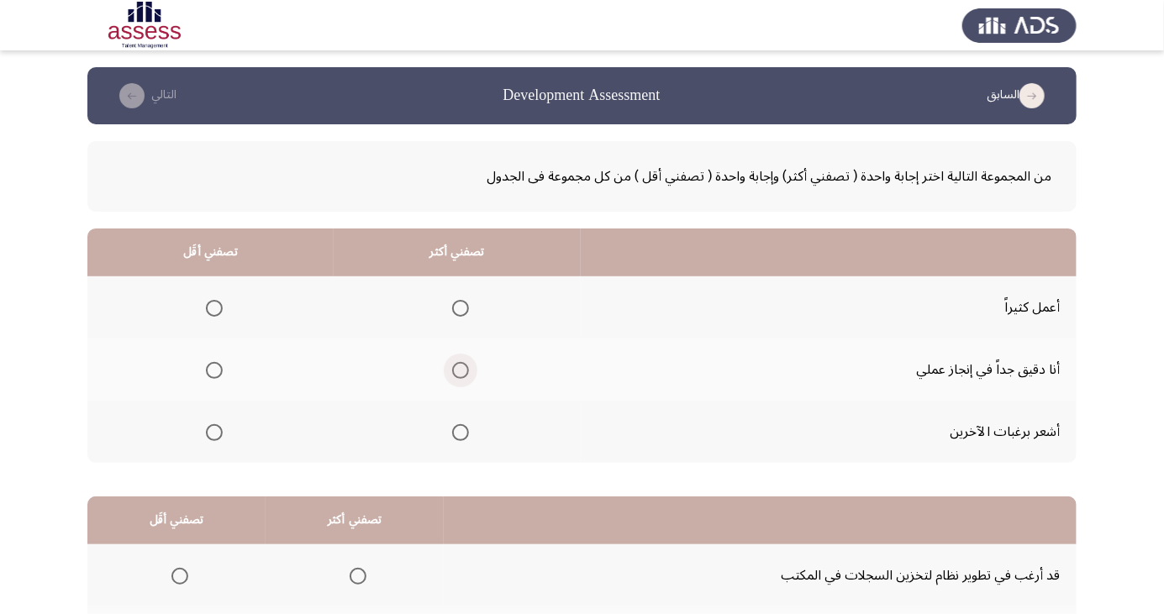
click at [452, 366] on span "Select an option" at bounding box center [460, 370] width 17 height 17
click at [452, 366] on input "Select an option" at bounding box center [460, 370] width 17 height 17
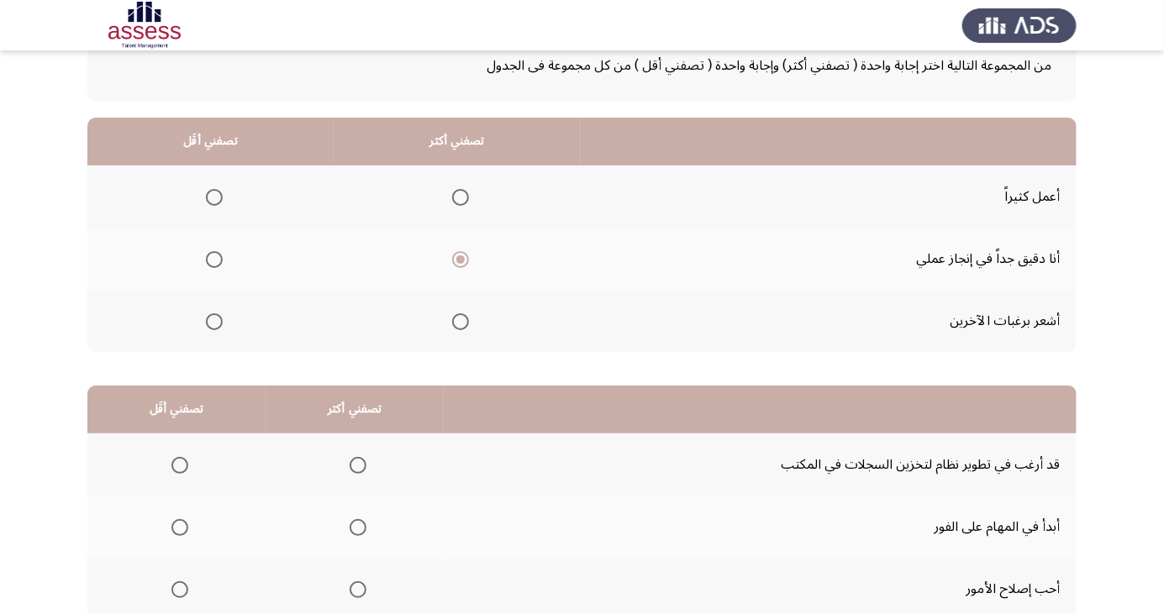
scroll to position [153, 0]
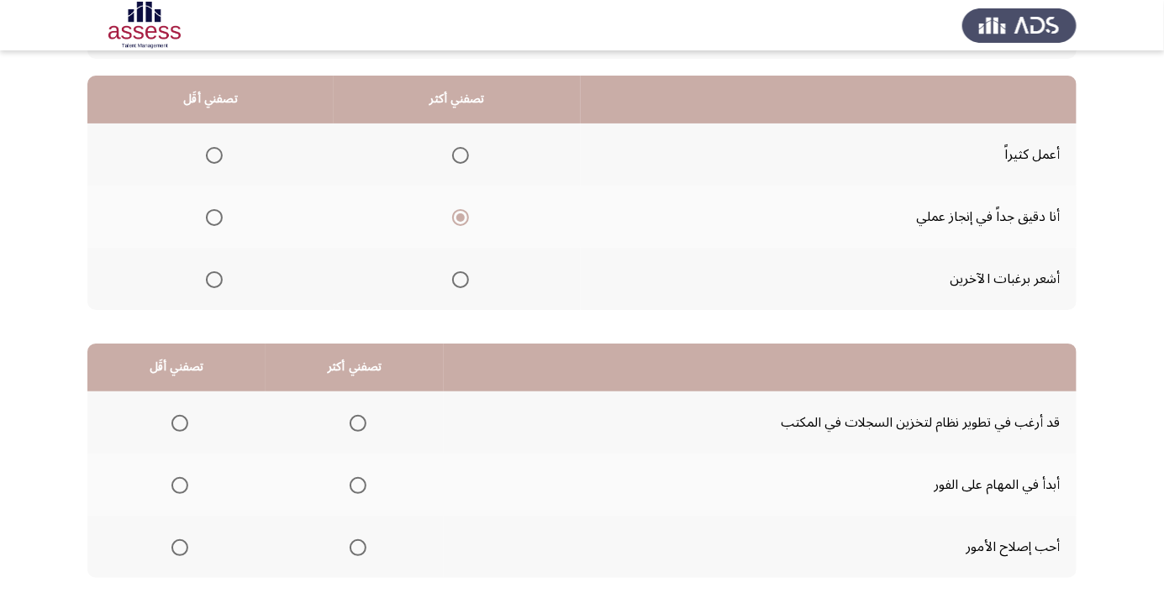
click at [350, 542] on span "Select an option" at bounding box center [358, 548] width 17 height 17
click at [350, 542] on input "Select an option" at bounding box center [358, 548] width 17 height 17
click at [180, 424] on span "Select an option" at bounding box center [180, 424] width 0 height 0
click at [178, 422] on input "Select an option" at bounding box center [179, 423] width 17 height 17
click at [214, 280] on span "Select an option" at bounding box center [214, 280] width 0 height 0
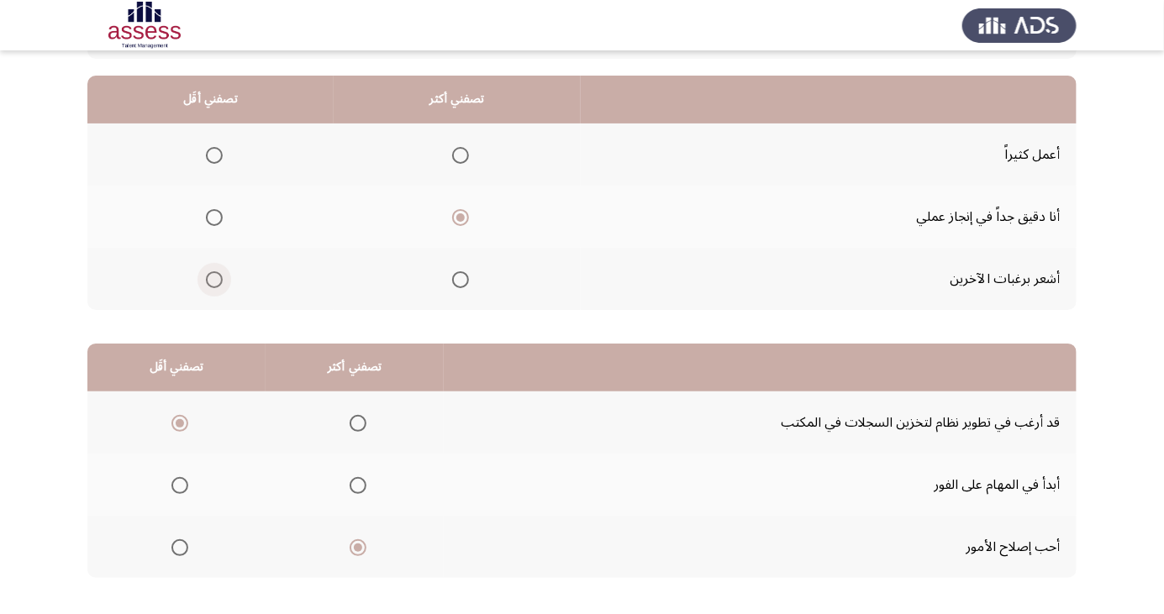
click at [213, 278] on input "Select an option" at bounding box center [214, 279] width 17 height 17
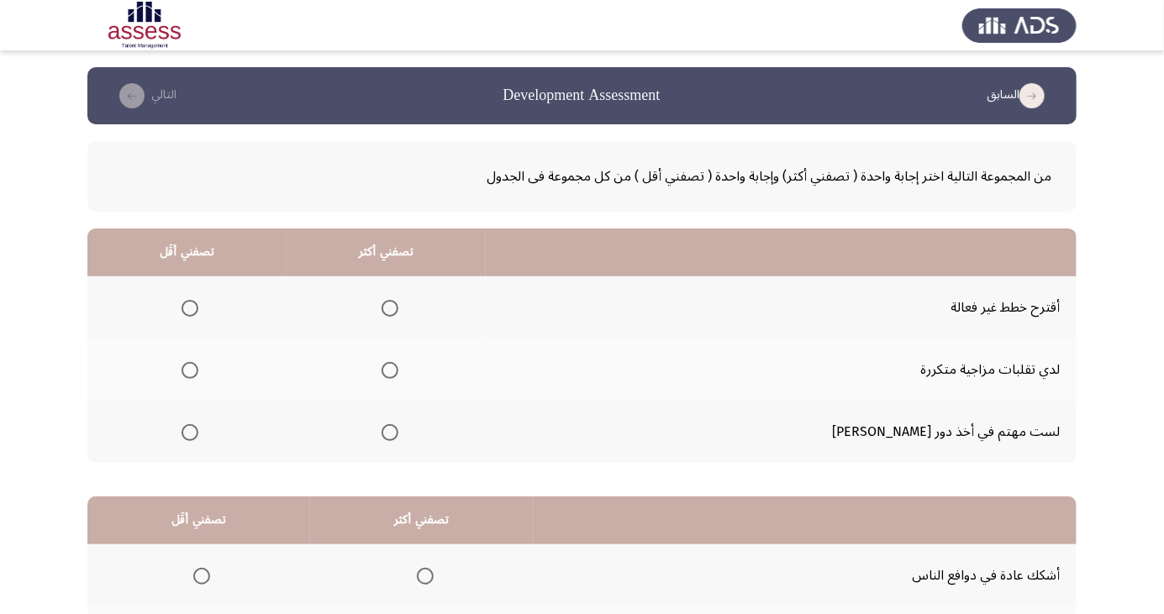
click at [198, 430] on span "Select an option" at bounding box center [190, 432] width 17 height 17
click at [198, 430] on input "Select an option" at bounding box center [190, 432] width 17 height 17
click at [398, 311] on span "Select an option" at bounding box center [390, 308] width 17 height 17
click at [398, 311] on input "Select an option" at bounding box center [390, 308] width 17 height 17
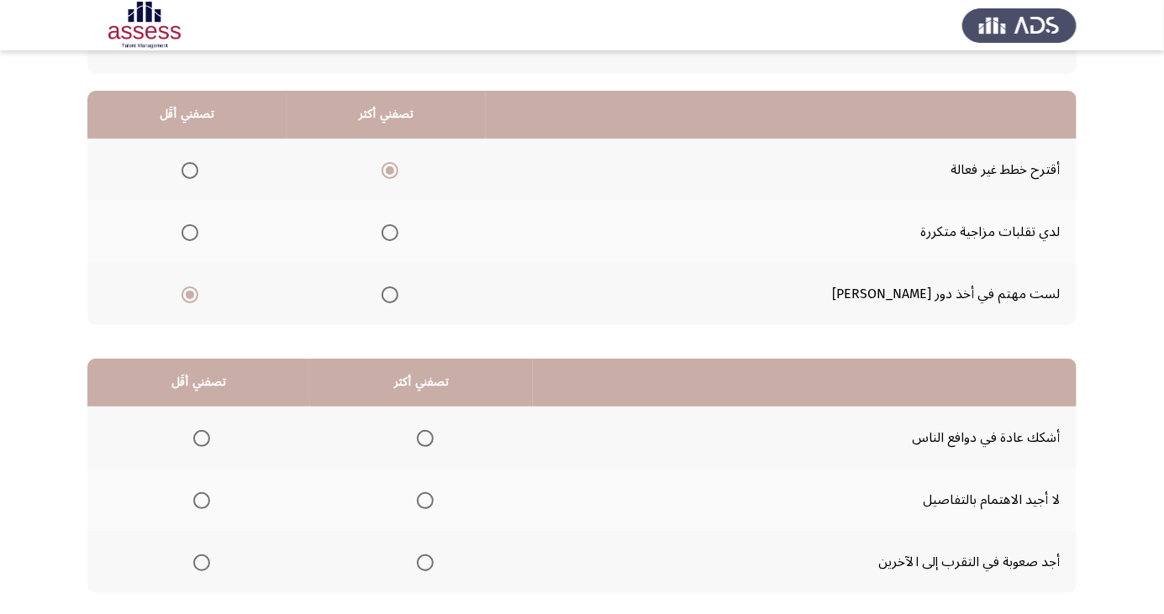
scroll to position [153, 0]
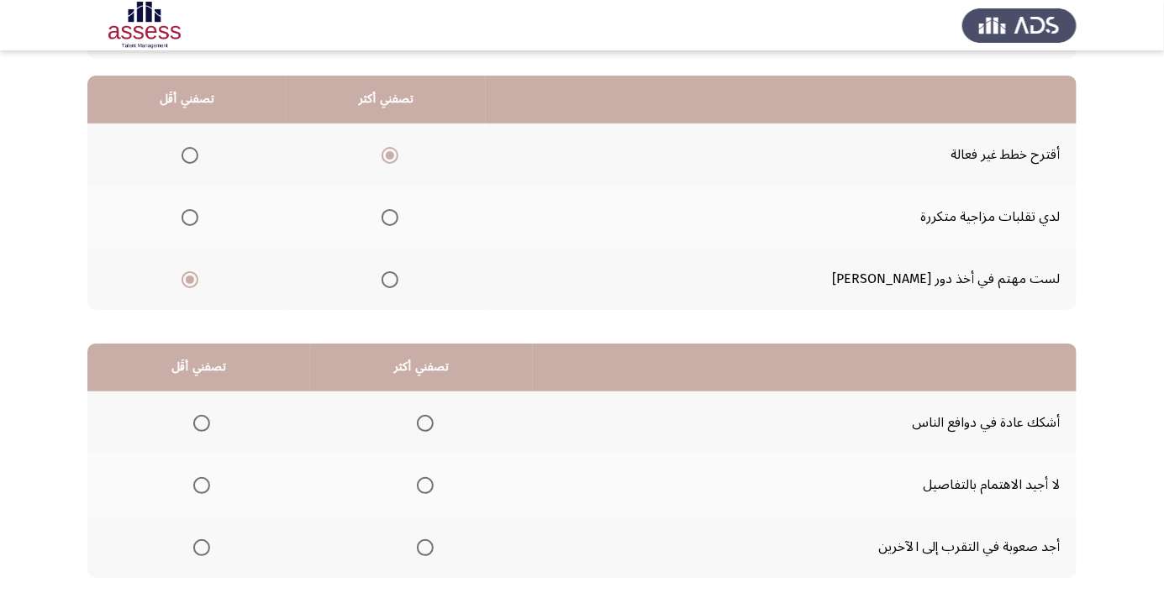
click at [202, 548] on span "Select an option" at bounding box center [202, 548] width 0 height 0
click at [201, 546] on input "Select an option" at bounding box center [201, 548] width 17 height 17
click at [424, 415] on span "Select an option" at bounding box center [425, 423] width 17 height 17
click at [424, 415] on input "Select an option" at bounding box center [425, 423] width 17 height 17
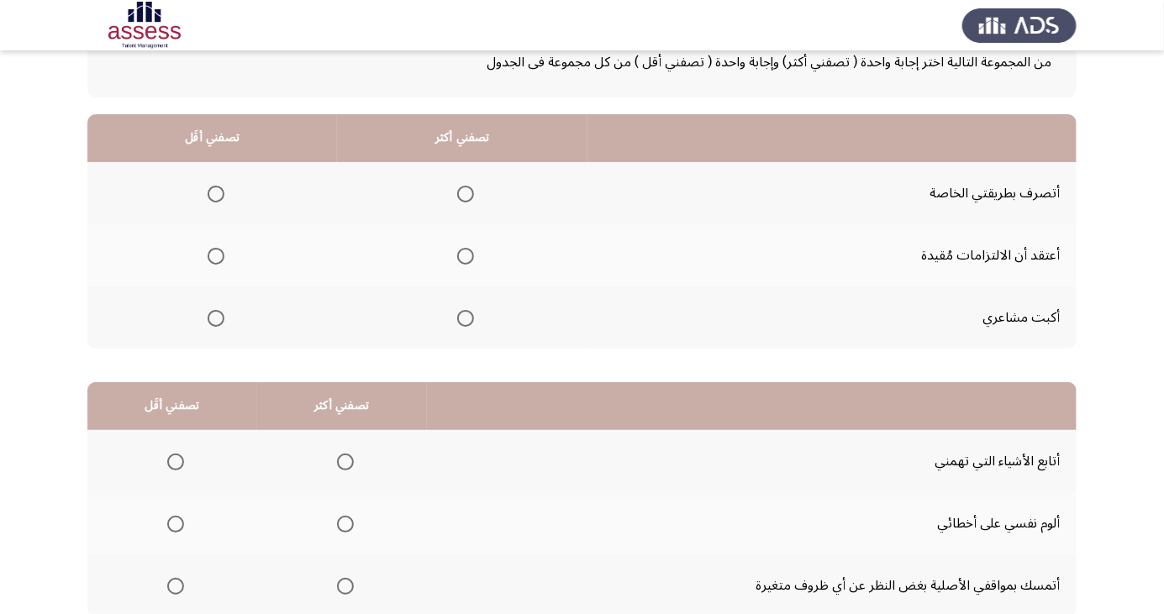
scroll to position [116, 0]
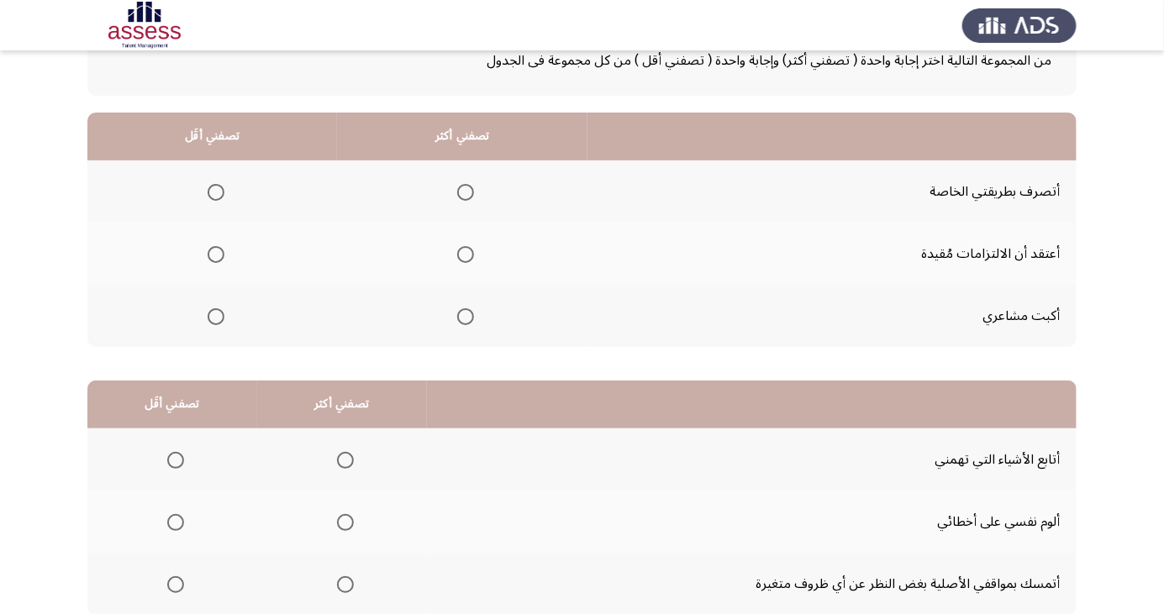
click at [215, 315] on span "Select an option" at bounding box center [216, 316] width 17 height 17
click at [215, 315] on input "Select an option" at bounding box center [216, 316] width 17 height 17
click at [466, 253] on span "Select an option" at bounding box center [465, 254] width 17 height 17
click at [466, 253] on input "Select an option" at bounding box center [465, 254] width 17 height 17
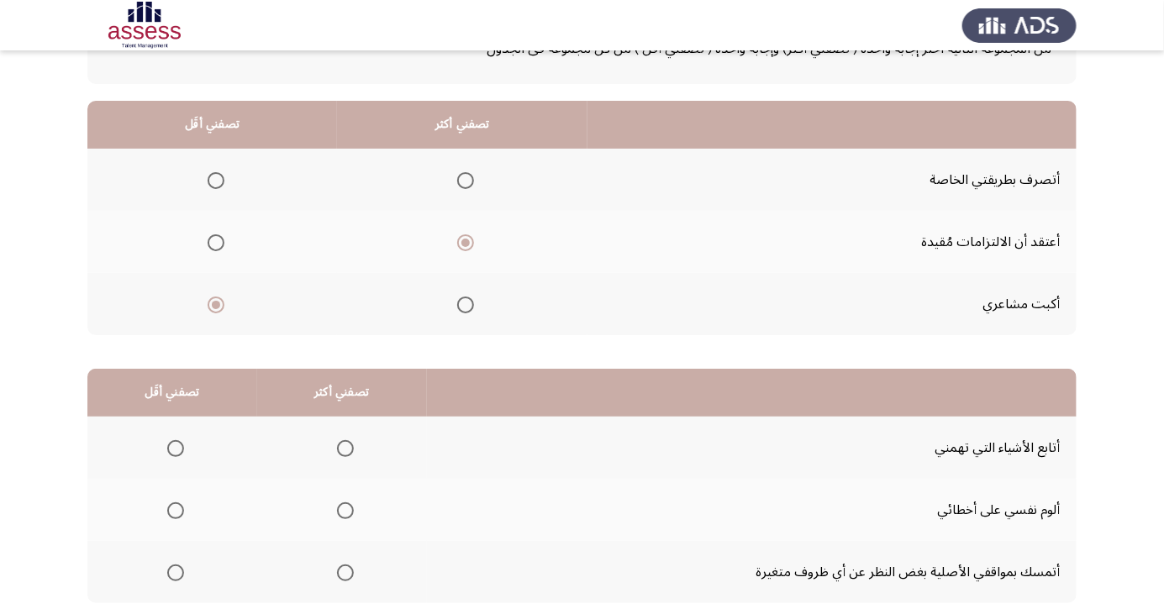
scroll to position [148, 0]
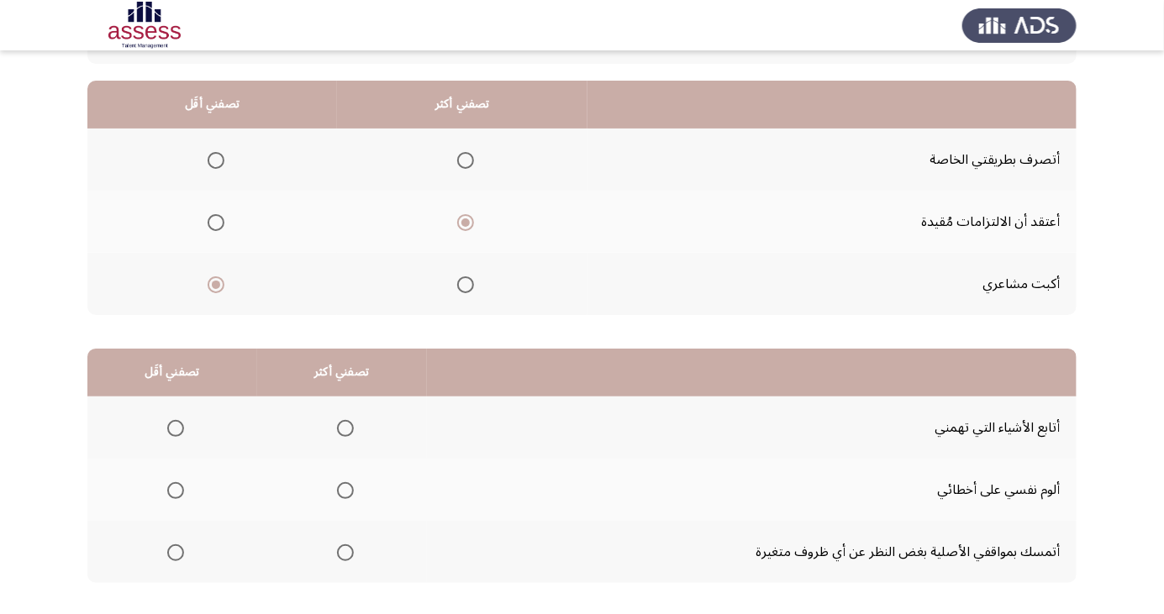
click at [345, 491] on span "Select an option" at bounding box center [345, 491] width 0 height 0
click at [343, 488] on input "Select an option" at bounding box center [345, 490] width 17 height 17
click at [337, 424] on span "Select an option" at bounding box center [345, 428] width 17 height 17
click at [337, 424] on input "Select an option" at bounding box center [345, 428] width 17 height 17
click at [345, 491] on span "Select an option" at bounding box center [345, 491] width 0 height 0
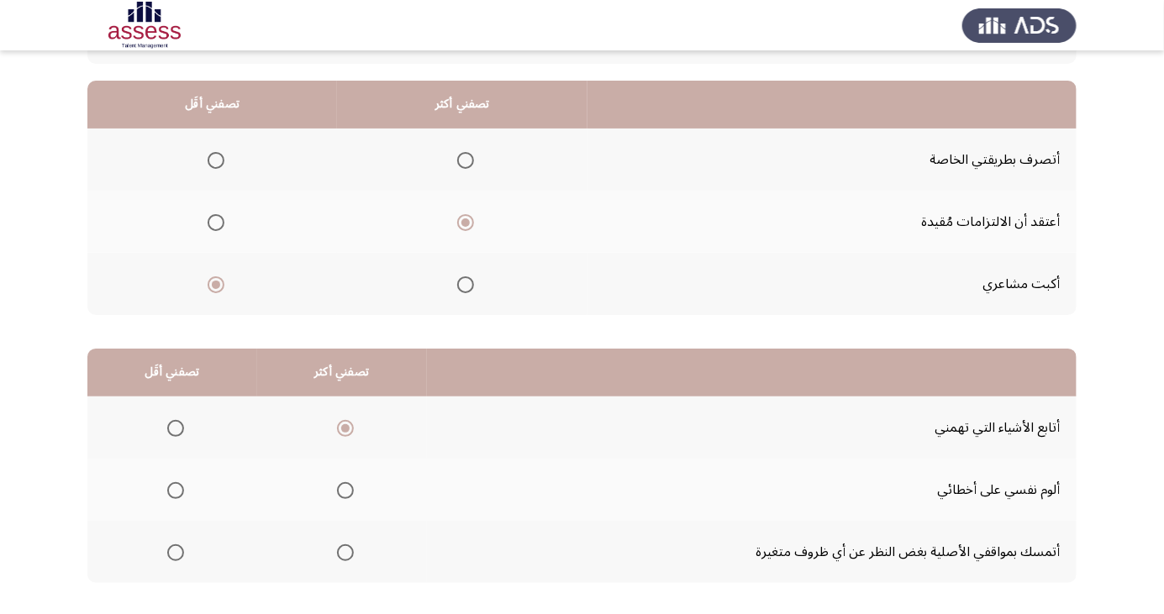
click at [343, 488] on input "Select an option" at bounding box center [345, 490] width 17 height 17
click at [170, 548] on span "Select an option" at bounding box center [175, 553] width 17 height 17
click at [170, 548] on input "Select an option" at bounding box center [175, 553] width 17 height 17
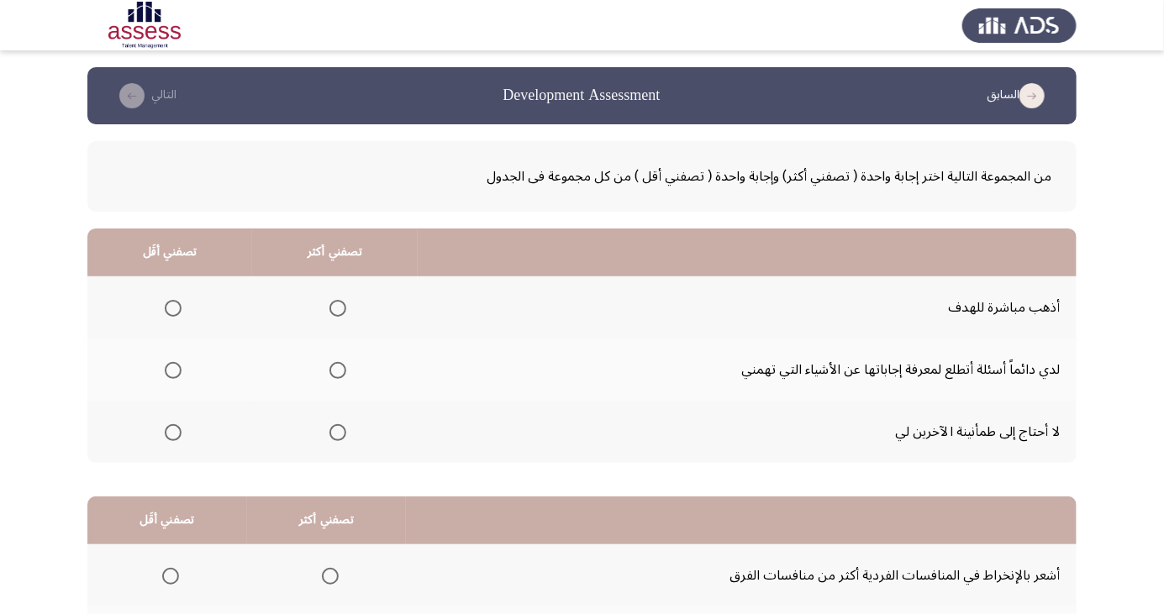
click at [343, 303] on span "Select an option" at bounding box center [337, 308] width 17 height 17
click at [343, 303] on input "Select an option" at bounding box center [337, 308] width 17 height 17
click at [173, 433] on span "Select an option" at bounding box center [173, 433] width 0 height 0
click at [172, 431] on input "Select an option" at bounding box center [173, 432] width 17 height 17
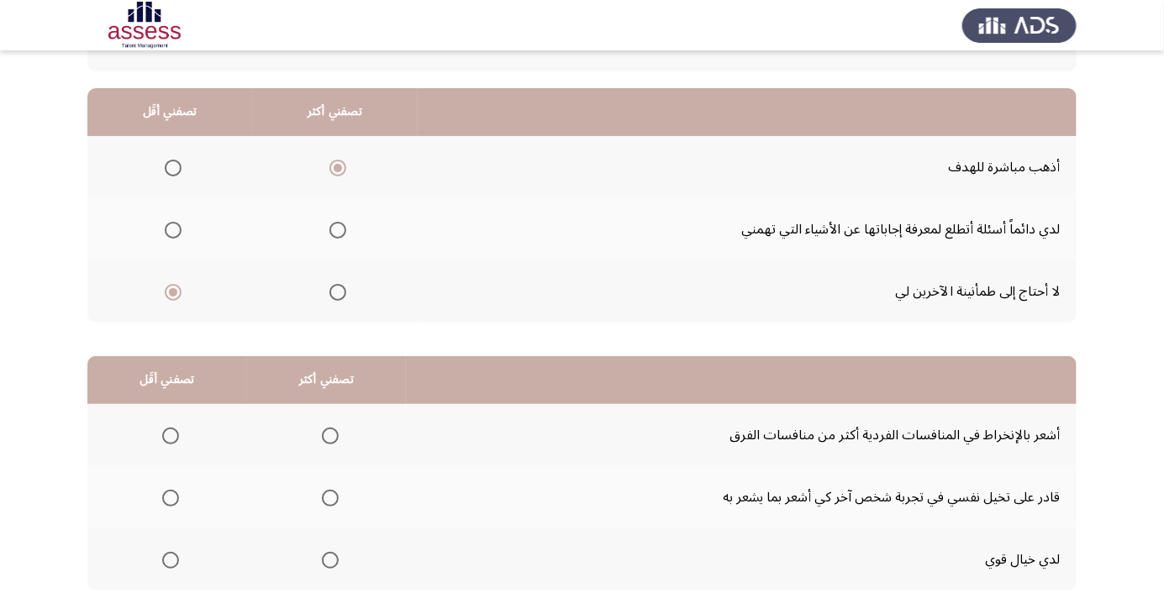
scroll to position [153, 0]
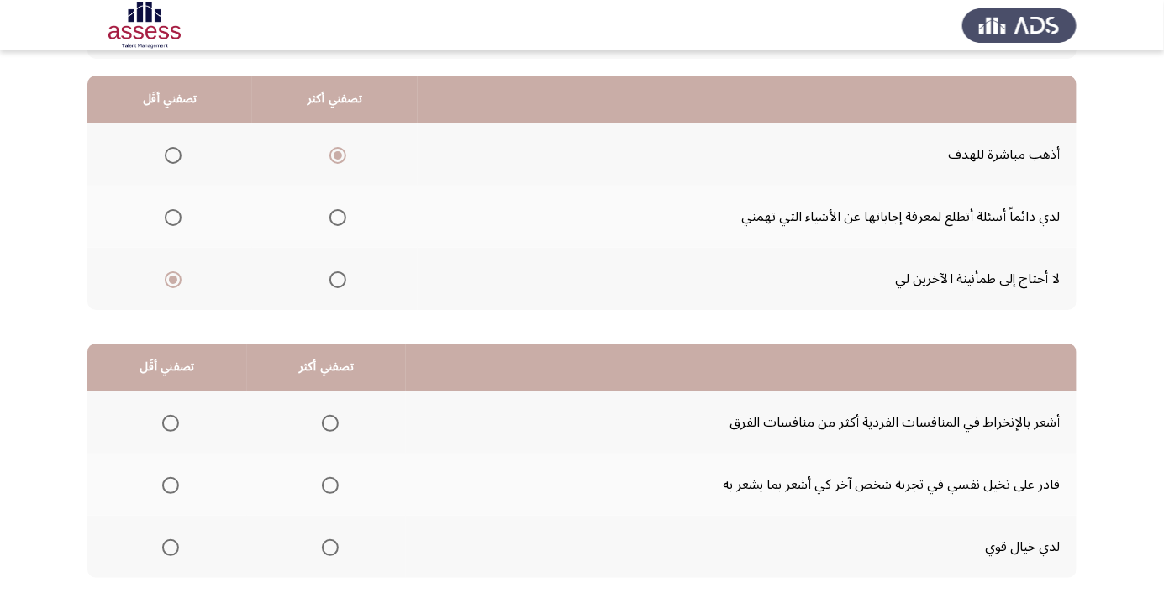
click at [329, 486] on span "Select an option" at bounding box center [329, 486] width 0 height 0
click at [327, 484] on input "Select an option" at bounding box center [330, 485] width 17 height 17
click at [171, 548] on span "Select an option" at bounding box center [171, 548] width 0 height 0
click at [169, 546] on input "Select an option" at bounding box center [170, 548] width 17 height 17
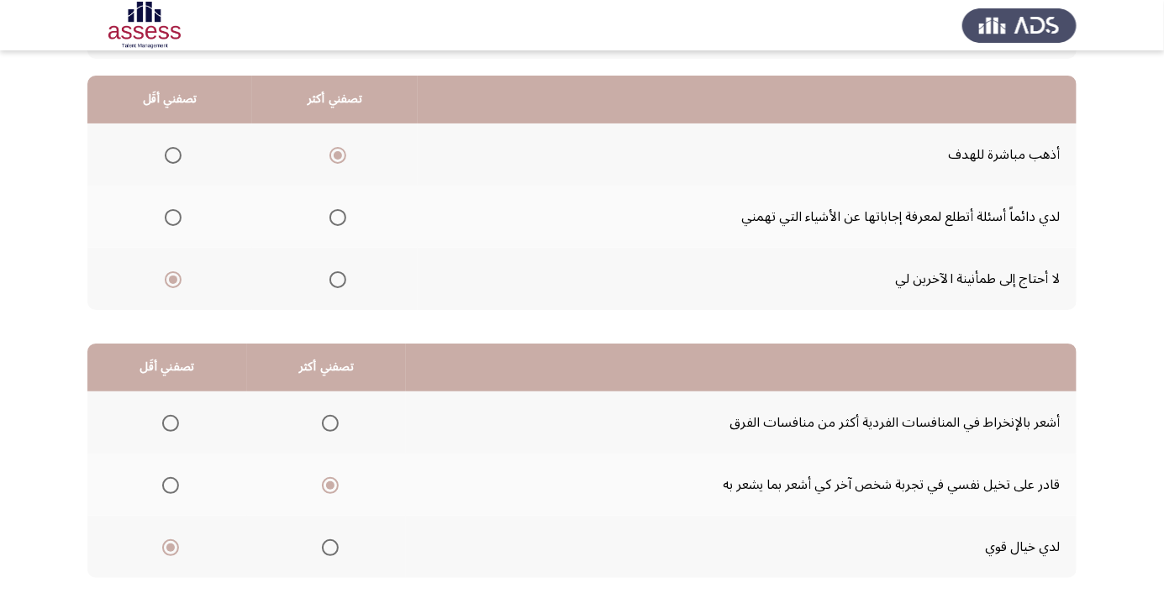
scroll to position [0, 0]
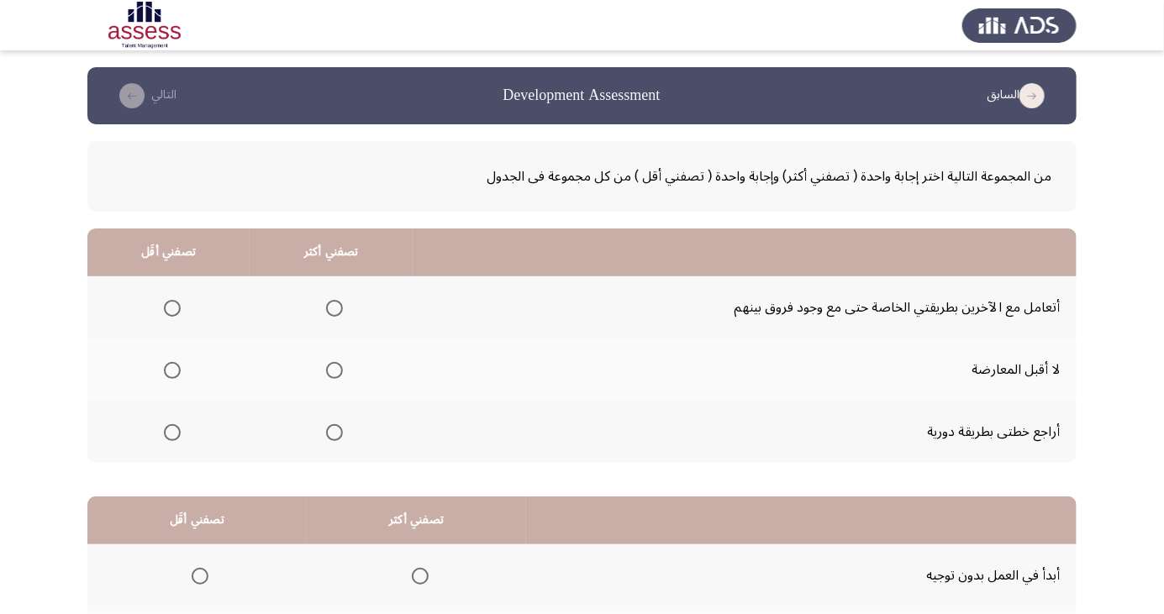
click at [413, 572] on span "Select an option" at bounding box center [420, 576] width 17 height 17
click at [413, 572] on input "Select an option" at bounding box center [420, 576] width 17 height 17
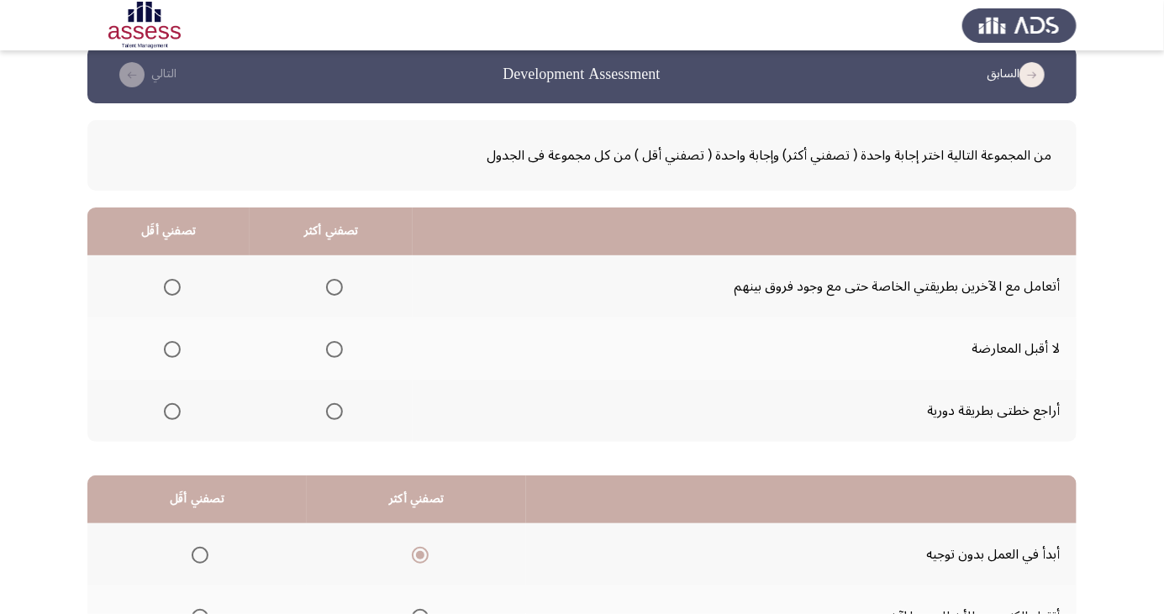
scroll to position [132, 0]
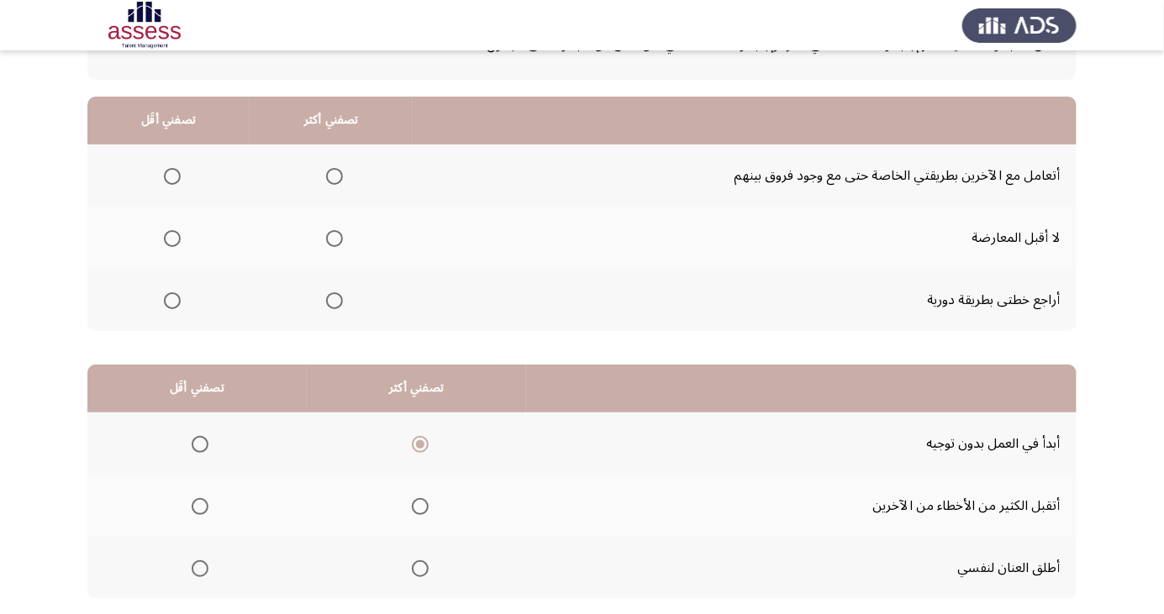
click at [200, 507] on span "Select an option" at bounding box center [200, 507] width 0 height 0
click at [199, 505] on input "Select an option" at bounding box center [200, 506] width 17 height 17
click at [335, 171] on span "Select an option" at bounding box center [334, 176] width 17 height 17
click at [335, 171] on input "Select an option" at bounding box center [334, 176] width 17 height 17
click at [175, 233] on span "Select an option" at bounding box center [172, 238] width 17 height 17
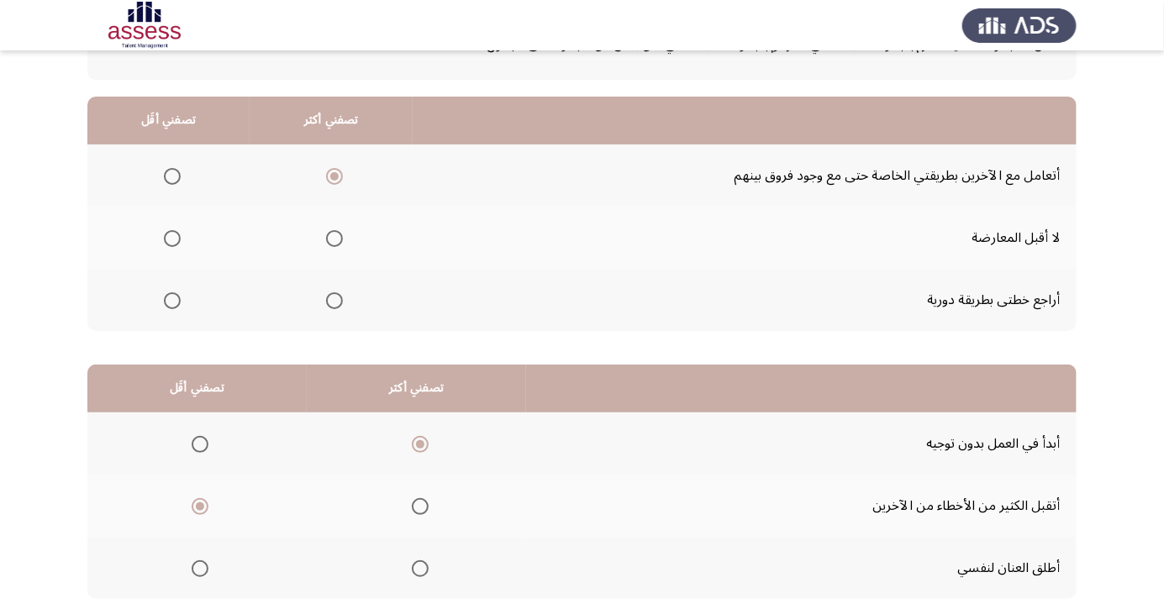
click at [175, 233] on input "Select an option" at bounding box center [172, 238] width 17 height 17
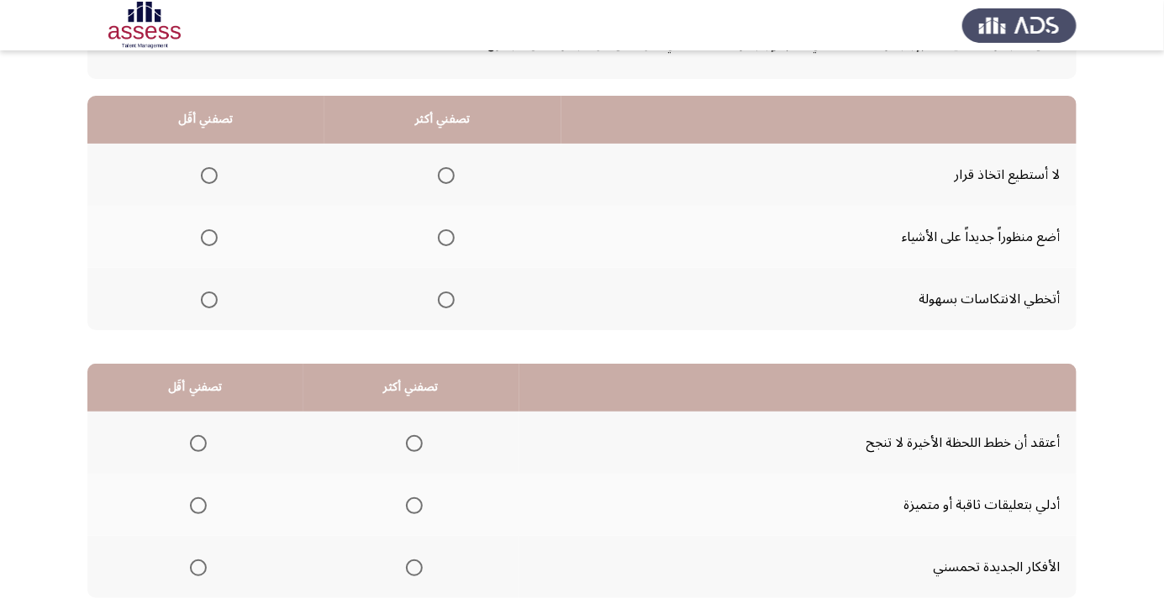
scroll to position [153, 0]
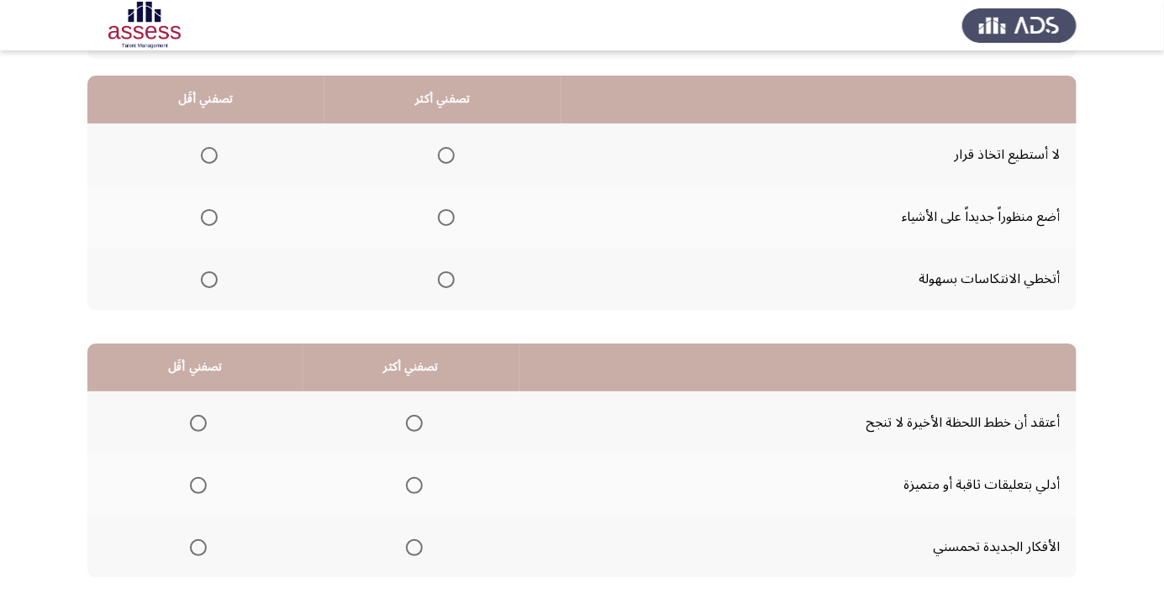
click at [198, 424] on span "Select an option" at bounding box center [198, 424] width 0 height 0
click at [197, 422] on input "Select an option" at bounding box center [198, 423] width 17 height 17
click at [414, 548] on span "Select an option" at bounding box center [414, 548] width 0 height 0
click at [410, 546] on input "Select an option" at bounding box center [414, 548] width 17 height 17
click at [209, 150] on span "Select an option" at bounding box center [209, 155] width 17 height 17
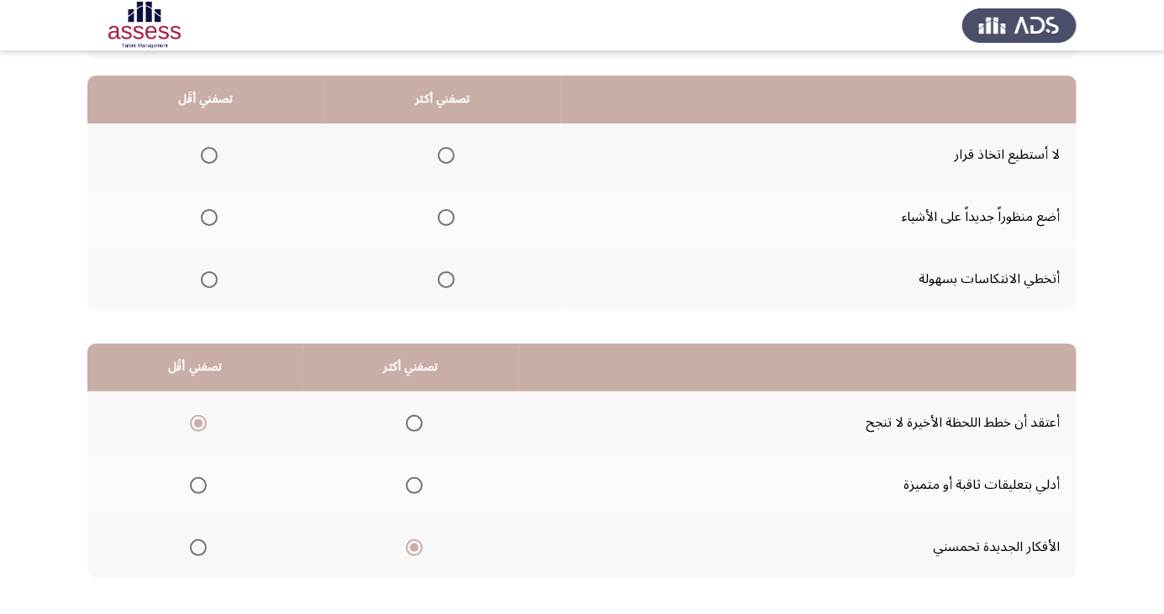
click at [209, 150] on input "Select an option" at bounding box center [209, 155] width 17 height 17
click at [450, 281] on span "Select an option" at bounding box center [446, 279] width 17 height 17
click at [450, 281] on input "Select an option" at bounding box center [446, 279] width 17 height 17
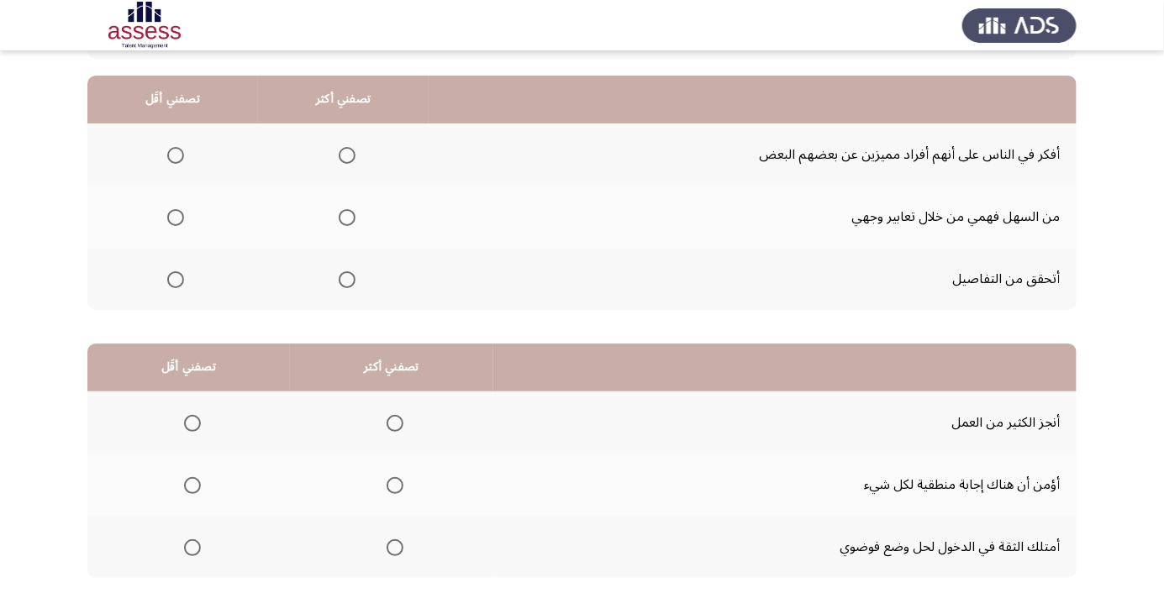
click at [180, 218] on span "Select an option" at bounding box center [175, 217] width 17 height 17
click at [180, 218] on input "Select an option" at bounding box center [175, 217] width 17 height 17
click at [350, 281] on span "Select an option" at bounding box center [347, 279] width 17 height 17
click at [350, 281] on input "Select an option" at bounding box center [347, 279] width 17 height 17
click at [347, 155] on span "Select an option" at bounding box center [347, 155] width 0 height 0
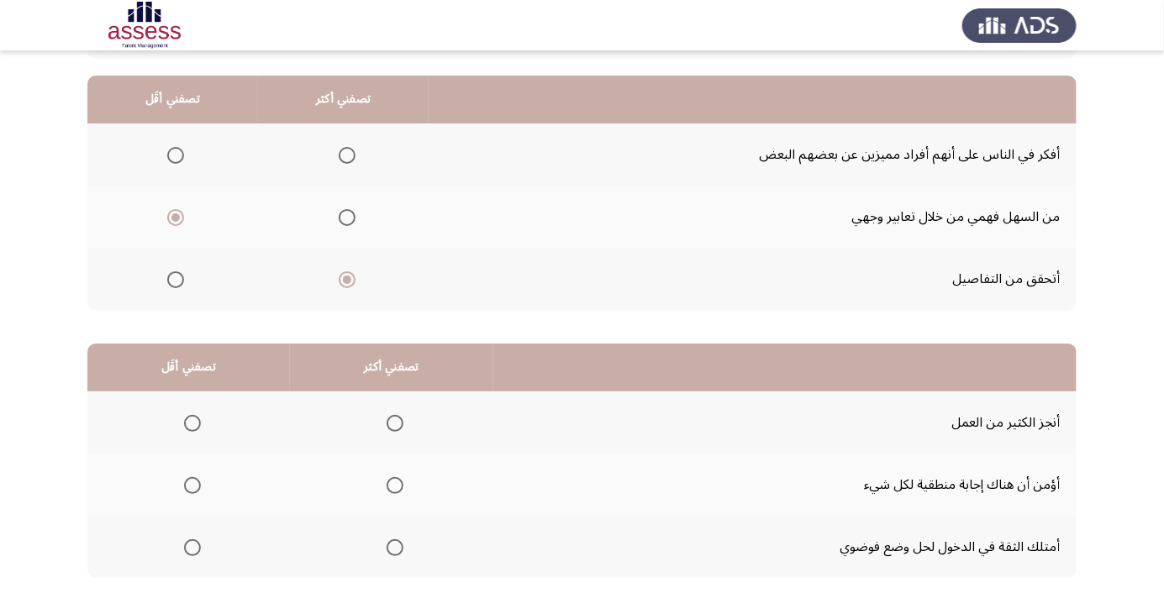
click at [345, 155] on input "Select an option" at bounding box center [347, 155] width 17 height 17
click at [192, 548] on span "Select an option" at bounding box center [192, 548] width 0 height 0
click at [191, 546] on input "Select an option" at bounding box center [192, 548] width 17 height 17
click at [395, 486] on span "Select an option" at bounding box center [395, 486] width 0 height 0
click at [392, 484] on input "Select an option" at bounding box center [395, 485] width 17 height 17
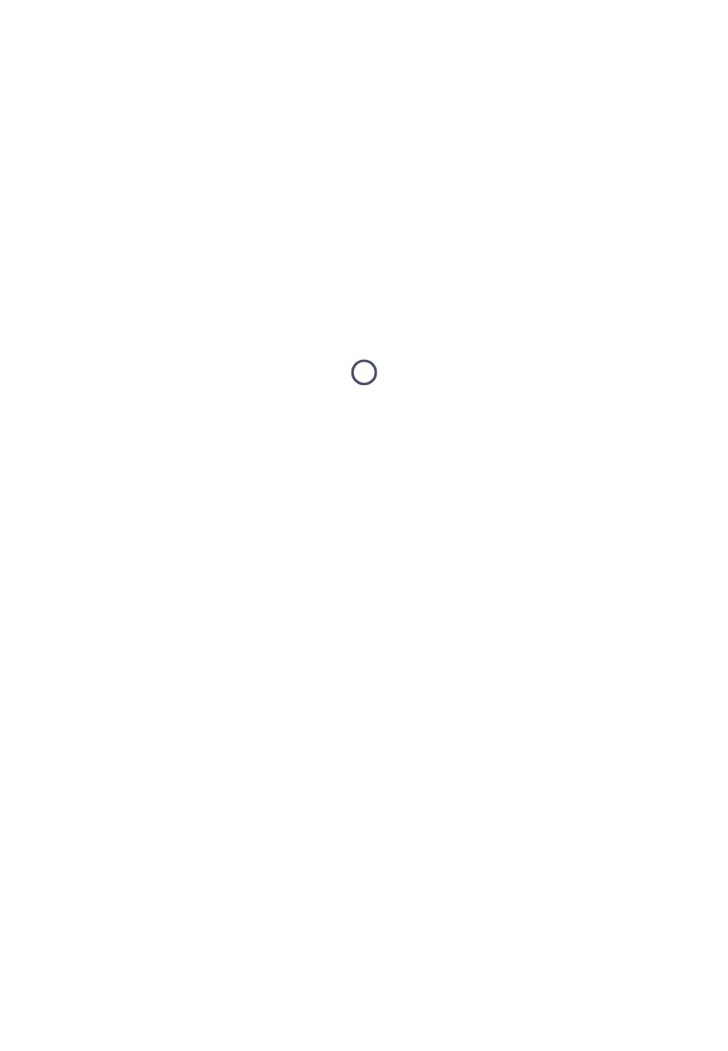
scroll to position [0, 0]
